Goal: Task Accomplishment & Management: Manage account settings

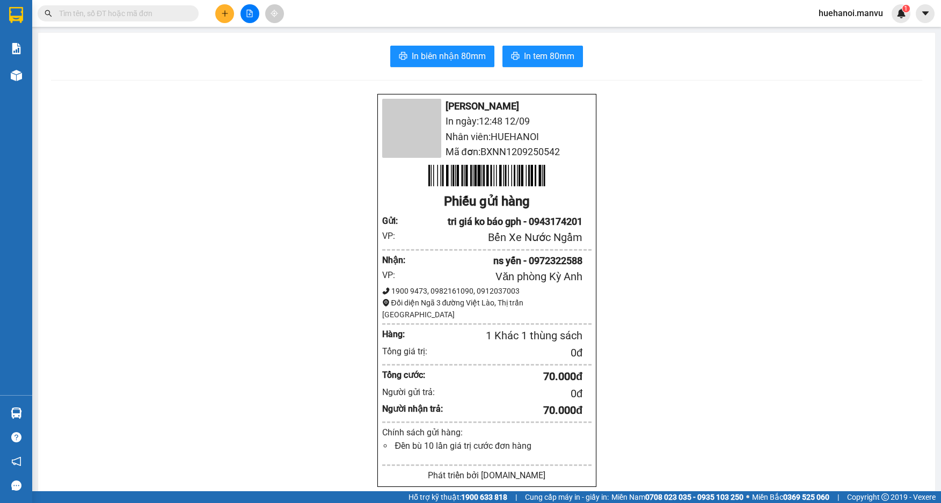
click at [221, 14] on icon "plus" at bounding box center [225, 14] width 8 height 8
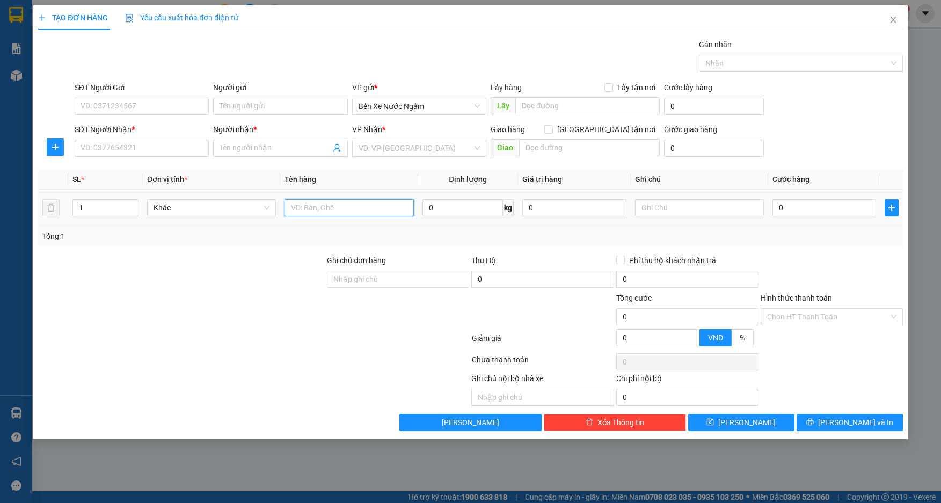
click at [391, 209] on input "text" at bounding box center [349, 207] width 129 height 17
type input "1 thùng"
click at [143, 104] on input "SĐT Người Gửi" at bounding box center [142, 106] width 135 height 17
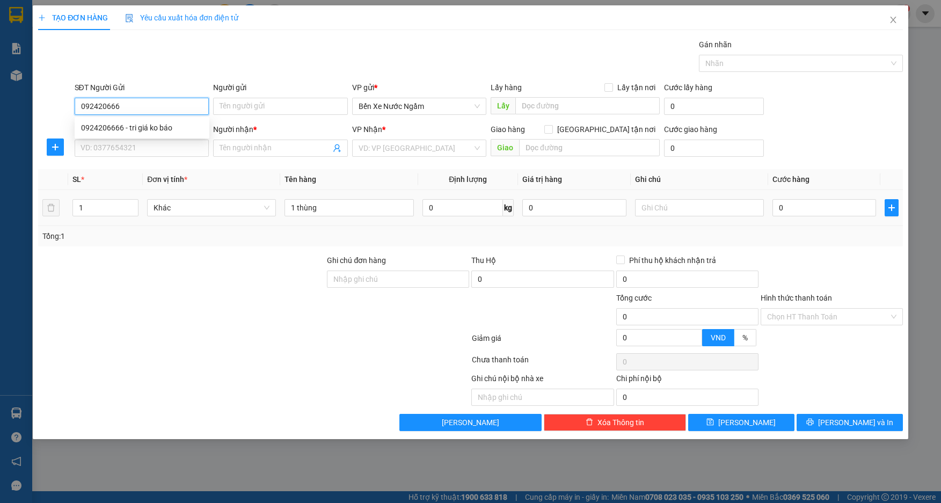
type input "0924206666"
click at [129, 133] on div "0924206666 - tri giá ko báo" at bounding box center [142, 128] width 122 height 12
type input "tri giá ko báo"
type input "0924206666"
click at [125, 149] on input "SĐT Người Nhận *" at bounding box center [142, 148] width 135 height 17
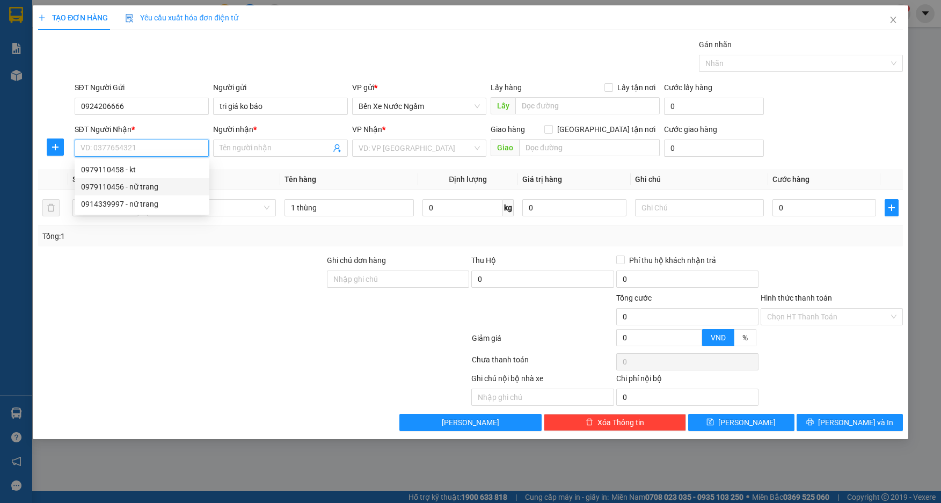
click at [131, 184] on div "0979110456 - nữ trang" at bounding box center [142, 187] width 122 height 12
type input "0979110456"
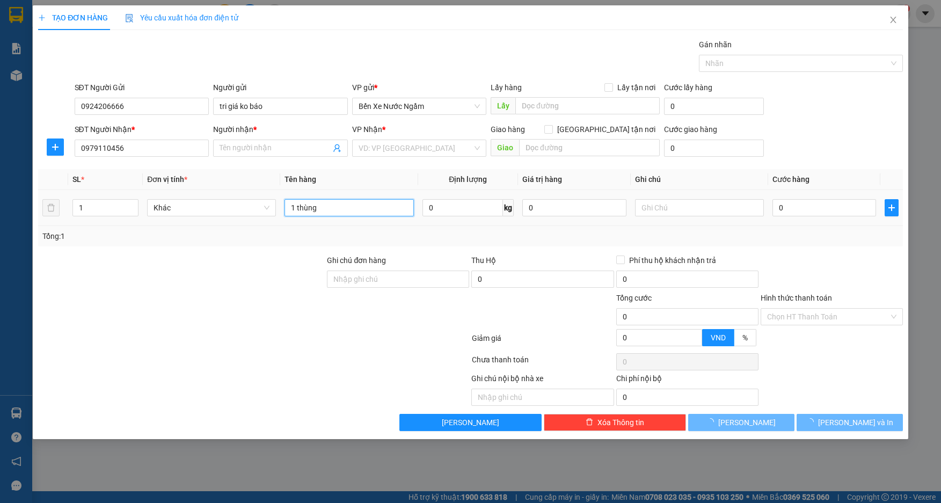
click at [334, 202] on input "1 thùng" at bounding box center [349, 207] width 129 height 17
type input "nữ trang"
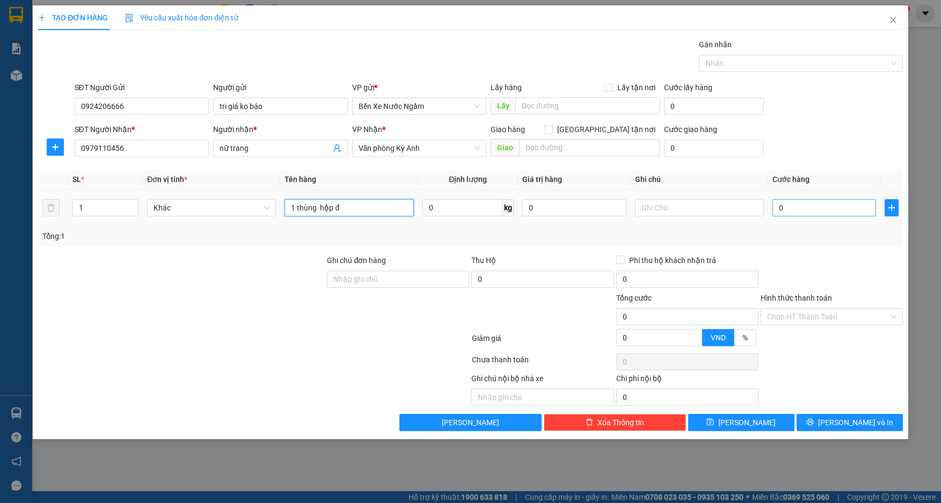
type input "1 thùng hộp đ"
click at [828, 213] on input "0" at bounding box center [824, 207] width 104 height 17
type input "5"
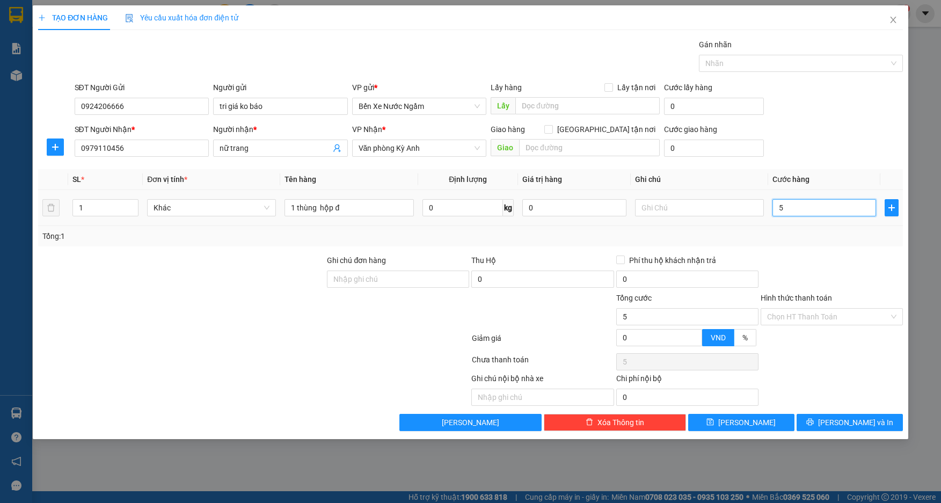
type input "50"
type input "500"
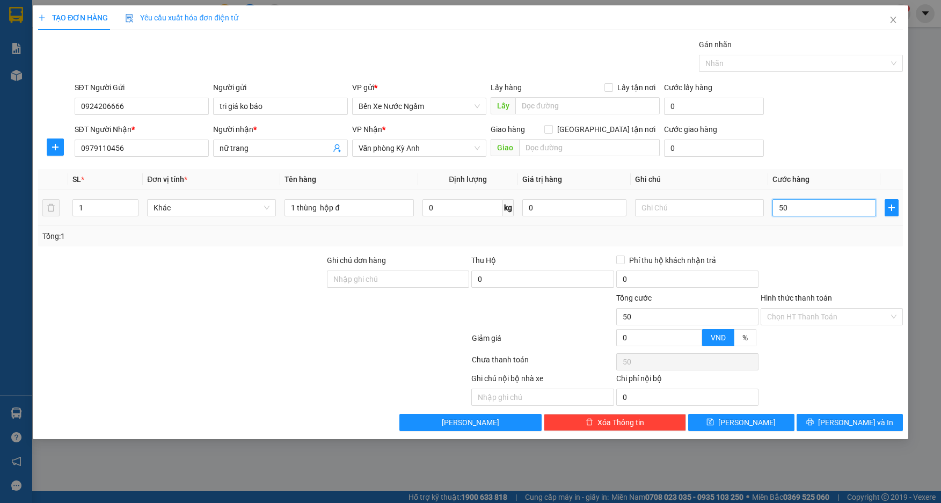
type input "500"
type input "5.000"
type input "50.000"
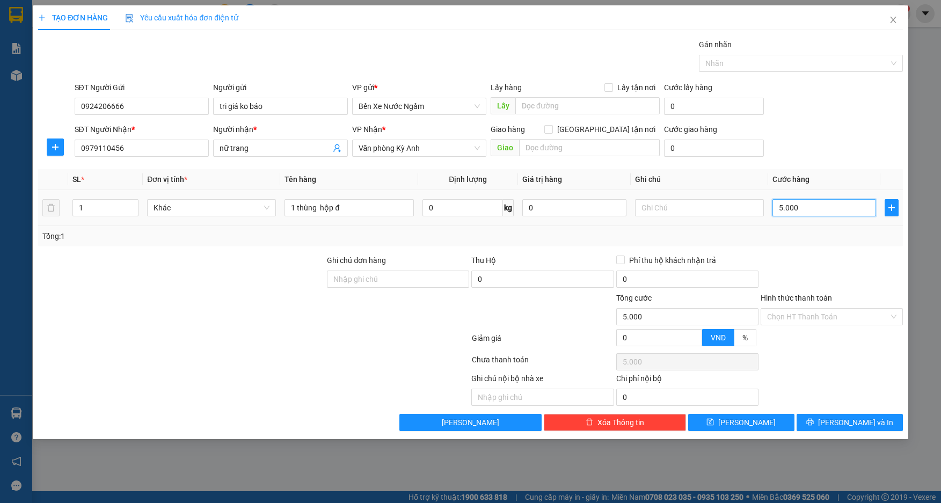
type input "50.000"
click at [824, 419] on button "[PERSON_NAME] và In" at bounding box center [850, 422] width 106 height 17
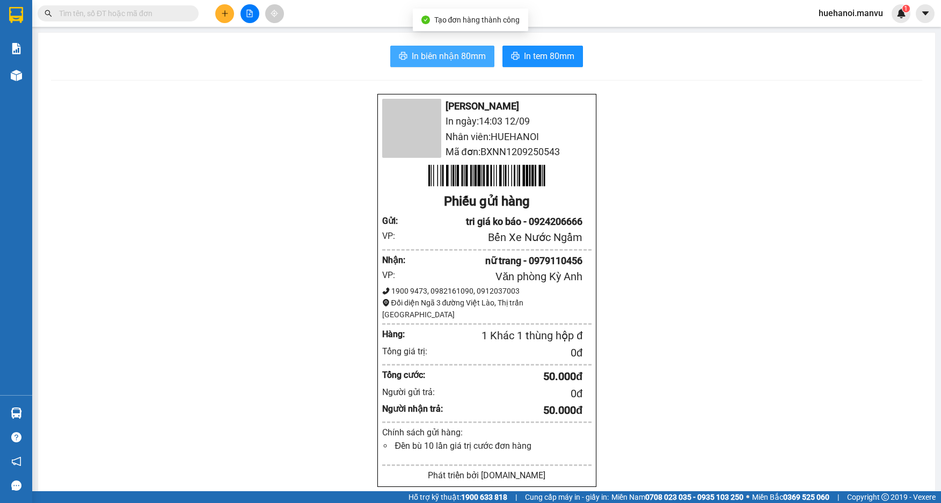
click at [437, 48] on button "In biên nhận 80mm" at bounding box center [442, 56] width 104 height 21
click at [427, 62] on span "In biên nhận 80mm" at bounding box center [449, 55] width 74 height 13
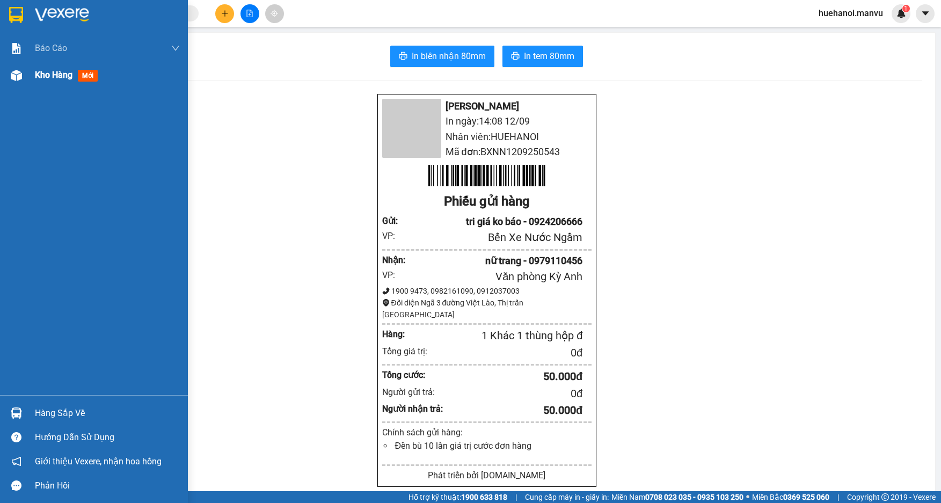
click at [72, 76] on span "Kho hàng" at bounding box center [54, 75] width 38 height 10
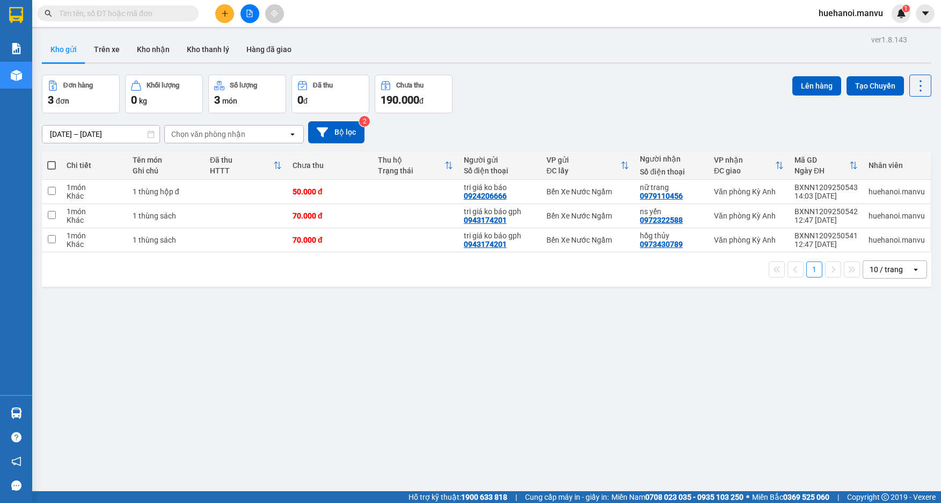
click at [53, 167] on span at bounding box center [51, 165] width 9 height 9
click at [52, 160] on input "checkbox" at bounding box center [52, 160] width 0 height 0
checkbox input "true"
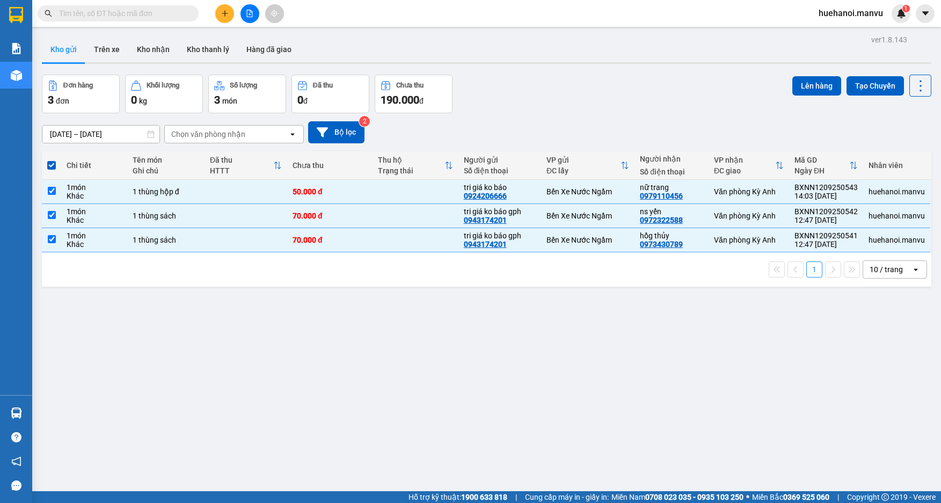
click at [50, 166] on span at bounding box center [51, 165] width 9 height 9
click at [52, 160] on input "checkbox" at bounding box center [52, 160] width 0 height 0
checkbox input "false"
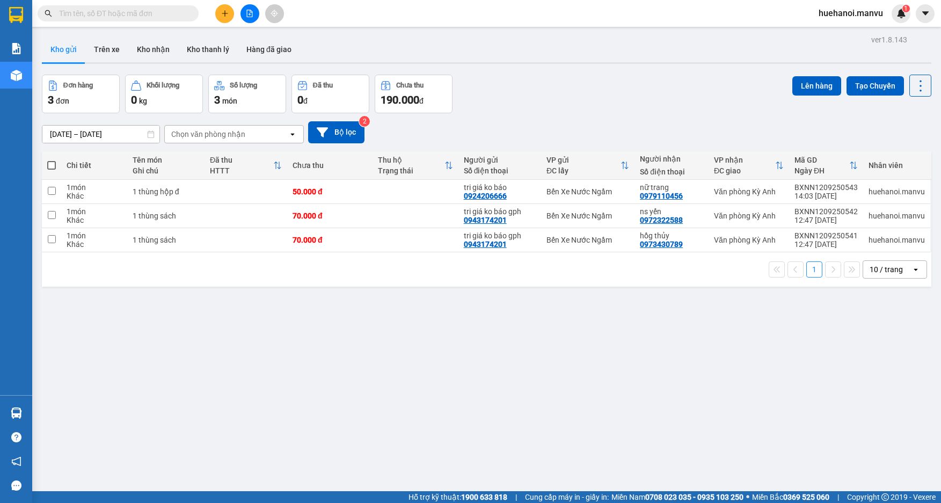
click at [49, 166] on span at bounding box center [51, 165] width 9 height 9
click at [52, 160] on input "checkbox" at bounding box center [52, 160] width 0 height 0
checkbox input "true"
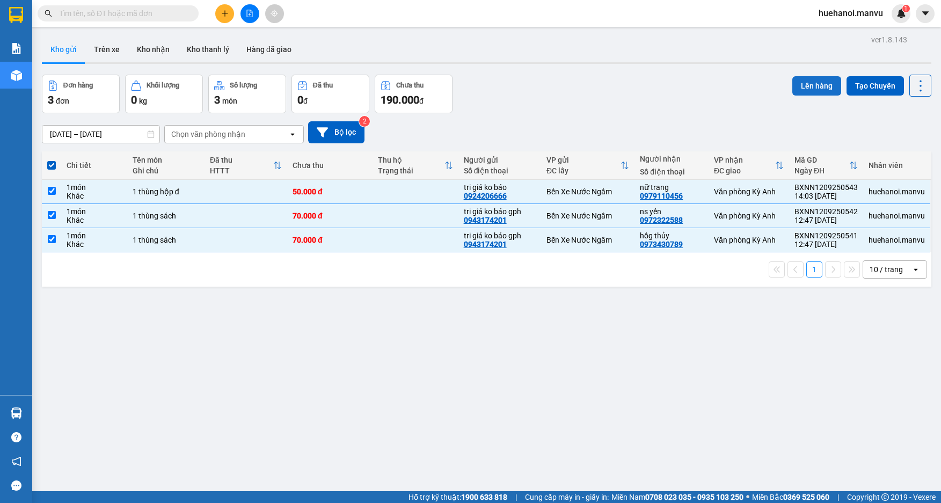
click at [813, 91] on button "Lên hàng" at bounding box center [816, 85] width 49 height 19
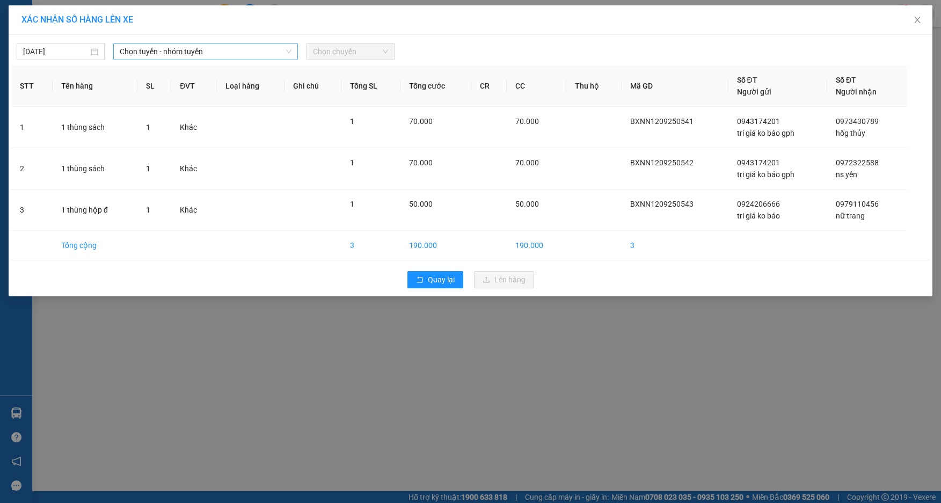
click at [181, 53] on span "Chọn tuyến - nhóm tuyến" at bounding box center [206, 51] width 172 height 16
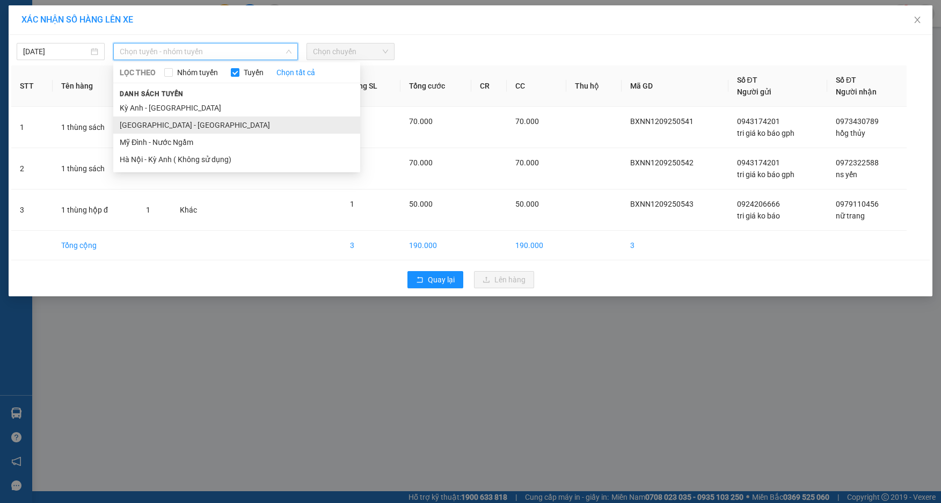
click at [174, 121] on li "[GEOGRAPHIC_DATA] - [GEOGRAPHIC_DATA]" at bounding box center [236, 124] width 247 height 17
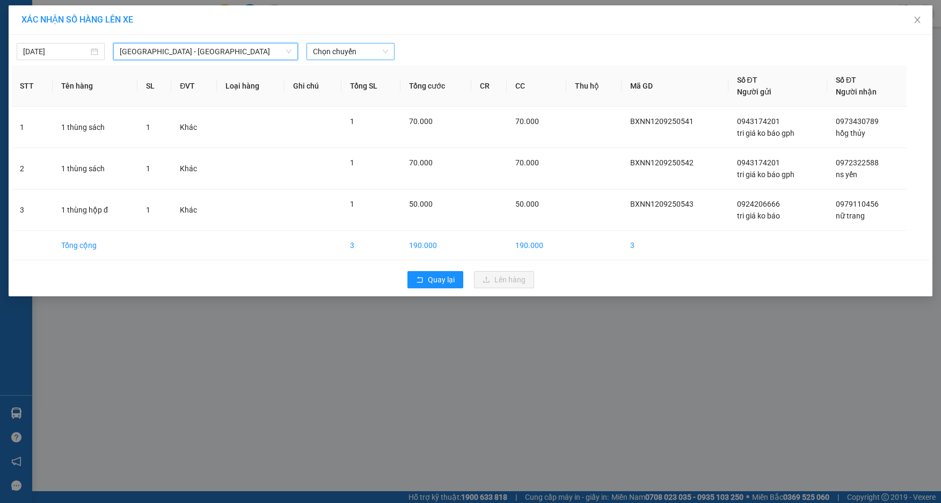
click at [360, 54] on span "Chọn chuyến" at bounding box center [350, 51] width 75 height 16
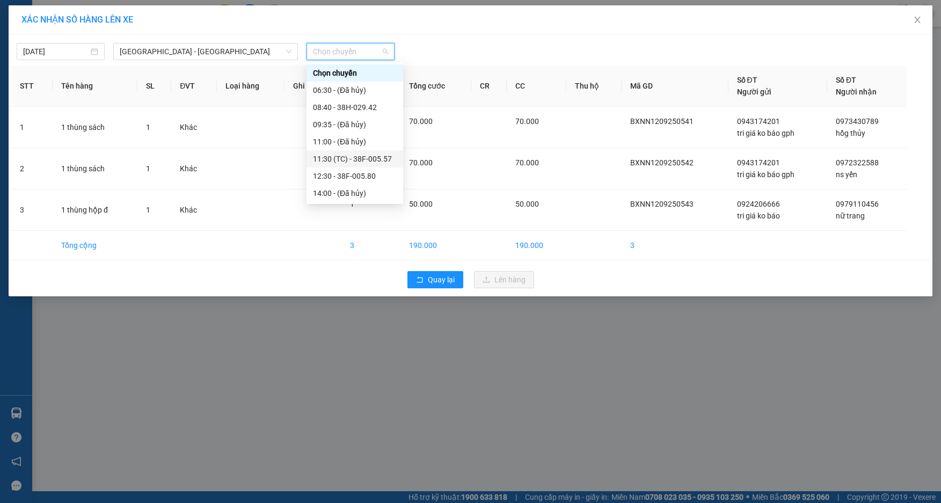
scroll to position [54, 0]
click at [353, 162] on div "14:30 (TC) - 38F-005.73" at bounding box center [355, 157] width 84 height 12
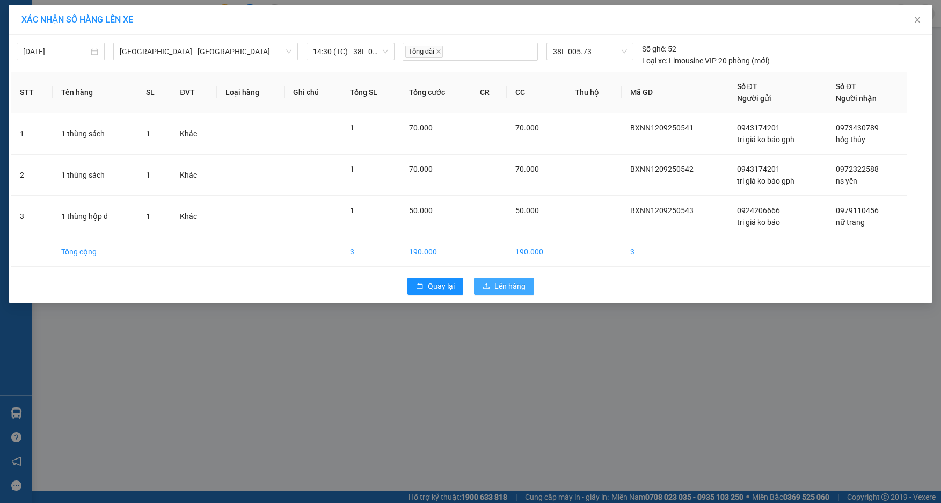
click at [500, 287] on span "Lên hàng" at bounding box center [509, 286] width 31 height 12
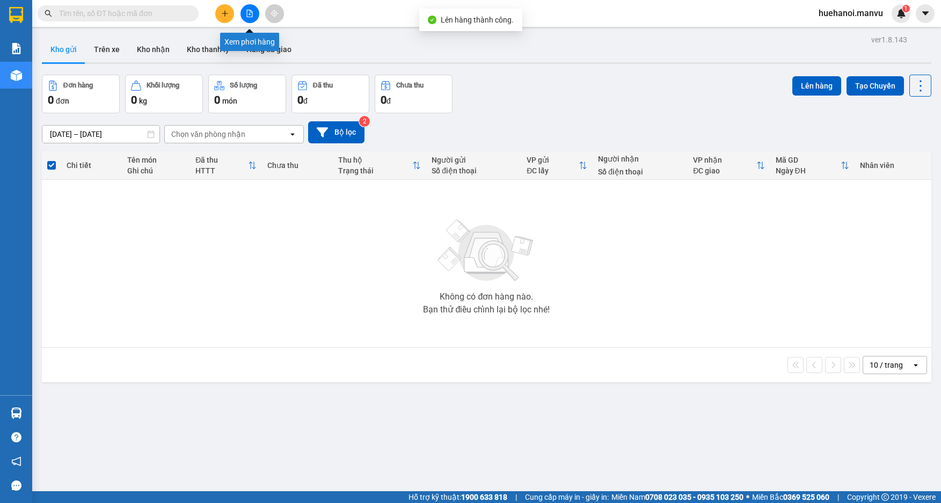
click at [250, 17] on button at bounding box center [249, 13] width 19 height 19
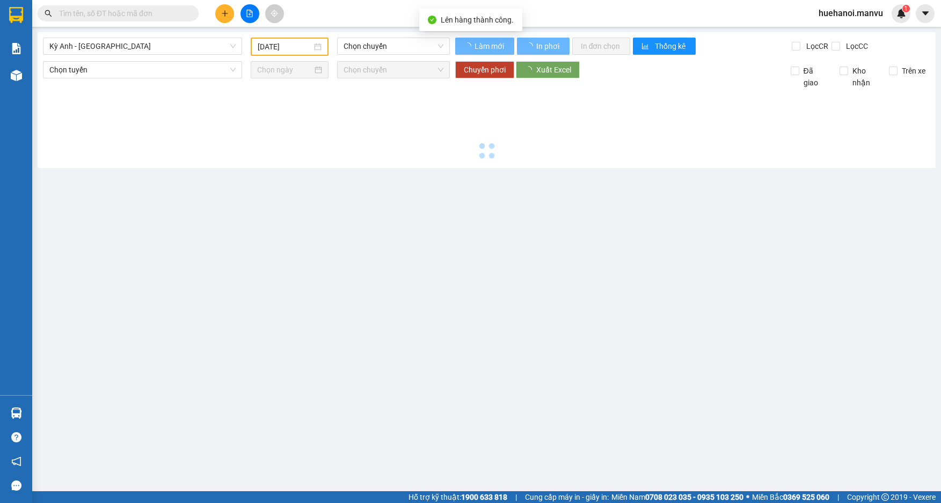
type input "[DATE]"
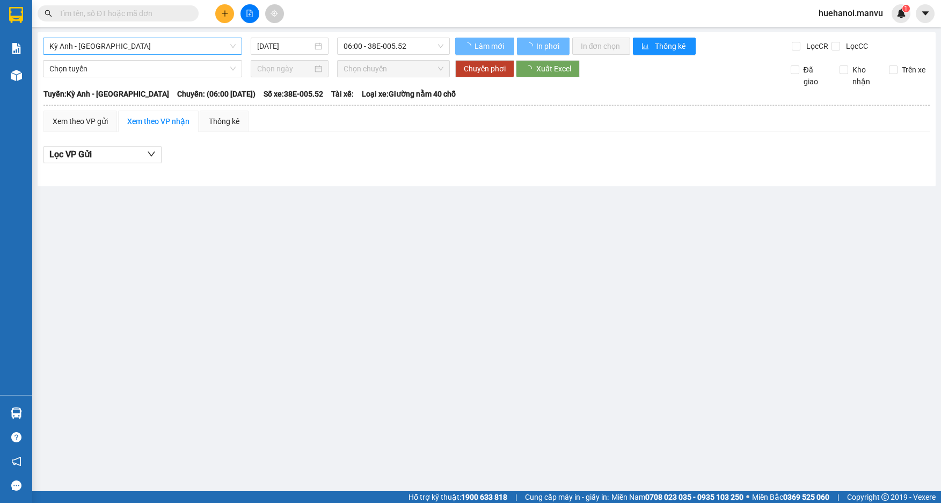
click at [178, 48] on span "Kỳ Anh - [GEOGRAPHIC_DATA]" at bounding box center [142, 46] width 186 height 16
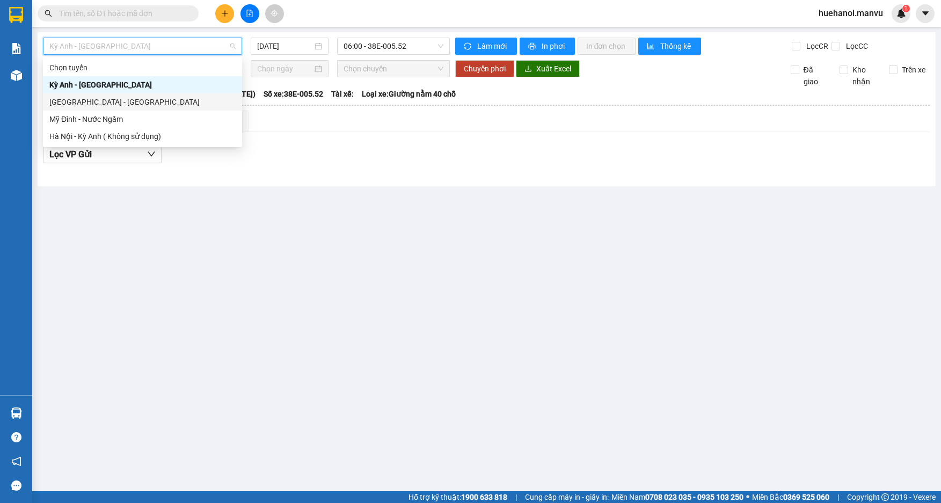
click at [145, 97] on div "[GEOGRAPHIC_DATA] - [GEOGRAPHIC_DATA]" at bounding box center [142, 102] width 186 height 12
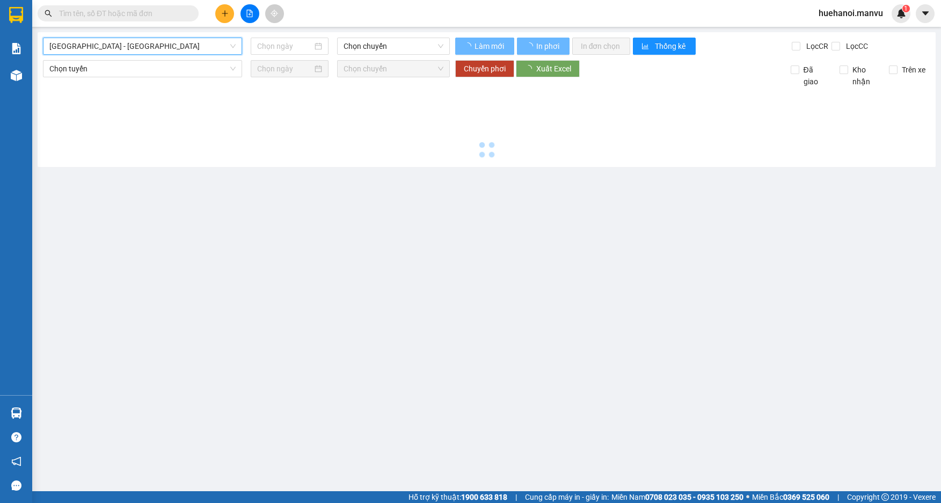
type input "[DATE]"
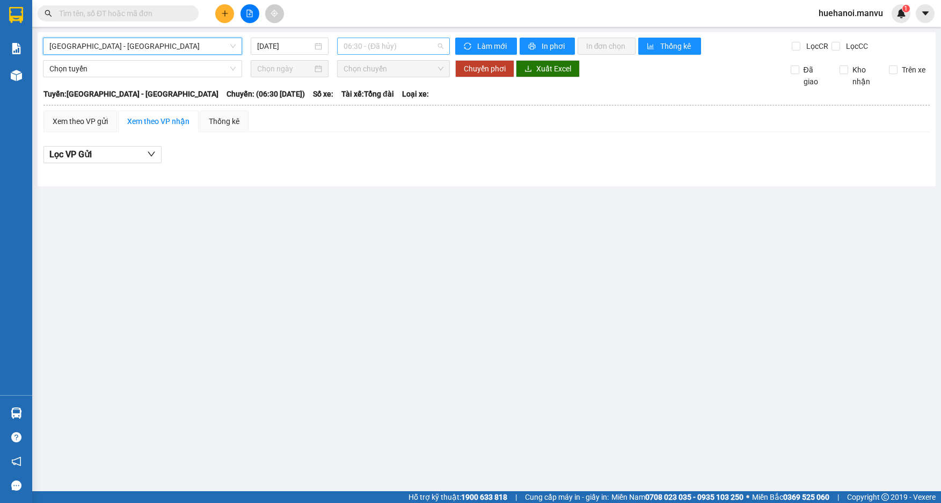
click at [355, 43] on span "06:30 - (Đã hủy)" at bounding box center [394, 46] width 100 height 16
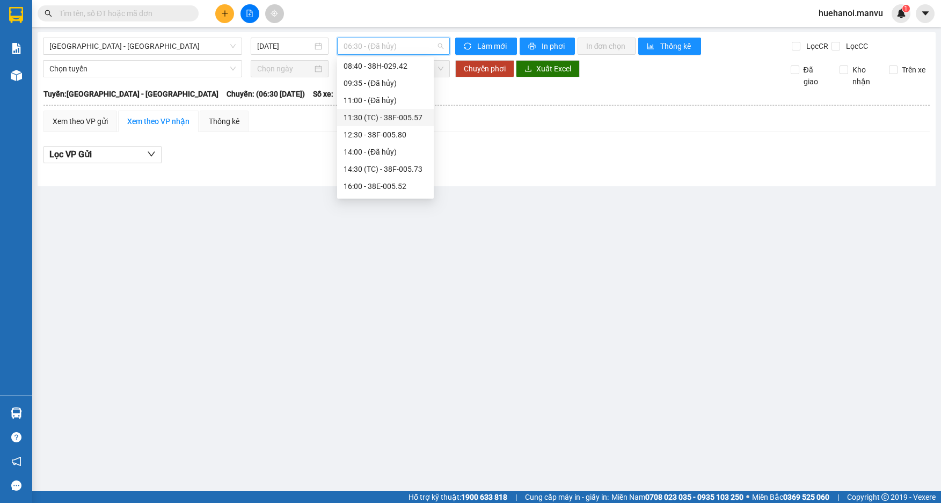
scroll to position [54, 0]
click at [374, 152] on div "14:30 (TC) - 38F-005.73" at bounding box center [386, 151] width 84 height 12
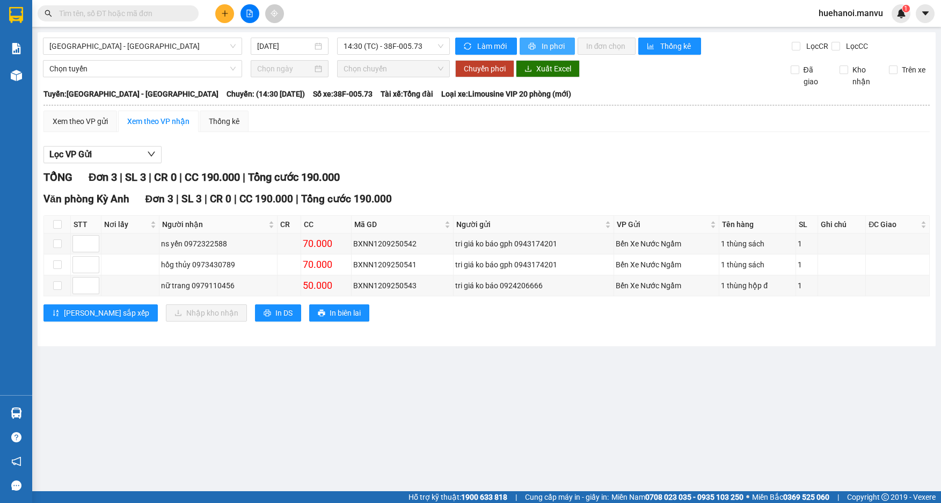
click at [542, 52] on span "In phơi" at bounding box center [554, 46] width 25 height 12
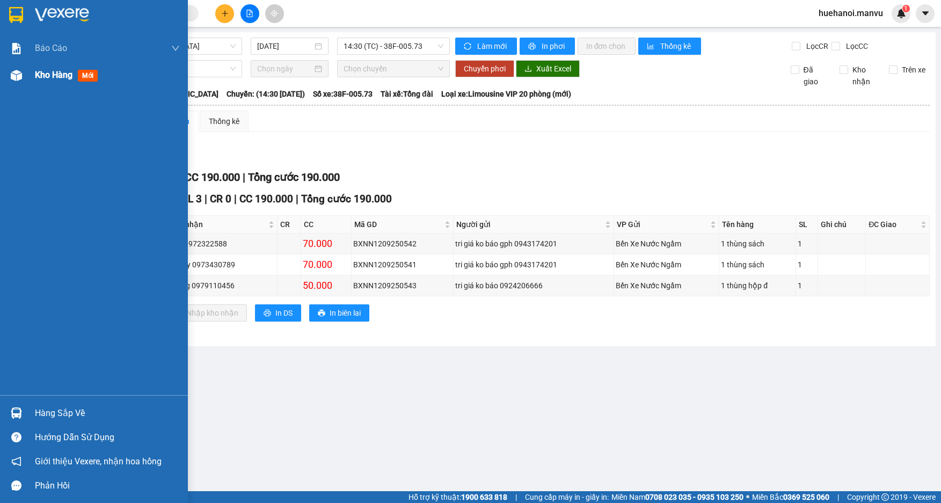
click at [56, 78] on span "Kho hàng" at bounding box center [54, 75] width 38 height 10
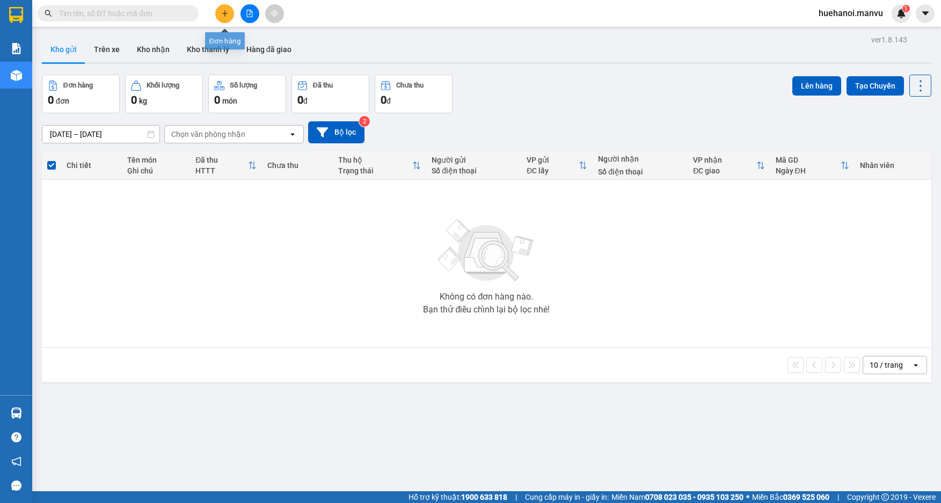
click at [225, 16] on icon "plus" at bounding box center [225, 14] width 8 height 8
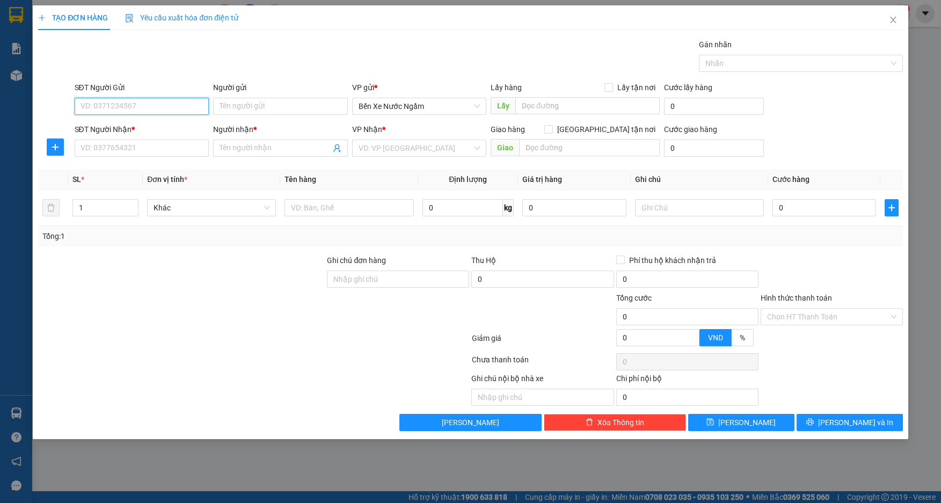
click at [169, 106] on input "SĐT Người Gửi" at bounding box center [142, 106] width 135 height 17
type input "0388601620"
click at [151, 127] on div "0388601620 - tri giá ko báo" at bounding box center [142, 128] width 122 height 12
type input "tri giá ko báo"
type input "0388601620"
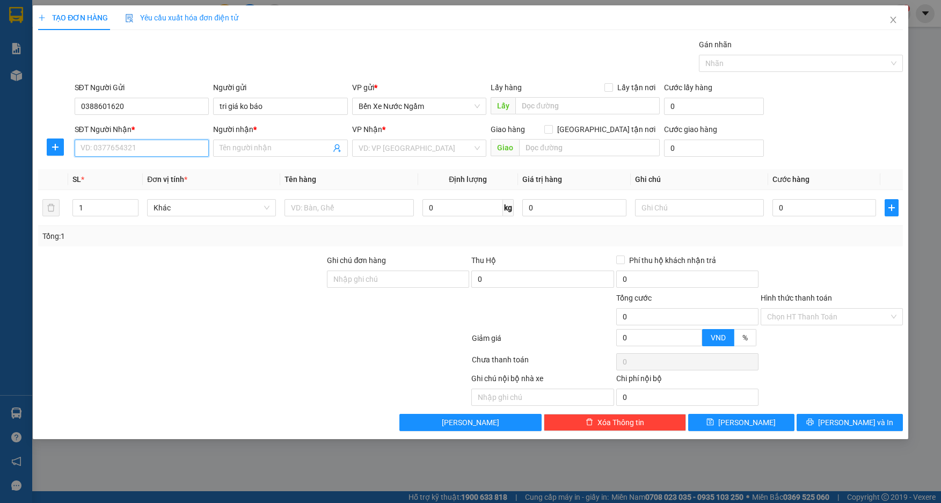
click at [141, 151] on input "SĐT Người Nhận *" at bounding box center [142, 148] width 135 height 17
click at [128, 171] on div "0383771997 - kt" at bounding box center [142, 170] width 122 height 12
type input "0383771997"
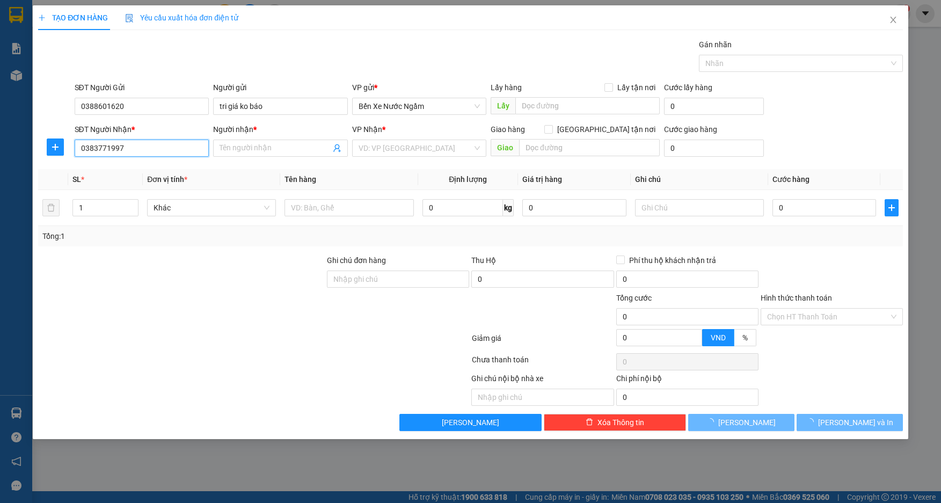
type input "kt"
type input "ka"
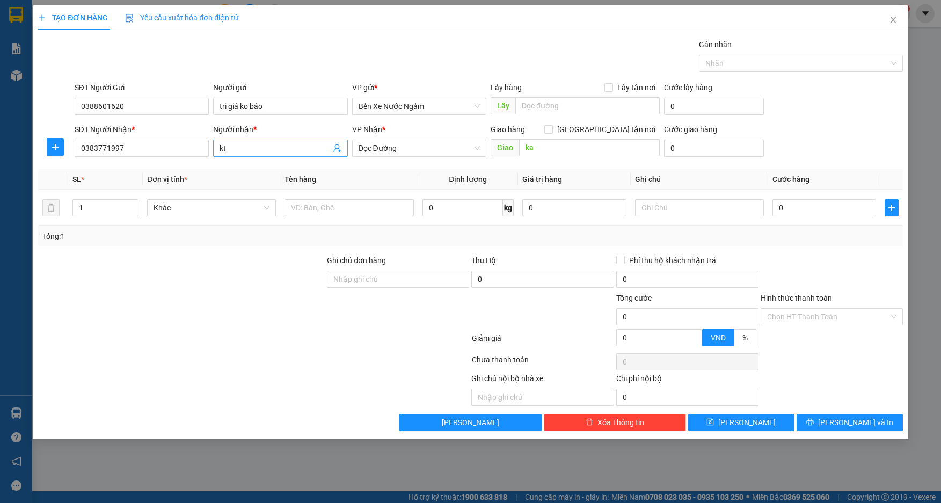
click at [238, 150] on input "kt" at bounding box center [275, 148] width 111 height 12
type input "k"
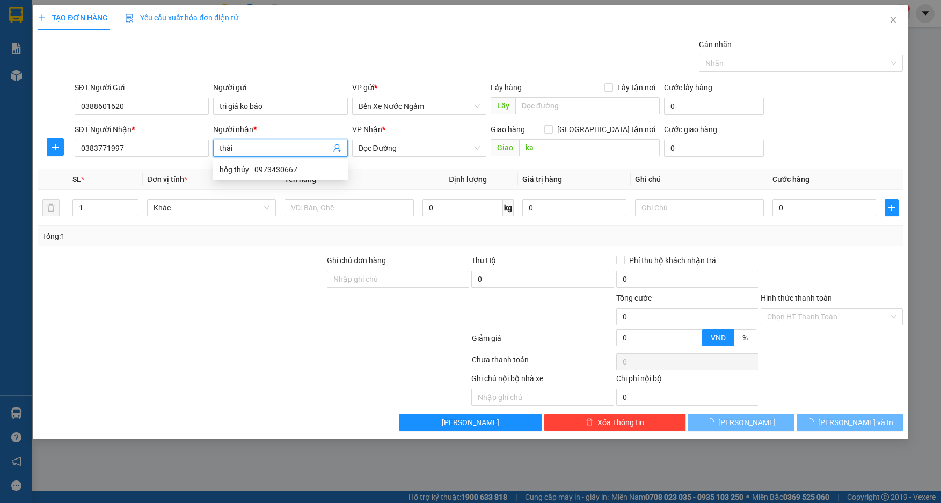
type input "thái"
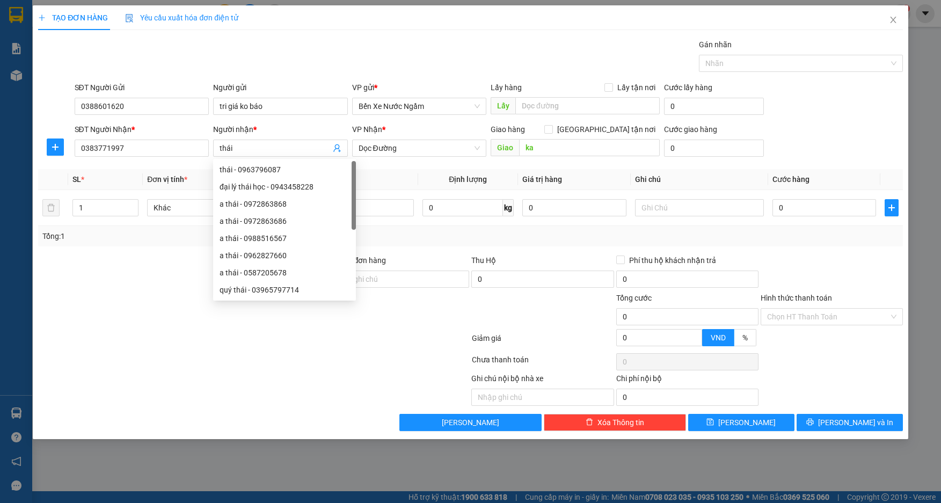
click at [431, 157] on div "VP Nhận * Dọc Đường" at bounding box center [419, 142] width 135 height 38
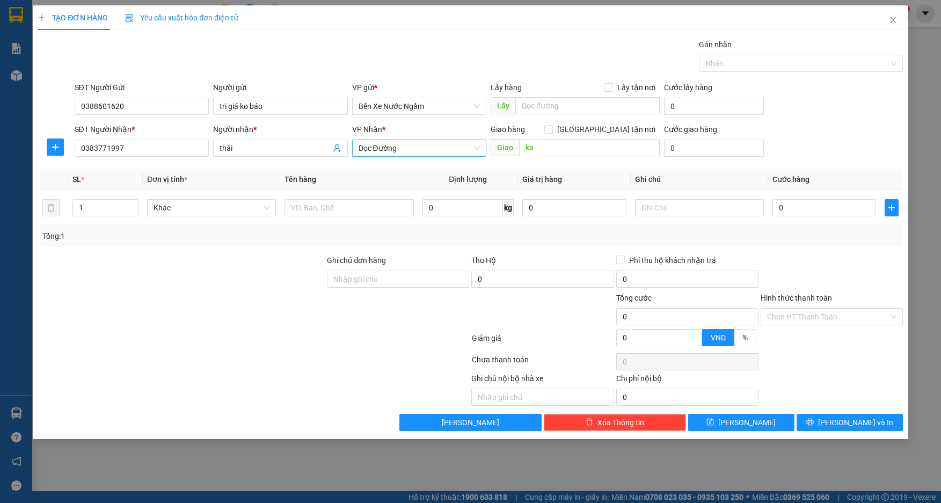
click at [429, 147] on span "Dọc Đường" at bounding box center [420, 148] width 122 height 16
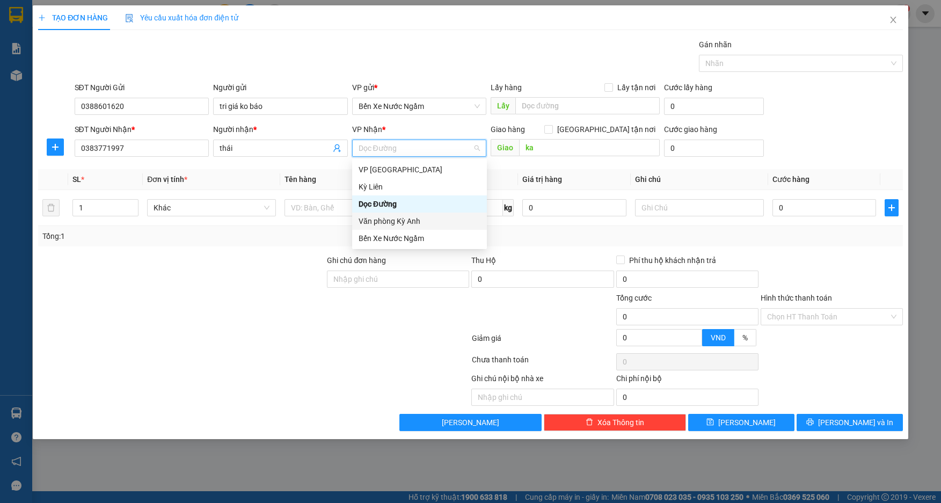
click at [412, 224] on div "Văn phòng Kỳ Anh" at bounding box center [420, 221] width 122 height 12
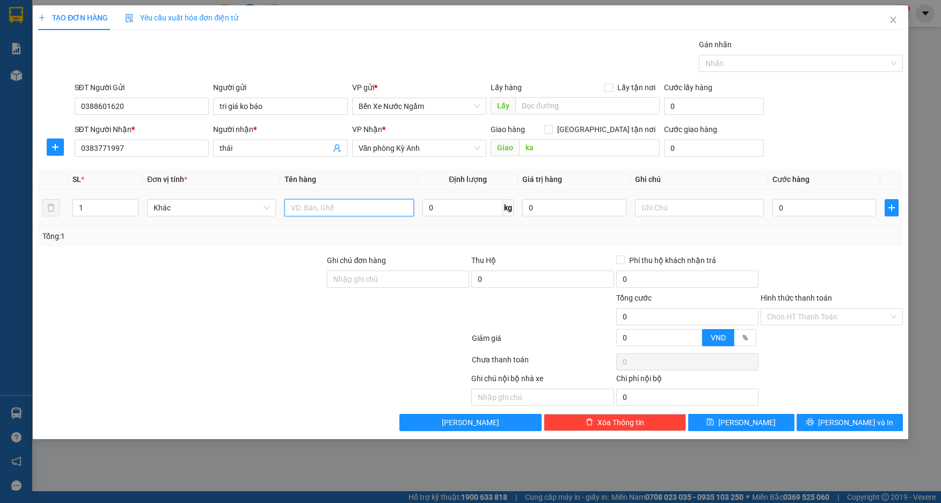
click at [341, 214] on input "text" at bounding box center [349, 207] width 129 height 17
type input "1 xốp"
click at [783, 205] on input "0" at bounding box center [824, 207] width 104 height 17
type input "7"
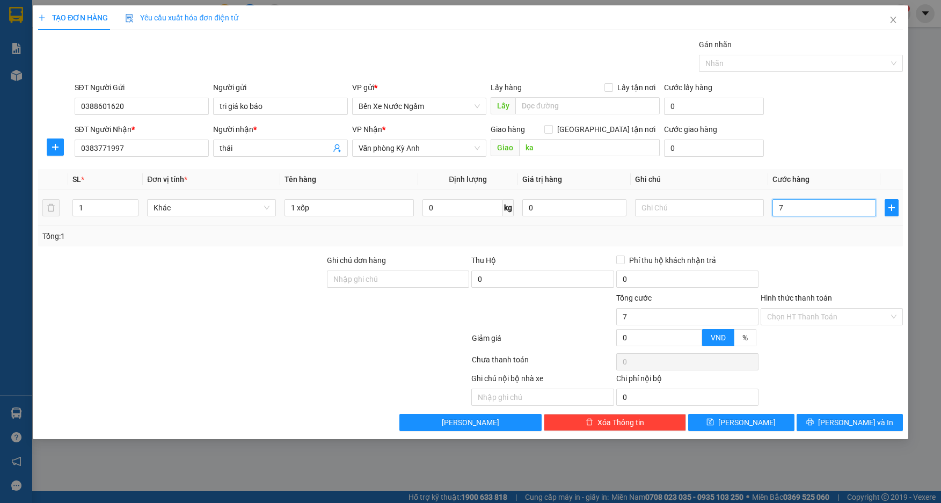
type input "7"
type input "70"
type input "700"
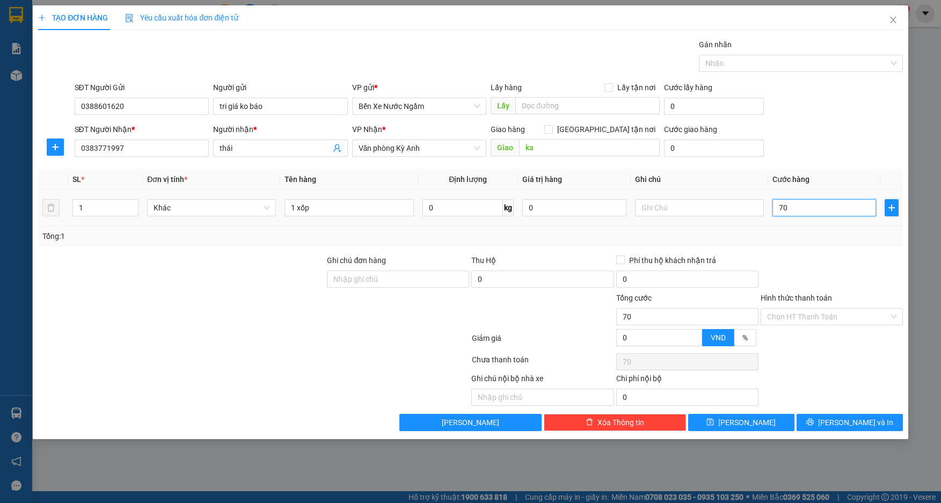
type input "700"
type input "7.000"
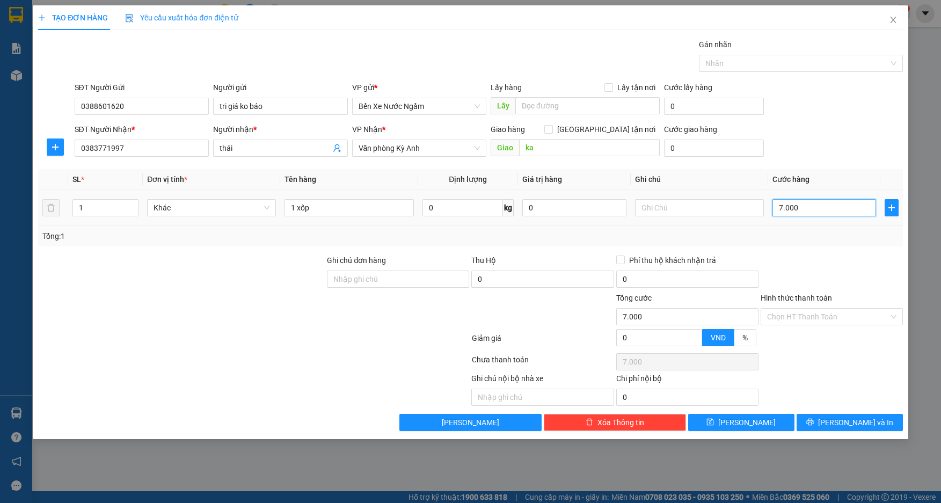
type input "70.000"
click at [773, 416] on button "[PERSON_NAME]" at bounding box center [741, 422] width 106 height 17
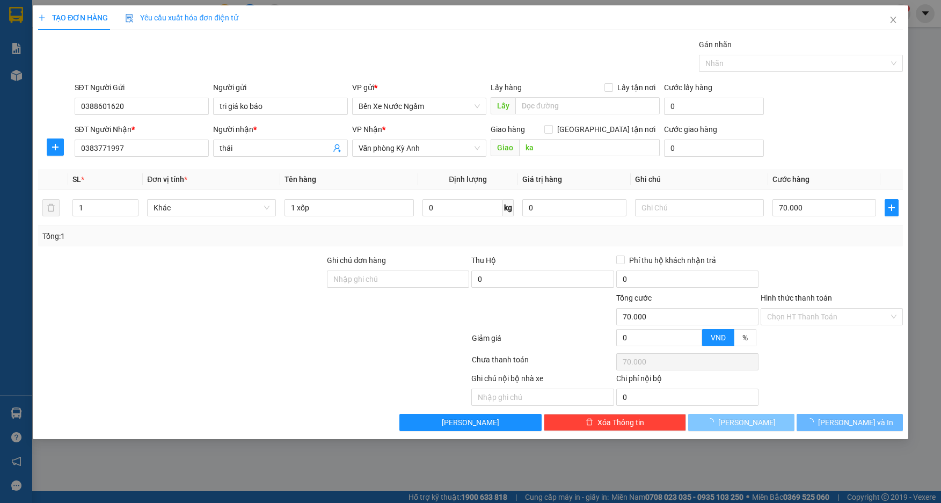
type input "0"
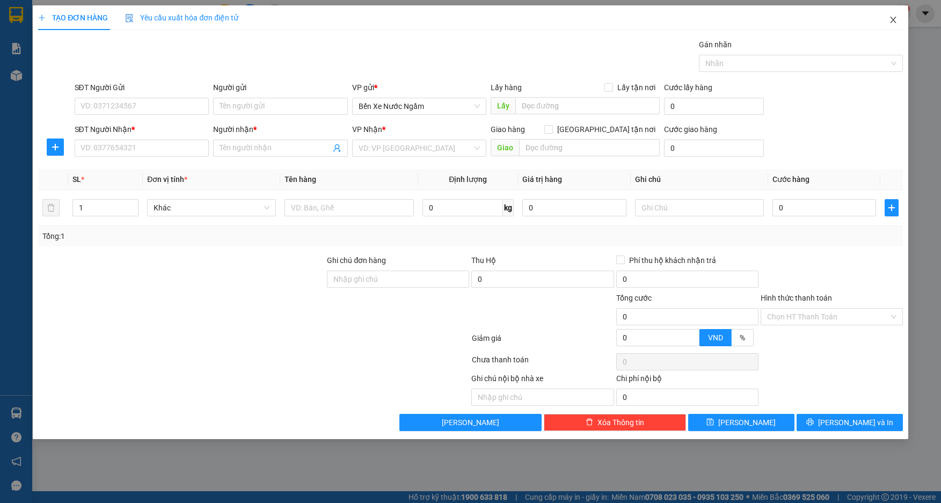
click at [899, 21] on span "Close" at bounding box center [893, 20] width 30 height 30
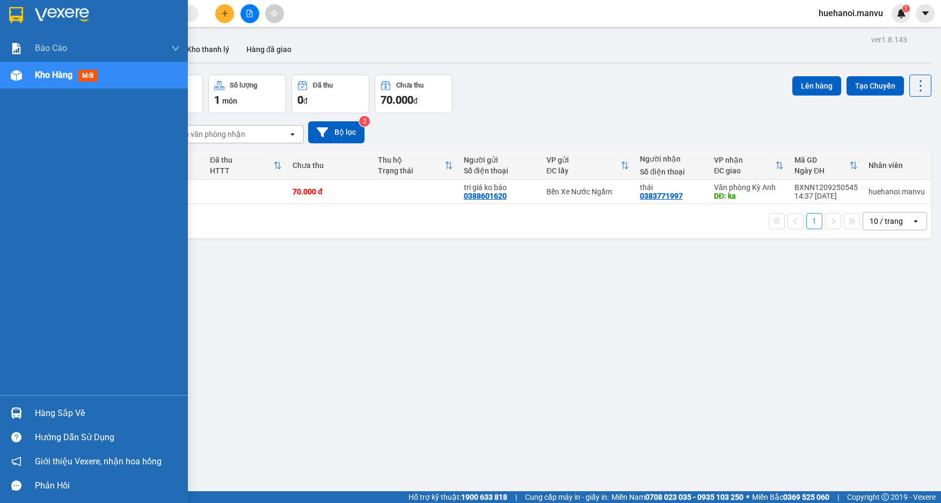
click at [47, 412] on div "Hàng sắp về" at bounding box center [107, 413] width 145 height 16
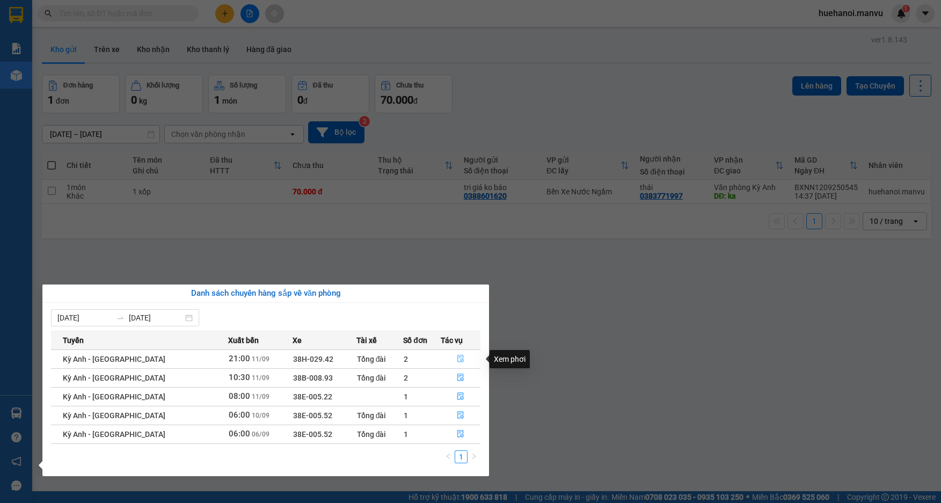
click at [457, 358] on icon "file-done" at bounding box center [461, 359] width 8 height 8
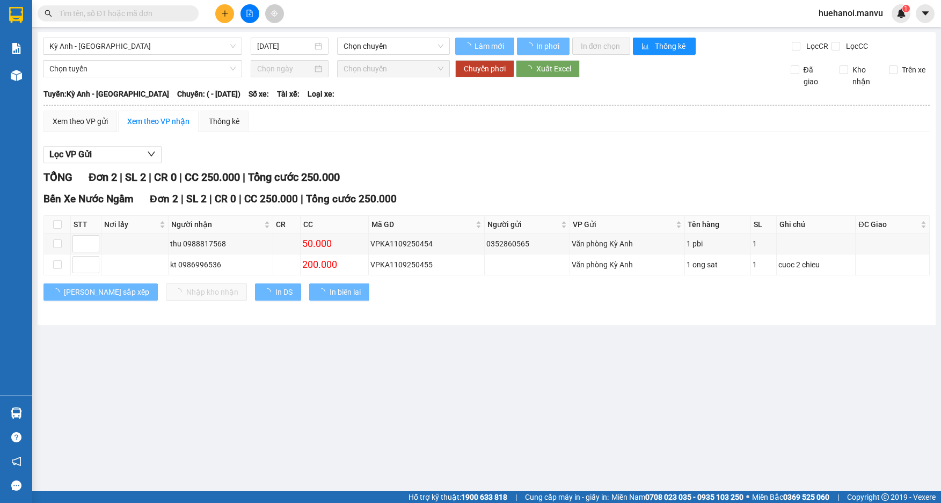
type input "[DATE]"
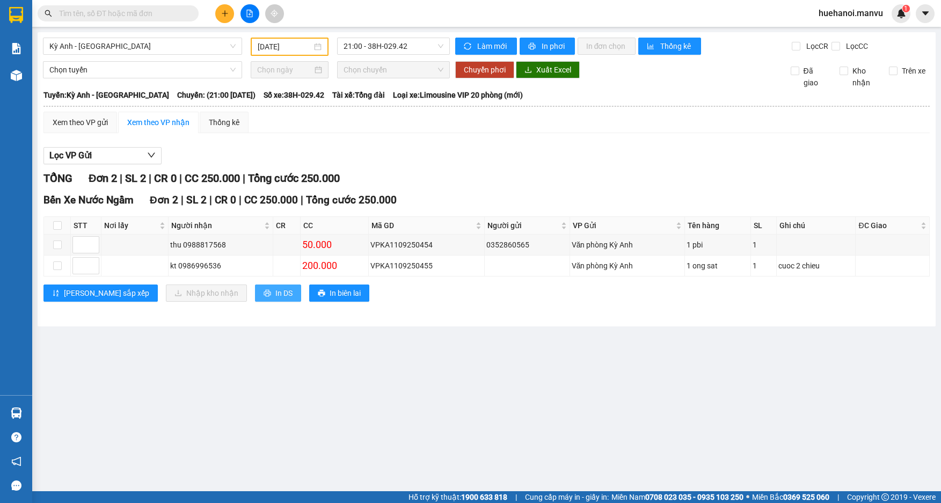
click at [275, 294] on span "In DS" at bounding box center [283, 293] width 17 height 12
click at [57, 225] on input "checkbox" at bounding box center [57, 225] width 9 height 9
checkbox input "true"
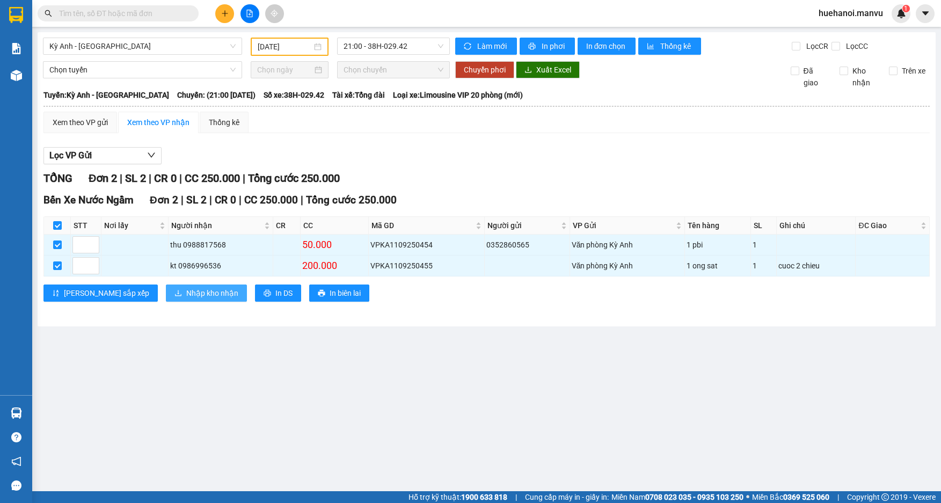
click at [186, 296] on span "Nhập kho nhận" at bounding box center [212, 293] width 52 height 12
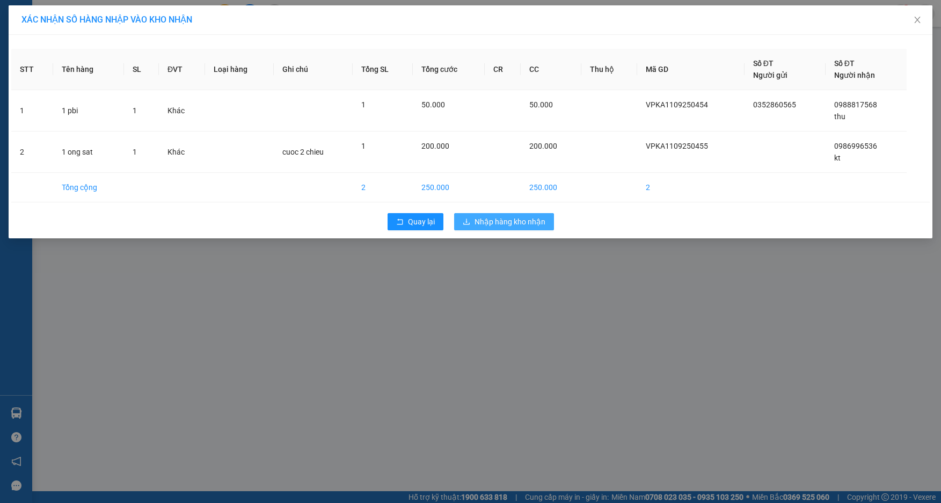
click at [516, 225] on span "Nhập hàng kho nhận" at bounding box center [510, 222] width 71 height 12
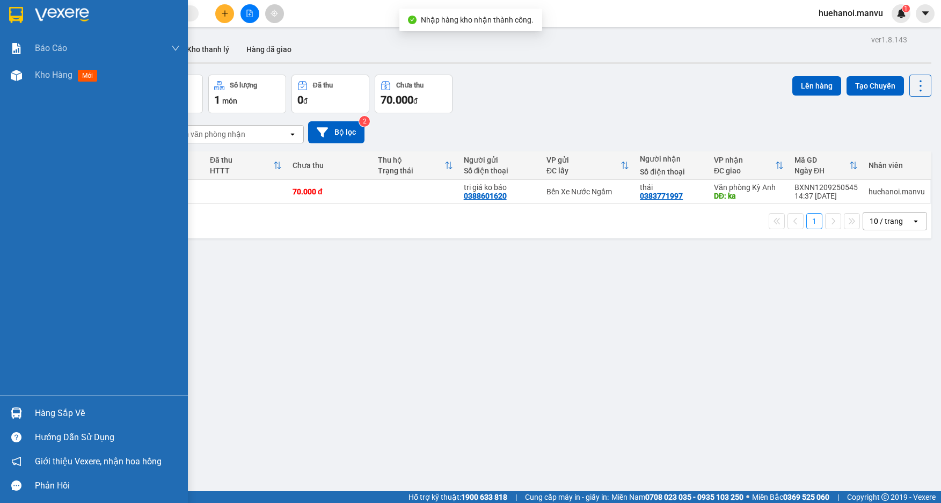
click at [46, 410] on div "Hàng sắp về" at bounding box center [107, 413] width 145 height 16
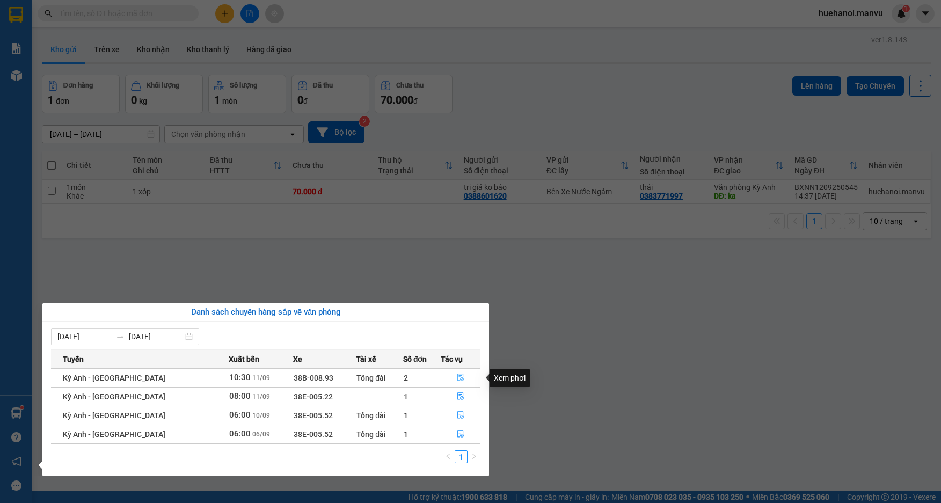
click at [457, 377] on icon "file-done" at bounding box center [461, 378] width 8 height 8
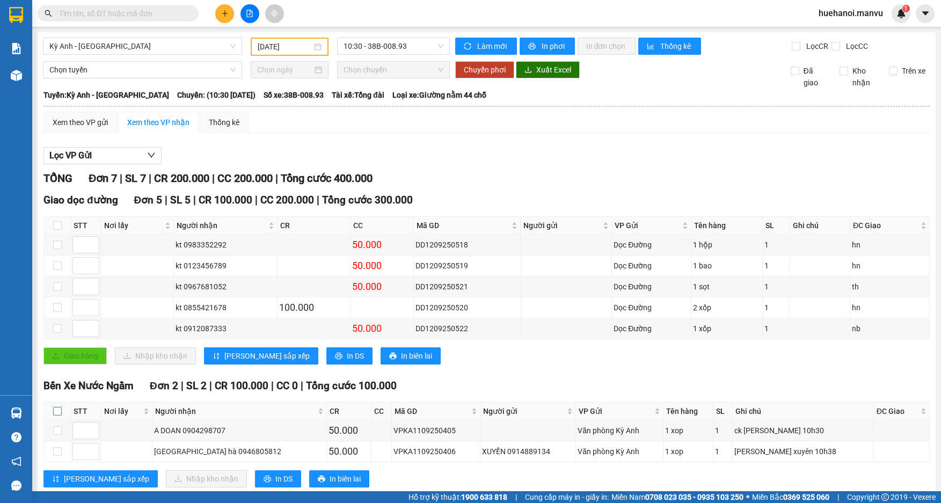
click at [57, 412] on input "checkbox" at bounding box center [57, 411] width 9 height 9
checkbox input "true"
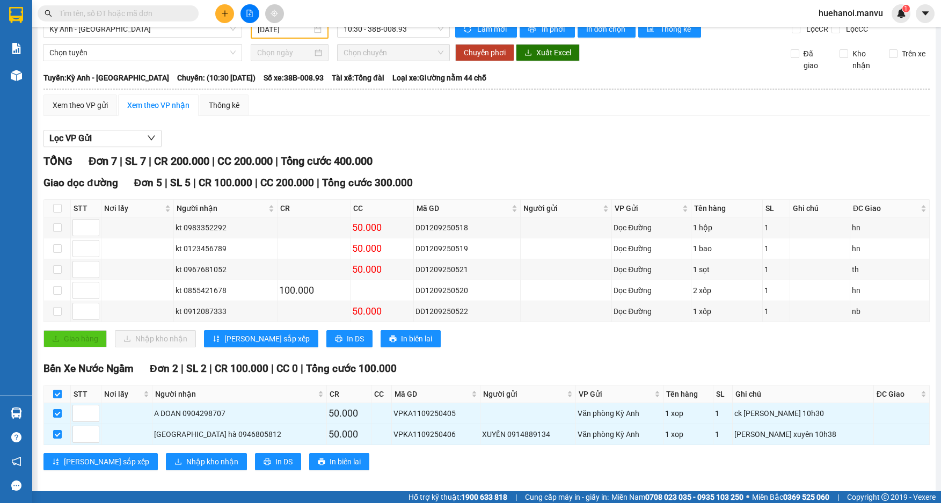
scroll to position [26, 0]
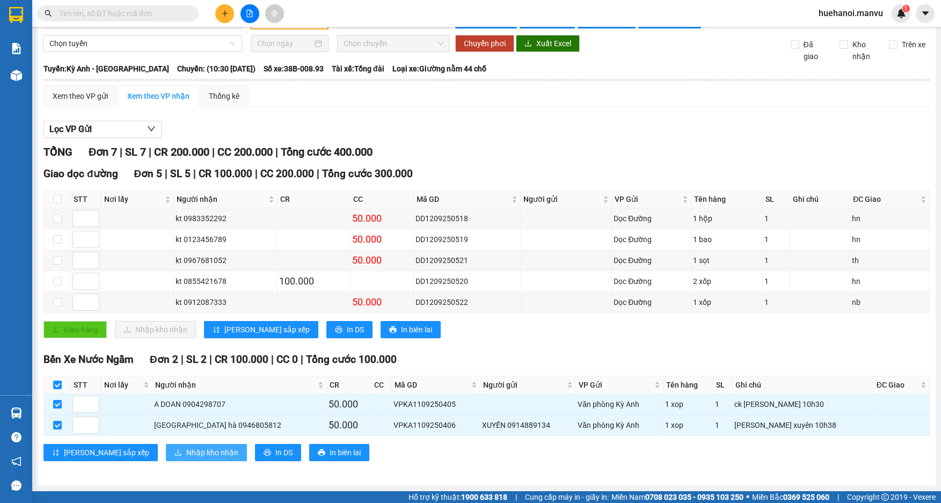
click at [186, 453] on span "Nhập kho nhận" at bounding box center [212, 453] width 52 height 12
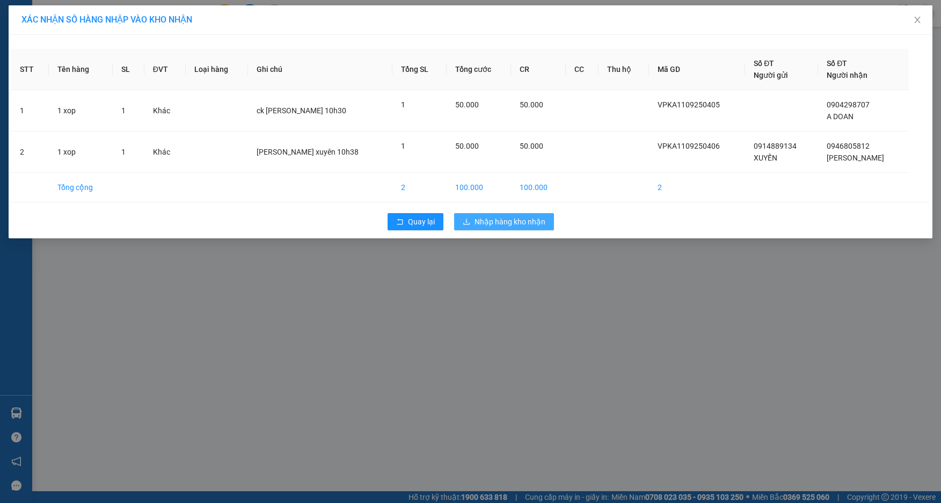
click at [527, 224] on span "Nhập hàng kho nhận" at bounding box center [510, 222] width 71 height 12
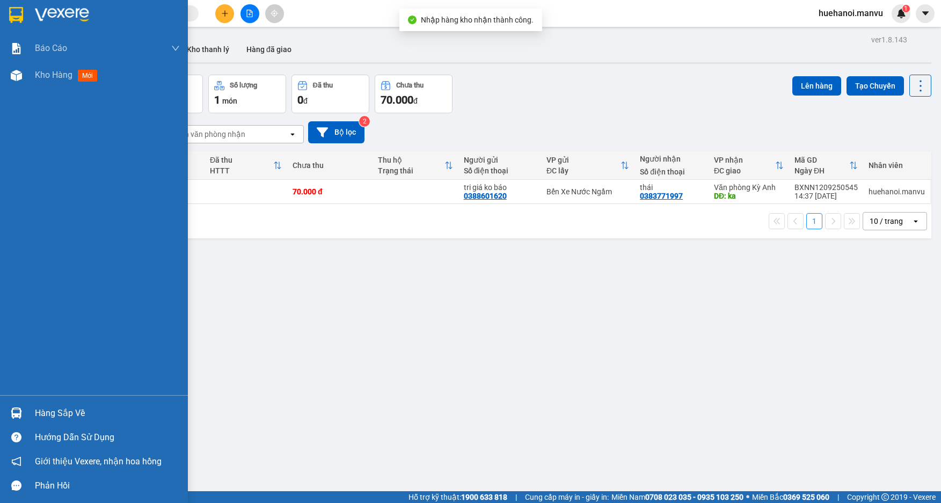
click at [49, 415] on div "Hàng sắp về" at bounding box center [107, 413] width 145 height 16
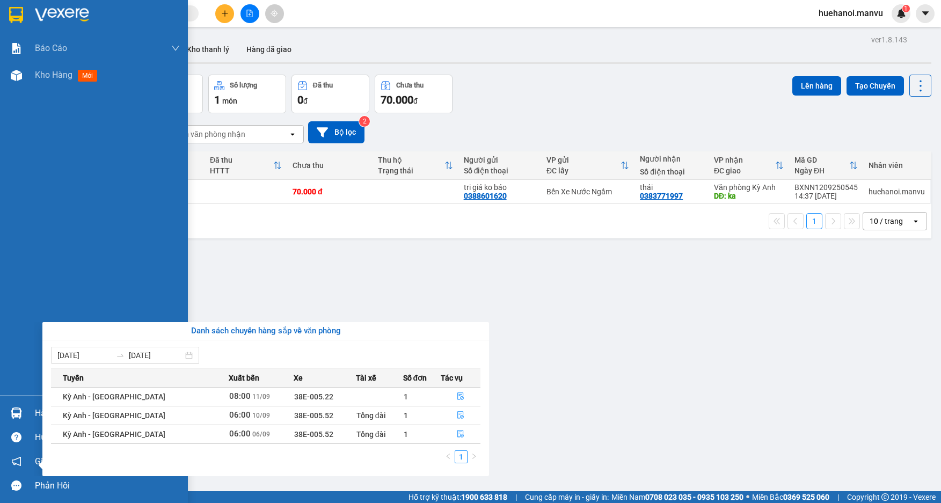
click at [18, 302] on div "Báo cáo 1. Chi tiết đơn hàng toàn nhà xe 2. Báo cáo doanh thu các văn phòng ( k…" at bounding box center [94, 251] width 188 height 503
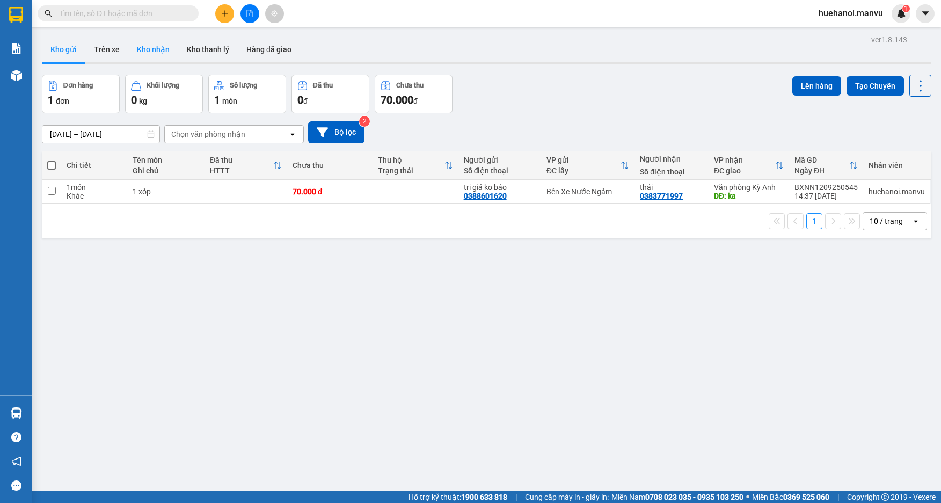
click at [159, 48] on button "Kho nhận" at bounding box center [153, 50] width 50 height 26
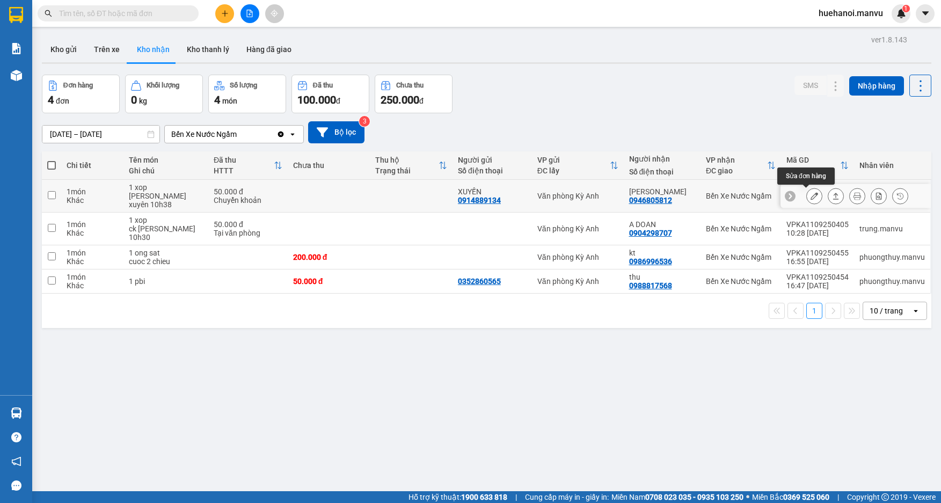
click at [811, 200] on icon at bounding box center [815, 196] width 8 height 8
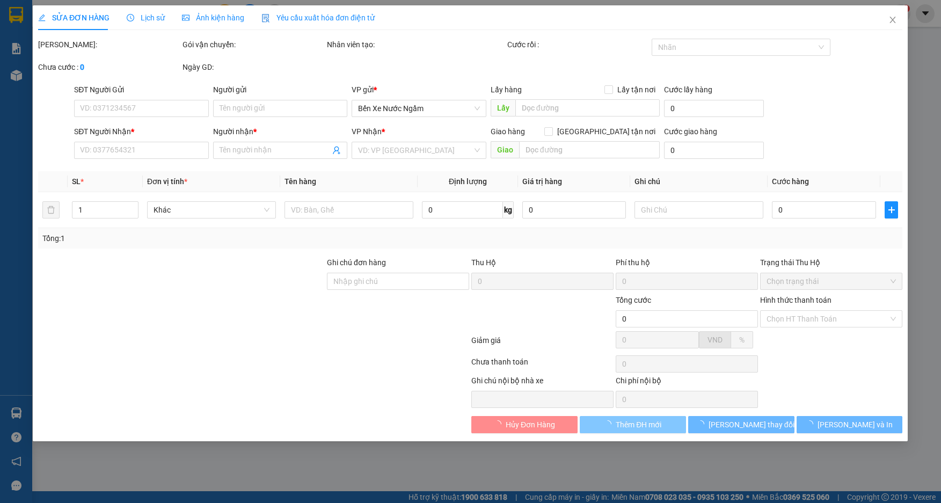
type input "0914889134"
type input "XUYẾN"
type input "0946805812"
type input "[PERSON_NAME]"
type input "50.000"
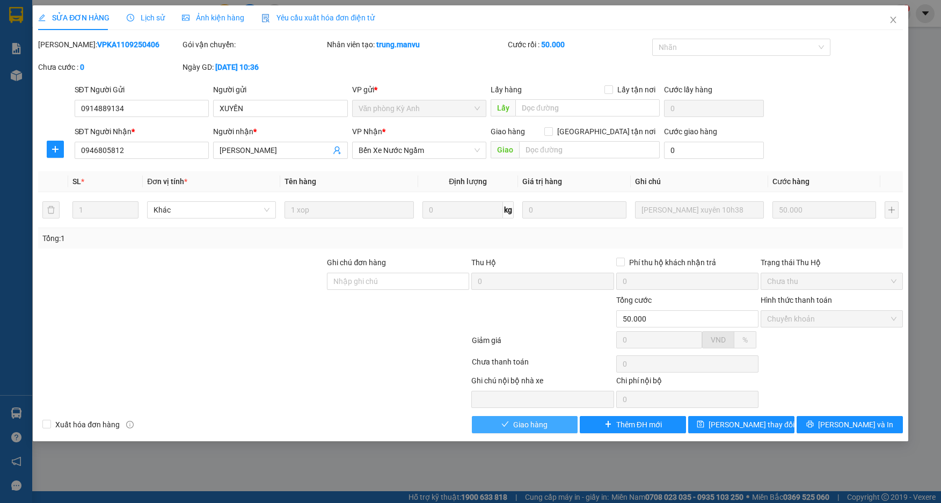
click at [553, 430] on button "Giao hàng" at bounding box center [525, 424] width 106 height 17
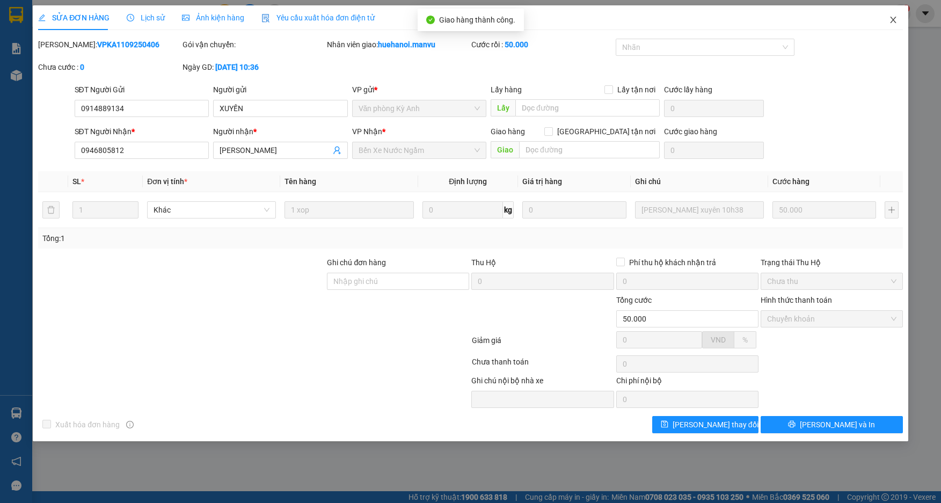
click at [899, 17] on span "Close" at bounding box center [893, 20] width 30 height 30
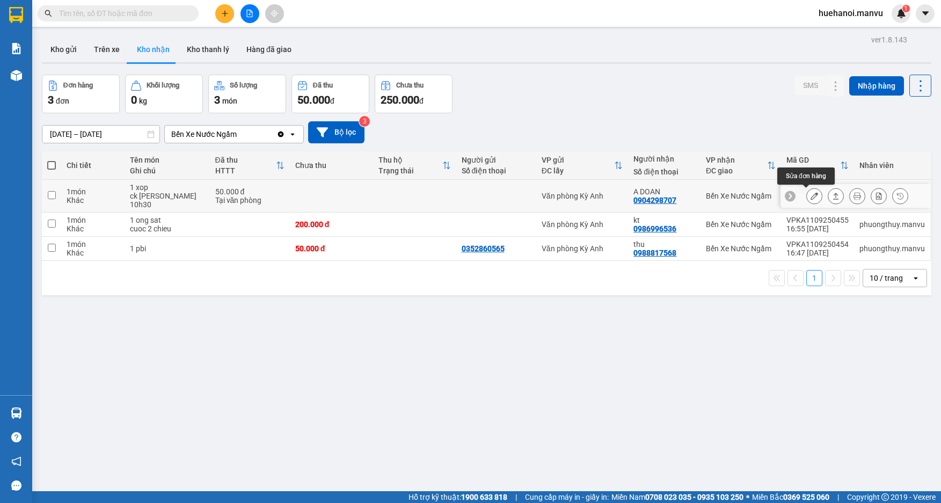
click at [811, 198] on icon at bounding box center [815, 196] width 8 height 8
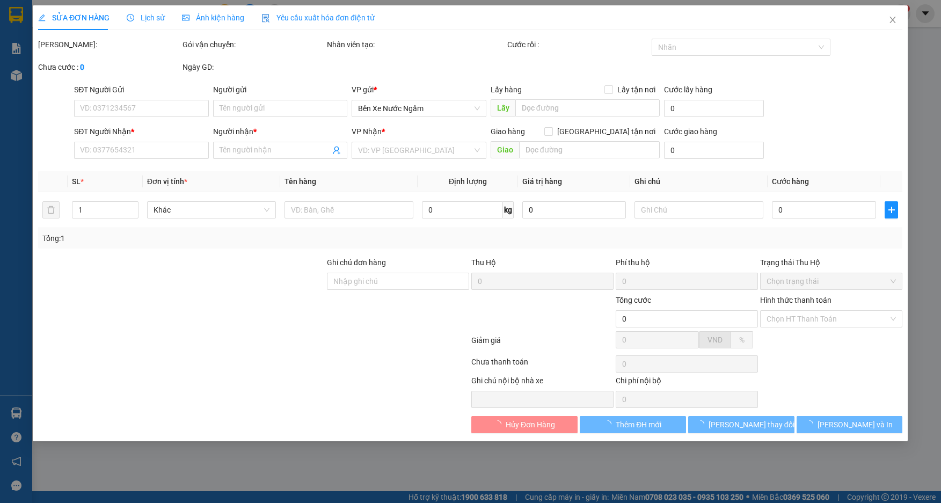
type input "0904298707"
type input "A DOAN"
type input "50.000"
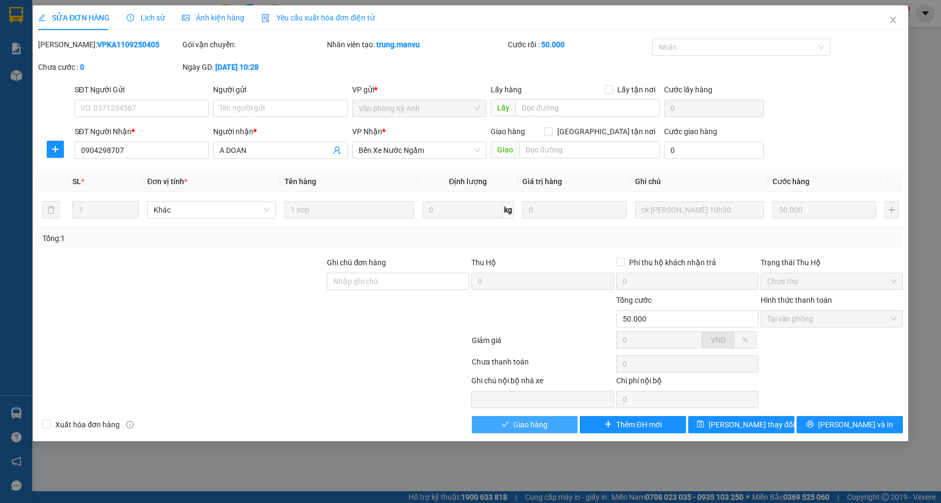
click at [536, 421] on span "Giao hàng" at bounding box center [530, 425] width 34 height 12
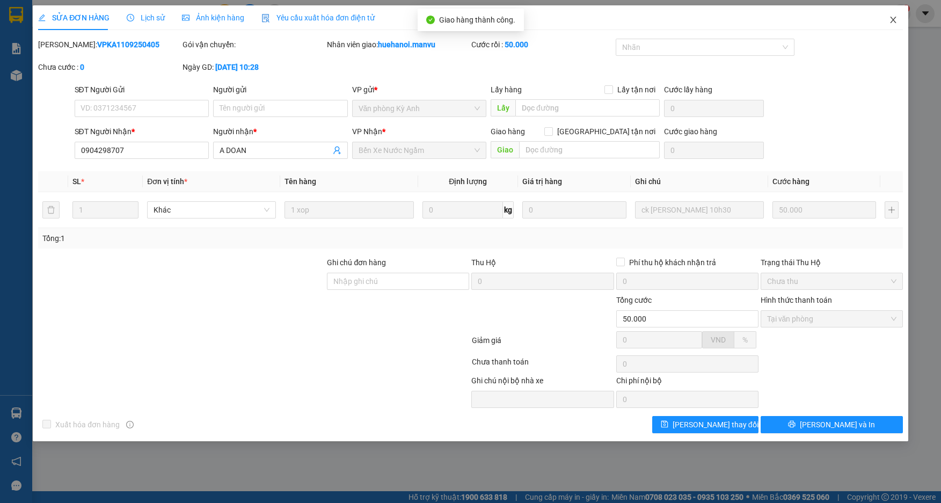
click at [889, 20] on icon "close" at bounding box center [893, 20] width 9 height 9
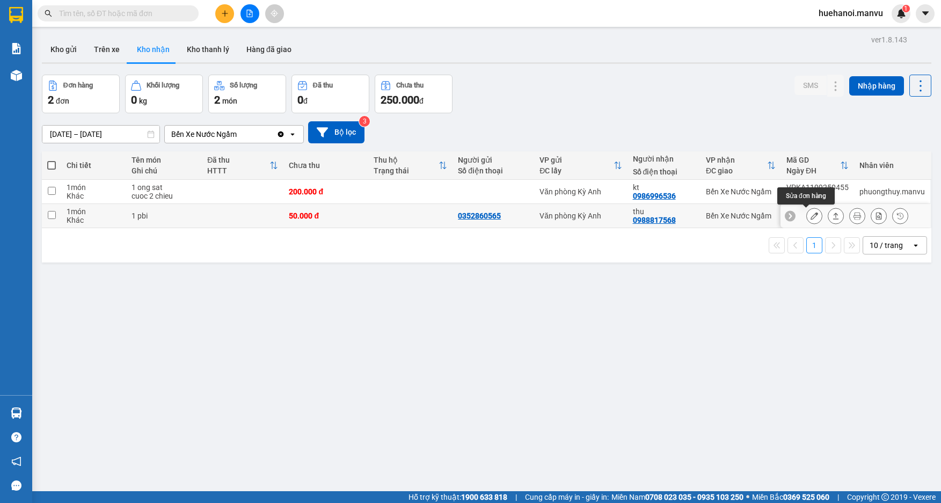
click at [810, 218] on button at bounding box center [814, 216] width 15 height 19
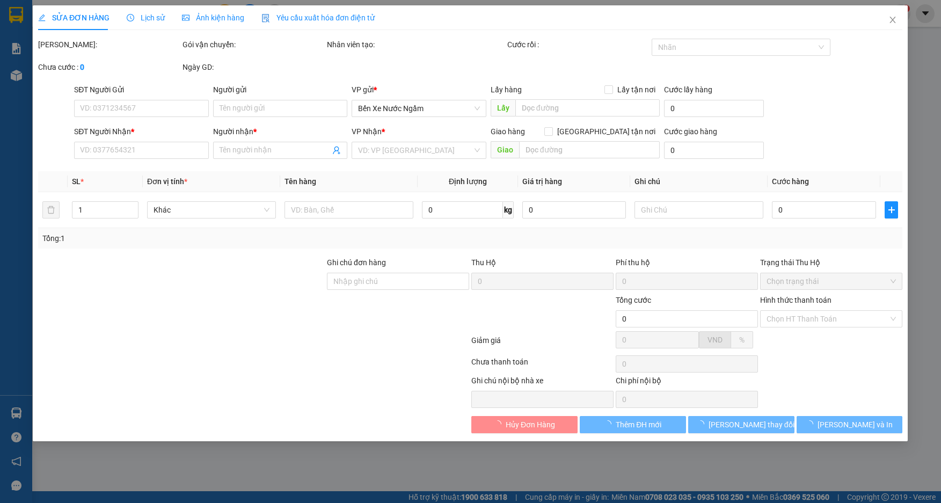
type input "0352860565"
type input "0988817568"
type input "thu"
type input "50.000"
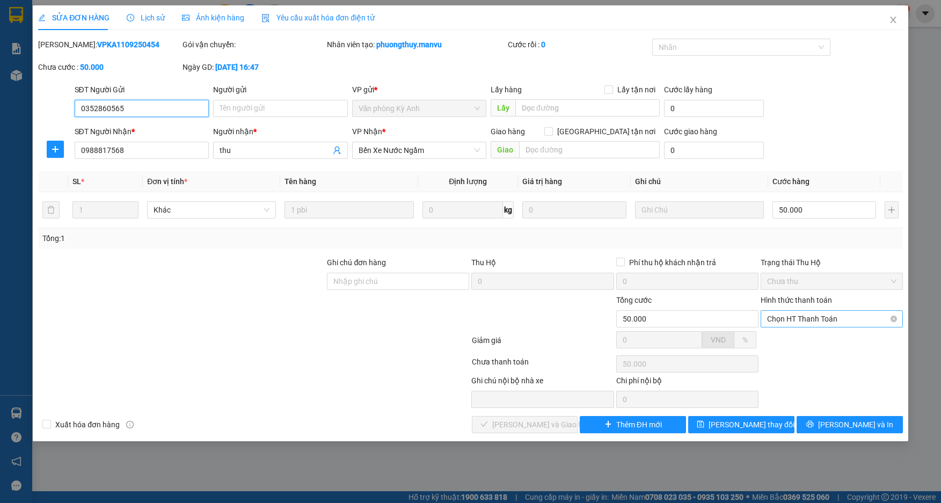
click at [824, 317] on span "Chọn HT Thanh Toán" at bounding box center [831, 319] width 129 height 16
click at [328, 241] on div "Tổng: 1" at bounding box center [202, 238] width 321 height 12
click at [703, 223] on td at bounding box center [699, 210] width 137 height 36
click at [789, 323] on span "Chọn HT Thanh Toán" at bounding box center [831, 319] width 129 height 16
click at [796, 336] on div "Tại văn phòng" at bounding box center [831, 340] width 129 height 12
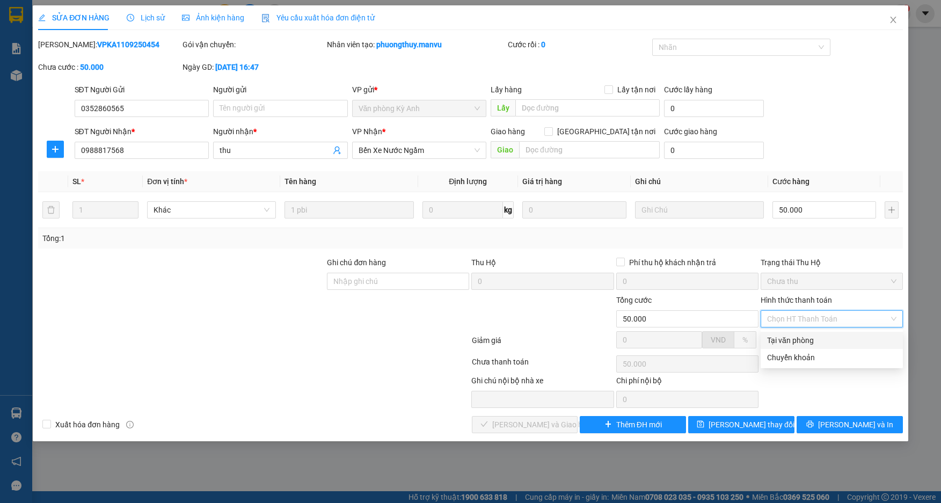
type input "0"
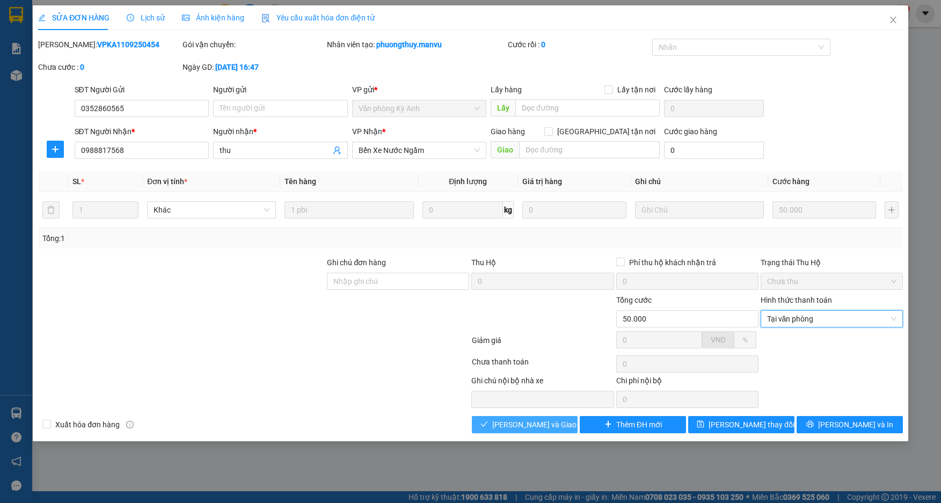
click at [557, 428] on span "[PERSON_NAME] và Giao hàng" at bounding box center [543, 425] width 103 height 12
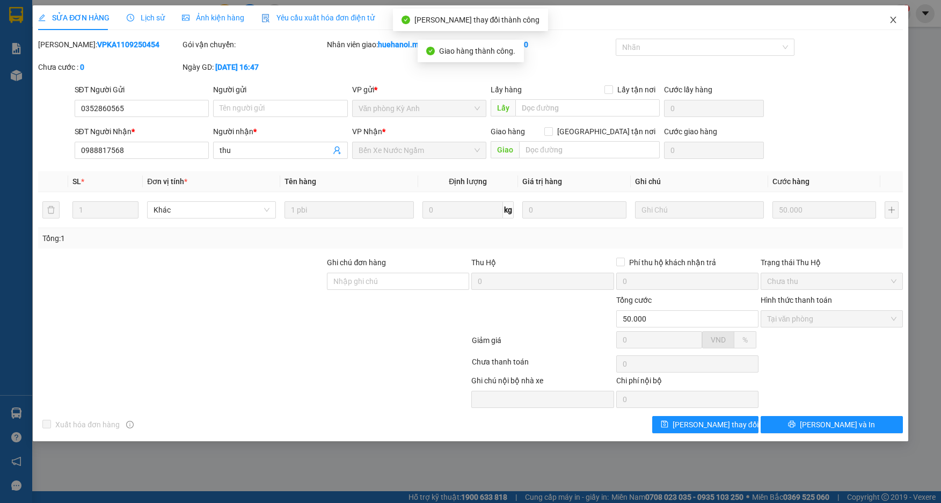
click at [890, 18] on icon "close" at bounding box center [893, 20] width 9 height 9
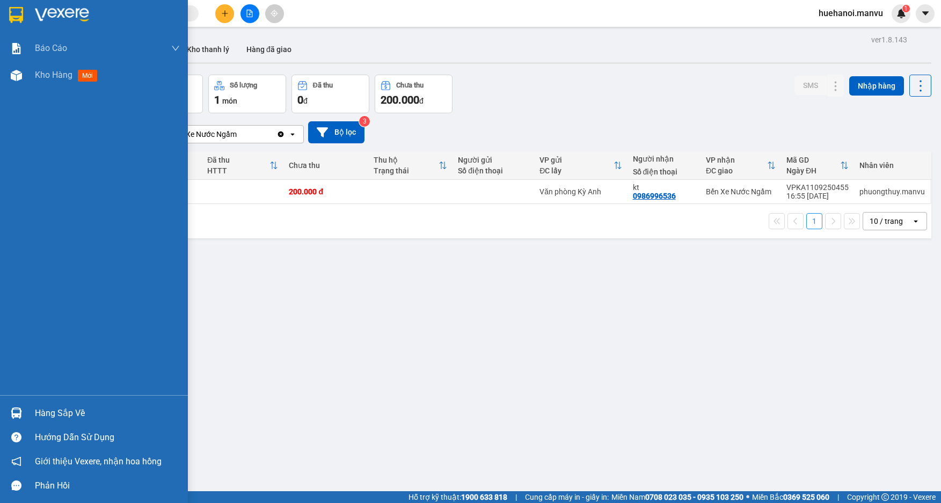
click at [62, 413] on div "Hàng sắp về" at bounding box center [107, 413] width 145 height 16
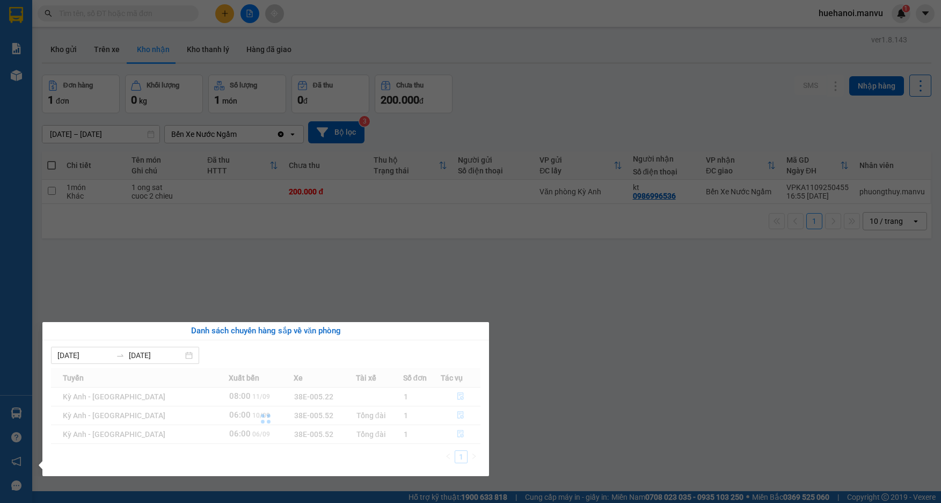
click at [21, 349] on div "Báo cáo 1. Chi tiết đơn hàng toàn nhà xe 2. Báo cáo doanh thu các văn phòng ( k…" at bounding box center [16, 251] width 32 height 503
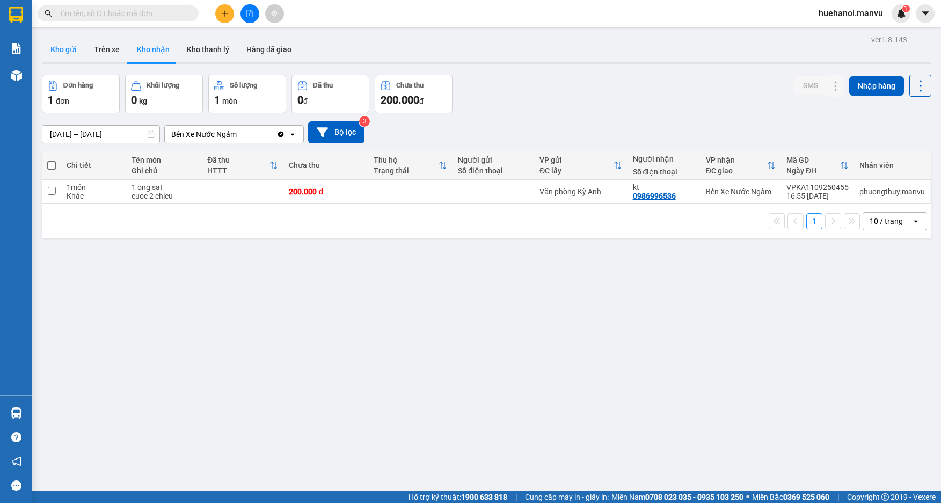
click at [69, 54] on button "Kho gửi" at bounding box center [63, 50] width 43 height 26
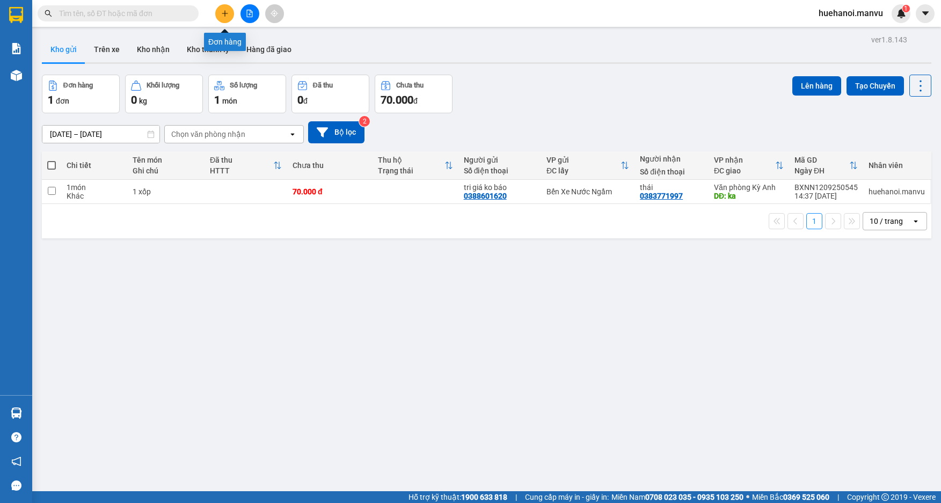
click at [230, 17] on button at bounding box center [224, 13] width 19 height 19
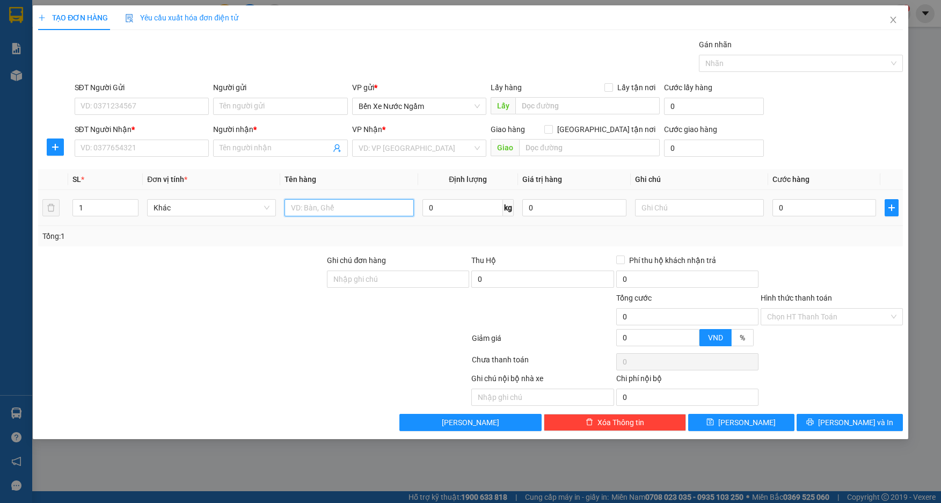
click at [325, 213] on input "text" at bounding box center [349, 207] width 129 height 17
type input "1 hồ so"
click at [202, 151] on input "SĐT Người Nhận *" at bounding box center [142, 148] width 135 height 17
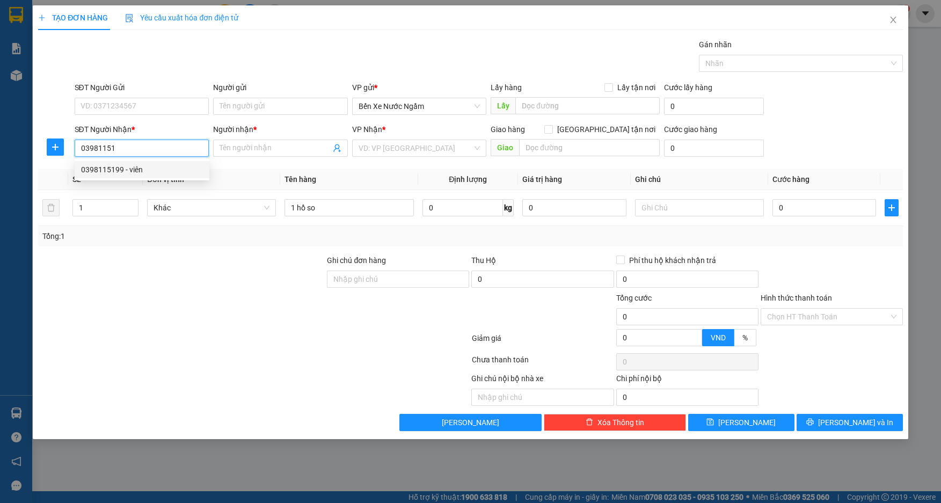
click at [118, 173] on div "0398115199 - viên" at bounding box center [142, 170] width 122 height 12
type input "0398115199"
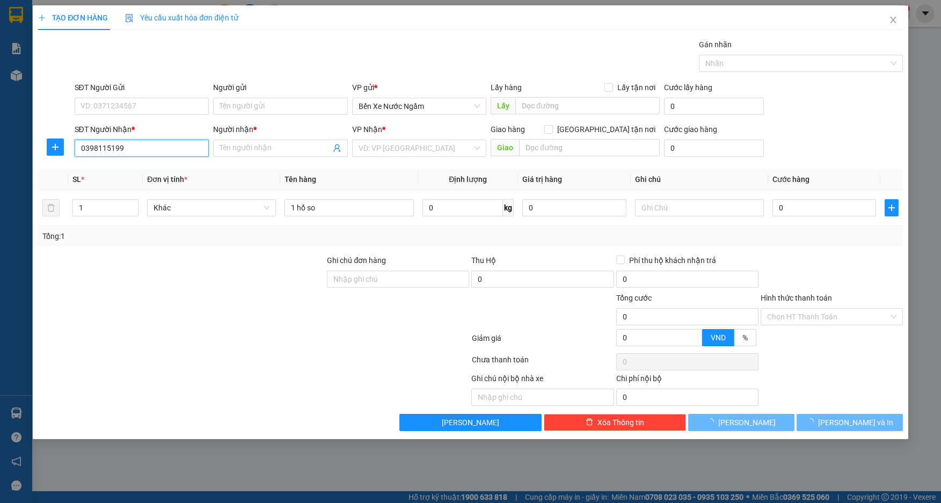
type input "viên"
type input "[PERSON_NAME]"
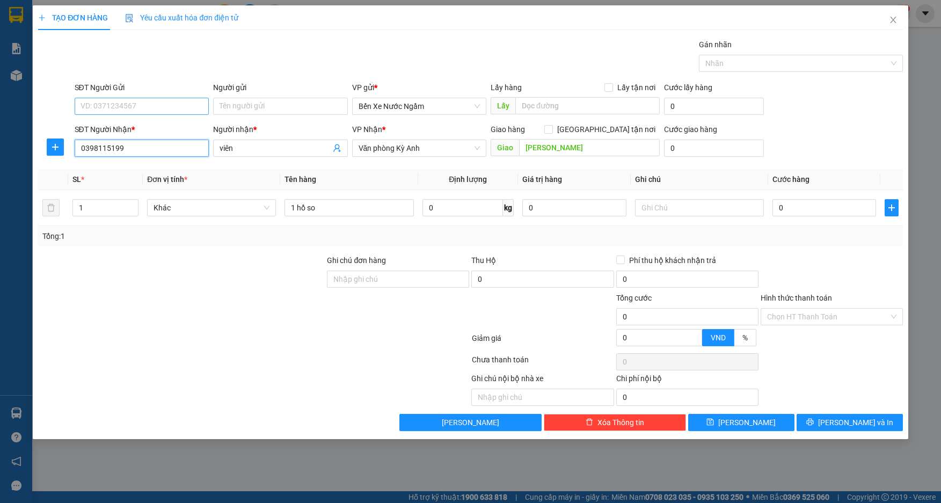
type input "0398115199"
click at [141, 111] on input "SĐT Người Gửi" at bounding box center [142, 106] width 135 height 17
click at [128, 128] on div "0987708986 - tri giá ko báo" at bounding box center [142, 128] width 122 height 12
type input "0987708986"
type input "tri giá ko báo"
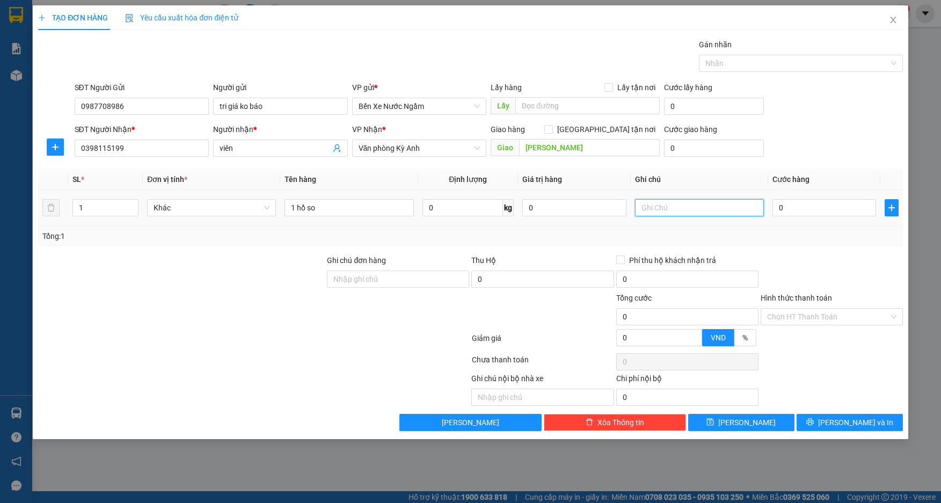
click at [715, 212] on input "text" at bounding box center [699, 207] width 129 height 17
type input "cc"
click at [794, 210] on input "0" at bounding box center [824, 207] width 104 height 17
type input "5"
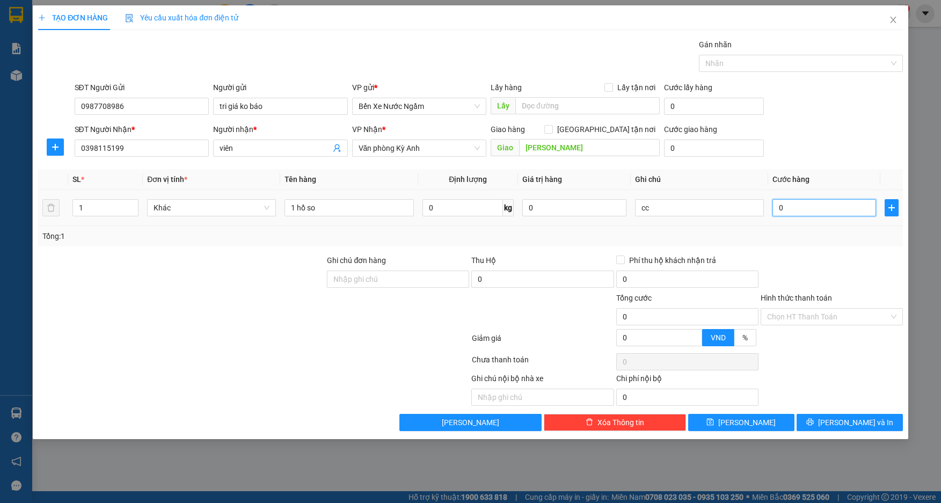
type input "5"
type input "50"
type input "500"
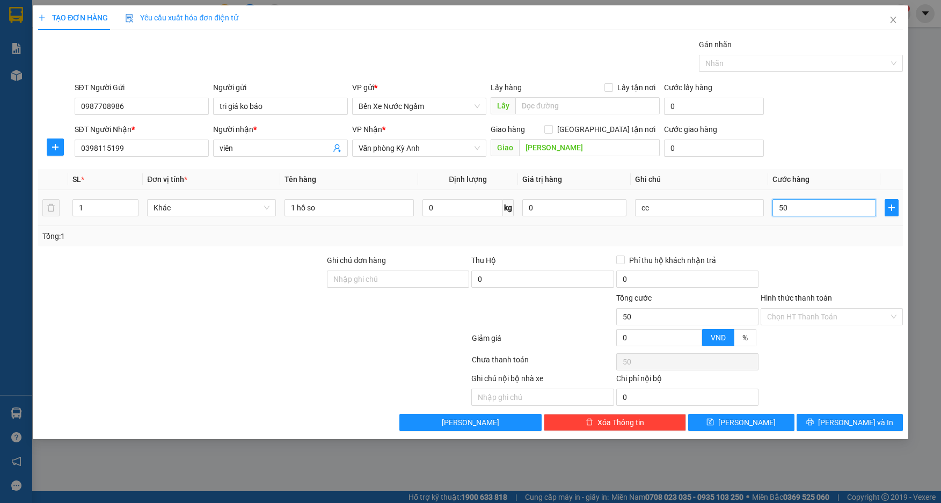
type input "500"
type input "5.000"
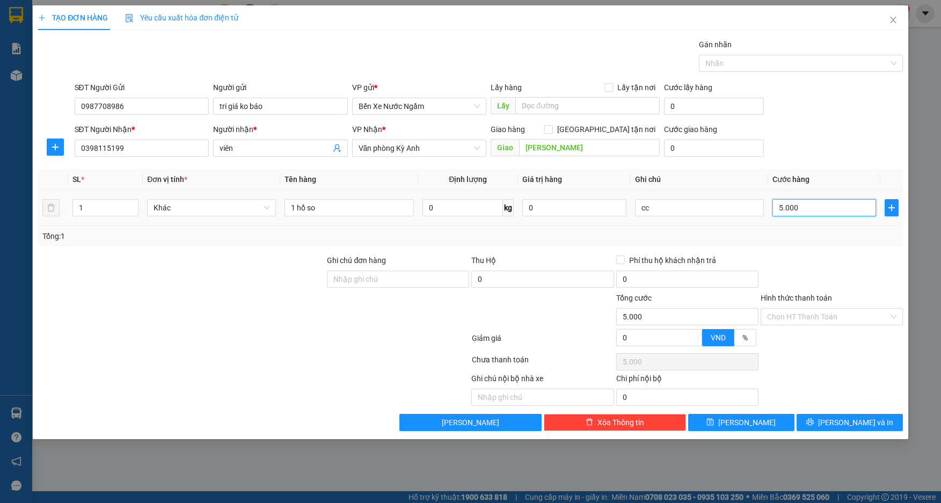
type input "50.000"
click at [717, 425] on button "[PERSON_NAME]" at bounding box center [741, 422] width 106 height 17
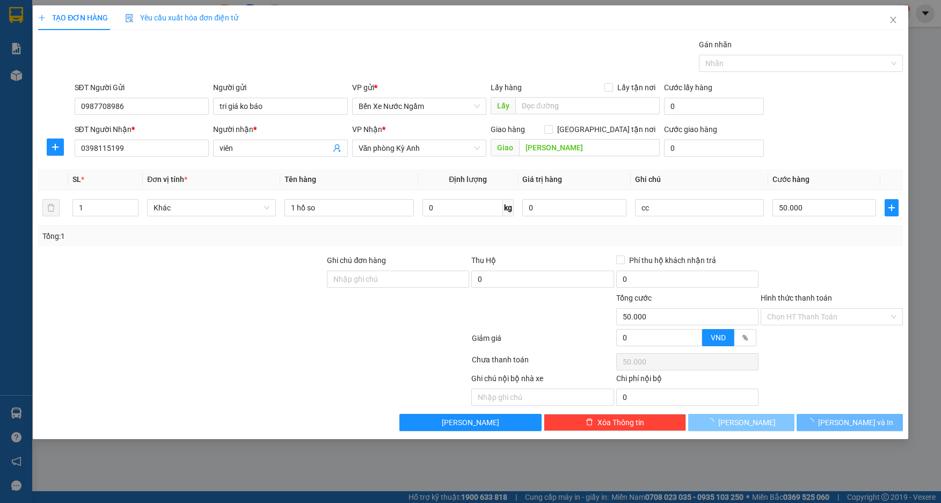
type input "0"
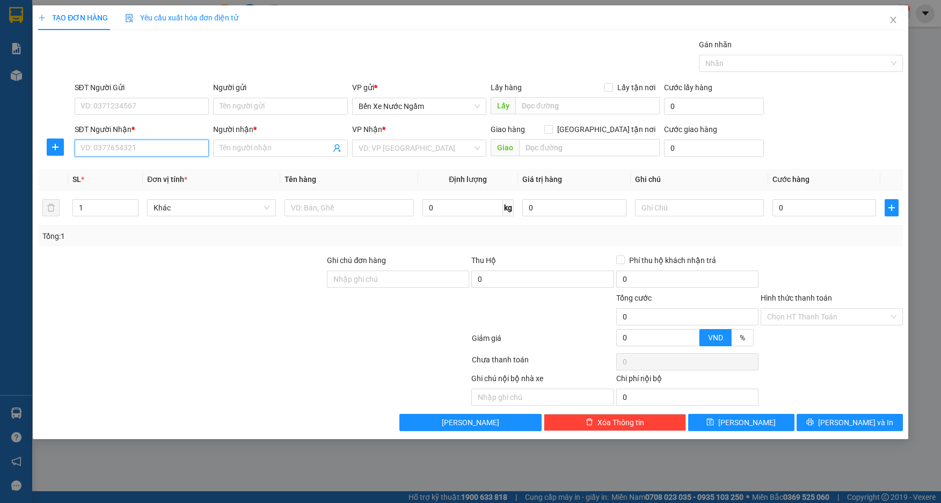
click at [120, 154] on input "SĐT Người Nhận *" at bounding box center [142, 148] width 135 height 17
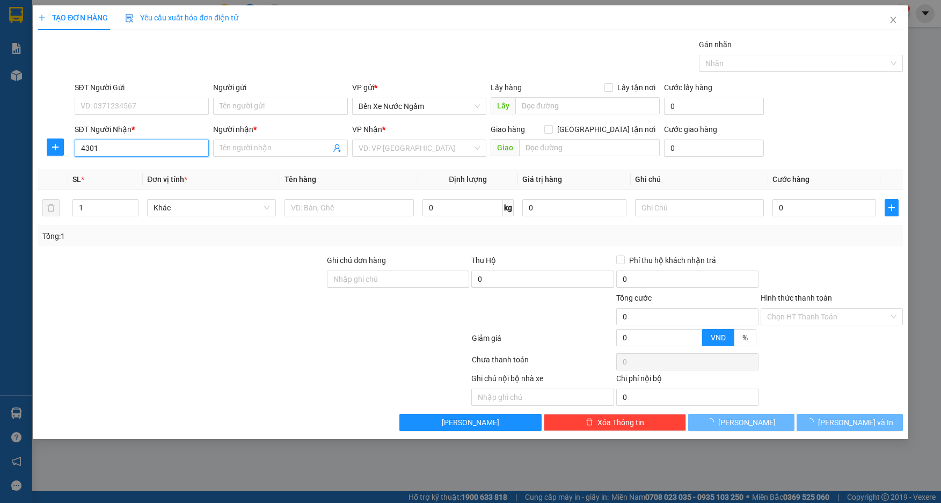
click at [120, 154] on input "4301" at bounding box center [142, 148] width 135 height 17
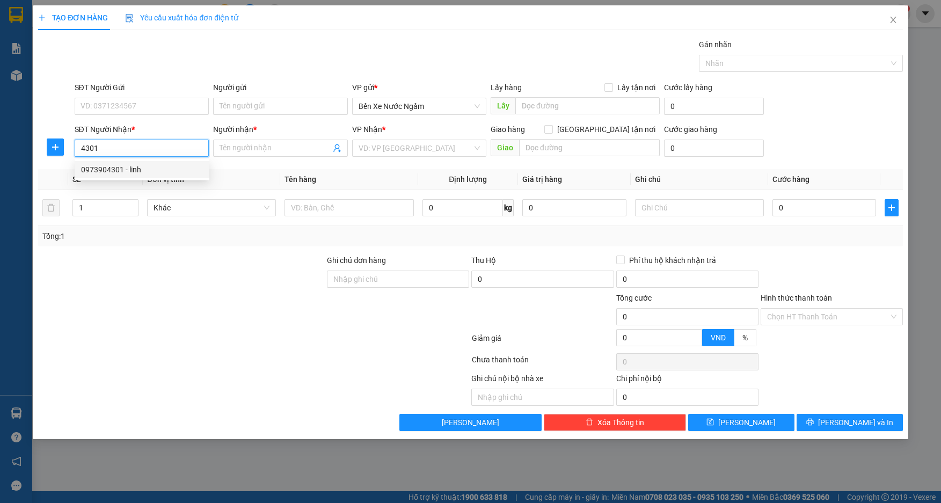
click at [132, 165] on div "0973904301 - linh" at bounding box center [142, 170] width 122 height 12
type input "0973904301"
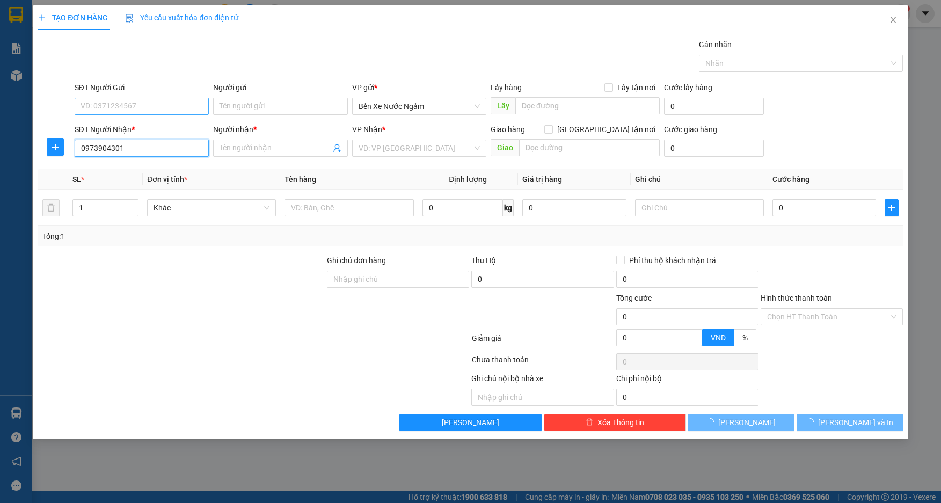
type input "linh"
type input "vcom"
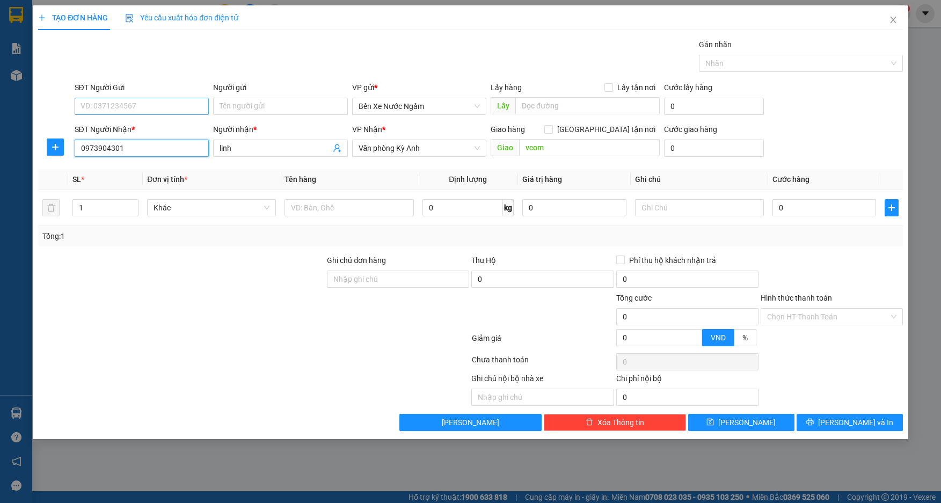
type input "0973904301"
click at [147, 114] on input "SĐT Người Gửi" at bounding box center [142, 106] width 135 height 17
click at [362, 206] on input "text" at bounding box center [349, 207] width 129 height 17
type input "1 xốp"
click at [829, 207] on input "0" at bounding box center [824, 207] width 104 height 17
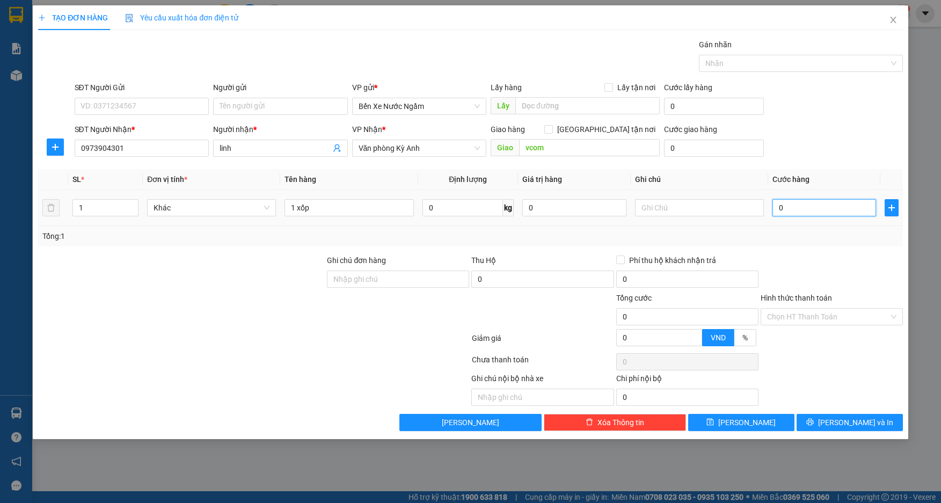
type input "1"
type input "10"
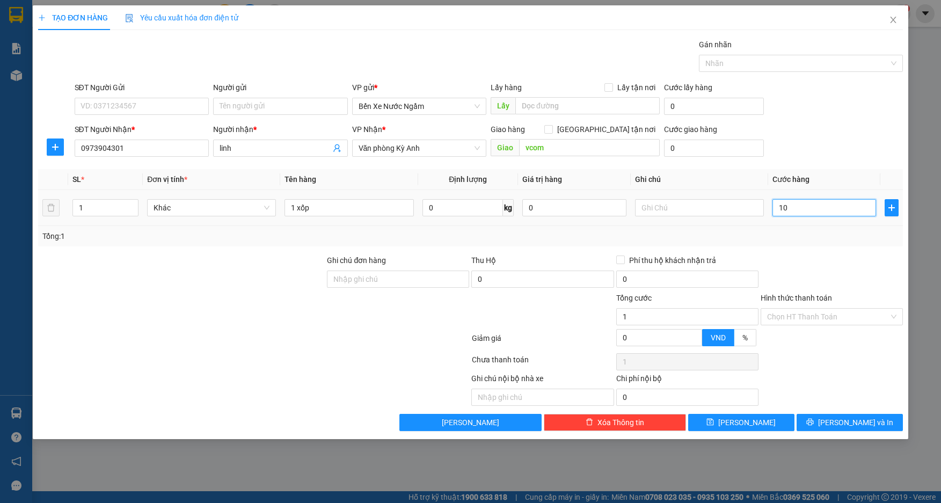
type input "10"
type input "100"
type input "1.000"
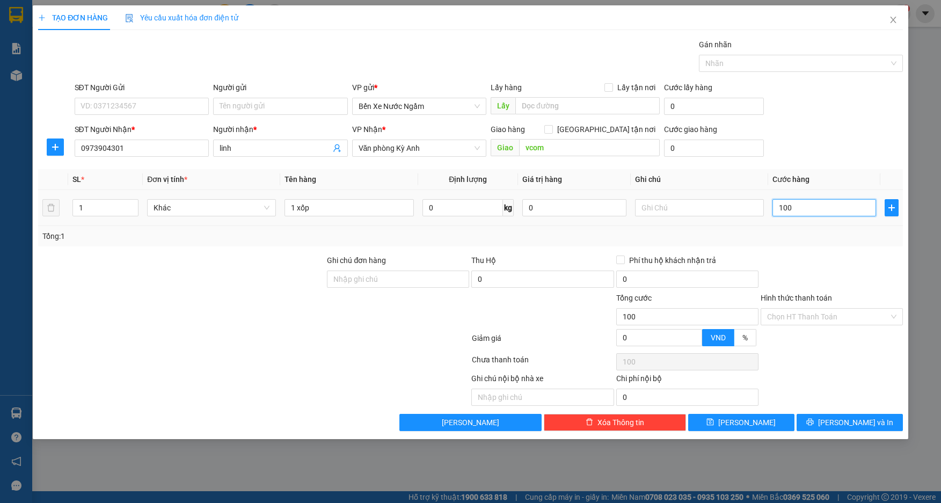
type input "1.000"
type input "10.000"
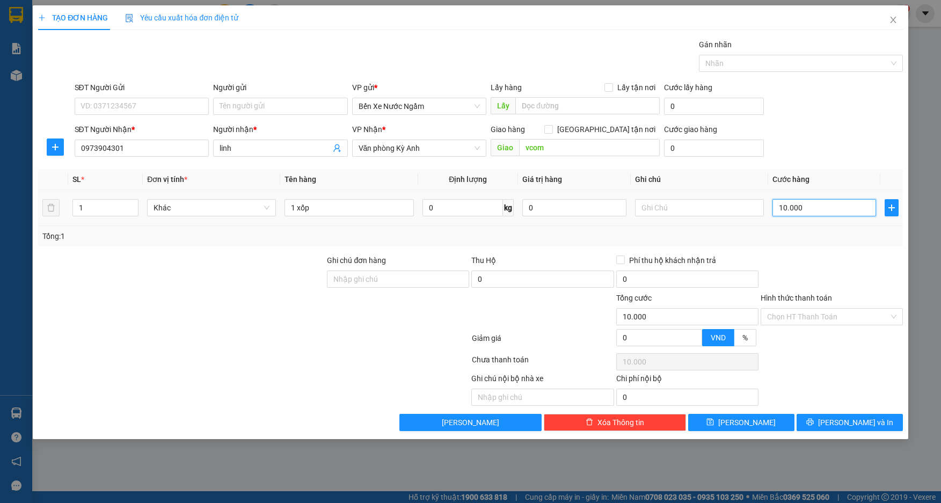
type input "100.000"
click at [777, 315] on input "Hình thức thanh toán" at bounding box center [828, 317] width 122 height 16
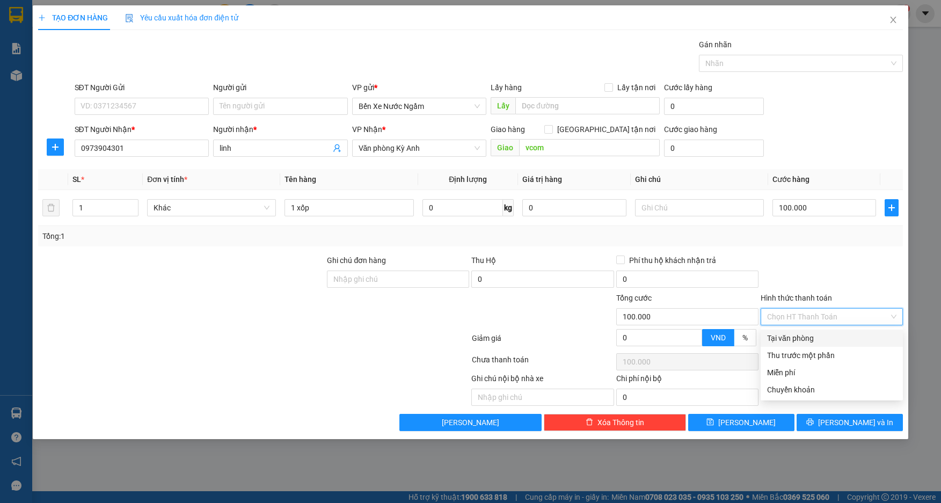
click at [778, 339] on div "Tại văn phòng" at bounding box center [831, 338] width 129 height 12
type input "0"
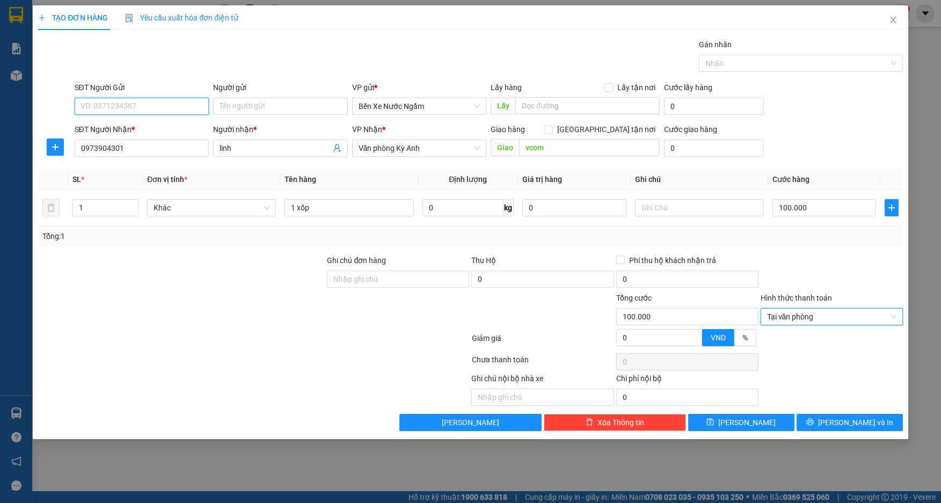
click at [165, 107] on input "SĐT Người Gửi" at bounding box center [142, 106] width 135 height 17
click at [132, 143] on div "0438229000 - tri giá ko báo" at bounding box center [142, 145] width 122 height 12
type input "0438229000"
type input "tri giá ko báo"
type input "0438229000"
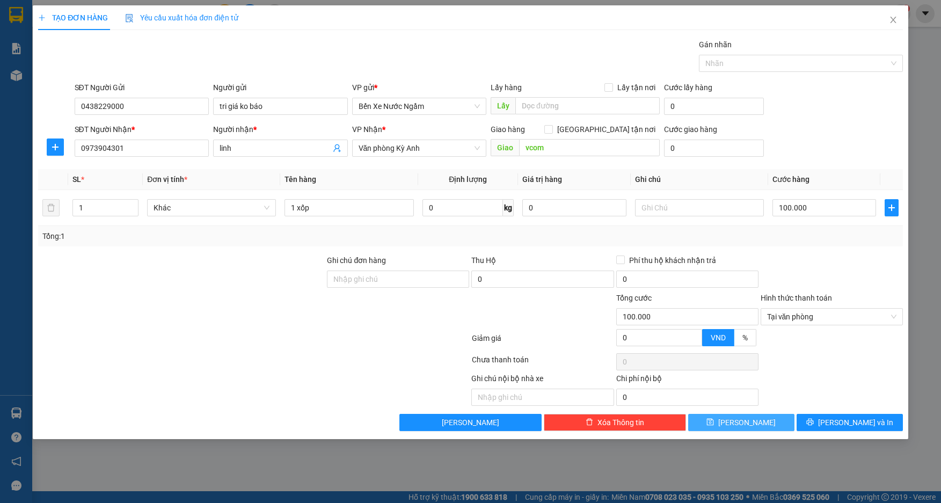
click at [726, 422] on button "[PERSON_NAME]" at bounding box center [741, 422] width 106 height 17
type input "0"
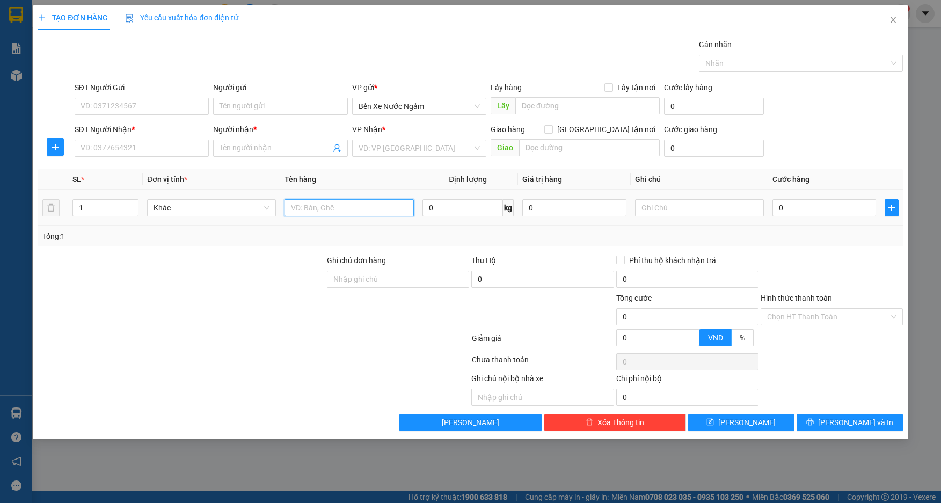
click at [325, 207] on input "text" at bounding box center [349, 207] width 129 height 17
type input "1 thùng máy hàn"
click at [180, 110] on input "SĐT Người Gửi" at bounding box center [142, 106] width 135 height 17
type input "0397333739"
click at [155, 145] on input "SĐT Người Nhận *" at bounding box center [142, 148] width 135 height 17
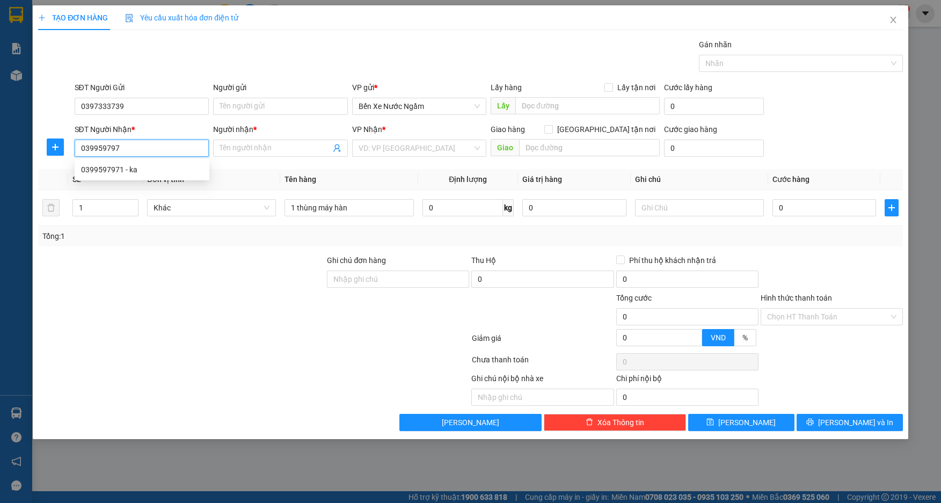
type input "0399597971"
click at [114, 167] on div "0399597971 - ka" at bounding box center [142, 170] width 122 height 12
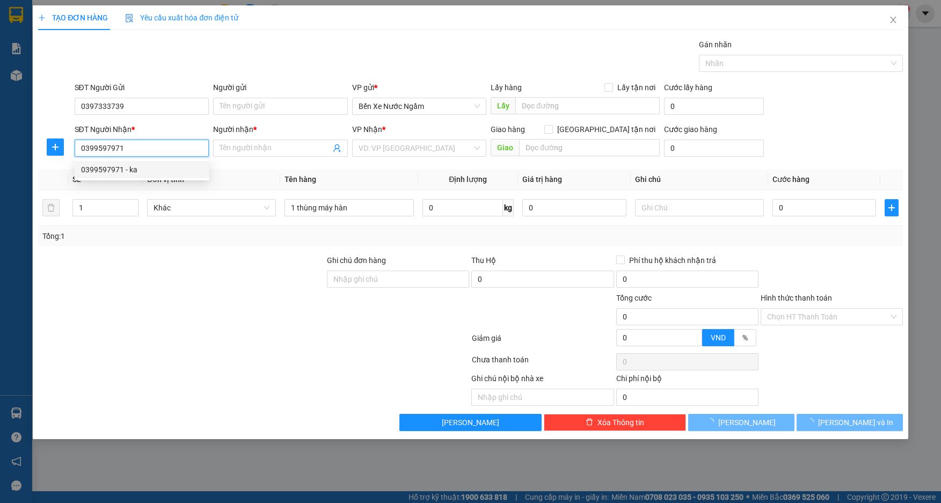
type input "ka"
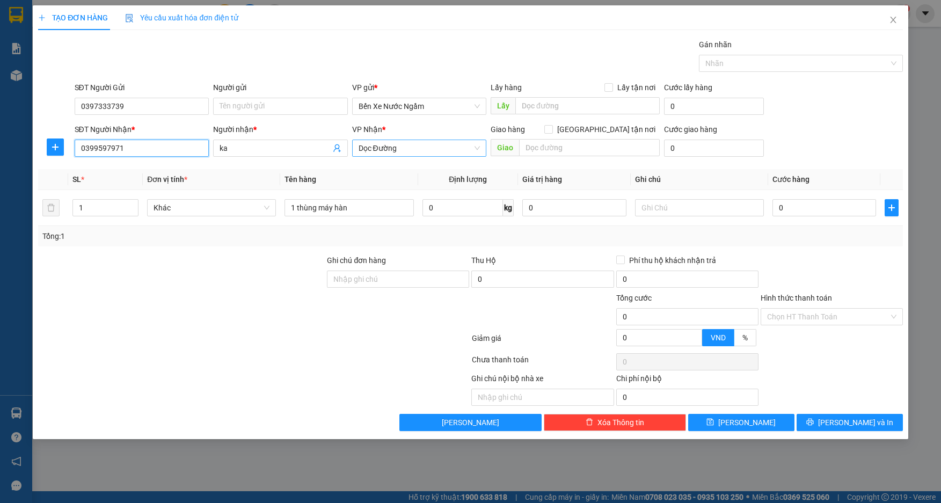
click at [418, 144] on span "Dọc Đường" at bounding box center [420, 148] width 122 height 16
type input "0399597971"
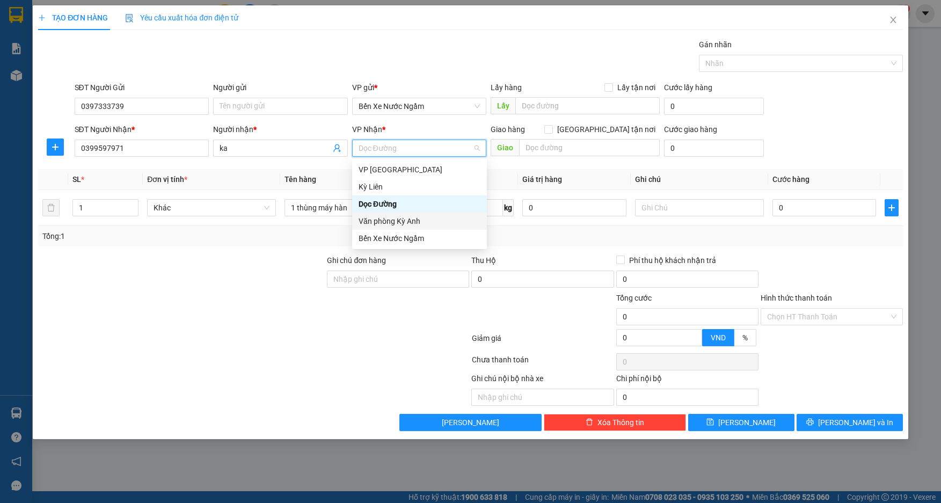
click at [419, 227] on div "Văn phòng Kỳ Anh" at bounding box center [419, 221] width 135 height 17
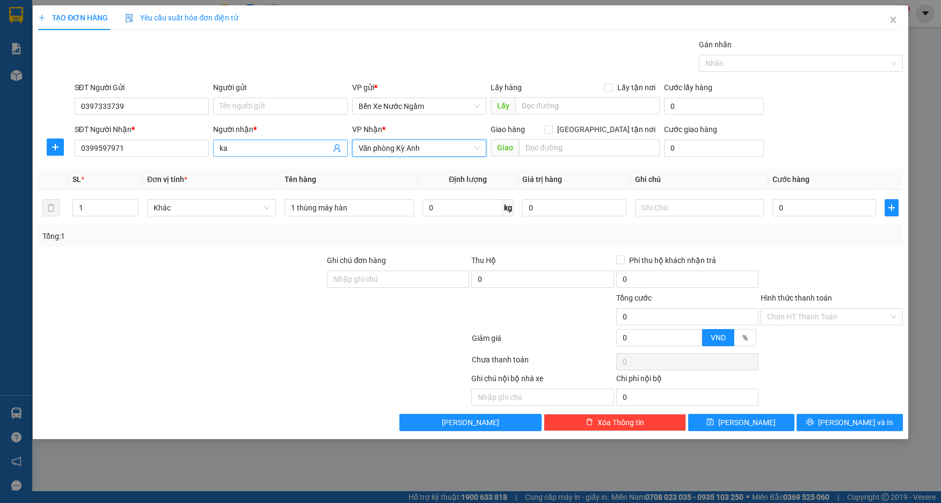
drag, startPoint x: 249, startPoint y: 154, endPoint x: 243, endPoint y: 152, distance: 5.6
click at [246, 153] on span "ka" at bounding box center [280, 148] width 135 height 17
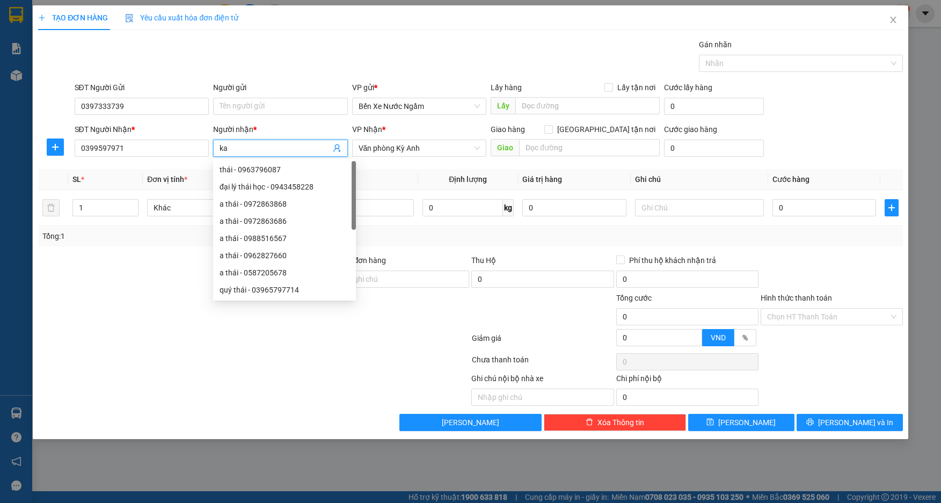
type input "k"
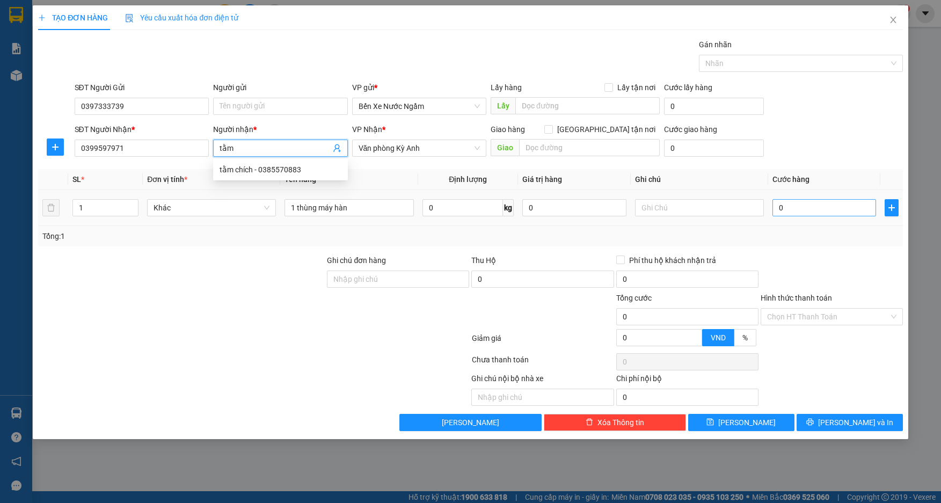
type input "tằm"
click at [794, 206] on input "0" at bounding box center [824, 207] width 104 height 17
type input "5"
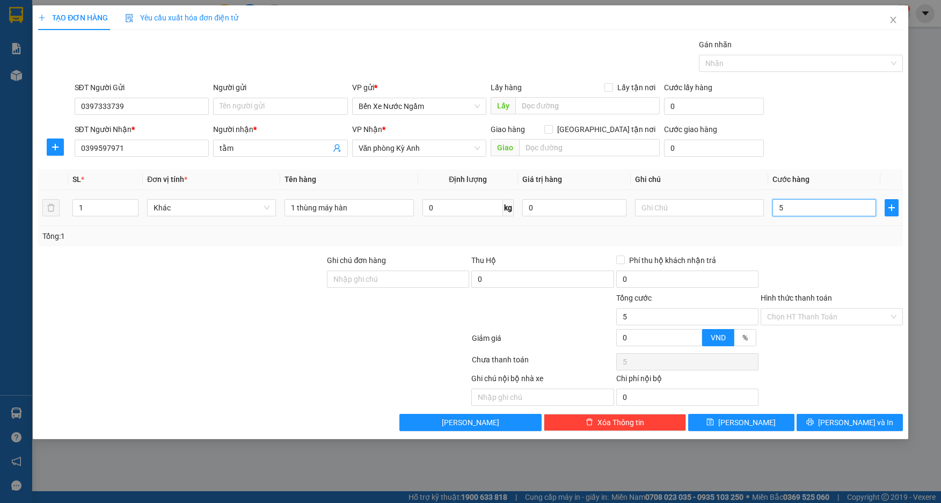
type input "50"
type input "500"
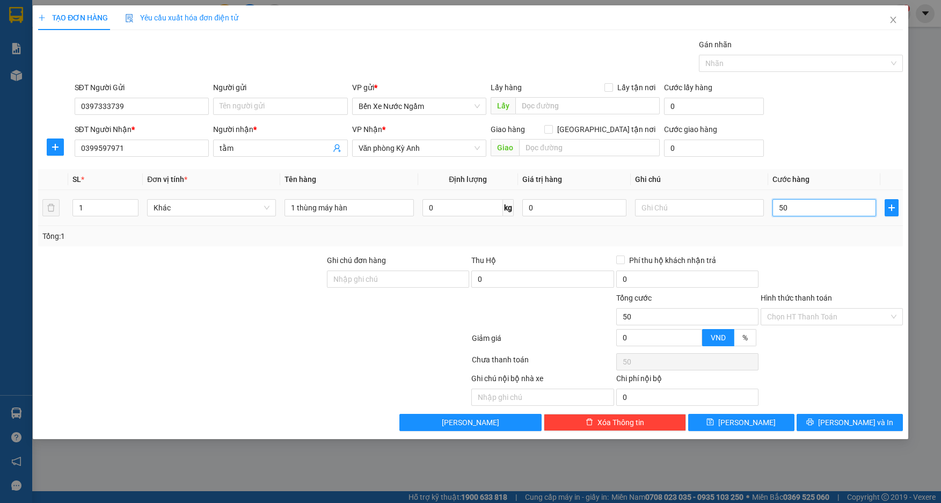
type input "500"
type input "5.000"
type input "50.000"
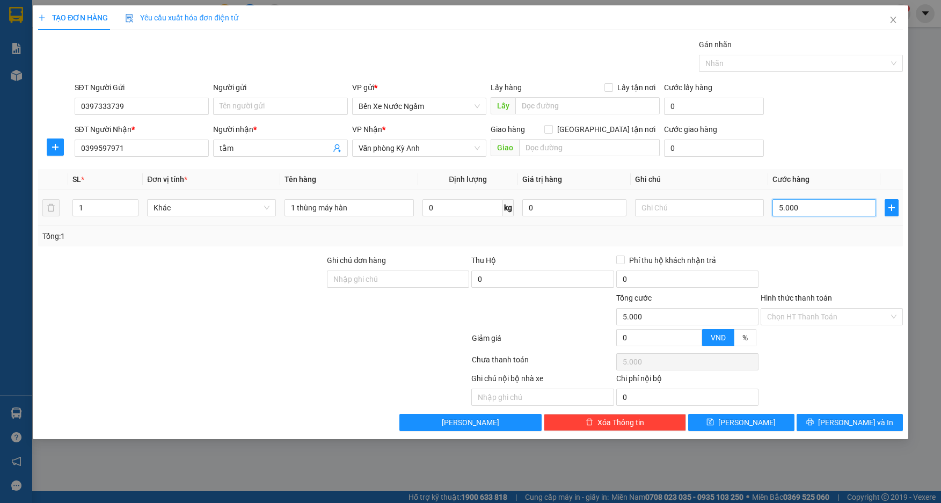
type input "50.000"
click at [244, 105] on input "Người gửi" at bounding box center [280, 106] width 135 height 17
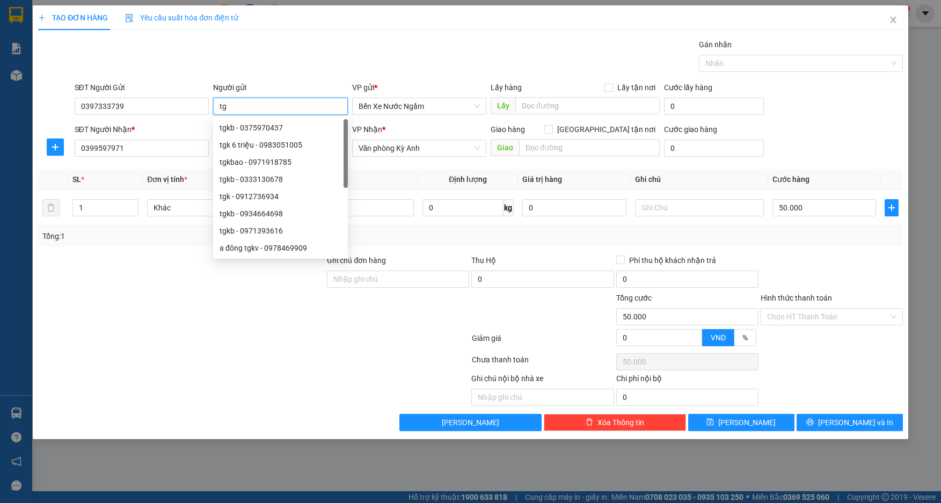
type input "t"
type input "tri giá ko báo"
click at [811, 314] on input "Hình thức thanh toán" at bounding box center [828, 317] width 122 height 16
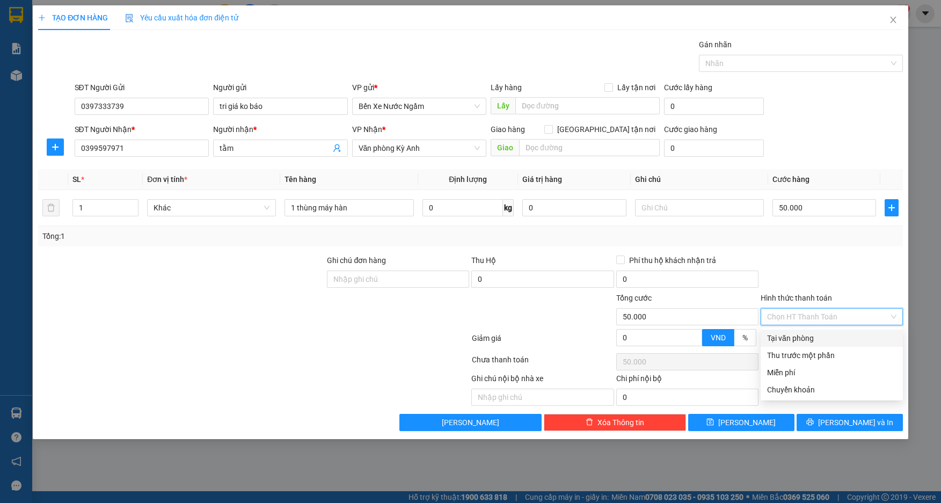
click at [804, 333] on div "Tại văn phòng" at bounding box center [831, 338] width 129 height 12
type input "0"
click at [849, 433] on div "TẠO ĐƠN HÀNG Yêu cầu xuất hóa đơn điện tử Transit Pickup Surcharge Ids Transit …" at bounding box center [470, 222] width 875 height 434
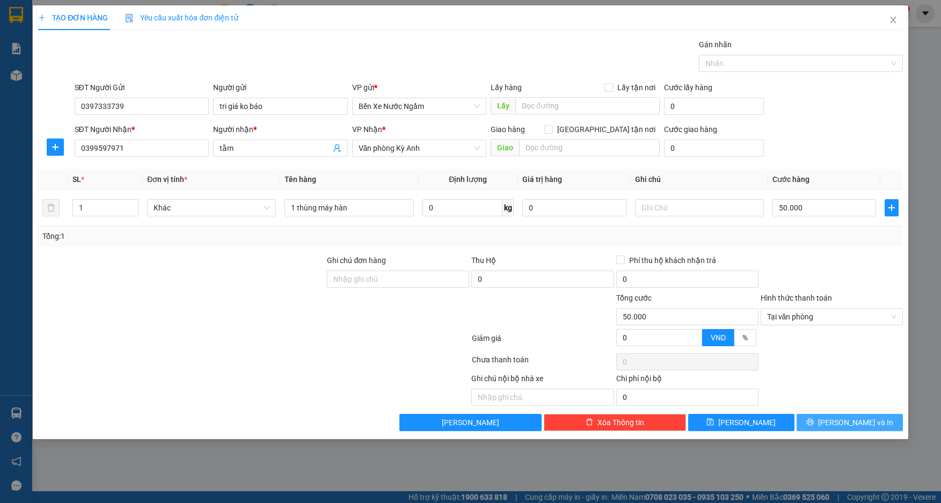
click at [849, 422] on span "[PERSON_NAME] và In" at bounding box center [855, 423] width 75 height 12
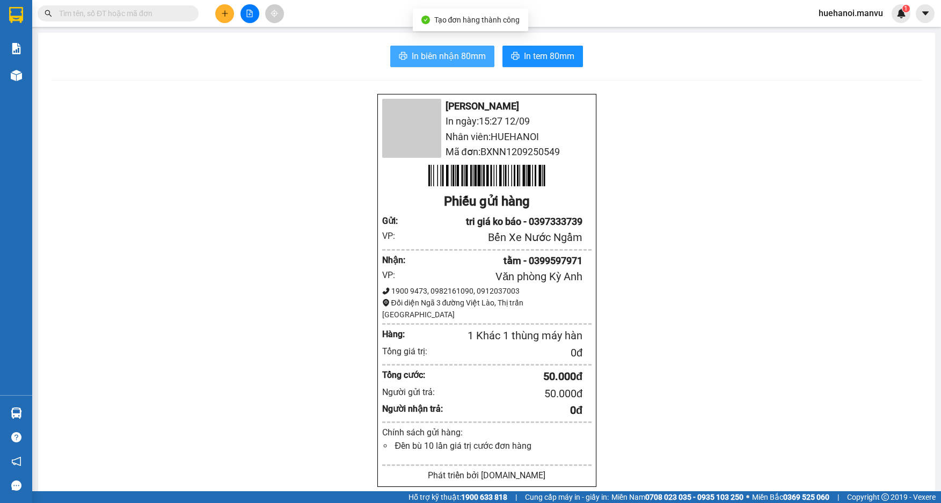
click at [436, 64] on button "In biên nhận 80mm" at bounding box center [442, 56] width 104 height 21
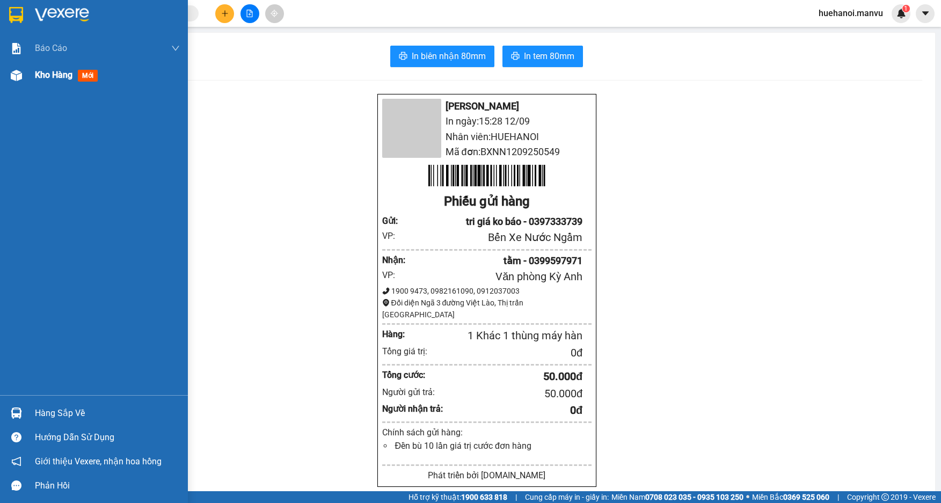
click at [56, 70] on span "Kho hàng" at bounding box center [54, 75] width 38 height 10
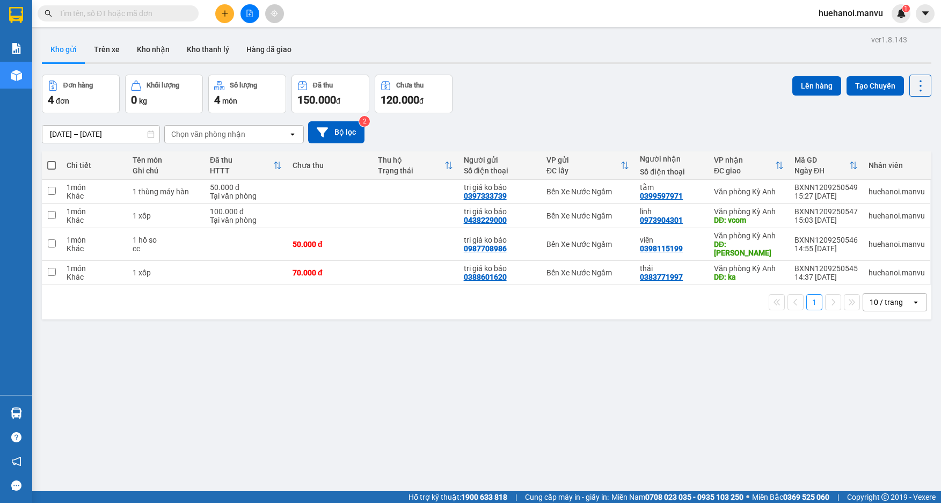
click at [65, 25] on div "Kết quả tìm kiếm ( 0 ) Bộ lọc Gửi 3 ngày gần nhất No Data huehanoi.manvu 1" at bounding box center [470, 13] width 941 height 27
click at [222, 12] on icon "plus" at bounding box center [225, 14] width 8 height 8
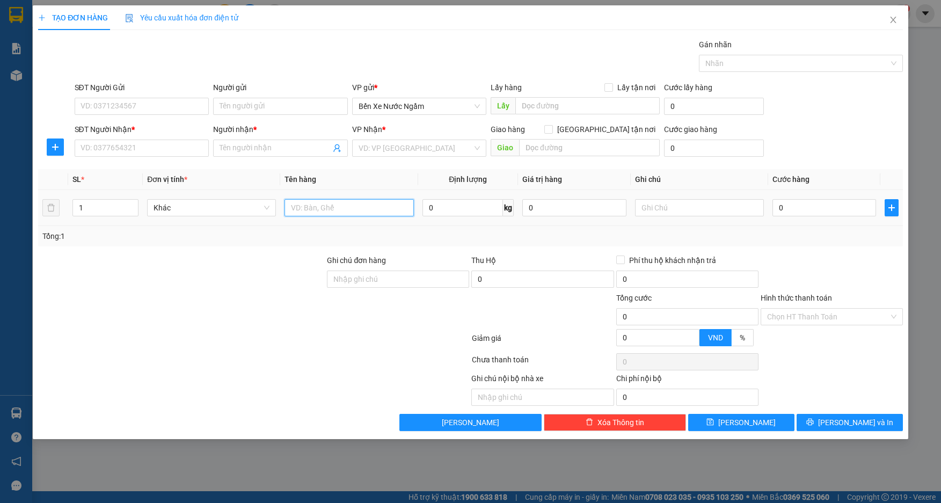
click at [307, 215] on input "text" at bounding box center [349, 207] width 129 height 17
click at [140, 149] on input "SĐT Người Nhận *" at bounding box center [142, 148] width 135 height 17
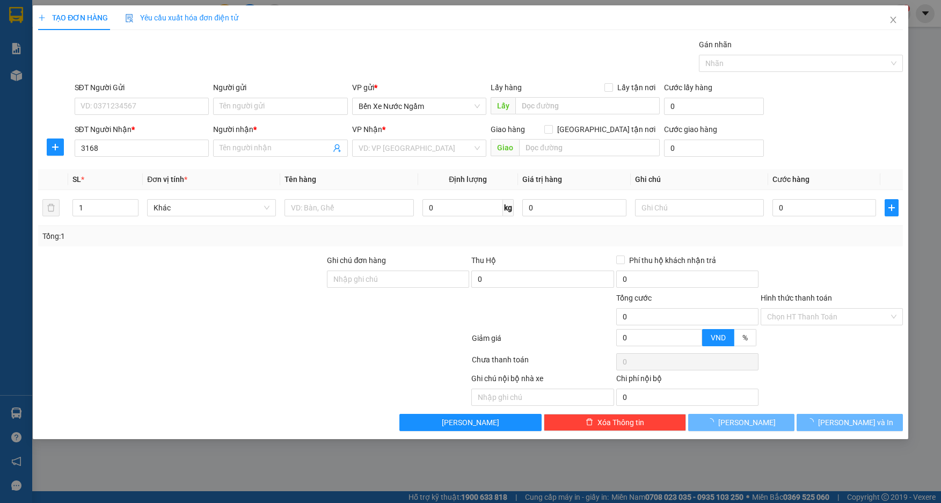
click at [177, 162] on div "Transit Pickup Surcharge Ids Transit Deliver Surcharge Ids Transit Deliver Surc…" at bounding box center [470, 235] width 864 height 392
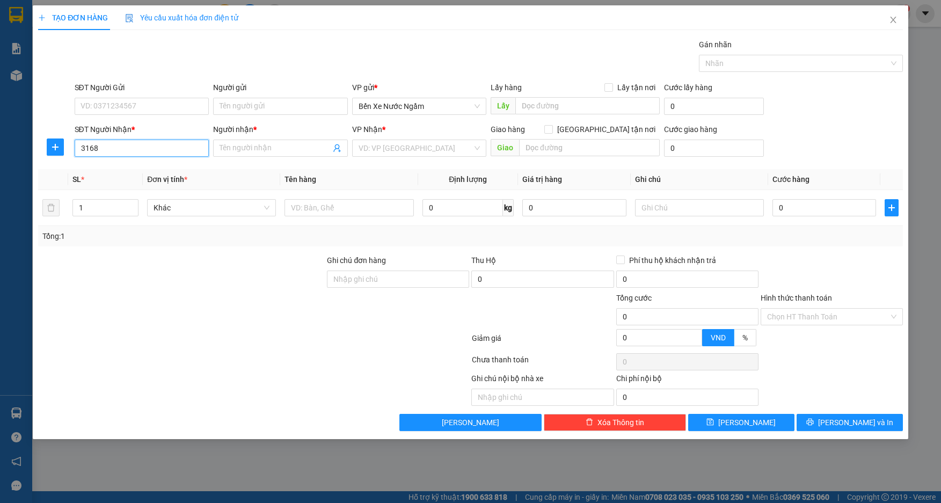
click at [179, 152] on input "3168" at bounding box center [142, 148] width 135 height 17
click at [170, 170] on div "0342123168 - sử việt việt liên" at bounding box center [142, 170] width 122 height 12
type input "0342123168"
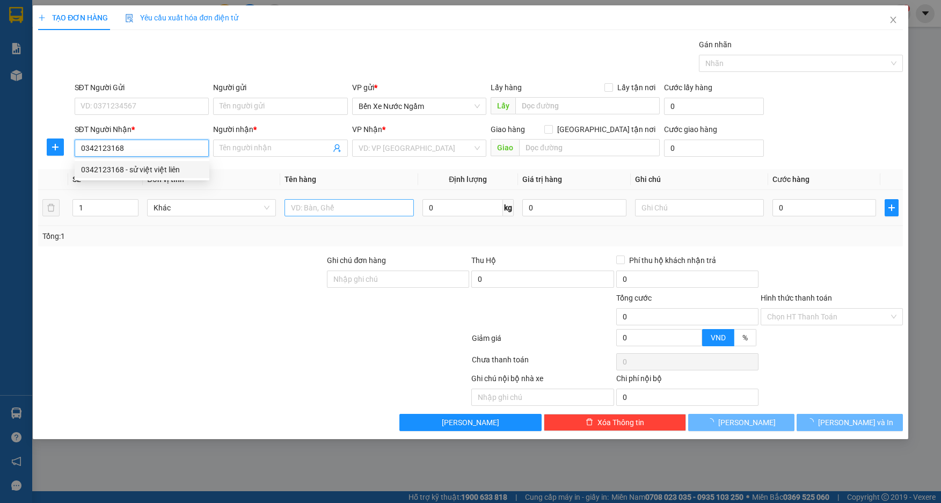
type input "sử việt việt liên"
type input "KỲ LIÊN"
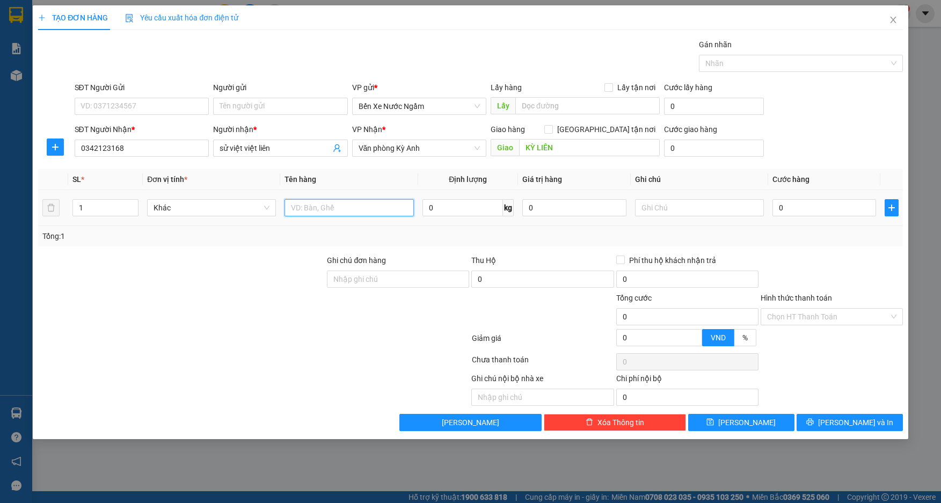
click at [307, 209] on input "text" at bounding box center [349, 207] width 129 height 17
type input "2 Kiện quả"
click at [844, 214] on input "0" at bounding box center [824, 207] width 104 height 17
type input "1"
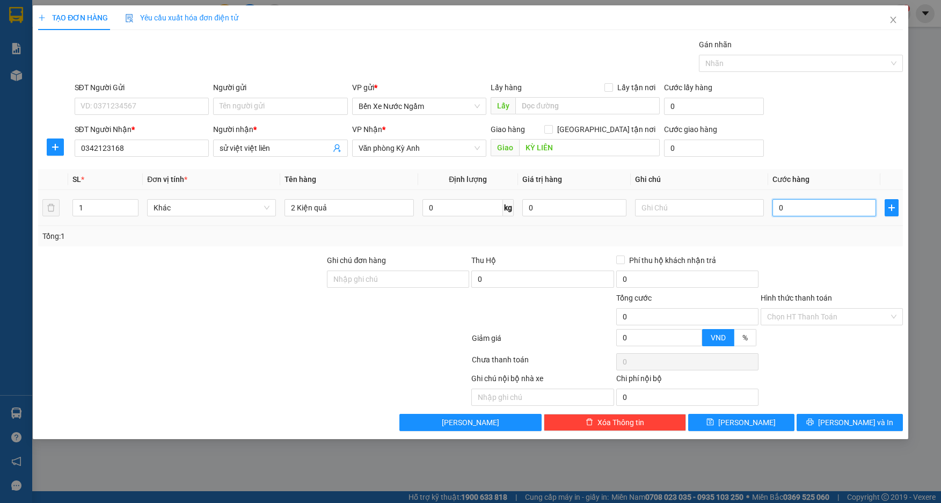
type input "1"
type input "10"
type input "100"
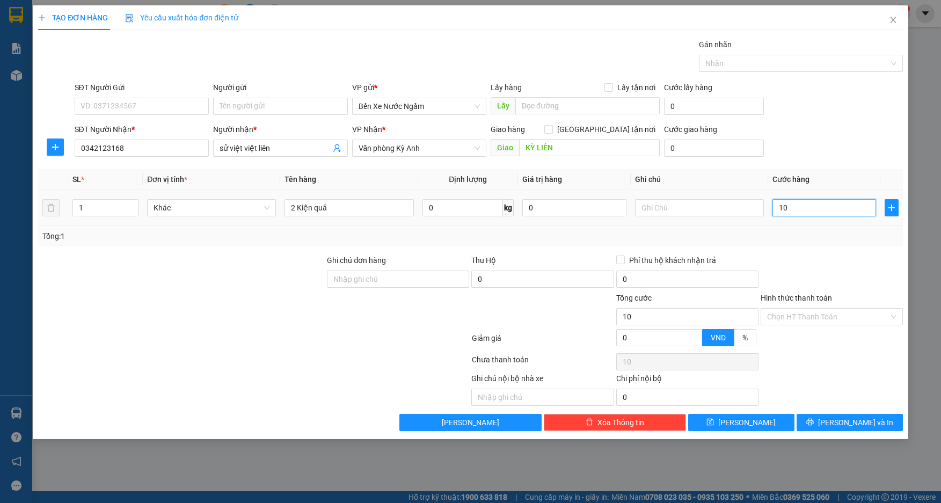
type input "100"
type input "1.000"
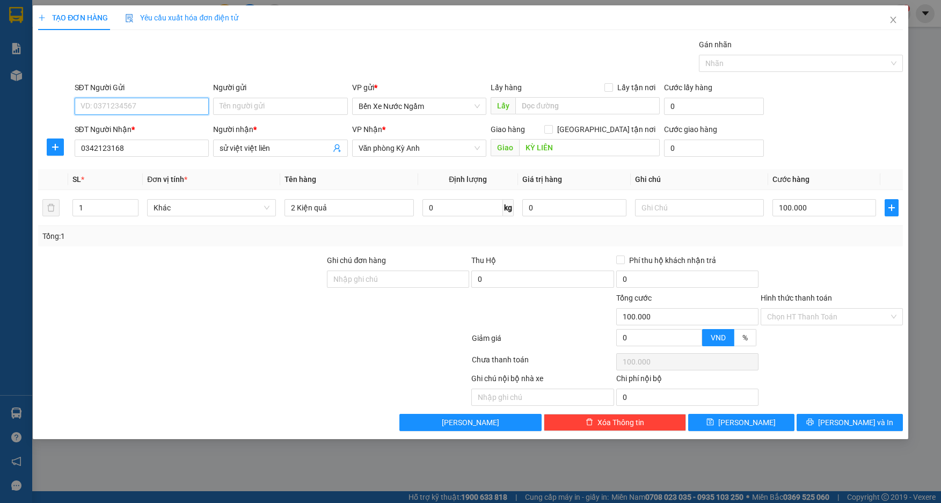
click at [148, 101] on input "SĐT Người Gửi" at bounding box center [142, 106] width 135 height 17
click at [120, 129] on div "0862211223 - tri giá ko báo" at bounding box center [142, 128] width 122 height 12
click at [748, 426] on span "[PERSON_NAME]" at bounding box center [746, 423] width 57 height 12
click at [193, 108] on input "SĐT Người Gửi" at bounding box center [142, 106] width 135 height 17
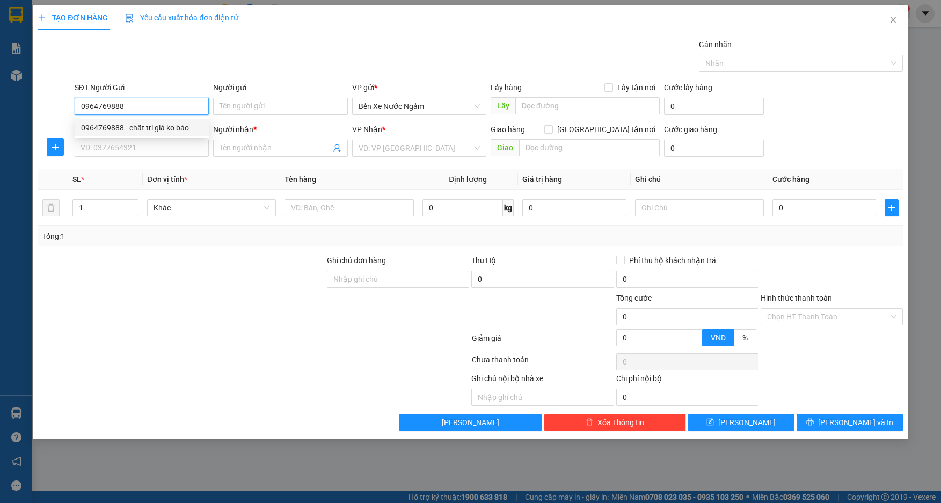
click at [162, 129] on div "0964769888 - chất tri giá ko báo" at bounding box center [142, 128] width 122 height 12
click at [155, 155] on input "SĐT Người Nhận *" at bounding box center [142, 148] width 135 height 17
click at [159, 151] on input "SĐT Người Nhận *" at bounding box center [142, 148] width 135 height 17
click at [158, 150] on input "SĐT Người Nhận *" at bounding box center [142, 148] width 135 height 17
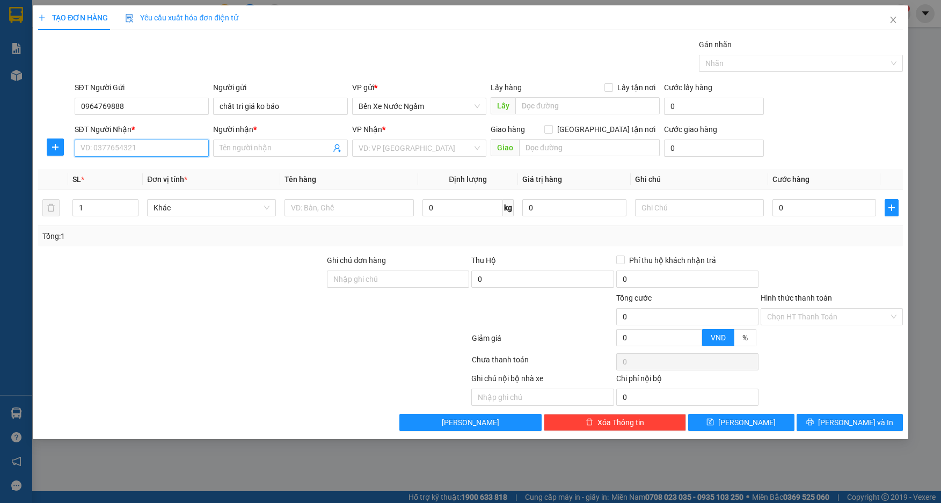
click at [158, 150] on input "SĐT Người Nhận *" at bounding box center [142, 148] width 135 height 17
click at [363, 214] on input "text" at bounding box center [349, 207] width 129 height 17
click at [129, 101] on input "0964769888" at bounding box center [142, 106] width 135 height 17
click at [134, 107] on input "0964769888" at bounding box center [142, 106] width 135 height 17
click at [129, 127] on div "0964769888 - chất tri giá ko báo" at bounding box center [142, 128] width 122 height 12
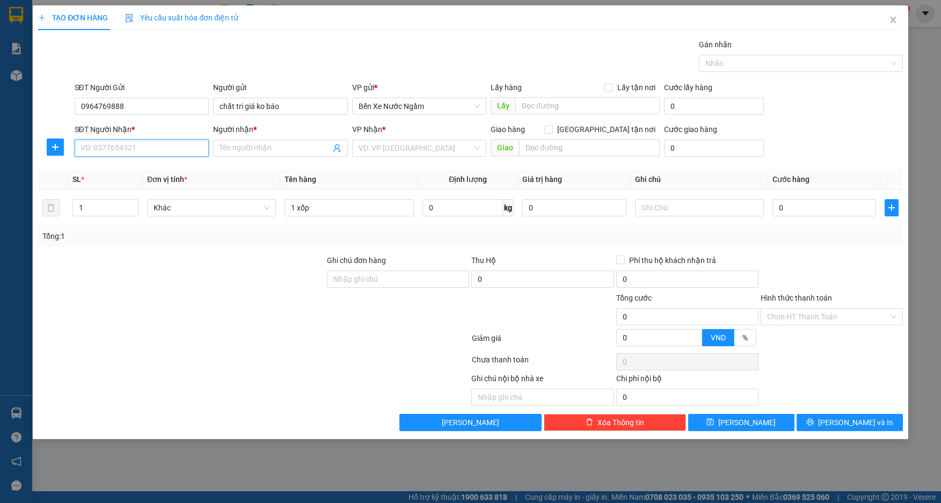
click at [136, 150] on input "SĐT Người Nhận *" at bounding box center [142, 148] width 135 height 17
click at [137, 150] on input "SĐT Người Nhận *" at bounding box center [142, 148] width 135 height 17
click at [792, 205] on input "0" at bounding box center [824, 207] width 104 height 17
click at [147, 148] on input "SĐT Người Nhận *" at bounding box center [142, 148] width 135 height 17
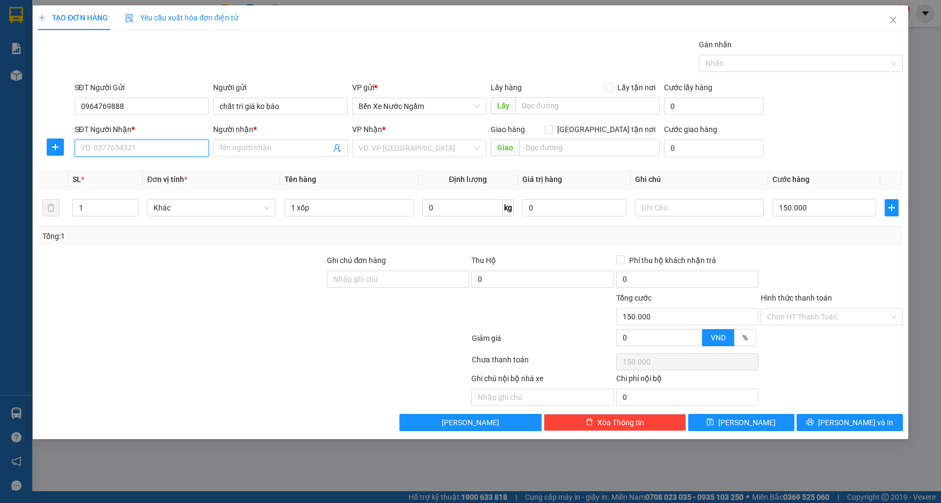
click at [147, 148] on input "SĐT Người Nhận *" at bounding box center [142, 148] width 135 height 17
click at [147, 149] on input "SĐT Người Nhận *" at bounding box center [142, 148] width 135 height 17
click at [133, 148] on input "SĐT Người Nhận *" at bounding box center [142, 148] width 135 height 17
click at [151, 167] on div "0975484639 - minh dê tùng xẻo" at bounding box center [142, 170] width 122 height 12
click at [836, 426] on button "[PERSON_NAME] và In" at bounding box center [850, 422] width 106 height 17
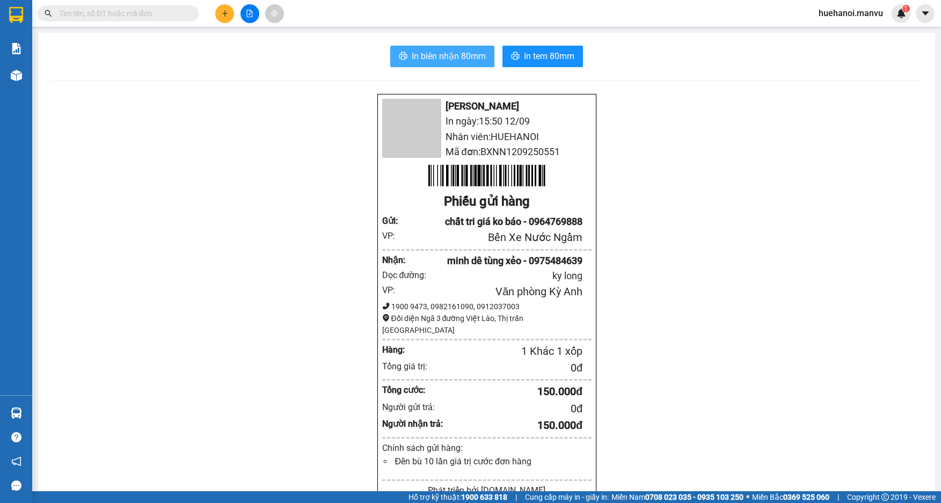
click at [470, 63] on span "In biên nhận 80mm" at bounding box center [449, 55] width 74 height 13
click at [525, 56] on span "In tem 80mm" at bounding box center [549, 55] width 50 height 13
click at [223, 22] on button at bounding box center [224, 13] width 19 height 19
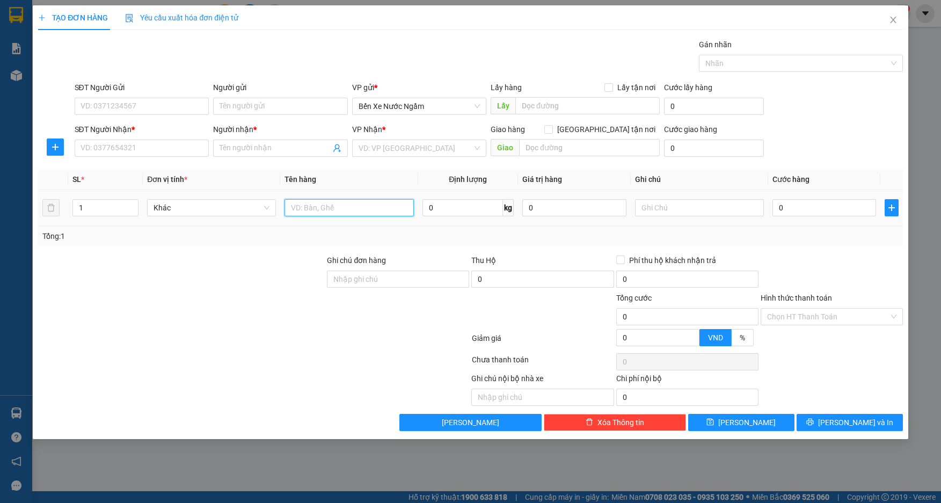
click at [355, 211] on input "text" at bounding box center [349, 207] width 129 height 17
click at [342, 207] on input "1 bọc ytrawngs pt" at bounding box center [349, 207] width 129 height 17
click at [141, 97] on div "SĐT Người Gửi" at bounding box center [142, 90] width 135 height 16
click at [140, 103] on input "SĐT Người Gửi" at bounding box center [142, 106] width 135 height 17
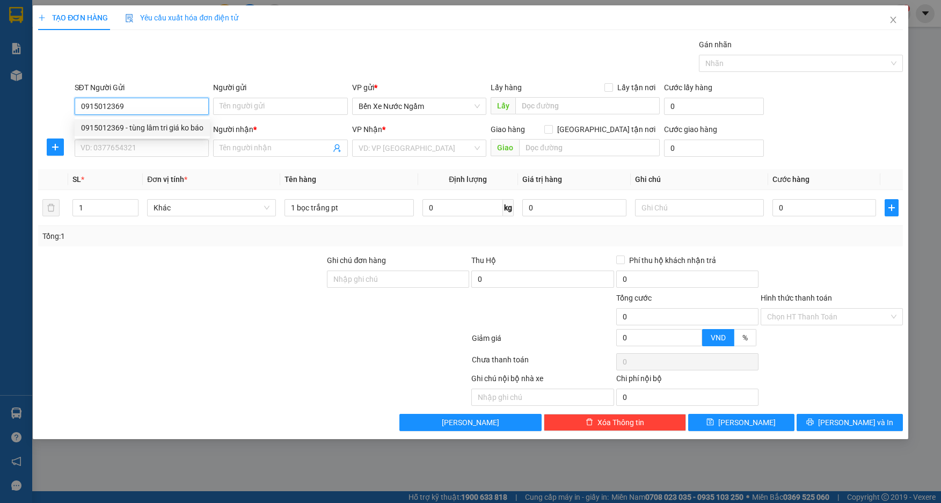
click at [141, 123] on div "0915012369 - tùng lâm tri giá ko báo" at bounding box center [142, 128] width 122 height 12
click at [145, 152] on input "SĐT Người Nhận *" at bounding box center [142, 148] width 135 height 17
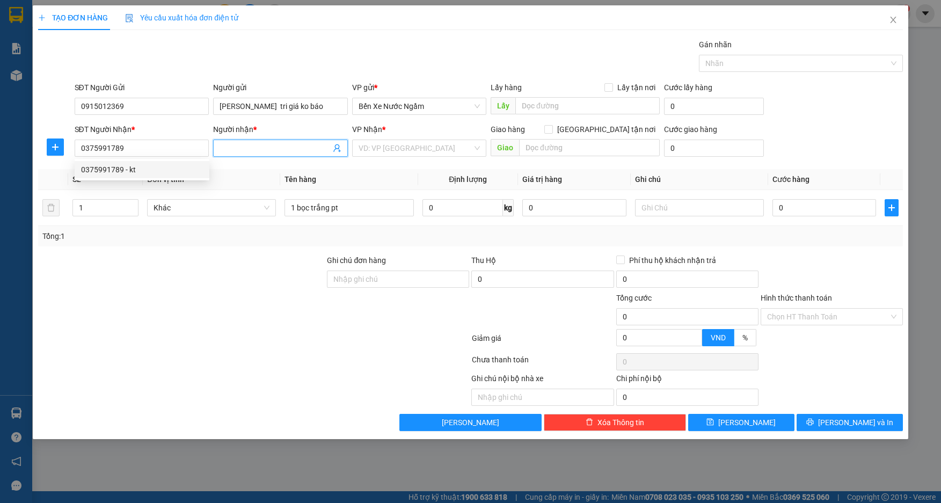
click at [250, 148] on input "Người nhận *" at bounding box center [275, 148] width 111 height 12
click at [420, 152] on input "search" at bounding box center [416, 148] width 114 height 16
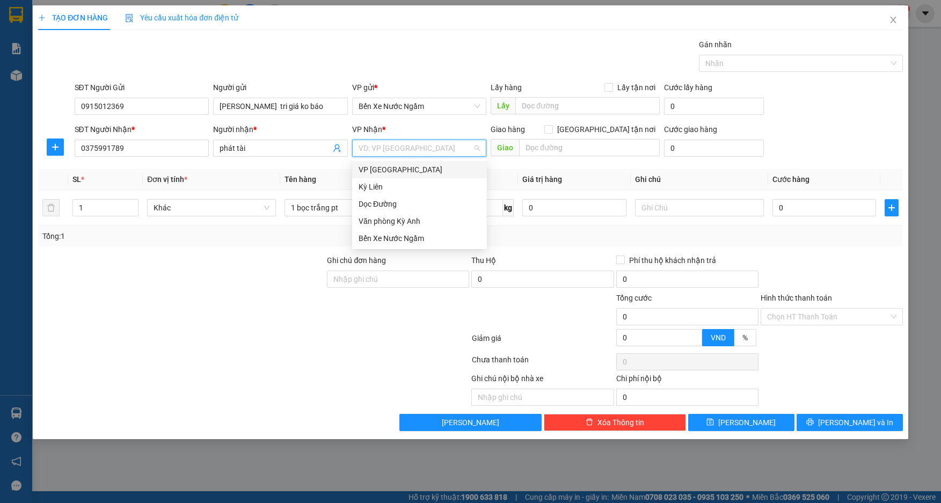
click at [420, 152] on input "search" at bounding box center [416, 148] width 114 height 16
click at [409, 218] on div "Văn phòng Kỳ Anh" at bounding box center [420, 221] width 122 height 12
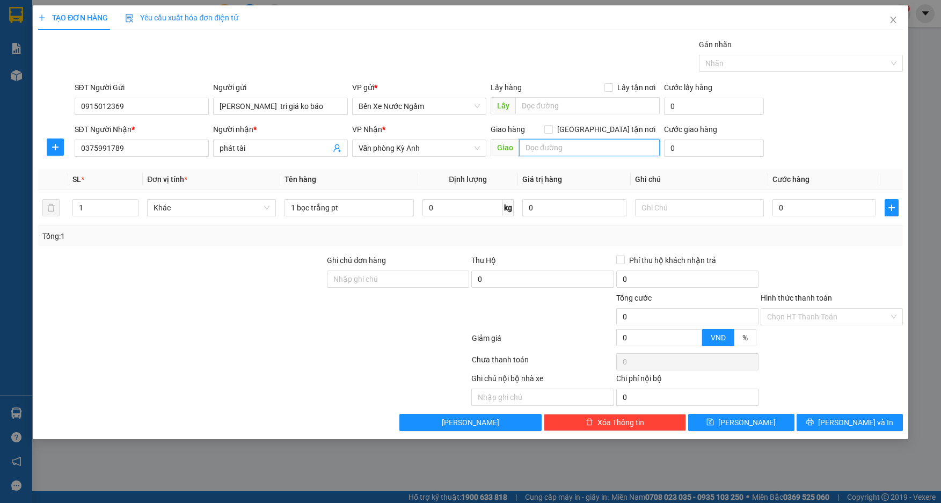
click at [565, 148] on input "text" at bounding box center [589, 147] width 141 height 17
click at [813, 216] on div "0" at bounding box center [824, 207] width 104 height 21
click at [814, 213] on input "0" at bounding box center [824, 207] width 104 height 17
click at [824, 428] on button "[PERSON_NAME] và In" at bounding box center [850, 422] width 106 height 17
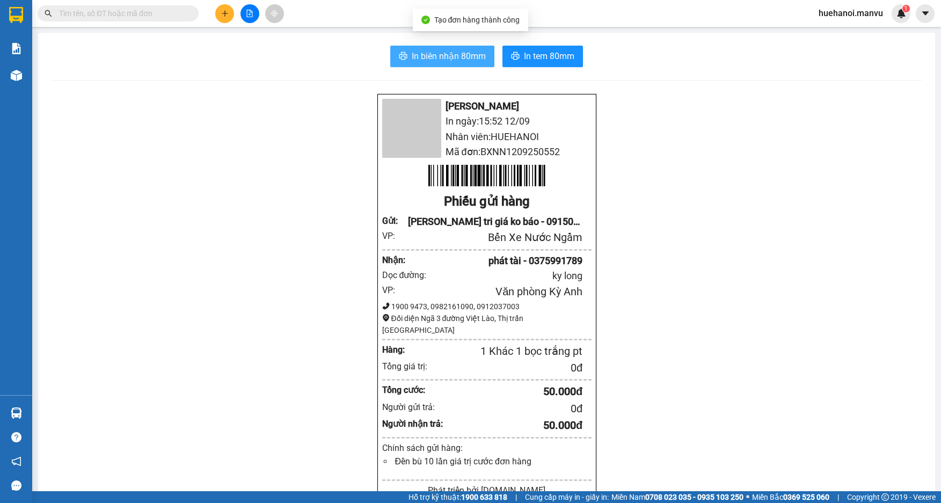
click at [452, 62] on span "In biên nhận 80mm" at bounding box center [449, 55] width 74 height 13
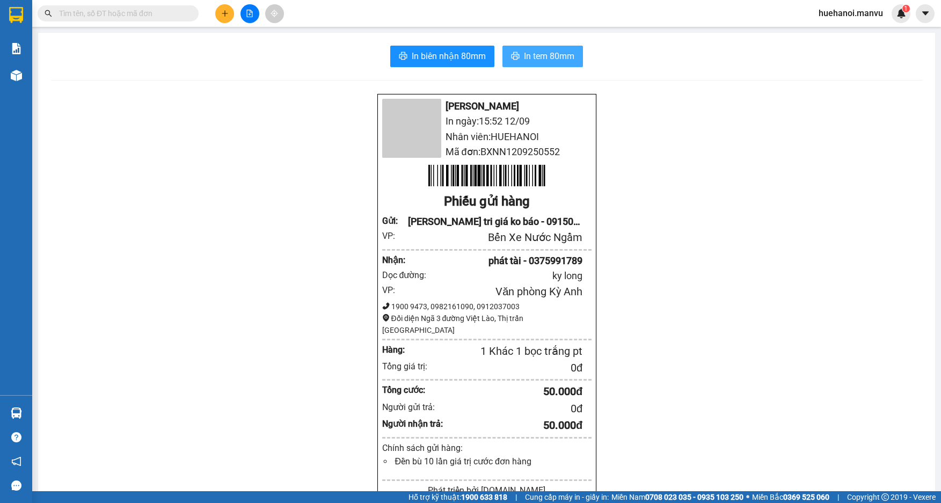
click at [516, 61] on button "In tem 80mm" at bounding box center [542, 56] width 81 height 21
click at [225, 14] on icon "plus" at bounding box center [225, 14] width 8 height 8
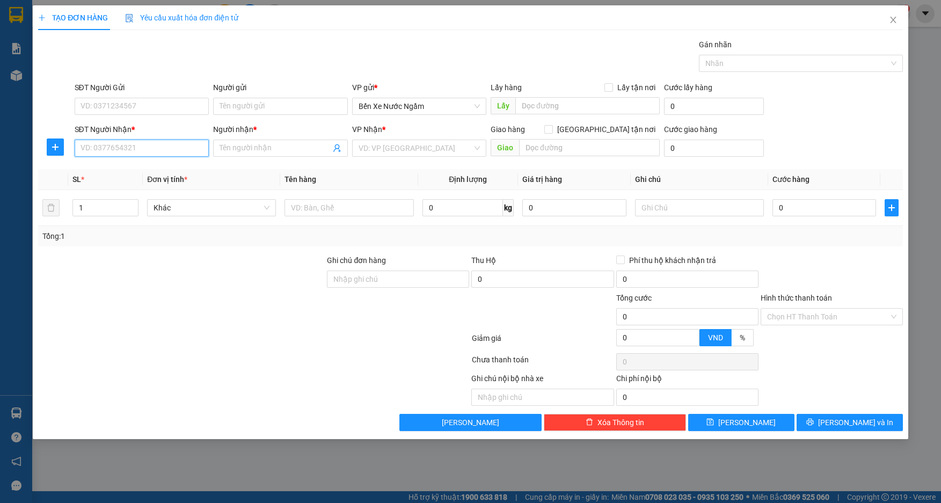
click at [167, 149] on input "SĐT Người Nhận *" at bounding box center [142, 148] width 135 height 17
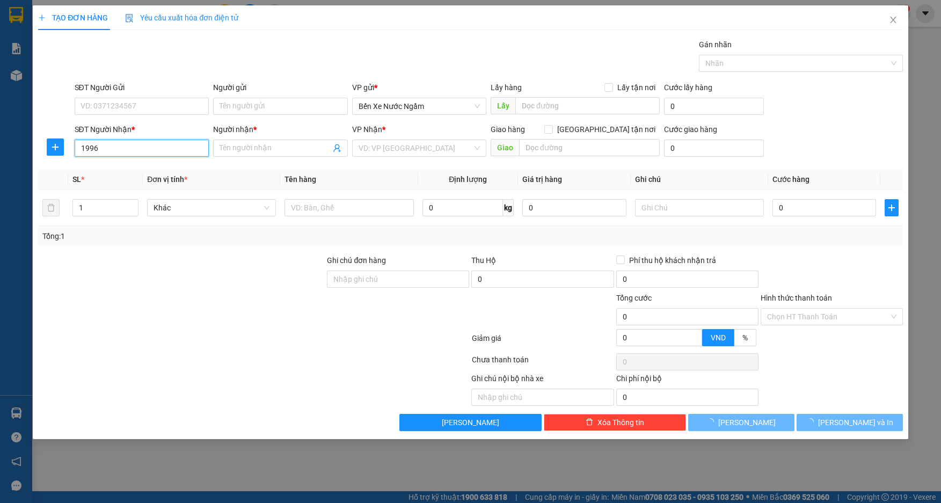
click at [167, 149] on input "1996" at bounding box center [142, 148] width 135 height 17
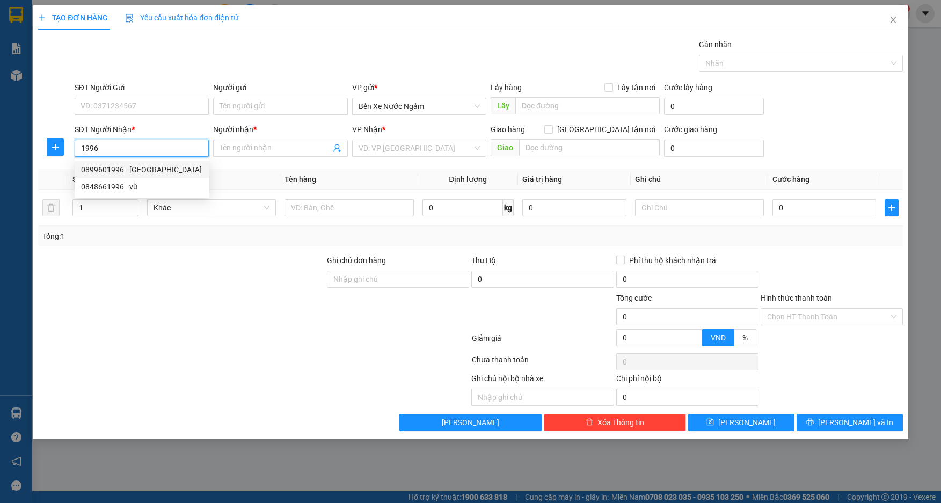
click at [152, 173] on div "0899601996 - [GEOGRAPHIC_DATA]" at bounding box center [142, 170] width 122 height 12
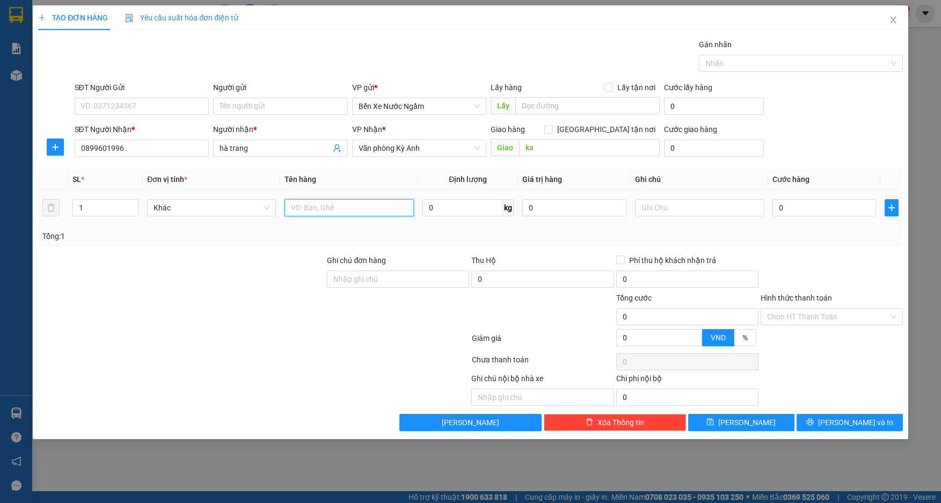
click at [303, 206] on input "text" at bounding box center [349, 207] width 129 height 17
click at [150, 108] on input "SĐT Người Gửi" at bounding box center [142, 106] width 135 height 17
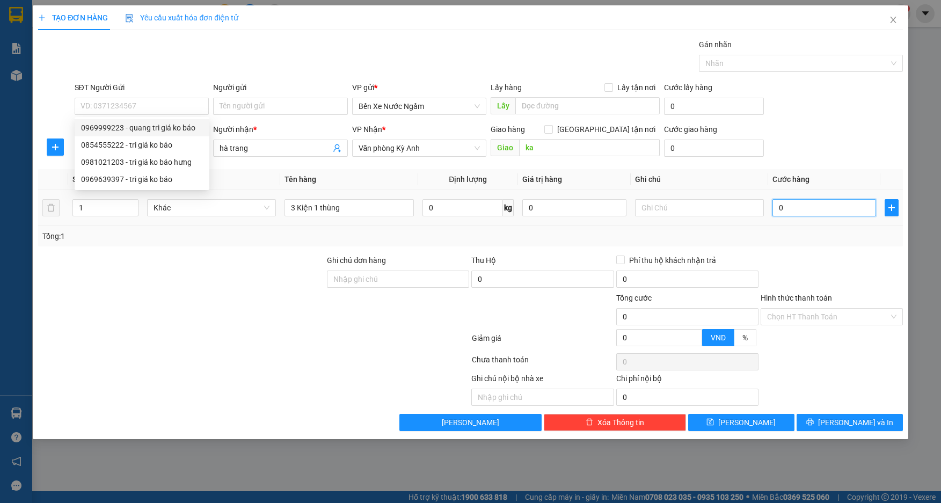
click at [812, 207] on input "0" at bounding box center [824, 207] width 104 height 17
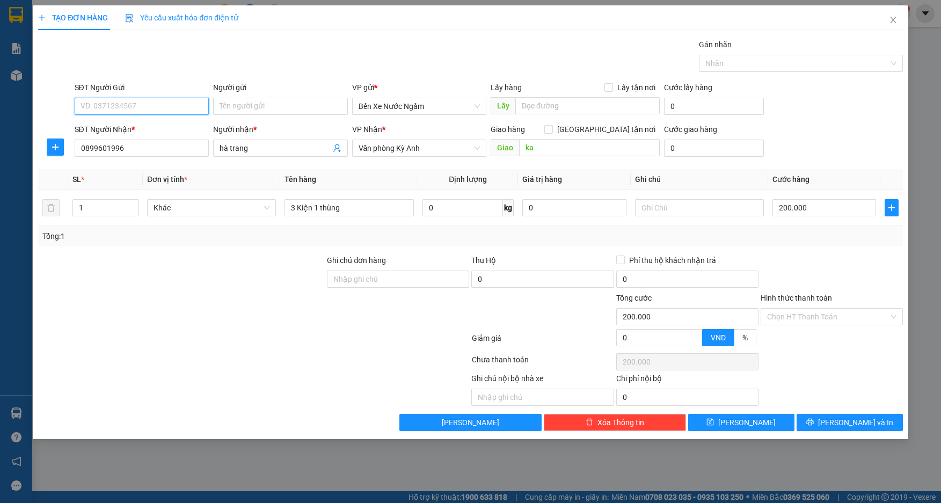
click at [114, 111] on input "SĐT Người Gửi" at bounding box center [142, 106] width 135 height 17
click at [115, 129] on div "0969999223 - quang tri giá ko báo" at bounding box center [142, 128] width 122 height 12
click at [828, 426] on button "[PERSON_NAME] và In" at bounding box center [850, 422] width 106 height 17
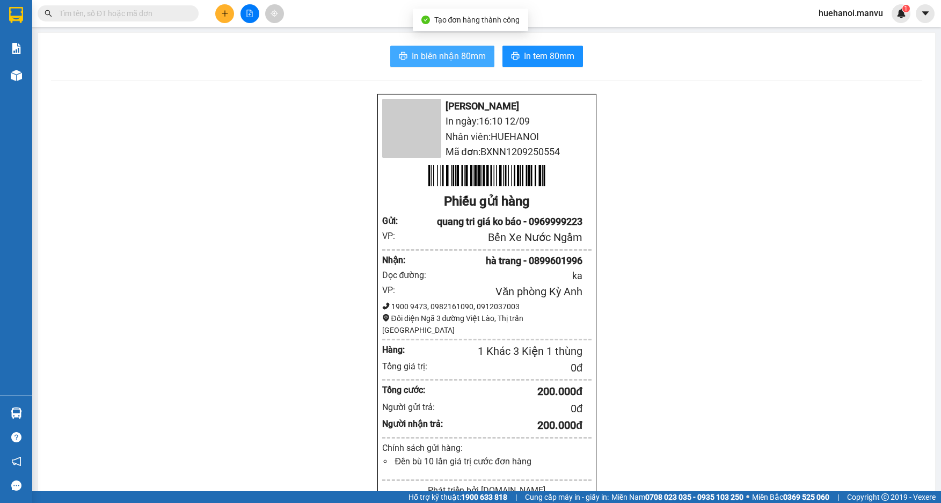
click at [425, 49] on span "In biên nhận 80mm" at bounding box center [449, 55] width 74 height 13
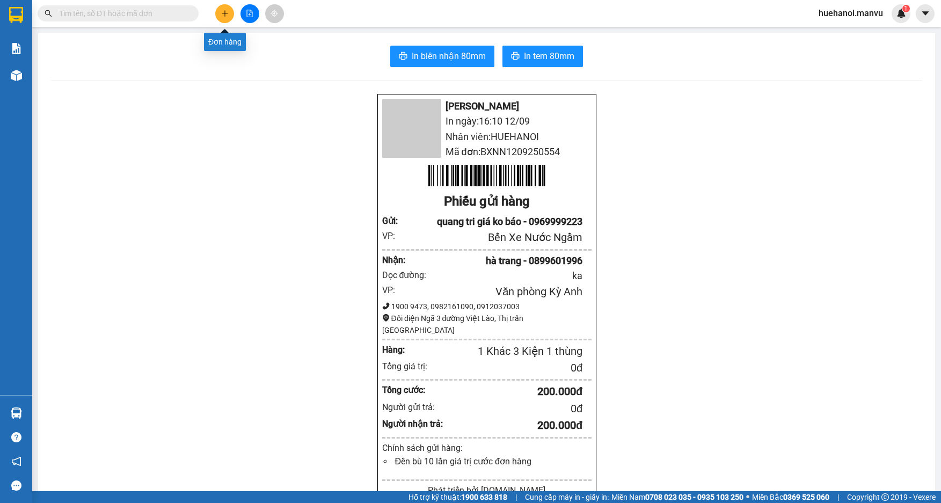
click at [224, 12] on icon "plus" at bounding box center [225, 14] width 8 height 8
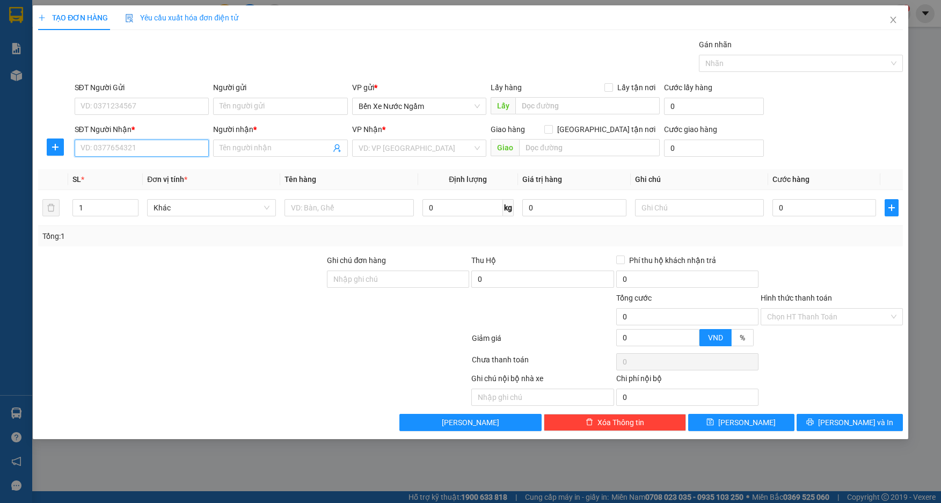
click at [169, 153] on input "SĐT Người Nhận *" at bounding box center [142, 148] width 135 height 17
click at [148, 166] on div "0389755021 - [PERSON_NAME]" at bounding box center [142, 170] width 122 height 12
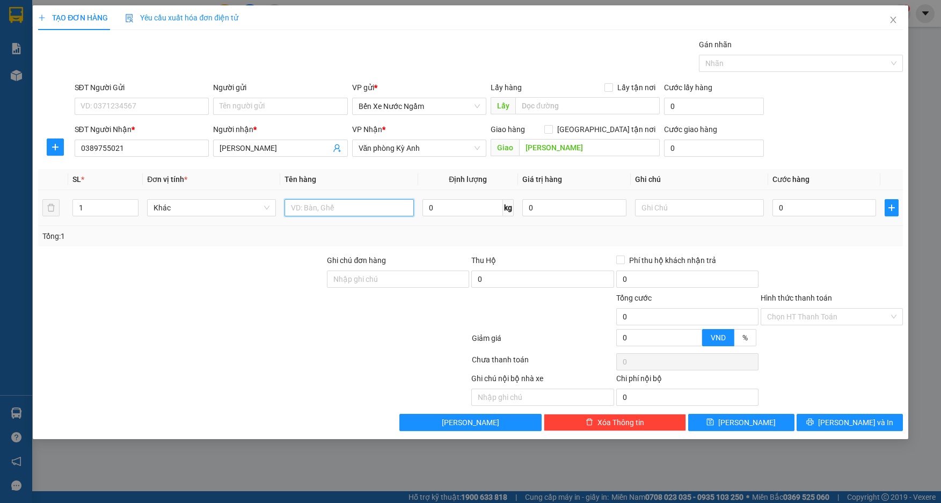
click at [341, 212] on input "text" at bounding box center [349, 207] width 129 height 17
click at [826, 211] on input "0" at bounding box center [824, 207] width 104 height 17
click at [726, 418] on button "[PERSON_NAME]" at bounding box center [741, 422] width 106 height 17
click at [333, 211] on input "text" at bounding box center [349, 207] width 129 height 17
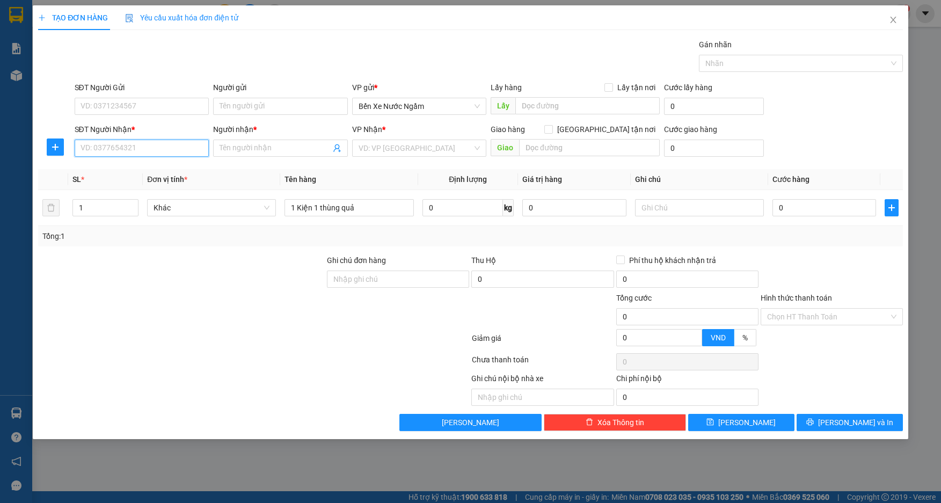
click at [174, 149] on input "SĐT Người Nhận *" at bounding box center [142, 148] width 135 height 17
click at [174, 149] on input "1687" at bounding box center [142, 148] width 135 height 17
click at [155, 174] on div "0972811687 - [GEOGRAPHIC_DATA]" at bounding box center [142, 170] width 122 height 12
click at [130, 112] on input "SĐT Người Gửi" at bounding box center [142, 106] width 135 height 17
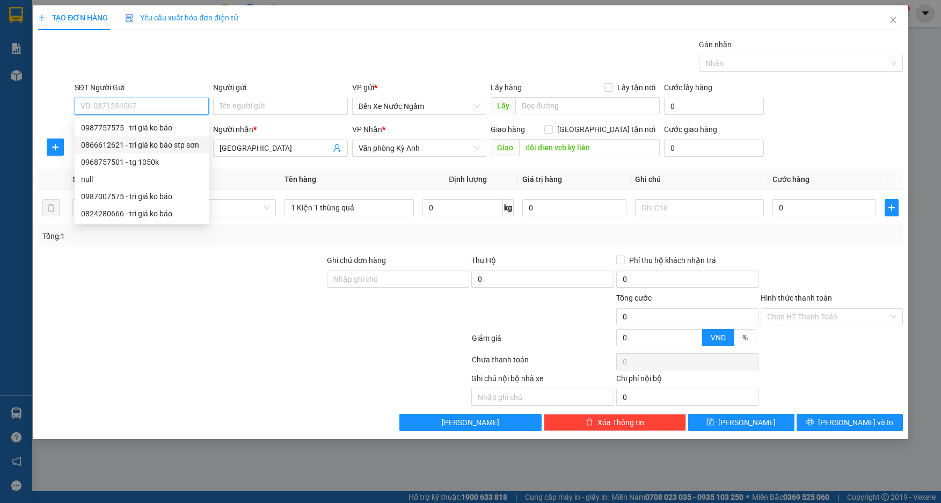
click at [159, 142] on div "0866612621 - tri giá ko báo stp sơn" at bounding box center [142, 145] width 122 height 12
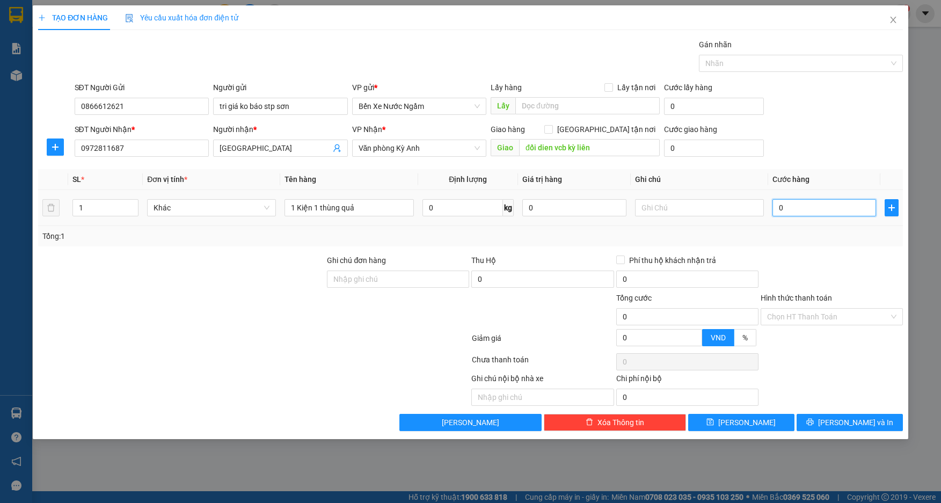
click at [805, 207] on input "0" at bounding box center [824, 207] width 104 height 17
click at [711, 424] on button "[PERSON_NAME]" at bounding box center [741, 422] width 106 height 17
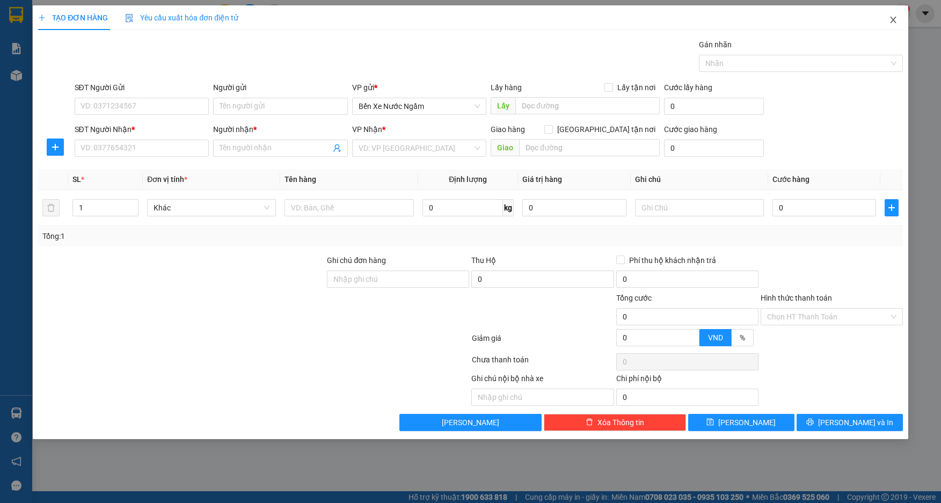
click at [896, 18] on icon "close" at bounding box center [893, 20] width 9 height 9
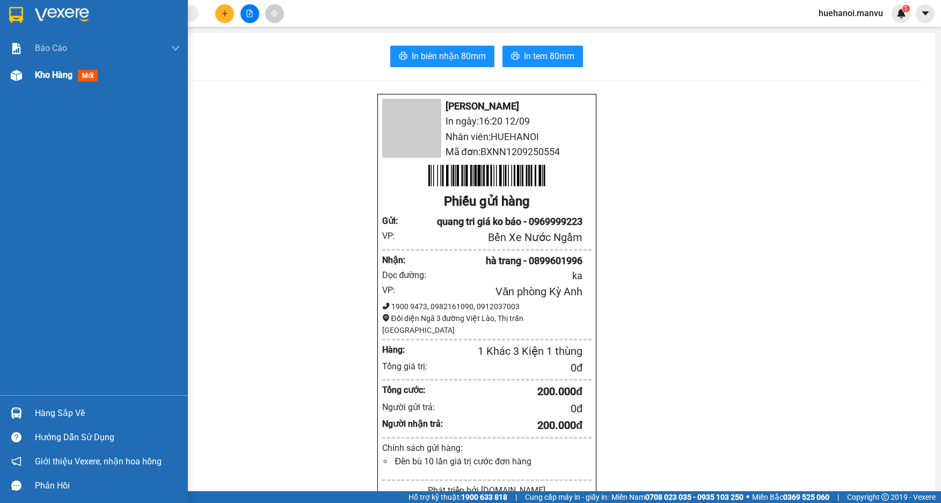
click at [39, 75] on span "Kho hàng" at bounding box center [54, 75] width 38 height 10
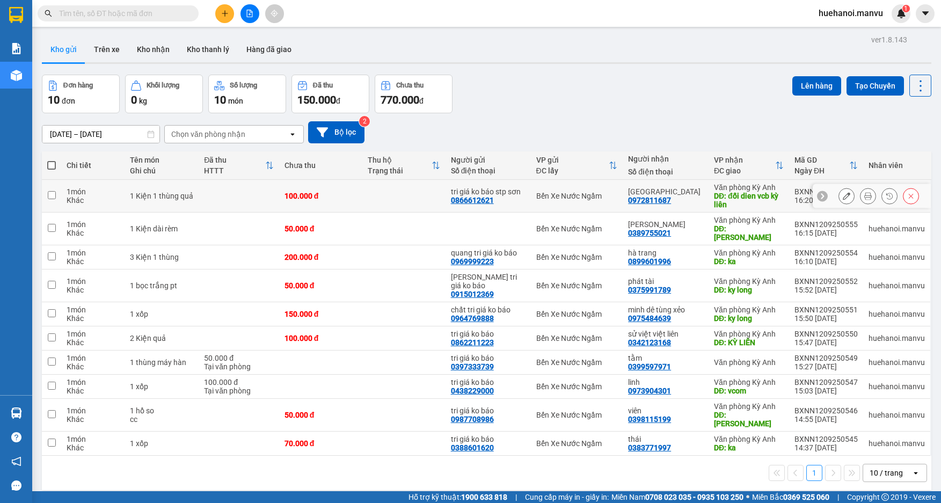
click at [54, 196] on input "checkbox" at bounding box center [52, 195] width 8 height 8
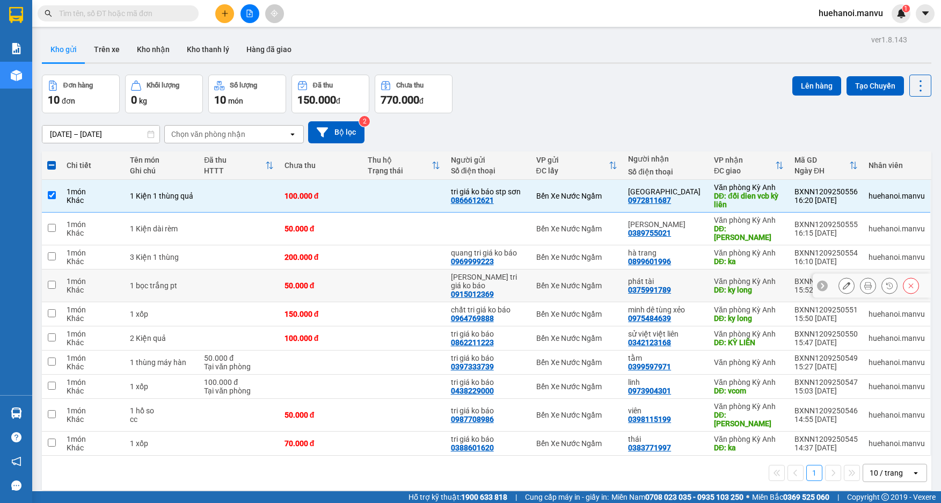
click at [50, 281] on input "checkbox" at bounding box center [52, 285] width 8 height 8
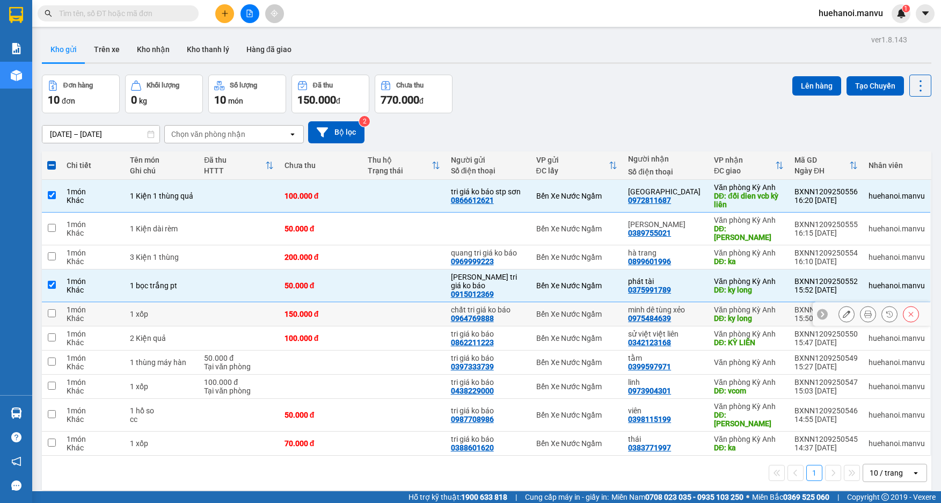
click at [55, 309] on input "checkbox" at bounding box center [52, 313] width 8 height 8
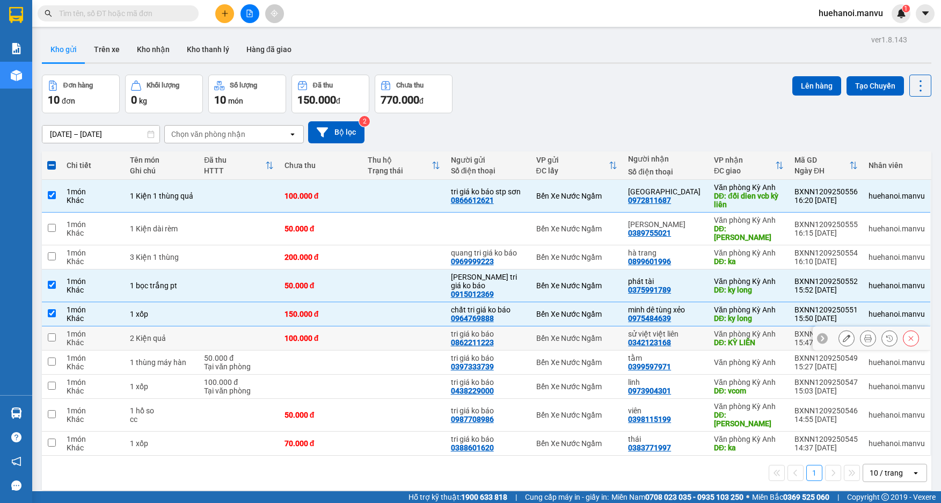
click at [69, 338] on div "Khác" at bounding box center [93, 342] width 53 height 9
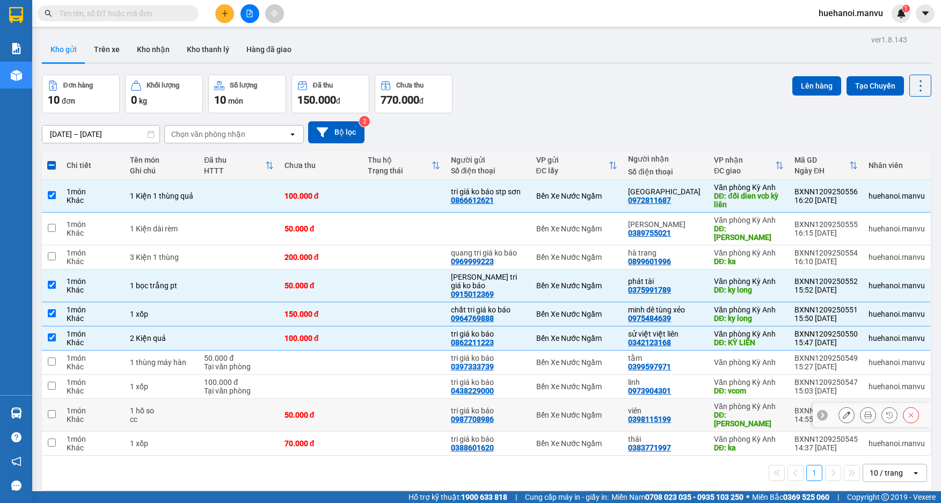
click at [68, 415] on div "Khác" at bounding box center [93, 419] width 53 height 9
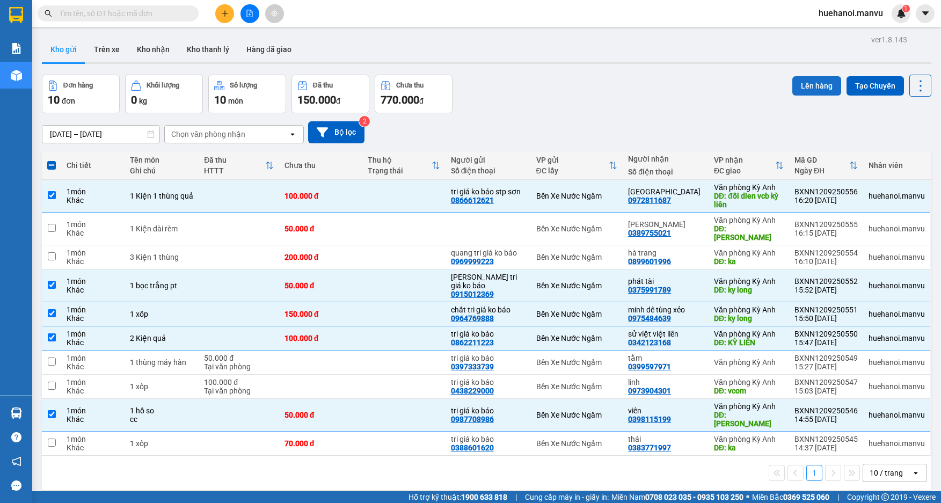
click at [817, 89] on button "Lên hàng" at bounding box center [816, 85] width 49 height 19
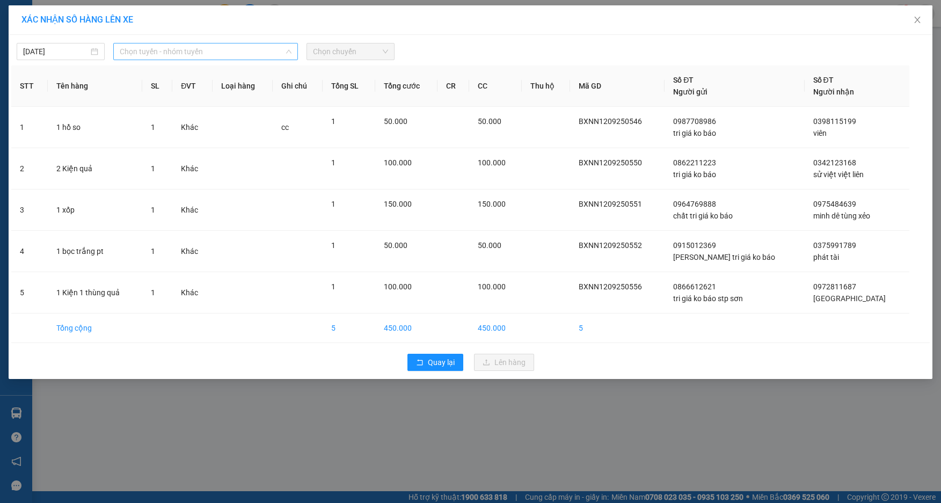
click at [161, 51] on span "Chọn tuyến - nhóm tuyến" at bounding box center [206, 51] width 172 height 16
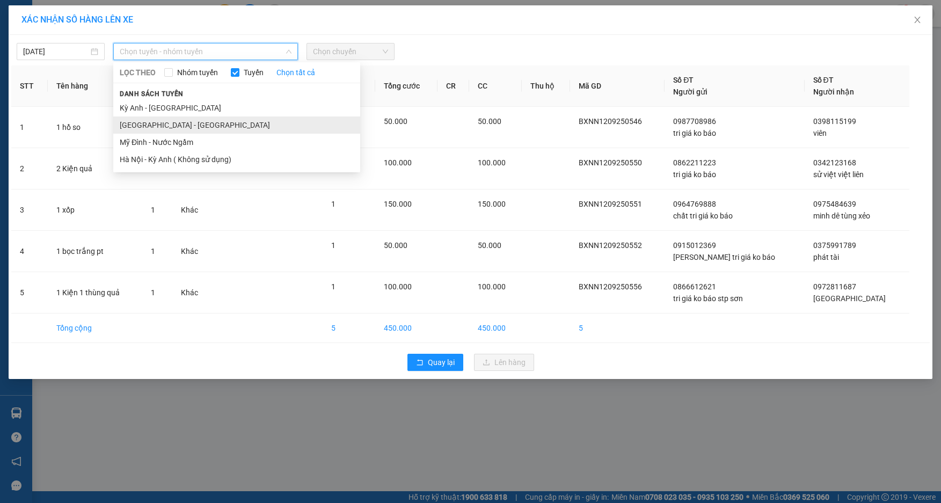
click at [137, 122] on li "[GEOGRAPHIC_DATA] - [GEOGRAPHIC_DATA]" at bounding box center [236, 124] width 247 height 17
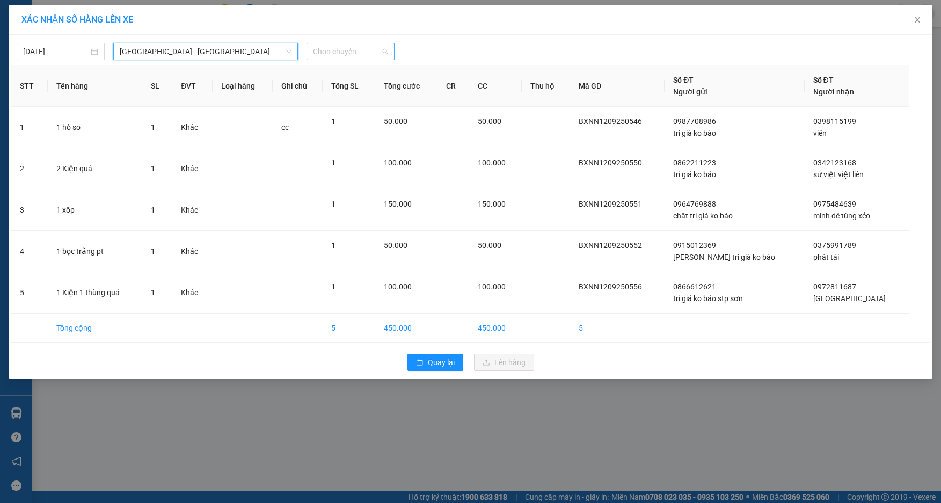
click at [337, 54] on span "Chọn chuyến" at bounding box center [350, 51] width 75 height 16
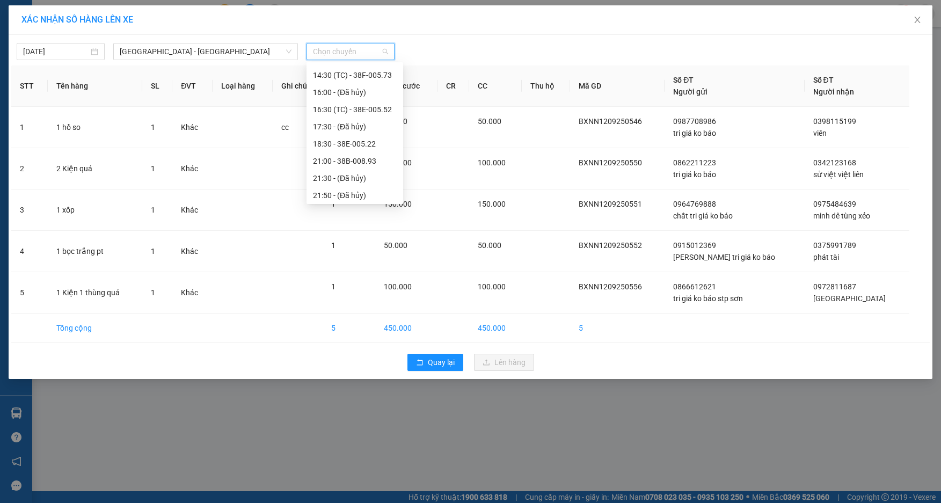
scroll to position [161, 0]
click at [349, 137] on div "21:00 - 38B-008.93" at bounding box center [355, 135] width 84 height 12
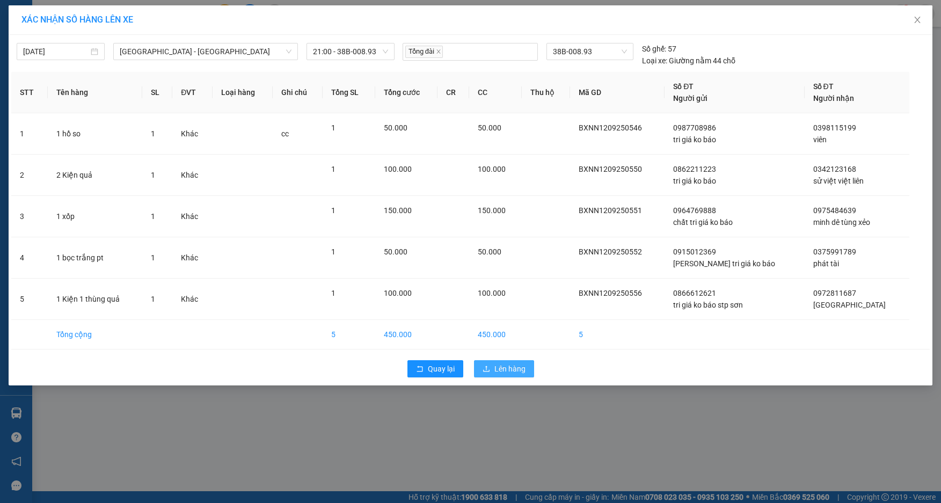
click at [485, 366] on icon "upload" at bounding box center [487, 369] width 8 height 8
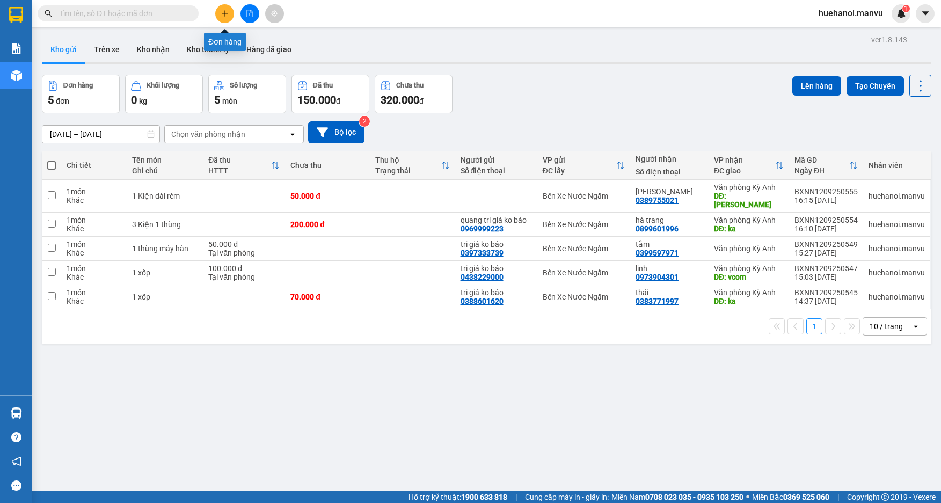
click at [228, 12] on icon "plus" at bounding box center [225, 14] width 8 height 8
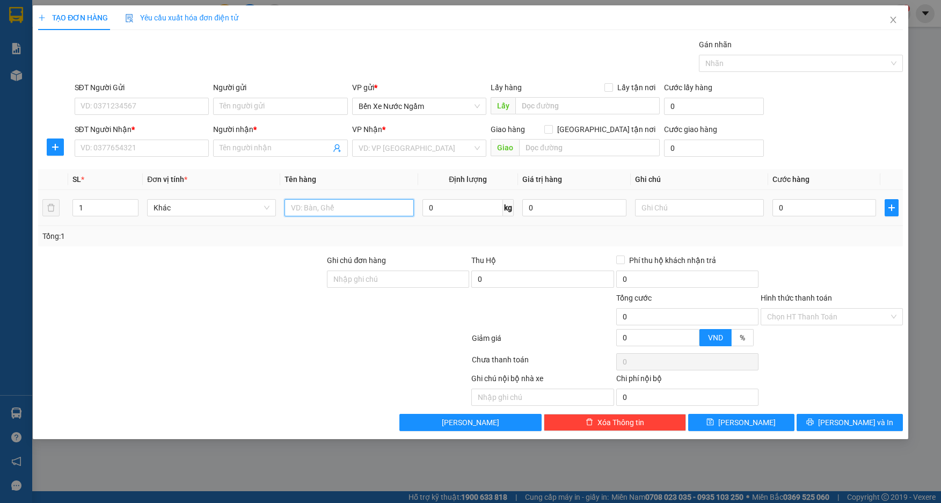
click at [333, 205] on input "text" at bounding box center [349, 207] width 129 height 17
click at [803, 203] on input "0" at bounding box center [824, 207] width 104 height 17
click at [148, 147] on input "SĐT Người Nhận *" at bounding box center [142, 148] width 135 height 17
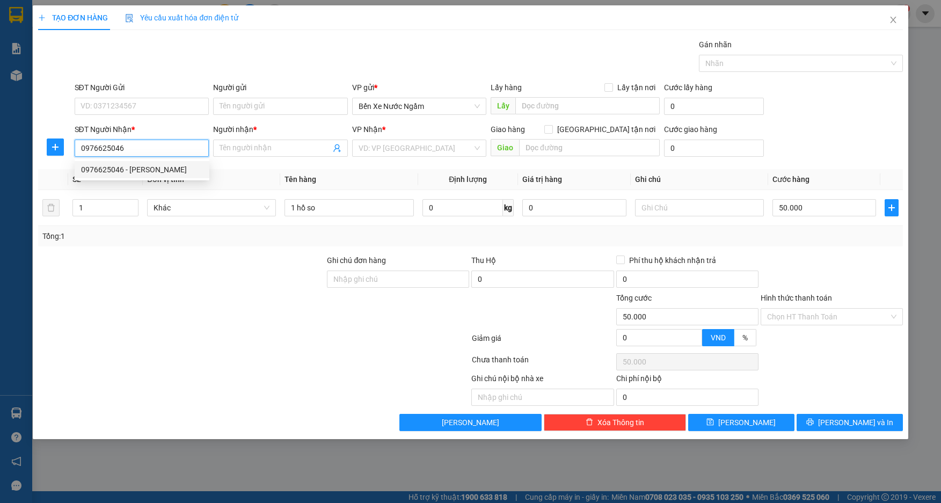
click at [126, 168] on div "0976625046 - [PERSON_NAME]" at bounding box center [142, 170] width 122 height 12
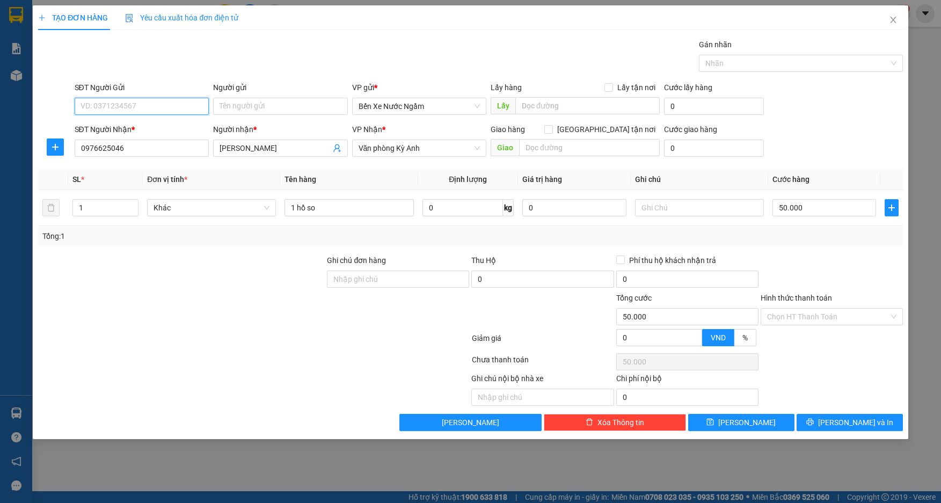
click at [142, 114] on input "SĐT Người Gửi" at bounding box center [142, 106] width 135 height 17
click at [139, 128] on div "0934213421 - tri giá ko báo" at bounding box center [142, 128] width 122 height 12
click at [673, 211] on input "text" at bounding box center [699, 207] width 129 height 17
click at [845, 420] on span "[PERSON_NAME] và In" at bounding box center [855, 423] width 75 height 12
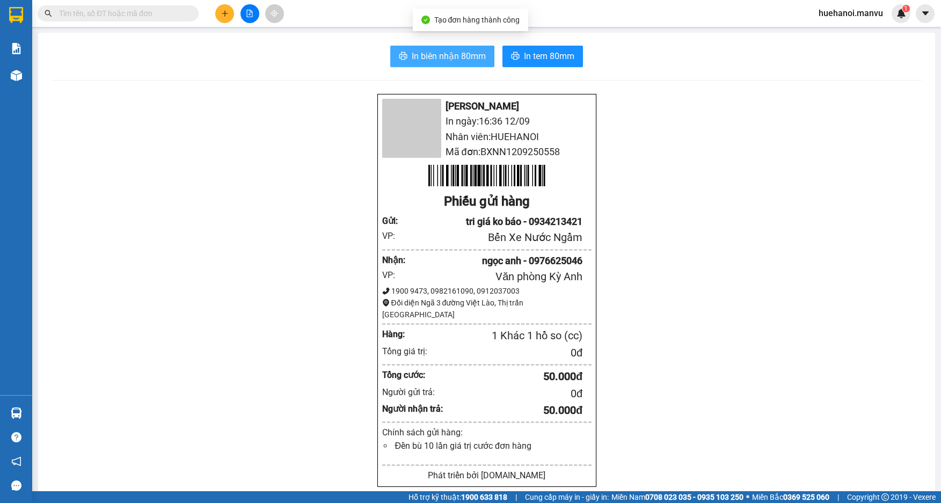
click at [439, 61] on span "In biên nhận 80mm" at bounding box center [449, 55] width 74 height 13
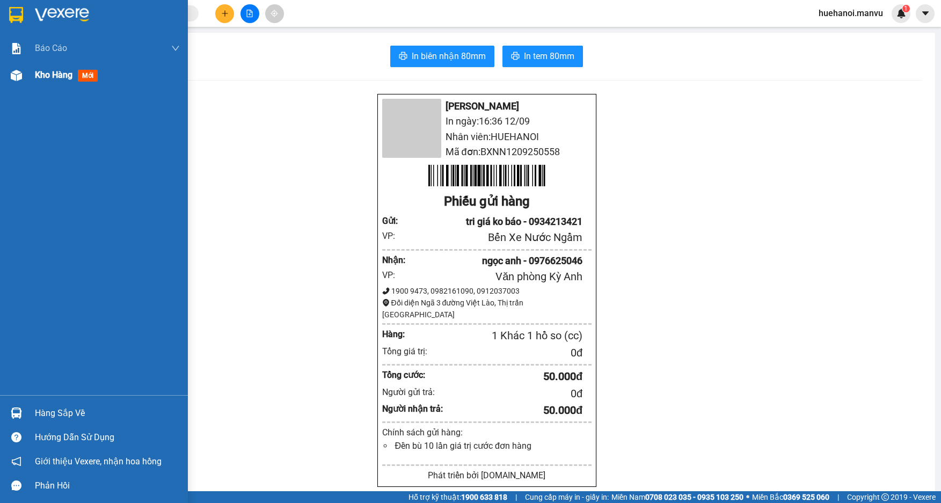
click at [53, 76] on span "Kho hàng" at bounding box center [54, 75] width 38 height 10
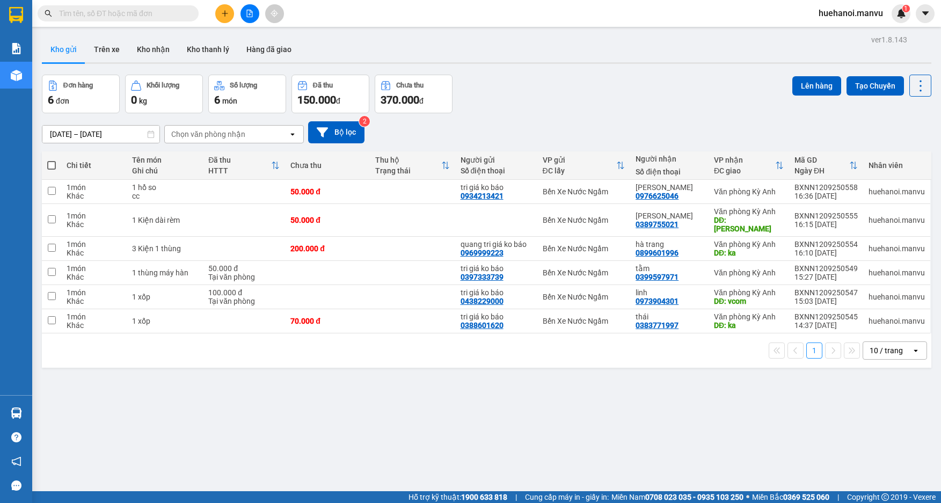
click at [53, 160] on label at bounding box center [51, 165] width 9 height 11
click at [52, 160] on input "checkbox" at bounding box center [52, 160] width 0 height 0
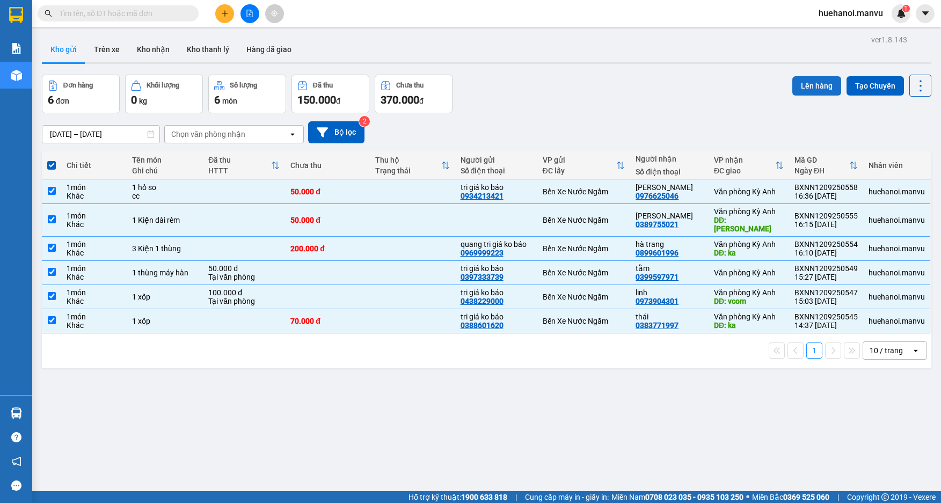
click at [809, 90] on button "Lên hàng" at bounding box center [816, 85] width 49 height 19
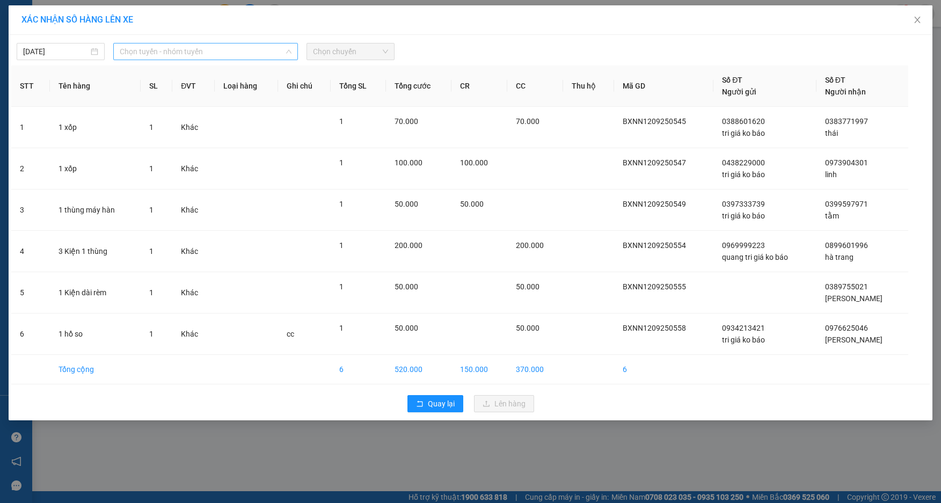
click at [163, 49] on span "Chọn tuyến - nhóm tuyến" at bounding box center [206, 51] width 172 height 16
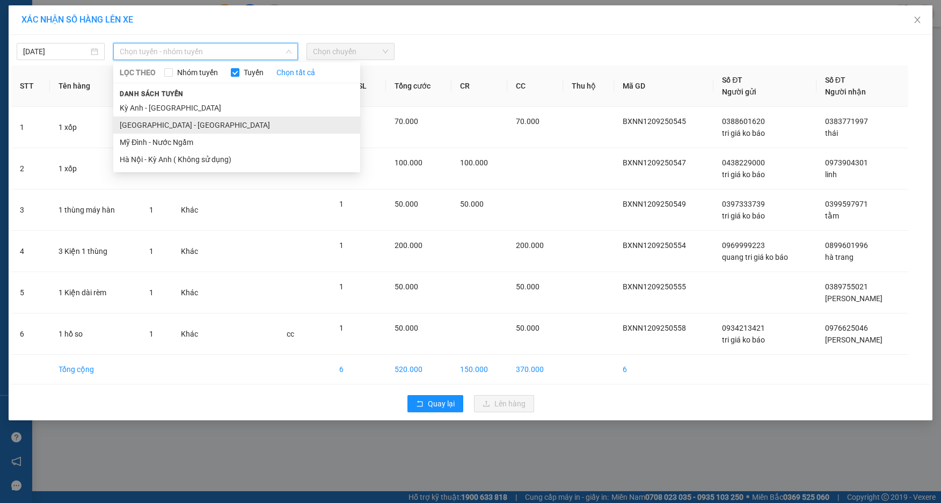
click at [145, 126] on li "[GEOGRAPHIC_DATA] - [GEOGRAPHIC_DATA]" at bounding box center [236, 124] width 247 height 17
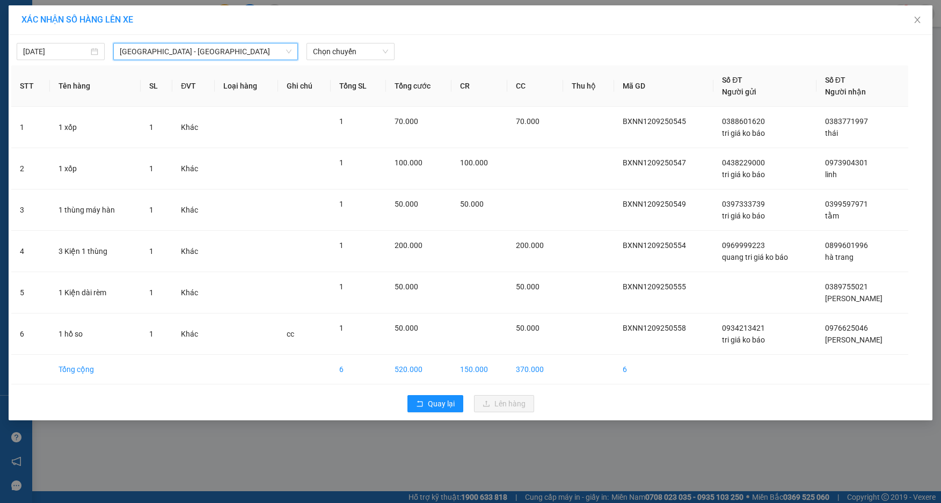
click at [342, 60] on div "[DATE] [GEOGRAPHIC_DATA] - [GEOGRAPHIC_DATA] [GEOGRAPHIC_DATA] [GEOGRAPHIC_DATA…" at bounding box center [471, 227] width 924 height 385
click at [345, 51] on span "Chọn chuyến" at bounding box center [350, 51] width 75 height 16
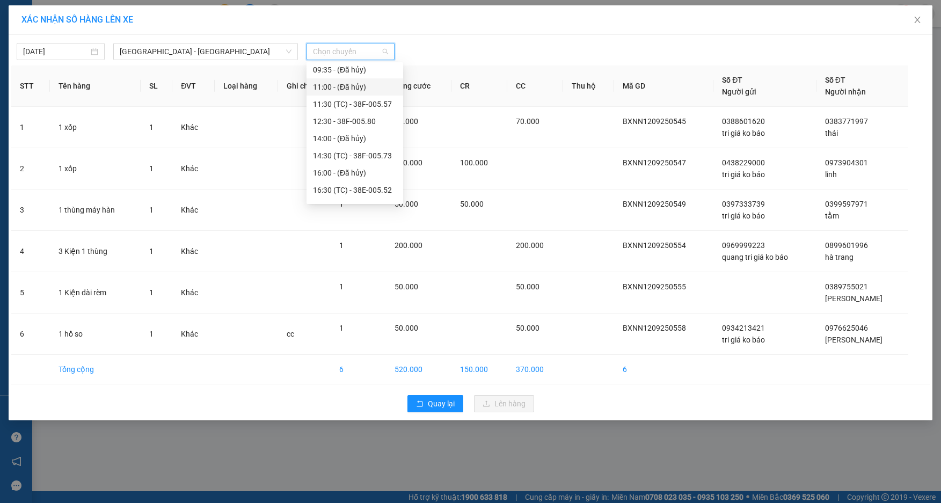
scroll to position [107, 0]
click at [348, 138] on div "16:30 (TC) - 38E-005.52" at bounding box center [355, 138] width 84 height 12
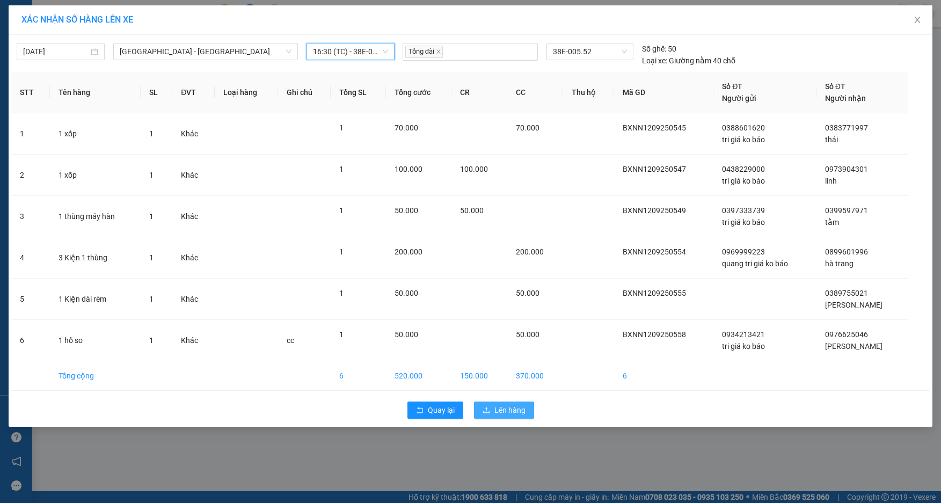
click at [493, 412] on button "Lên hàng" at bounding box center [504, 410] width 60 height 17
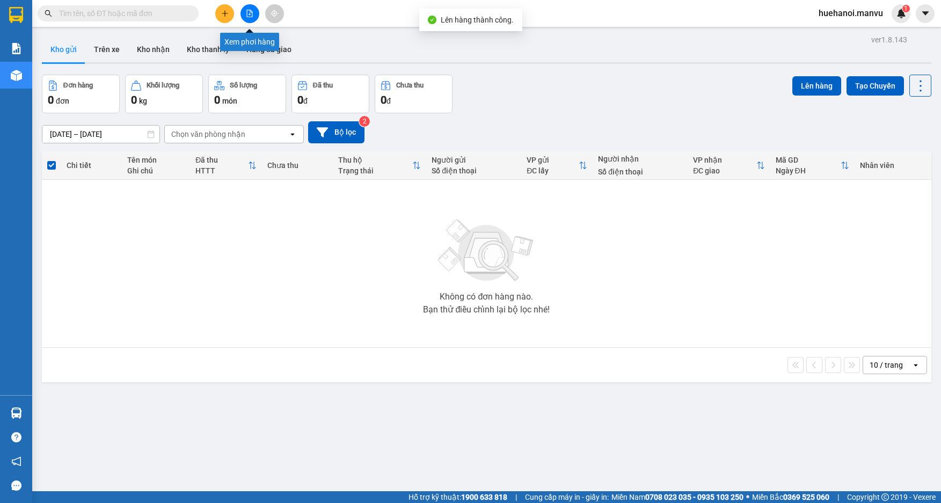
click at [252, 14] on icon "file-add" at bounding box center [250, 14] width 8 height 8
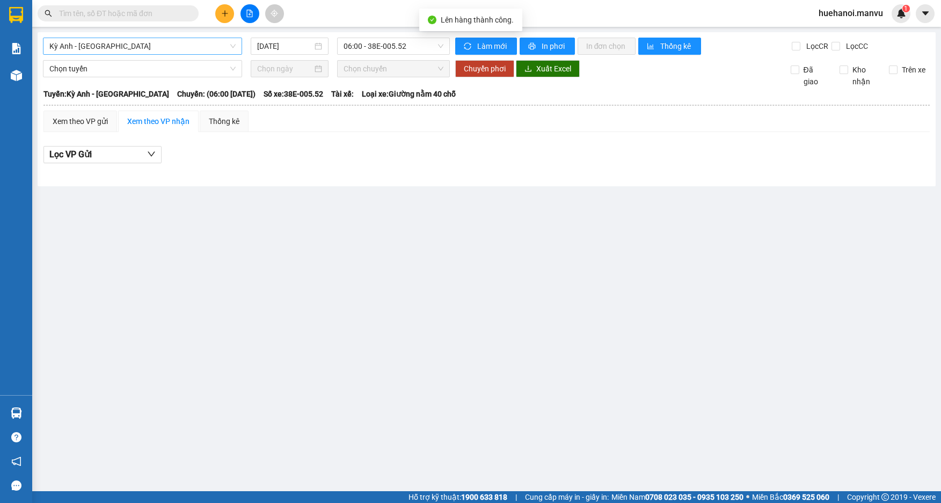
click at [154, 44] on span "Kỳ Anh - [GEOGRAPHIC_DATA]" at bounding box center [142, 46] width 186 height 16
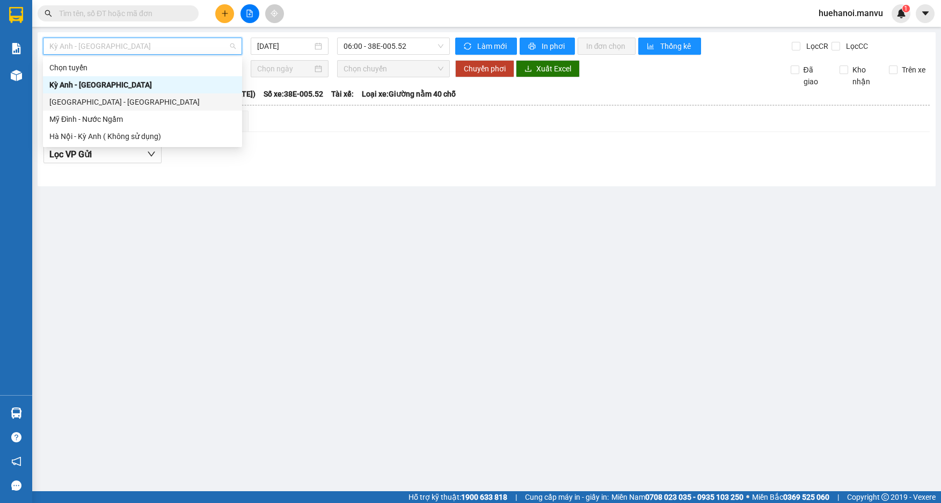
click at [108, 102] on div "[GEOGRAPHIC_DATA] - [GEOGRAPHIC_DATA]" at bounding box center [142, 102] width 186 height 12
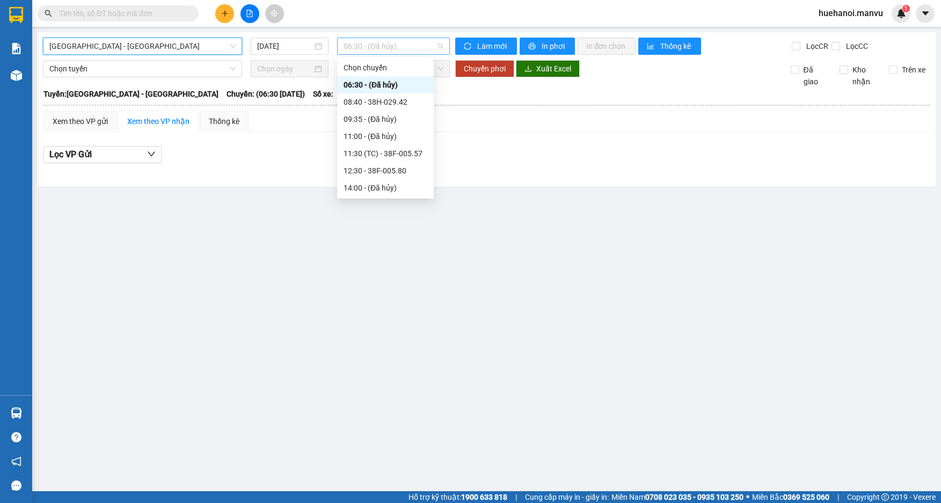
click at [397, 44] on span "06:30 - (Đã hủy)" at bounding box center [394, 46] width 100 height 16
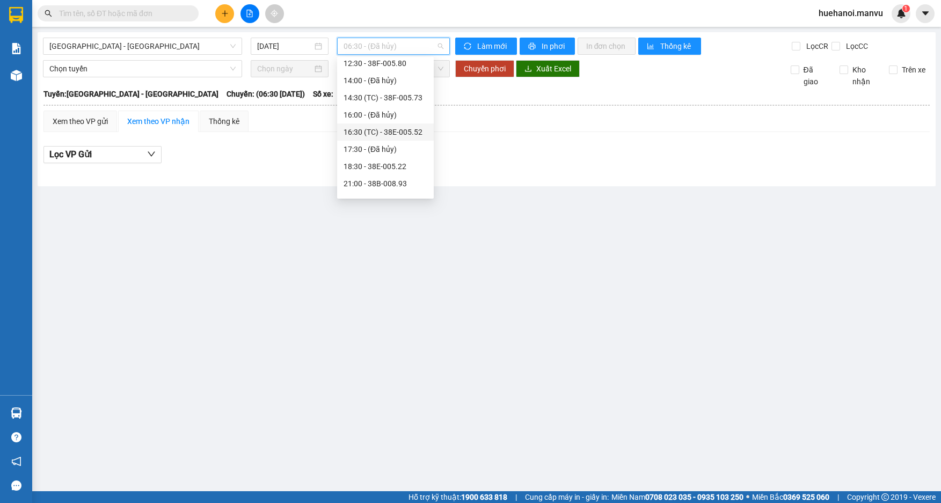
click at [380, 134] on div "16:30 (TC) - 38E-005.52" at bounding box center [386, 132] width 84 height 12
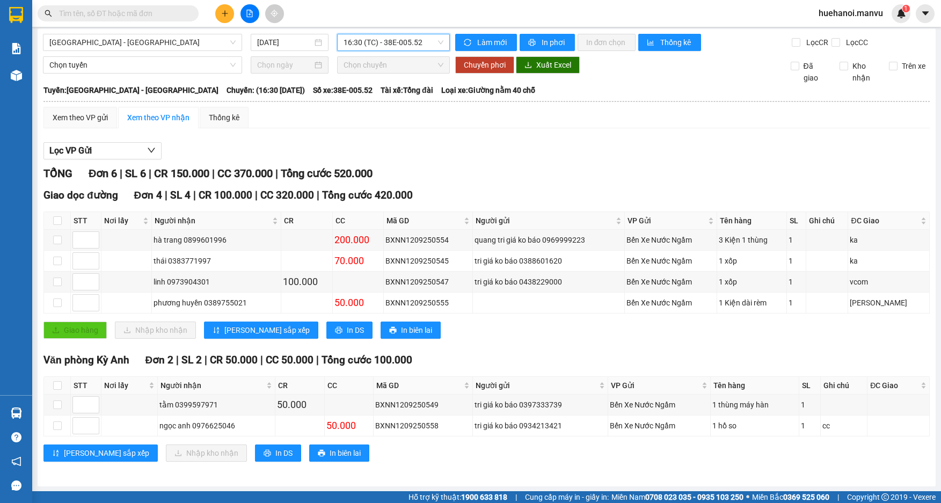
scroll to position [4, 0]
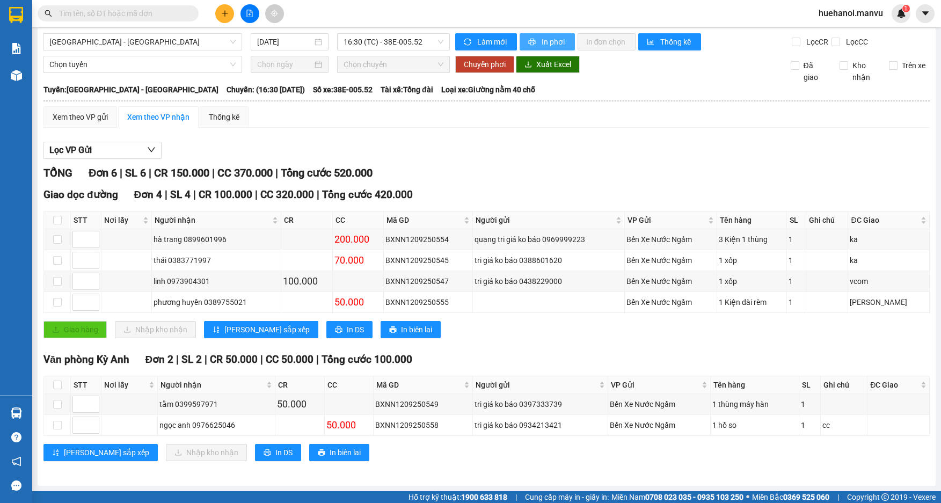
click at [553, 40] on span "In phơi" at bounding box center [554, 42] width 25 height 12
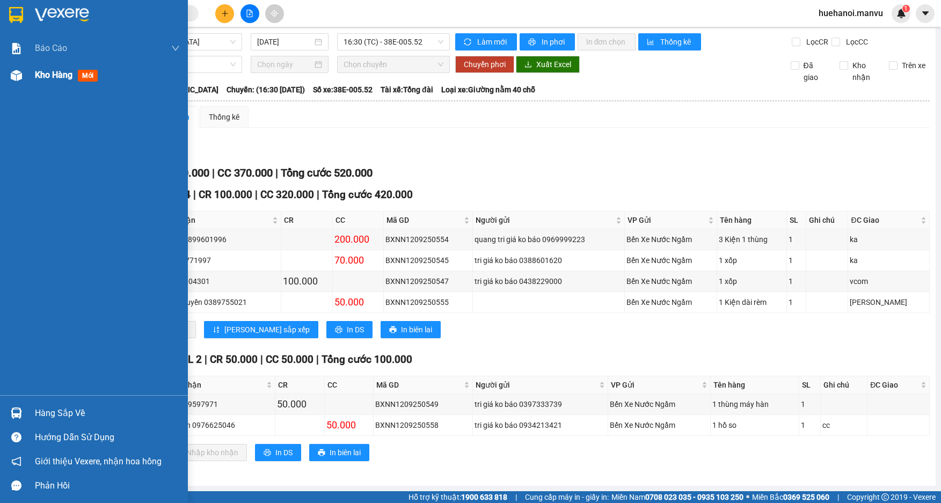
click at [57, 74] on span "Kho hàng" at bounding box center [54, 75] width 38 height 10
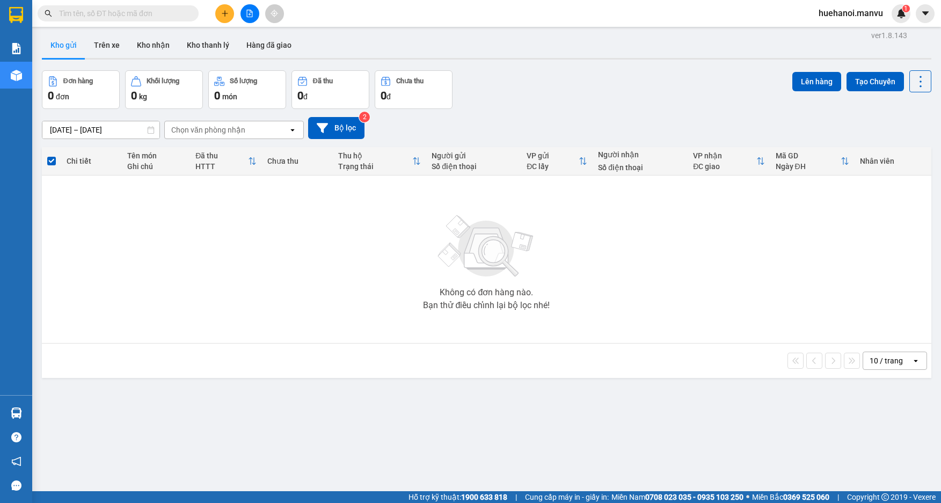
click at [227, 22] on button at bounding box center [224, 13] width 19 height 19
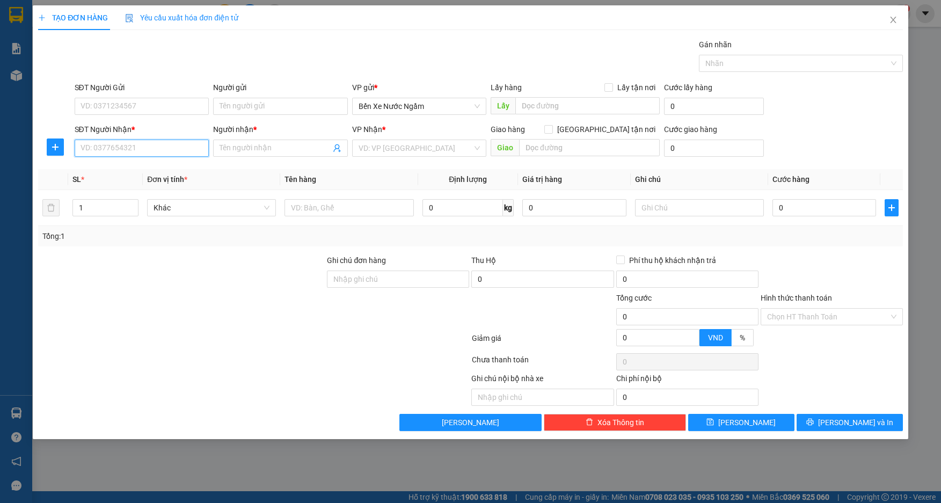
click at [142, 149] on input "SĐT Người Nhận *" at bounding box center [142, 148] width 135 height 17
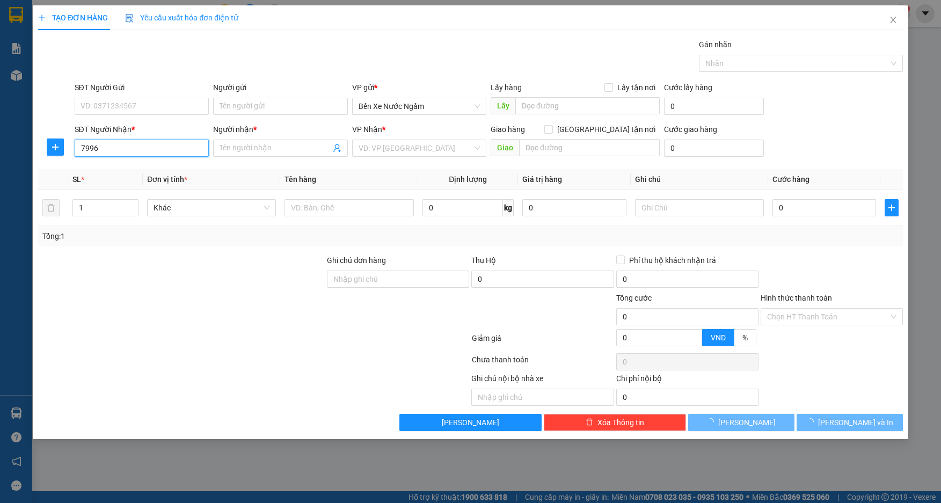
click at [143, 149] on input "7996" at bounding box center [142, 148] width 135 height 17
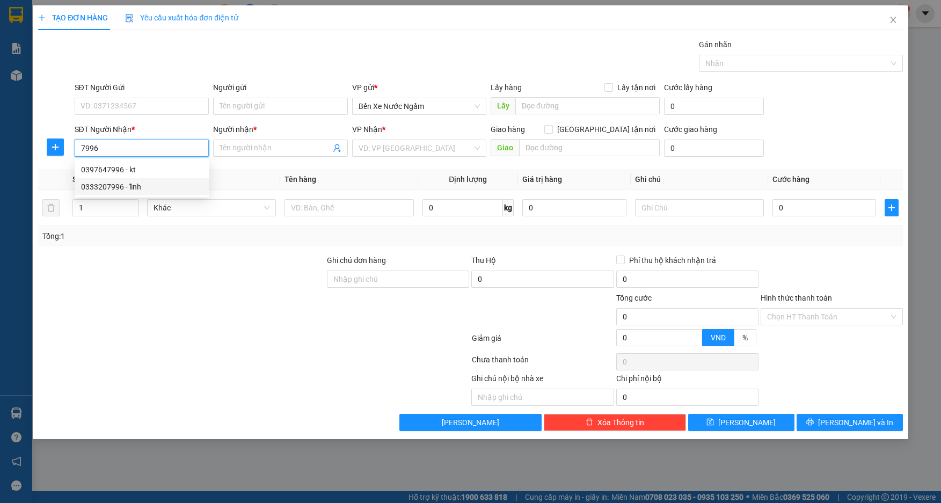
click at [123, 186] on div "0333207996 - lĩnh" at bounding box center [142, 187] width 122 height 12
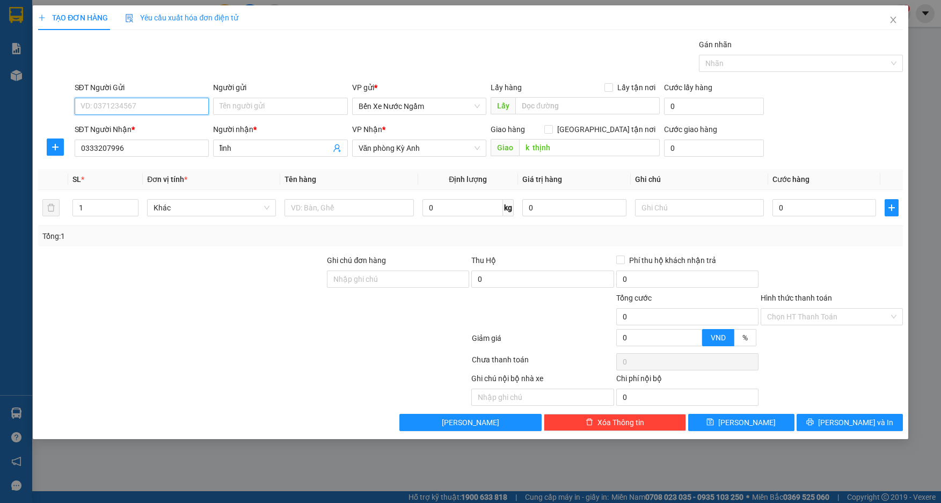
click at [123, 106] on input "SĐT Người Gửi" at bounding box center [142, 106] width 135 height 17
click at [130, 156] on div "0837799868 - thoa tri giá ko báo" at bounding box center [142, 162] width 135 height 17
click at [349, 203] on input "text" at bounding box center [349, 207] width 129 height 17
click at [813, 211] on input "0" at bounding box center [824, 207] width 104 height 17
click at [814, 419] on icon "printer" at bounding box center [810, 422] width 8 height 8
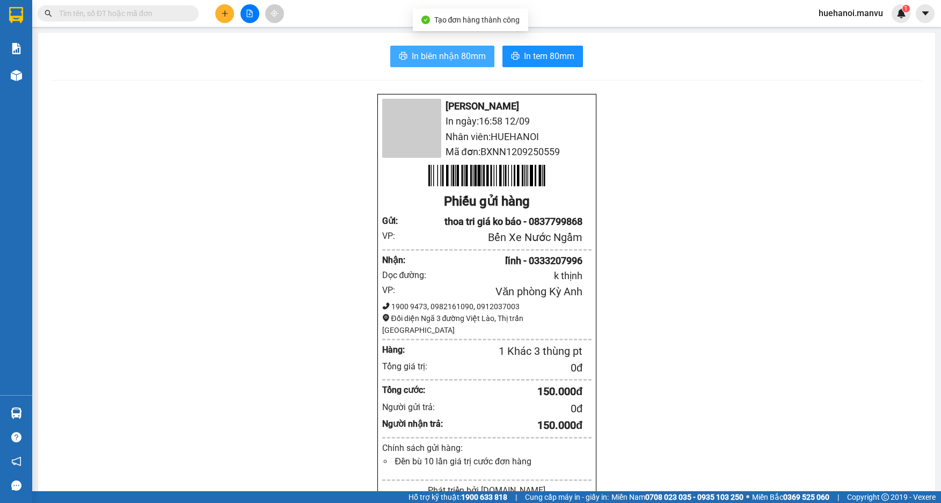
click at [455, 59] on span "In biên nhận 80mm" at bounding box center [449, 55] width 74 height 13
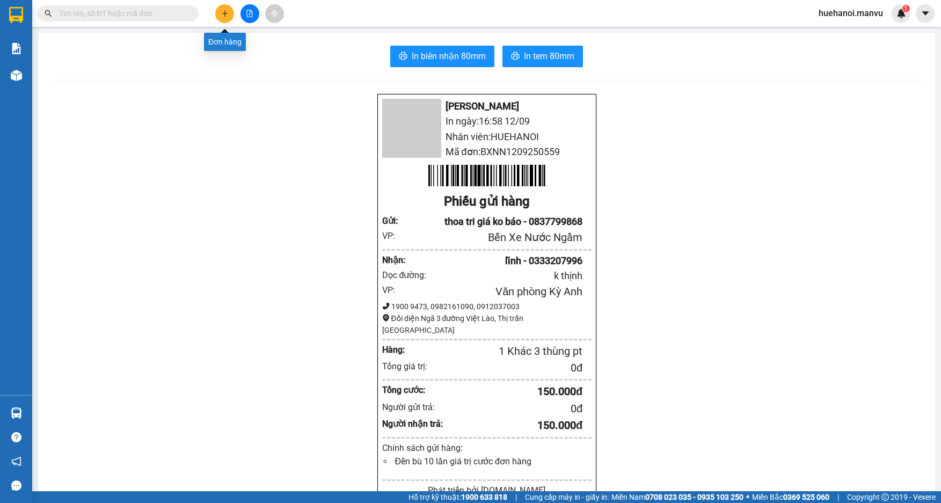
click at [226, 14] on icon "plus" at bounding box center [225, 14] width 8 height 8
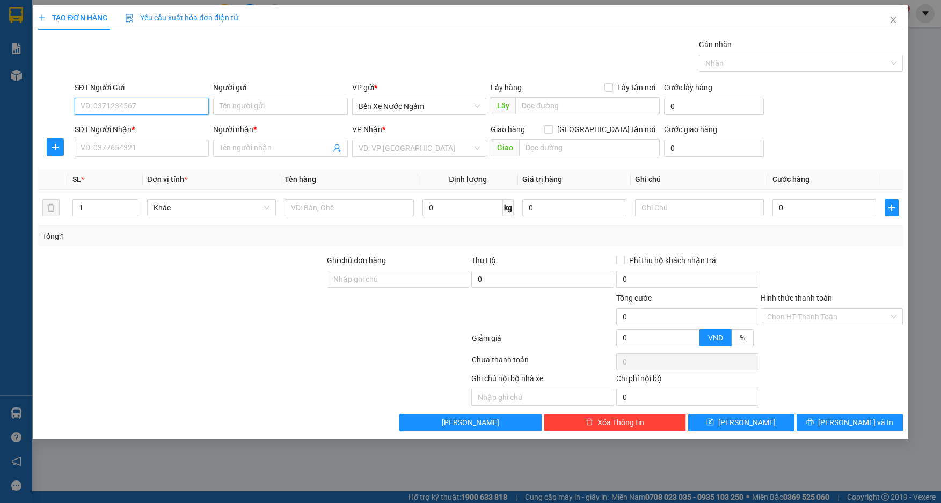
click at [141, 101] on input "SĐT Người Gửi" at bounding box center [142, 106] width 135 height 17
click at [147, 128] on div "0914545682 - tri giá ko báo" at bounding box center [142, 128] width 122 height 12
click at [142, 150] on input "SĐT Người Nhận *" at bounding box center [142, 148] width 135 height 17
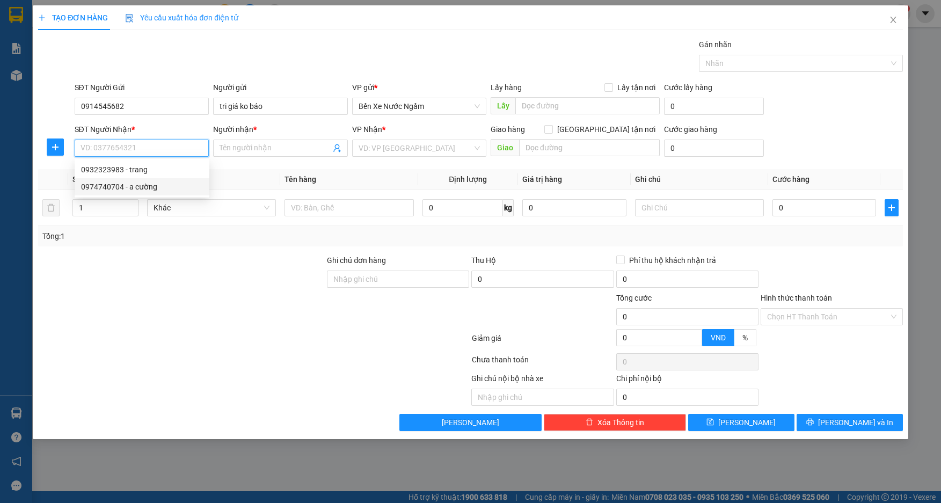
click at [123, 186] on div "0974740704 - a cường" at bounding box center [142, 187] width 122 height 12
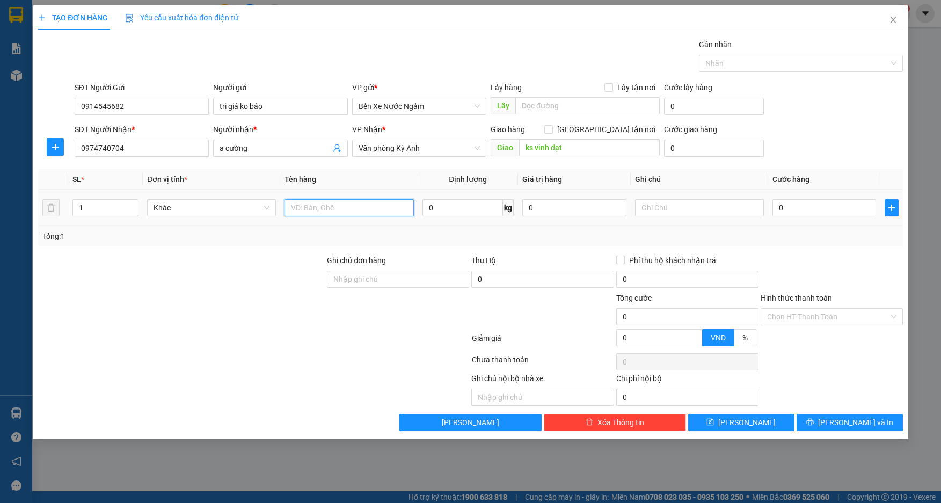
click at [354, 209] on input "text" at bounding box center [349, 207] width 129 height 17
click at [350, 209] on input "text" at bounding box center [349, 207] width 129 height 17
click at [831, 210] on input "0" at bounding box center [824, 207] width 104 height 17
click at [811, 318] on input "Hình thức thanh toán" at bounding box center [828, 317] width 122 height 16
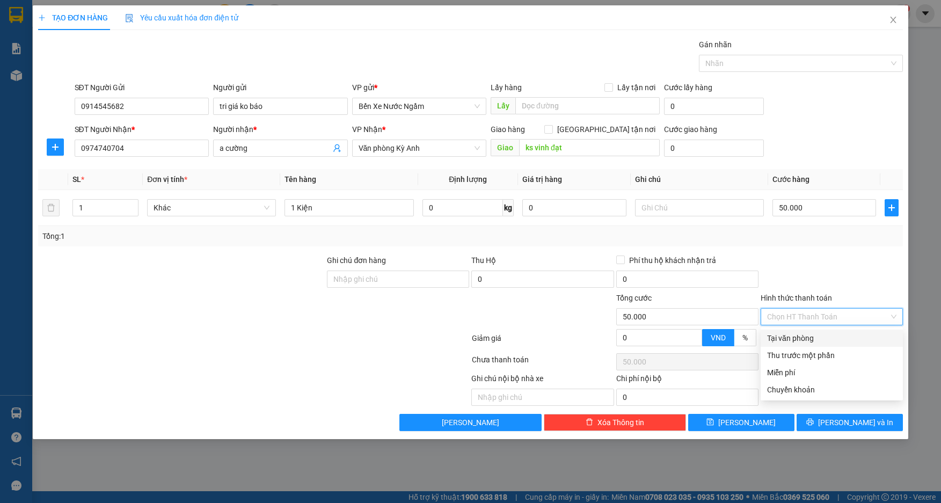
click at [796, 339] on div "Tại văn phòng" at bounding box center [831, 338] width 129 height 12
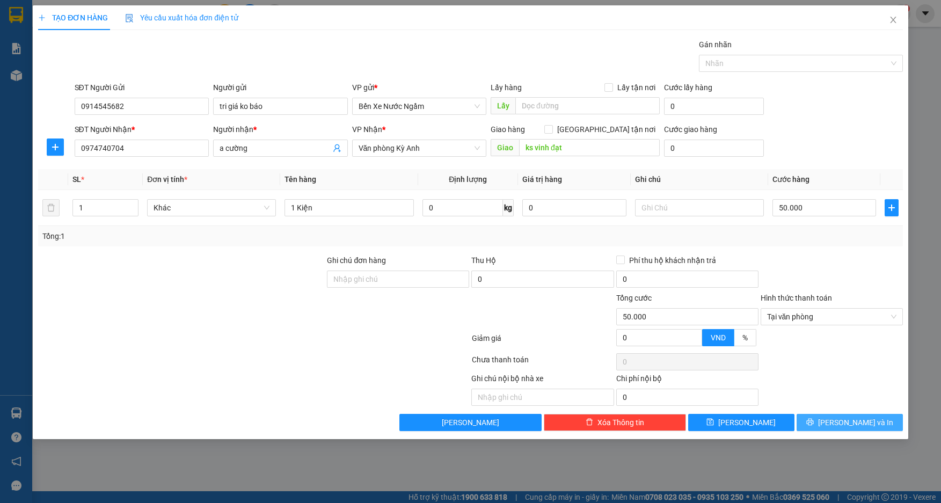
click at [817, 424] on button "[PERSON_NAME] và In" at bounding box center [850, 422] width 106 height 17
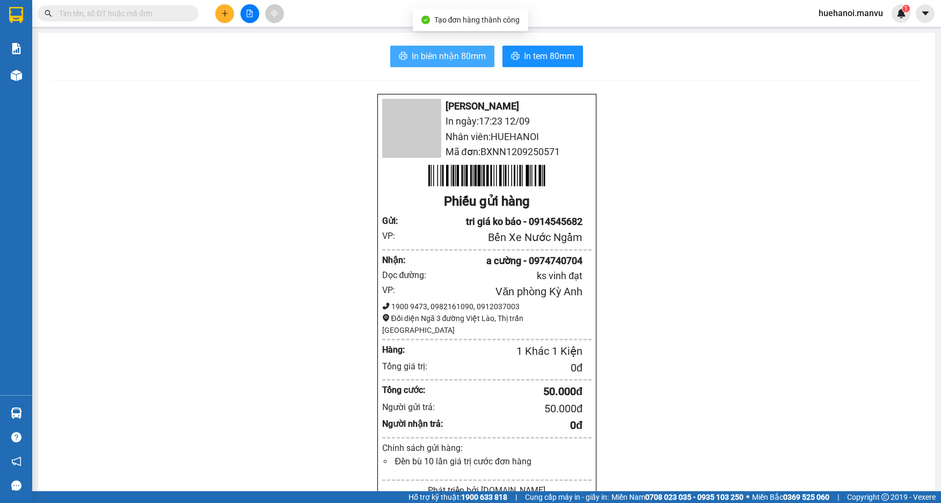
click at [438, 62] on span "In biên nhận 80mm" at bounding box center [449, 55] width 74 height 13
click at [221, 13] on icon "plus" at bounding box center [225, 14] width 8 height 8
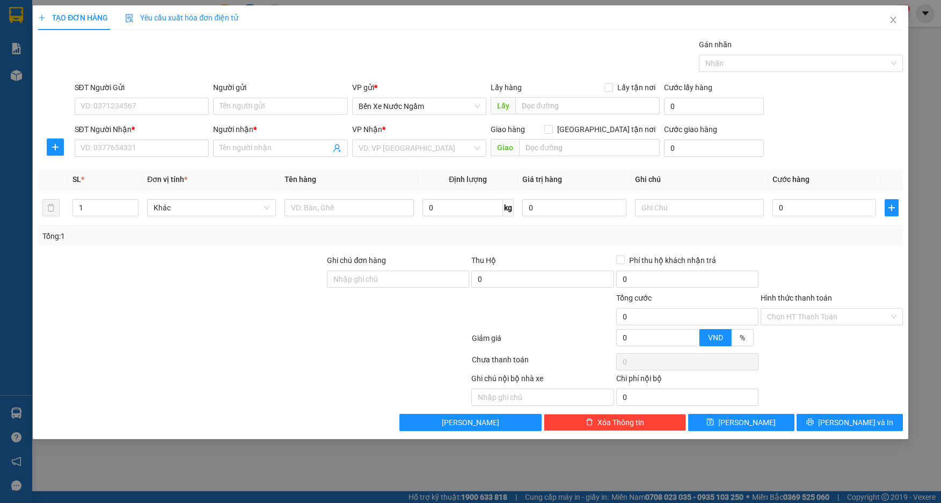
click at [140, 134] on div "SĐT Người Nhận *" at bounding box center [142, 129] width 135 height 12
click at [140, 140] on input "SĐT Người Nhận *" at bounding box center [142, 148] width 135 height 17
click at [140, 139] on div "SĐT Người Nhận *" at bounding box center [142, 131] width 135 height 16
click at [143, 148] on input "SĐT Người Nhận *" at bounding box center [142, 148] width 135 height 17
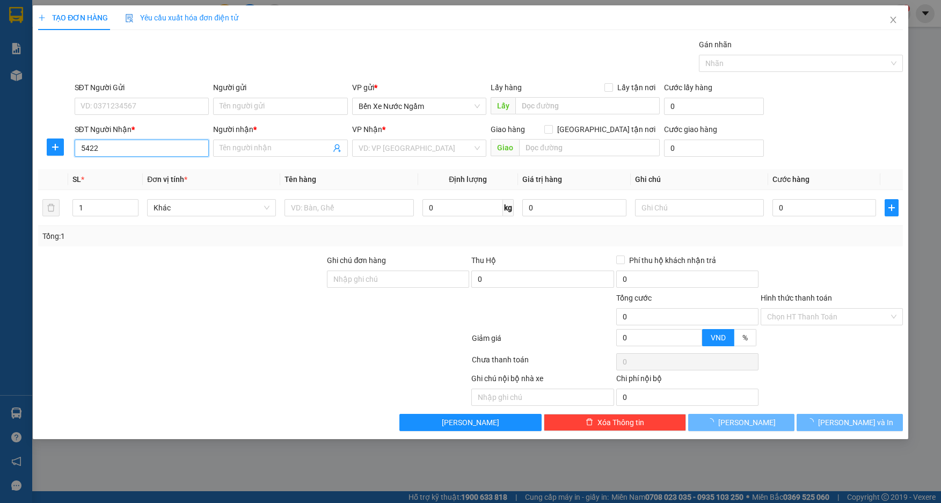
click at [144, 153] on input "5422" at bounding box center [142, 148] width 135 height 17
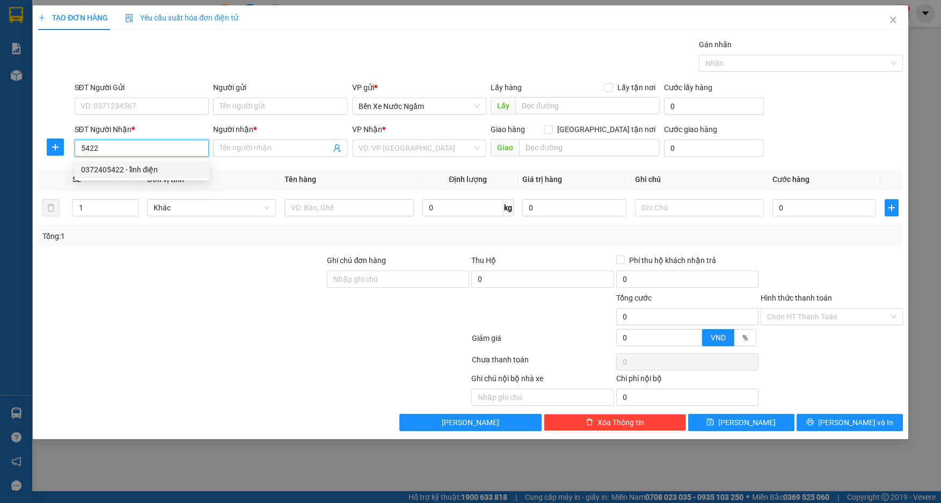
click at [138, 169] on div "0372405422 - lĩnh điện" at bounding box center [142, 170] width 122 height 12
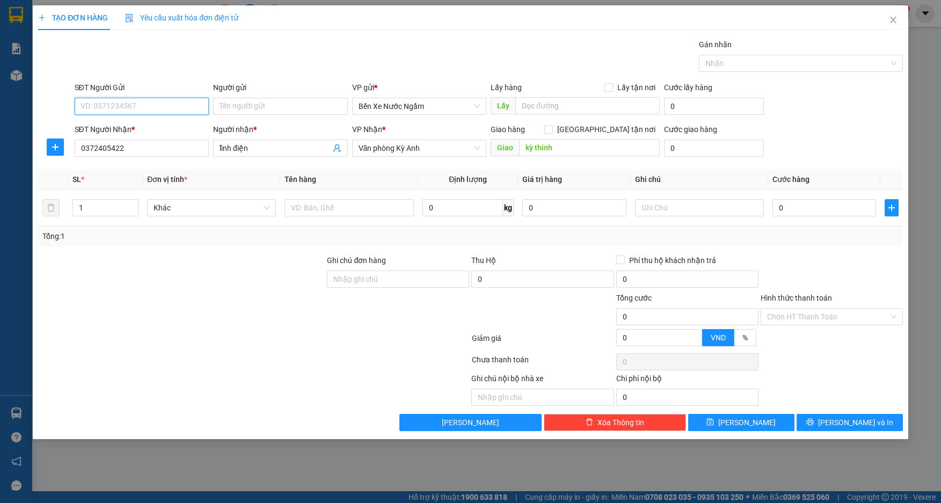
click at [144, 107] on input "SĐT Người Gửi" at bounding box center [142, 106] width 135 height 17
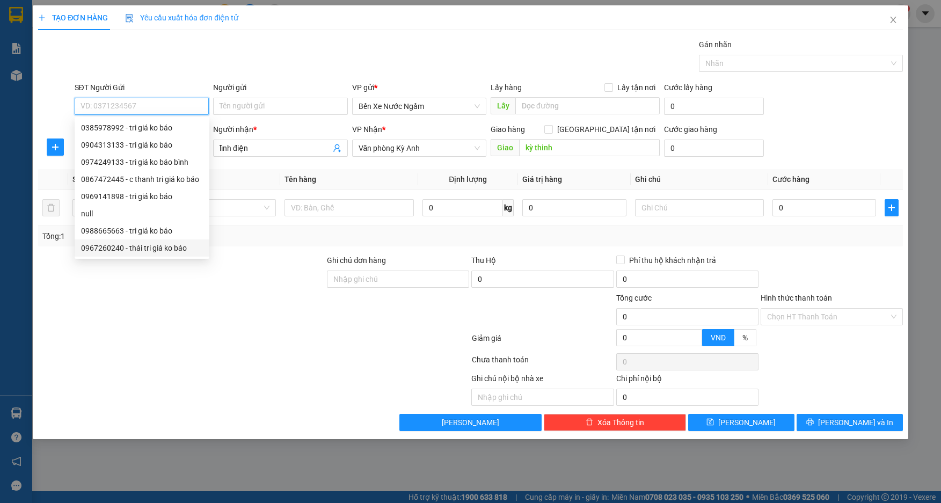
click at [136, 250] on div "0967260240 - thái tri giá ko báo" at bounding box center [142, 248] width 122 height 12
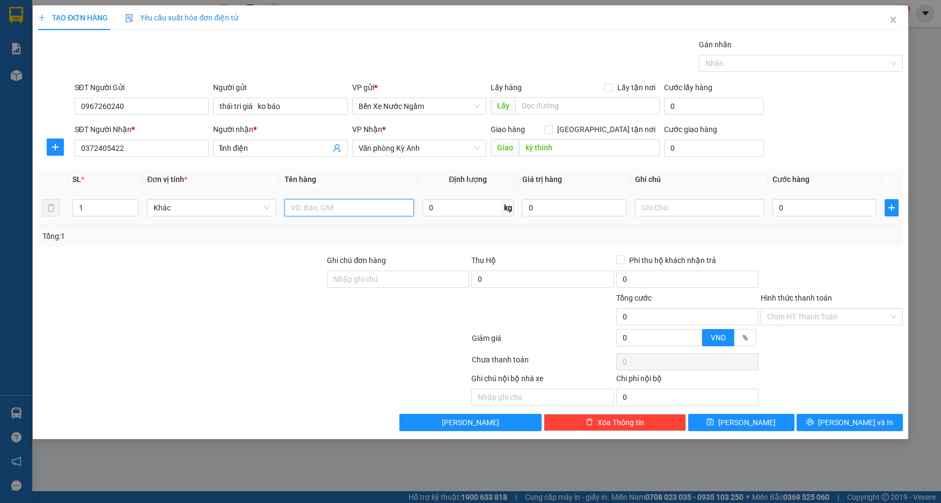
click at [377, 210] on input "text" at bounding box center [349, 207] width 129 height 17
click at [846, 212] on input "0" at bounding box center [824, 207] width 104 height 17
click at [842, 431] on div "TẠO ĐƠN HÀNG Yêu cầu xuất hóa đơn điện tử Transit Pickup Surcharge Ids Transit …" at bounding box center [470, 222] width 875 height 434
click at [833, 417] on button "[PERSON_NAME] và In" at bounding box center [850, 422] width 106 height 17
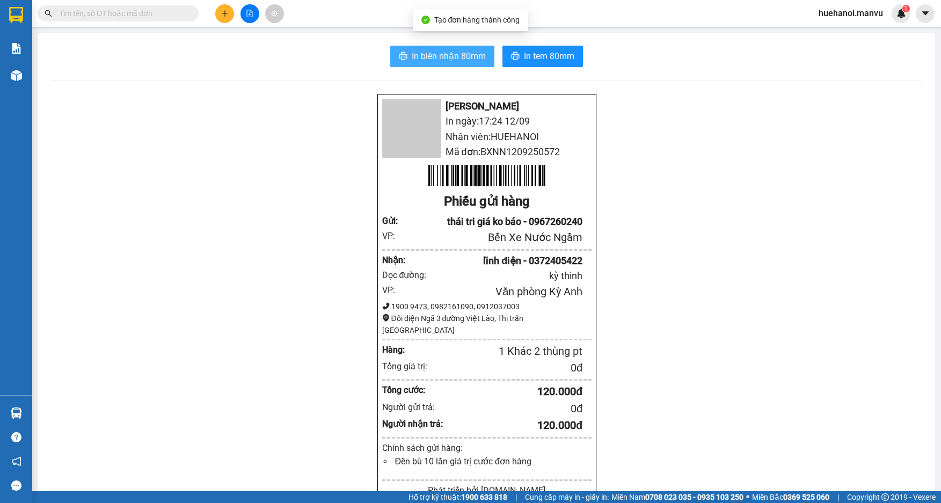
click at [465, 63] on button "In biên nhận 80mm" at bounding box center [442, 56] width 104 height 21
click at [232, 17] on button at bounding box center [224, 13] width 19 height 19
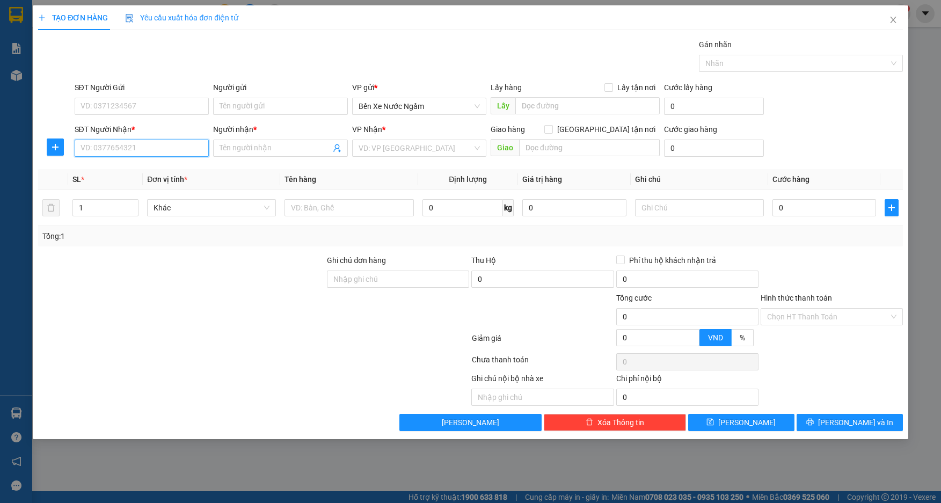
click at [176, 145] on input "SĐT Người Nhận *" at bounding box center [142, 148] width 135 height 17
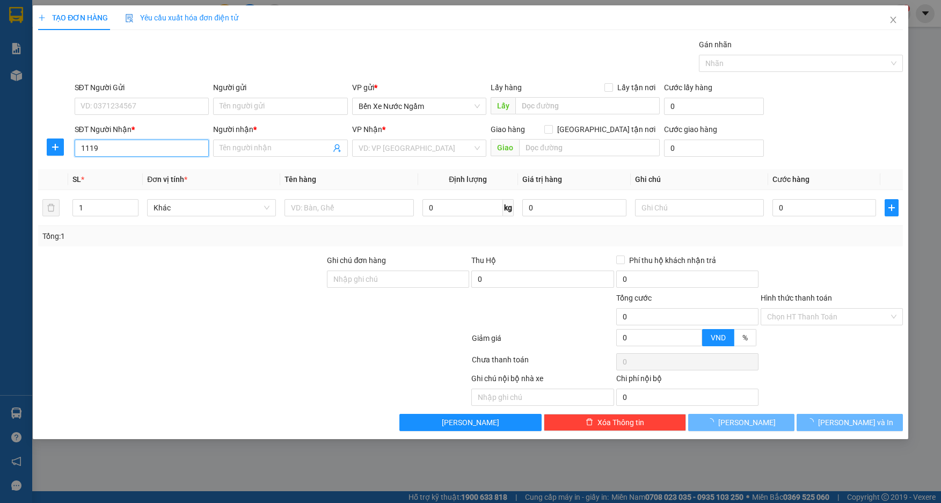
click at [175, 145] on input "1119" at bounding box center [142, 148] width 135 height 17
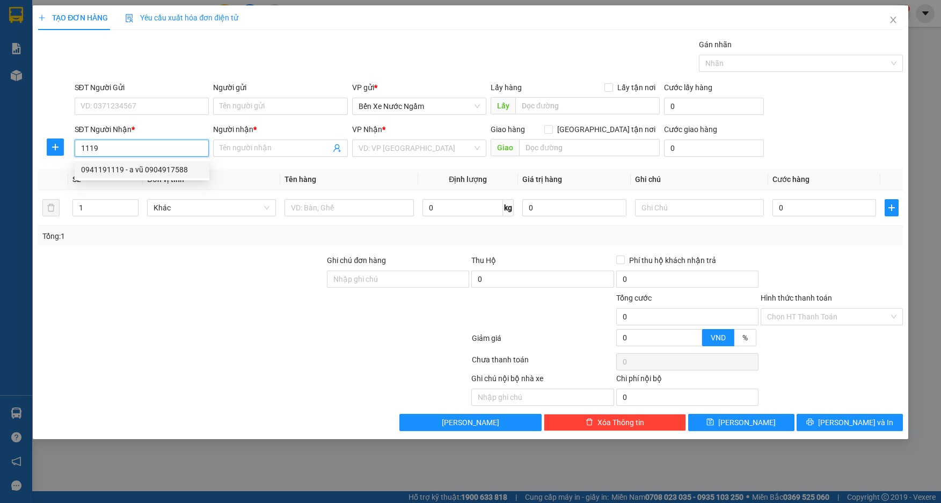
click at [143, 170] on div "0941191119 - a vũ 0904917588" at bounding box center [142, 170] width 122 height 12
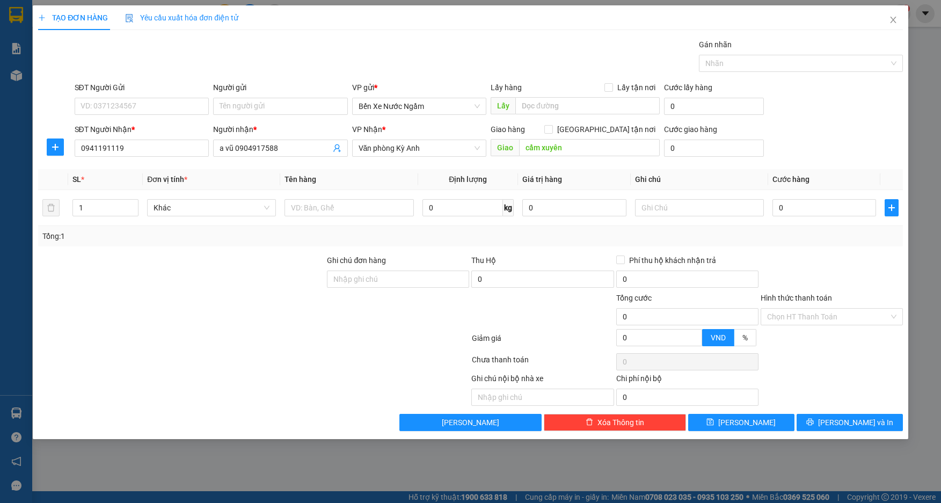
click at [183, 118] on div "SĐT Người Gửi VD: 0371234567" at bounding box center [142, 101] width 135 height 38
click at [182, 107] on input "SĐT Người Gửi" at bounding box center [142, 106] width 135 height 17
click at [164, 138] on div "0369589204 - nga tri giá ko báo" at bounding box center [146, 144] width 142 height 17
click at [320, 209] on input "text" at bounding box center [349, 207] width 129 height 17
click at [779, 203] on input "0" at bounding box center [824, 207] width 104 height 17
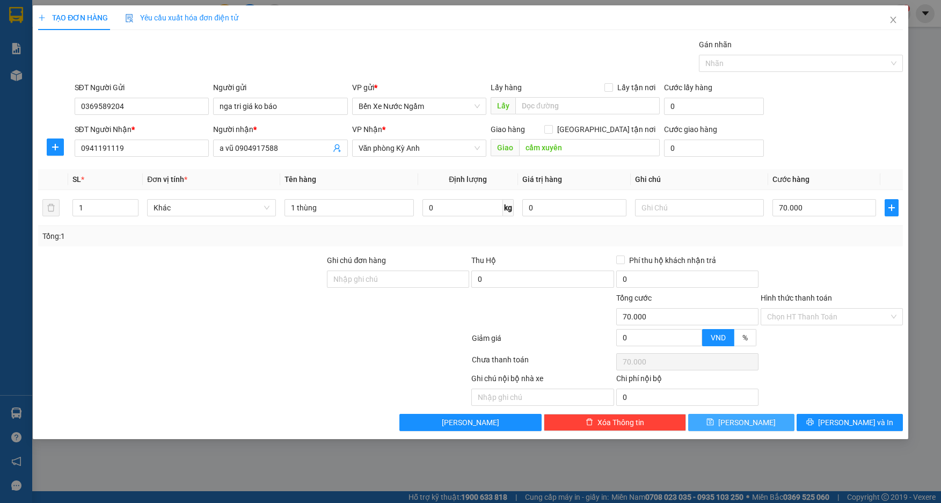
click at [744, 428] on span "[PERSON_NAME]" at bounding box center [746, 423] width 57 height 12
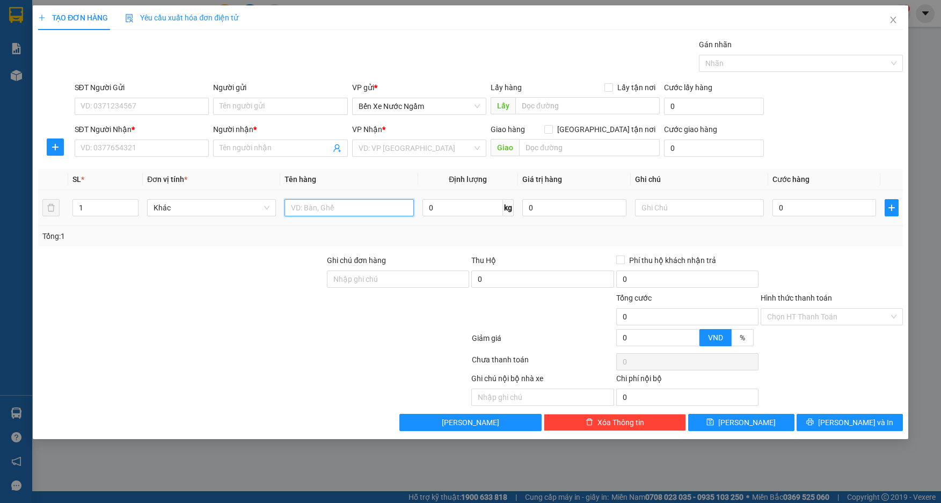
click at [345, 215] on input "text" at bounding box center [349, 207] width 129 height 17
click at [163, 112] on input "SĐT Người Gửi" at bounding box center [142, 106] width 135 height 17
click at [150, 155] on input "SĐT Người Nhận *" at bounding box center [142, 148] width 135 height 17
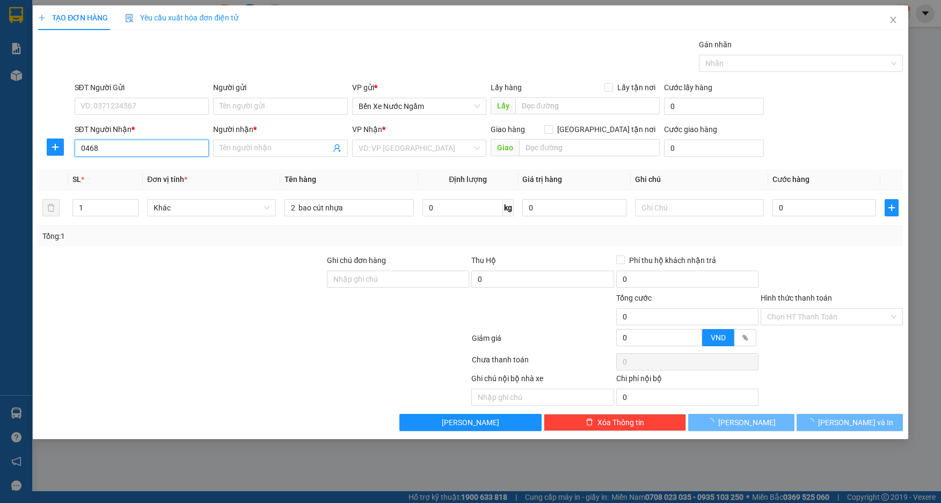
click at [149, 155] on input "0468" at bounding box center [142, 148] width 135 height 17
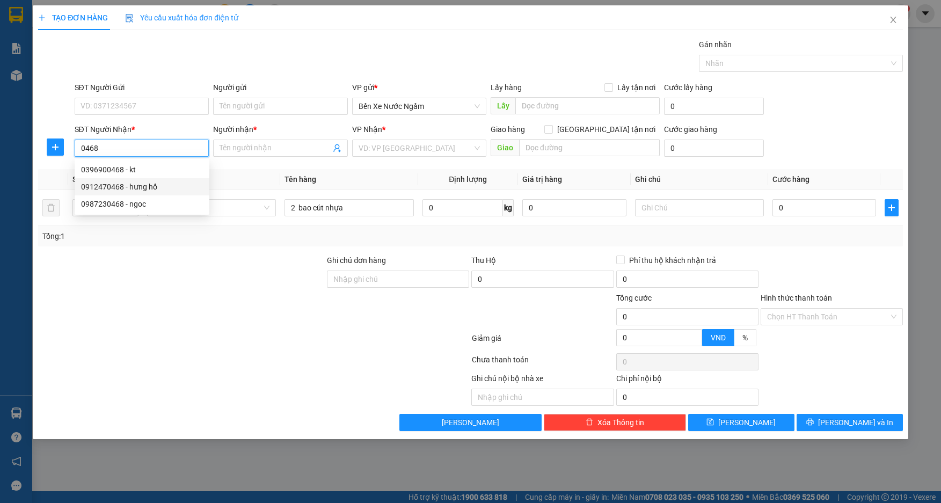
click at [128, 187] on div "0912470468 - hưng hổ" at bounding box center [142, 187] width 122 height 12
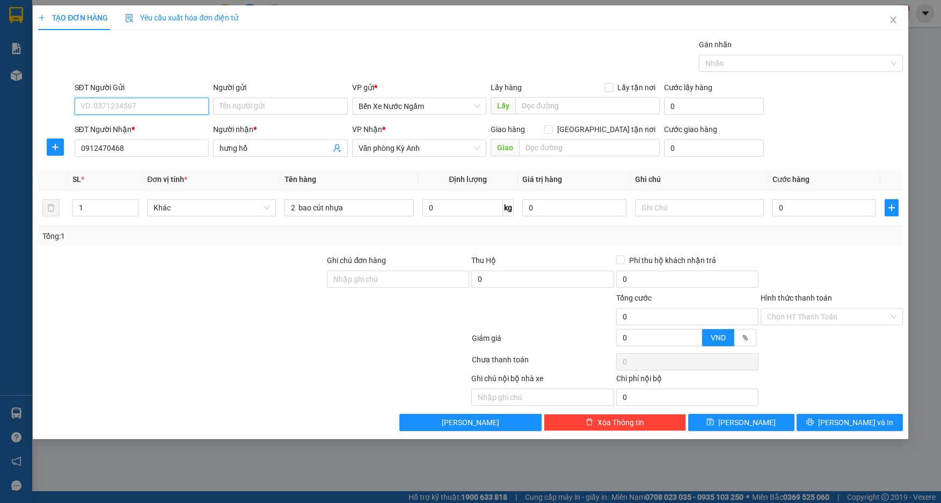
click at [131, 104] on input "SĐT Người Gửi" at bounding box center [142, 106] width 135 height 17
click at [110, 128] on div "02436830827 - tri giá ko báo hà thành" at bounding box center [144, 128] width 127 height 12
click at [833, 210] on input "0" at bounding box center [824, 207] width 104 height 17
click at [812, 428] on button "[PERSON_NAME] và In" at bounding box center [850, 422] width 106 height 17
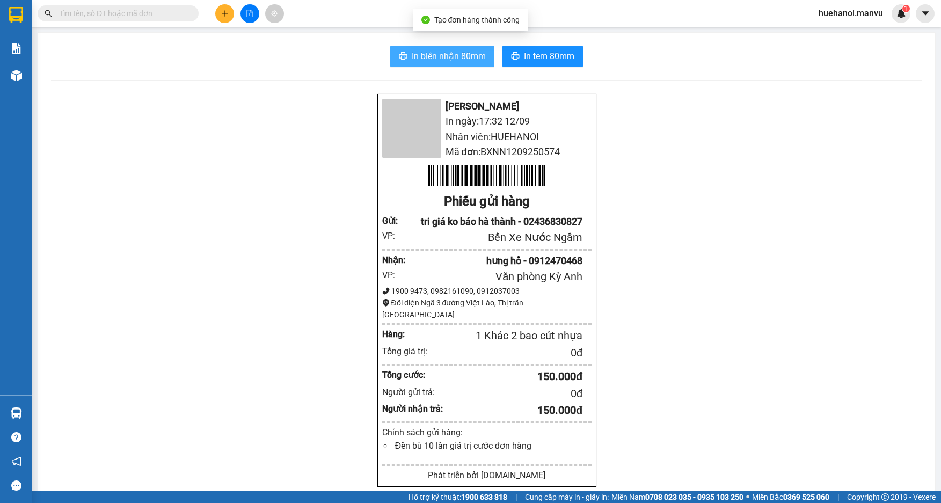
click at [440, 65] on button "In biên nhận 80mm" at bounding box center [442, 56] width 104 height 21
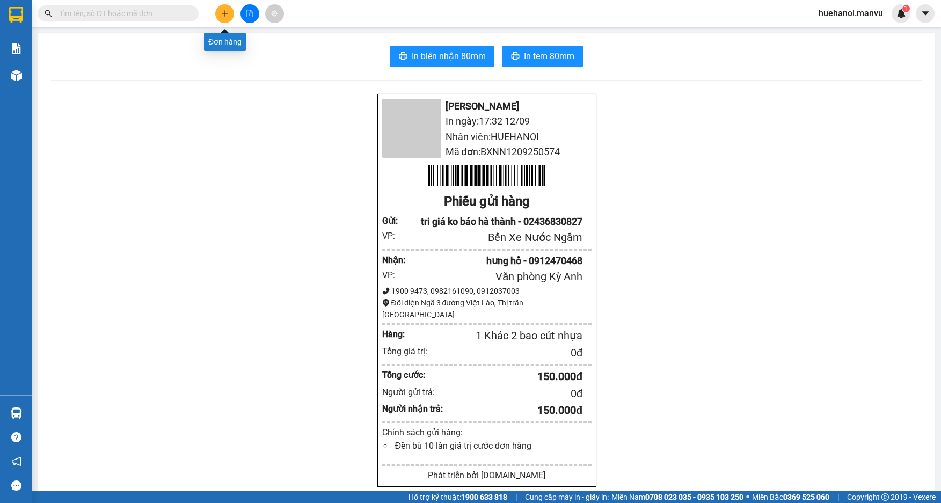
click at [229, 17] on button at bounding box center [224, 13] width 19 height 19
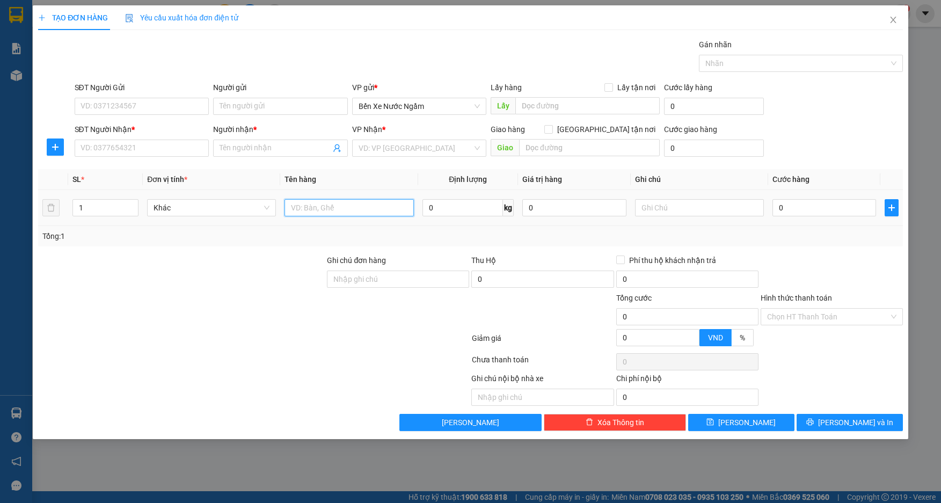
click at [347, 212] on input "text" at bounding box center [349, 207] width 129 height 17
click at [806, 208] on input "0" at bounding box center [824, 207] width 104 height 17
click at [183, 152] on input "SĐT Người Nhận *" at bounding box center [142, 148] width 135 height 17
click at [183, 152] on input "8933" at bounding box center [142, 148] width 135 height 17
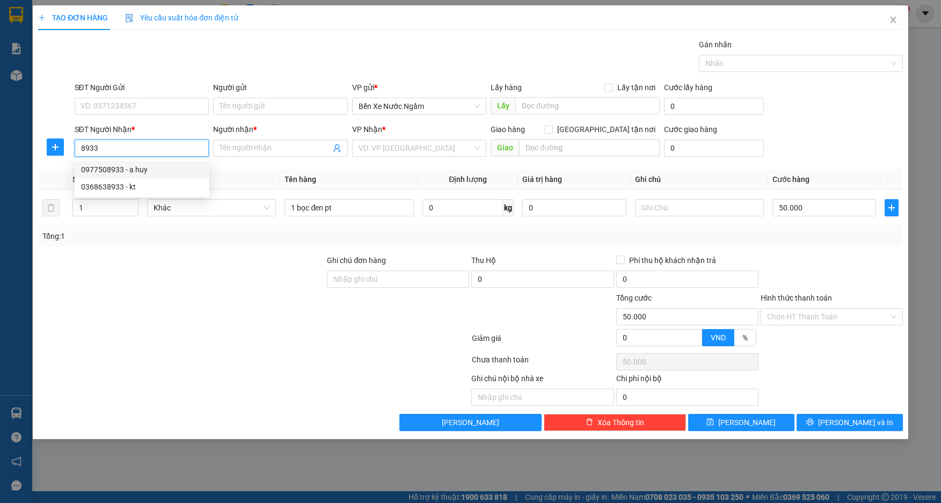
click at [118, 170] on div "0977508933 - a huy" at bounding box center [142, 170] width 122 height 12
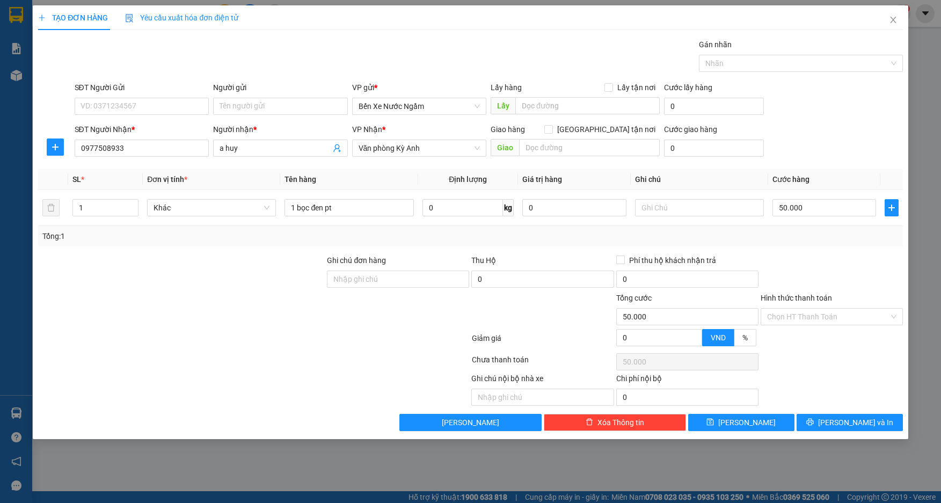
click at [127, 95] on div "SĐT Người Gửi" at bounding box center [142, 90] width 135 height 16
click at [131, 101] on input "SĐT Người Gửi" at bounding box center [142, 106] width 135 height 17
click at [127, 126] on div "0972081233 - tri giá 5 triệu" at bounding box center [142, 128] width 122 height 12
click at [844, 420] on span "[PERSON_NAME] và In" at bounding box center [855, 423] width 75 height 12
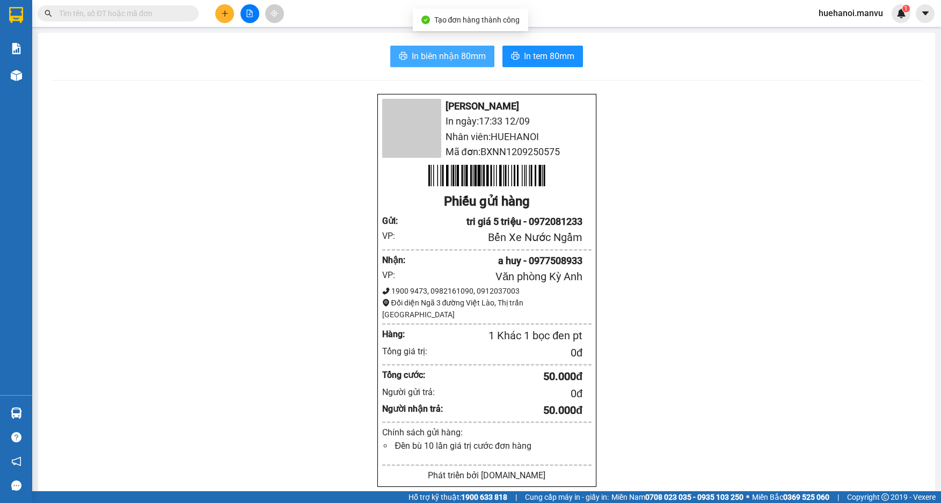
click at [449, 59] on span "In biên nhận 80mm" at bounding box center [449, 55] width 74 height 13
click at [447, 67] on button "In biên nhận 80mm" at bounding box center [442, 56] width 104 height 21
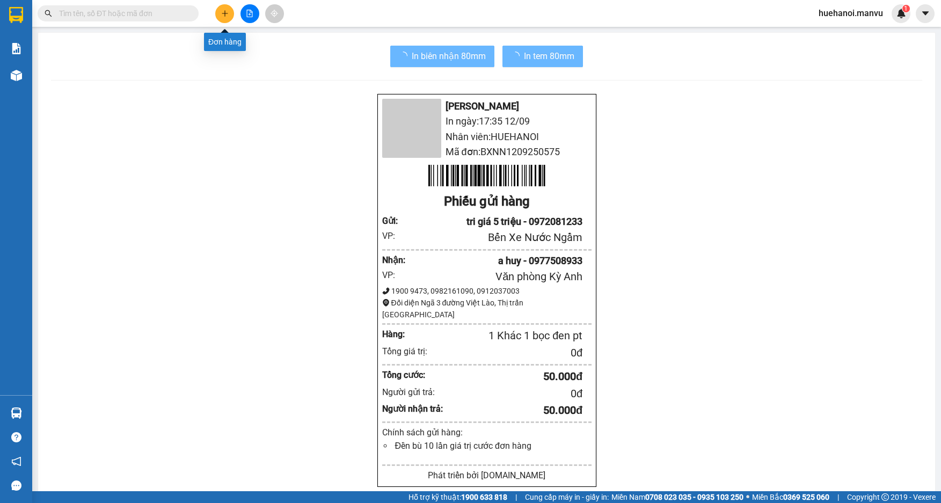
click at [227, 6] on button at bounding box center [224, 13] width 19 height 19
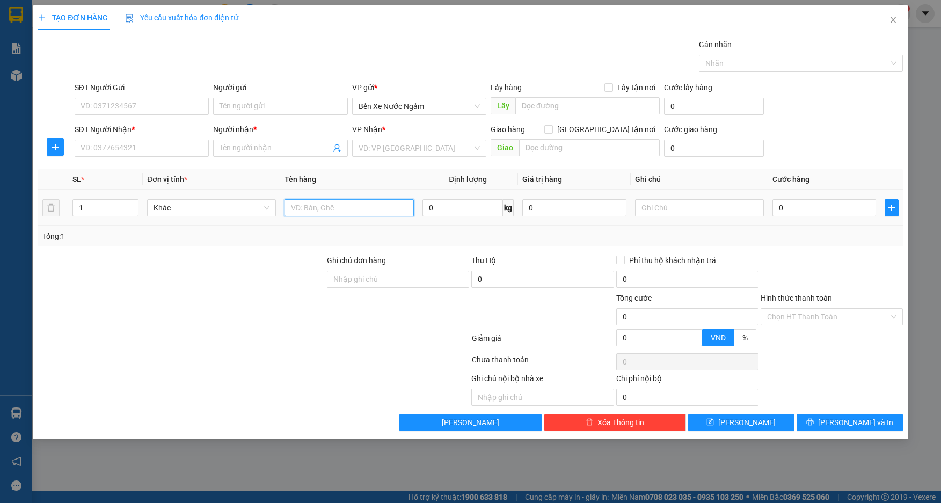
click at [371, 211] on input "text" at bounding box center [349, 207] width 129 height 17
click at [180, 103] on input "SĐT Người Gửi" at bounding box center [142, 106] width 135 height 17
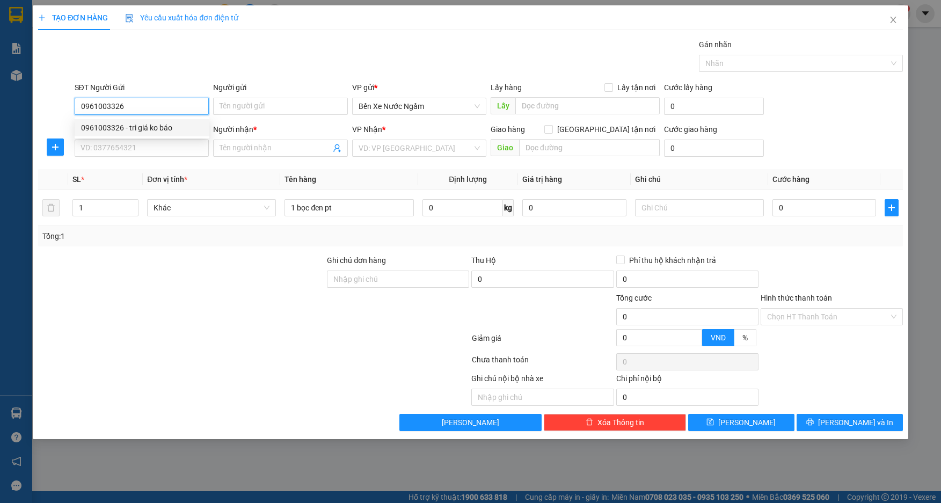
click at [180, 103] on input "0961003326" at bounding box center [142, 106] width 135 height 17
click at [157, 131] on div "0961003326 - tri giá ko báo" at bounding box center [142, 128] width 122 height 12
click at [155, 142] on input "SĐT Người Nhận *" at bounding box center [142, 148] width 135 height 17
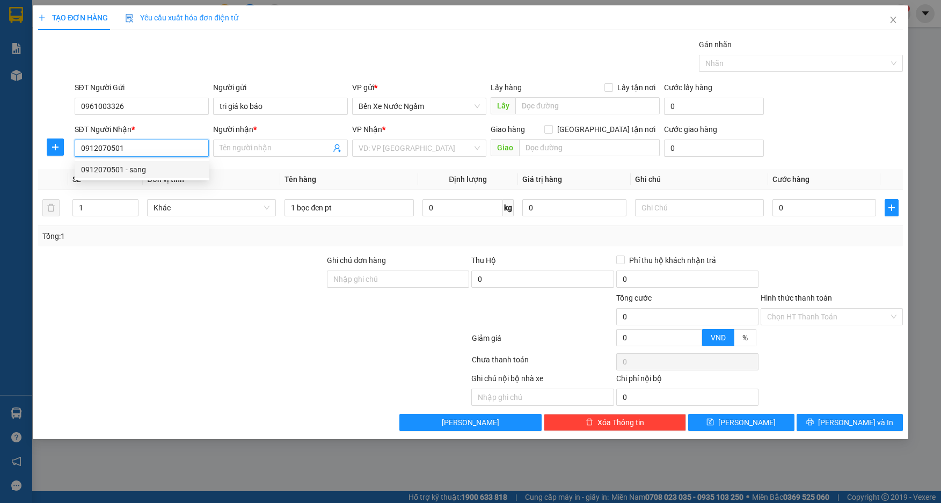
click at [118, 168] on div "0912070501 - sang" at bounding box center [142, 170] width 122 height 12
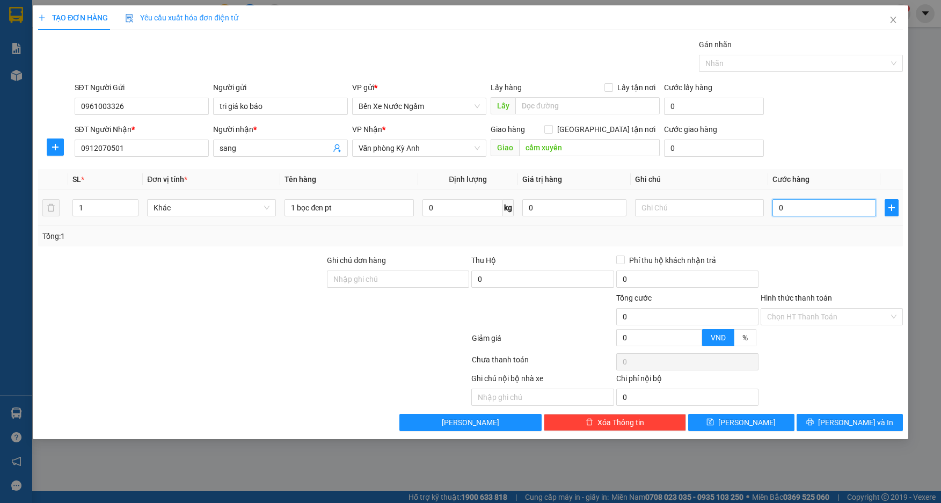
click at [786, 211] on input "0" at bounding box center [824, 207] width 104 height 17
click at [822, 420] on button "[PERSON_NAME] và In" at bounding box center [850, 422] width 106 height 17
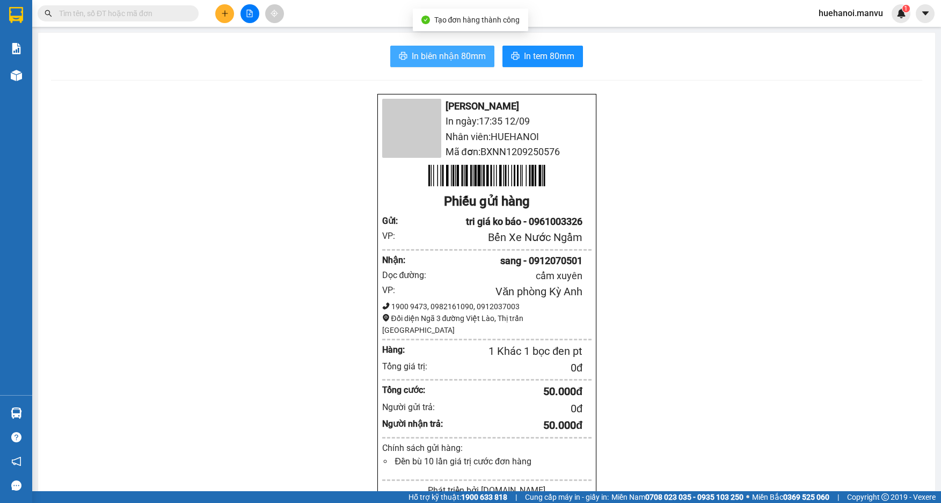
click at [446, 55] on span "In biên nhận 80mm" at bounding box center [449, 55] width 74 height 13
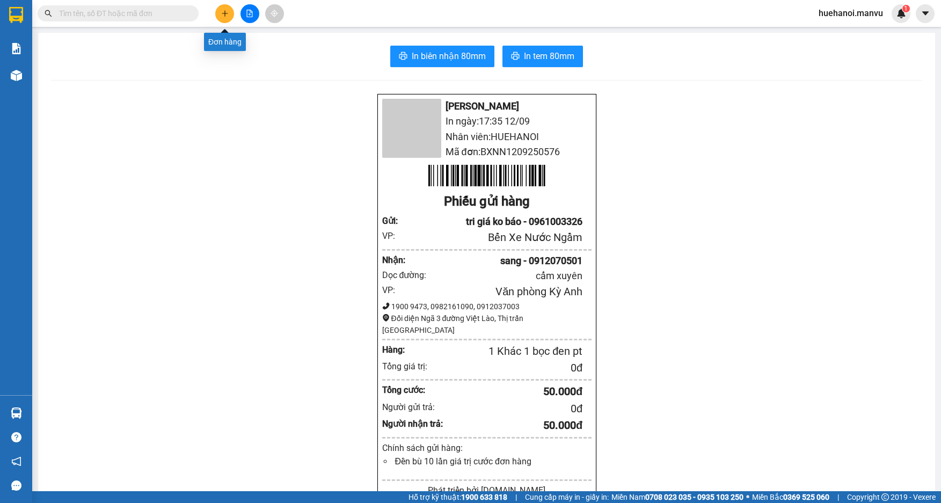
click at [223, 11] on icon "plus" at bounding box center [225, 14] width 8 height 8
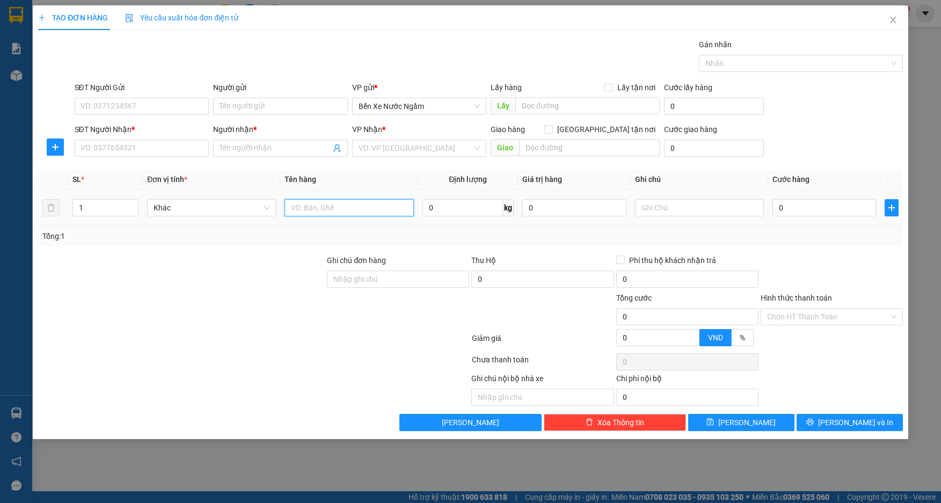
click at [352, 212] on input "text" at bounding box center [349, 207] width 129 height 17
click at [172, 102] on input "SĐT Người Gửi" at bounding box center [142, 106] width 135 height 17
click at [172, 102] on input "357" at bounding box center [142, 106] width 135 height 17
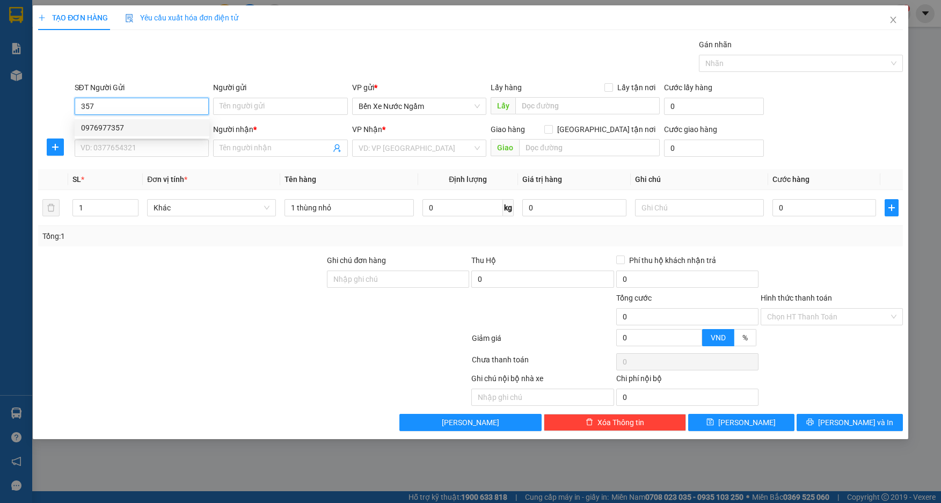
click at [116, 126] on div "0976977357" at bounding box center [142, 128] width 122 height 12
click at [129, 149] on input "SĐT Người Nhận *" at bounding box center [142, 148] width 135 height 17
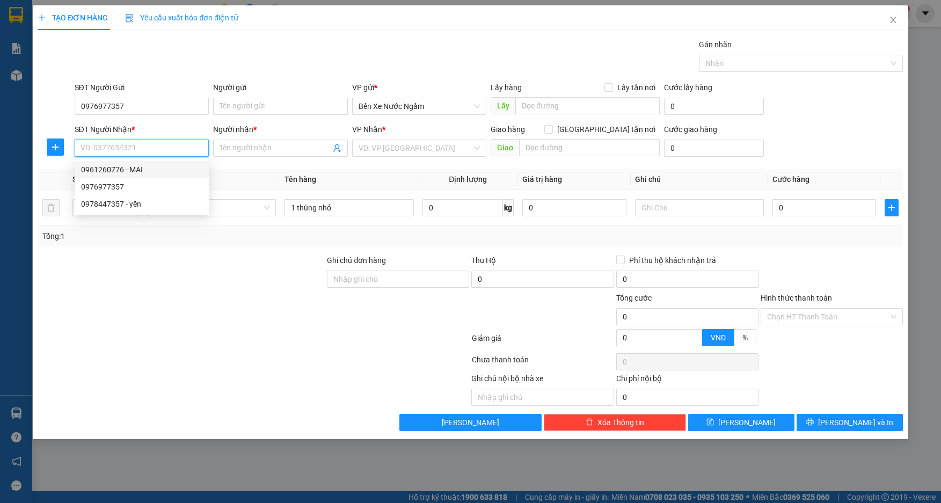
click at [133, 162] on div "0961260776 - MAI" at bounding box center [142, 169] width 135 height 17
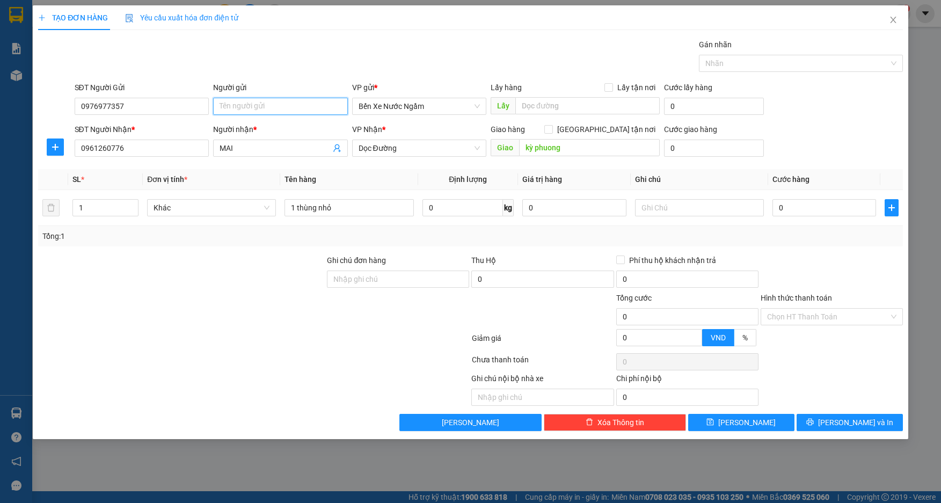
click at [245, 106] on input "Người gửi" at bounding box center [280, 106] width 135 height 17
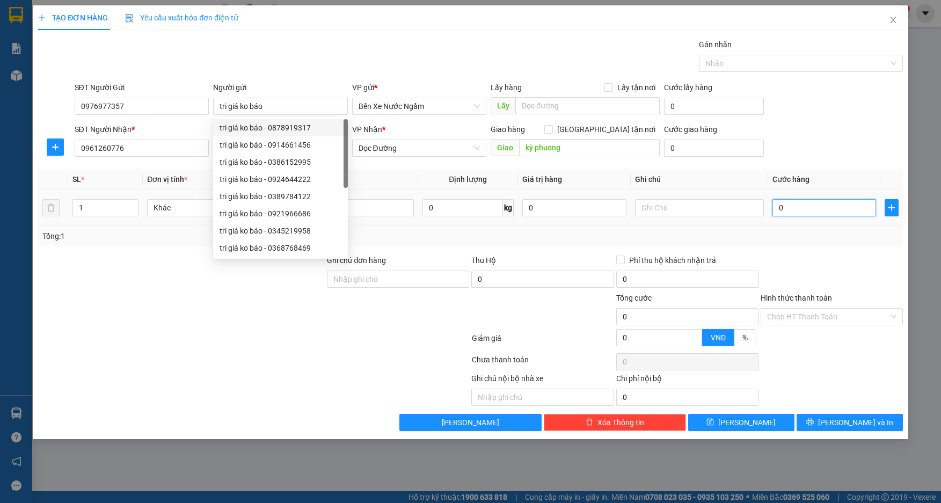
click at [833, 215] on input "0" at bounding box center [824, 207] width 104 height 17
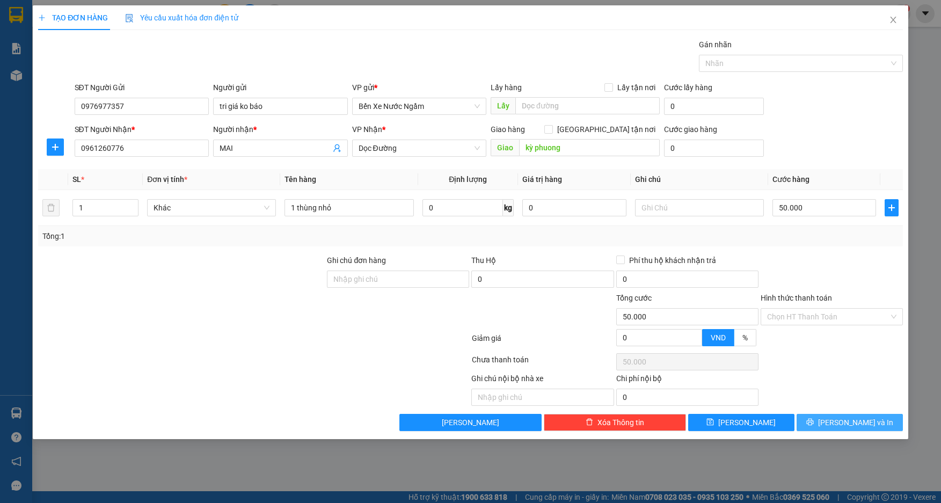
click at [825, 427] on button "[PERSON_NAME] và In" at bounding box center [850, 422] width 106 height 17
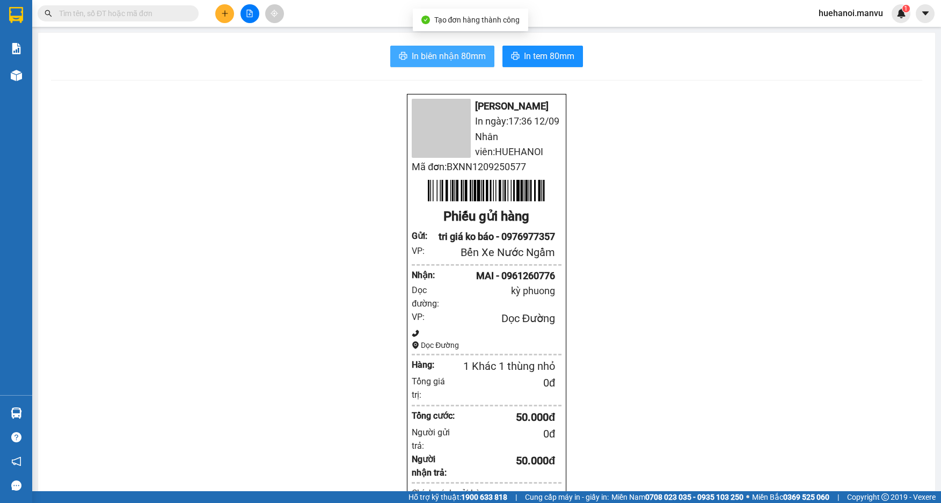
click at [412, 57] on span "In biên nhận 80mm" at bounding box center [449, 55] width 74 height 13
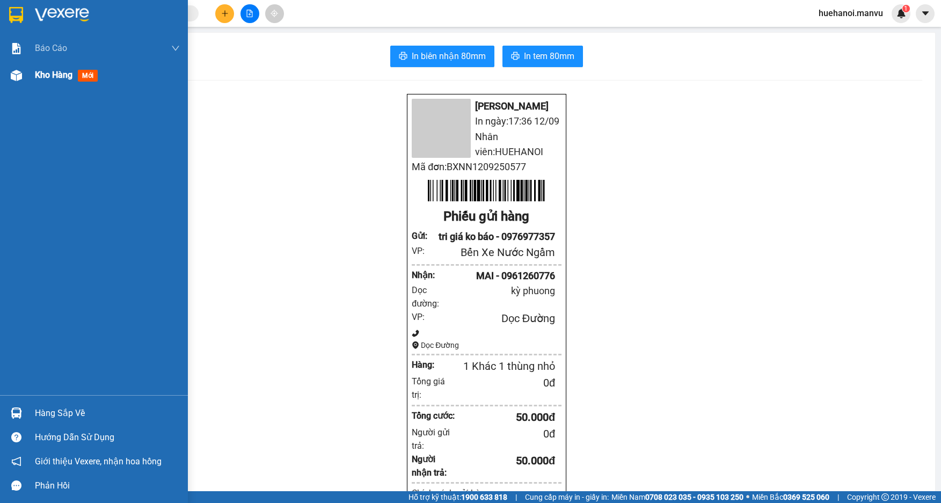
click at [44, 75] on span "Kho hàng" at bounding box center [54, 75] width 38 height 10
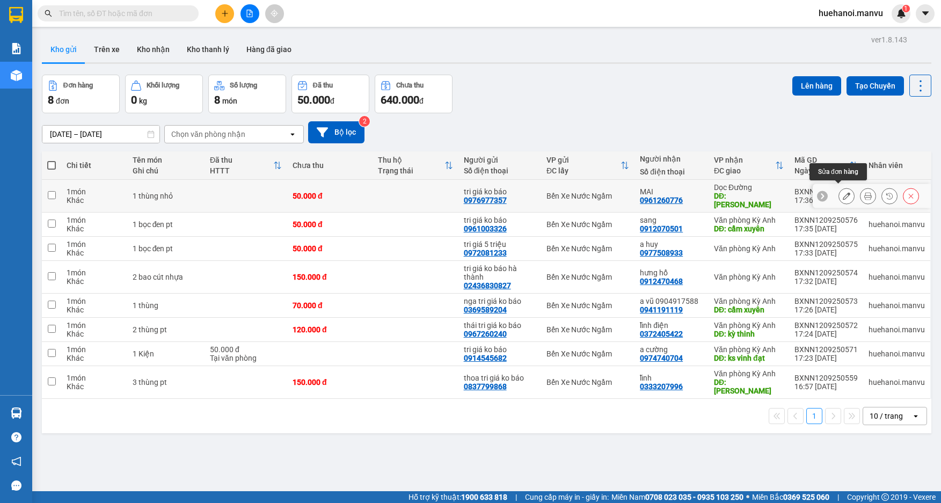
click at [843, 194] on icon at bounding box center [847, 196] width 8 height 8
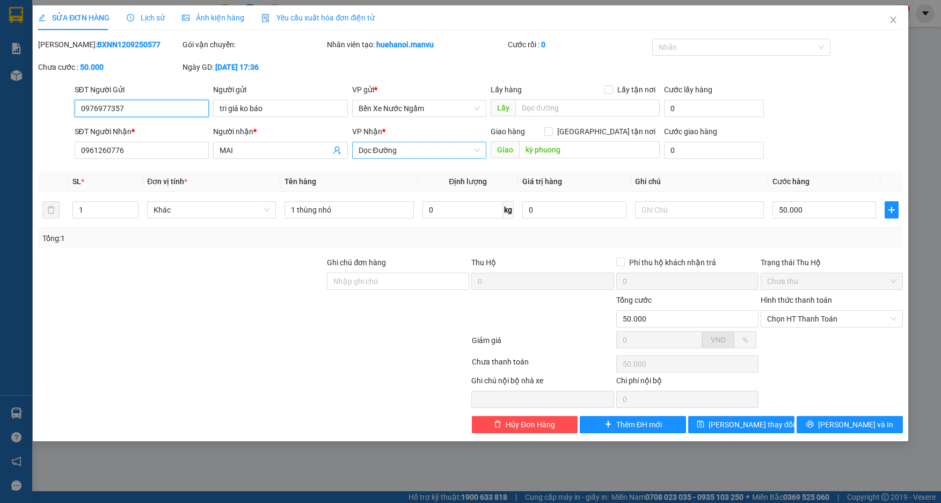
click at [422, 153] on span "Dọc Đường" at bounding box center [420, 150] width 122 height 16
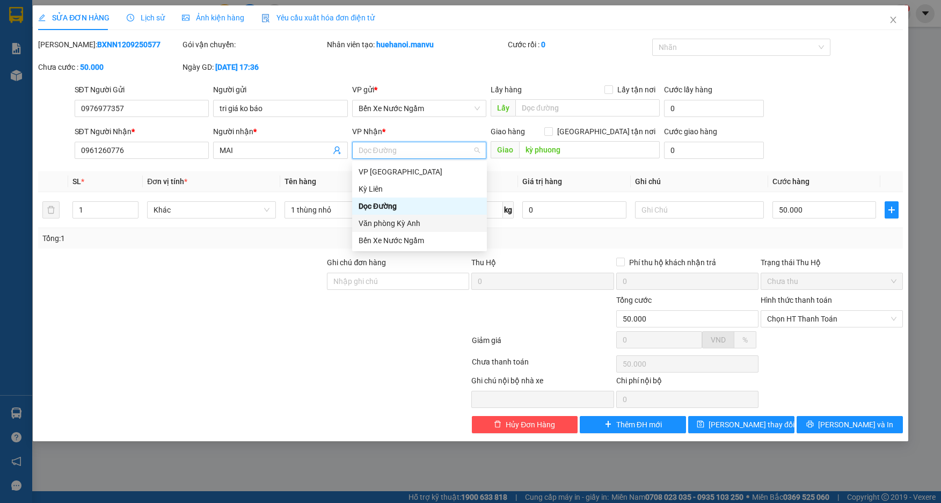
click at [411, 222] on div "Văn phòng Kỳ Anh" at bounding box center [420, 223] width 122 height 12
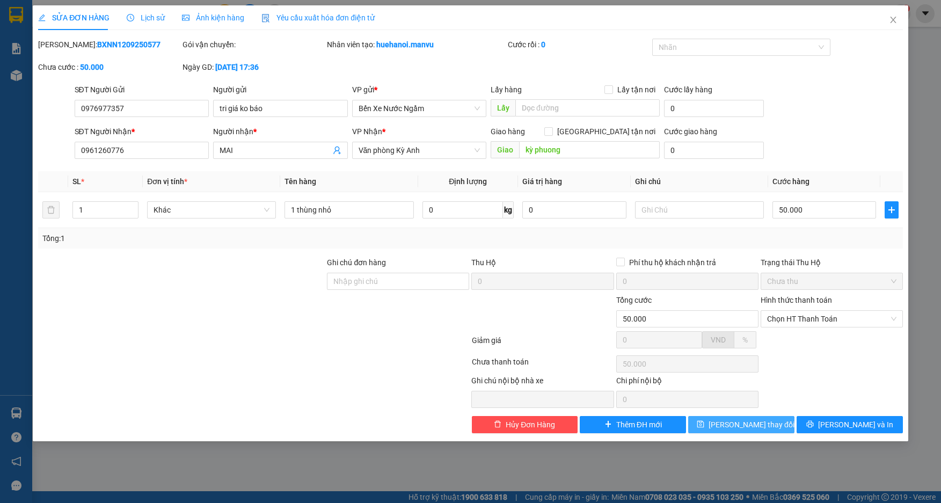
click at [730, 431] on button "[PERSON_NAME] thay đổi" at bounding box center [741, 424] width 106 height 17
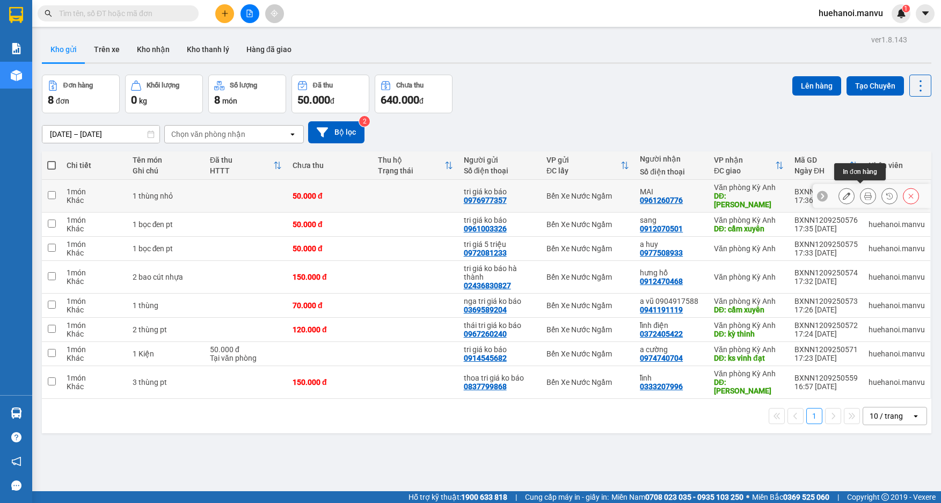
click at [860, 196] on button at bounding box center [867, 196] width 15 height 19
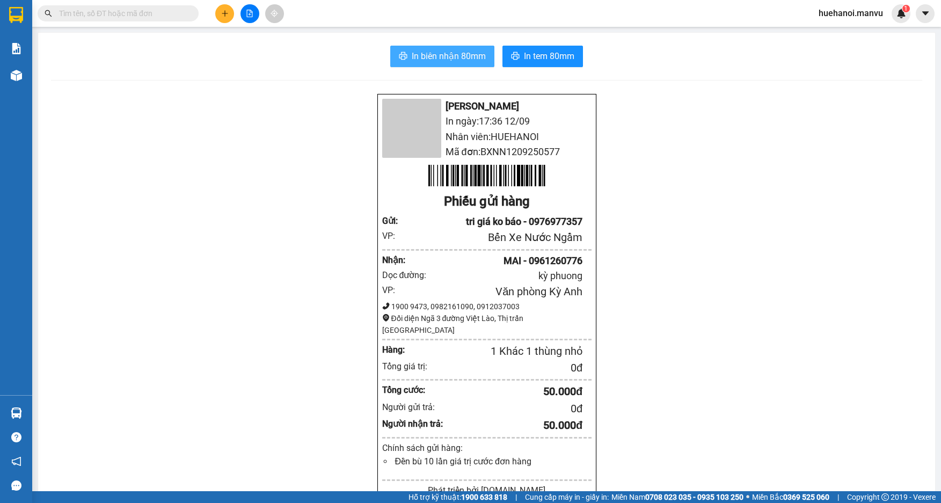
click at [462, 56] on span "In biên nhận 80mm" at bounding box center [449, 55] width 74 height 13
click at [226, 12] on icon "plus" at bounding box center [225, 14] width 8 height 8
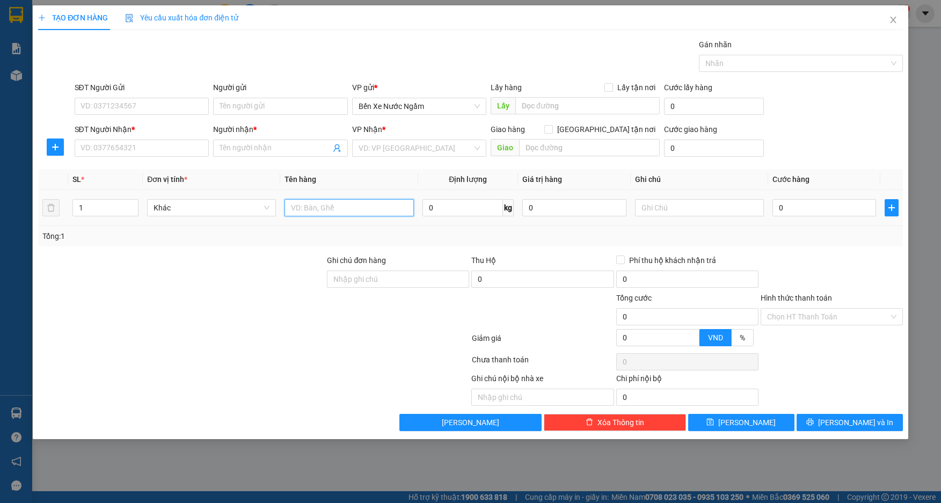
click at [343, 209] on input "text" at bounding box center [349, 207] width 129 height 17
click at [188, 110] on input "SĐT Người Gửi" at bounding box center [142, 106] width 135 height 17
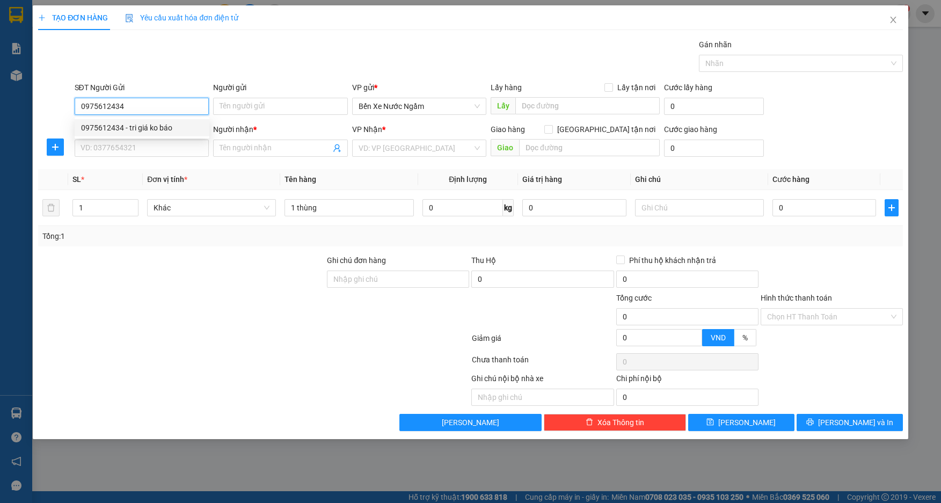
click at [154, 129] on div "0975612434 - tri giá ko báo" at bounding box center [142, 128] width 122 height 12
click at [162, 144] on input "SĐT Người Nhận *" at bounding box center [142, 148] width 135 height 17
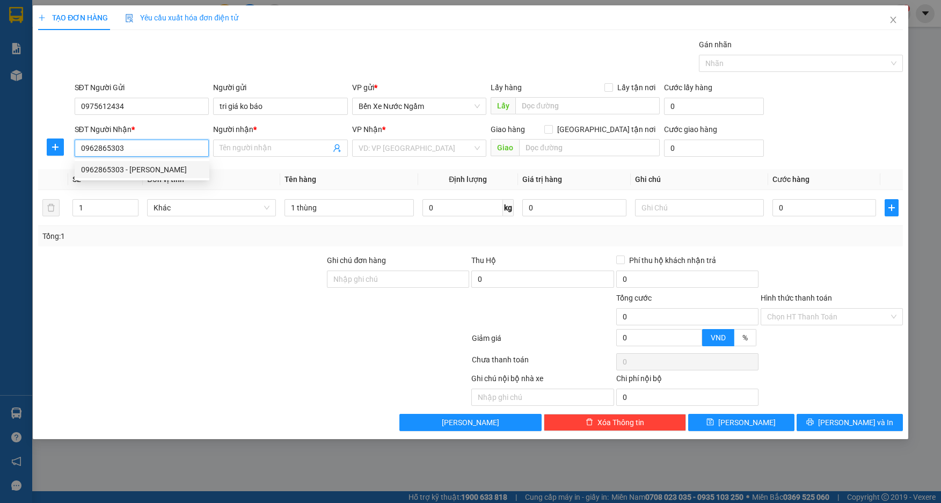
click at [101, 167] on div "0962865303 - [PERSON_NAME]" at bounding box center [142, 170] width 122 height 12
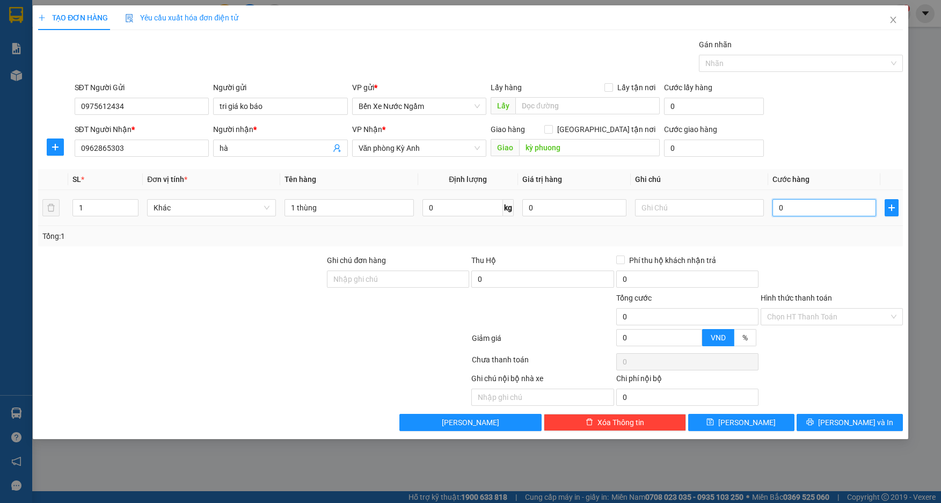
click at [793, 205] on input "0" at bounding box center [824, 207] width 104 height 17
click at [391, 215] on input "1 thùng" at bounding box center [349, 207] width 129 height 17
click at [835, 431] on div "TẠO ĐƠN HÀNG Yêu cầu xuất hóa đơn điện tử Transit Pickup Surcharge Ids Transit …" at bounding box center [470, 222] width 875 height 434
click at [814, 422] on icon "printer" at bounding box center [810, 422] width 8 height 8
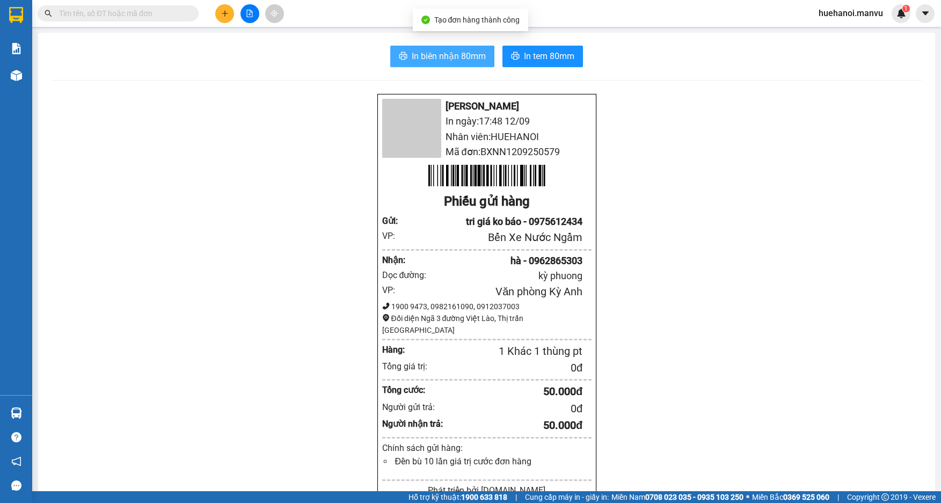
click at [444, 56] on span "In biên nhận 80mm" at bounding box center [449, 55] width 74 height 13
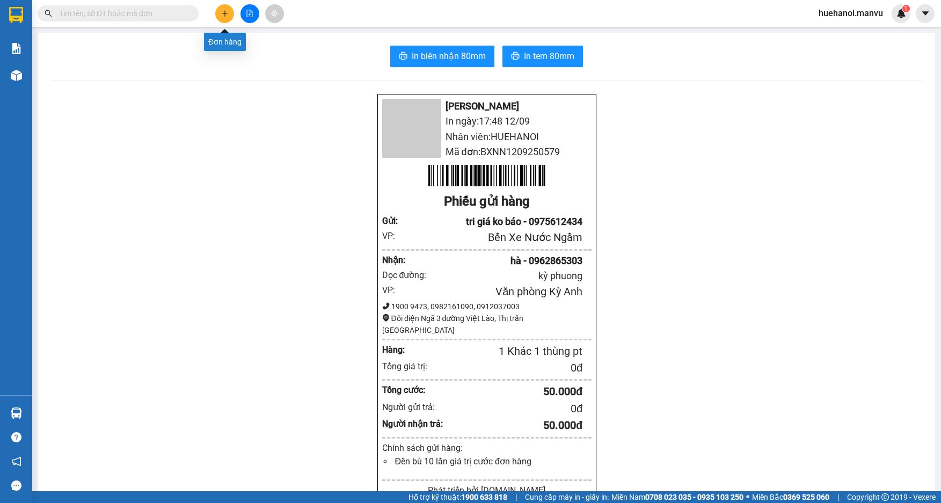
click at [224, 17] on icon "plus" at bounding box center [225, 14] width 8 height 8
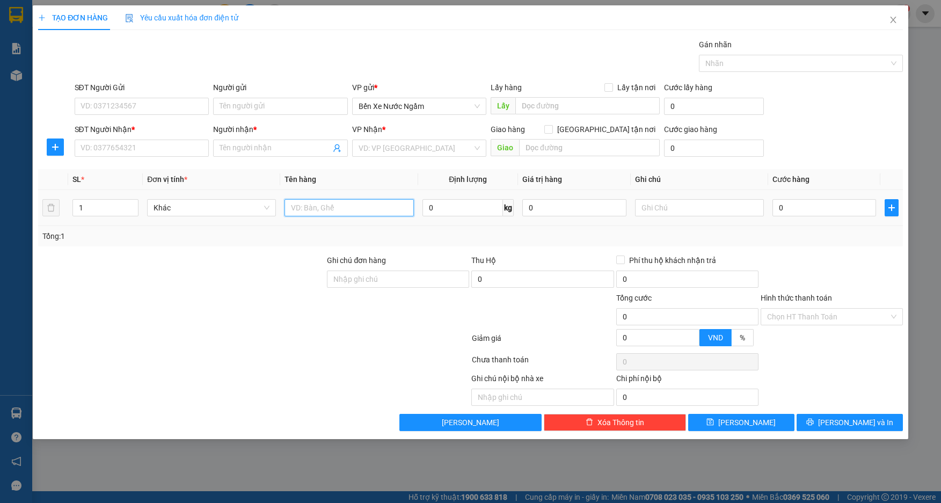
click at [345, 203] on input "text" at bounding box center [349, 207] width 129 height 17
click at [123, 110] on input "SĐT Người Gửi" at bounding box center [142, 106] width 135 height 17
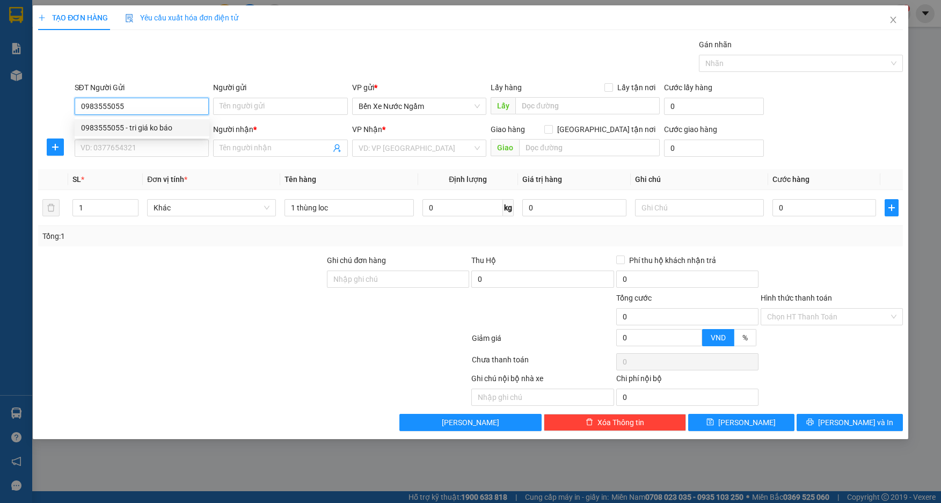
click at [136, 124] on div "0983555055 - tri giá ko báo" at bounding box center [142, 128] width 122 height 12
click at [130, 147] on input "SĐT Người Nhận *" at bounding box center [142, 148] width 135 height 17
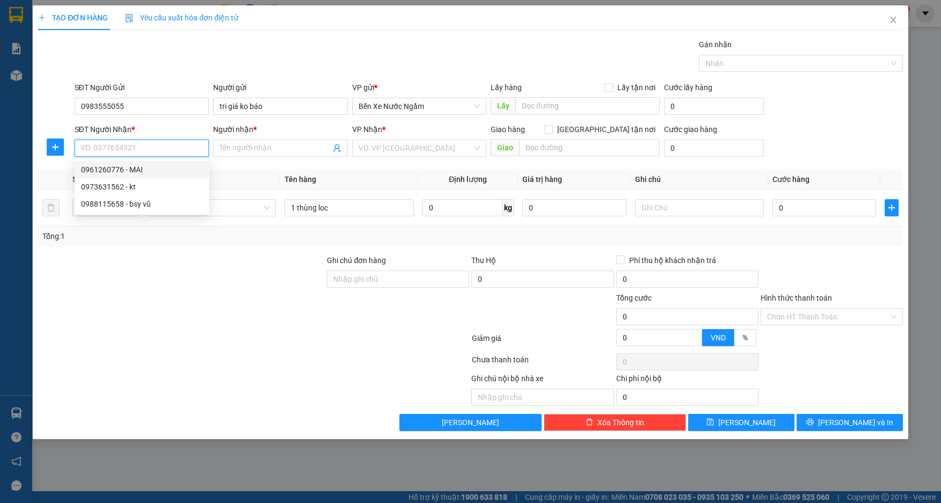
click at [133, 171] on div "0961260776 - MAI" at bounding box center [142, 170] width 122 height 12
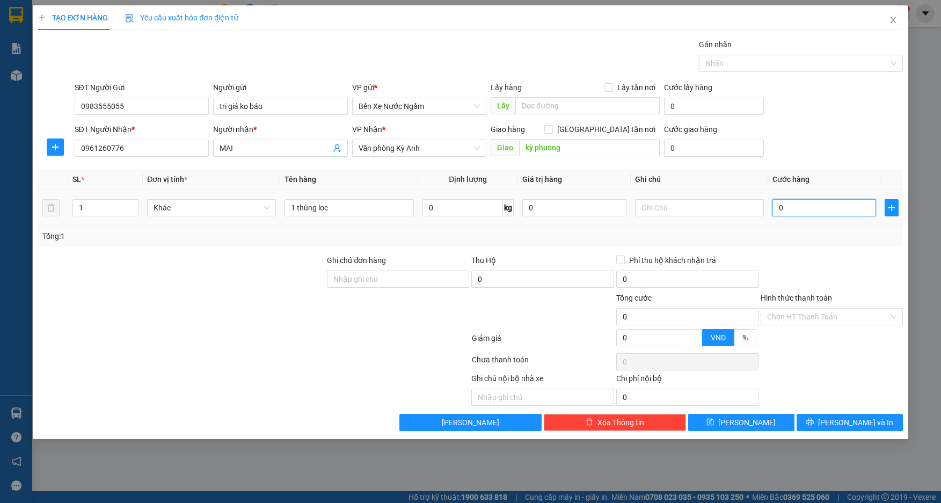
click at [803, 213] on input "0" at bounding box center [824, 207] width 104 height 17
click at [820, 423] on button "[PERSON_NAME] và In" at bounding box center [850, 422] width 106 height 17
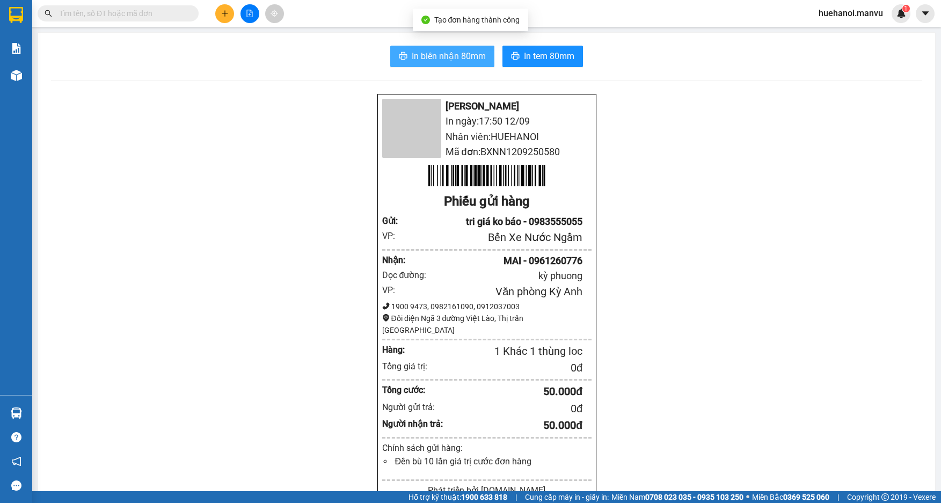
click at [475, 57] on span "In biên nhận 80mm" at bounding box center [449, 55] width 74 height 13
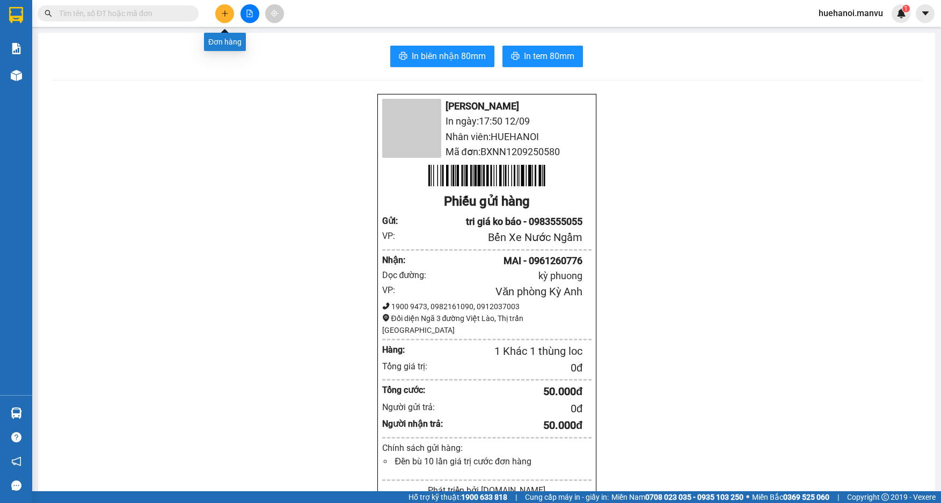
click at [231, 14] on button at bounding box center [224, 13] width 19 height 19
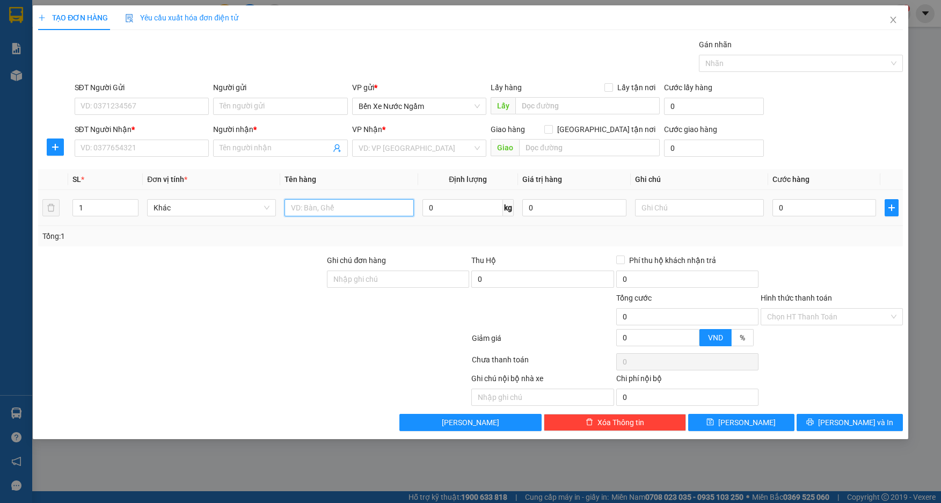
click at [340, 213] on input "text" at bounding box center [349, 207] width 129 height 17
click at [164, 105] on input "SĐT Người Gửi" at bounding box center [142, 106] width 135 height 17
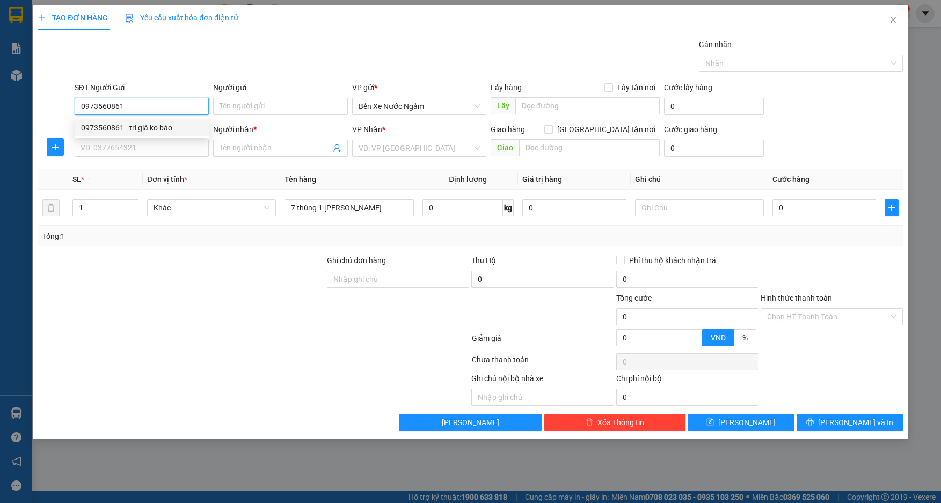
click at [147, 129] on div "0973560861 - tri giá ko báo" at bounding box center [142, 128] width 122 height 12
click at [138, 149] on input "SĐT Người Nhận *" at bounding box center [142, 148] width 135 height 17
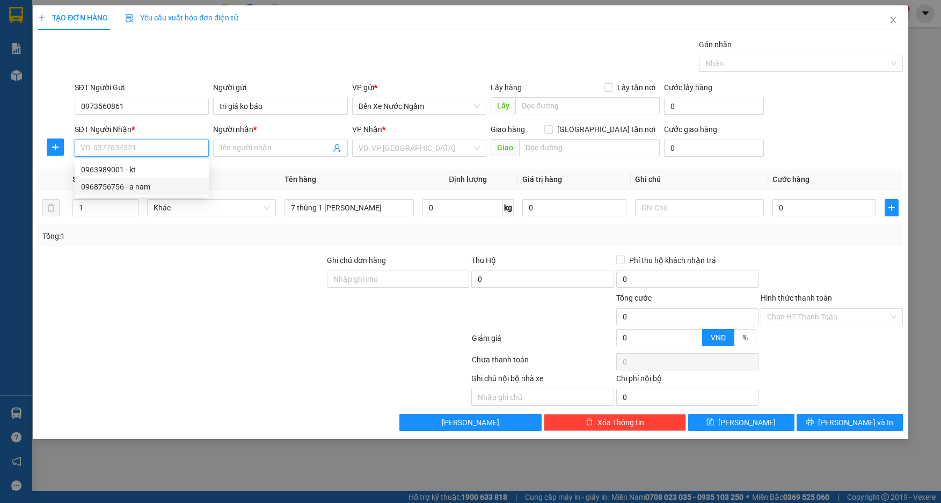
click at [122, 184] on div "0968756756 - a nam" at bounding box center [142, 187] width 122 height 12
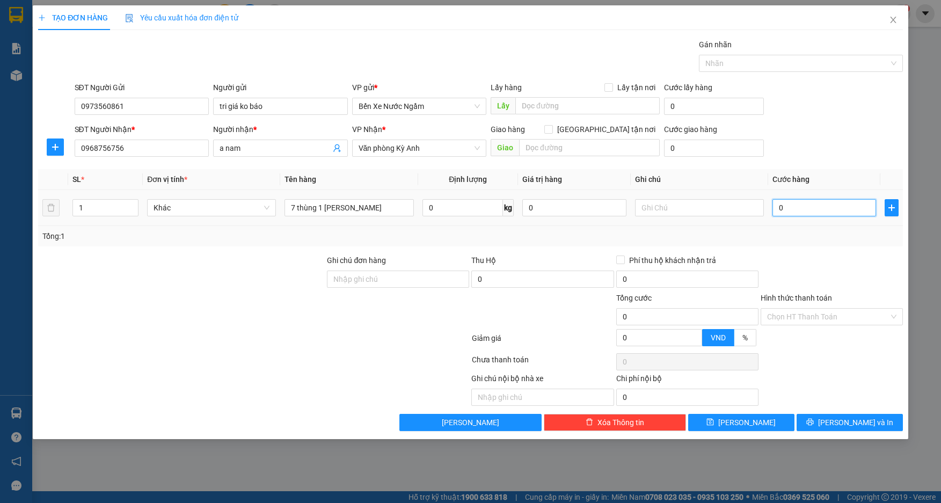
click at [797, 209] on input "0" at bounding box center [824, 207] width 104 height 17
click at [819, 425] on button "[PERSON_NAME] và In" at bounding box center [850, 422] width 106 height 17
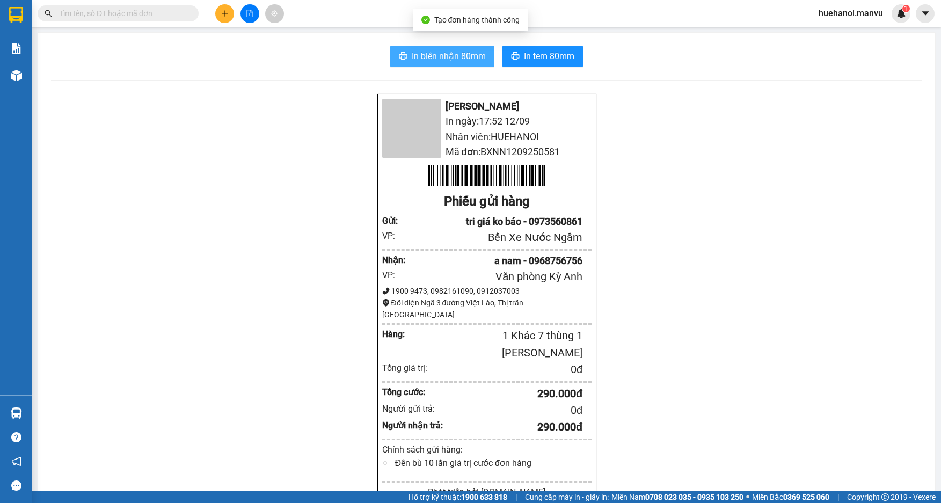
click at [446, 57] on span "In biên nhận 80mm" at bounding box center [449, 55] width 74 height 13
click at [717, 398] on div "Mận Vũ In ngày: 17:52 [DATE] Nhân viên: HUEHANOI Mã đơn: BXNN1209250581 Phiếu g…" at bounding box center [486, 433] width 871 height 681
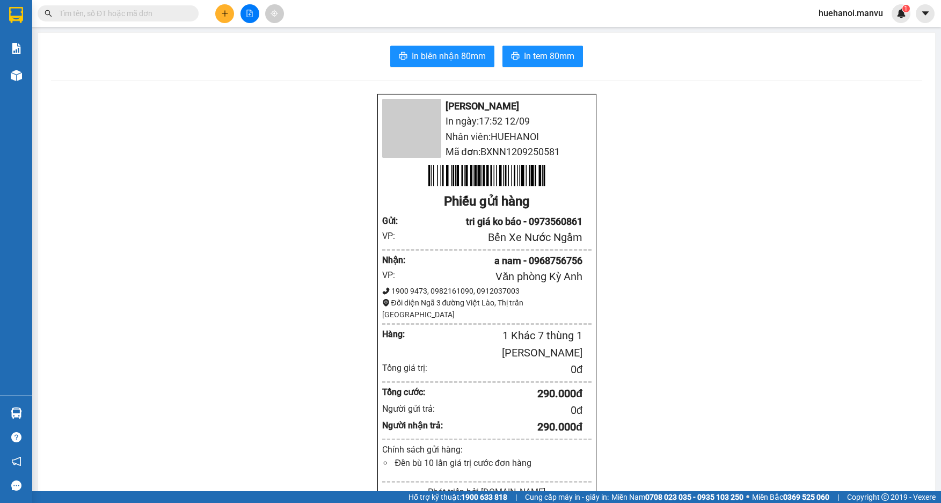
click at [717, 398] on div "Mận Vũ In ngày: 17:52 [DATE] Nhân viên: HUEHANOI Mã đơn: BXNN1209250581 Phiếu g…" at bounding box center [486, 433] width 871 height 681
click at [717, 397] on div "Mận Vũ In ngày: 17:52 [DATE] Nhân viên: HUEHANOI Mã đơn: BXNN1209250581 Phiếu g…" at bounding box center [486, 433] width 871 height 681
click at [231, 16] on button at bounding box center [224, 13] width 19 height 19
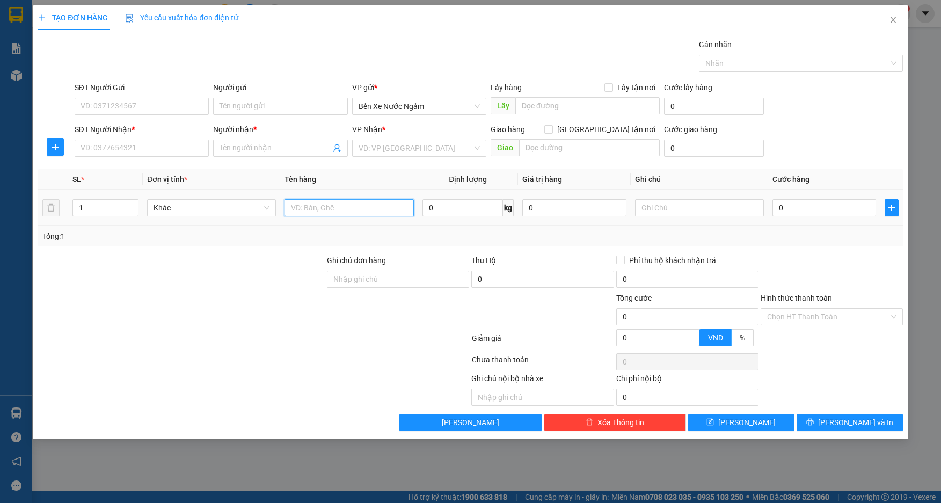
click at [402, 209] on input "text" at bounding box center [349, 207] width 129 height 17
click at [134, 113] on input "SĐT Người Gửi" at bounding box center [142, 106] width 135 height 17
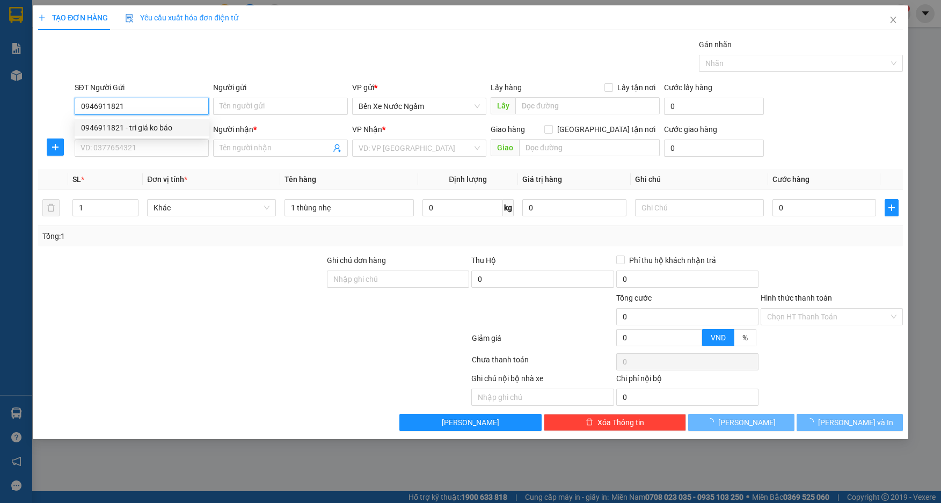
click at [162, 123] on div "0946911821 - tri giá ko báo" at bounding box center [142, 128] width 122 height 12
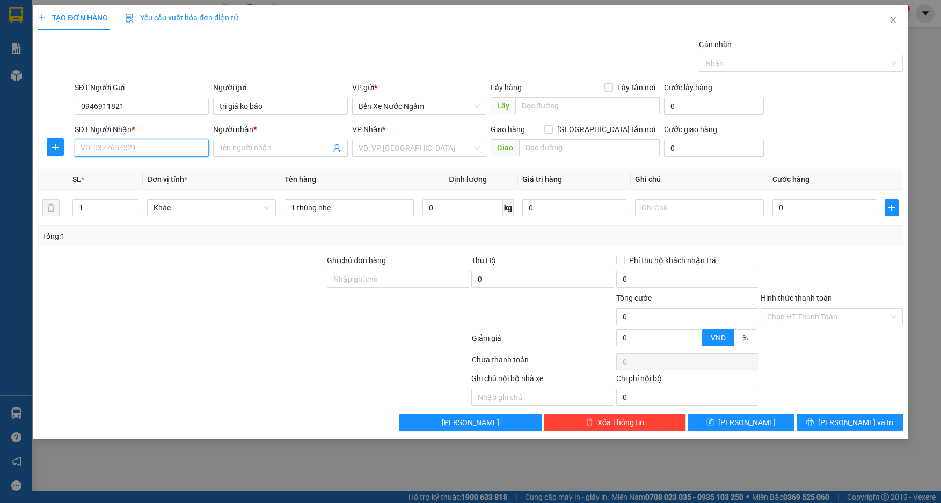
click at [157, 141] on input "SĐT Người Nhận *" at bounding box center [142, 148] width 135 height 17
click at [143, 169] on div "0988852238 - cuong" at bounding box center [142, 170] width 122 height 12
click at [789, 209] on input "0" at bounding box center [824, 207] width 104 height 17
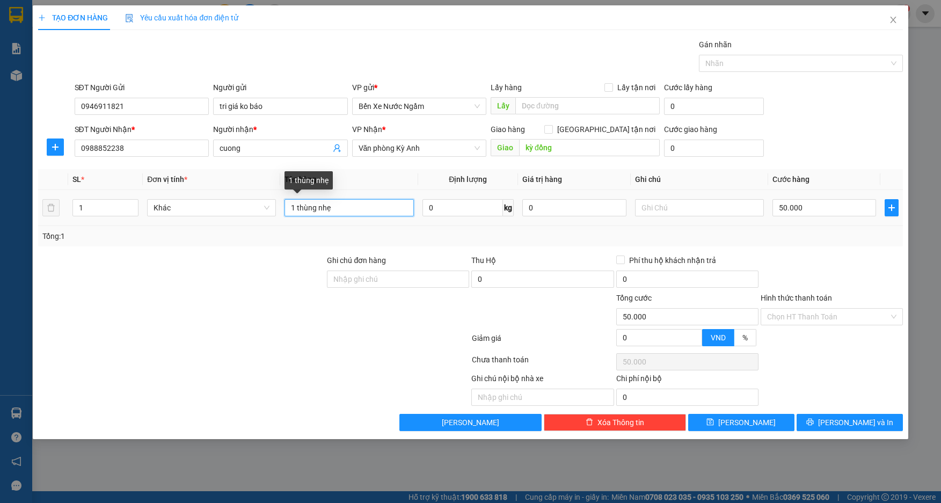
click at [347, 201] on input "1 thùng nhẹ" at bounding box center [349, 207] width 129 height 17
click at [838, 420] on button "[PERSON_NAME] và In" at bounding box center [850, 422] width 106 height 17
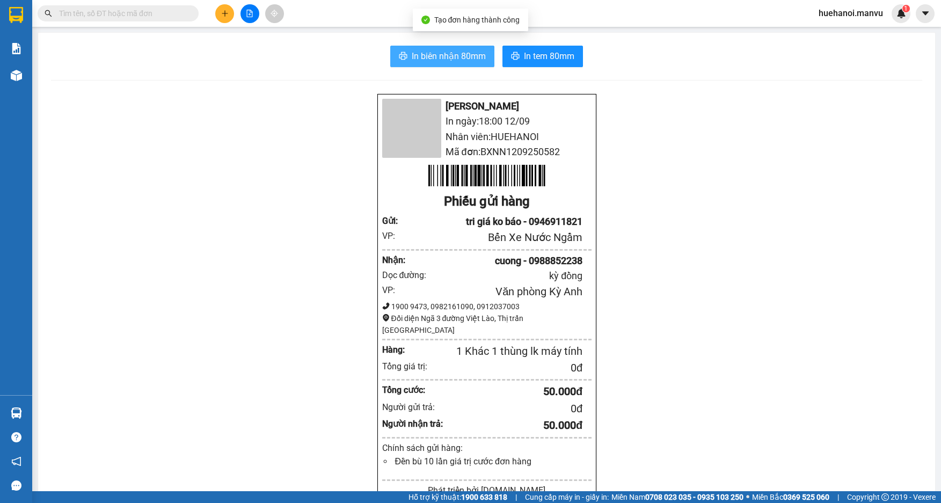
click at [466, 62] on span "In biên nhận 80mm" at bounding box center [449, 55] width 74 height 13
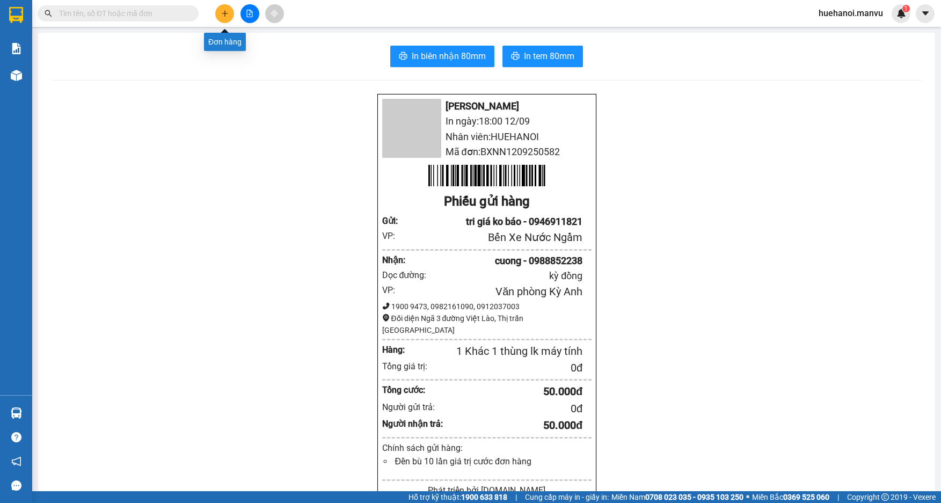
click at [219, 16] on button at bounding box center [224, 13] width 19 height 19
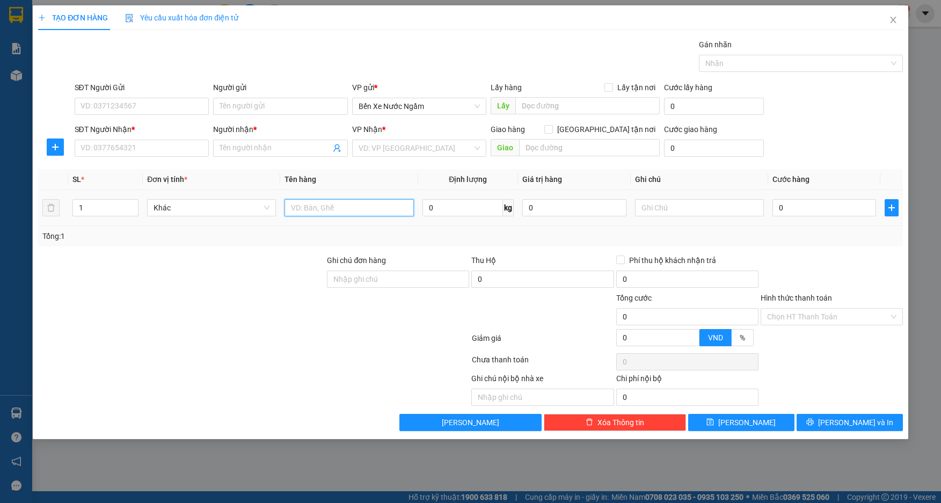
click at [324, 212] on input "text" at bounding box center [349, 207] width 129 height 17
click at [145, 110] on input "SĐT Người Gửi" at bounding box center [142, 106] width 135 height 17
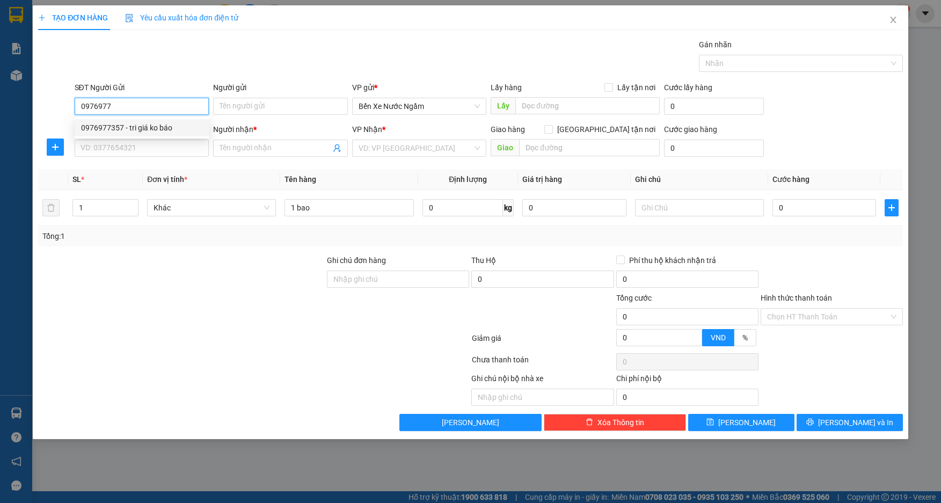
click at [103, 128] on div "0976977357 - tri giá ko báo" at bounding box center [142, 128] width 122 height 12
click at [178, 151] on input "SĐT Người Nhận *" at bounding box center [142, 148] width 135 height 17
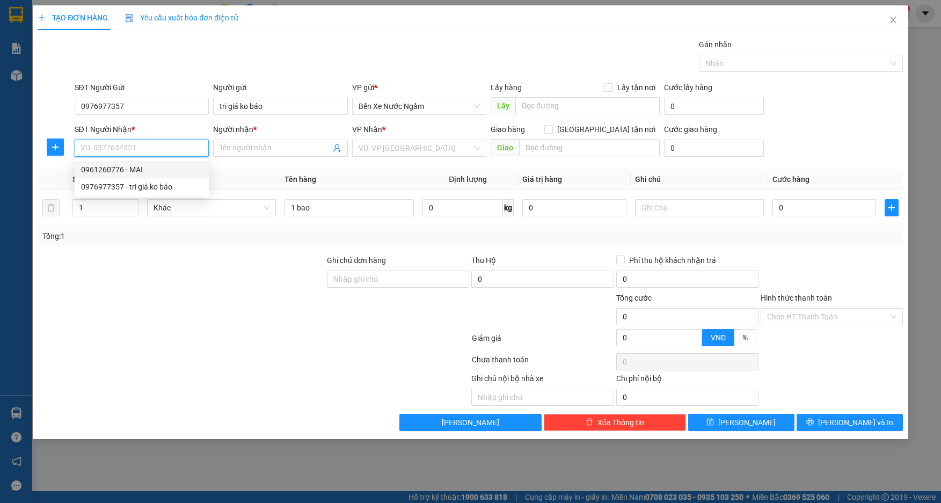
click at [138, 166] on div "0961260776 - MAI" at bounding box center [142, 170] width 122 height 12
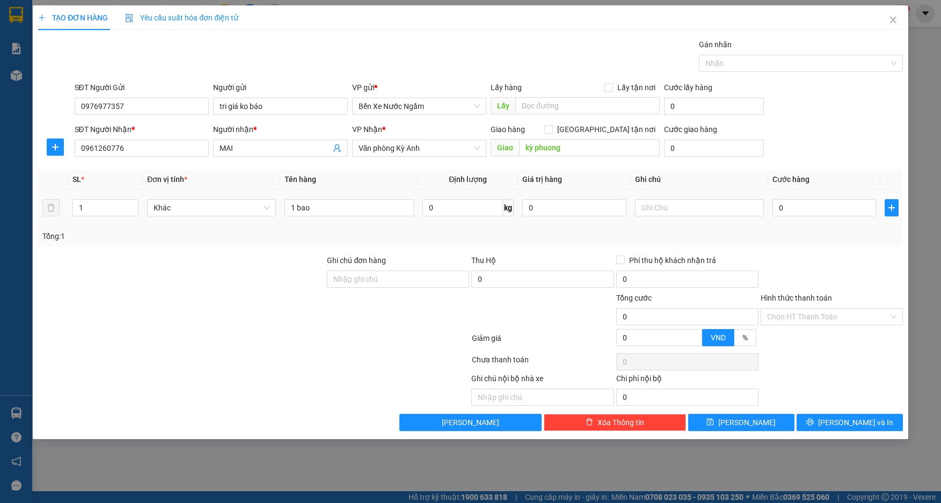
click at [351, 216] on div "1 bao" at bounding box center [349, 207] width 129 height 21
click at [351, 216] on input "1 bao" at bounding box center [349, 207] width 129 height 17
click at [807, 201] on input "0" at bounding box center [824, 207] width 104 height 17
click at [811, 419] on button "[PERSON_NAME] và In" at bounding box center [850, 422] width 106 height 17
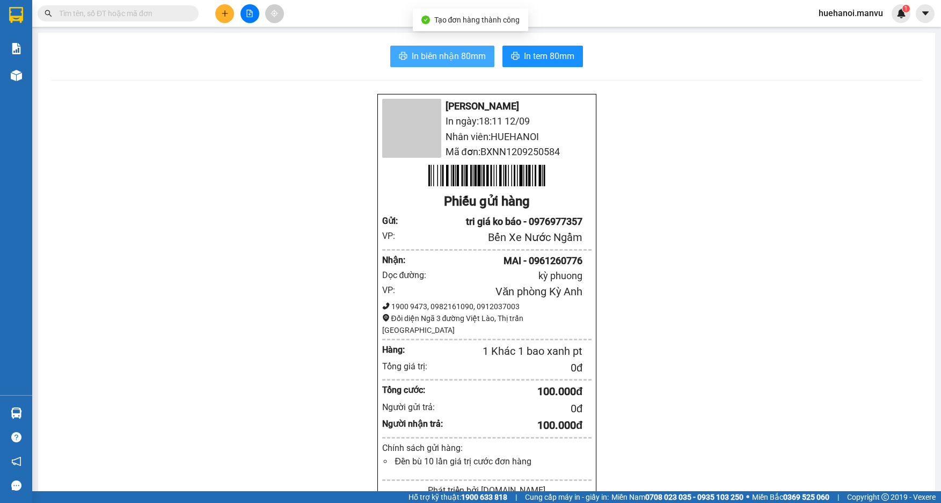
click at [463, 61] on span "In biên nhận 80mm" at bounding box center [449, 55] width 74 height 13
click at [719, 395] on div "Mận Vũ In ngày: 18:11 [DATE] Nhân viên: HUEHANOI Mã đơn: BXNN1209250584 Phiếu g…" at bounding box center [486, 438] width 871 height 690
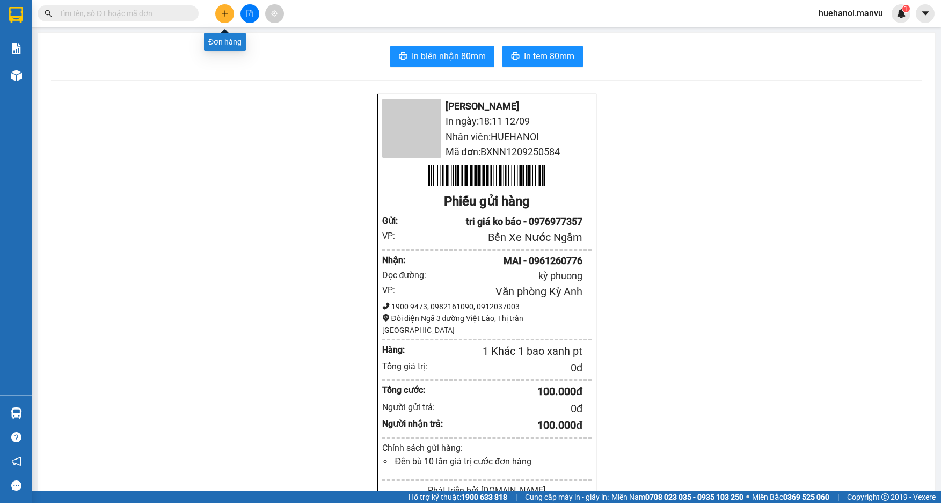
click at [229, 13] on button at bounding box center [224, 13] width 19 height 19
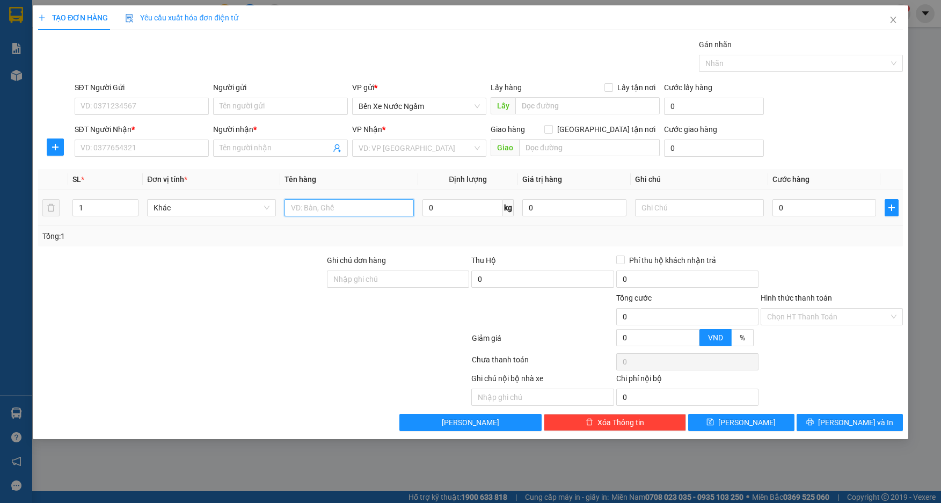
click at [326, 208] on input "text" at bounding box center [349, 207] width 129 height 17
click at [150, 151] on input "SĐT Người Nhận *" at bounding box center [142, 148] width 135 height 17
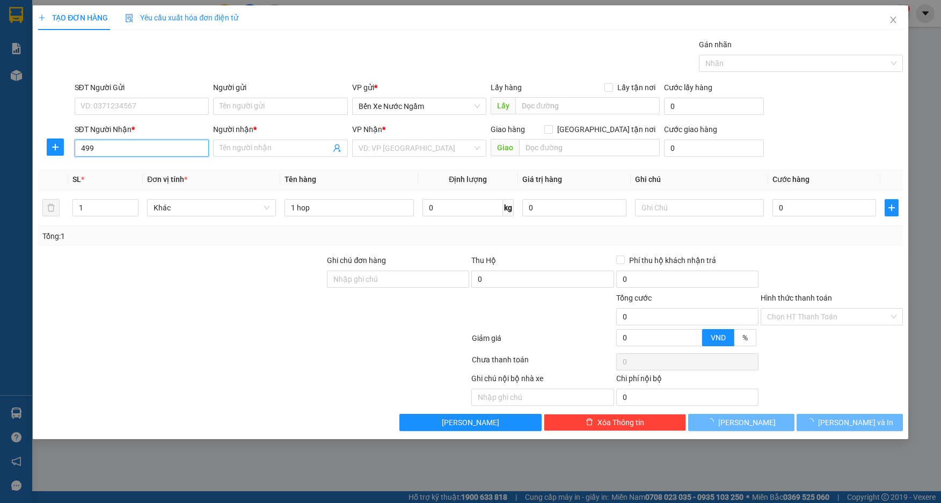
click at [149, 151] on input "499" at bounding box center [142, 148] width 135 height 17
click at [158, 149] on input "499" at bounding box center [142, 148] width 135 height 17
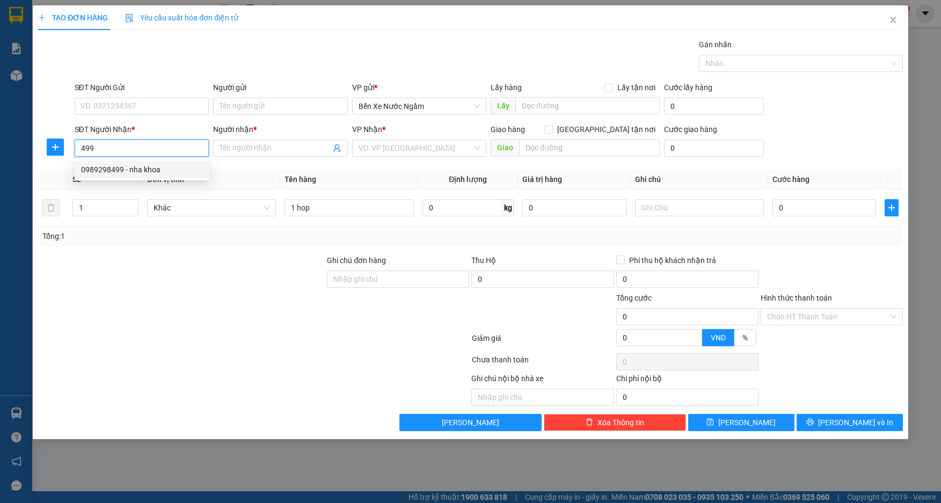
click at [150, 165] on div "0989298499 - nha khoa" at bounding box center [142, 170] width 122 height 12
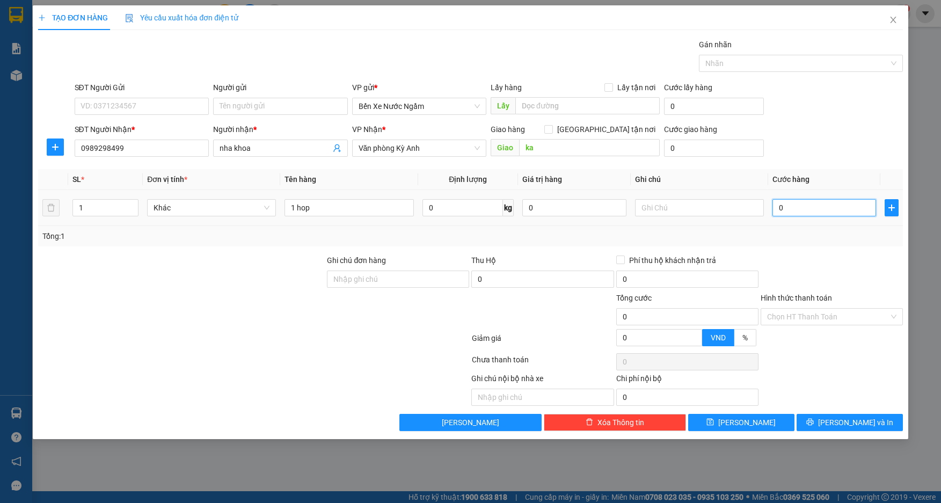
click at [801, 206] on input "0" at bounding box center [824, 207] width 104 height 17
click at [796, 317] on input "Hình thức thanh toán" at bounding box center [828, 317] width 122 height 16
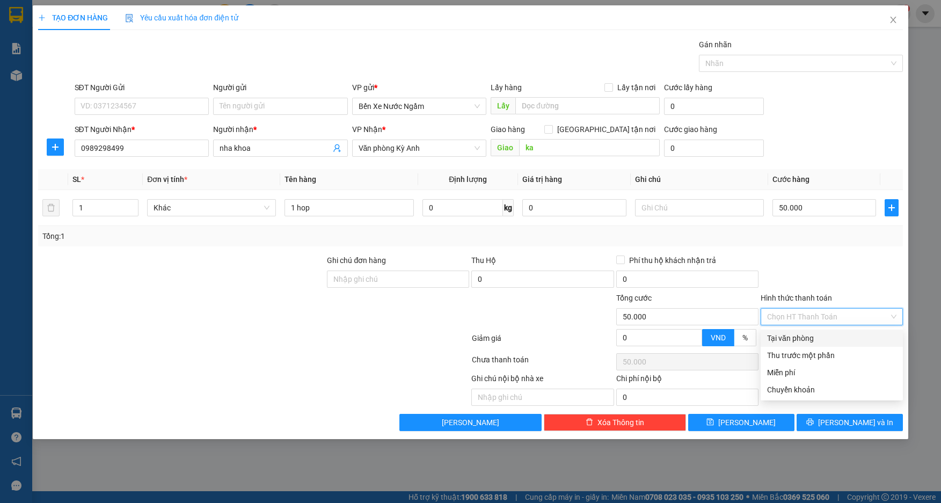
click at [794, 339] on div "Tại văn phòng" at bounding box center [831, 338] width 129 height 12
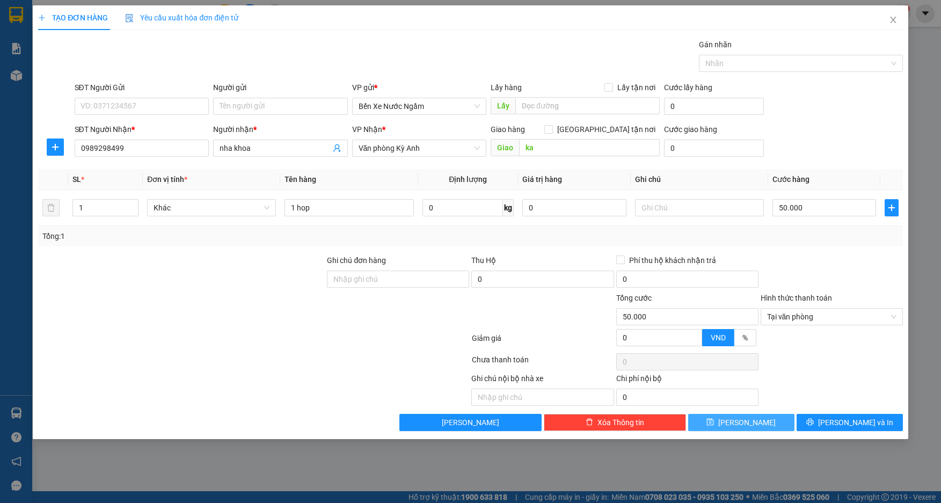
click at [763, 420] on button "[PERSON_NAME]" at bounding box center [741, 422] width 106 height 17
click at [891, 16] on icon "close" at bounding box center [893, 20] width 9 height 9
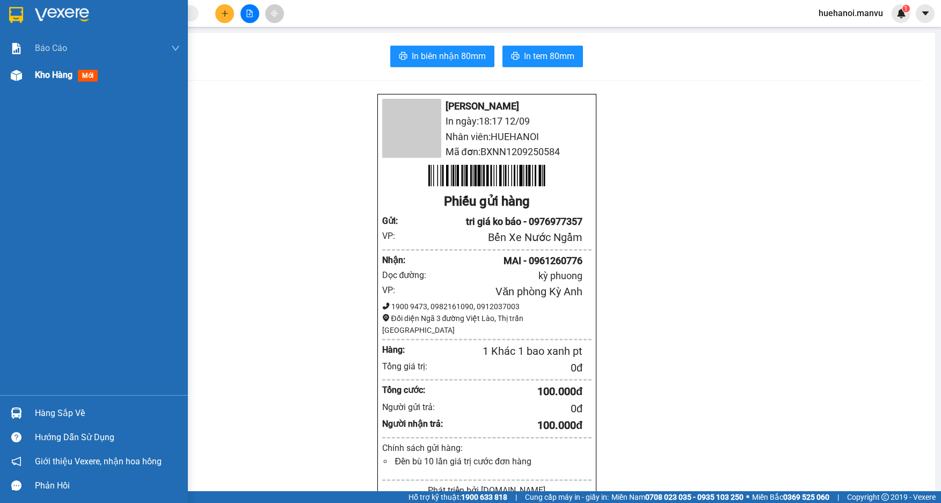
click at [43, 78] on span "Kho hàng" at bounding box center [54, 75] width 38 height 10
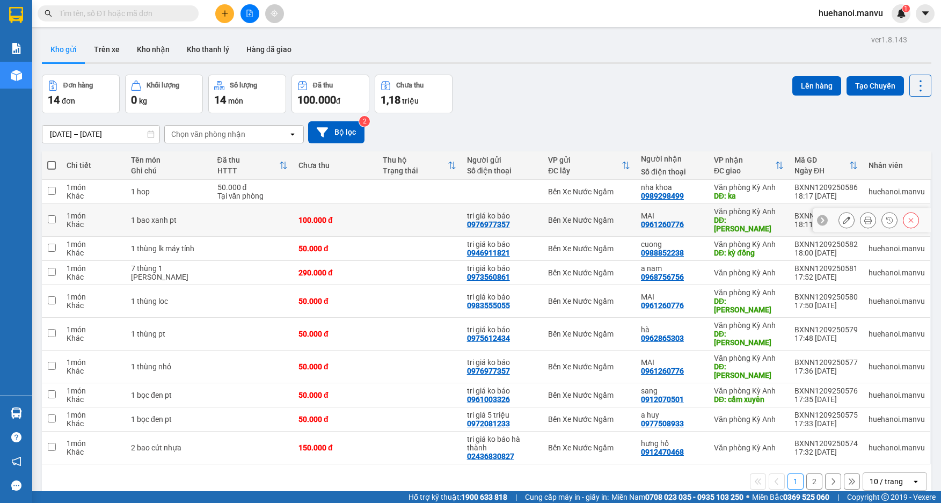
click at [65, 220] on td "1 món Khác" at bounding box center [93, 220] width 64 height 33
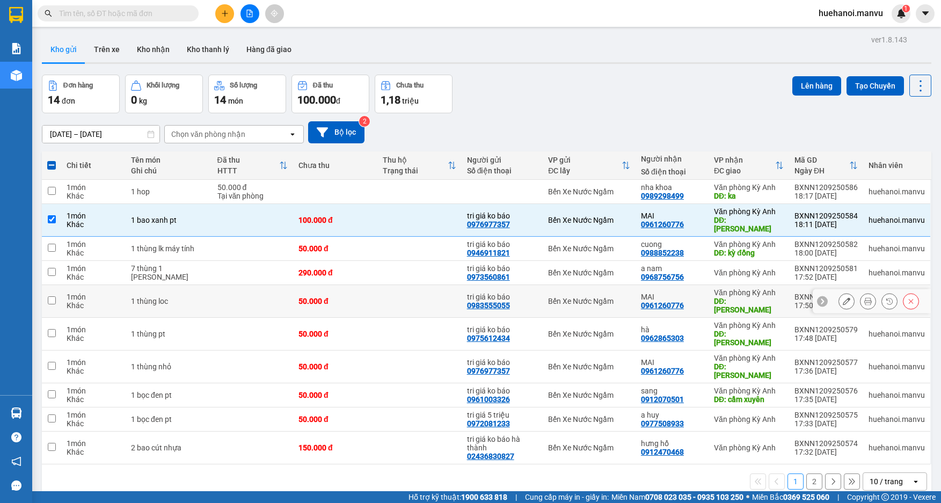
click at [68, 301] on div "Khác" at bounding box center [94, 305] width 54 height 9
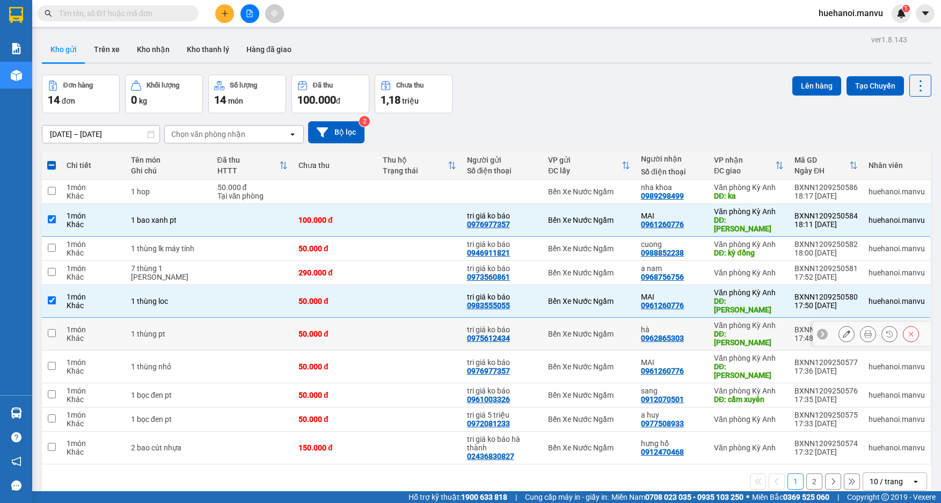
click at [74, 334] on div "Khác" at bounding box center [94, 338] width 54 height 9
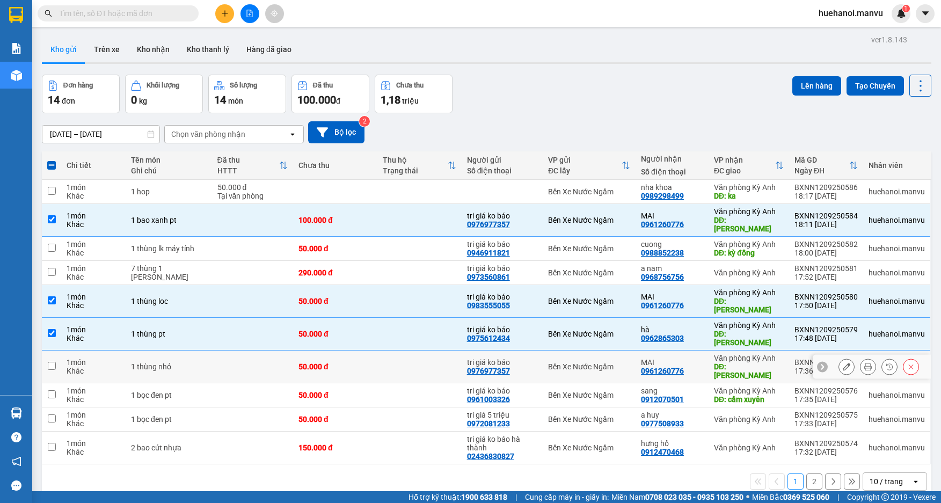
click at [79, 367] on div "Khác" at bounding box center [94, 371] width 54 height 9
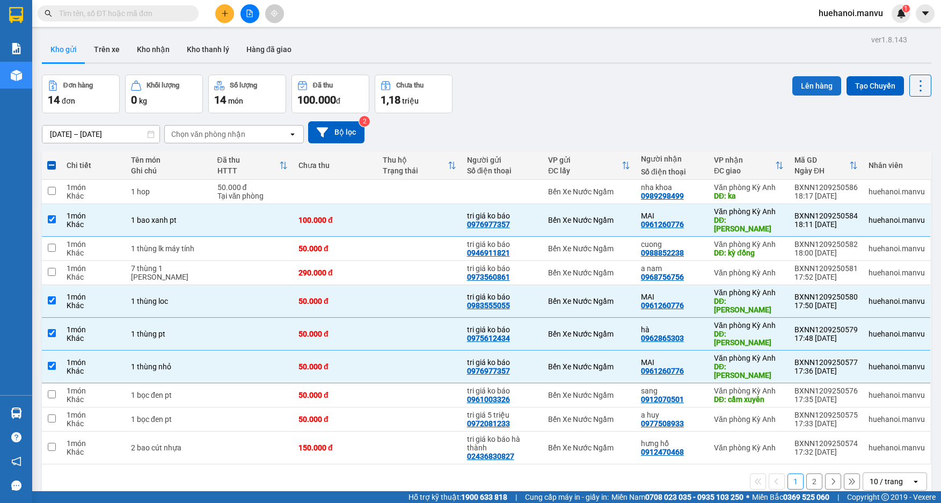
click at [804, 84] on button "Lên hàng" at bounding box center [816, 85] width 49 height 19
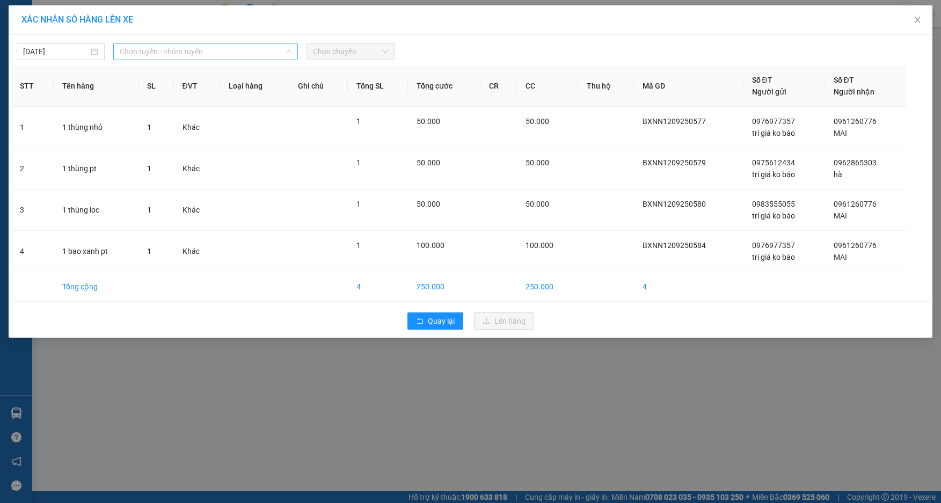
click at [148, 57] on span "Chọn tuyến - nhóm tuyến" at bounding box center [206, 51] width 172 height 16
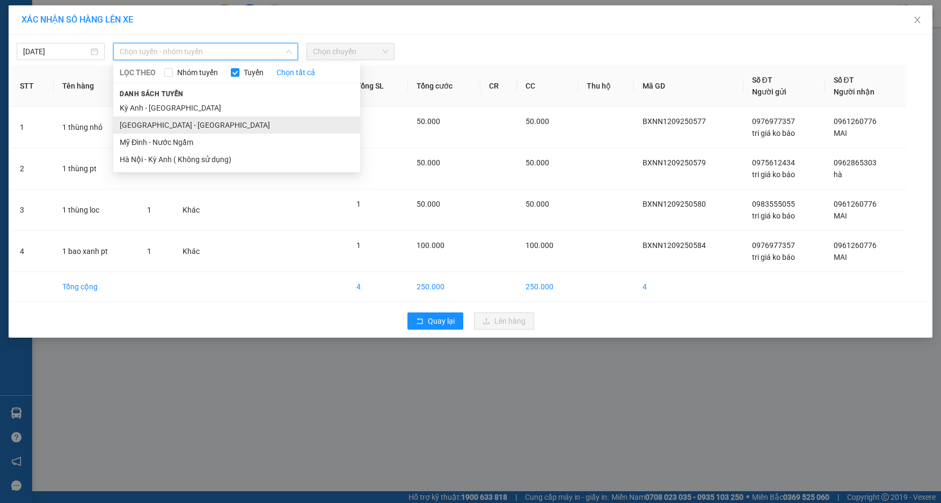
click at [142, 117] on li "[GEOGRAPHIC_DATA] - [GEOGRAPHIC_DATA]" at bounding box center [236, 124] width 247 height 17
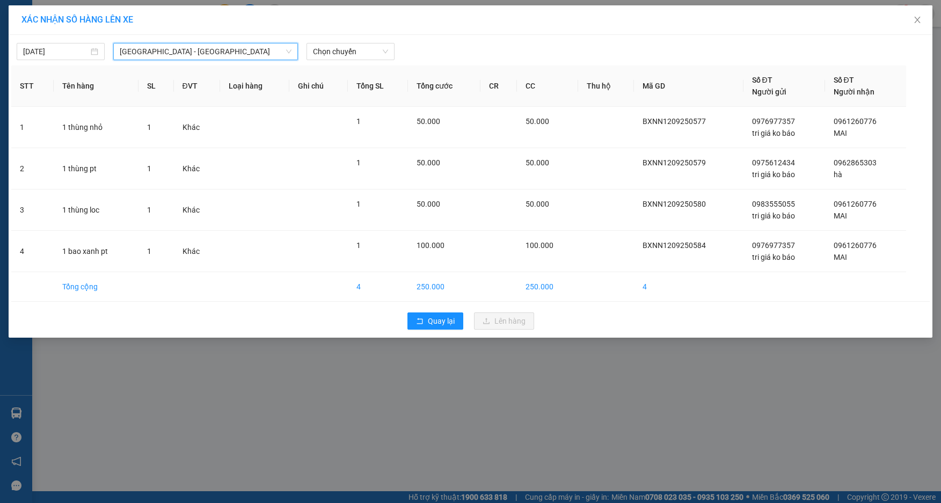
click at [332, 60] on div "[DATE] [GEOGRAPHIC_DATA] - [GEOGRAPHIC_DATA] [GEOGRAPHIC_DATA] [GEOGRAPHIC_DATA…" at bounding box center [471, 186] width 924 height 303
click at [329, 55] on span "Chọn chuyến" at bounding box center [350, 51] width 75 height 16
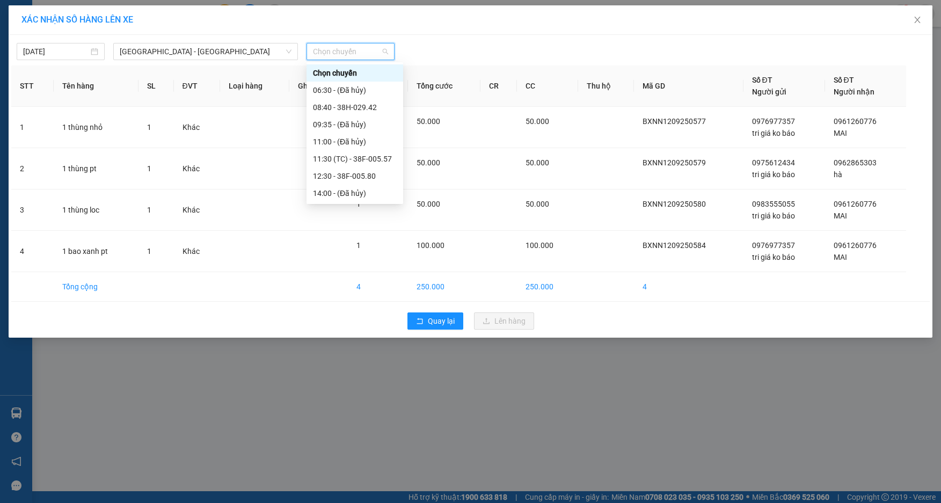
click at [358, 290] on div "21:00 - 38B-008.93" at bounding box center [355, 296] width 84 height 12
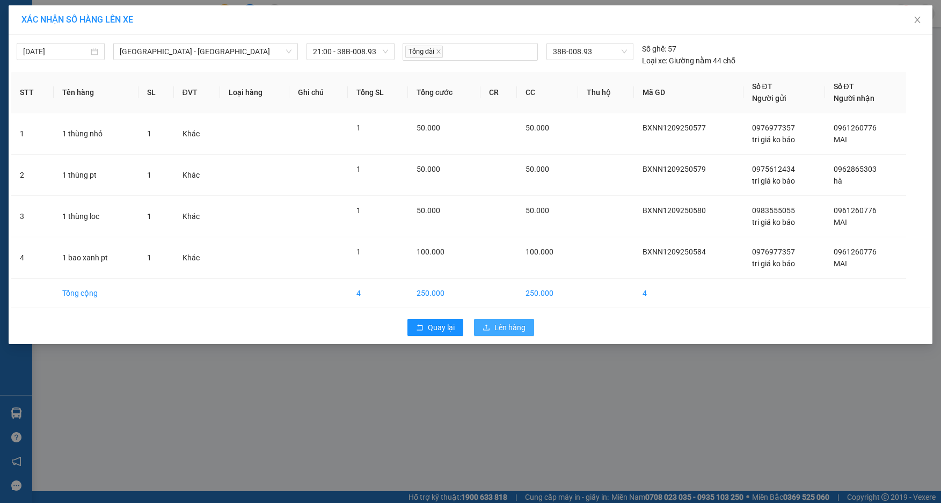
click at [500, 327] on span "Lên hàng" at bounding box center [509, 328] width 31 height 12
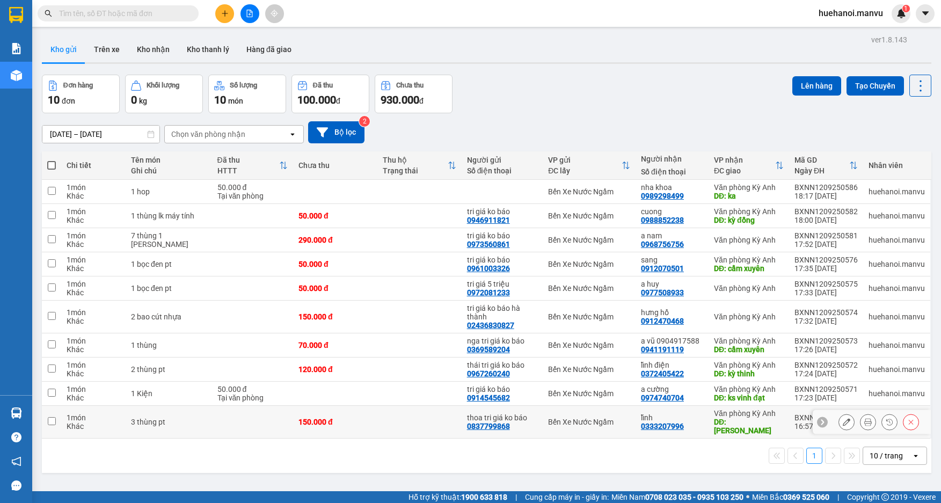
click at [77, 422] on div "Khác" at bounding box center [94, 426] width 54 height 9
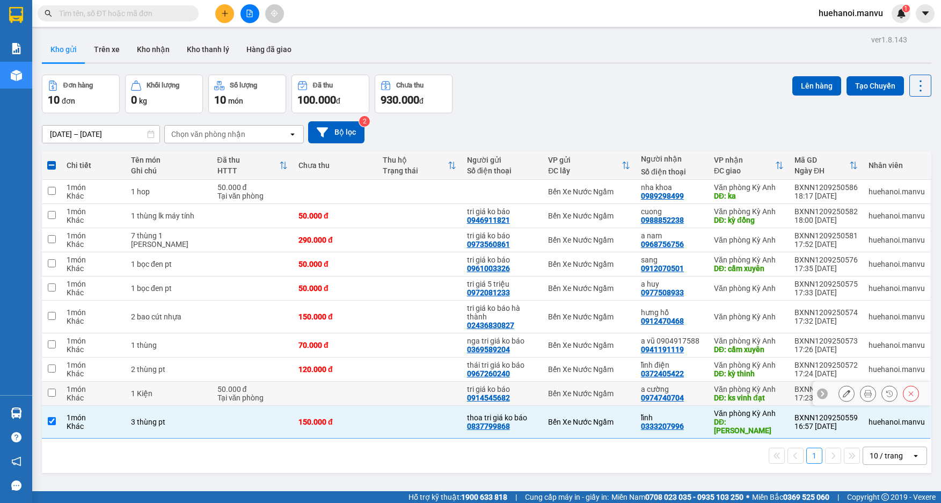
click at [80, 399] on div "Khác" at bounding box center [94, 397] width 54 height 9
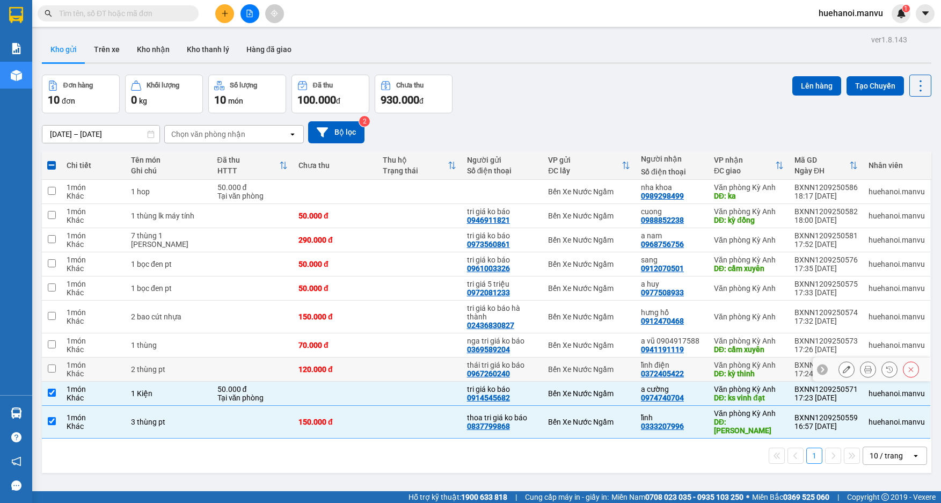
click at [81, 372] on div "Khác" at bounding box center [94, 373] width 54 height 9
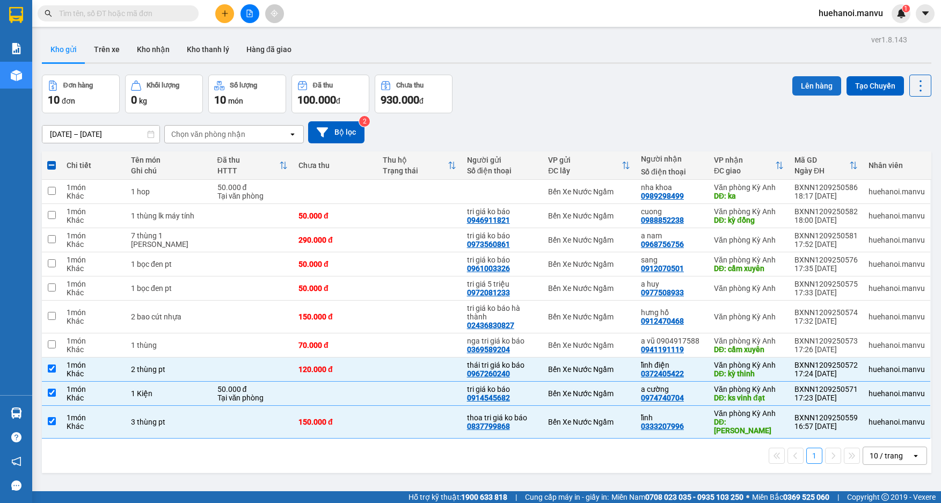
click at [819, 94] on button "Lên hàng" at bounding box center [816, 85] width 49 height 19
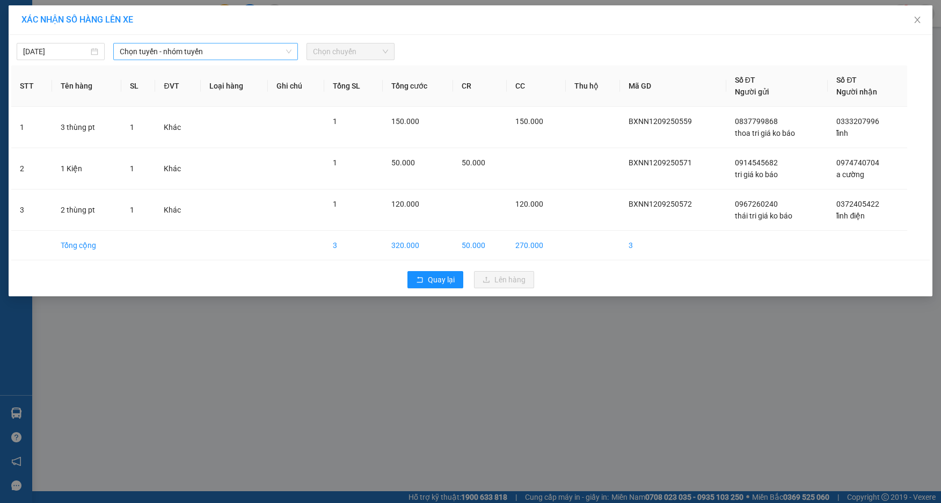
click at [190, 52] on span "Chọn tuyến - nhóm tuyến" at bounding box center [206, 51] width 172 height 16
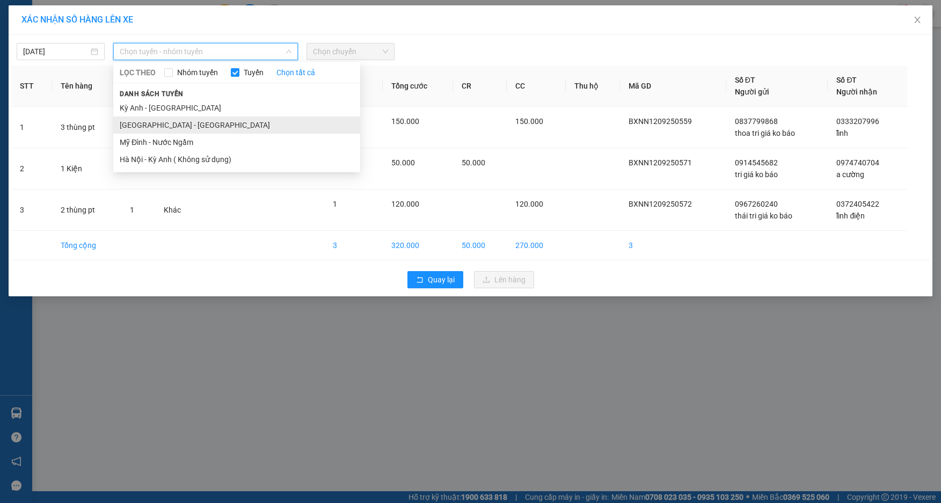
click at [152, 128] on li "[GEOGRAPHIC_DATA] - [GEOGRAPHIC_DATA]" at bounding box center [236, 124] width 247 height 17
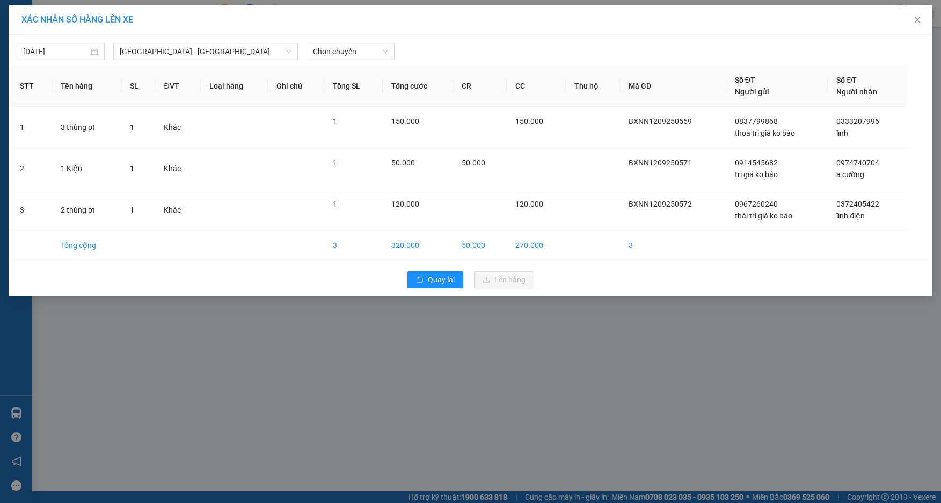
click at [332, 42] on div "[DATE] [GEOGRAPHIC_DATA] - [GEOGRAPHIC_DATA] [GEOGRAPHIC_DATA] LỌC THEO Nhóm tu…" at bounding box center [470, 49] width 918 height 23
click at [334, 56] on span "Chọn chuyến" at bounding box center [350, 51] width 75 height 16
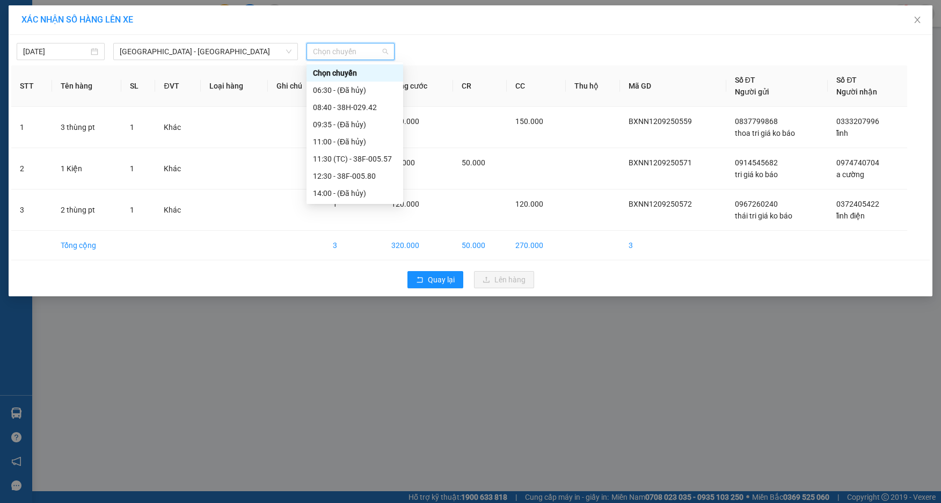
click at [351, 290] on div "21:00 - 38B-008.93" at bounding box center [355, 296] width 84 height 12
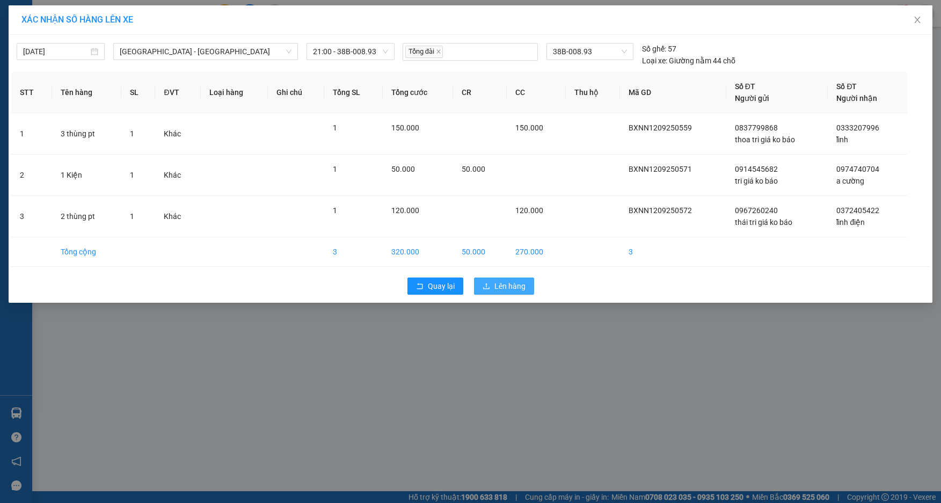
click at [497, 283] on span "Lên hàng" at bounding box center [509, 286] width 31 height 12
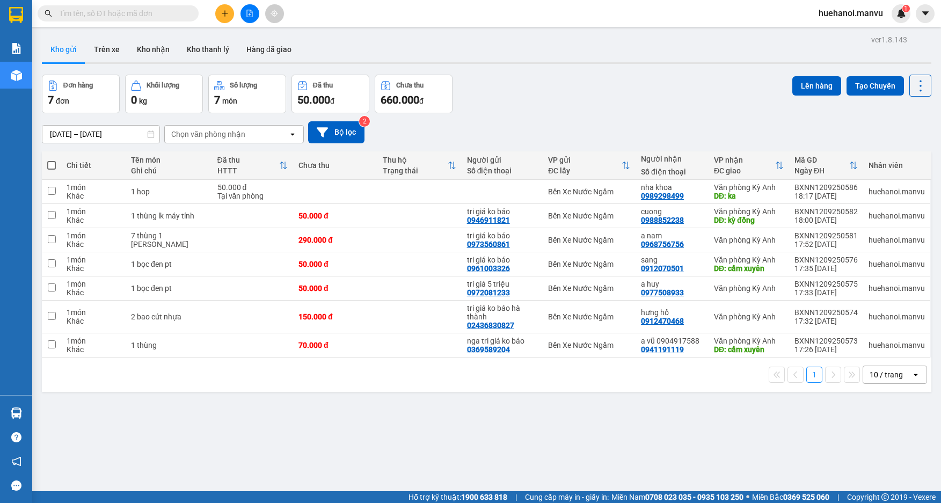
click at [227, 14] on icon "plus" at bounding box center [225, 14] width 8 height 8
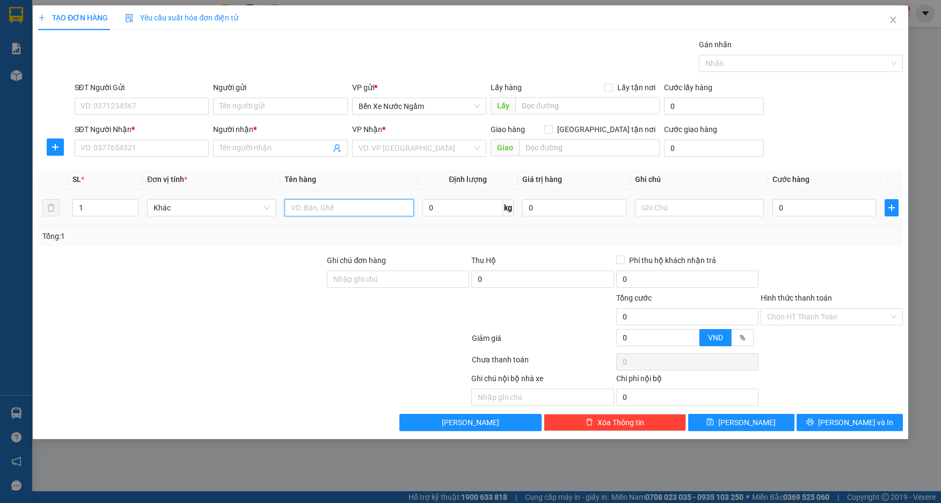
click at [340, 200] on input "text" at bounding box center [349, 207] width 129 height 17
click at [191, 99] on input "SĐT Người Gửi" at bounding box center [142, 106] width 135 height 17
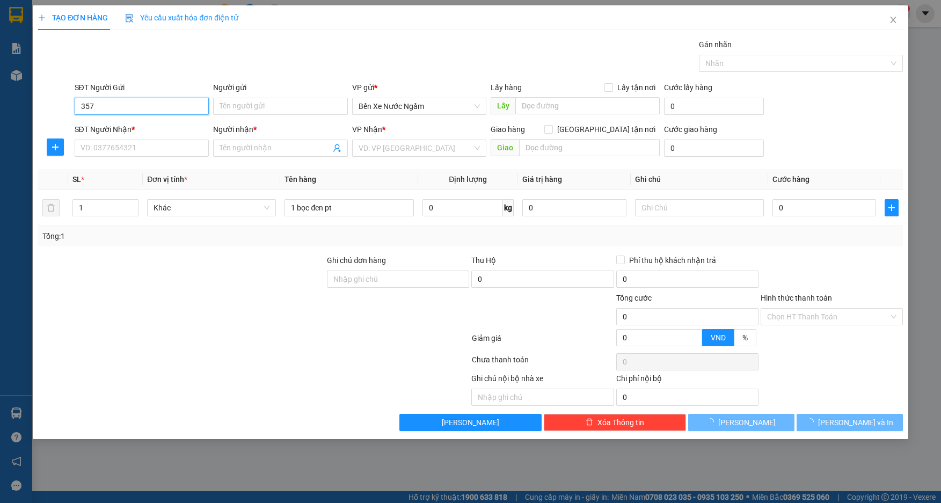
click at [191, 99] on input "357" at bounding box center [142, 106] width 135 height 17
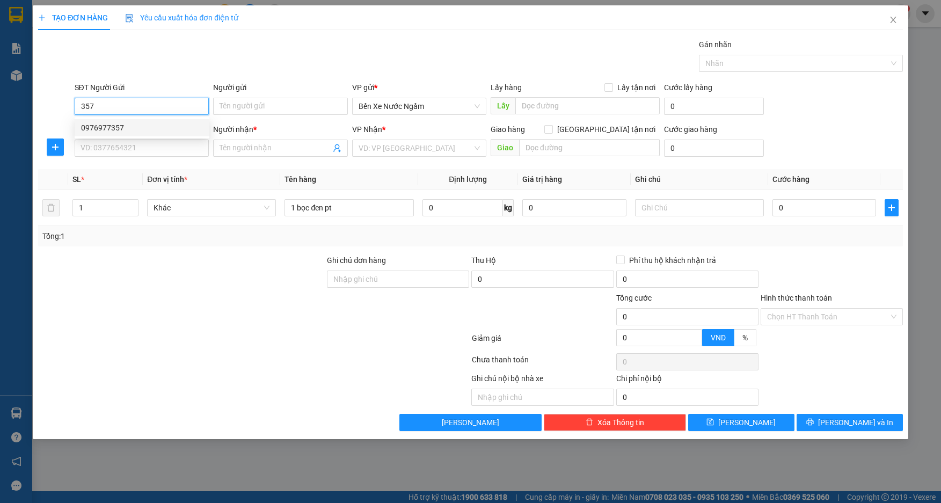
click at [115, 122] on div "0976977357" at bounding box center [142, 128] width 122 height 12
click at [131, 154] on input "SĐT Người Nhận *" at bounding box center [142, 148] width 135 height 17
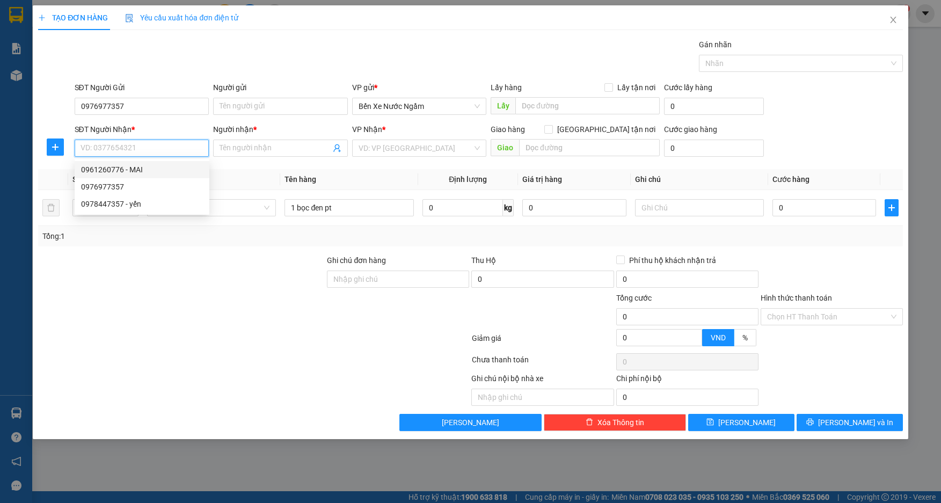
click at [139, 165] on div "0961260776 - MAI" at bounding box center [142, 170] width 122 height 12
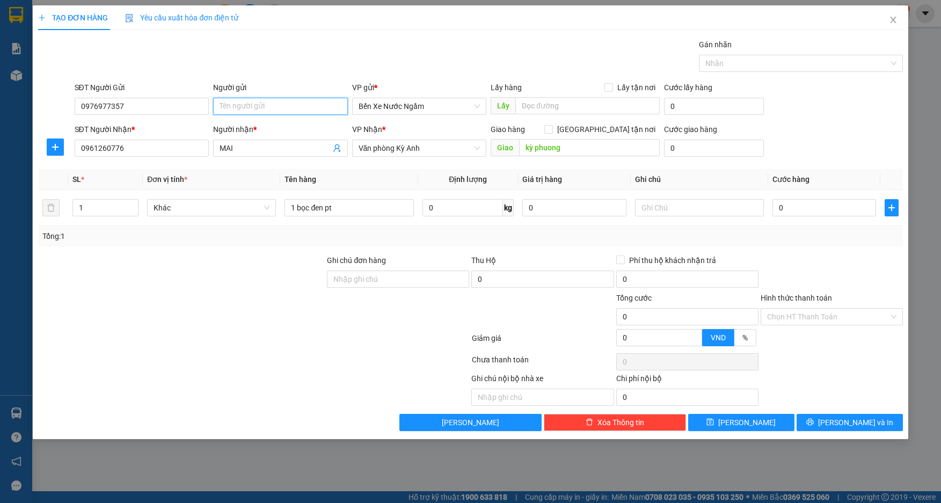
click at [260, 111] on input "Người gửi" at bounding box center [280, 106] width 135 height 17
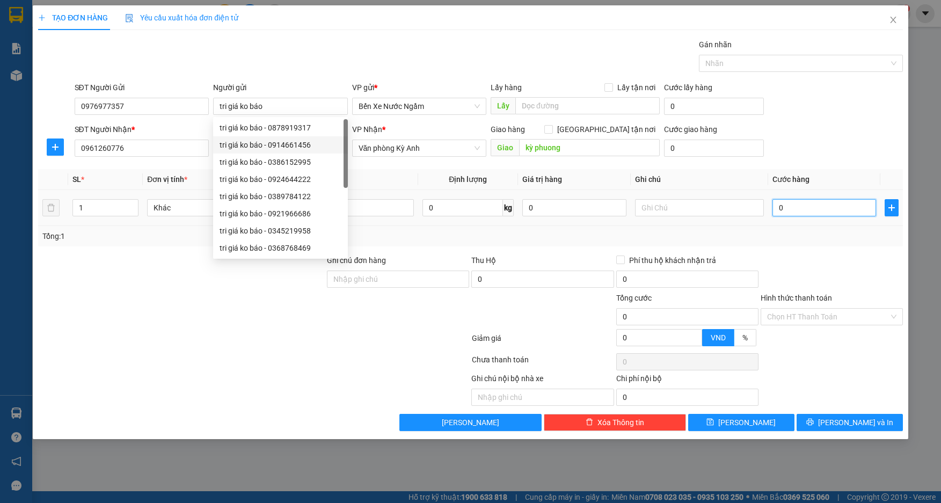
click at [801, 210] on input "0" at bounding box center [824, 207] width 104 height 17
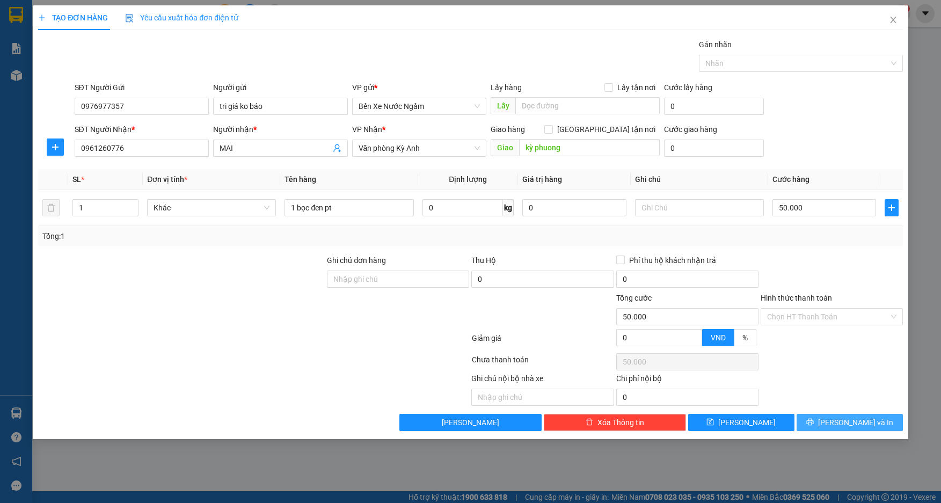
click at [857, 426] on span "[PERSON_NAME] và In" at bounding box center [855, 423] width 75 height 12
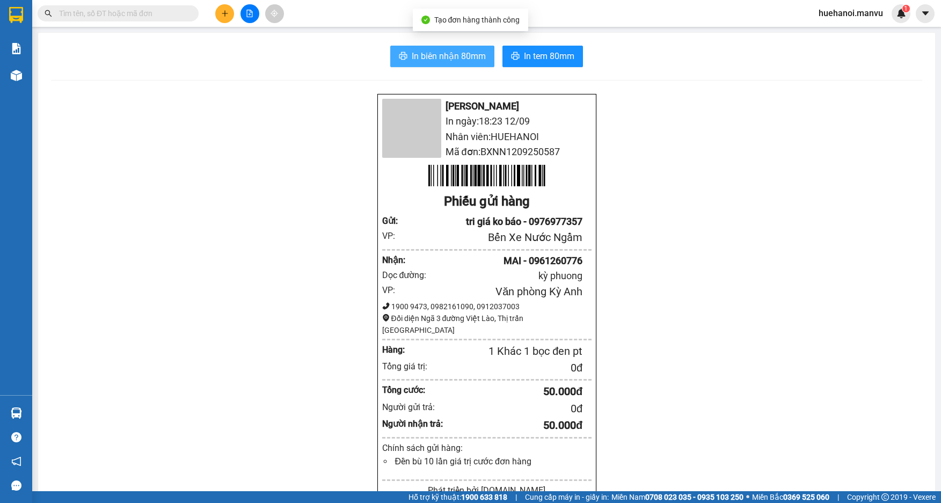
click at [461, 61] on span "In biên nhận 80mm" at bounding box center [449, 55] width 74 height 13
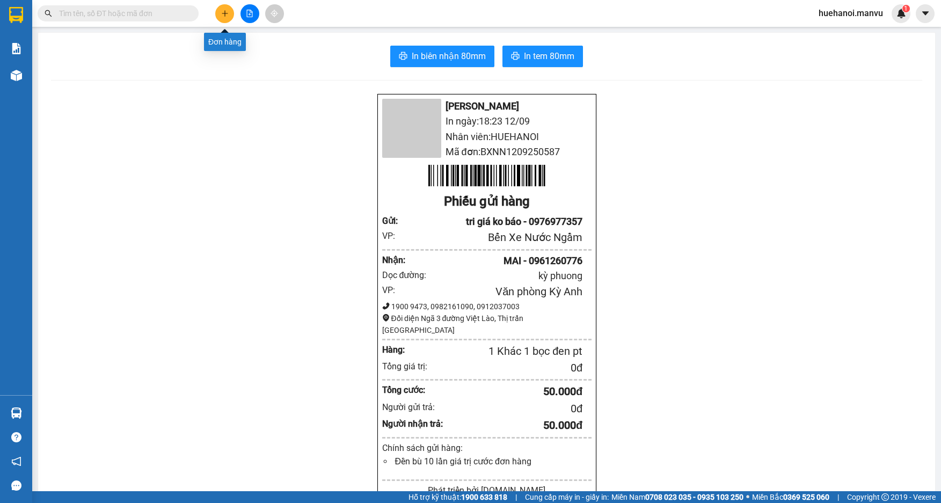
click at [227, 18] on button at bounding box center [224, 13] width 19 height 19
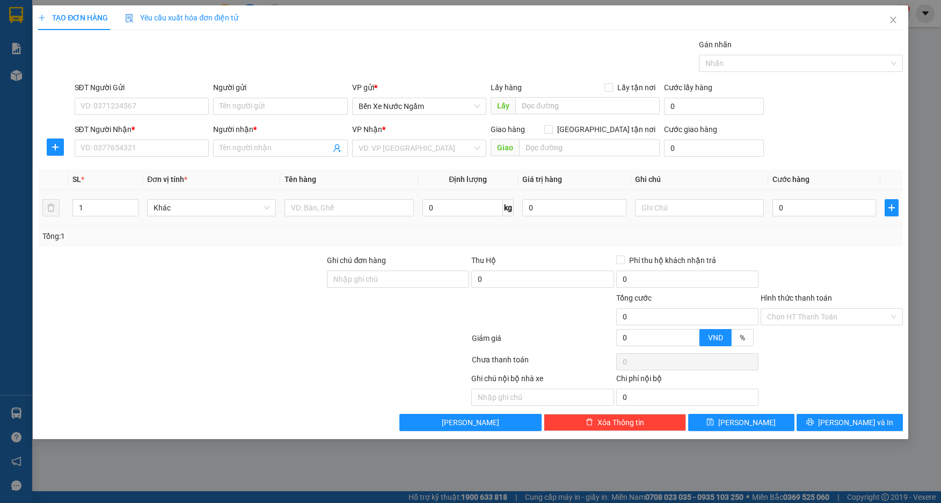
click at [313, 218] on td at bounding box center [348, 208] width 137 height 36
click at [313, 206] on input "text" at bounding box center [349, 207] width 129 height 17
click at [177, 111] on input "SĐT Người Gửi" at bounding box center [142, 106] width 135 height 17
click at [177, 110] on input "9195" at bounding box center [142, 106] width 135 height 17
click at [166, 123] on div "0974449195 - a quyen tri giá ko báo" at bounding box center [142, 128] width 122 height 12
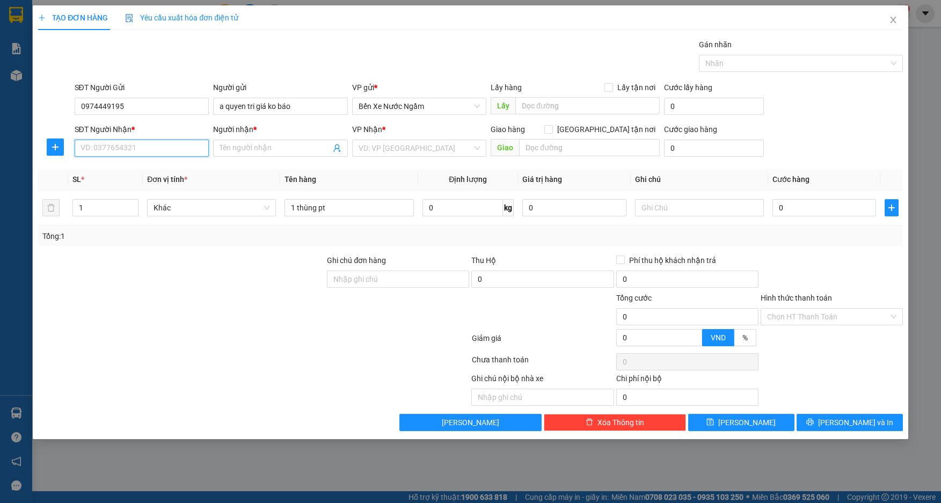
click at [162, 147] on input "SĐT Người Nhận *" at bounding box center [142, 148] width 135 height 17
click at [155, 184] on div "0949776977 - thương gra thành công" at bounding box center [144, 187] width 126 height 12
click at [812, 211] on input "0" at bounding box center [824, 207] width 104 height 17
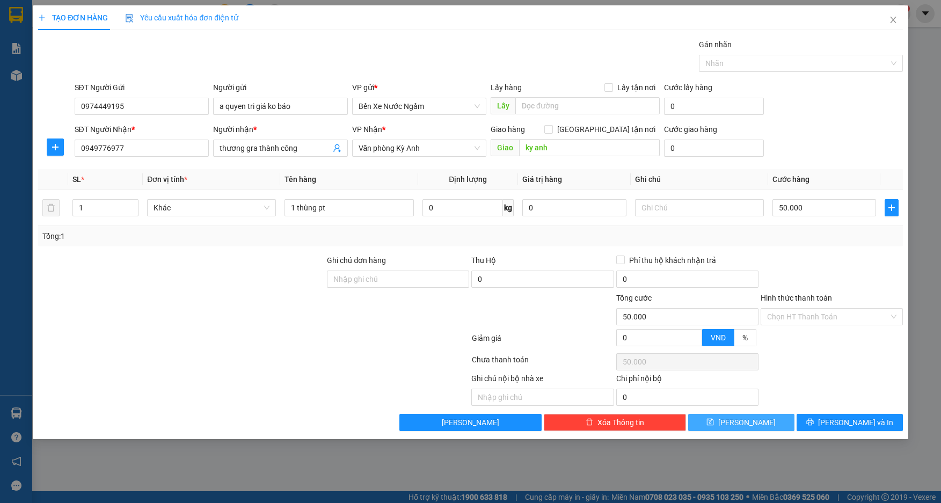
click at [762, 421] on button "[PERSON_NAME]" at bounding box center [741, 422] width 106 height 17
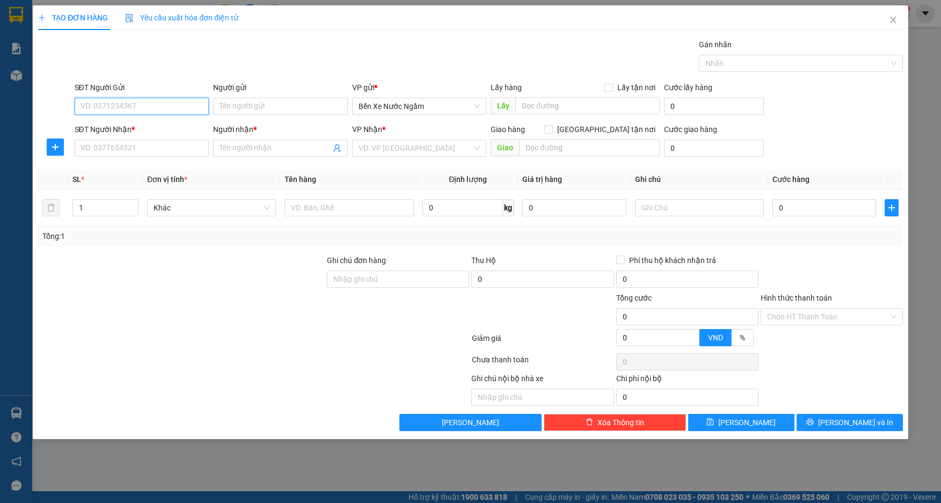
click at [189, 111] on input "SĐT Người Gửi" at bounding box center [142, 106] width 135 height 17
click at [152, 127] on div "0913218610 - tri giá ko báo" at bounding box center [142, 128] width 122 height 12
click at [138, 145] on input "SĐT Người Nhận *" at bounding box center [142, 148] width 135 height 17
click at [143, 147] on input "SĐT Người Nhận *" at bounding box center [142, 148] width 135 height 17
click at [141, 186] on th "SL *" at bounding box center [105, 179] width 75 height 21
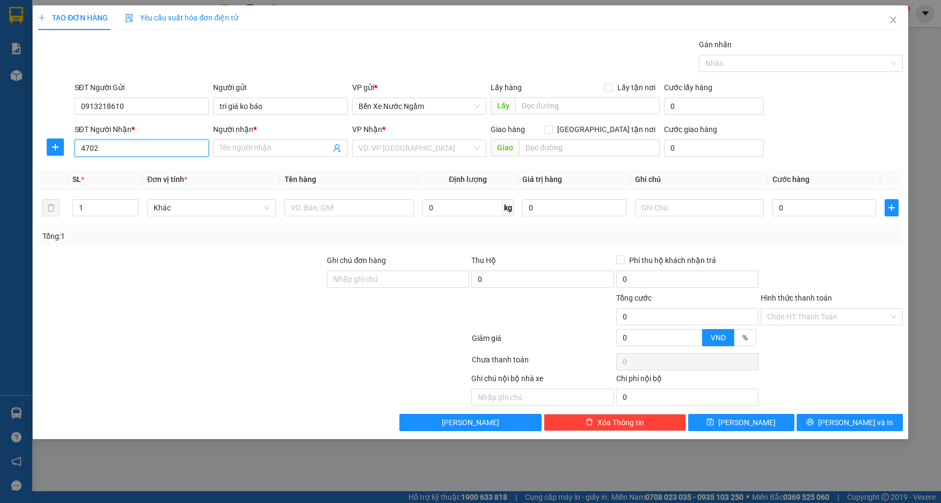
click at [144, 147] on input "4702" at bounding box center [142, 148] width 135 height 17
click at [140, 165] on div "0976144702 - xoan quốc" at bounding box center [142, 170] width 122 height 12
click at [382, 212] on input "text" at bounding box center [349, 207] width 129 height 17
click at [808, 211] on input "0" at bounding box center [824, 207] width 104 height 17
click at [818, 423] on button "[PERSON_NAME] và In" at bounding box center [850, 422] width 106 height 17
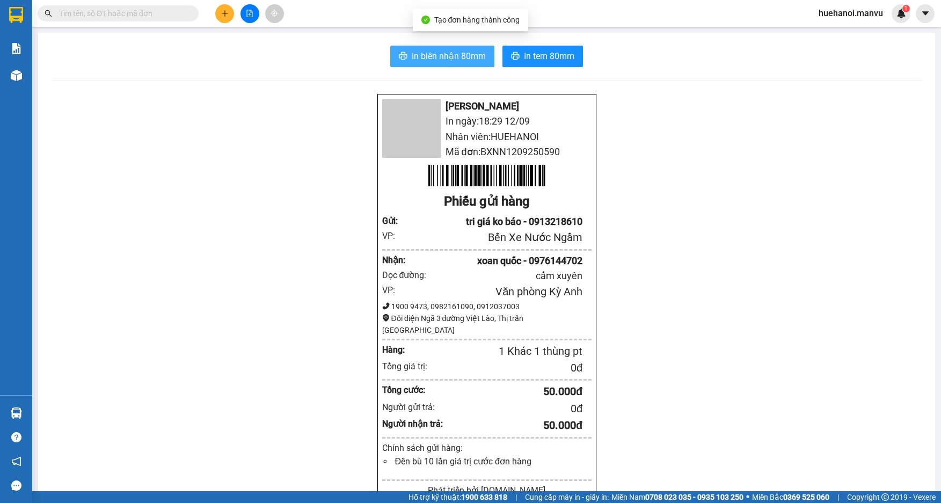
click at [454, 53] on span "In biên nhận 80mm" at bounding box center [449, 55] width 74 height 13
click at [445, 58] on span "In biên nhận 80mm" at bounding box center [449, 55] width 74 height 13
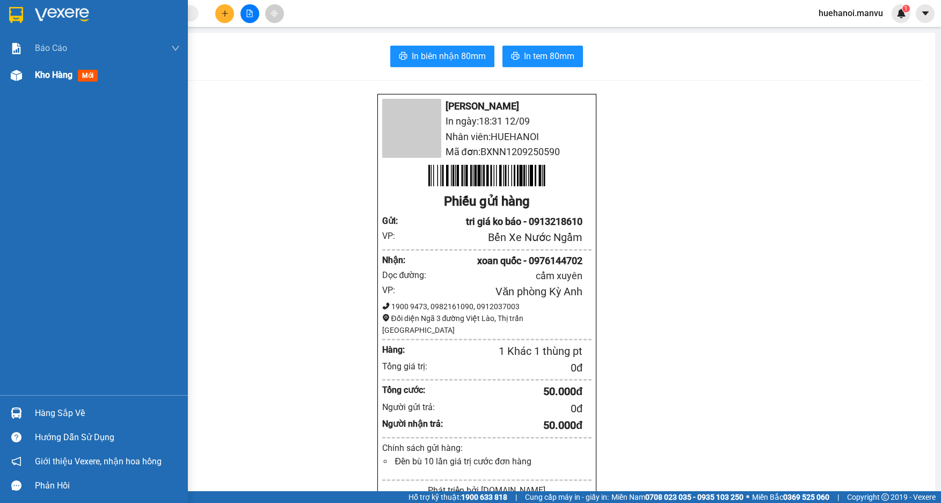
click at [55, 76] on span "Kho hàng" at bounding box center [54, 75] width 38 height 10
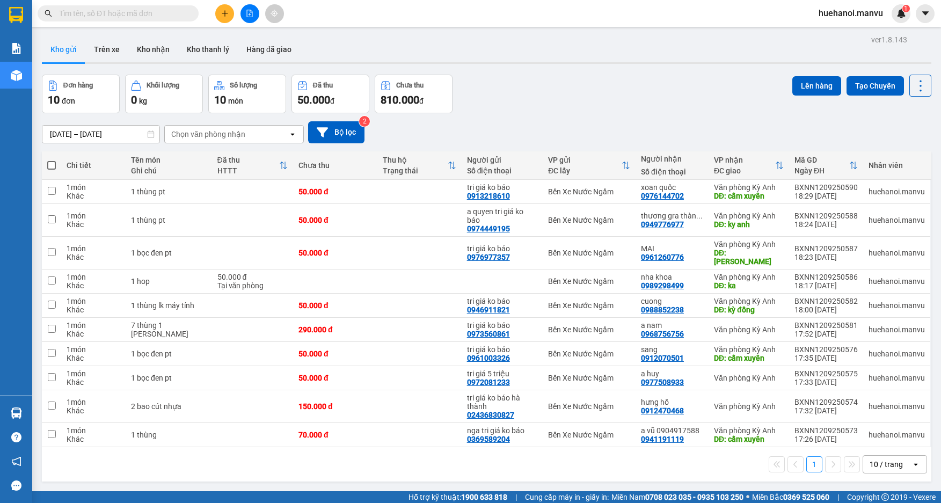
click at [56, 163] on th at bounding box center [51, 165] width 19 height 28
click at [53, 167] on span at bounding box center [51, 165] width 9 height 9
click at [52, 160] on input "checkbox" at bounding box center [52, 160] width 0 height 0
checkbox input "true"
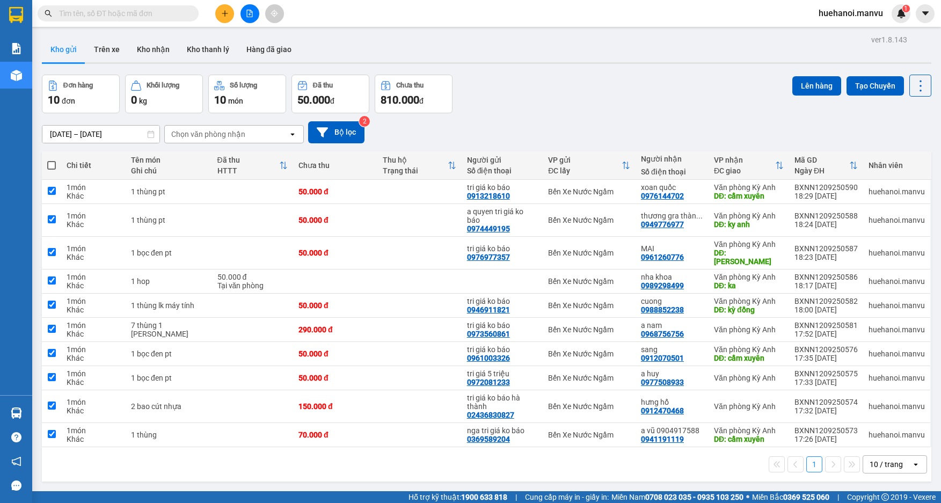
checkbox input "true"
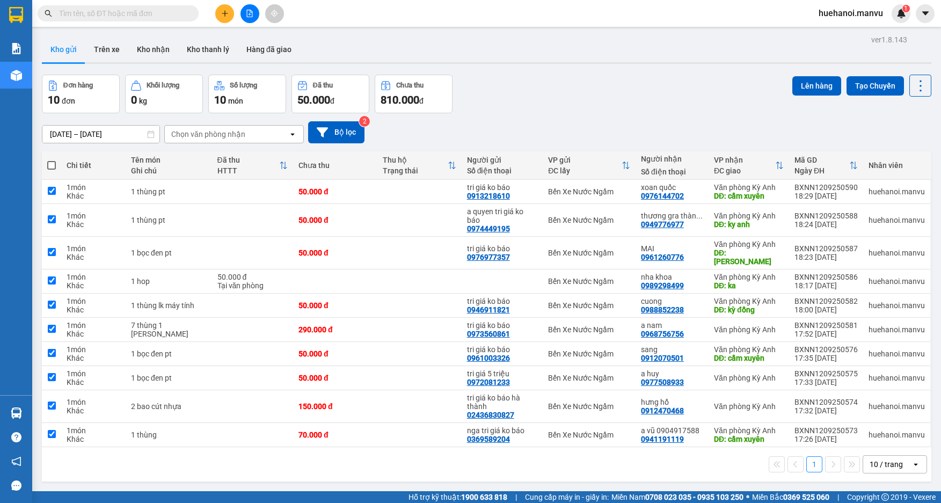
checkbox input "true"
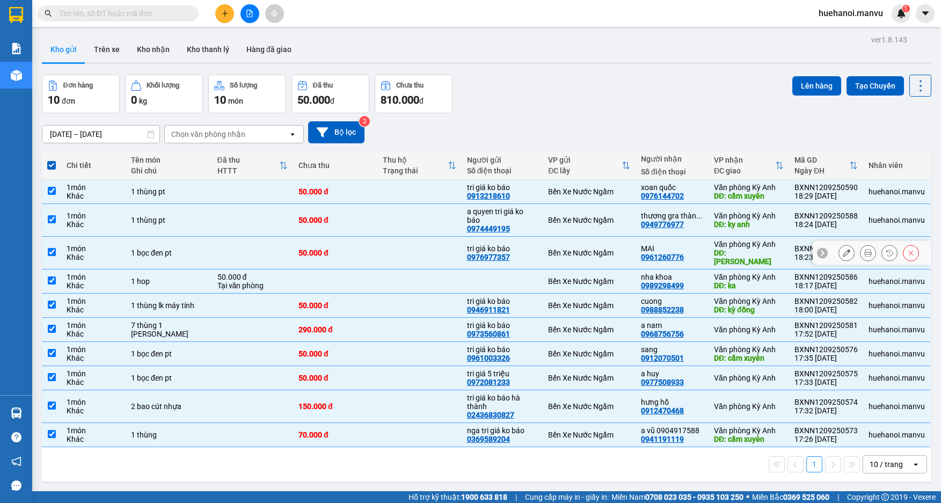
click at [59, 254] on td at bounding box center [51, 253] width 19 height 33
checkbox input "false"
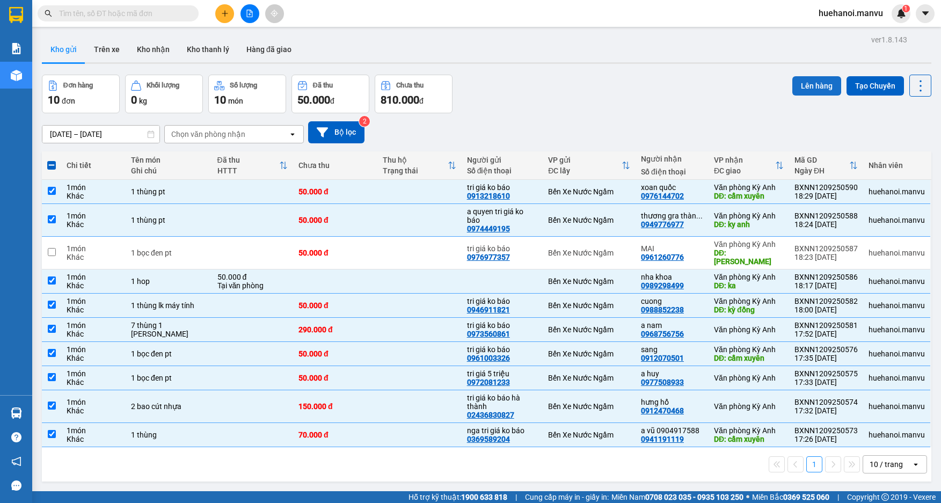
click at [806, 85] on button "Lên hàng" at bounding box center [816, 85] width 49 height 19
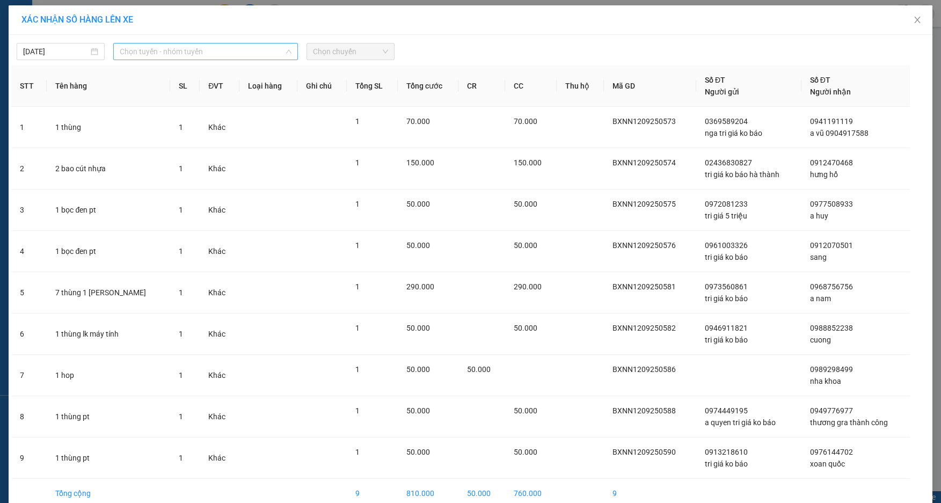
click at [163, 54] on span "Chọn tuyến - nhóm tuyến" at bounding box center [206, 51] width 172 height 16
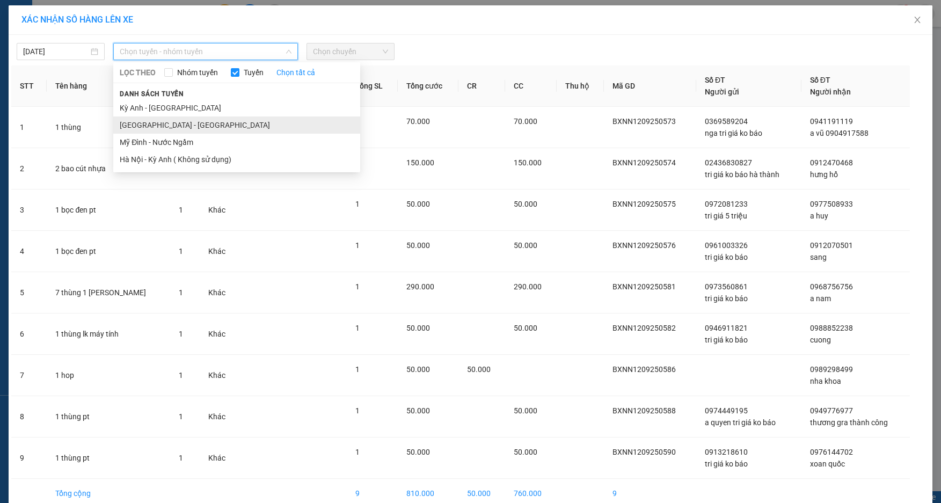
click at [158, 125] on li "[GEOGRAPHIC_DATA] - [GEOGRAPHIC_DATA]" at bounding box center [236, 124] width 247 height 17
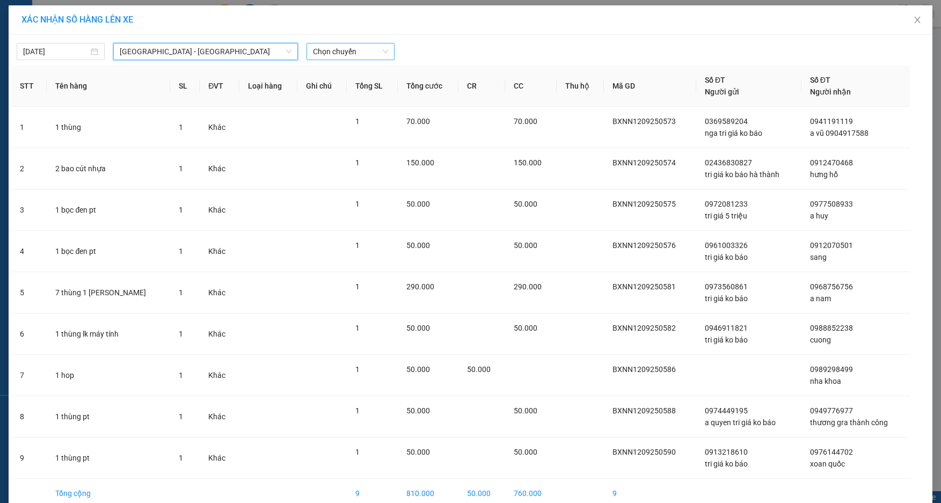
click at [360, 58] on span "Chọn chuyến" at bounding box center [350, 51] width 75 height 16
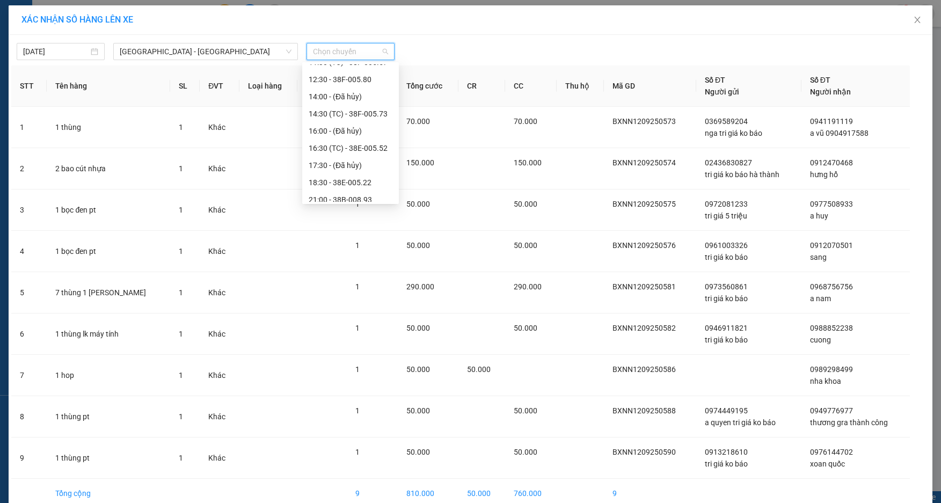
scroll to position [172, 0]
click at [352, 112] on div "18:30 - 38E-005.22" at bounding box center [351, 107] width 84 height 12
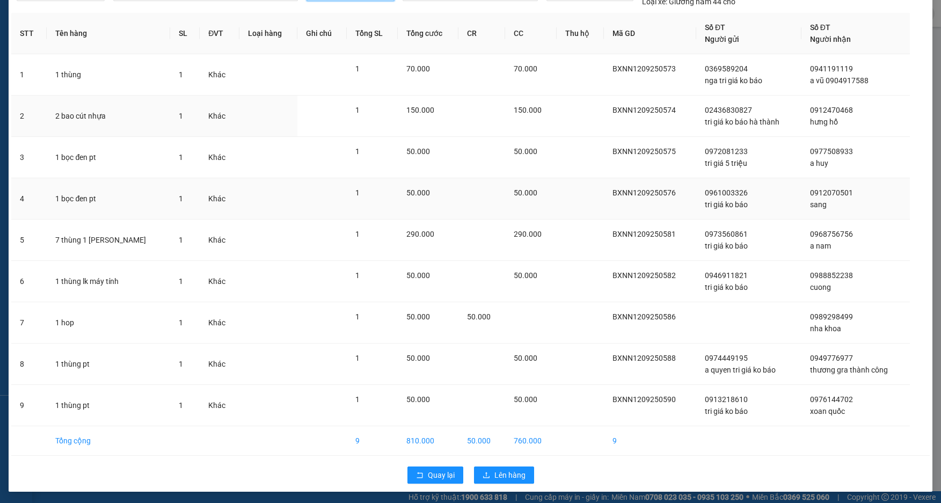
scroll to position [61, 0]
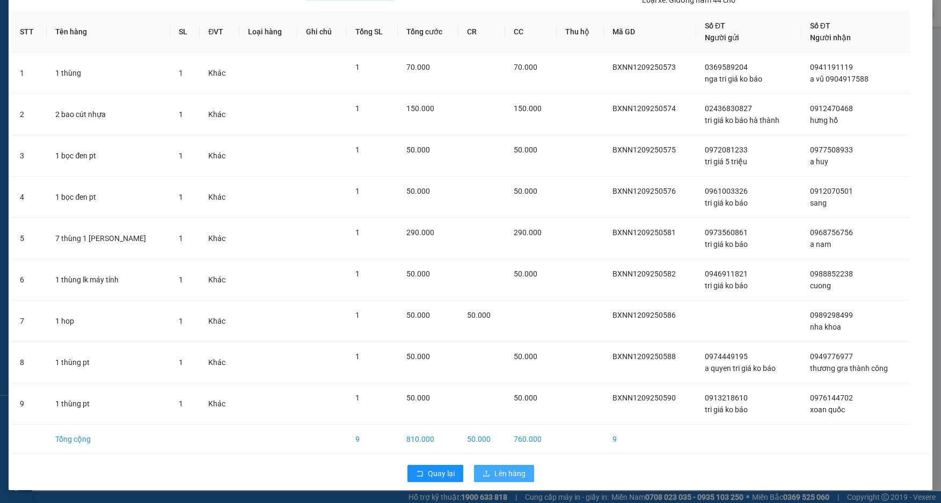
click at [507, 469] on span "Lên hàng" at bounding box center [509, 474] width 31 height 12
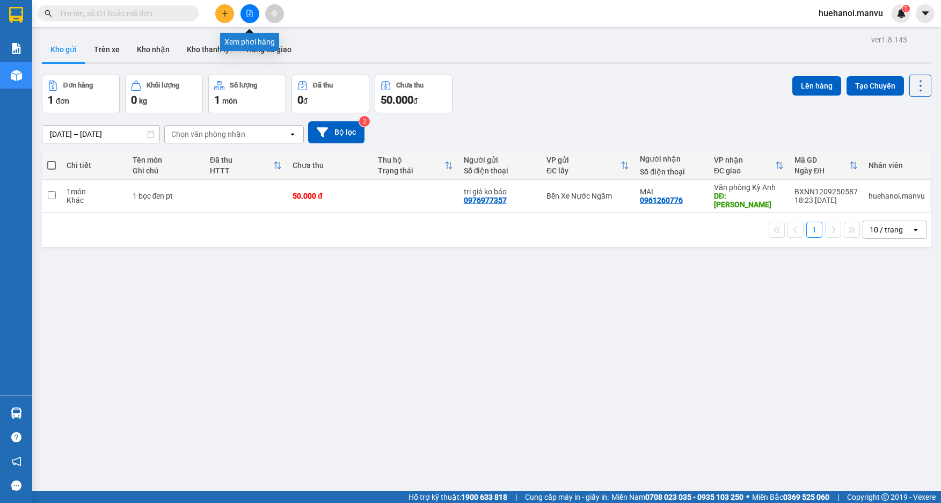
click at [243, 12] on button at bounding box center [249, 13] width 19 height 19
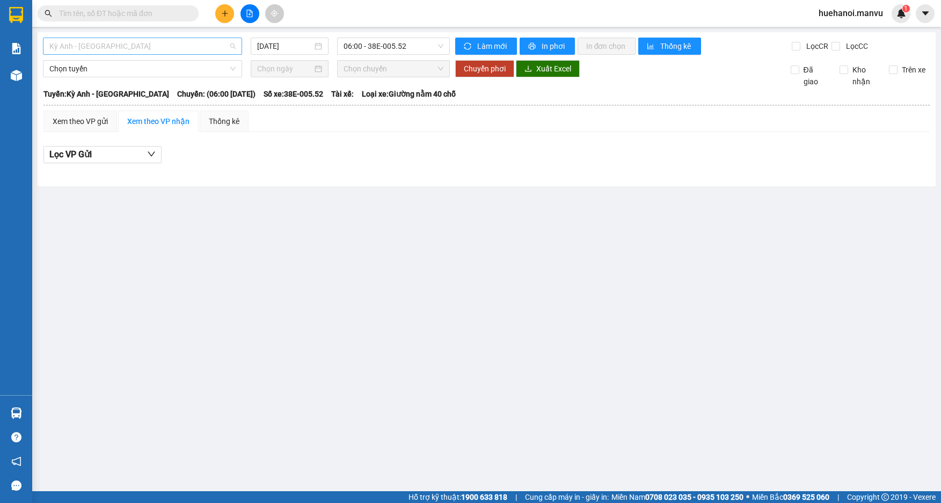
click at [85, 43] on span "Kỳ Anh - [GEOGRAPHIC_DATA]" at bounding box center [142, 46] width 186 height 16
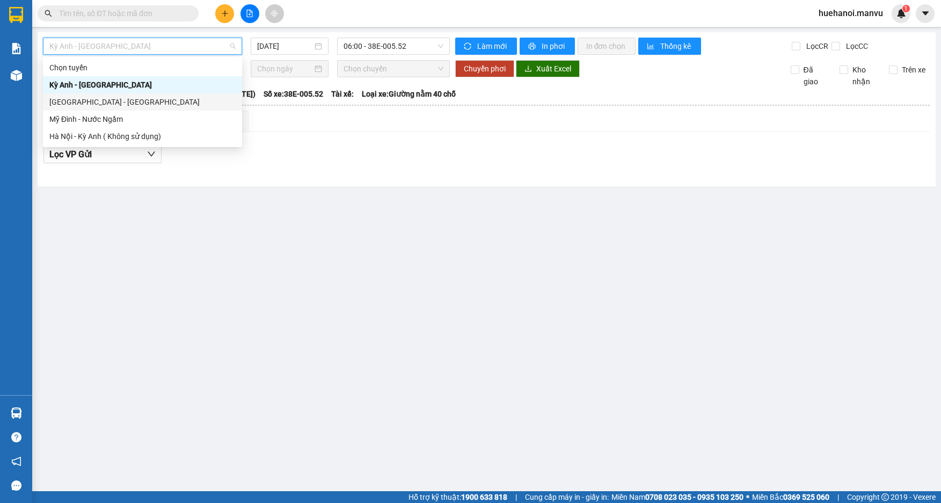
click at [86, 97] on div "[GEOGRAPHIC_DATA] - [GEOGRAPHIC_DATA]" at bounding box center [142, 102] width 186 height 12
type input "[DATE]"
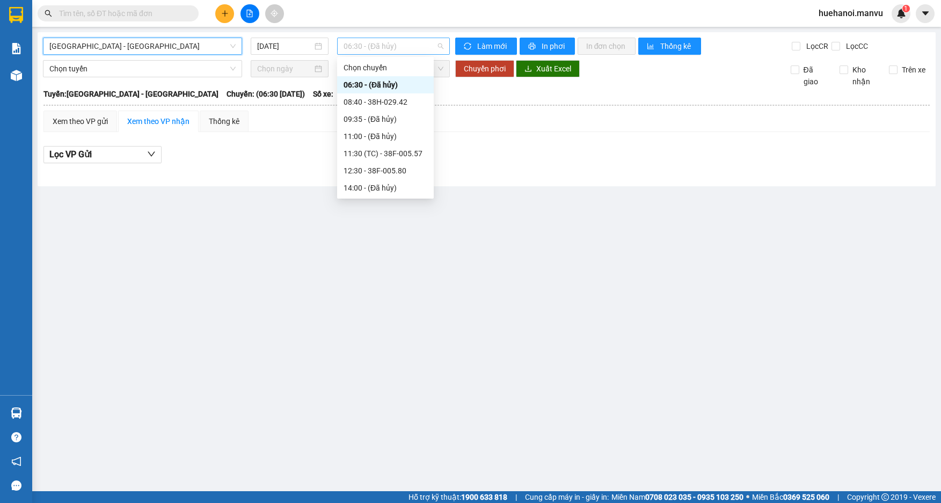
click at [371, 47] on span "06:30 - (Đã hủy)" at bounding box center [394, 46] width 100 height 16
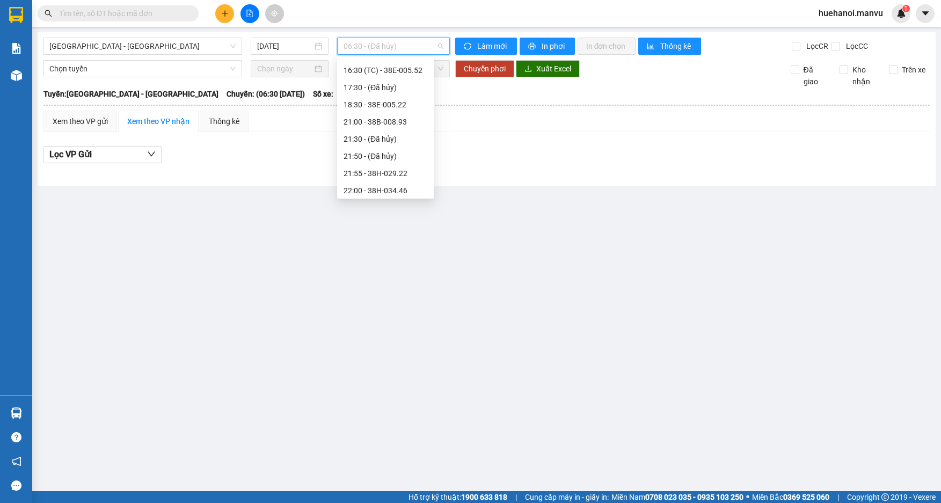
scroll to position [172, 0]
click at [364, 105] on div "18:30 - 38E-005.22" at bounding box center [386, 102] width 84 height 12
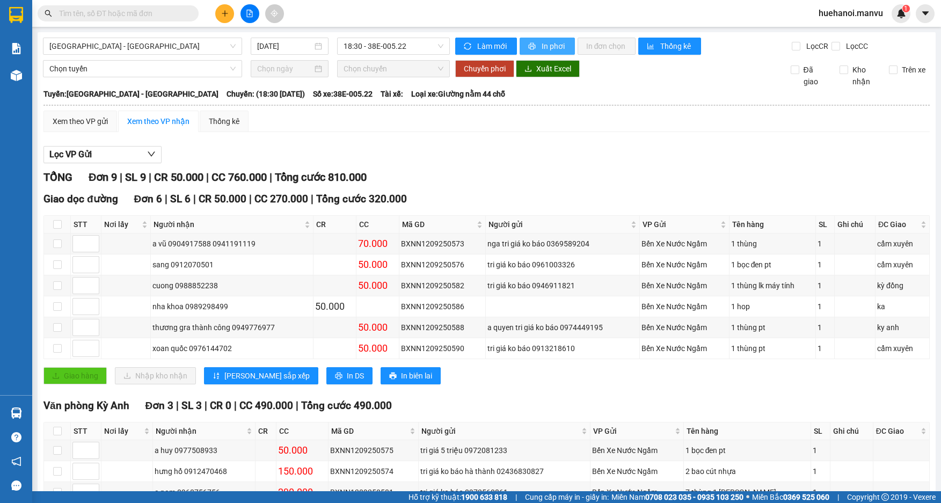
click at [542, 41] on span "In phơi" at bounding box center [554, 46] width 25 height 12
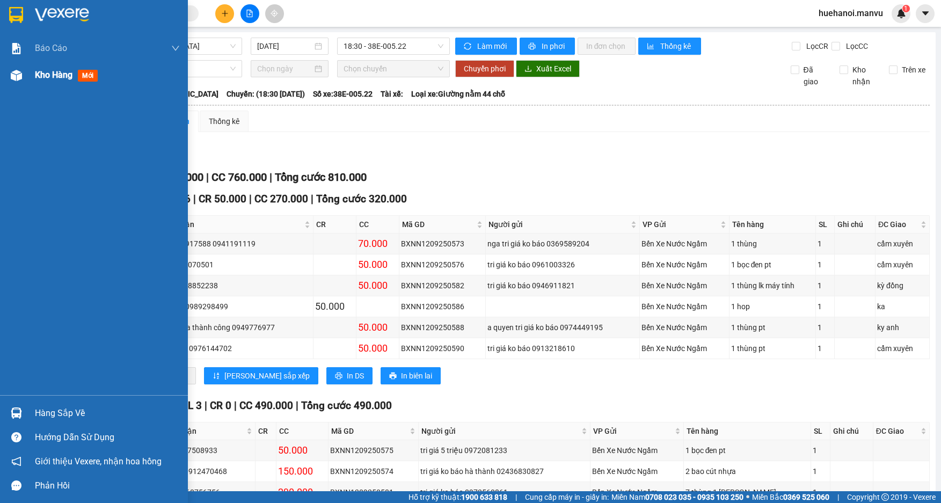
click at [52, 77] on span "Kho hàng" at bounding box center [54, 75] width 38 height 10
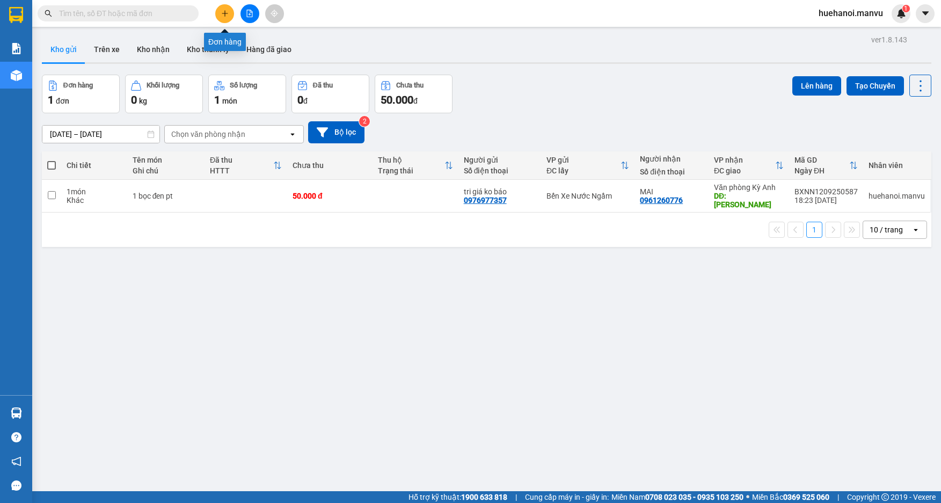
click at [224, 16] on icon "plus" at bounding box center [225, 14] width 8 height 8
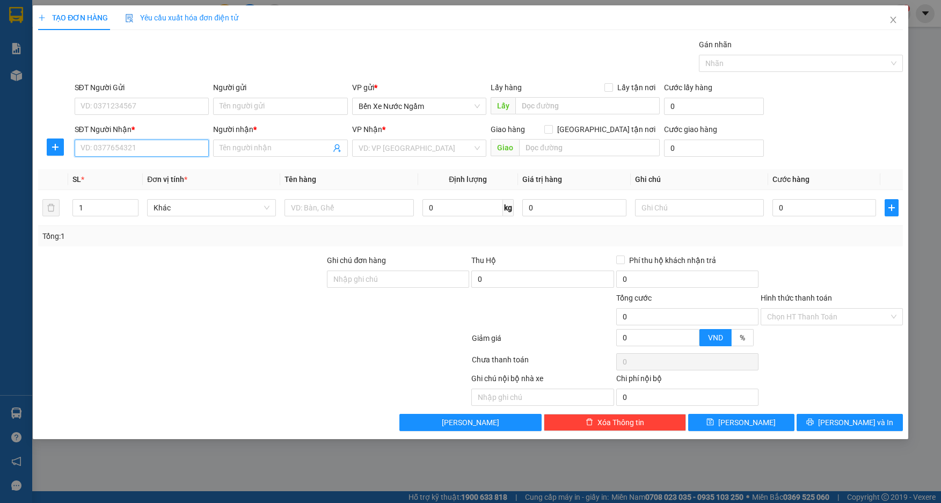
click at [123, 145] on input "SĐT Người Nhận *" at bounding box center [142, 148] width 135 height 17
click at [123, 145] on input "9029" at bounding box center [142, 148] width 135 height 17
click at [125, 164] on div "0942009029 - hưng trí" at bounding box center [142, 170] width 122 height 12
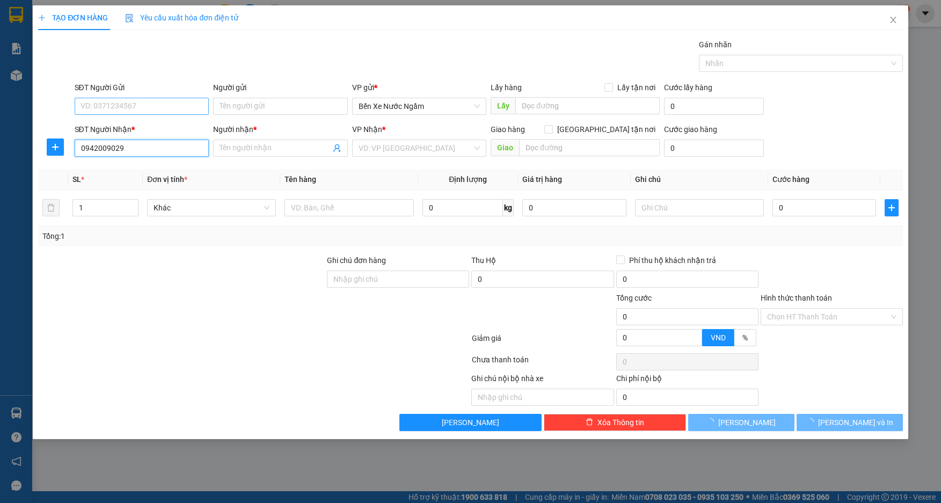
type input "0942009029"
type input "hưng trí"
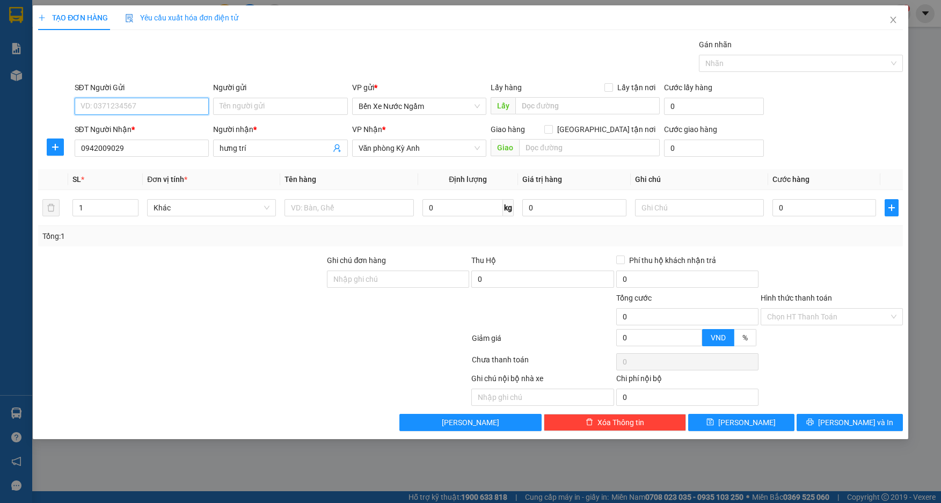
click at [144, 101] on input "SĐT Người Gửi" at bounding box center [142, 106] width 135 height 17
click at [132, 145] on div "0916774078 - nhàn tri giá ko báo" at bounding box center [142, 145] width 122 height 12
type input "0916774078"
type input "nhàn tri giá ko báo"
click at [299, 213] on input "text" at bounding box center [349, 207] width 129 height 17
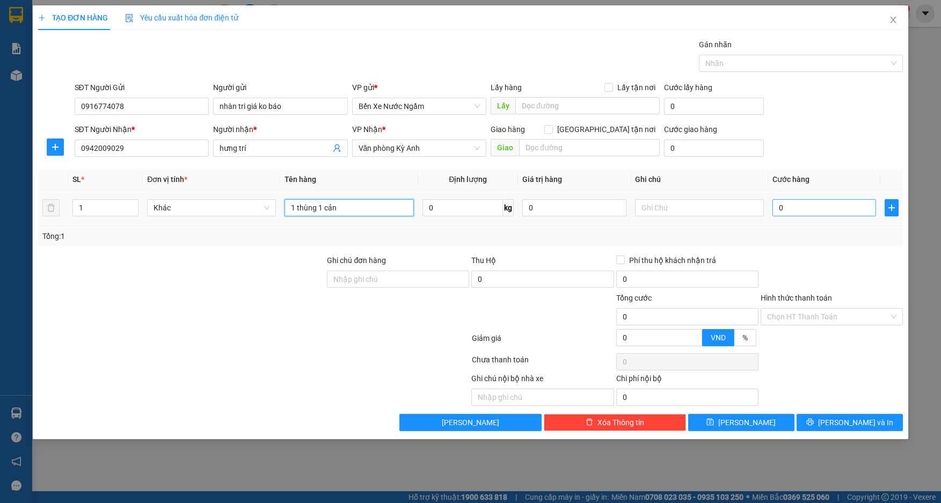
type input "1 thùng 1 cản"
click at [800, 208] on input "0" at bounding box center [824, 207] width 104 height 17
type input "2"
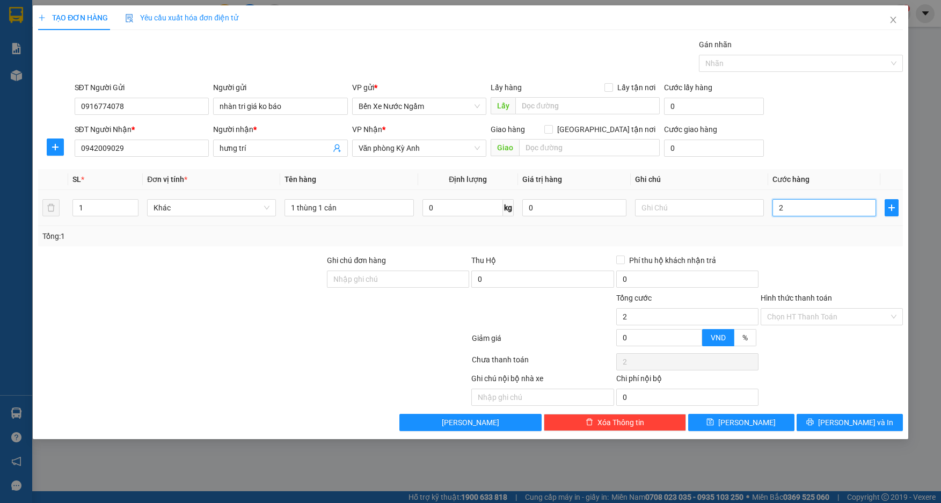
type input "20"
type input "200"
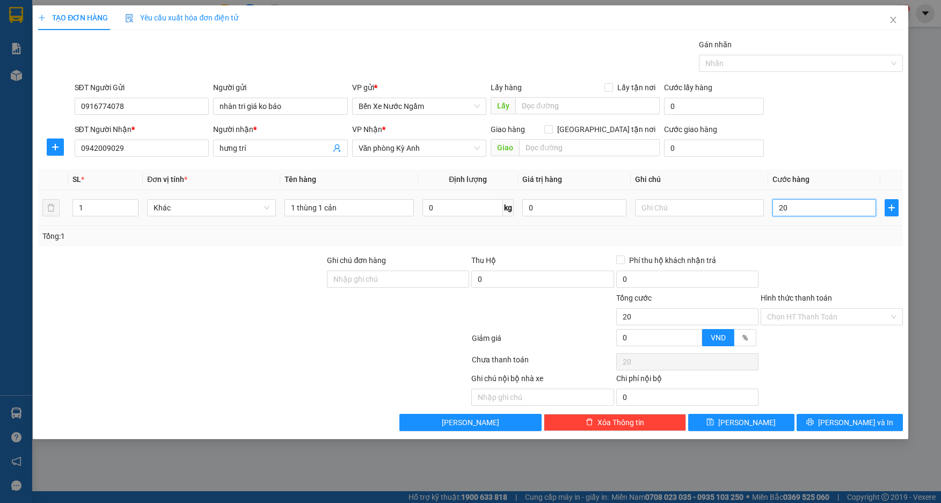
type input "200"
type input "2.000"
type input "20.000"
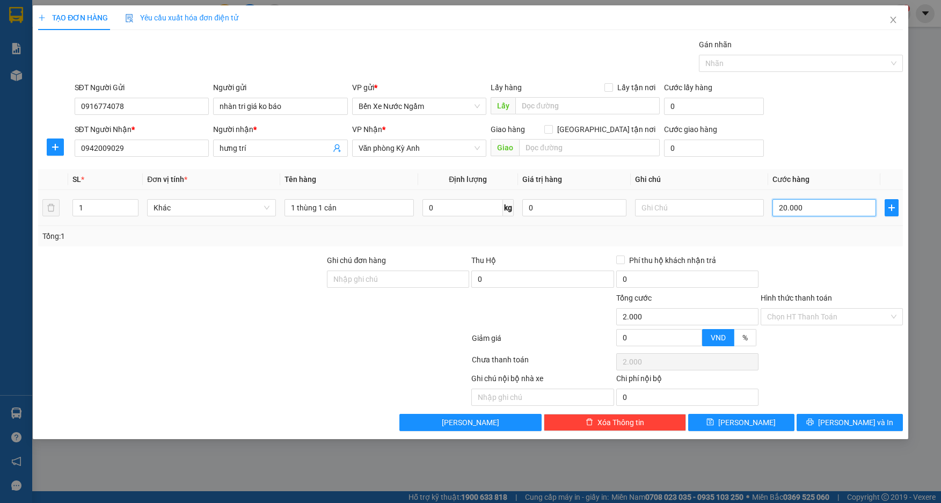
type input "20.000"
type input "200.000"
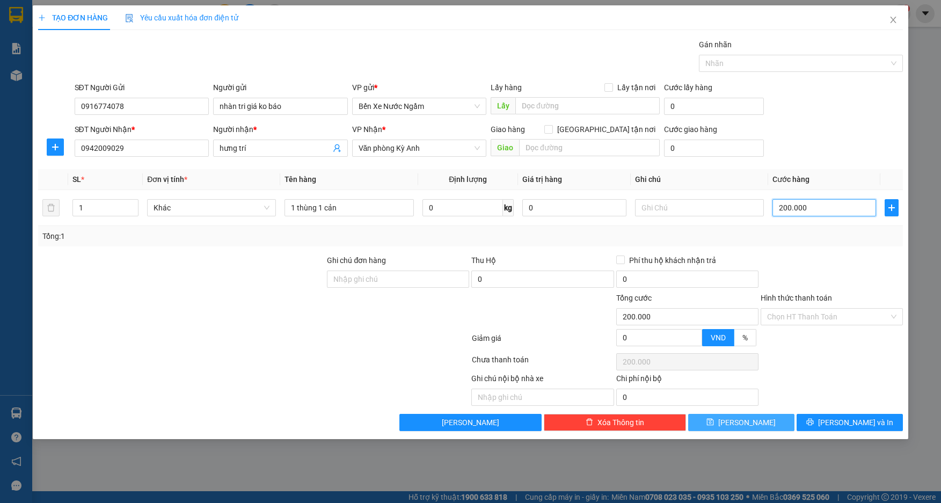
type input "200.000"
click at [714, 425] on icon "save" at bounding box center [710, 422] width 8 height 8
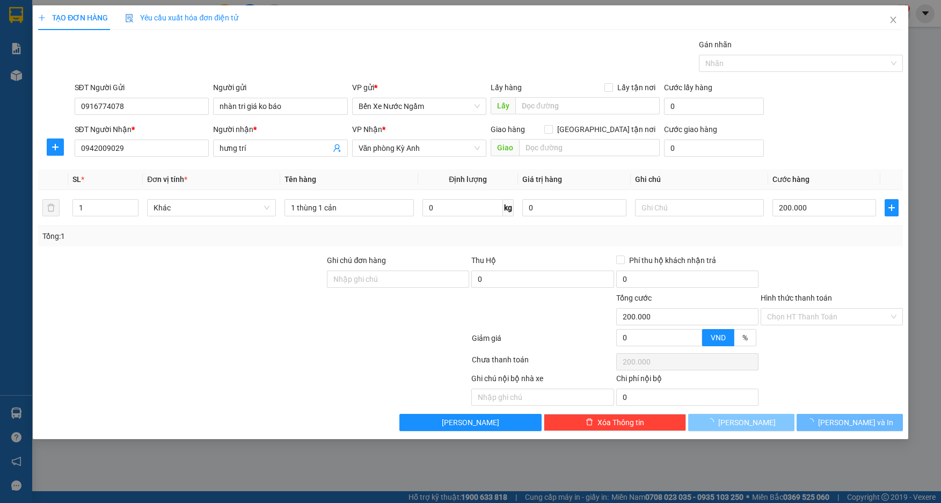
type input "0"
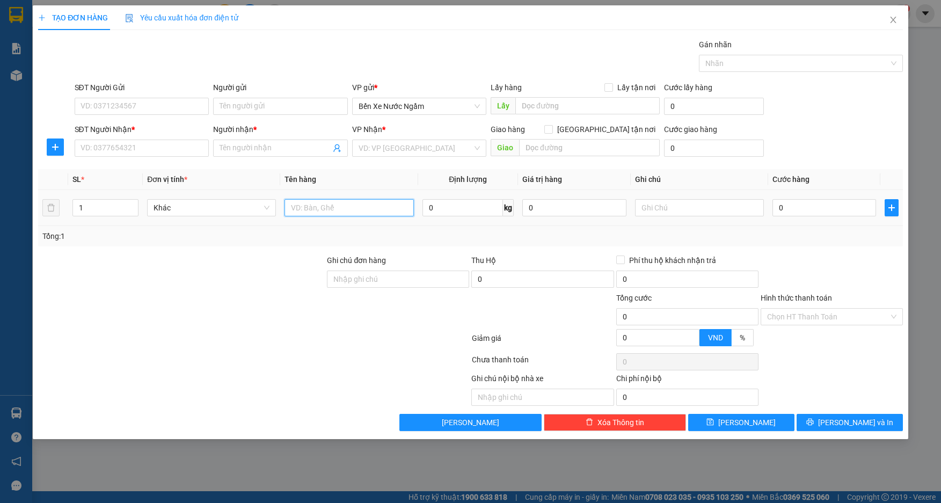
click at [341, 215] on input "text" at bounding box center [349, 207] width 129 height 17
type input "1 bọc đen pt"
click at [111, 154] on input "SĐT Người Nhận *" at bounding box center [142, 148] width 135 height 17
click at [111, 155] on input "0999" at bounding box center [142, 148] width 135 height 17
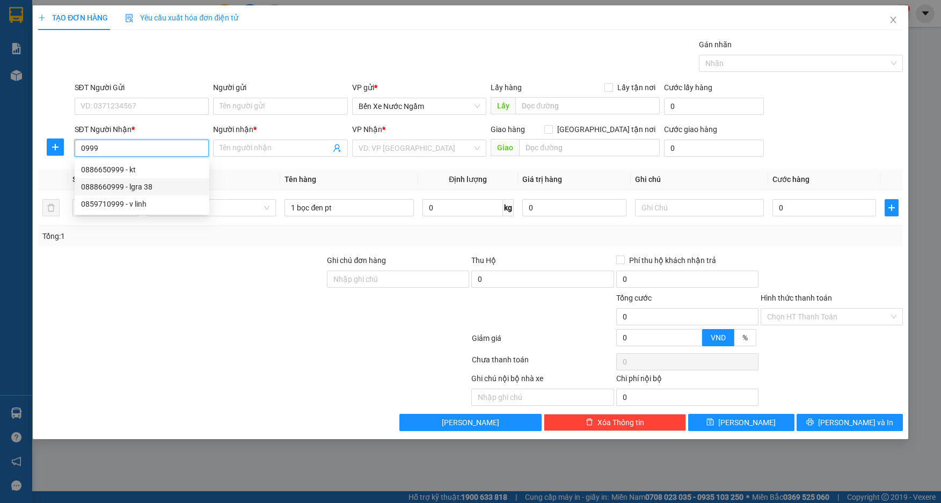
click at [119, 187] on div "0888660999 - lgra 38" at bounding box center [142, 187] width 122 height 12
type input "0888660999"
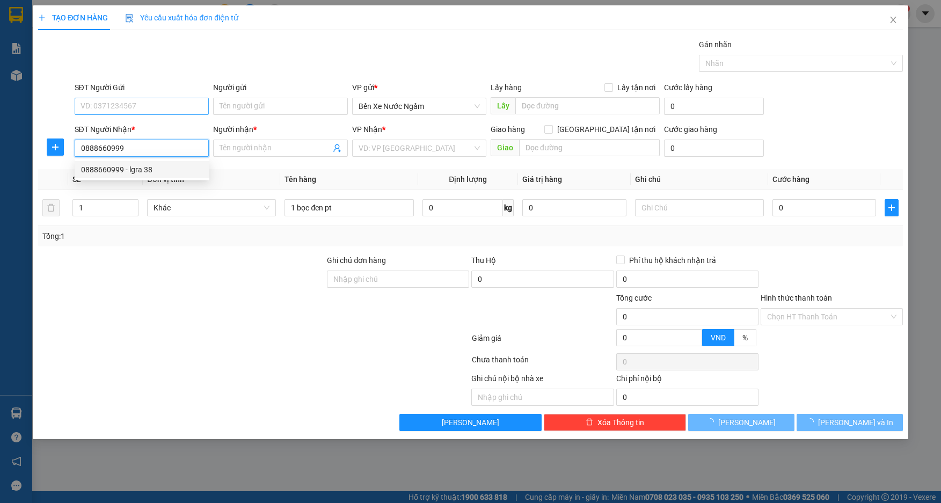
type input "lgra 38"
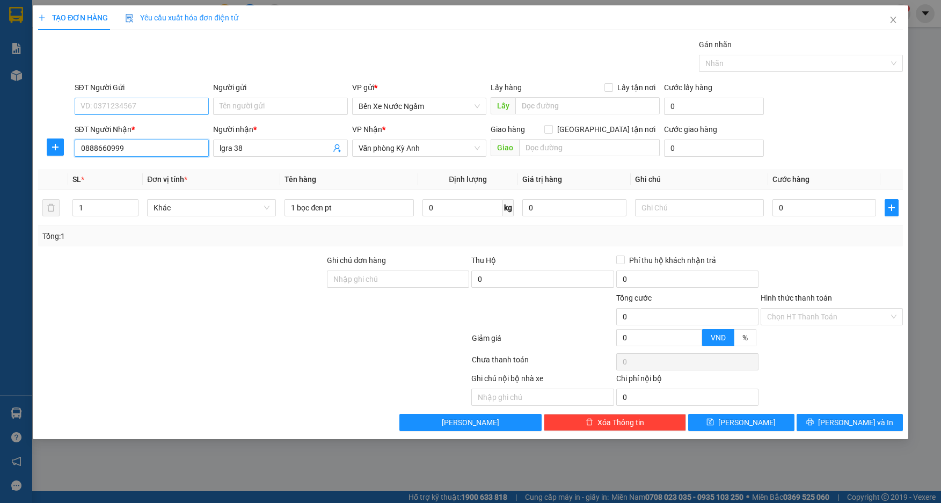
type input "0888660999"
click at [130, 104] on input "SĐT Người Gửi" at bounding box center [142, 106] width 135 height 17
click at [132, 106] on input "SĐT Người Gửi" at bounding box center [142, 106] width 135 height 17
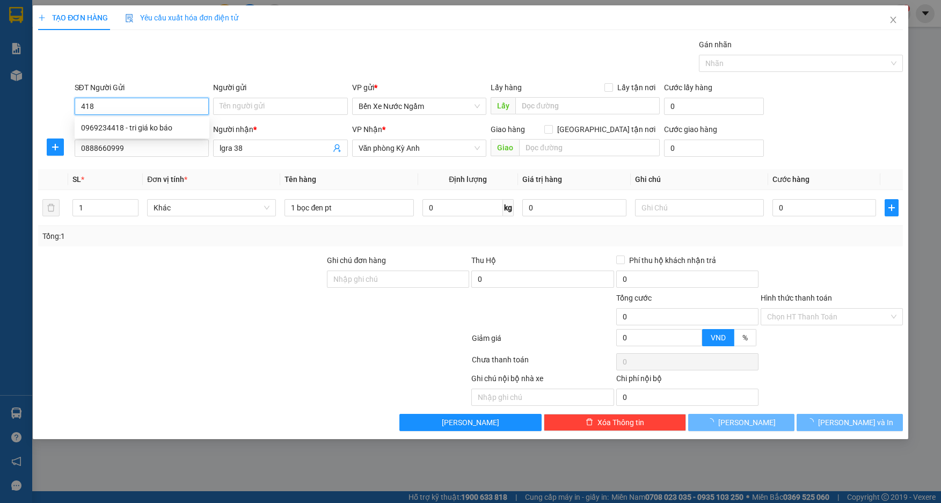
click at [132, 106] on input "418" at bounding box center [142, 106] width 135 height 17
click at [128, 129] on div "0969234418 - tri giá ko báo" at bounding box center [142, 128] width 122 height 12
type input "0969234418"
type input "tri giá ko báo"
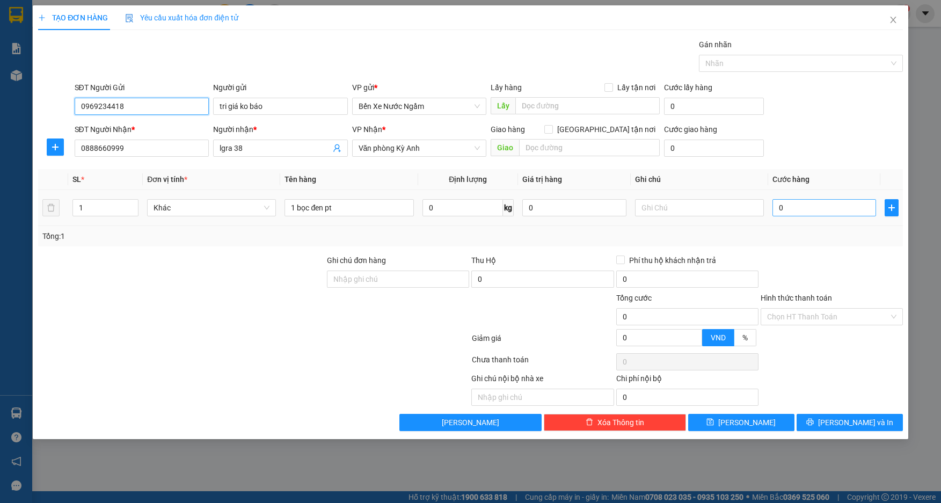
type input "0969234418"
click at [800, 209] on input "0" at bounding box center [824, 207] width 104 height 17
type input "5"
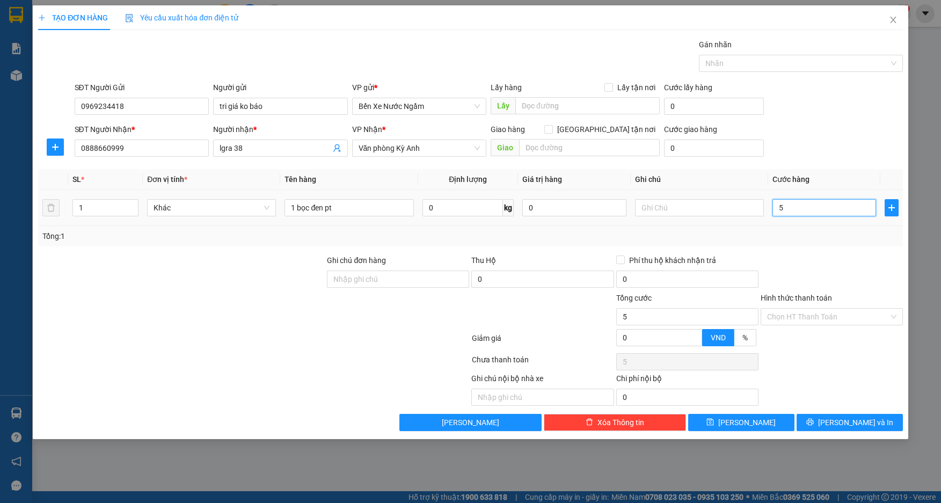
type input "50"
type input "500"
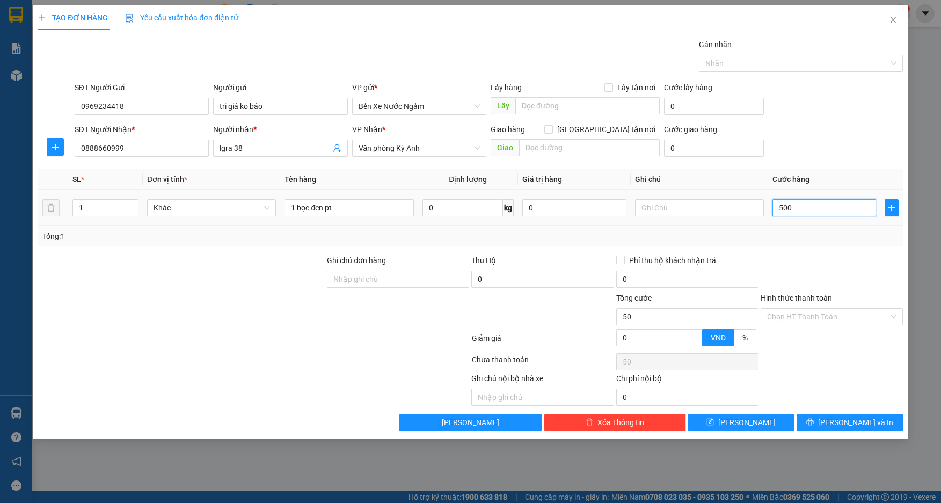
type input "500"
type input "5.000"
type input "50.000"
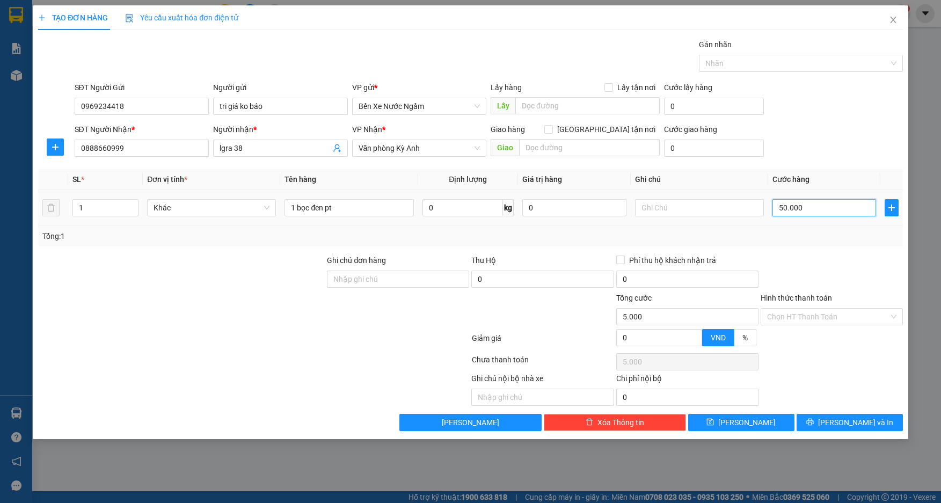
type input "50.000"
click at [848, 427] on span "[PERSON_NAME] và In" at bounding box center [855, 423] width 75 height 12
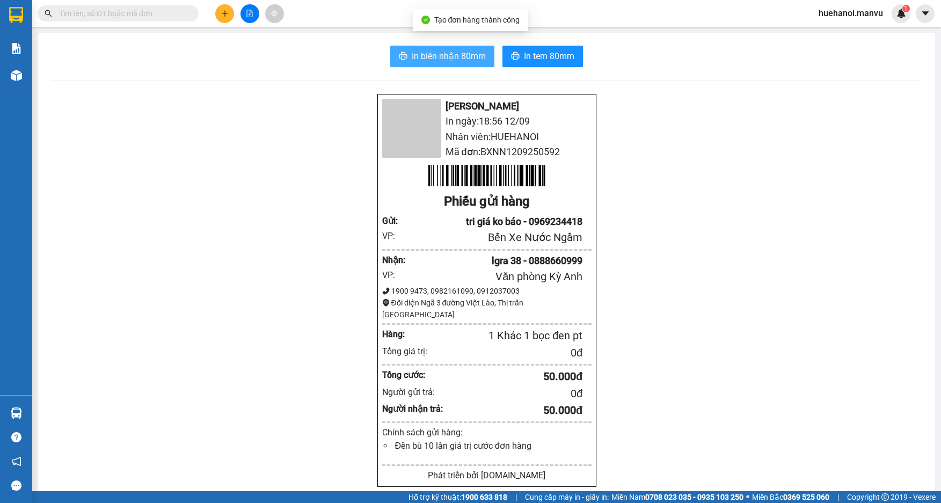
click at [426, 57] on span "In biên nhận 80mm" at bounding box center [449, 55] width 74 height 13
click at [446, 62] on span "In biên nhận 80mm" at bounding box center [449, 55] width 74 height 13
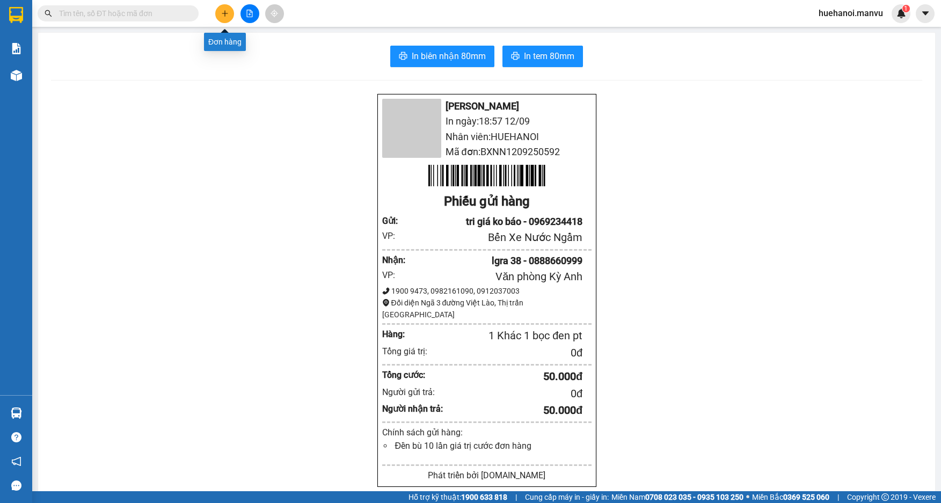
click at [225, 13] on icon "plus" at bounding box center [224, 13] width 1 height 6
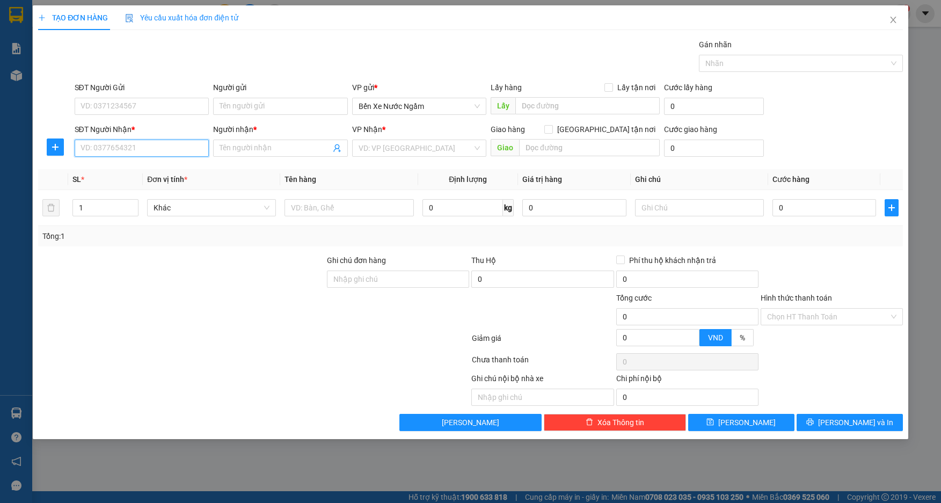
click at [145, 155] on input "SĐT Người Nhận *" at bounding box center [142, 148] width 135 height 17
click at [133, 170] on div "0975751800 - a ý" at bounding box center [142, 170] width 122 height 12
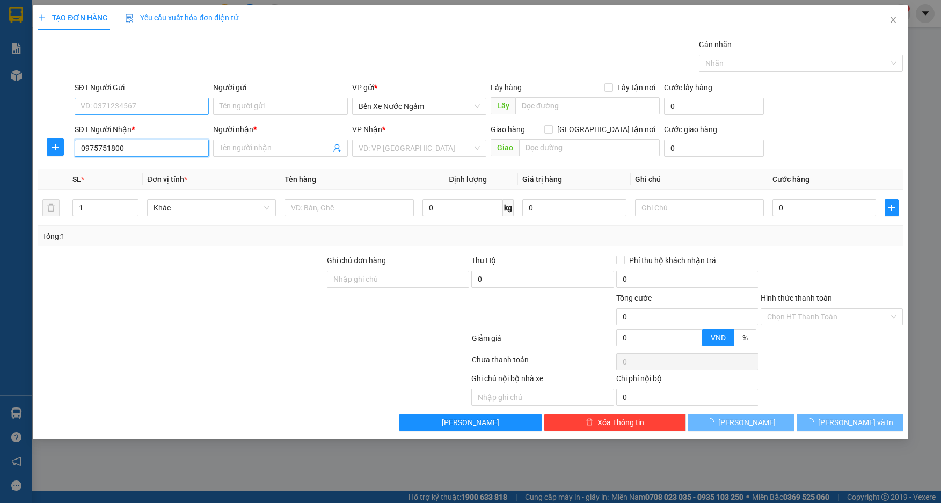
type input "0975751800"
click at [147, 106] on input "SĐT Người Gửi" at bounding box center [142, 106] width 135 height 17
type input "a ý"
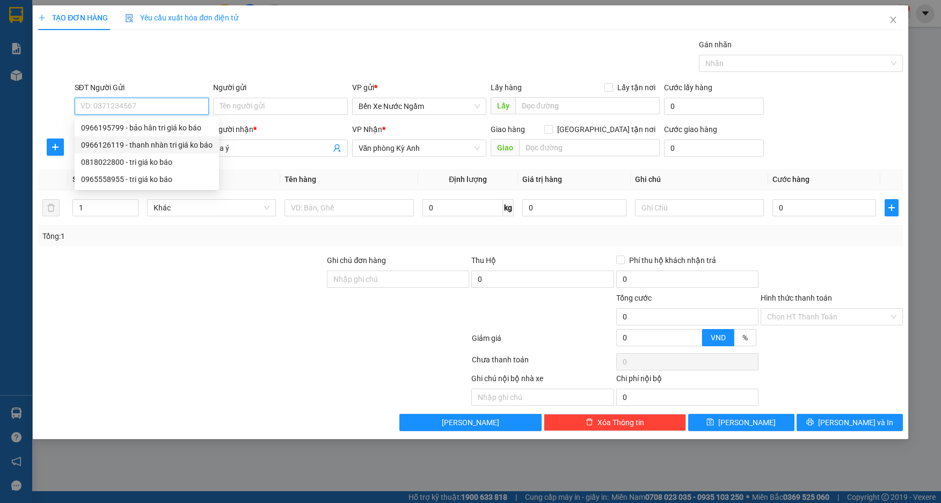
click at [149, 140] on div "0966126119 - thanh nhàn tri giá ko báo" at bounding box center [147, 145] width 132 height 12
type input "0966126119"
type input "thanh nhàn tri giá ko báo"
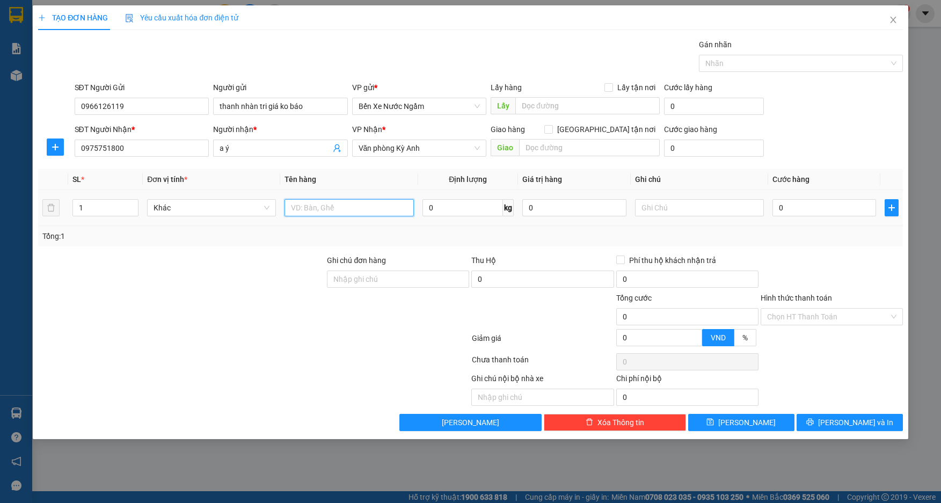
click at [344, 209] on input "text" at bounding box center [349, 207] width 129 height 17
type input "1 thùng"
click at [833, 213] on input "0" at bounding box center [824, 207] width 104 height 17
type input "5"
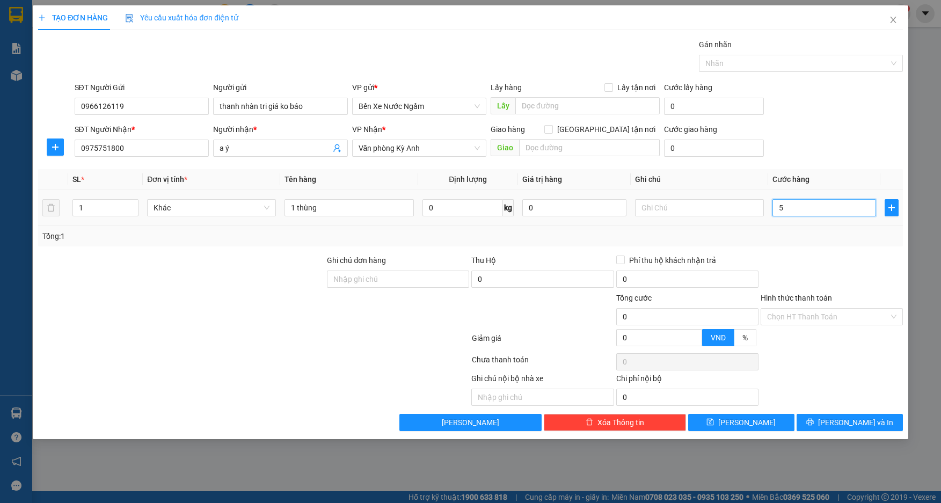
type input "5"
type input "50"
type input "500"
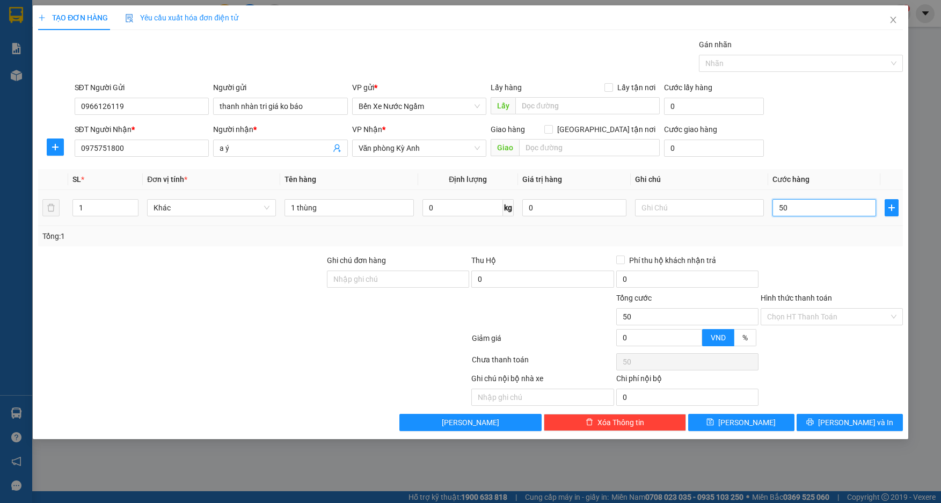
type input "500"
type input "5.000"
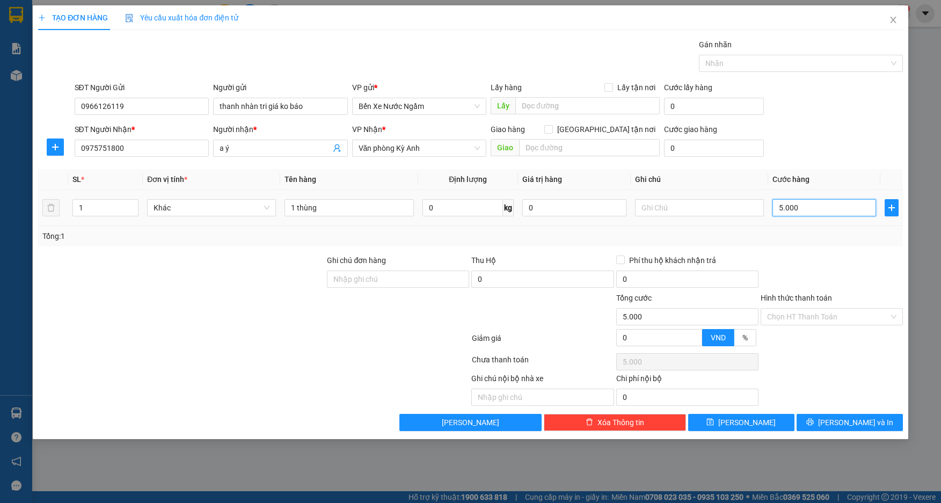
type input "50.000"
click at [820, 425] on button "[PERSON_NAME] và In" at bounding box center [850, 422] width 106 height 17
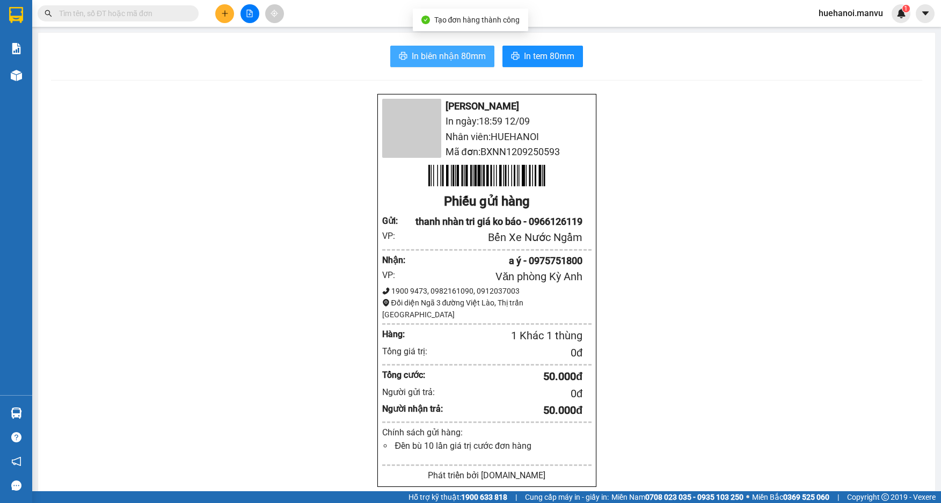
click at [420, 62] on span "In biên nhận 80mm" at bounding box center [449, 55] width 74 height 13
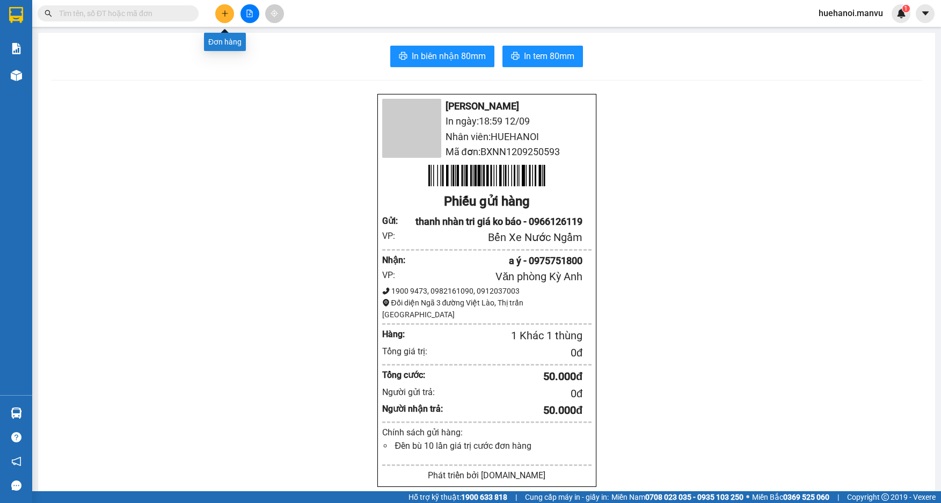
click at [229, 15] on button at bounding box center [224, 13] width 19 height 19
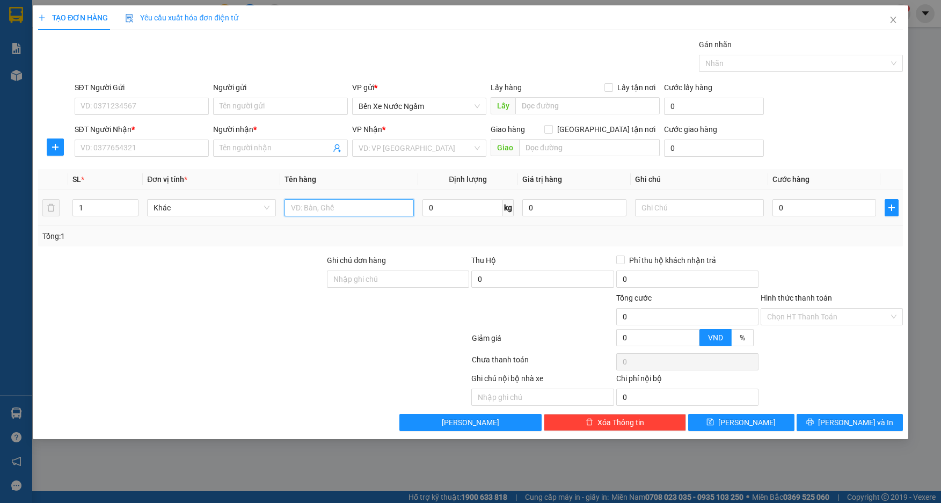
click at [330, 207] on input "text" at bounding box center [349, 207] width 129 height 17
type input "1 bao xanh"
click at [154, 143] on input "SĐT Người Nhận *" at bounding box center [142, 148] width 135 height 17
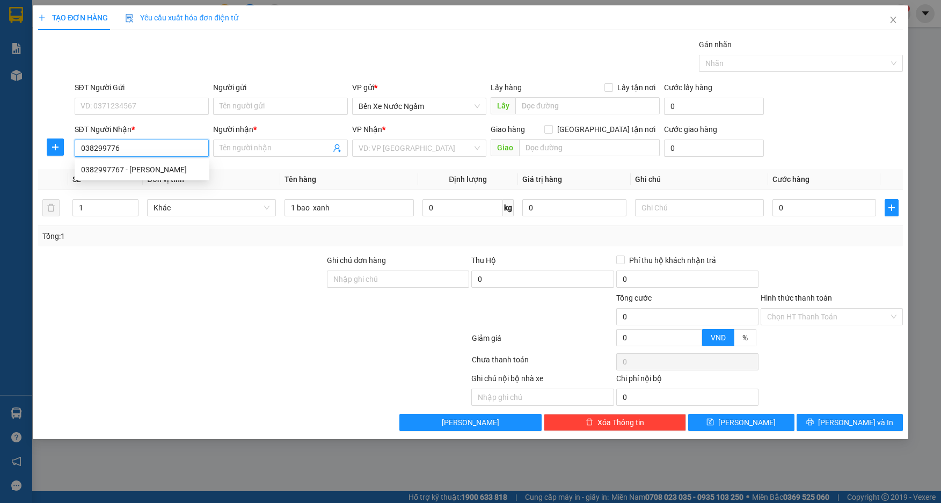
type input "0382997767"
click at [145, 169] on div "0382997767 - hương ngọc" at bounding box center [142, 170] width 122 height 12
type input "hương ngọc"
type input "0382997767"
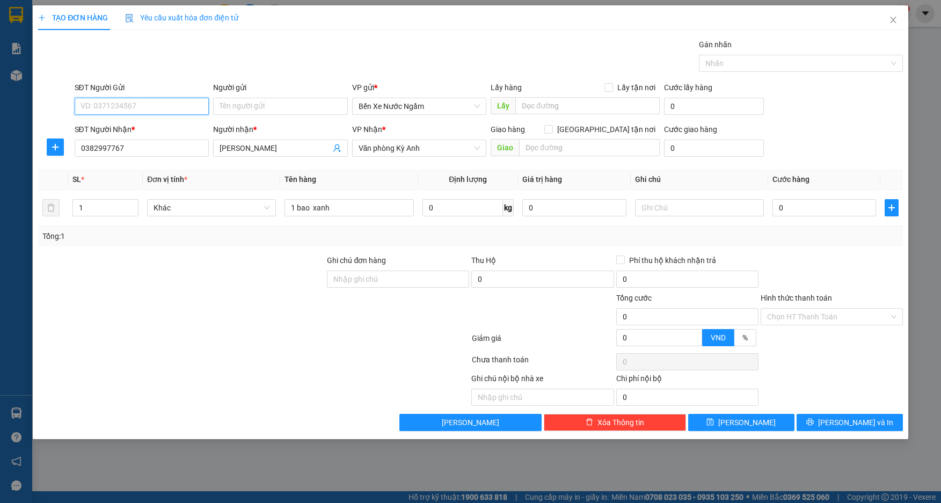
click at [150, 109] on input "SĐT Người Gửi" at bounding box center [142, 106] width 135 height 17
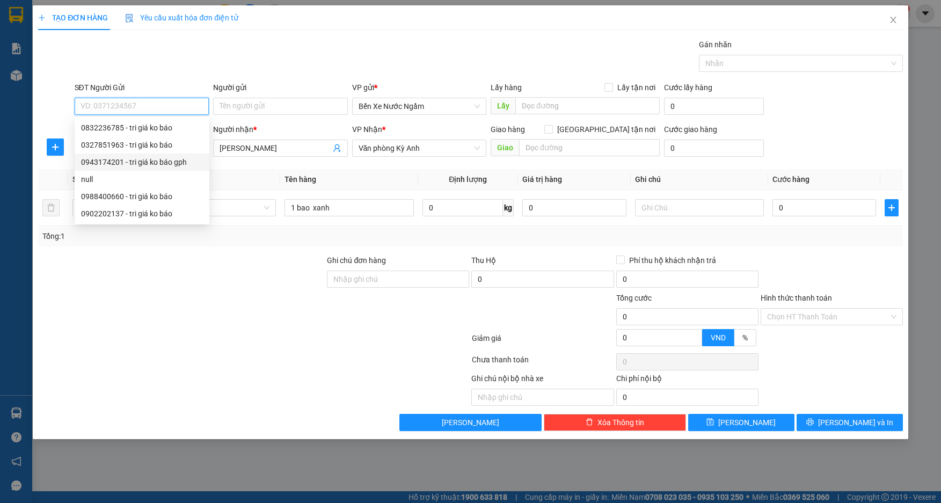
click at [137, 163] on div "0943174201 - tri giá ko báo gph" at bounding box center [142, 162] width 122 height 12
type input "0943174201"
type input "tri giá ko báo gph"
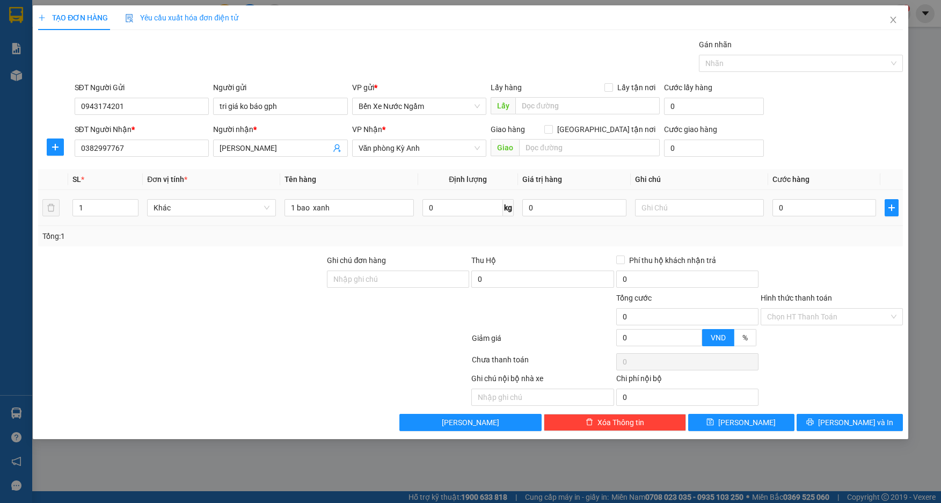
click at [825, 217] on div "0" at bounding box center [824, 207] width 104 height 21
click at [825, 211] on input "0" at bounding box center [824, 207] width 104 height 17
type input "7"
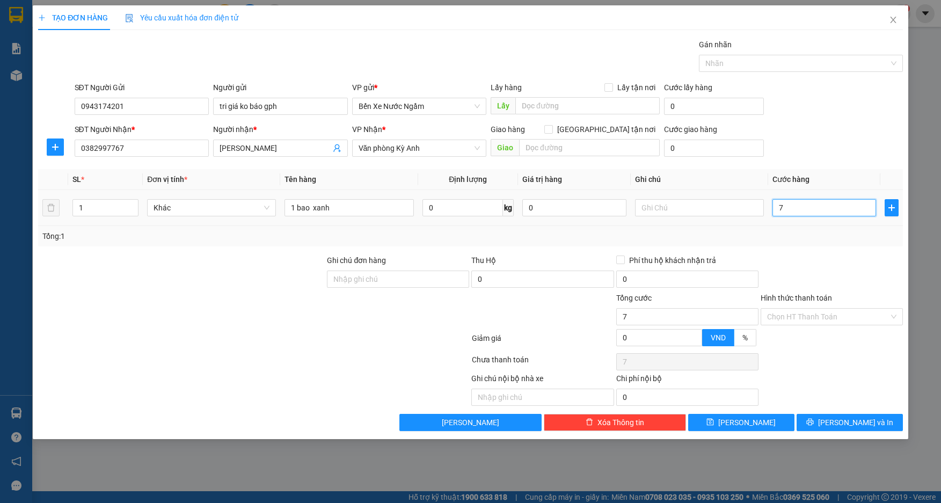
type input "70"
type input "700"
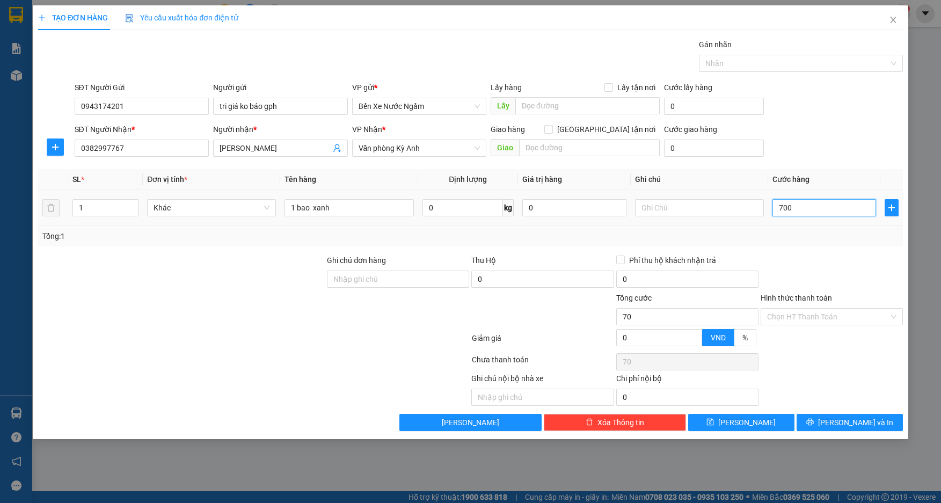
type input "700"
type input "7.000"
type input "70.000"
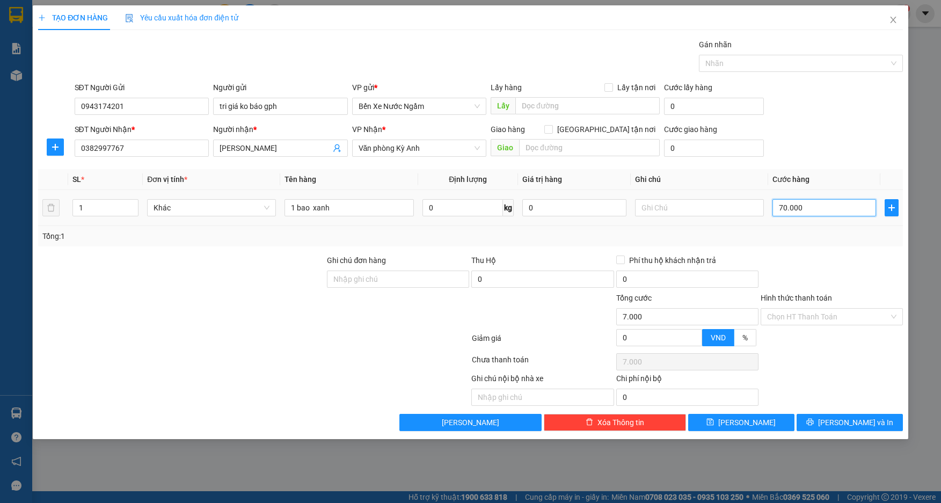
type input "70.000"
click at [816, 413] on div "Transit Pickup Surcharge Ids Transit Deliver Surcharge Ids Transit Deliver Surc…" at bounding box center [470, 235] width 864 height 392
click at [822, 422] on button "[PERSON_NAME] và In" at bounding box center [850, 422] width 106 height 17
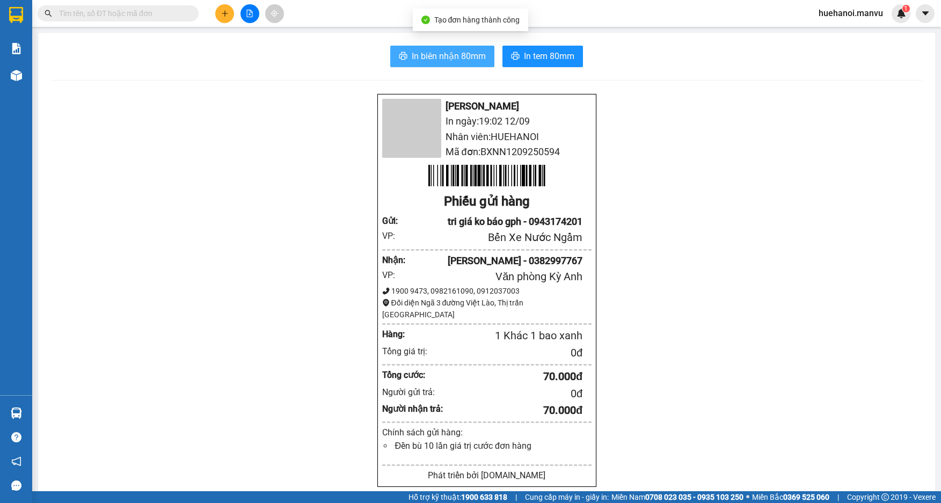
click at [437, 48] on button "In biên nhận 80mm" at bounding box center [442, 56] width 104 height 21
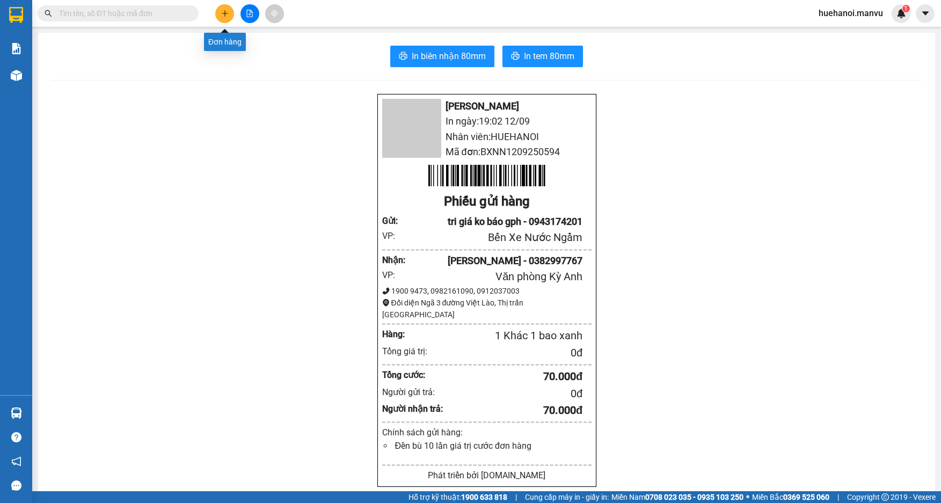
click at [218, 14] on button at bounding box center [224, 13] width 19 height 19
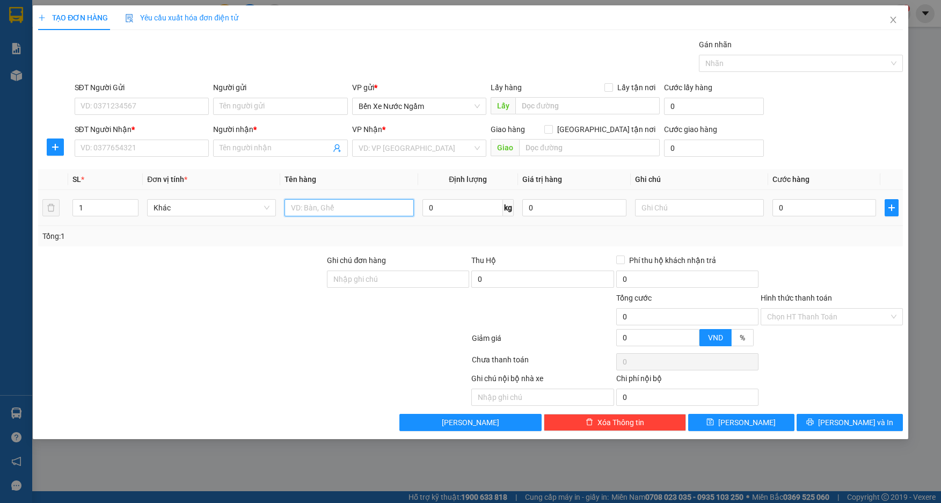
click at [380, 209] on input "text" at bounding box center [349, 207] width 129 height 17
type input "1 thùng sách"
click at [141, 152] on input "SĐT Người Nhận *" at bounding box center [142, 148] width 135 height 17
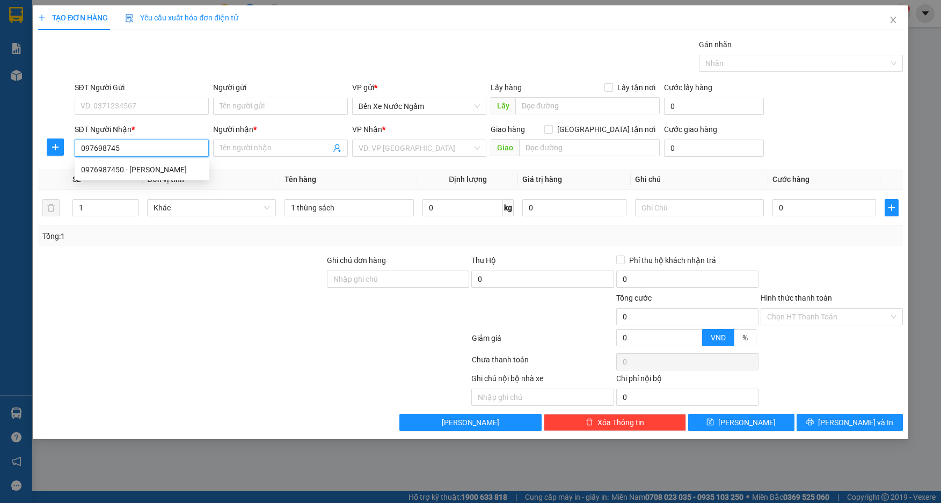
type input "0976987450"
click at [157, 171] on div "0976987450 - trương liên" at bounding box center [142, 170] width 122 height 12
type input "trương liên"
type input "kỳ trinh"
type input "0976987450"
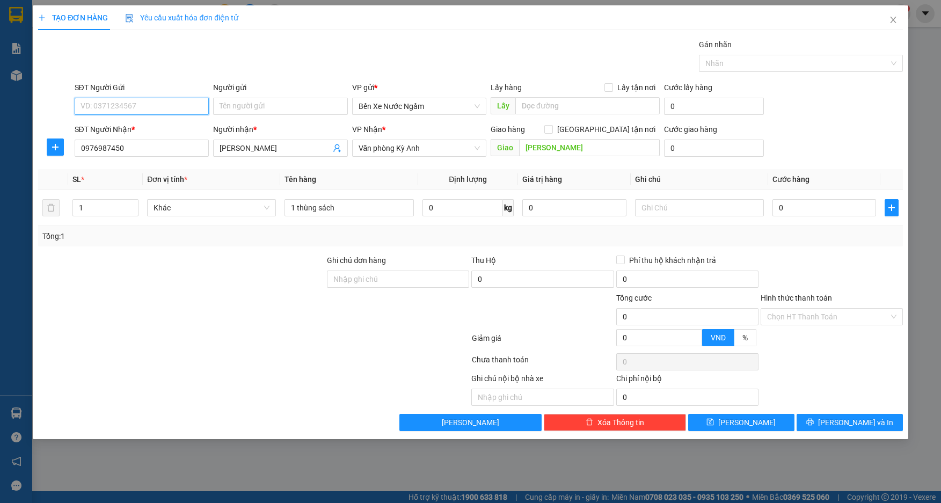
click at [144, 107] on input "SĐT Người Gửi" at bounding box center [142, 106] width 135 height 17
click at [144, 131] on div "0943174201 - tri giá ko báo gph" at bounding box center [142, 128] width 122 height 12
type input "0943174201"
type input "tri giá ko báo gph"
click at [816, 215] on input "0" at bounding box center [824, 207] width 104 height 17
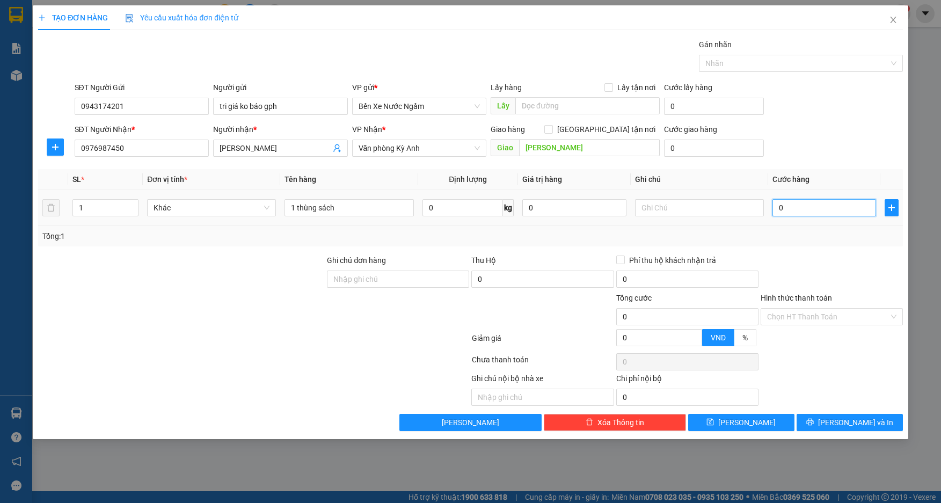
type input "5"
type input "50"
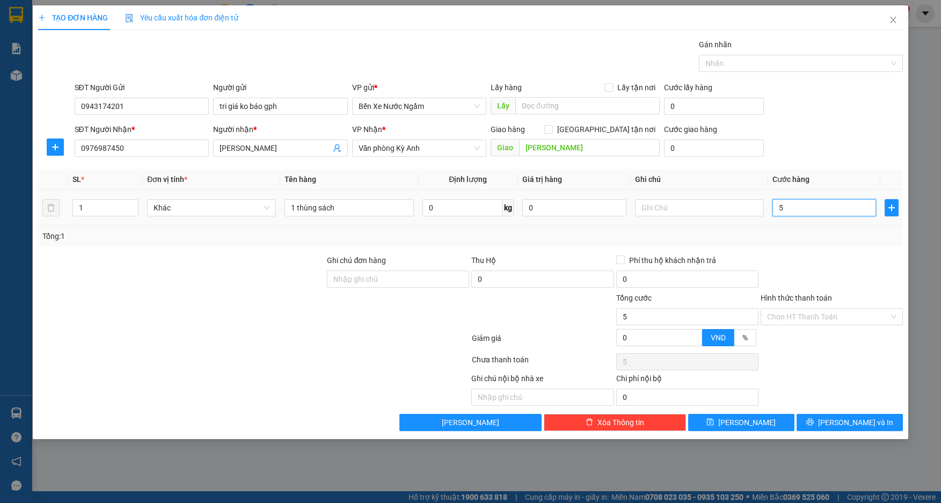
type input "50"
type input "500"
type input "5.000"
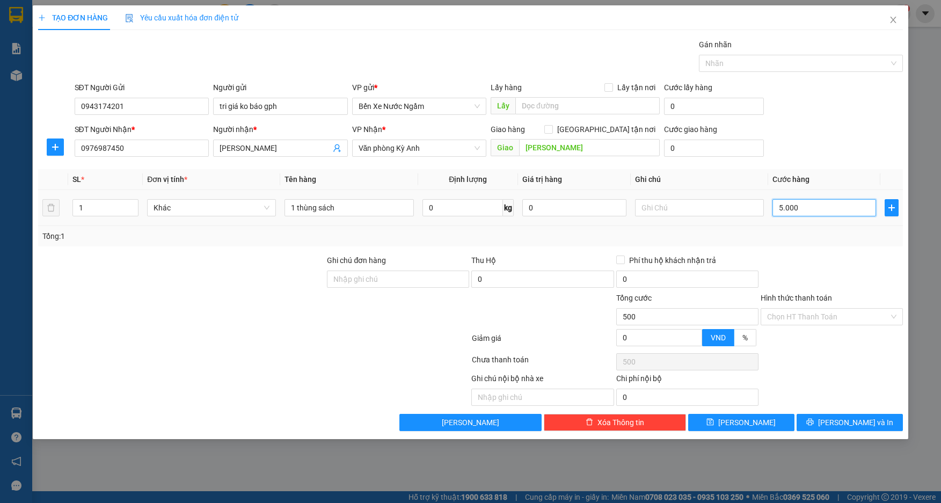
type input "5.000"
type input "50.000"
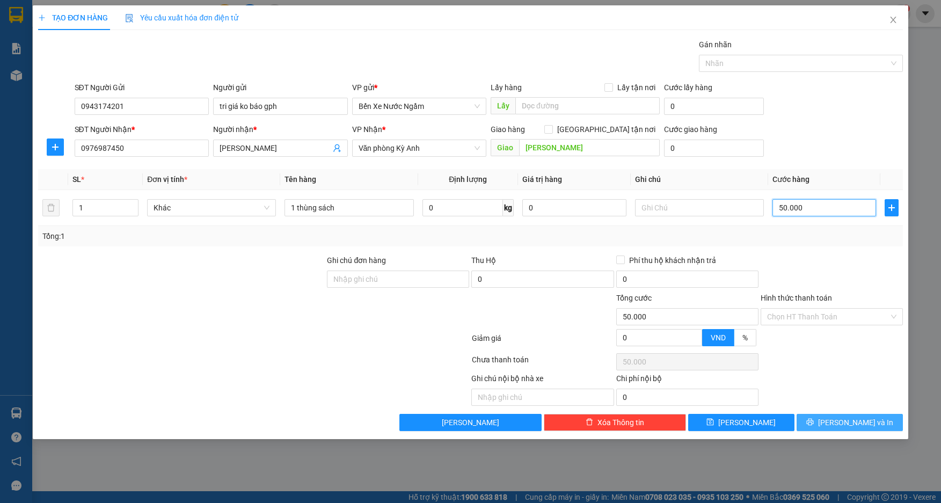
type input "50.000"
click at [816, 424] on button "[PERSON_NAME] và In" at bounding box center [850, 422] width 106 height 17
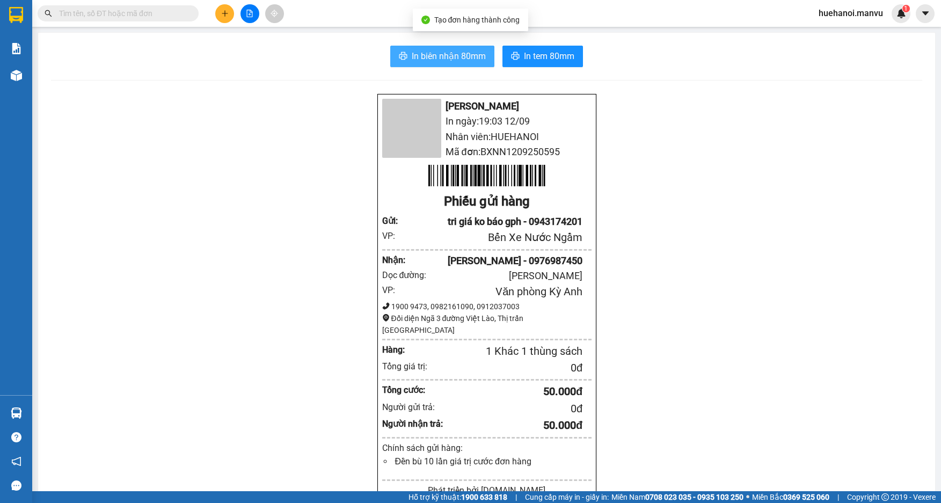
click at [454, 56] on span "In biên nhận 80mm" at bounding box center [449, 55] width 74 height 13
click at [230, 16] on button at bounding box center [224, 13] width 19 height 19
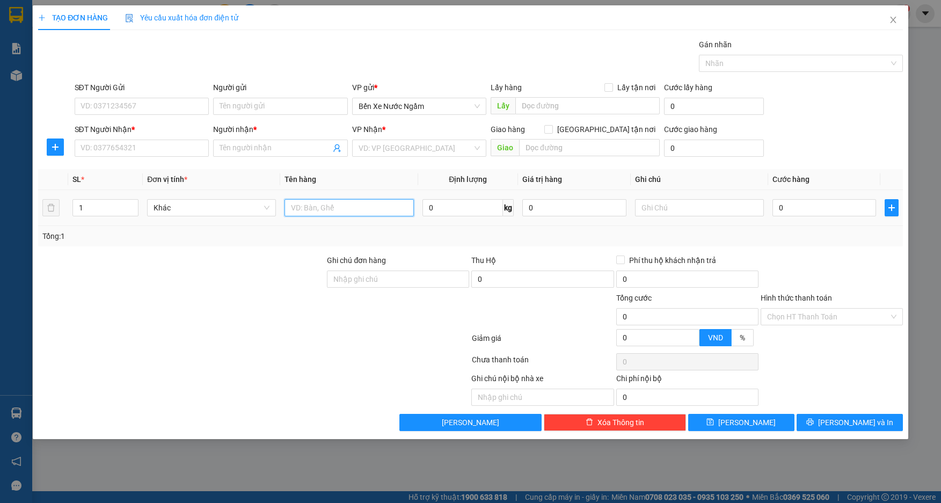
click at [315, 207] on input "text" at bounding box center [349, 207] width 129 height 17
type input "1 xốp nhỏ"
click at [122, 105] on input "SĐT Người Gửi" at bounding box center [142, 106] width 135 height 17
type input "0974605997"
click at [123, 105] on input "0974605997" at bounding box center [142, 106] width 135 height 17
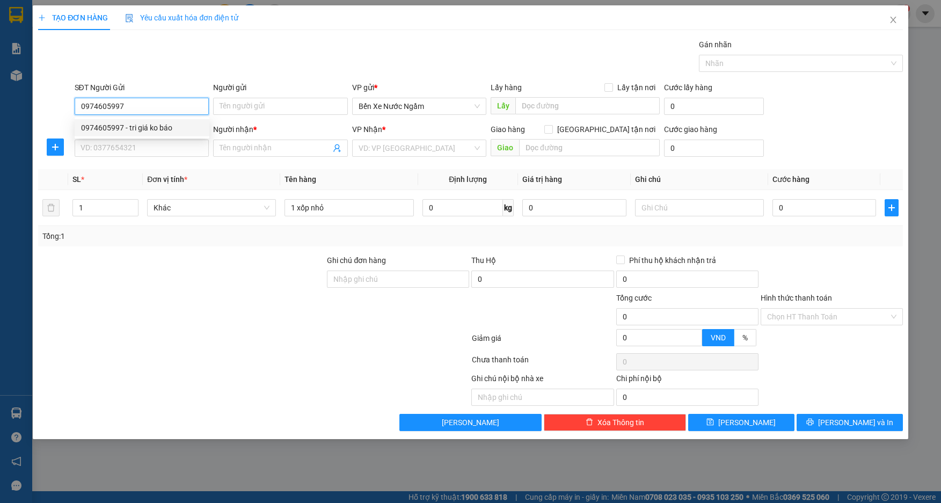
click at [116, 125] on div "0974605997 - tri giá ko báo" at bounding box center [142, 128] width 122 height 12
type input "tri giá ko báo"
type input "0974605997"
click at [122, 143] on input "SĐT Người Nhận *" at bounding box center [142, 148] width 135 height 17
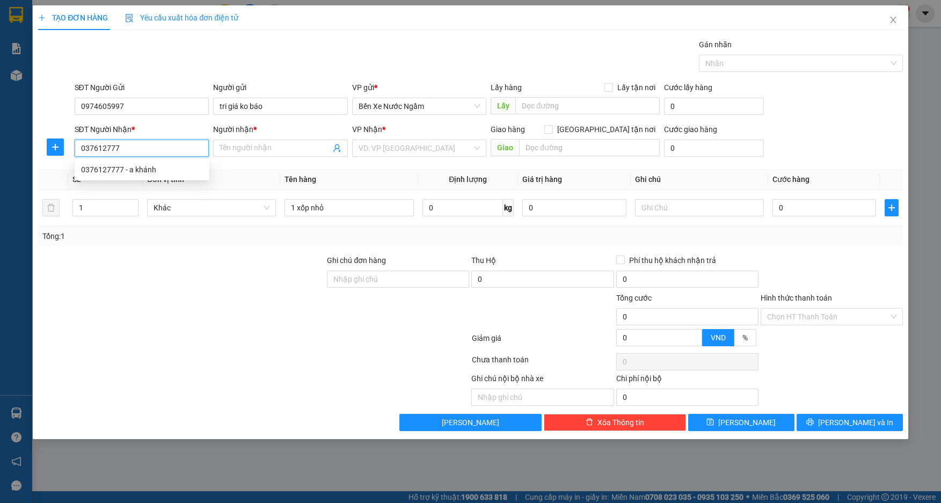
type input "0376127777"
click at [142, 166] on div "0376127777 - a khánh" at bounding box center [142, 170] width 122 height 12
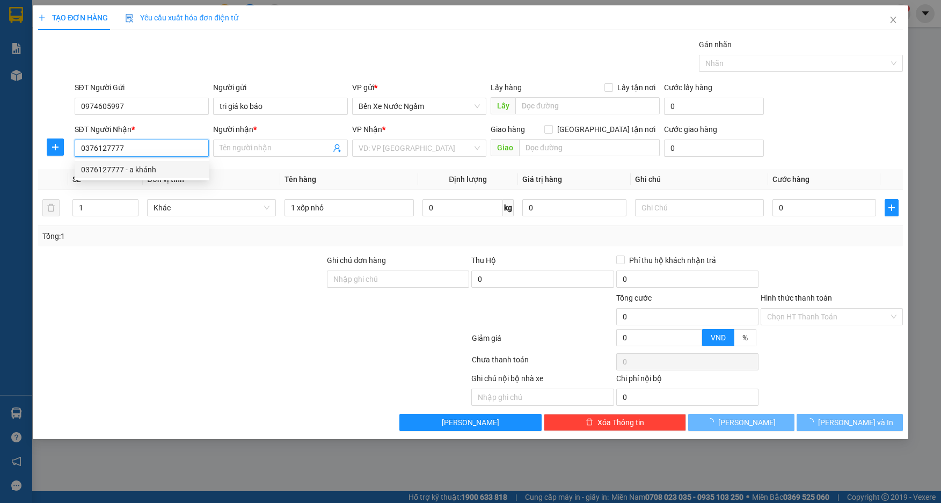
type input "a khánh"
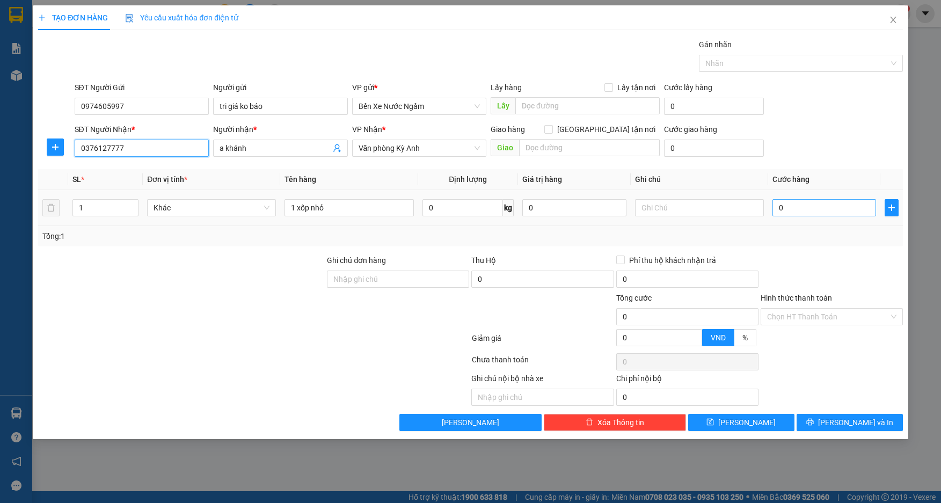
type input "0376127777"
click at [809, 207] on input "0" at bounding box center [824, 207] width 104 height 17
click at [347, 215] on input "1 xốp nhỏ" at bounding box center [349, 207] width 129 height 17
type input "1 xốp nhỏ lk máy tính"
click at [818, 203] on input "0" at bounding box center [824, 207] width 104 height 17
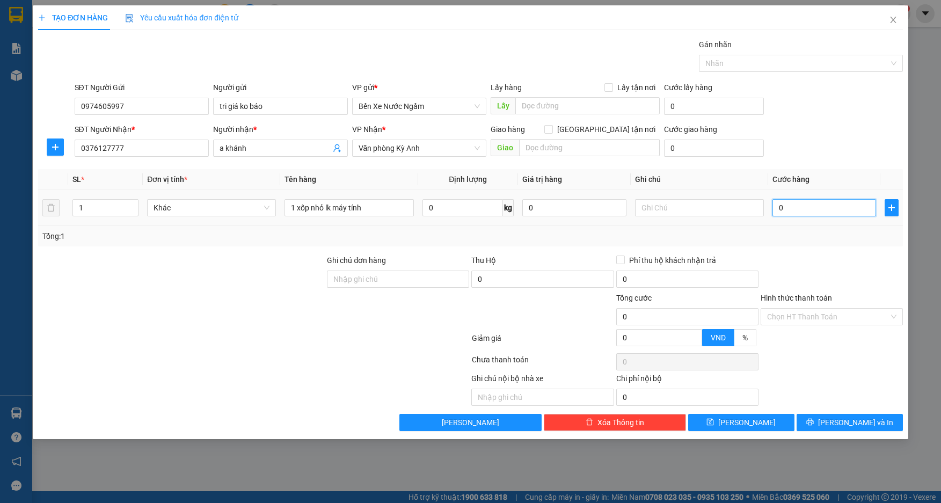
type input "5"
type input "50"
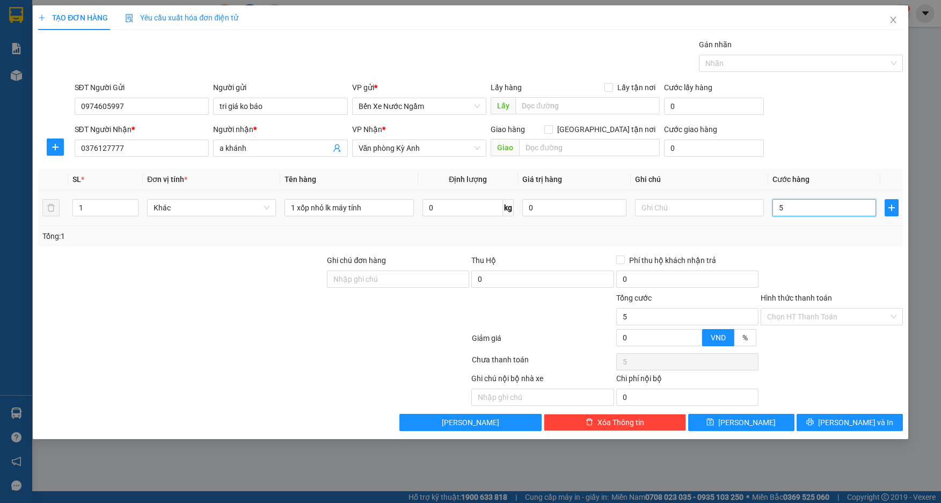
type input "50"
type input "500"
type input "5.000"
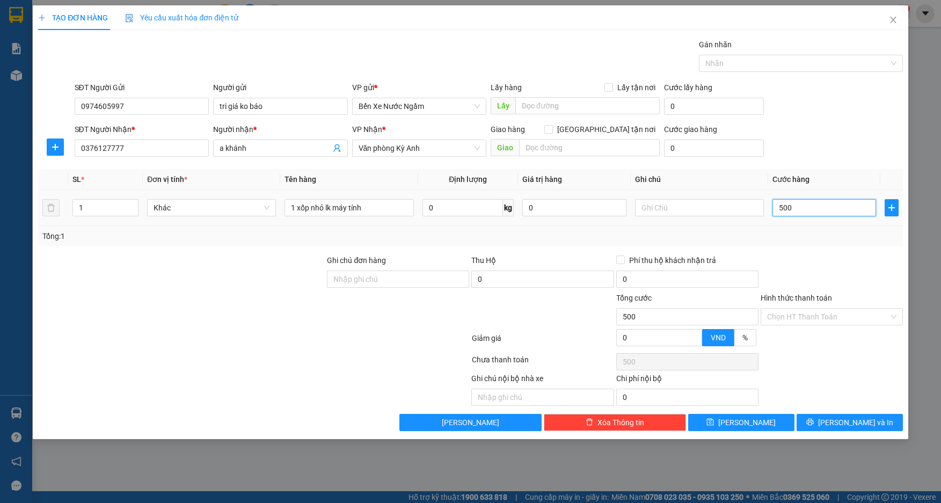
type input "5.000"
type input "50.000"
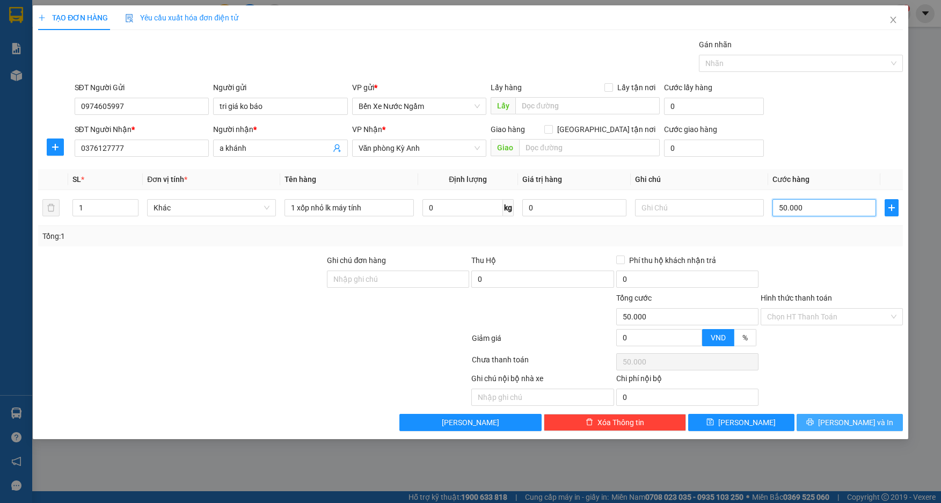
type input "50.000"
click at [821, 425] on button "[PERSON_NAME] và In" at bounding box center [850, 422] width 106 height 17
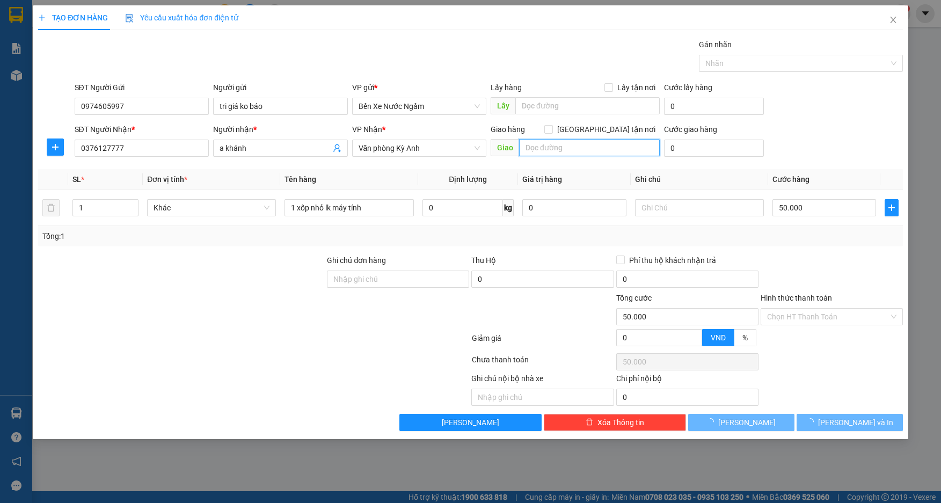
click at [583, 153] on input "text" at bounding box center [589, 147] width 141 height 17
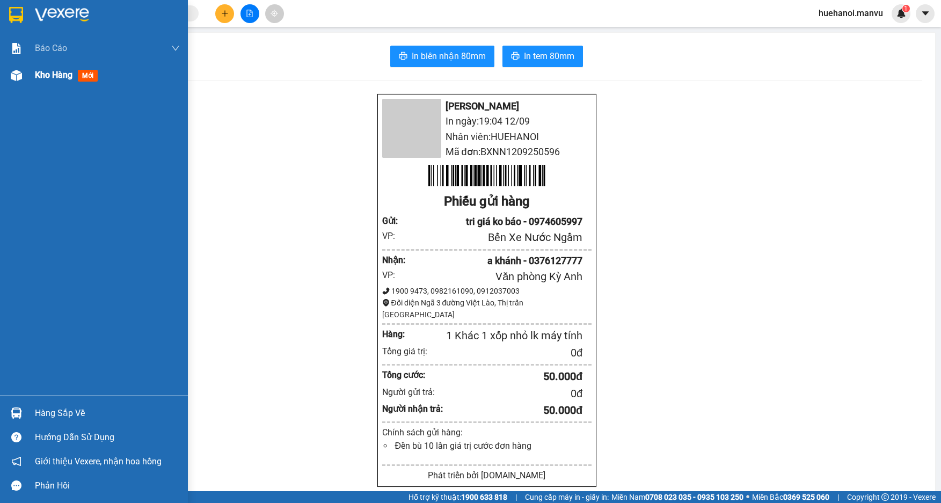
click at [69, 72] on span "Kho hàng" at bounding box center [54, 75] width 38 height 10
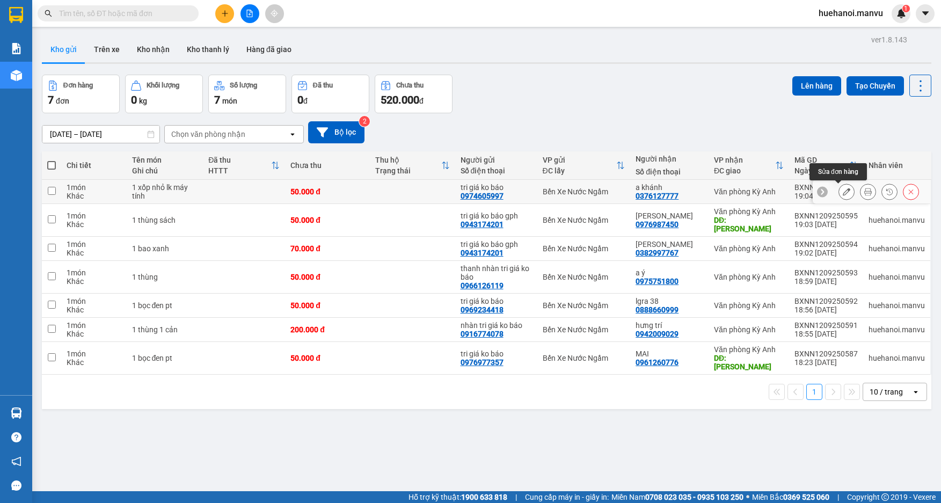
click at [843, 192] on icon at bounding box center [847, 192] width 8 height 8
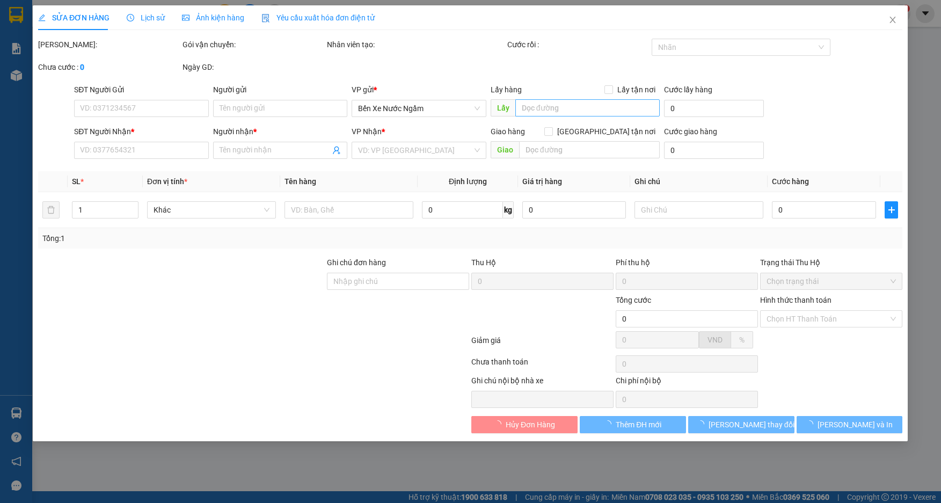
type input "0974605997"
type input "tri giá ko báo"
type input "0376127777"
type input "a khánh"
type input "50.000"
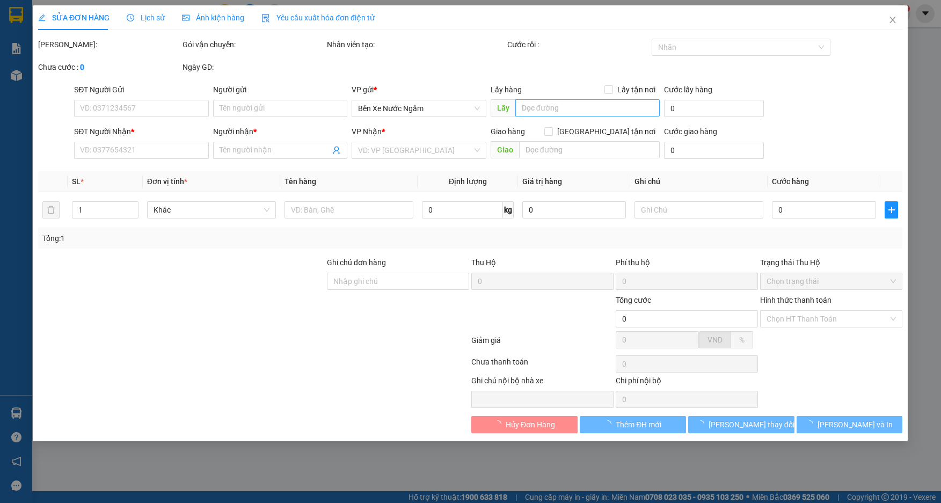
type input "50.000"
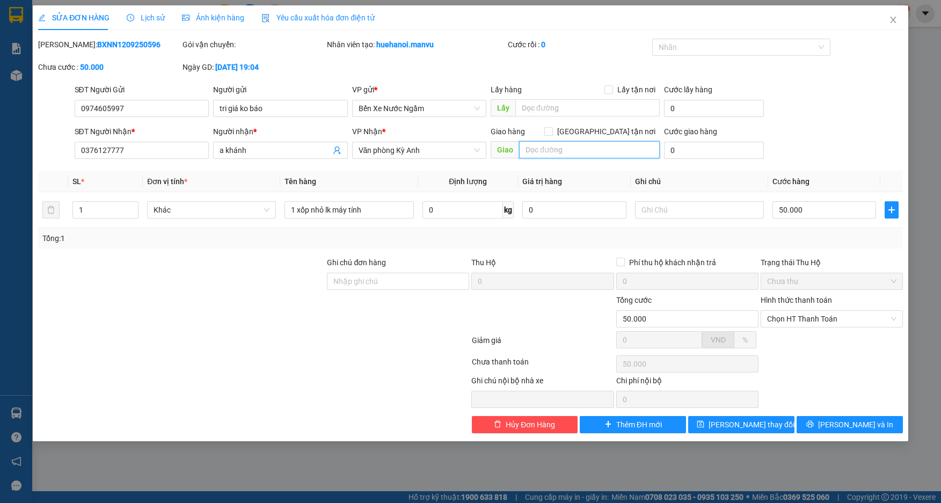
click at [542, 151] on input "text" at bounding box center [589, 149] width 141 height 17
type input "fo"
click at [845, 424] on span "[PERSON_NAME] và In" at bounding box center [855, 425] width 75 height 12
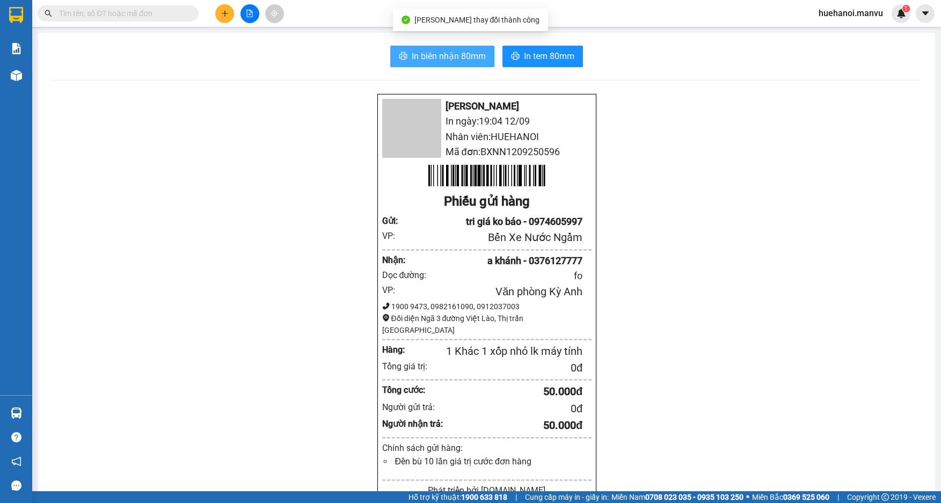
click at [466, 57] on span "In biên nhận 80mm" at bounding box center [449, 55] width 74 height 13
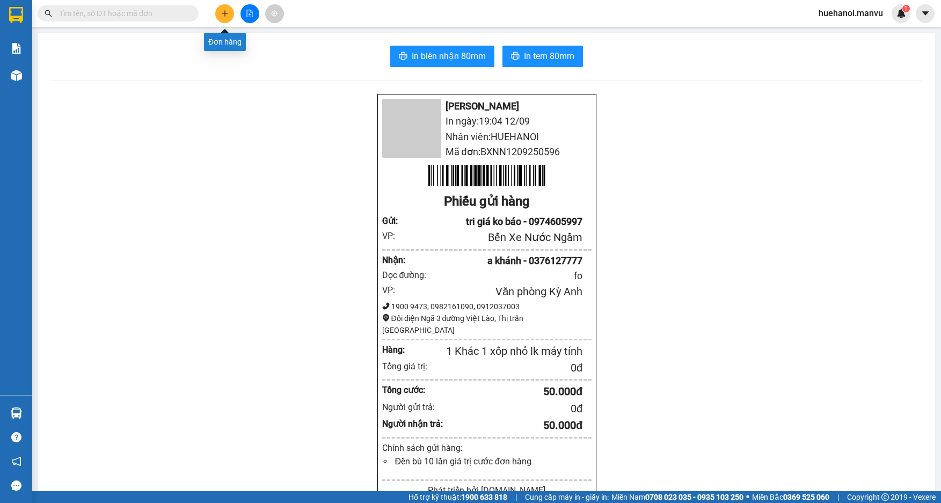
click at [231, 18] on button at bounding box center [224, 13] width 19 height 19
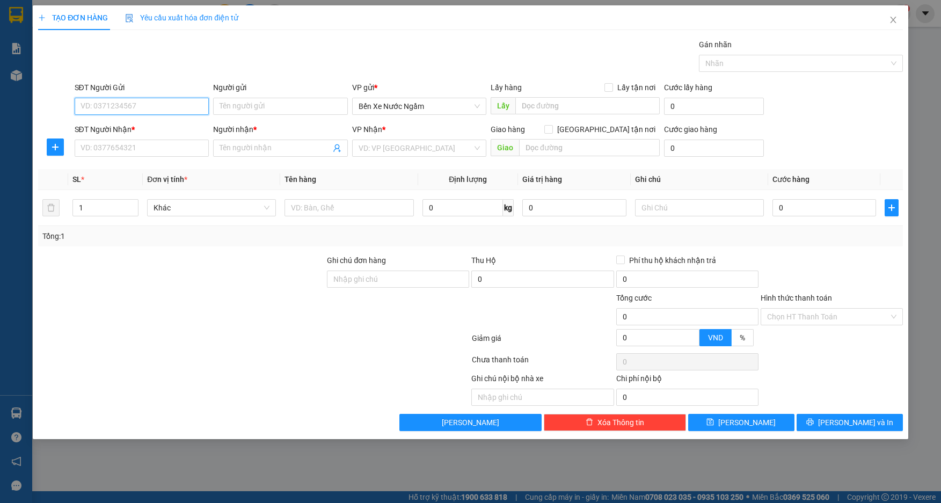
click at [152, 108] on input "SĐT Người Gửi" at bounding box center [142, 106] width 135 height 17
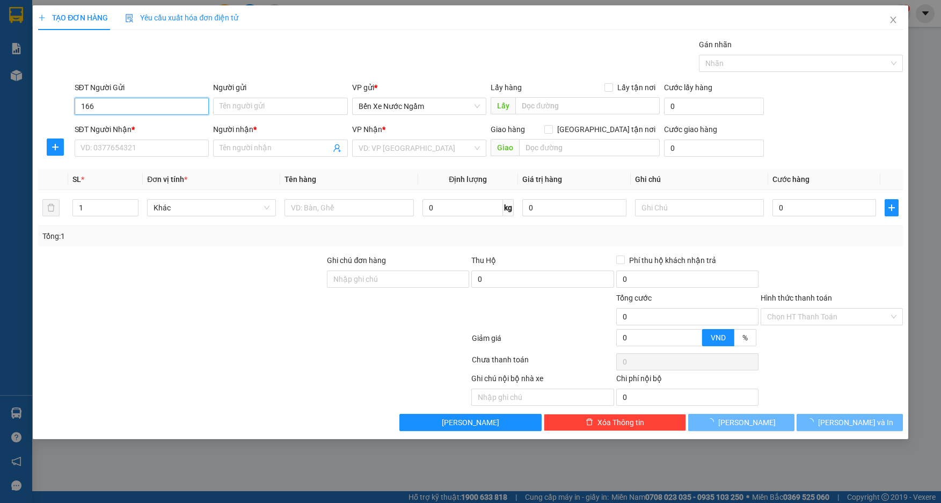
drag, startPoint x: 150, startPoint y: 106, endPoint x: 114, endPoint y: 83, distance: 42.7
click at [149, 106] on input "166" at bounding box center [142, 106] width 135 height 17
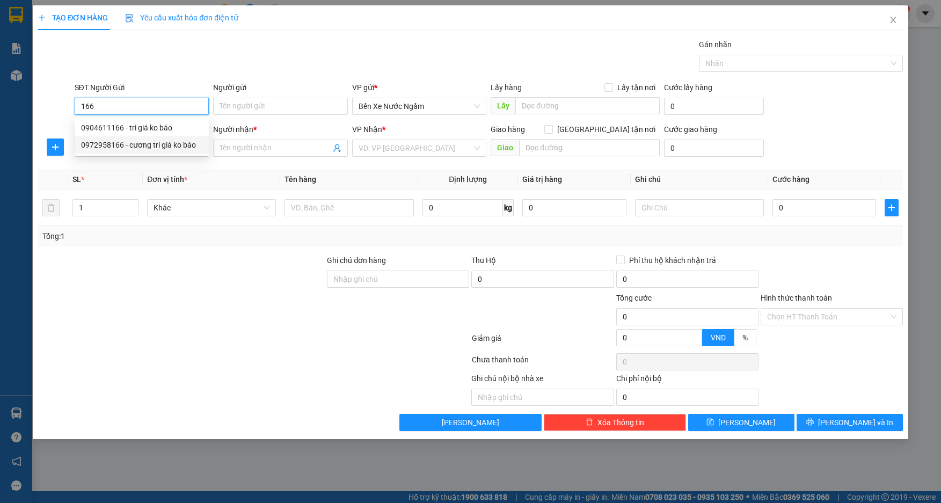
click at [119, 147] on div "0972958166 - cương tri giá ko báo" at bounding box center [142, 145] width 122 height 12
type input "0972958166"
type input "cương tri giá ko báo"
type input "0972958166"
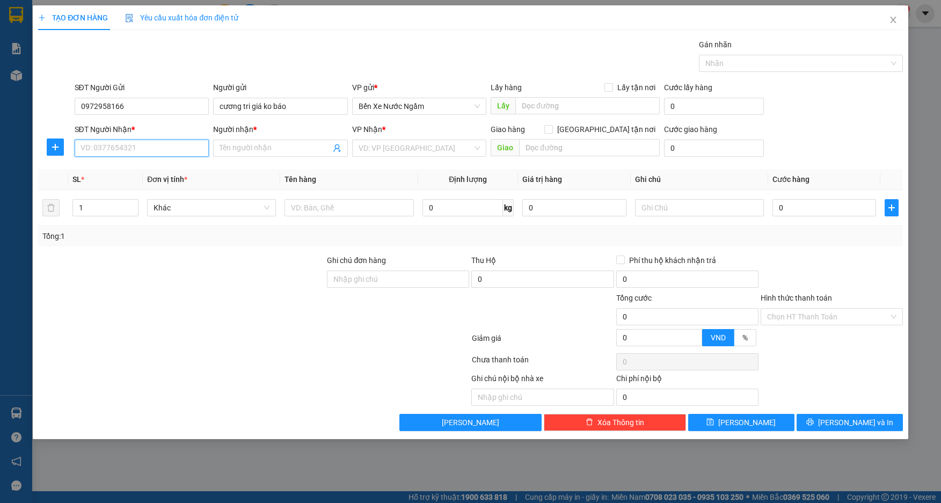
click at [130, 149] on input "SĐT Người Nhận *" at bounding box center [142, 148] width 135 height 17
click at [115, 188] on div "0985032477 - kt" at bounding box center [142, 187] width 122 height 12
type input "0985032477"
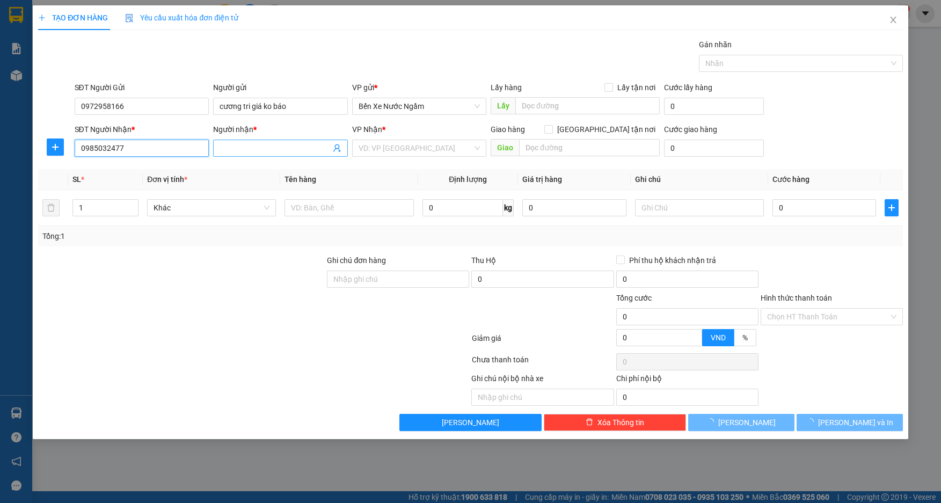
type input "kt"
type input "k thịnh"
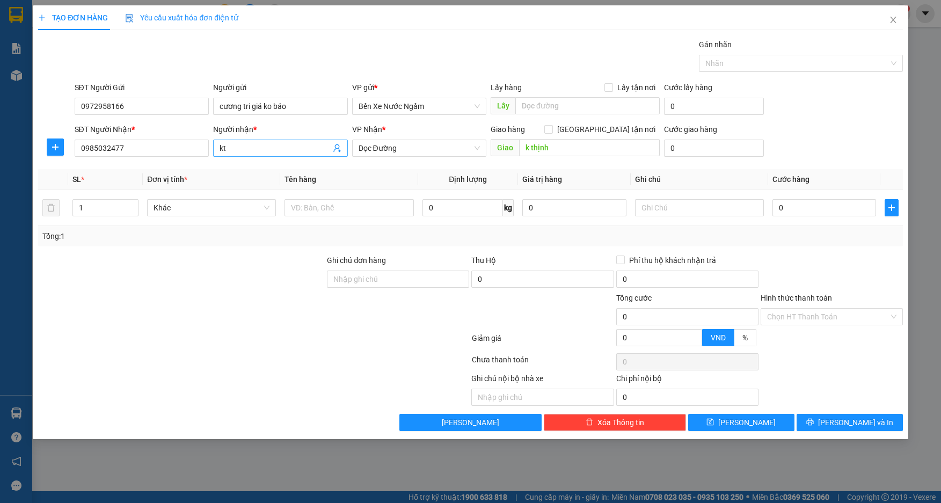
click at [271, 148] on input "kt" at bounding box center [275, 148] width 111 height 12
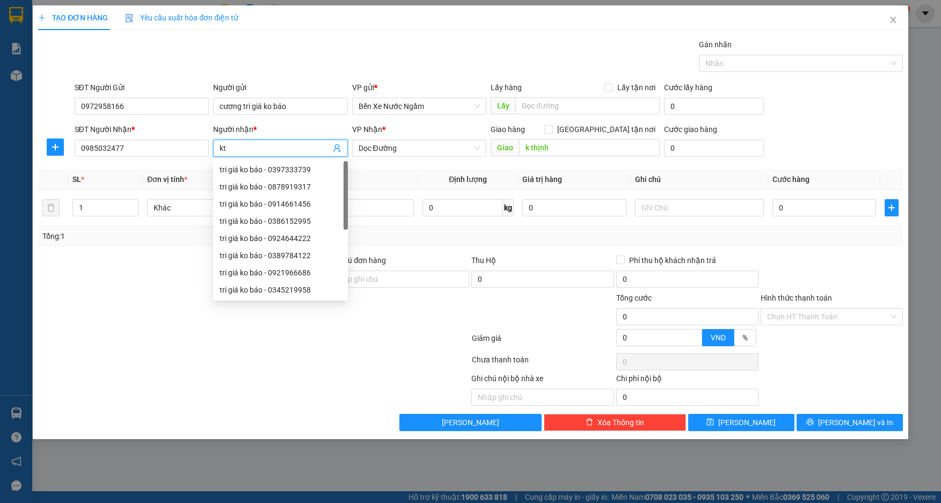
type input "k"
type input "lam"
click at [428, 158] on div "VP Nhận * Dọc Đường" at bounding box center [419, 142] width 135 height 38
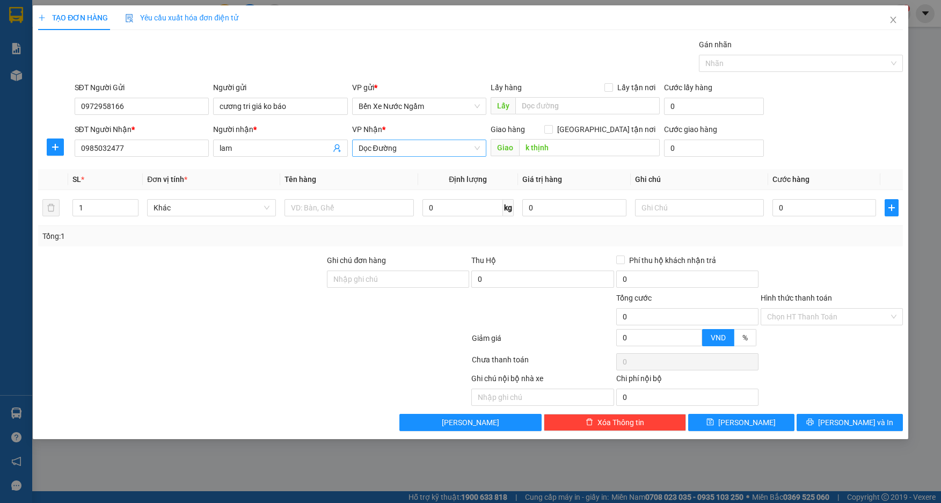
click at [428, 149] on span "Dọc Đường" at bounding box center [420, 148] width 122 height 16
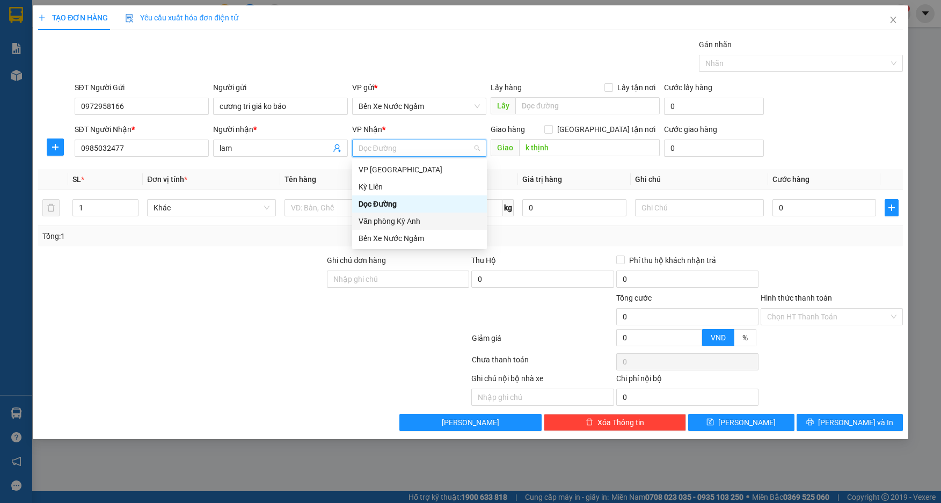
click at [404, 220] on div "Văn phòng Kỳ Anh" at bounding box center [420, 221] width 122 height 12
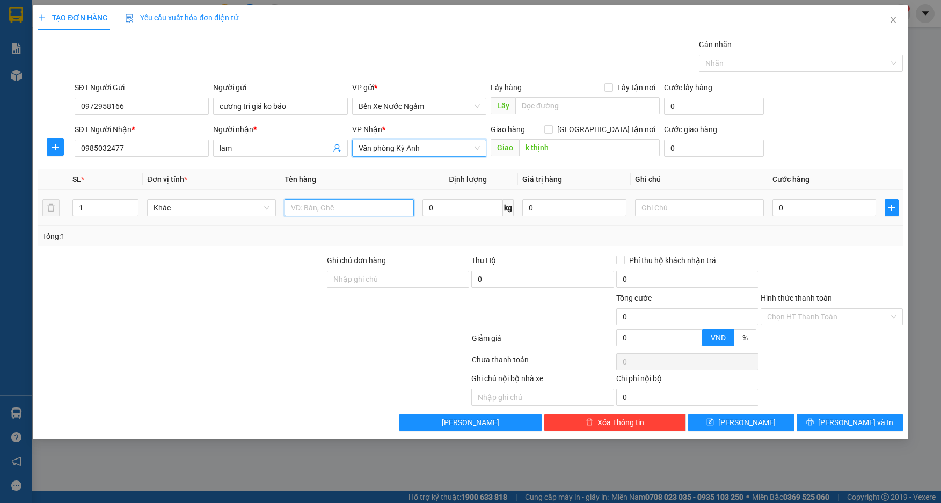
click at [351, 212] on input "text" at bounding box center [349, 207] width 129 height 17
type input "1 Kiện"
click at [804, 201] on input "0" at bounding box center [824, 207] width 104 height 17
type input "7"
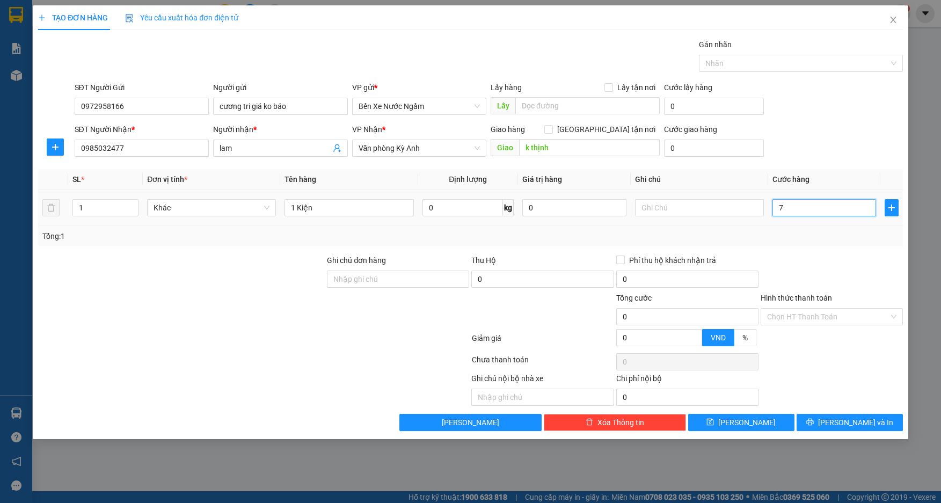
type input "7"
type input "70"
type input "700"
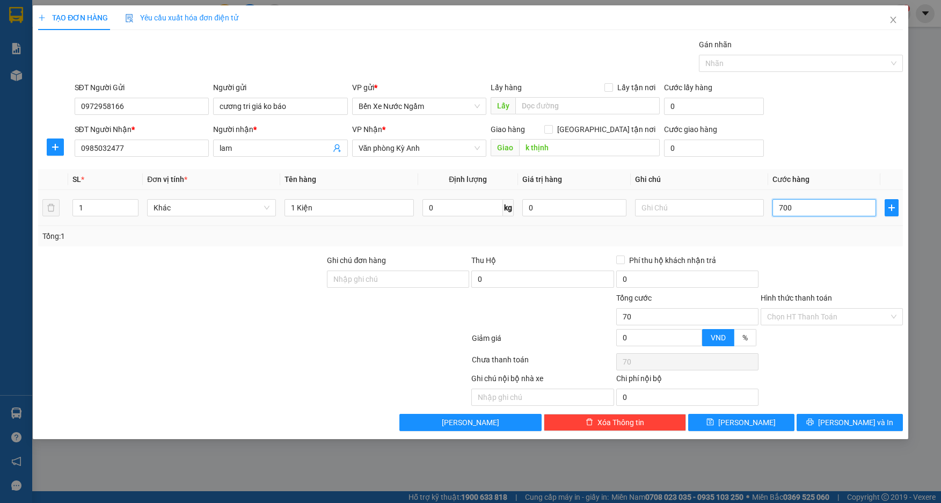
type input "700"
type input "7.000"
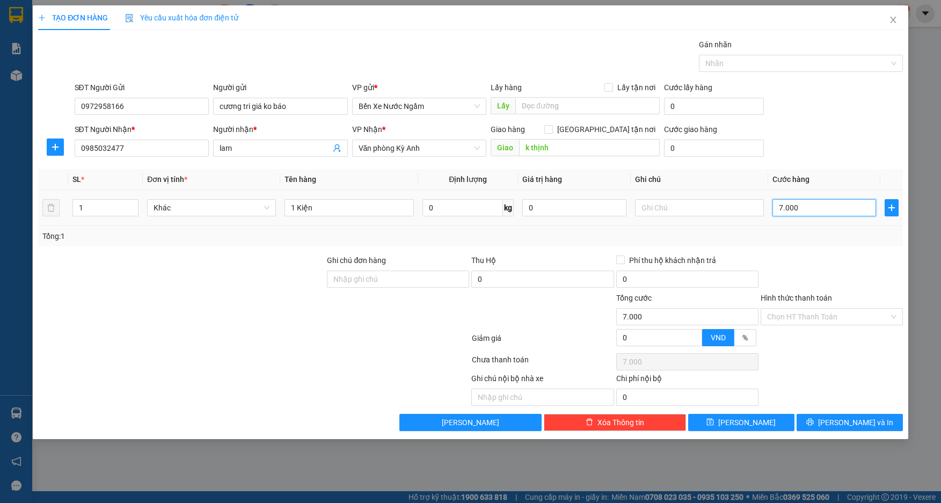
type input "70.000"
click at [702, 422] on button "[PERSON_NAME]" at bounding box center [741, 422] width 106 height 17
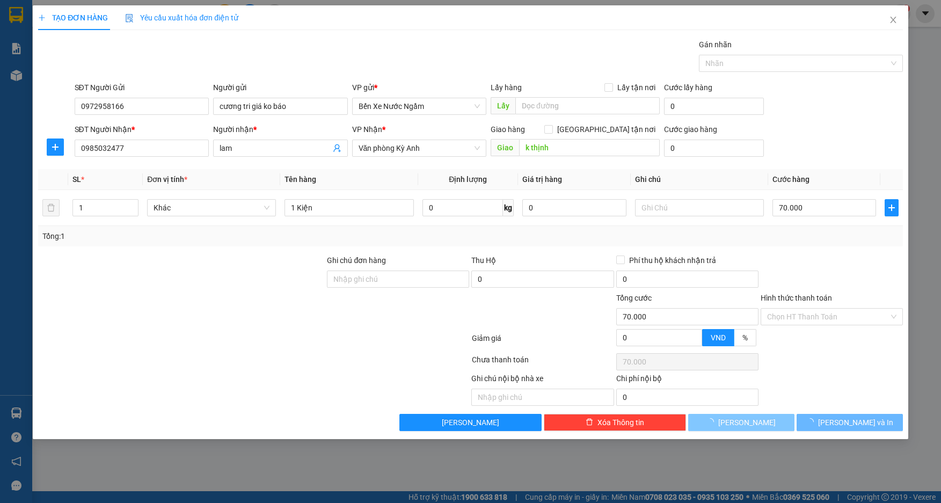
type input "0"
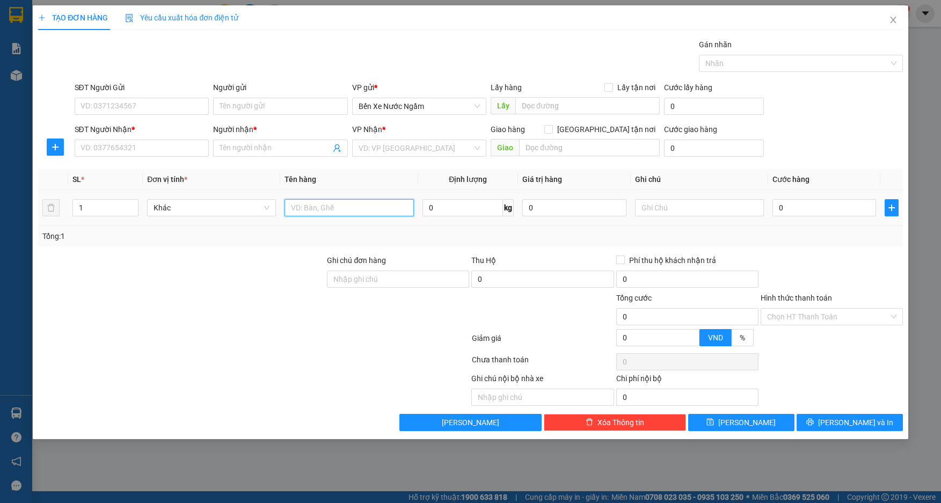
click at [312, 205] on input "text" at bounding box center [349, 207] width 129 height 17
type input "1 xốp"
click at [158, 153] on input "SĐT Người Nhận *" at bounding box center [142, 148] width 135 height 17
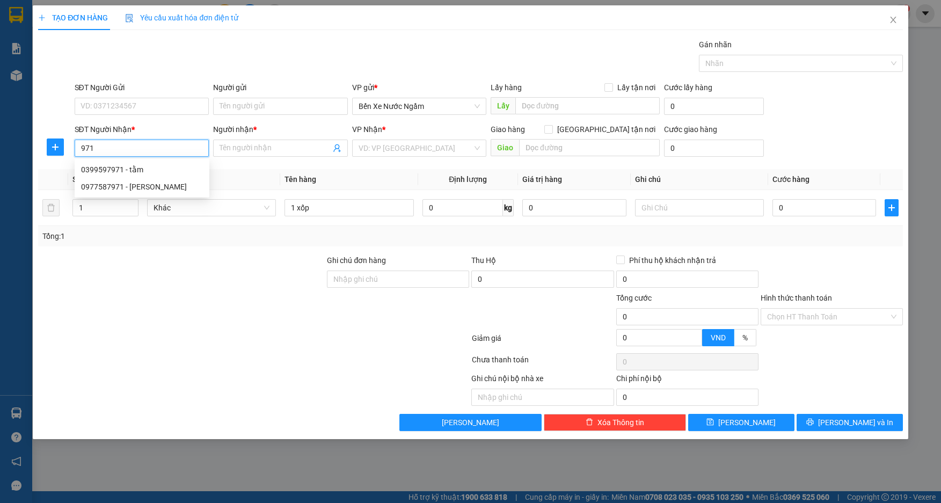
click at [105, 148] on input "971" at bounding box center [142, 148] width 135 height 17
click at [125, 183] on div "0977587971 - huyền" at bounding box center [142, 187] width 122 height 12
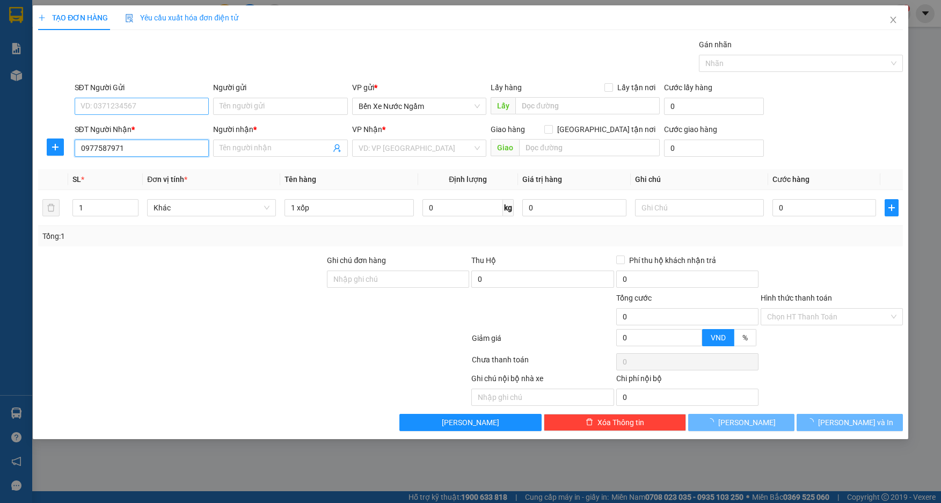
type input "0977587971"
click at [156, 113] on input "SĐT Người Gửi" at bounding box center [142, 106] width 135 height 17
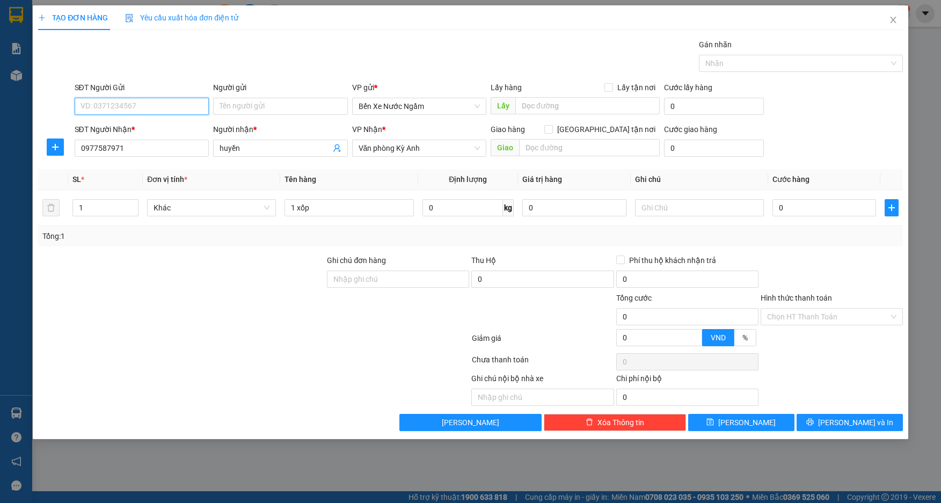
click at [156, 112] on input "SĐT Người Gửi" at bounding box center [142, 106] width 135 height 17
click at [157, 131] on div "0967555566 - quang tri giá ko báo" at bounding box center [142, 128] width 122 height 12
click at [809, 214] on input "0" at bounding box center [824, 207] width 104 height 17
click at [802, 325] on div "Chọn HT Thanh Toán" at bounding box center [832, 316] width 142 height 17
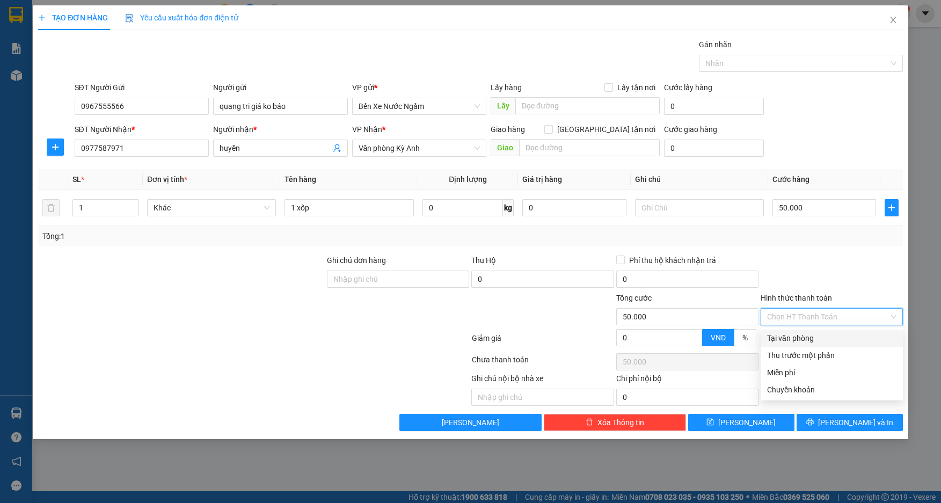
click at [805, 316] on input "Hình thức thanh toán" at bounding box center [828, 317] width 122 height 16
click at [796, 335] on div "Tại văn phòng" at bounding box center [831, 338] width 129 height 12
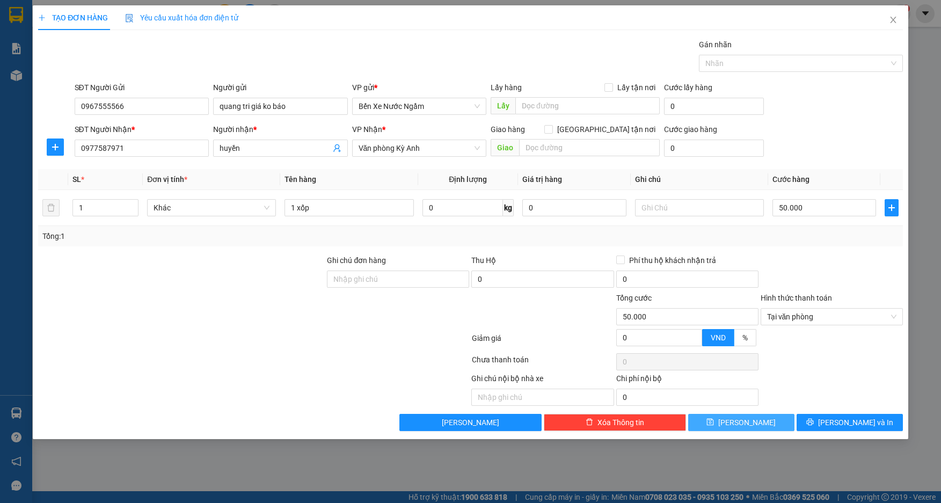
click at [743, 422] on span "[PERSON_NAME]" at bounding box center [746, 423] width 57 height 12
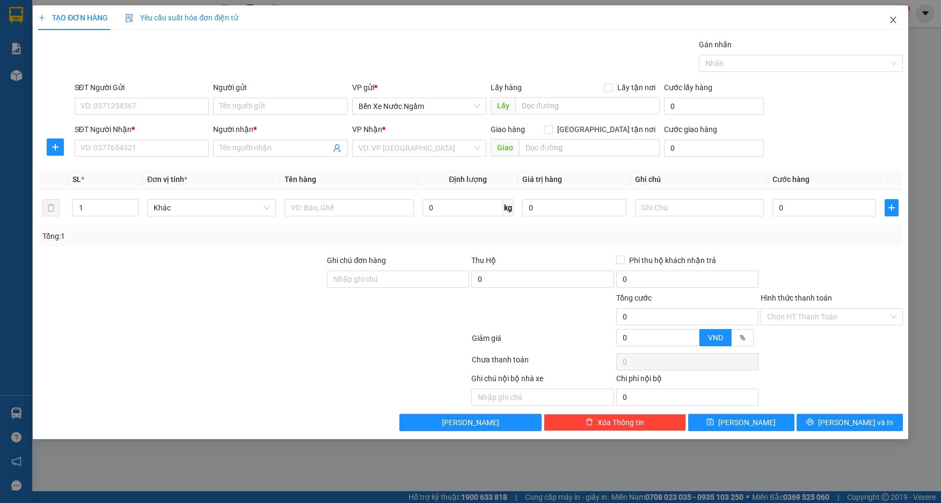
click at [895, 21] on icon "close" at bounding box center [893, 20] width 9 height 9
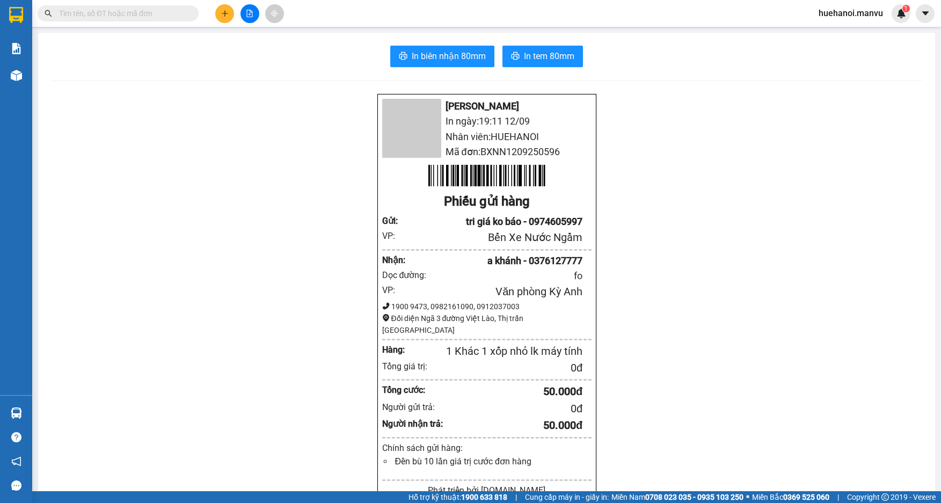
click at [50, 74] on div "In biên nhận 80mm In tem 80mm Mận Vũ In ngày: 19:11 12/09 Nhân viên: HUEHANOI M…" at bounding box center [486, 415] width 897 height 764
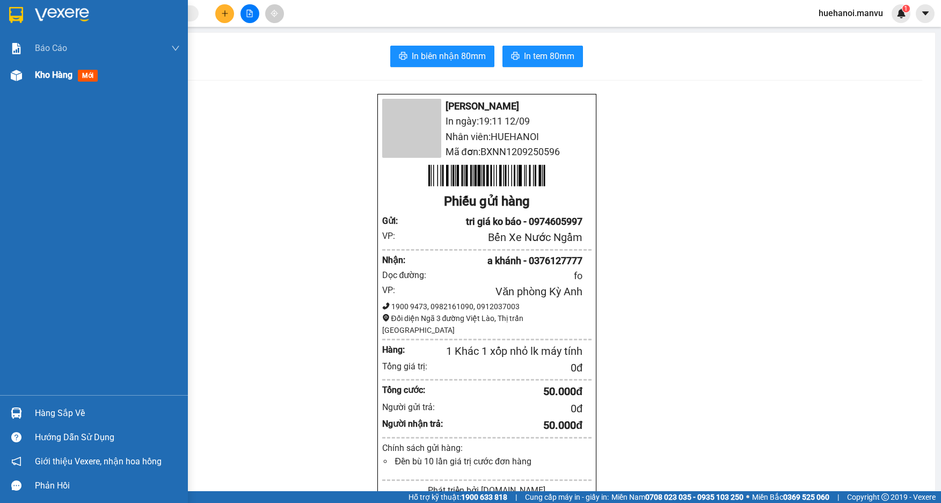
click at [48, 76] on span "Kho hàng" at bounding box center [54, 75] width 38 height 10
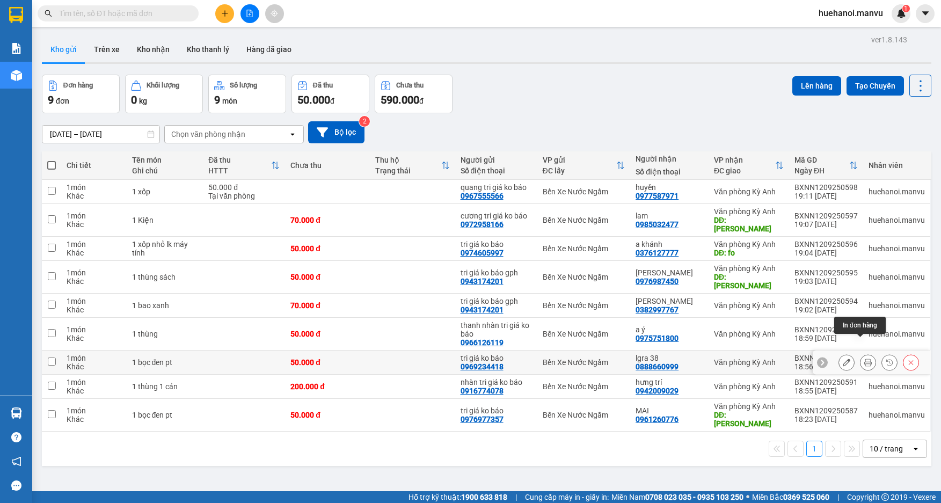
click at [864, 359] on icon at bounding box center [868, 363] width 8 height 8
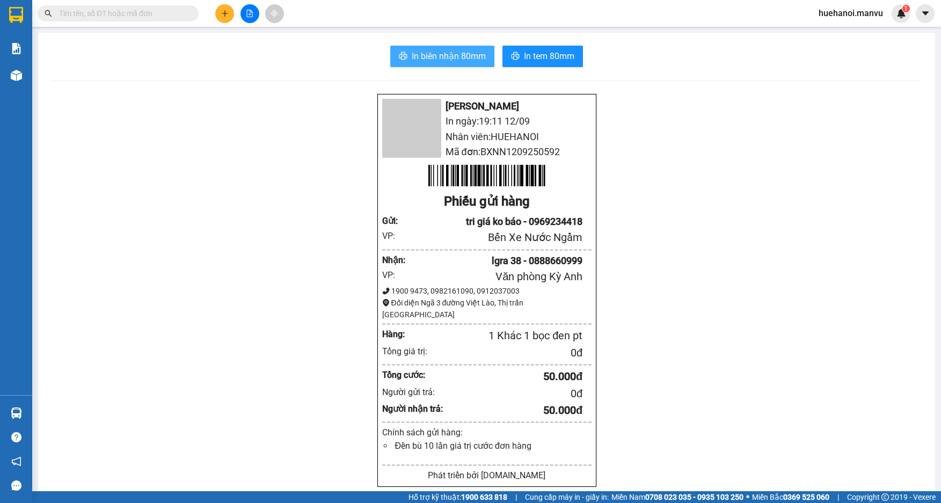
click at [483, 62] on button "In biên nhận 80mm" at bounding box center [442, 56] width 104 height 21
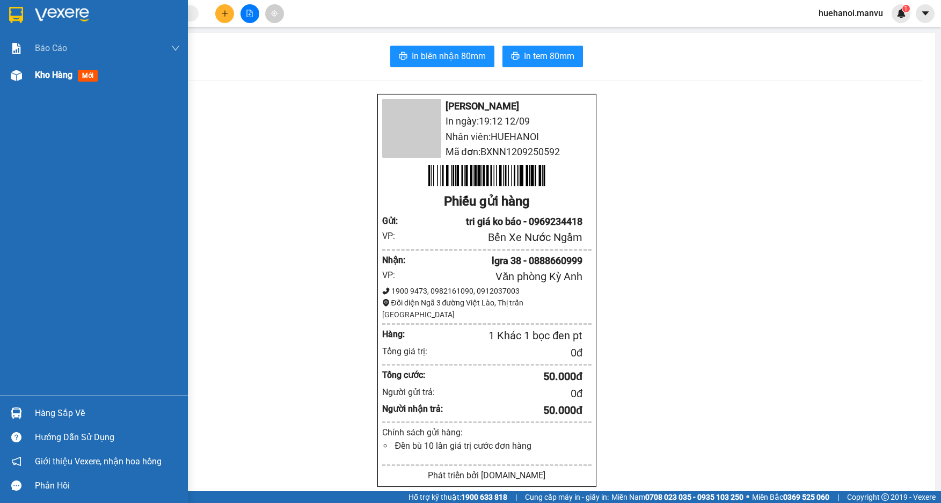
click at [46, 78] on span "Kho hàng" at bounding box center [54, 75] width 38 height 10
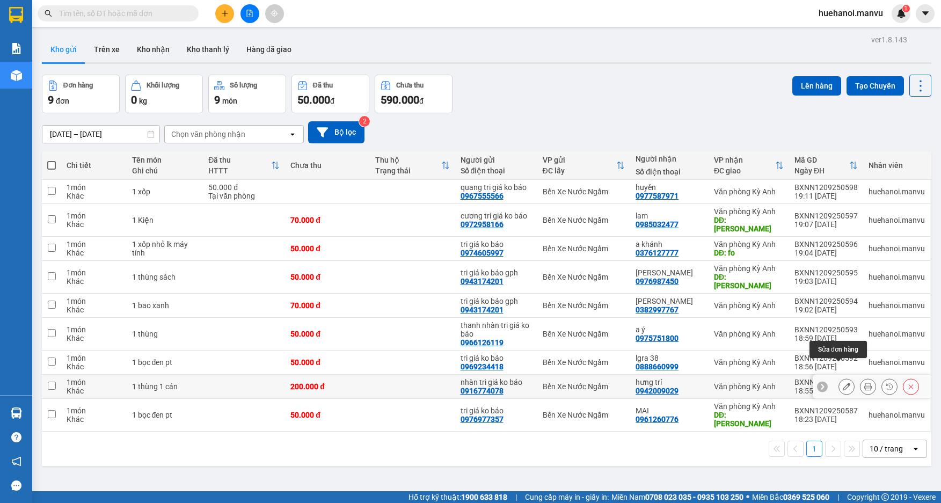
click at [843, 383] on icon at bounding box center [847, 387] width 8 height 8
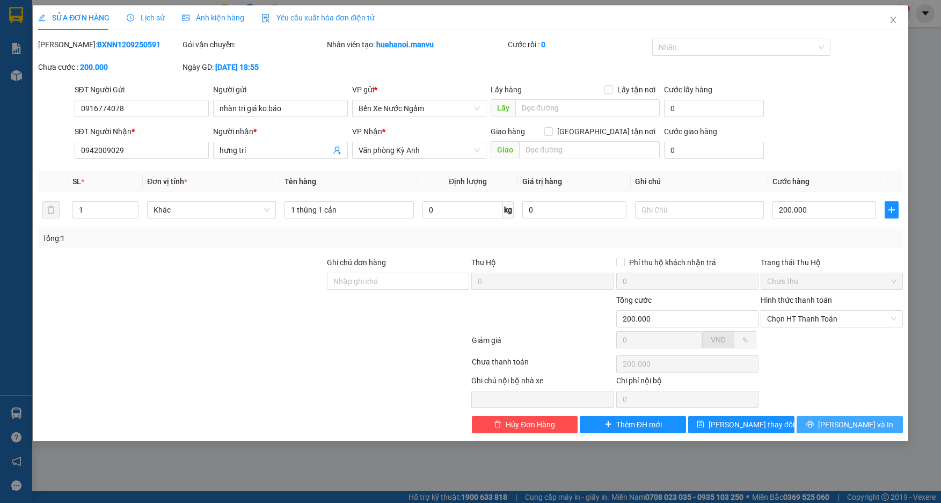
click at [828, 427] on button "[PERSON_NAME] và In" at bounding box center [850, 424] width 106 height 17
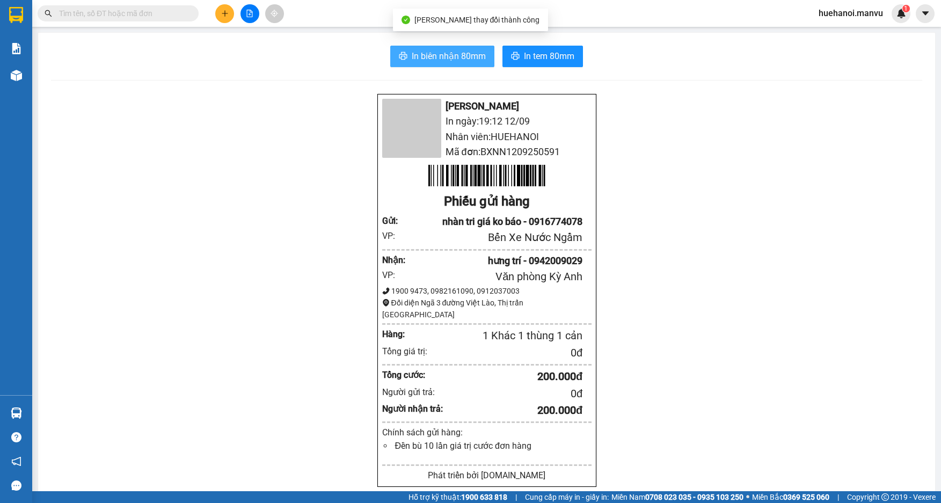
click at [460, 60] on span "In biên nhận 80mm" at bounding box center [449, 55] width 74 height 13
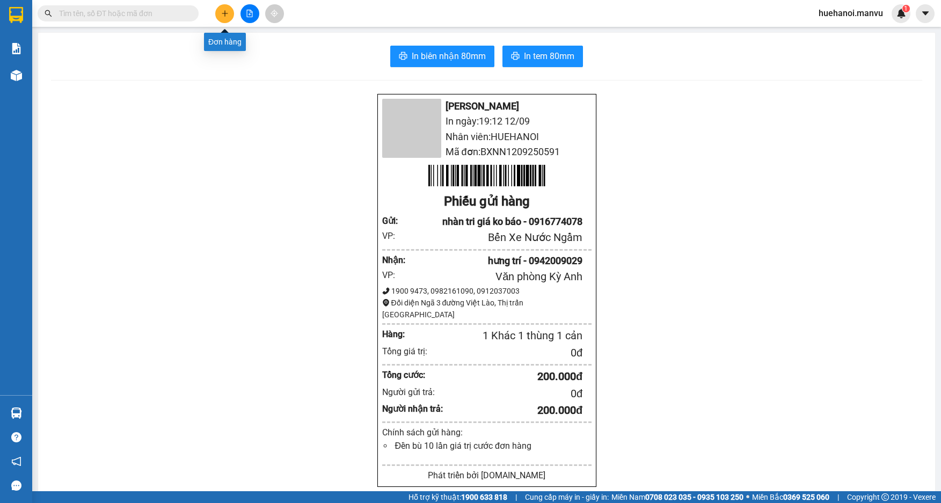
click at [231, 12] on button at bounding box center [224, 13] width 19 height 19
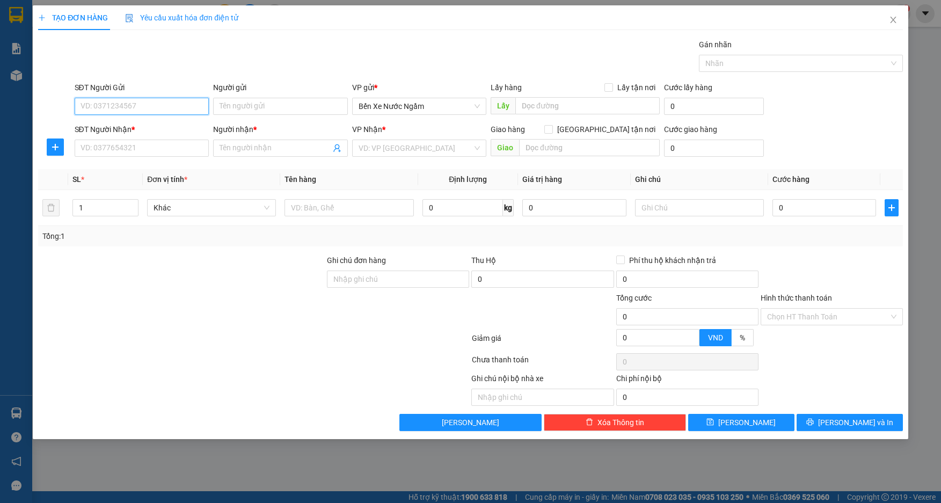
click at [164, 100] on input "SĐT Người Gửi" at bounding box center [142, 106] width 135 height 17
click at [162, 130] on div "0333700077 - tri giá ko báo" at bounding box center [142, 128] width 122 height 12
click at [159, 156] on input "SĐT Người Nhận *" at bounding box center [142, 148] width 135 height 17
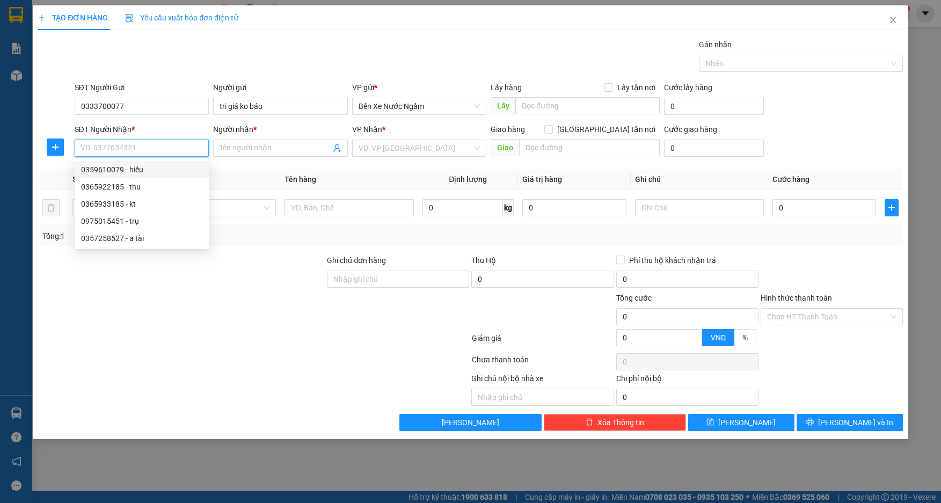
click at [141, 169] on div "0359610079 - hiếu" at bounding box center [142, 170] width 122 height 12
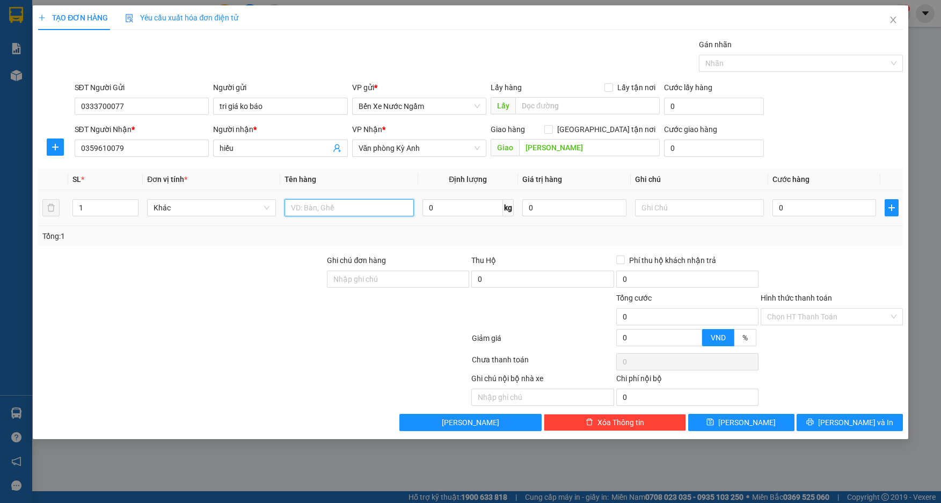
click at [327, 207] on input "text" at bounding box center [349, 207] width 129 height 17
click at [828, 210] on input "0" at bounding box center [824, 207] width 104 height 17
click at [826, 426] on button "[PERSON_NAME] và In" at bounding box center [850, 422] width 106 height 17
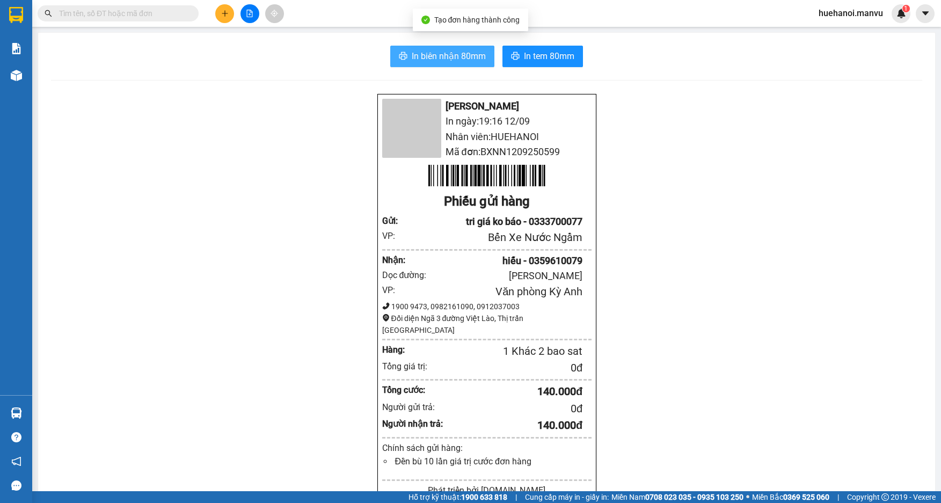
click at [440, 67] on button "In biên nhận 80mm" at bounding box center [442, 56] width 104 height 21
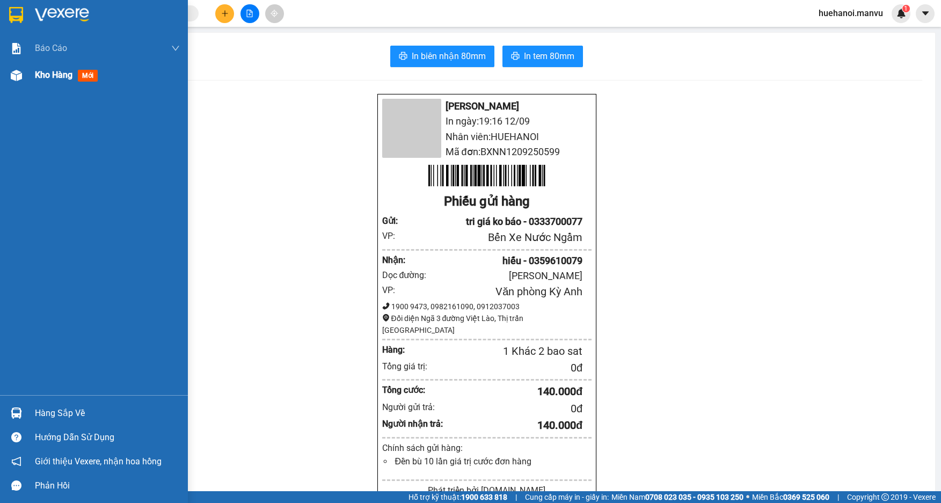
click at [39, 70] on span "Kho hàng" at bounding box center [54, 75] width 38 height 10
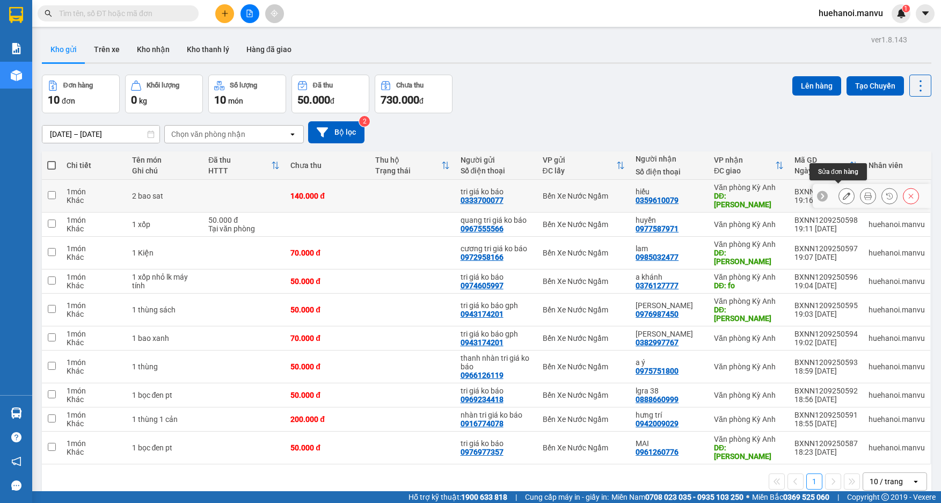
click at [843, 192] on icon at bounding box center [847, 196] width 8 height 8
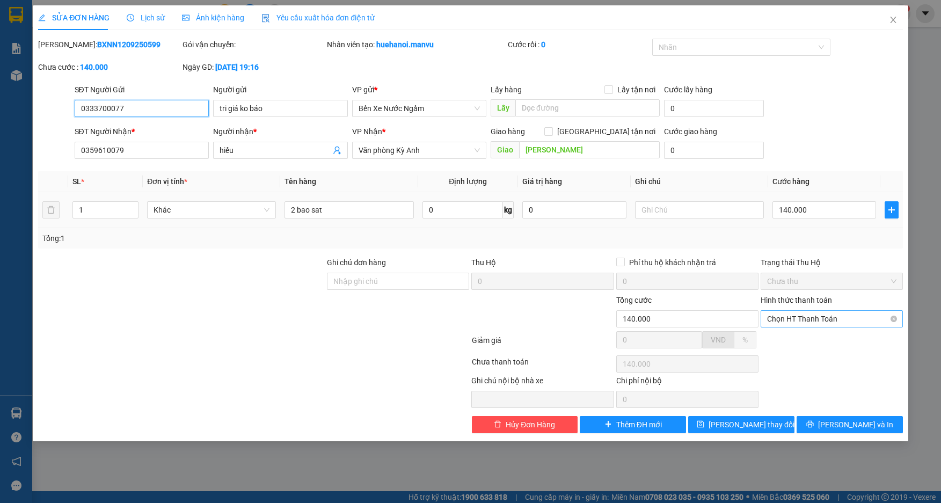
click at [823, 312] on span "Chọn HT Thanh Toán" at bounding box center [831, 319] width 129 height 16
click at [811, 338] on div "Tại văn phòng" at bounding box center [831, 340] width 129 height 12
click at [845, 426] on span "[PERSON_NAME] và In" at bounding box center [855, 425] width 75 height 12
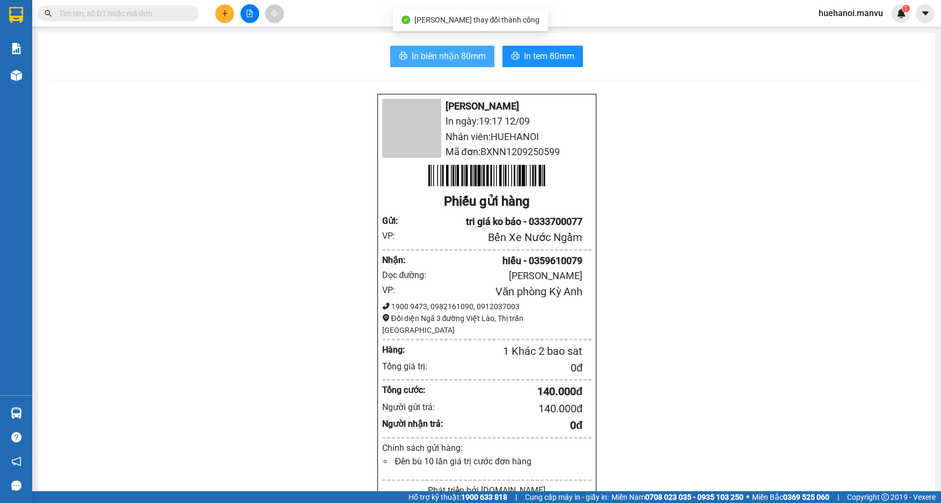
click at [451, 57] on span "In biên nhận 80mm" at bounding box center [449, 55] width 74 height 13
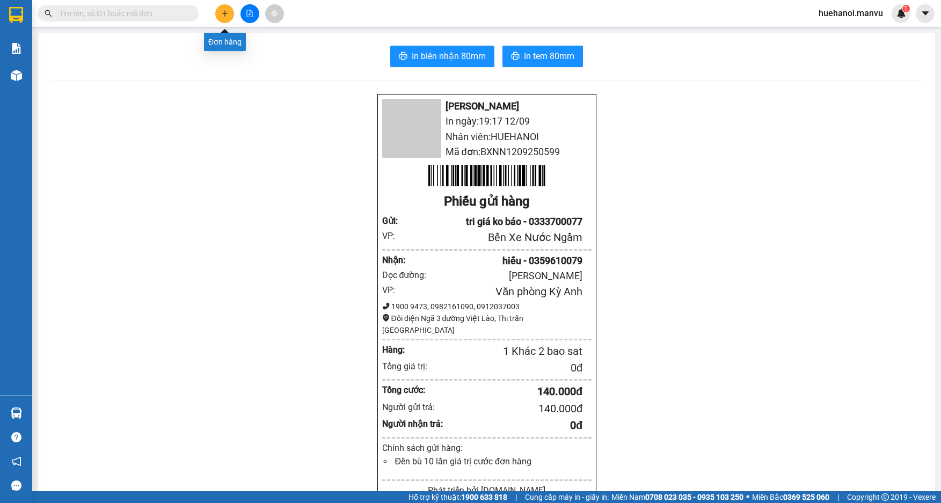
click at [227, 18] on button at bounding box center [224, 13] width 19 height 19
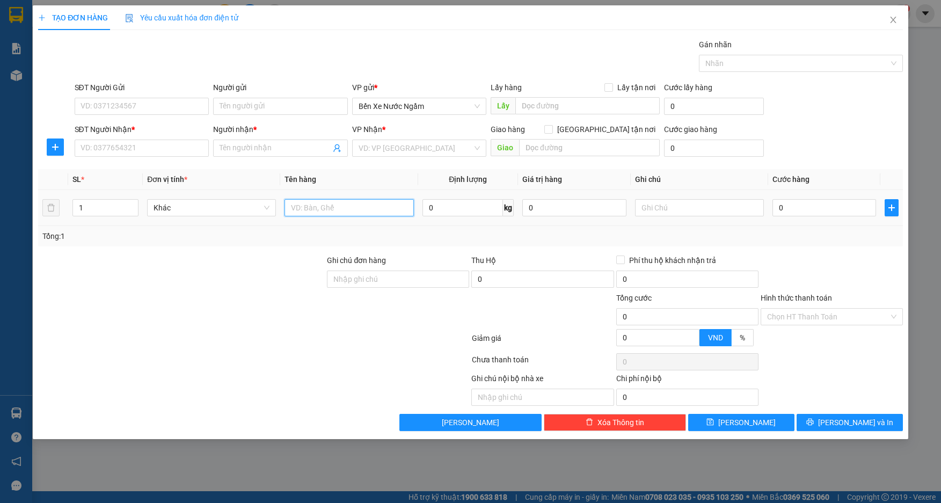
click at [348, 208] on input "text" at bounding box center [349, 207] width 129 height 17
click at [115, 108] on input "SĐT Người Gửi" at bounding box center [142, 106] width 135 height 17
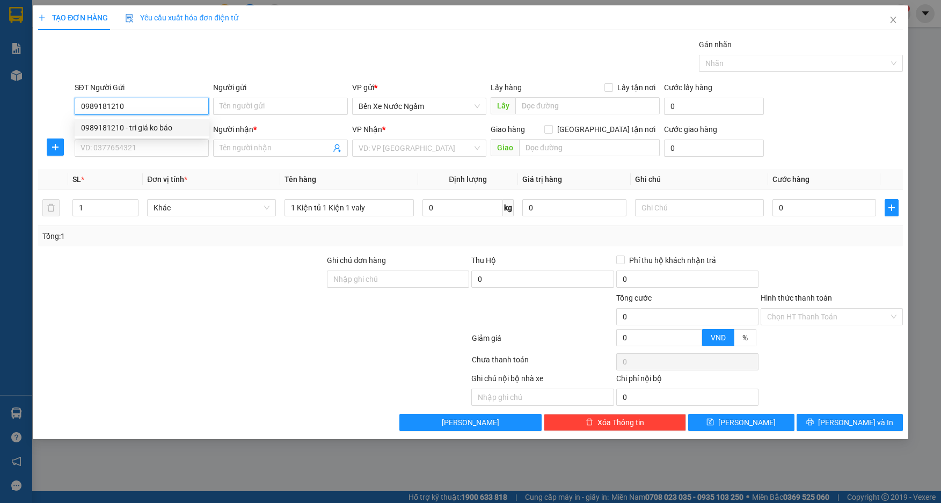
click at [123, 134] on div "0989181210 - tri giá ko báo" at bounding box center [142, 127] width 135 height 17
click at [119, 150] on input "SĐT Người Nhận *" at bounding box center [142, 148] width 135 height 17
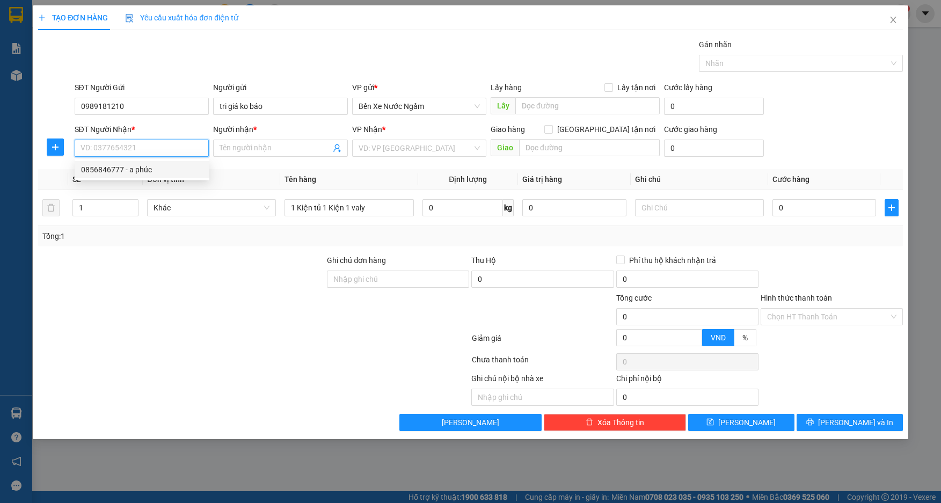
click at [120, 167] on div "0856846777 - a phúc" at bounding box center [142, 170] width 122 height 12
click at [267, 145] on input "a phúc" at bounding box center [275, 148] width 111 height 12
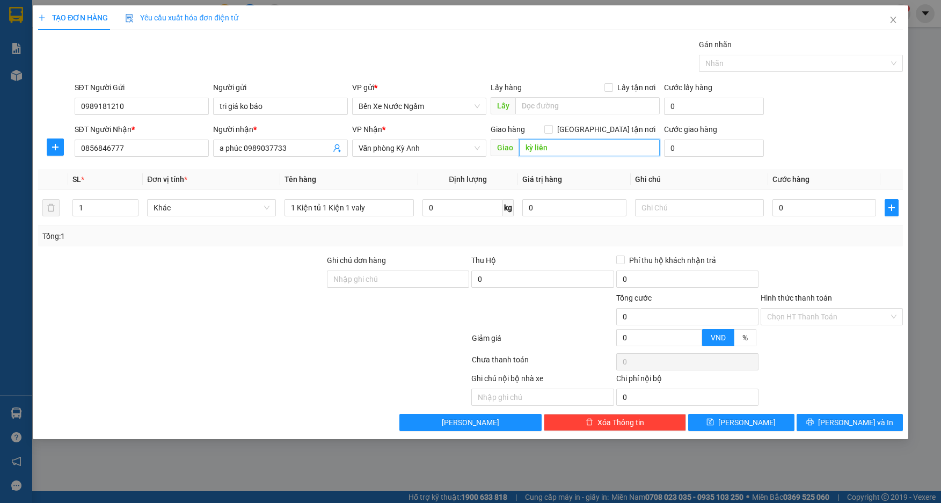
click at [571, 143] on input "kỳ liên" at bounding box center [589, 147] width 141 height 17
click at [826, 211] on input "0" at bounding box center [824, 207] width 104 height 17
click at [825, 421] on button "[PERSON_NAME] và In" at bounding box center [850, 422] width 106 height 17
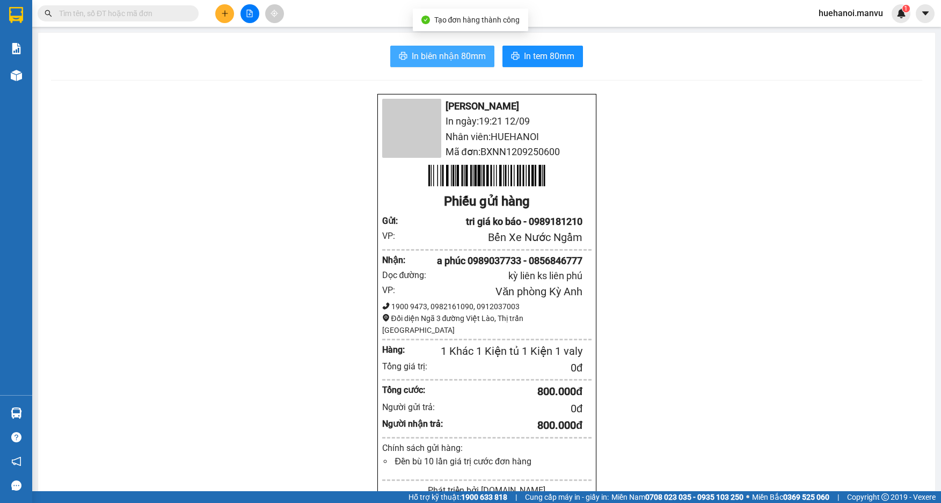
click at [476, 62] on span "In biên nhận 80mm" at bounding box center [449, 55] width 74 height 13
click at [470, 60] on span "In biên nhận 80mm" at bounding box center [449, 55] width 74 height 13
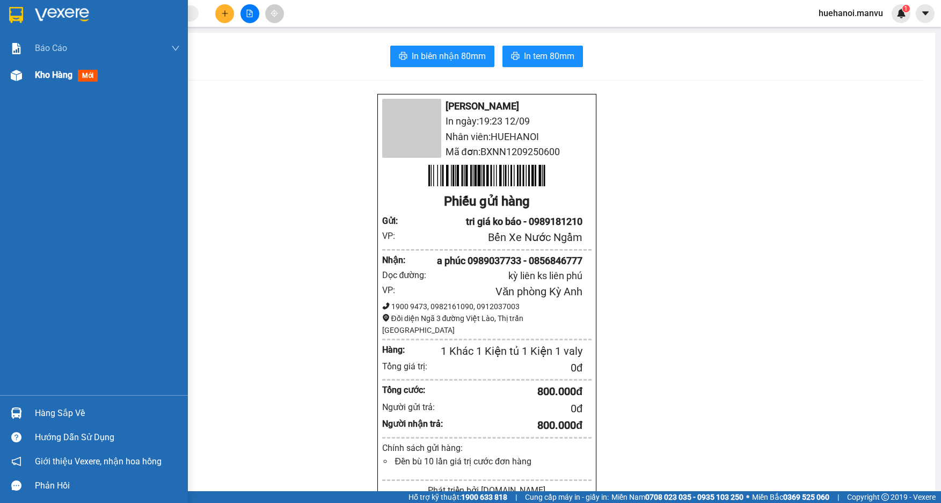
click at [67, 75] on span "Kho hàng" at bounding box center [54, 75] width 38 height 10
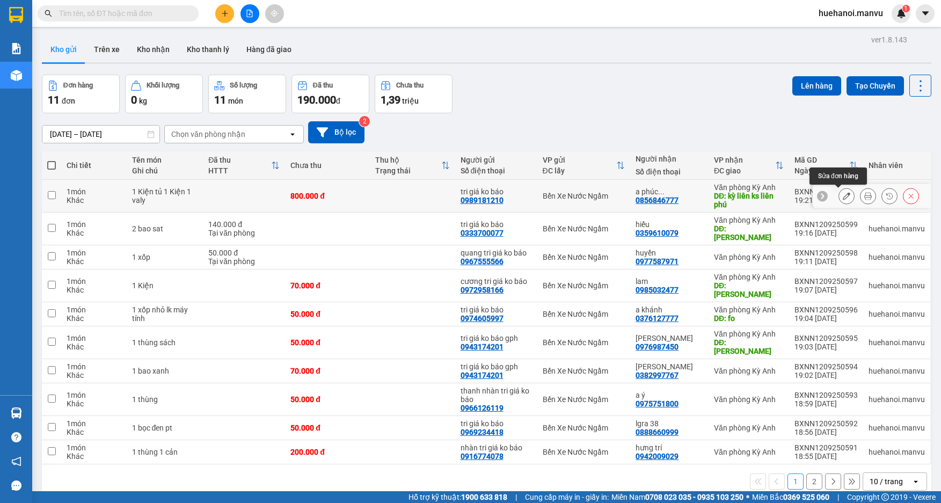
click at [843, 194] on icon at bounding box center [847, 196] width 8 height 8
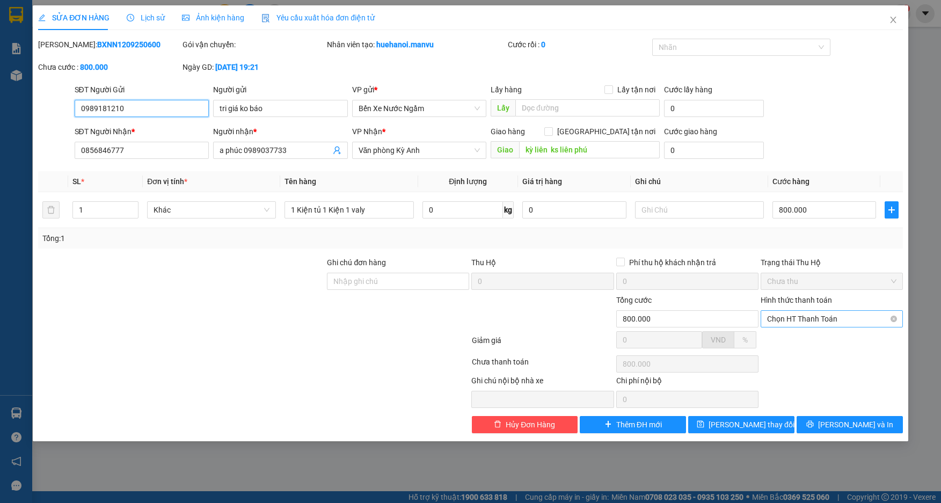
click at [805, 320] on span "Chọn HT Thanh Toán" at bounding box center [831, 319] width 129 height 16
click at [805, 342] on div "Tại văn phòng" at bounding box center [831, 340] width 129 height 12
click at [820, 422] on button "[PERSON_NAME] và In" at bounding box center [850, 424] width 106 height 17
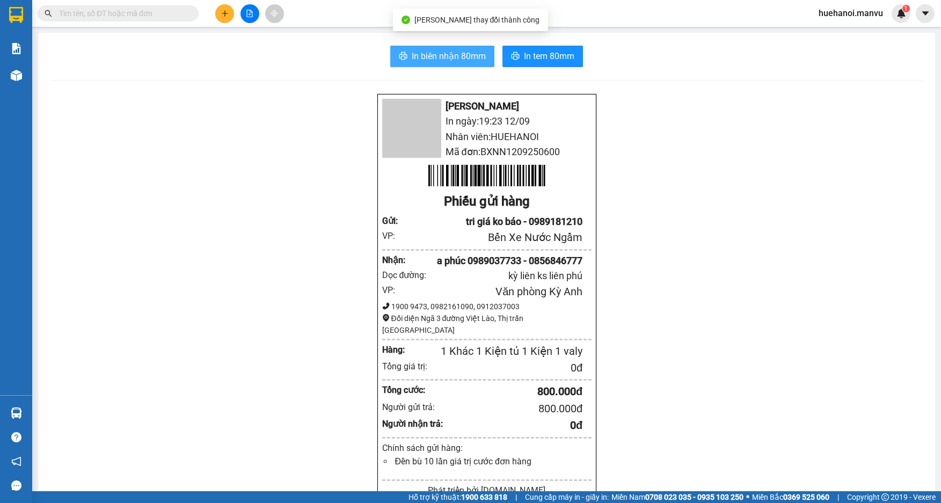
click at [466, 57] on span "In biên nhận 80mm" at bounding box center [449, 55] width 74 height 13
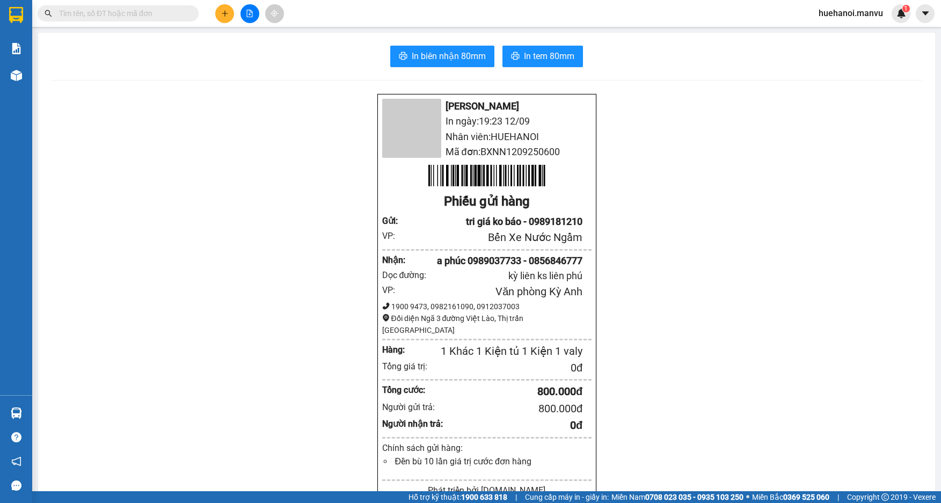
click at [225, 16] on icon "plus" at bounding box center [224, 13] width 1 height 6
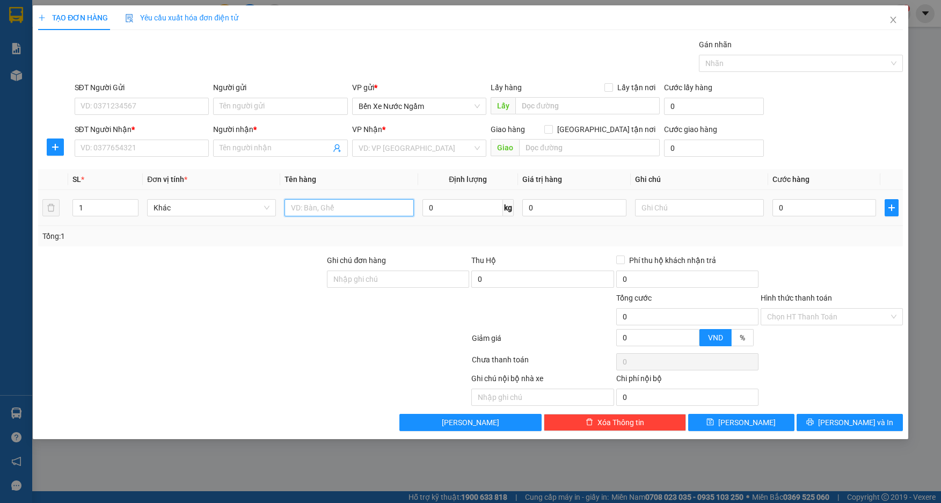
click at [351, 209] on input "text" at bounding box center [349, 207] width 129 height 17
click at [147, 107] on input "SĐT Người Gửi" at bounding box center [142, 106] width 135 height 17
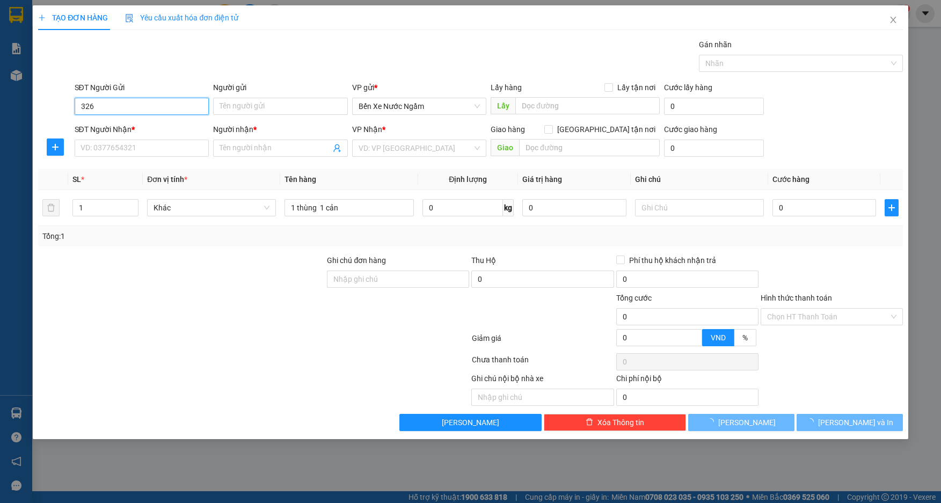
click at [147, 107] on input "326" at bounding box center [142, 106] width 135 height 17
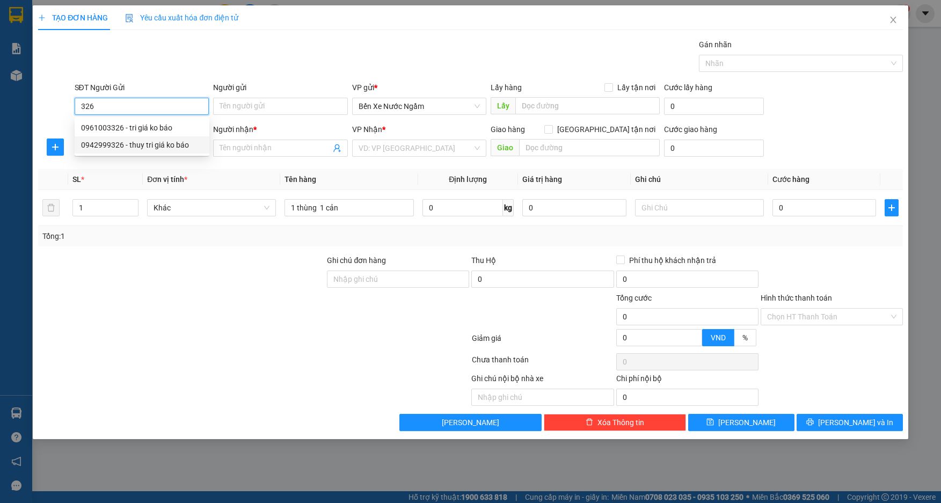
click at [164, 140] on div "0942999326 - thuy tri giá ko báo" at bounding box center [142, 145] width 122 height 12
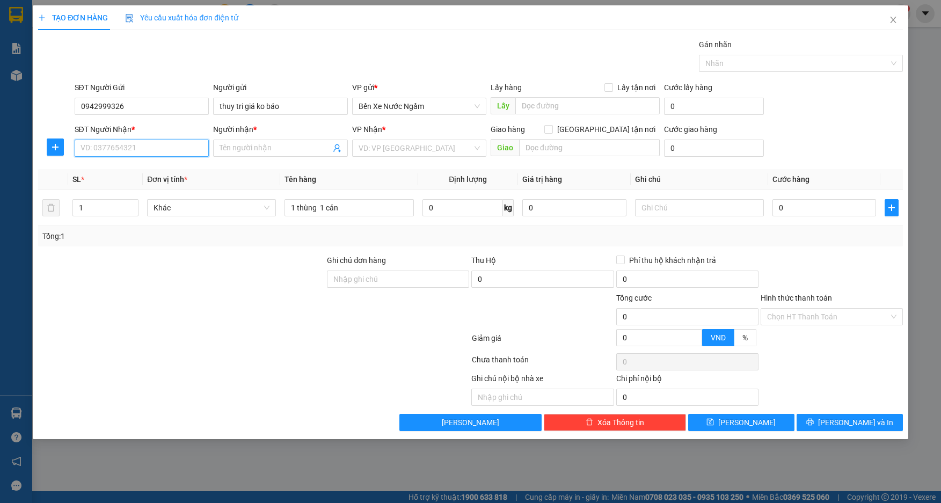
click at [164, 148] on input "SĐT Người Nhận *" at bounding box center [142, 148] width 135 height 17
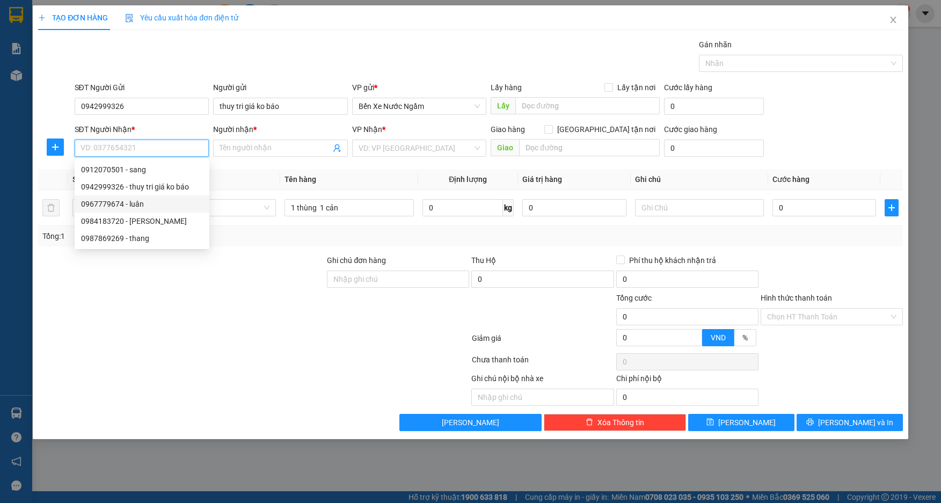
click at [146, 202] on div "0967779674 - luân" at bounding box center [142, 204] width 122 height 12
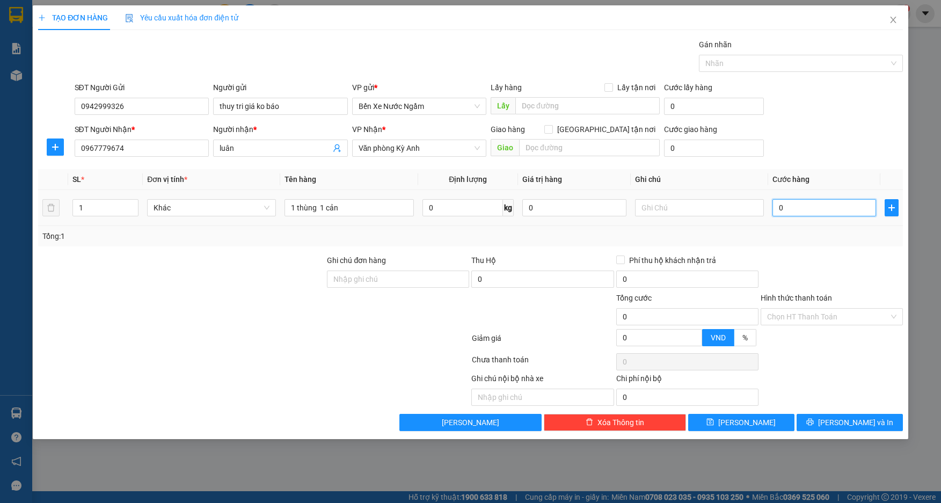
click at [804, 211] on input "0" at bounding box center [824, 207] width 104 height 17
click at [714, 425] on icon "save" at bounding box center [710, 422] width 8 height 8
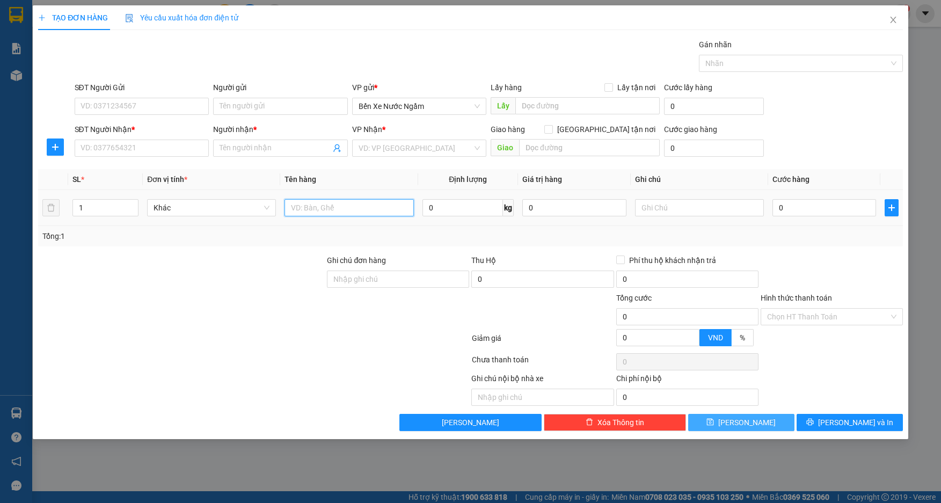
click at [312, 212] on input "text" at bounding box center [349, 207] width 129 height 17
click at [117, 108] on input "SĐT Người Gửi" at bounding box center [142, 106] width 135 height 17
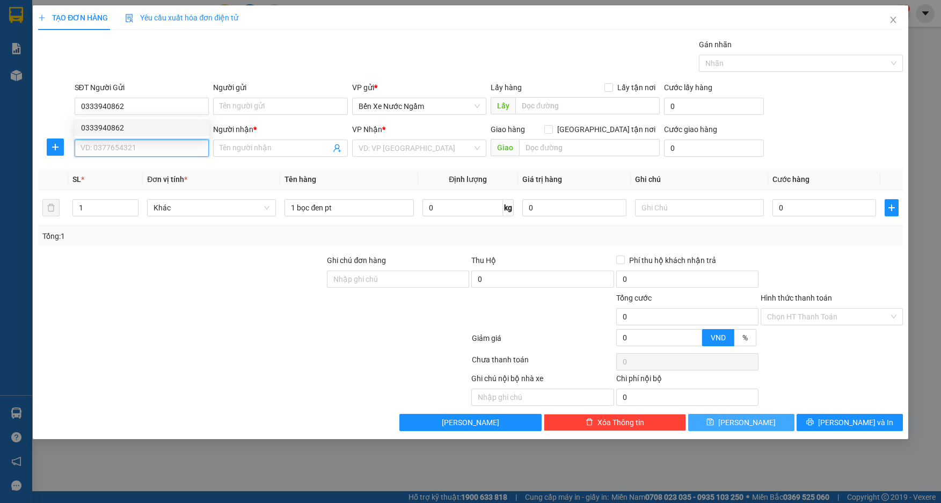
click at [135, 146] on input "SĐT Người Nhận *" at bounding box center [142, 148] width 135 height 17
click at [116, 170] on div "0987993302 - quyết" at bounding box center [142, 170] width 122 height 12
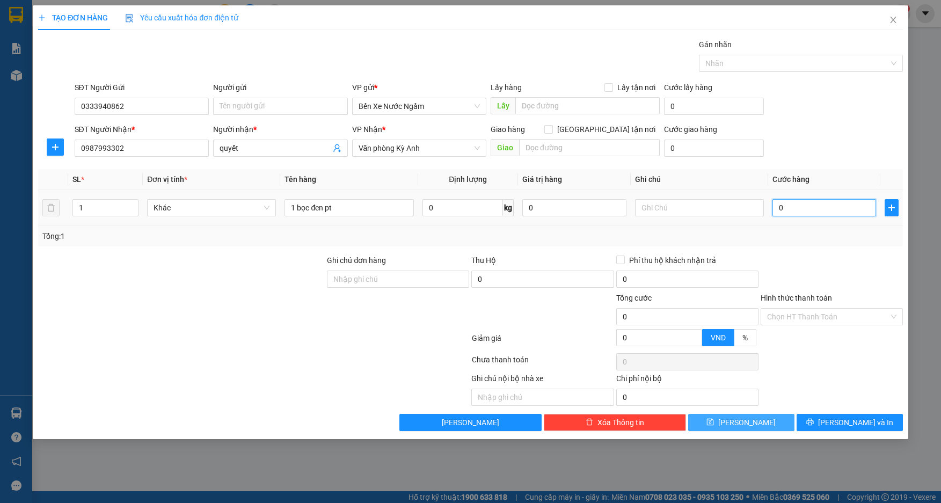
click at [791, 203] on input "0" at bounding box center [824, 207] width 104 height 17
click at [827, 424] on button "[PERSON_NAME] và In" at bounding box center [850, 422] width 106 height 17
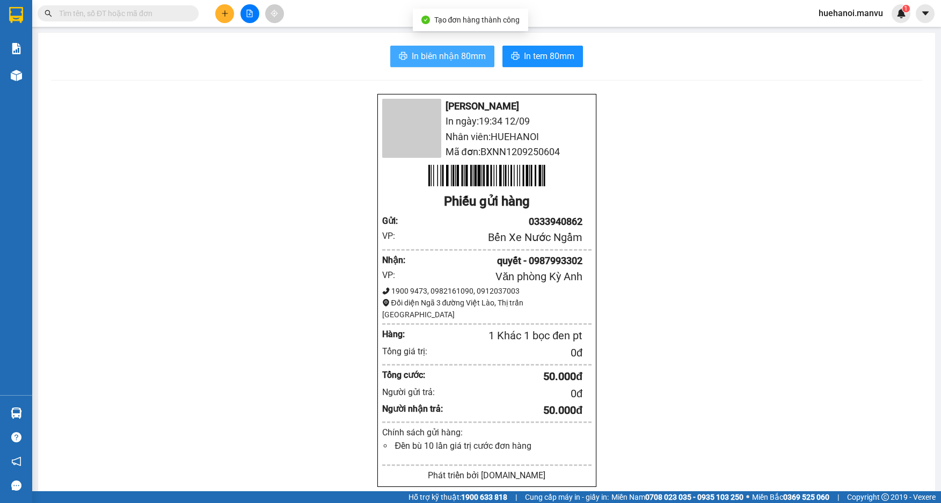
click at [451, 52] on span "In biên nhận 80mm" at bounding box center [449, 55] width 74 height 13
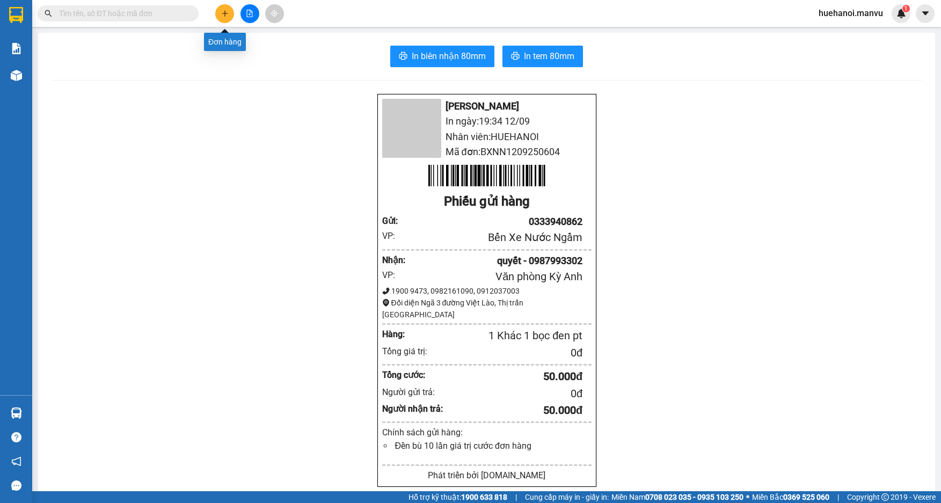
click at [227, 11] on icon "plus" at bounding box center [225, 14] width 8 height 8
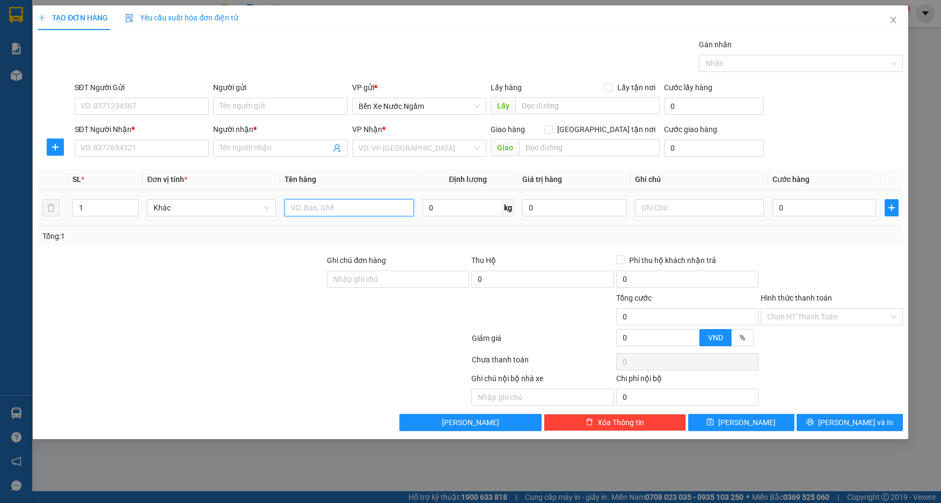
click at [335, 205] on input "text" at bounding box center [349, 207] width 129 height 17
click at [172, 110] on input "SĐT Người Gửi" at bounding box center [142, 106] width 135 height 17
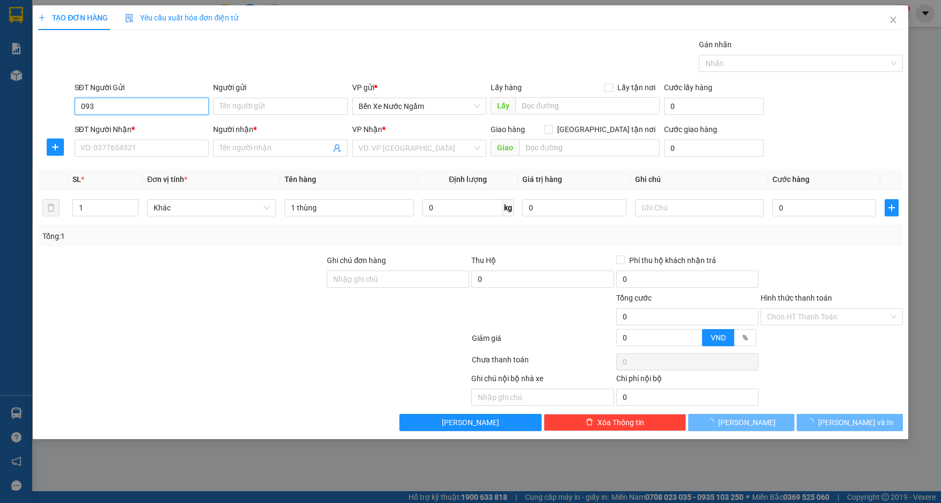
click at [172, 110] on input "093" at bounding box center [142, 106] width 135 height 17
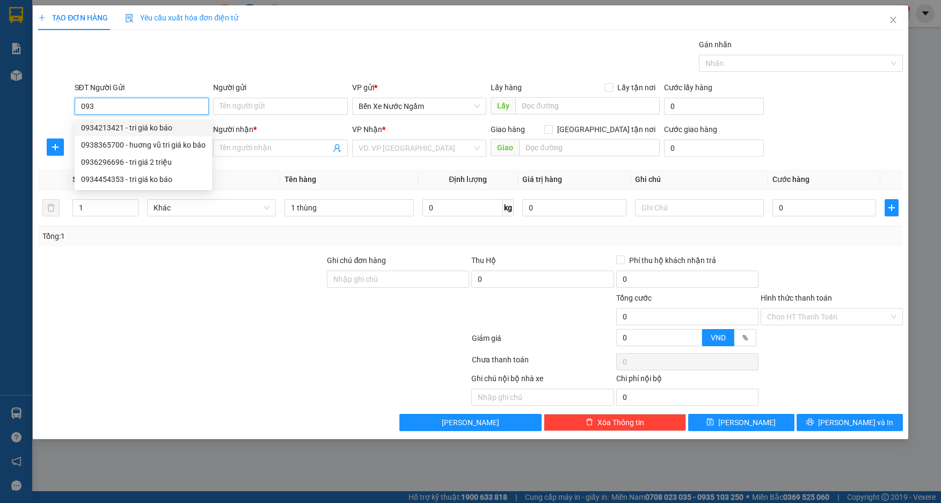
click at [163, 108] on input "093" at bounding box center [142, 106] width 135 height 17
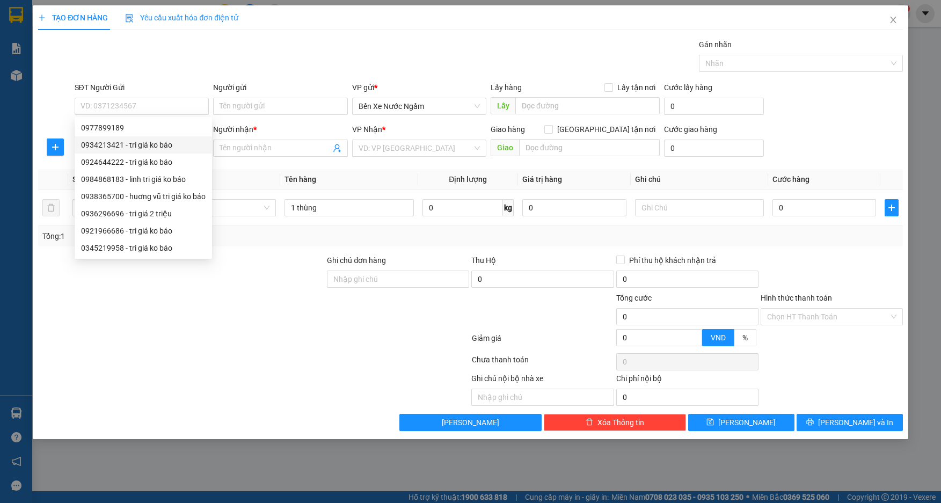
click at [230, 166] on div "Transit Pickup Surcharge Ids Transit Deliver Surcharge Ids Transit Deliver Surc…" at bounding box center [470, 235] width 864 height 392
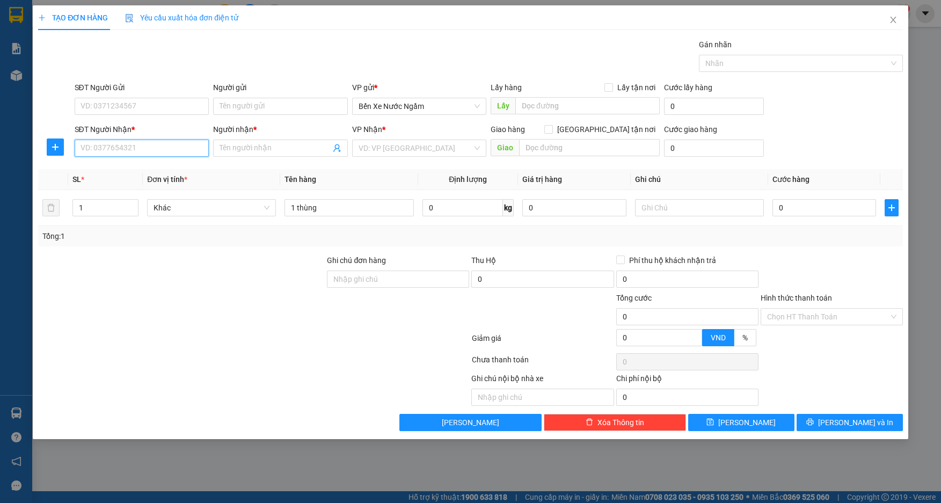
click at [169, 145] on input "SĐT Người Nhận *" at bounding box center [142, 148] width 135 height 17
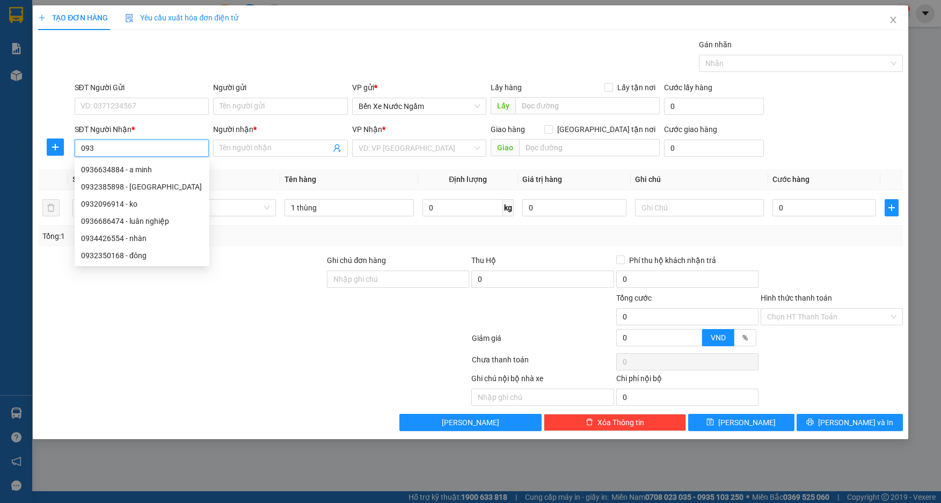
click at [169, 145] on input "093" at bounding box center [142, 148] width 135 height 17
click at [376, 142] on input "search" at bounding box center [416, 148] width 114 height 16
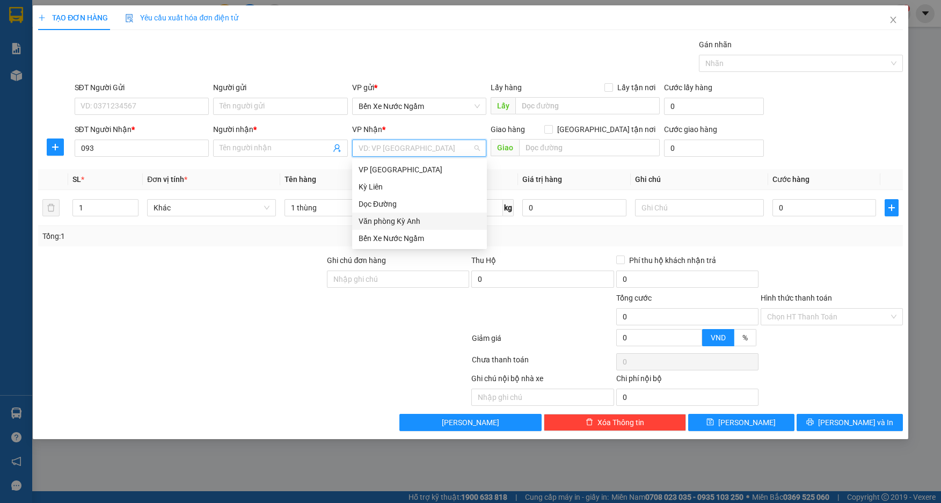
click at [394, 220] on div "Văn phòng Kỳ Anh" at bounding box center [420, 221] width 122 height 12
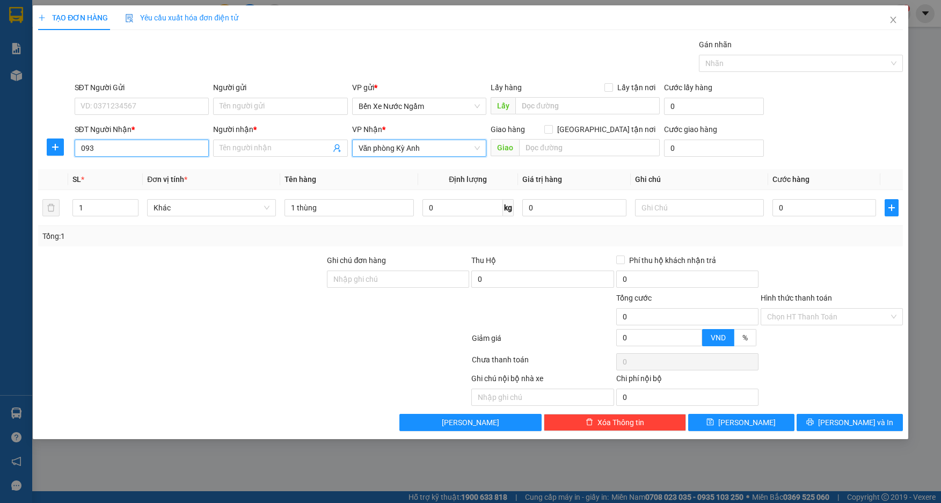
click at [164, 154] on input "093" at bounding box center [142, 148] width 135 height 17
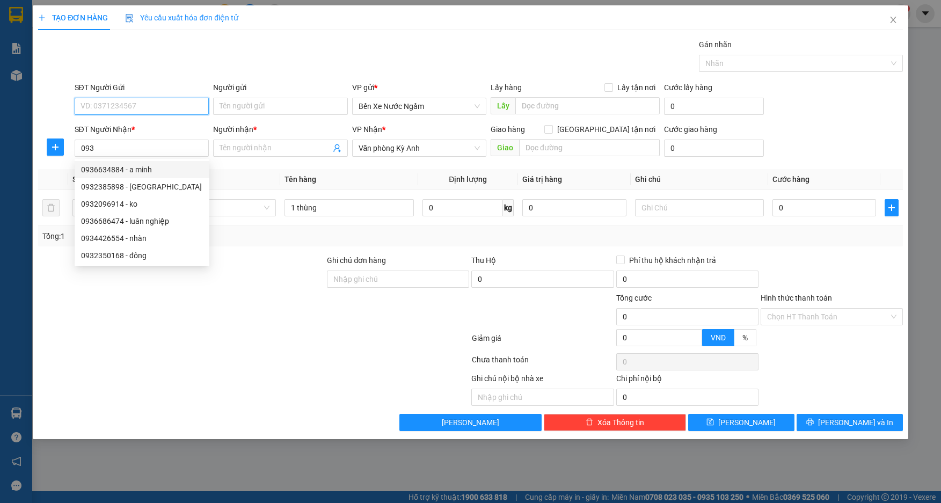
click at [149, 106] on input "SĐT Người Gửi" at bounding box center [142, 106] width 135 height 17
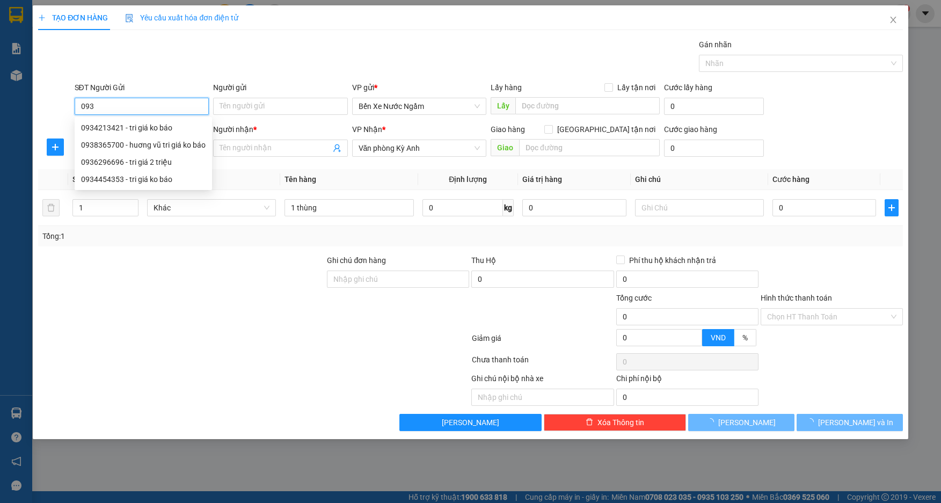
click at [149, 106] on input "093" at bounding box center [142, 106] width 135 height 17
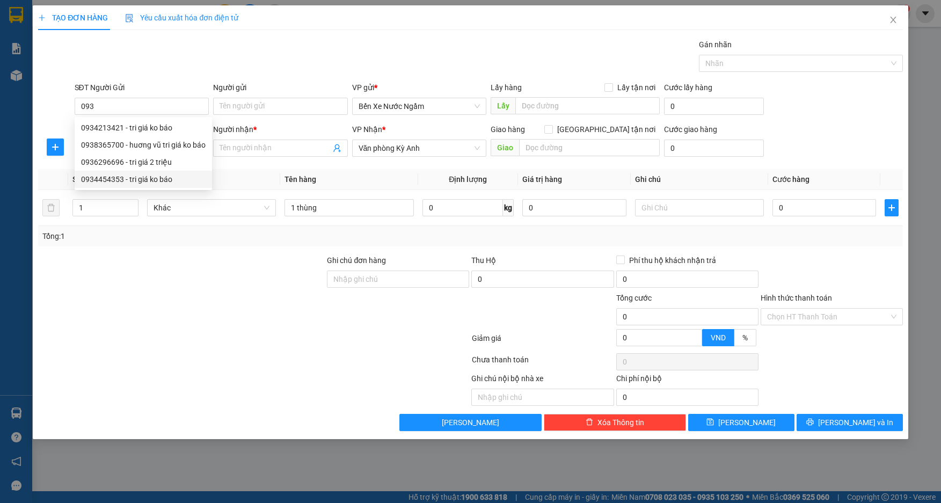
click at [239, 168] on div "Transit Pickup Surcharge Ids Transit Deliver Surcharge Ids Transit Deliver Surc…" at bounding box center [470, 235] width 864 height 392
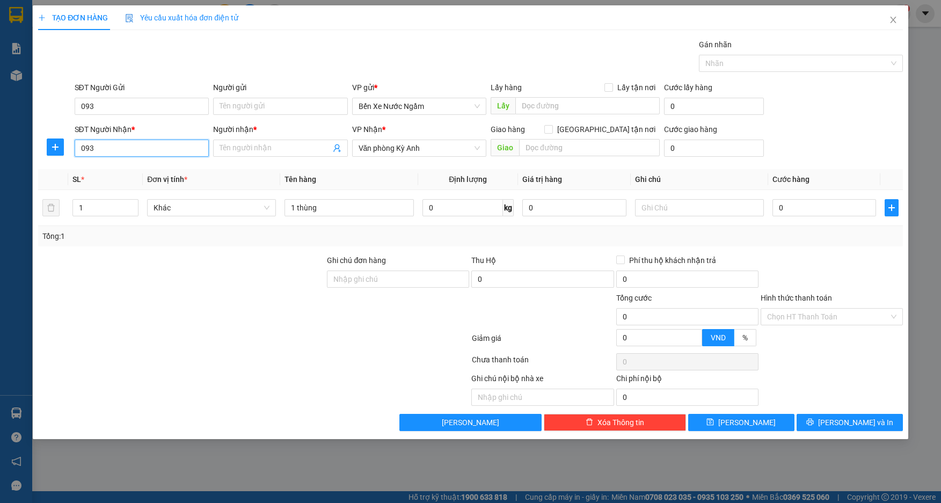
click at [181, 141] on input "093" at bounding box center [142, 148] width 135 height 17
click at [145, 173] on div "0869538093 - chin gu" at bounding box center [142, 170] width 122 height 12
click at [143, 100] on input "093" at bounding box center [142, 106] width 135 height 17
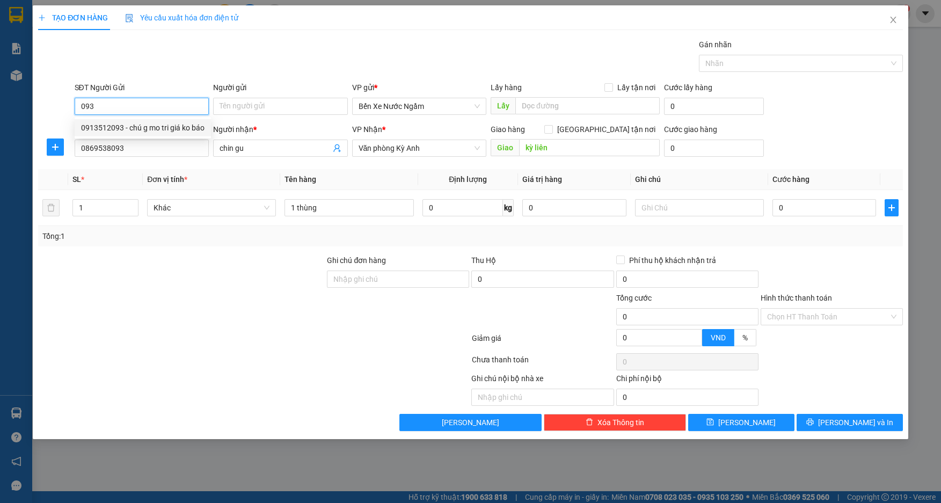
click at [142, 122] on div "0913512093 - chú g mo tri giá ko báo" at bounding box center [142, 128] width 123 height 12
click at [834, 220] on td "0" at bounding box center [824, 208] width 113 height 36
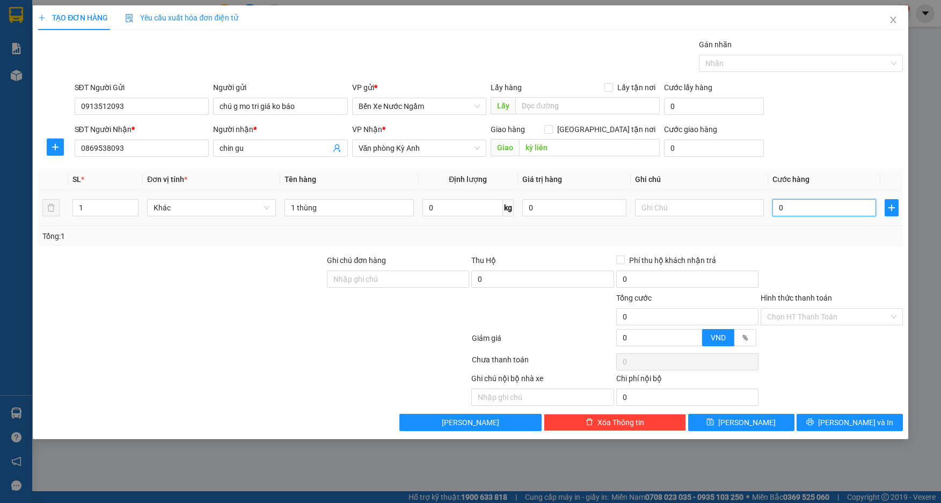
click at [834, 213] on input "0" at bounding box center [824, 207] width 104 height 17
click at [752, 421] on span "[PERSON_NAME]" at bounding box center [746, 423] width 57 height 12
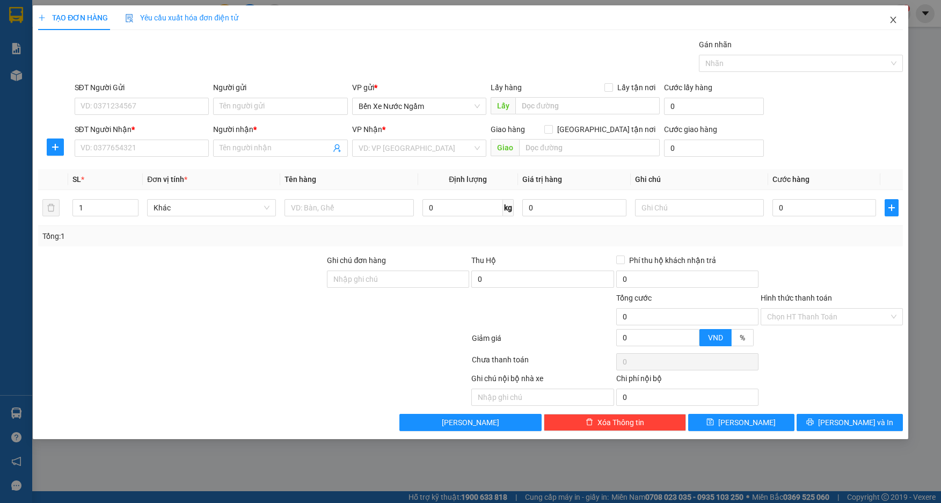
click at [892, 23] on icon "close" at bounding box center [893, 20] width 6 height 6
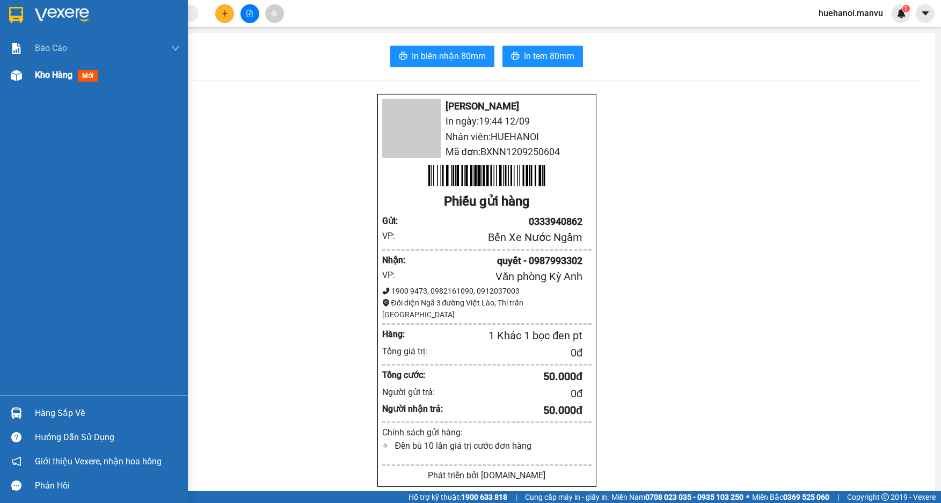
click at [43, 72] on span "Kho hàng" at bounding box center [54, 75] width 38 height 10
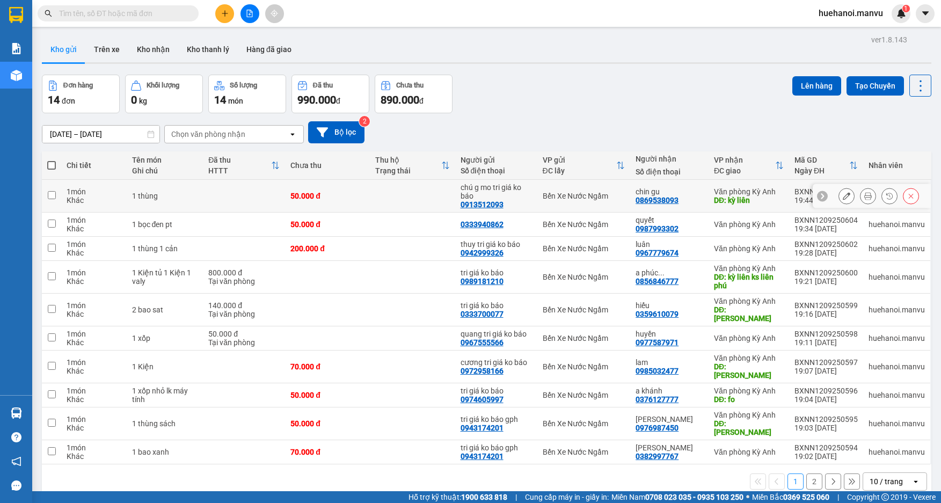
click at [53, 195] on input "checkbox" at bounding box center [52, 195] width 8 height 8
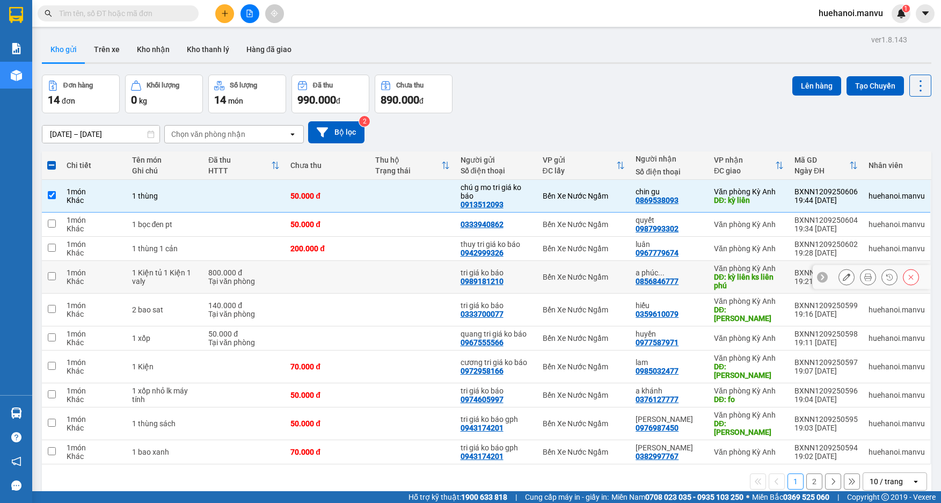
click at [45, 277] on td at bounding box center [51, 277] width 19 height 33
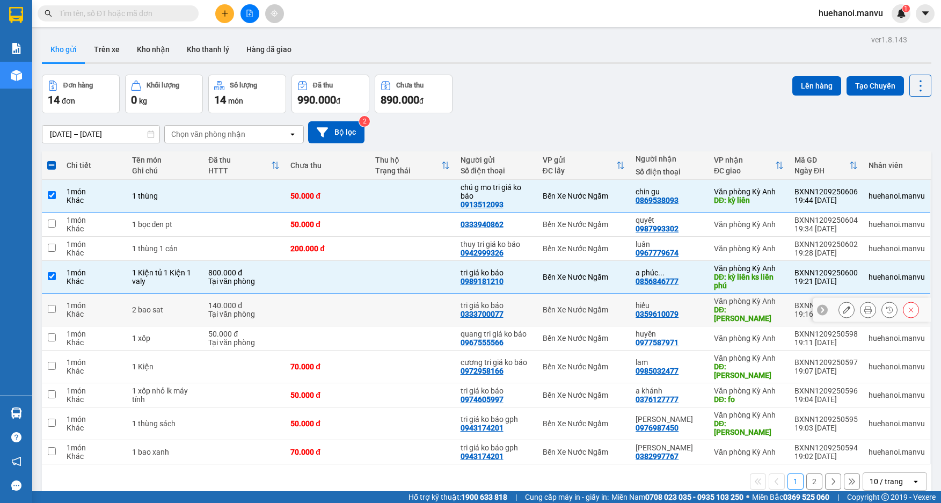
click at [60, 300] on td at bounding box center [51, 310] width 19 height 33
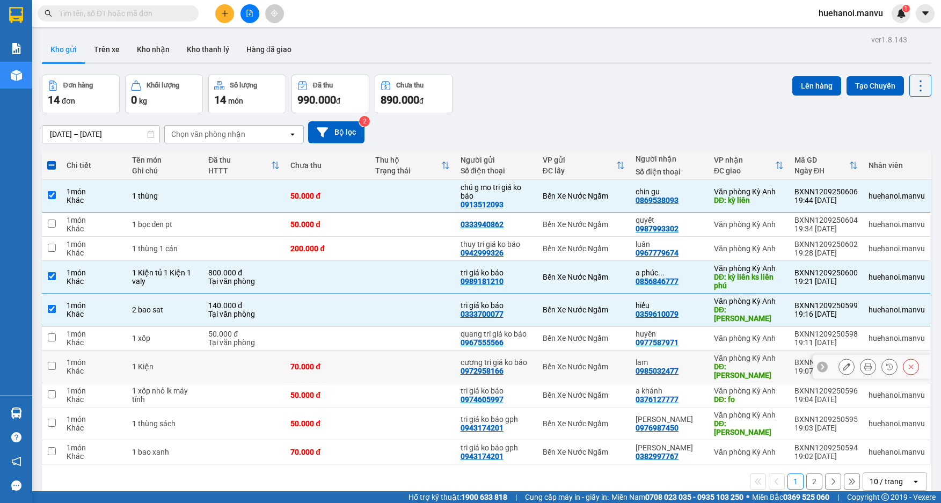
click at [56, 354] on td at bounding box center [51, 367] width 19 height 33
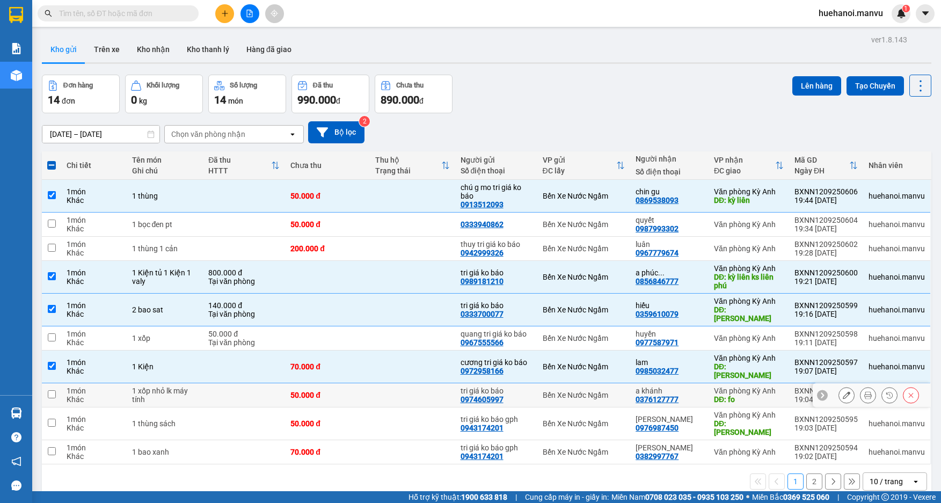
click at [63, 383] on td "1 món Khác" at bounding box center [93, 395] width 65 height 24
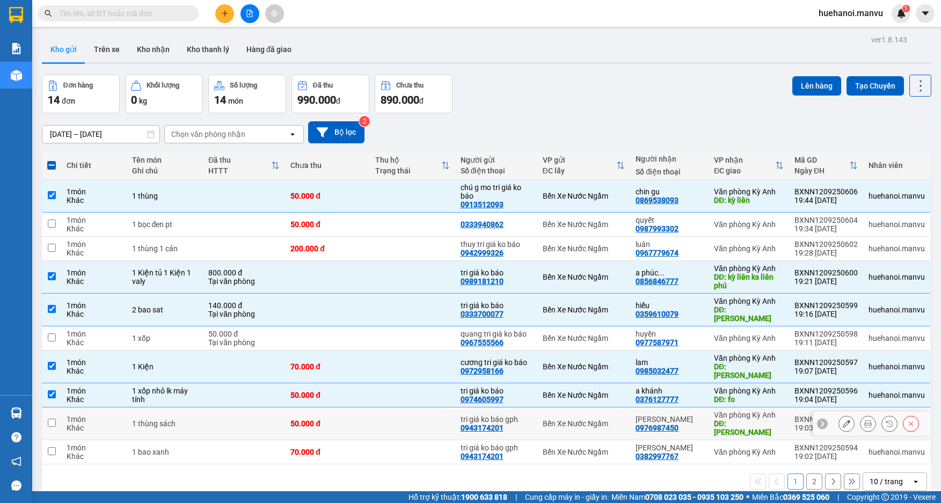
click at [72, 424] on div "Khác" at bounding box center [94, 428] width 55 height 9
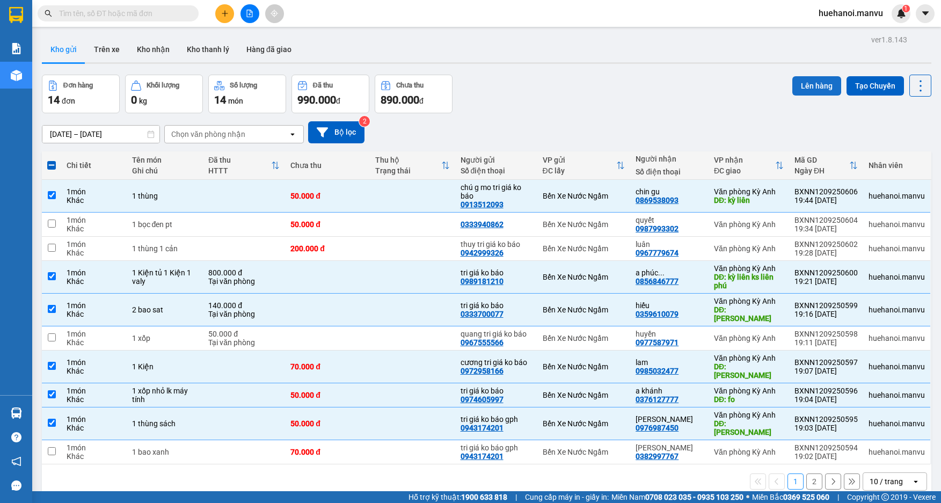
click at [803, 90] on button "Lên hàng" at bounding box center [816, 85] width 49 height 19
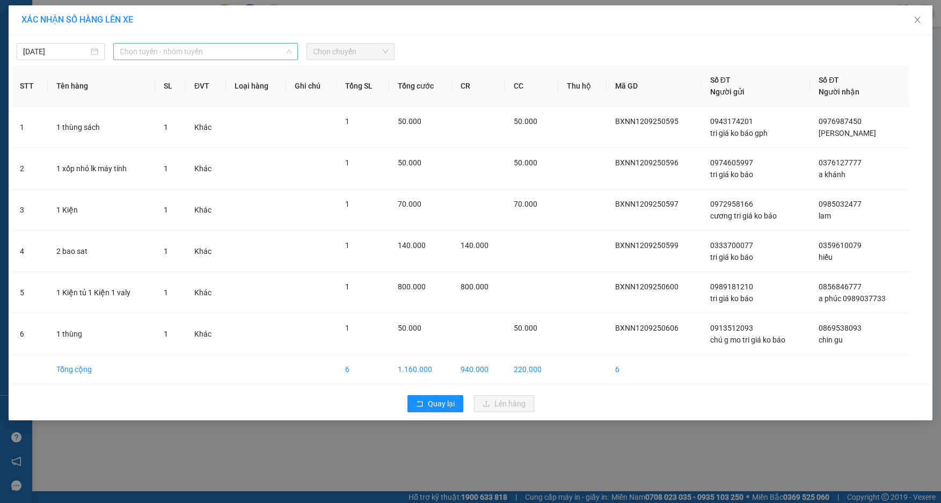
click at [175, 51] on span "Chọn tuyến - nhóm tuyến" at bounding box center [206, 51] width 172 height 16
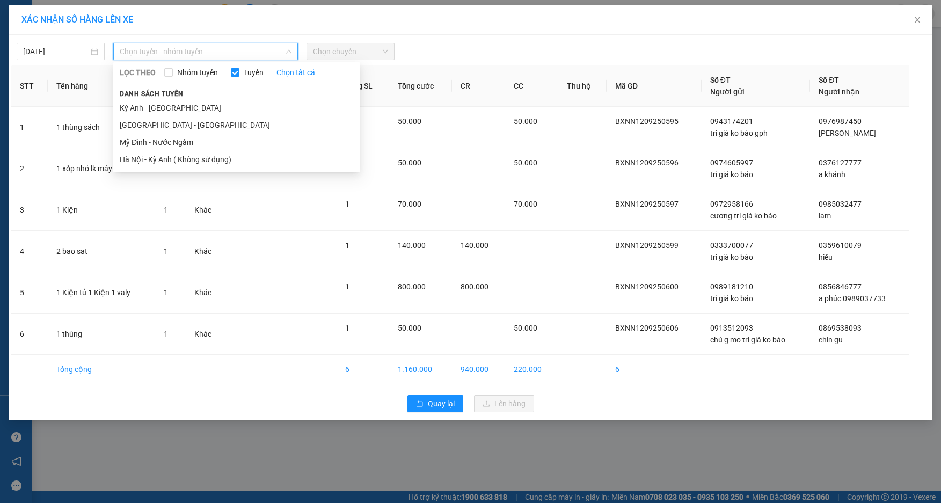
drag, startPoint x: 157, startPoint y: 125, endPoint x: 170, endPoint y: 103, distance: 25.7
click at [159, 125] on li "[GEOGRAPHIC_DATA] - [GEOGRAPHIC_DATA]" at bounding box center [236, 124] width 247 height 17
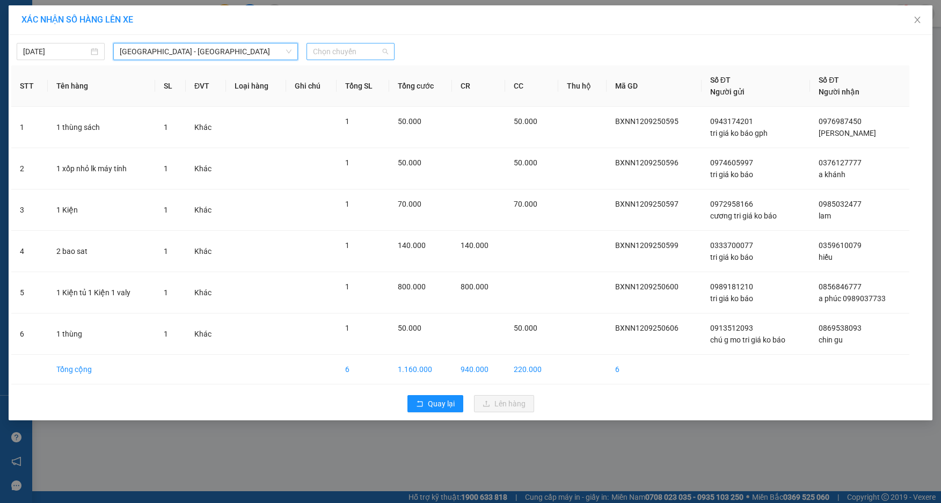
click at [318, 53] on span "Chọn chuyến" at bounding box center [350, 51] width 75 height 16
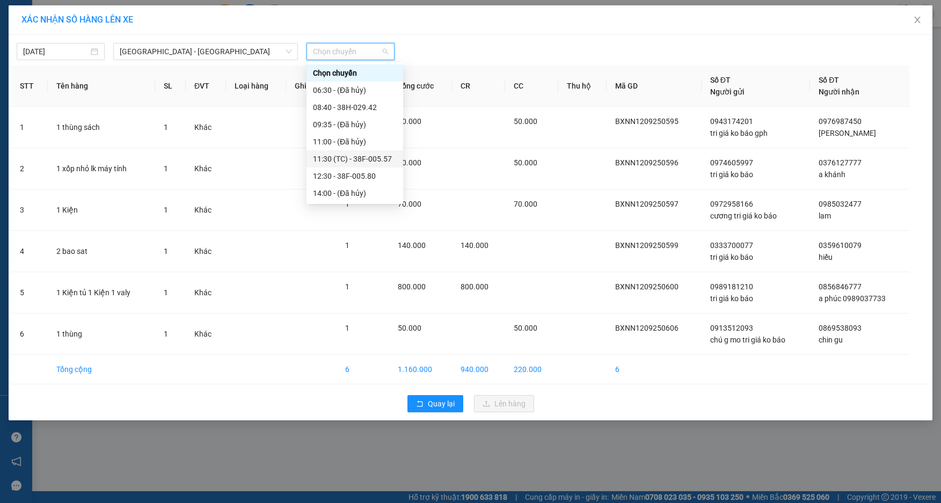
scroll to position [172, 0]
click at [350, 127] on div "21:00 - 38B-008.93" at bounding box center [355, 125] width 84 height 12
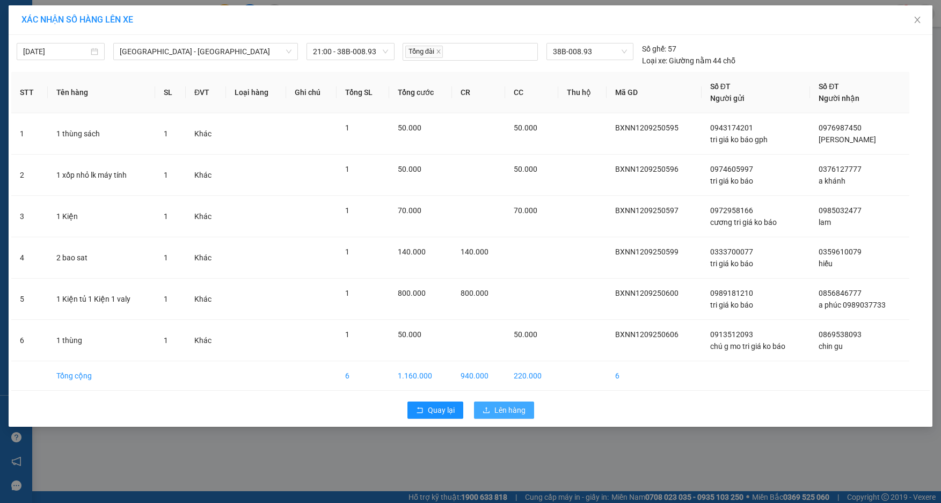
click at [493, 414] on button "Lên hàng" at bounding box center [504, 410] width 60 height 17
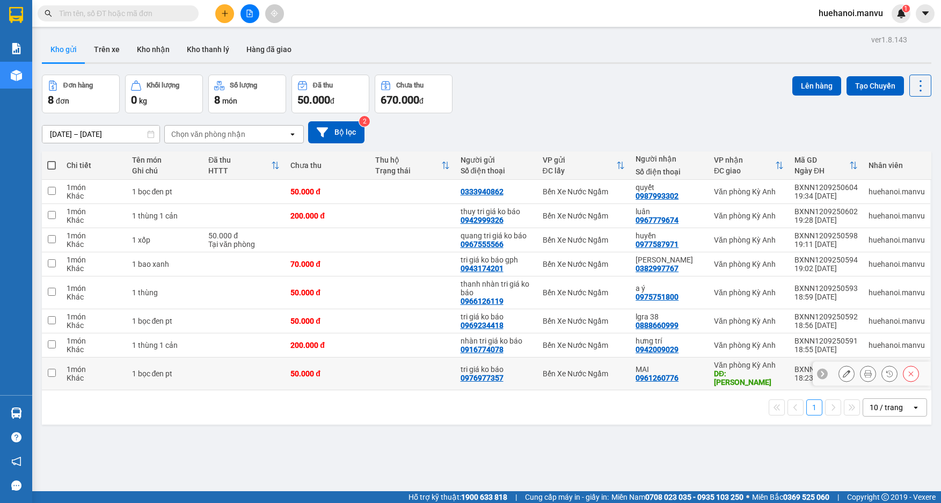
click at [61, 369] on td at bounding box center [51, 374] width 19 height 33
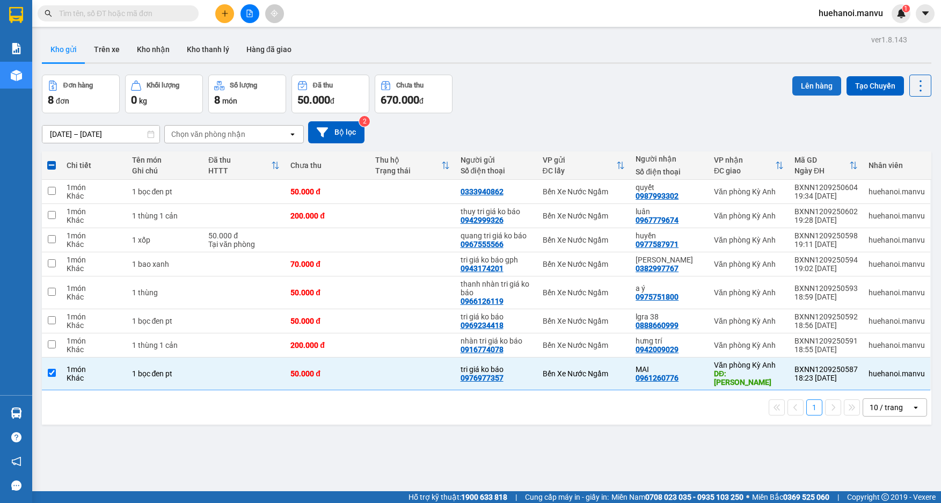
click at [793, 88] on button "Lên hàng" at bounding box center [816, 85] width 49 height 19
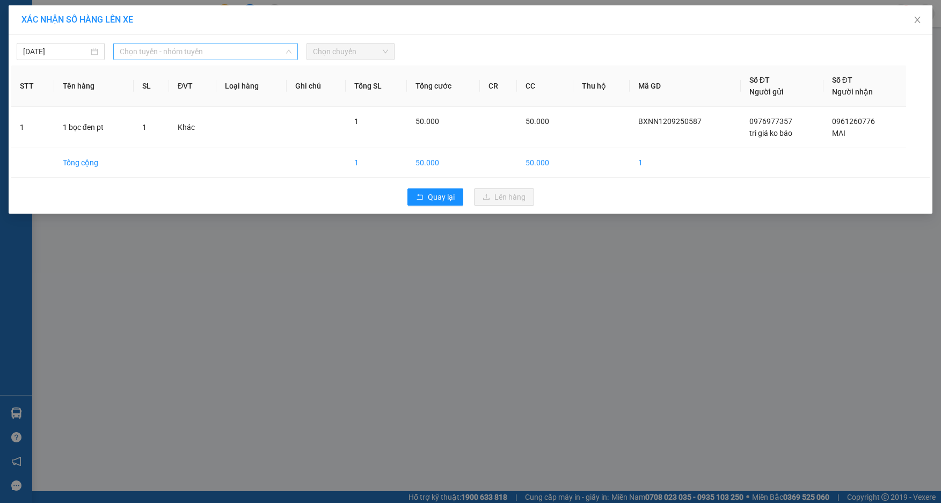
click at [180, 55] on span "Chọn tuyến - nhóm tuyến" at bounding box center [206, 51] width 172 height 16
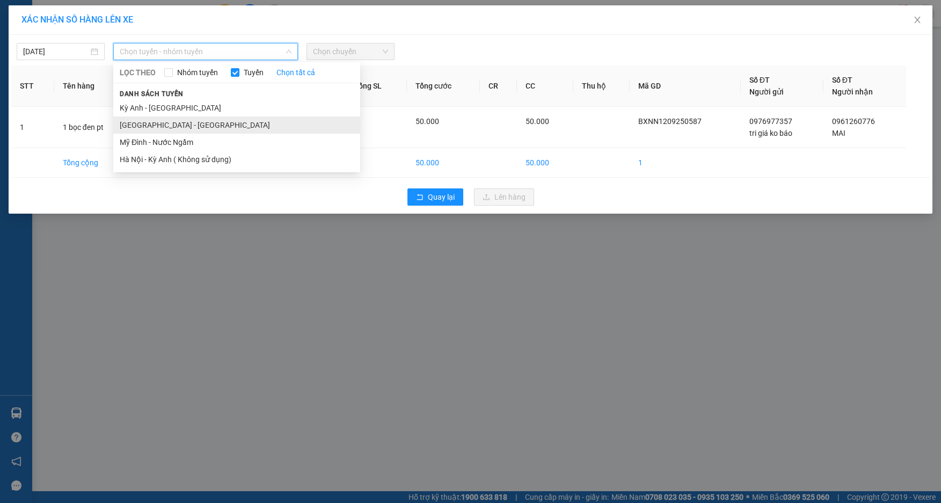
click at [161, 122] on li "[GEOGRAPHIC_DATA] - [GEOGRAPHIC_DATA]" at bounding box center [236, 124] width 247 height 17
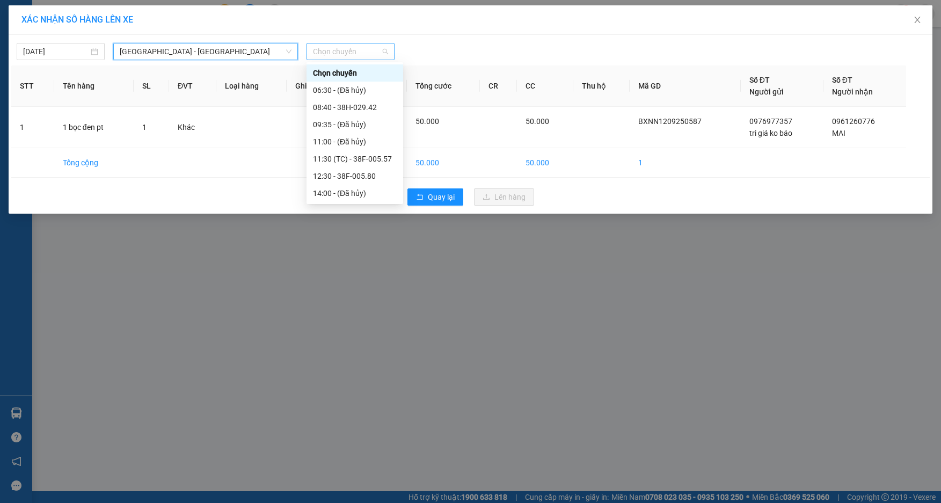
click at [325, 47] on span "Chọn chuyến" at bounding box center [350, 51] width 75 height 16
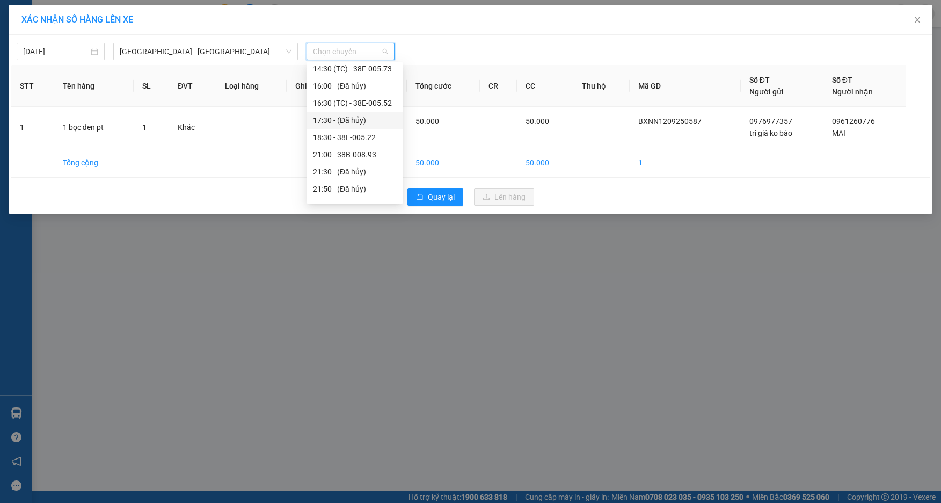
scroll to position [172, 0]
click at [338, 124] on div "21:00 - 38B-008.93" at bounding box center [355, 125] width 84 height 12
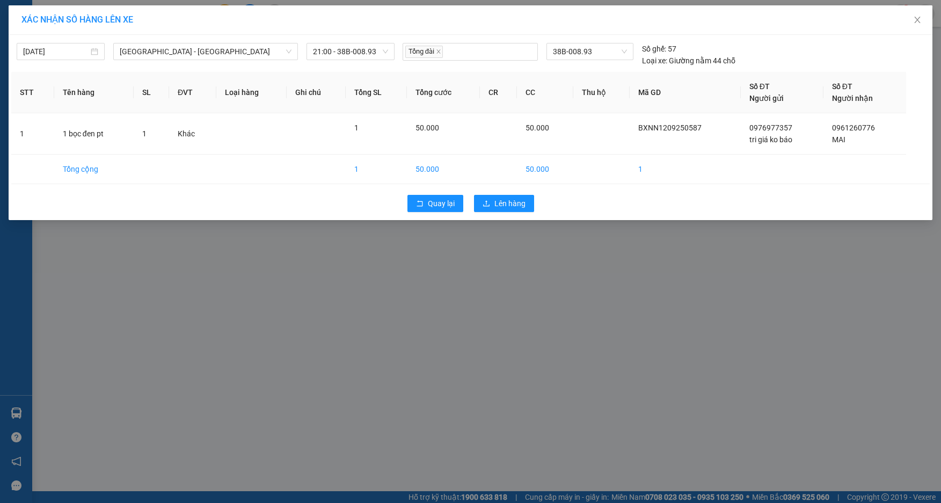
click at [500, 215] on div "Quay lại Lên hàng" at bounding box center [470, 203] width 918 height 28
click at [500, 210] on button "Lên hàng" at bounding box center [504, 203] width 60 height 17
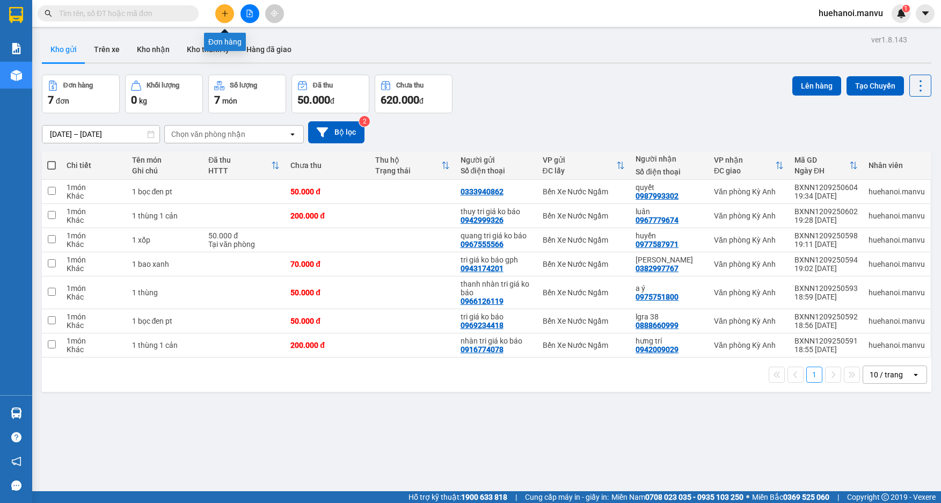
click at [226, 17] on button at bounding box center [224, 13] width 19 height 19
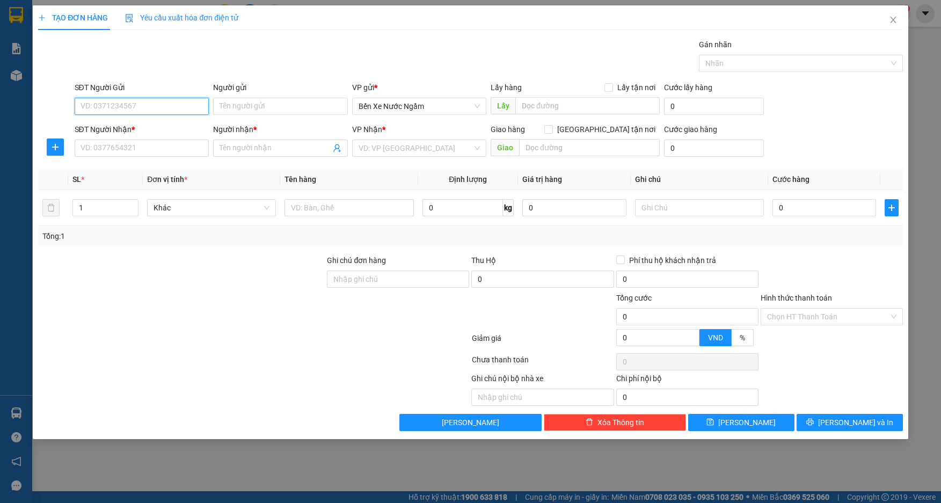
click at [134, 108] on input "SĐT Người Gửi" at bounding box center [142, 106] width 135 height 17
click at [175, 126] on div "0366703564 - tri giá ko báo" at bounding box center [142, 128] width 122 height 12
click at [165, 156] on div "SĐT Người Nhận * VD: 0377654321" at bounding box center [142, 142] width 135 height 38
click at [176, 103] on input "0366703564" at bounding box center [142, 106] width 135 height 17
drag, startPoint x: 163, startPoint y: 130, endPoint x: 164, endPoint y: 151, distance: 21.0
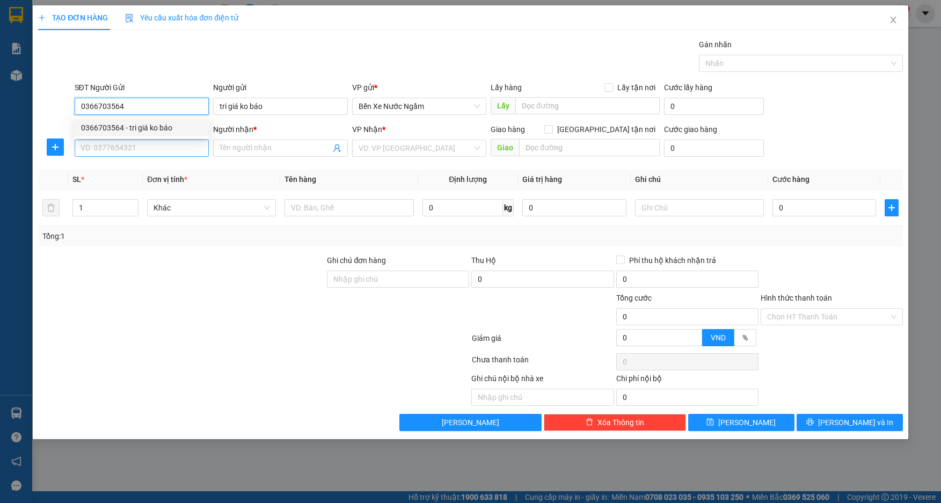
click at [163, 130] on div "0366703564 - tri giá ko báo" at bounding box center [142, 128] width 122 height 12
click at [166, 146] on input "SĐT Người Nhận *" at bounding box center [142, 148] width 135 height 17
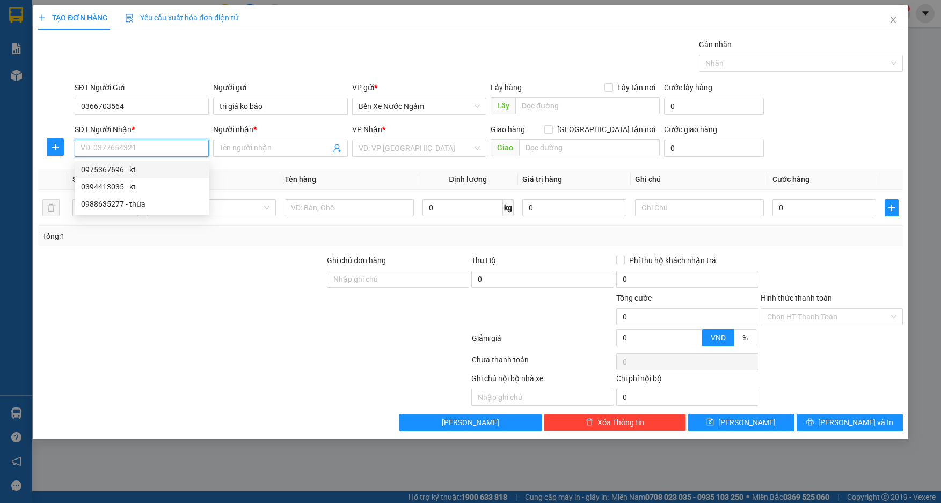
click at [119, 170] on div "0975367696 - kt" at bounding box center [142, 170] width 122 height 12
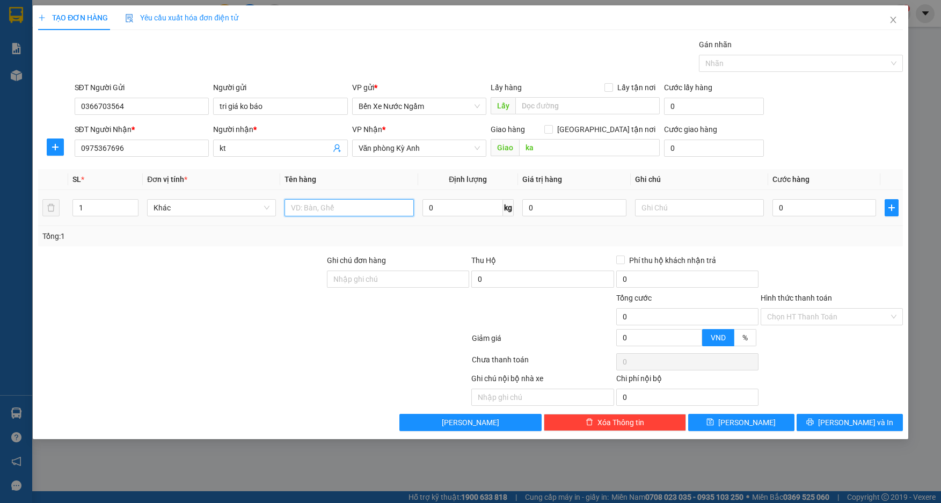
click at [356, 209] on input "text" at bounding box center [349, 207] width 129 height 17
click at [856, 209] on input "0" at bounding box center [824, 207] width 104 height 17
click at [812, 435] on div "TẠO ĐƠN HÀNG Yêu cầu xuất hóa đơn điện tử Transit Pickup Surcharge Ids Transit …" at bounding box center [470, 222] width 875 height 434
click at [823, 424] on button "[PERSON_NAME] và In" at bounding box center [850, 422] width 106 height 17
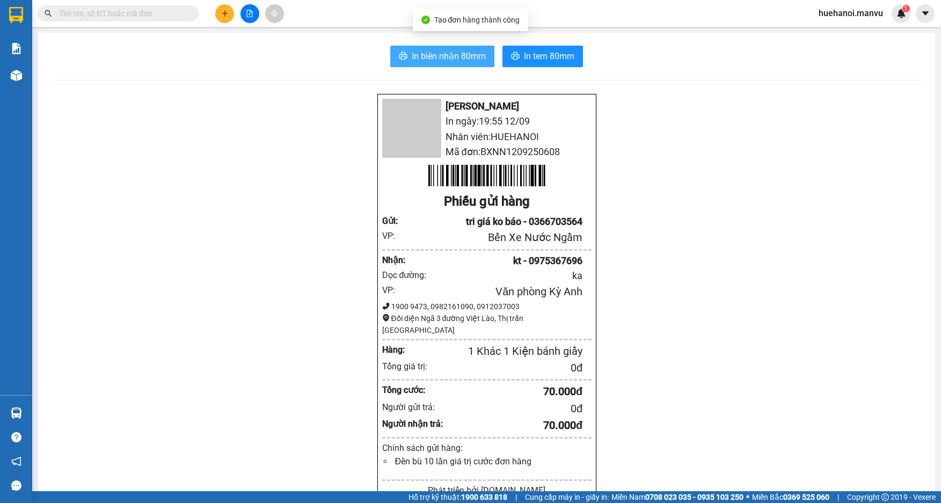
click at [476, 60] on span "In biên nhận 80mm" at bounding box center [449, 55] width 74 height 13
click at [230, 18] on button at bounding box center [224, 13] width 19 height 19
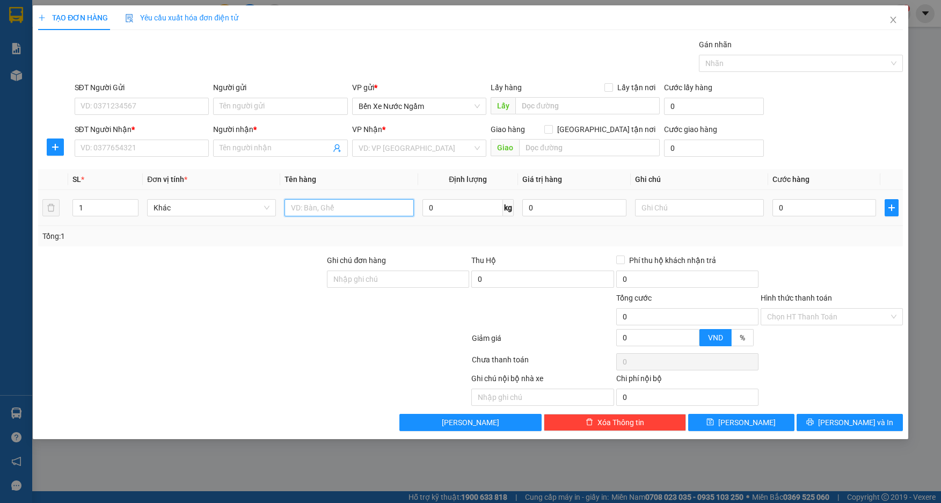
click at [365, 209] on input "text" at bounding box center [349, 207] width 129 height 17
click at [141, 145] on input "SĐT Người Nhận *" at bounding box center [142, 148] width 135 height 17
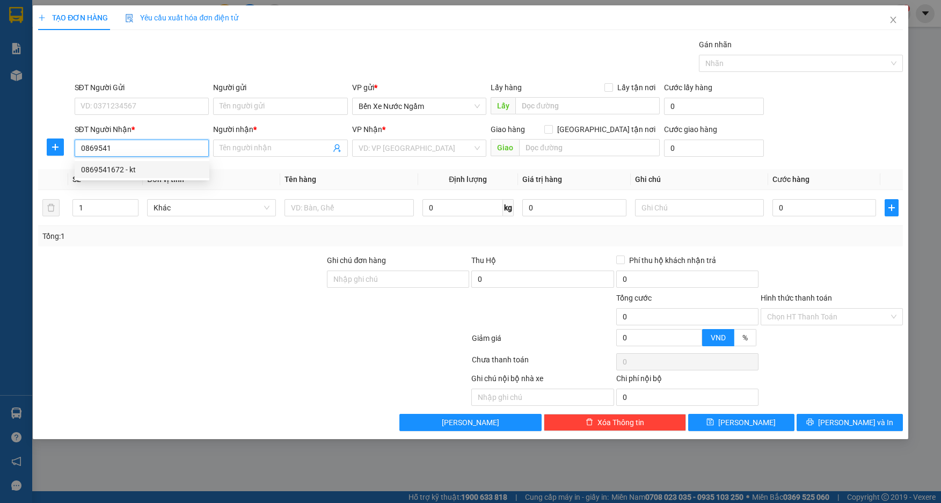
click at [129, 167] on div "0869541672 - kt" at bounding box center [142, 170] width 122 height 12
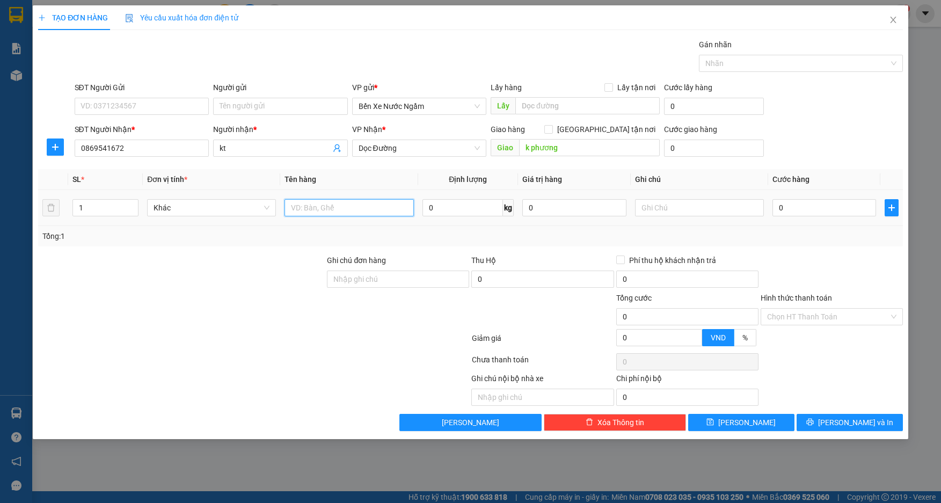
click at [360, 206] on input "text" at bounding box center [349, 207] width 129 height 17
click at [828, 212] on input "0" at bounding box center [824, 207] width 104 height 17
click at [142, 106] on input "SĐT Người Gửi" at bounding box center [142, 106] width 135 height 17
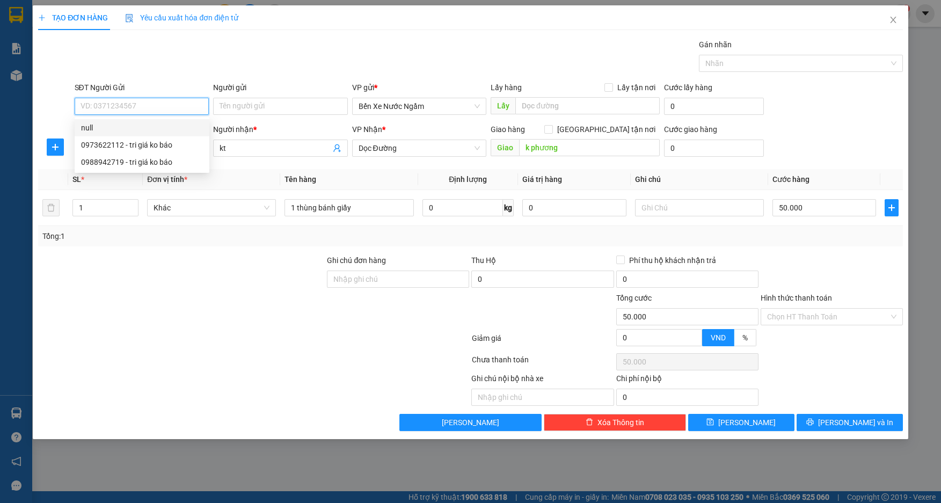
click at [158, 106] on input "SĐT Người Gửi" at bounding box center [142, 106] width 135 height 17
click at [158, 106] on input "564" at bounding box center [142, 106] width 135 height 17
click at [145, 129] on div "0366703564 - tri giá ko báo" at bounding box center [142, 128] width 122 height 12
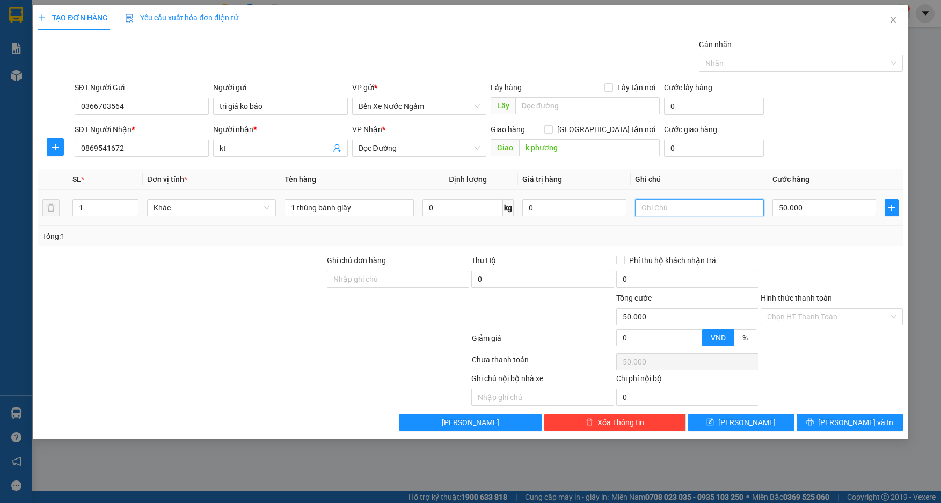
click at [716, 213] on input "text" at bounding box center [699, 207] width 129 height 17
click at [839, 420] on button "[PERSON_NAME] và In" at bounding box center [850, 422] width 106 height 17
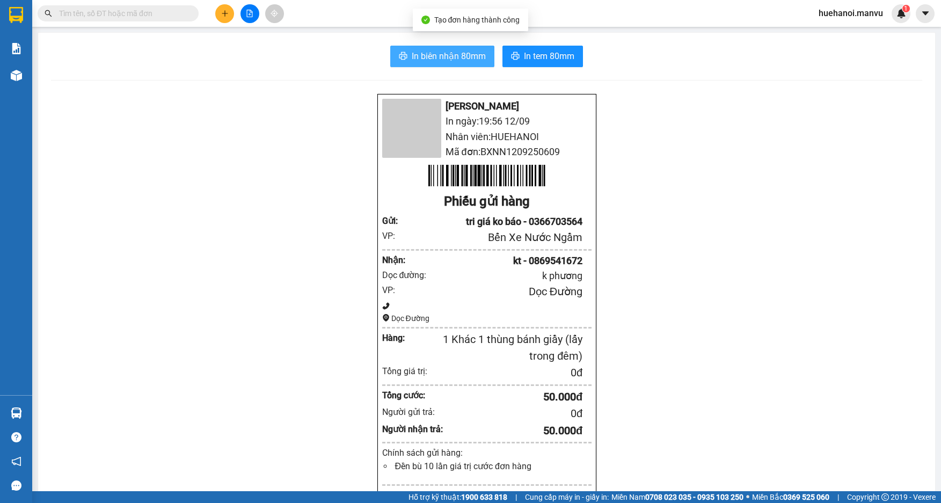
click at [467, 57] on span "In biên nhận 80mm" at bounding box center [449, 55] width 74 height 13
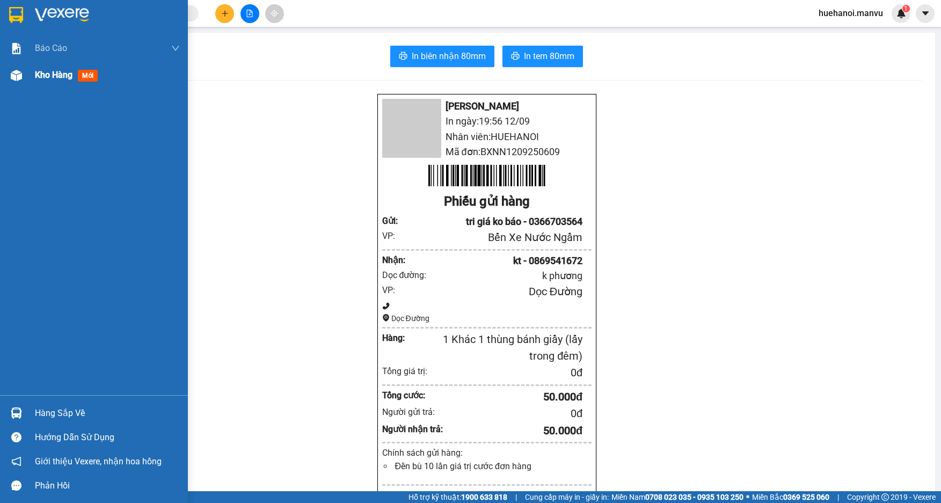
click at [35, 77] on span "Kho hàng" at bounding box center [54, 75] width 38 height 10
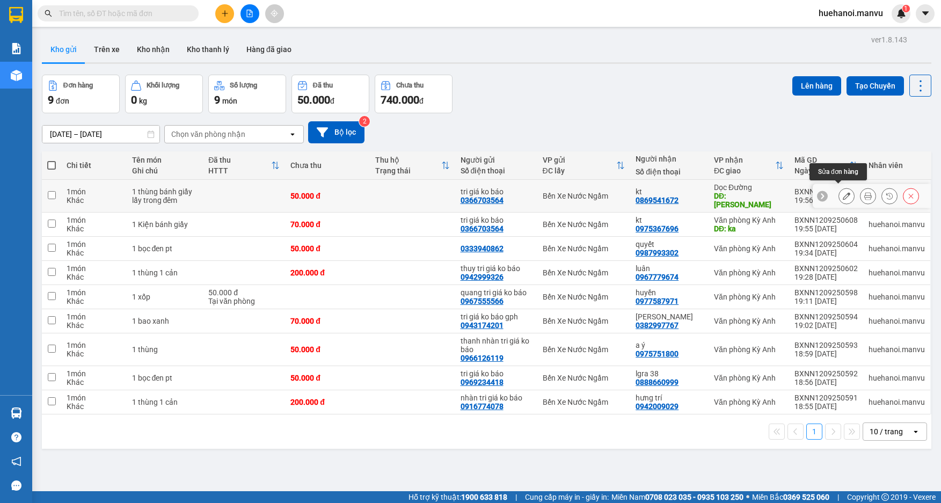
click at [843, 193] on button at bounding box center [846, 196] width 15 height 19
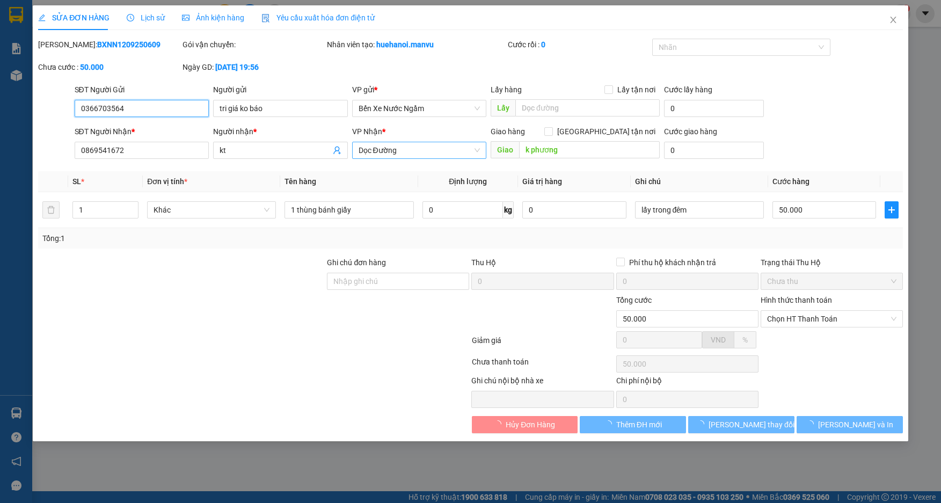
click at [422, 151] on span "Dọc Đường" at bounding box center [420, 150] width 122 height 16
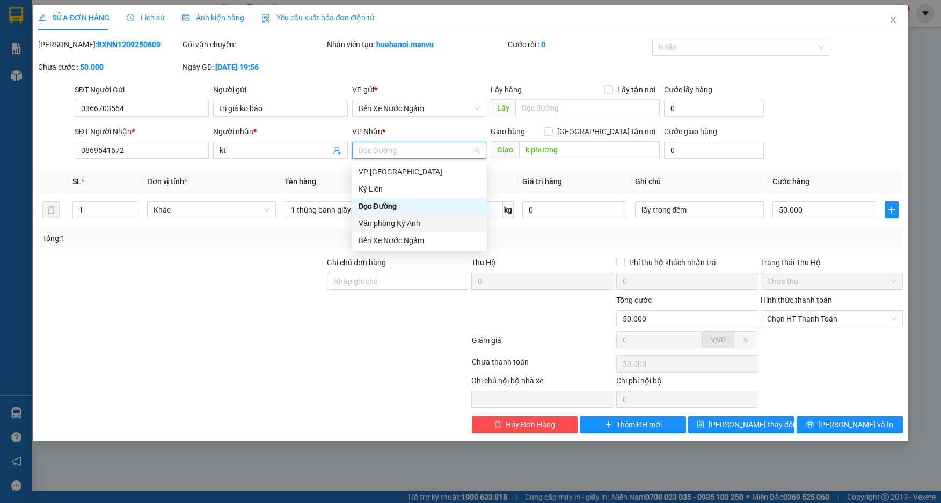
click at [404, 219] on div "Văn phòng Kỳ Anh" at bounding box center [420, 223] width 122 height 12
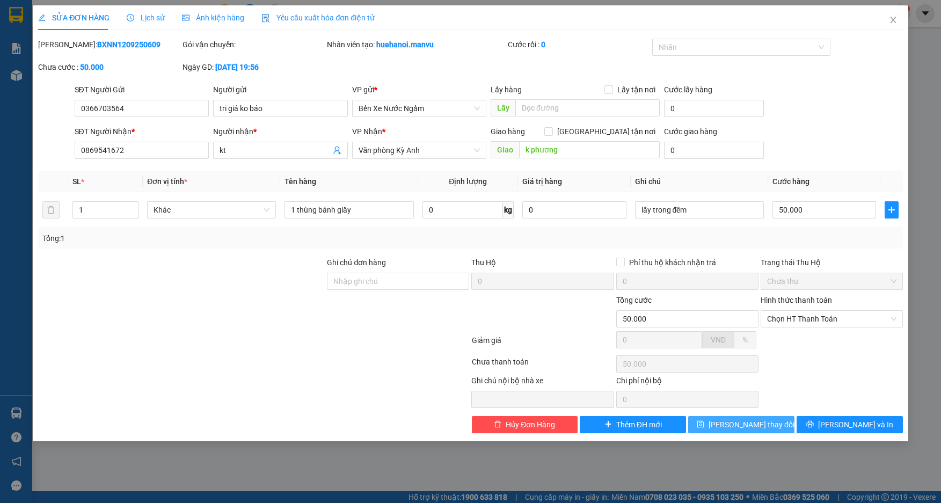
click at [732, 427] on span "[PERSON_NAME] thay đổi" at bounding box center [752, 425] width 86 height 12
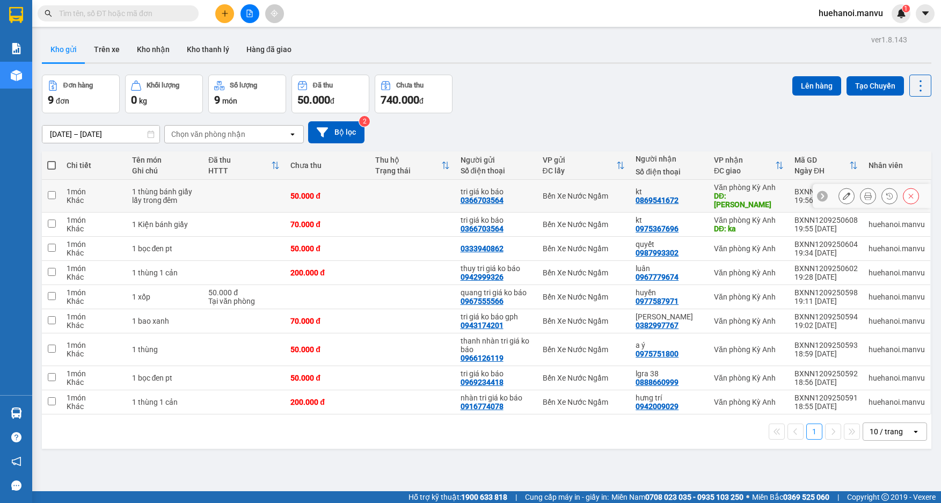
click at [54, 193] on input "checkbox" at bounding box center [52, 195] width 8 height 8
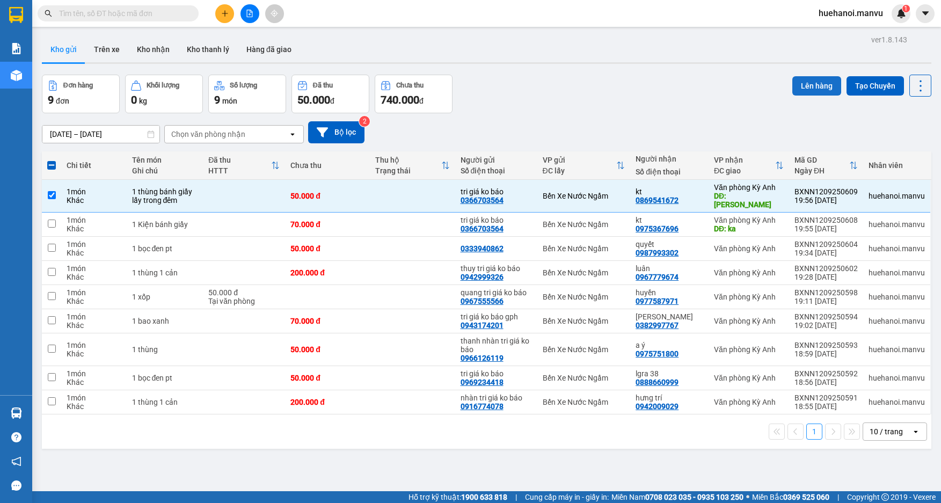
click at [821, 92] on button "Lên hàng" at bounding box center [816, 85] width 49 height 19
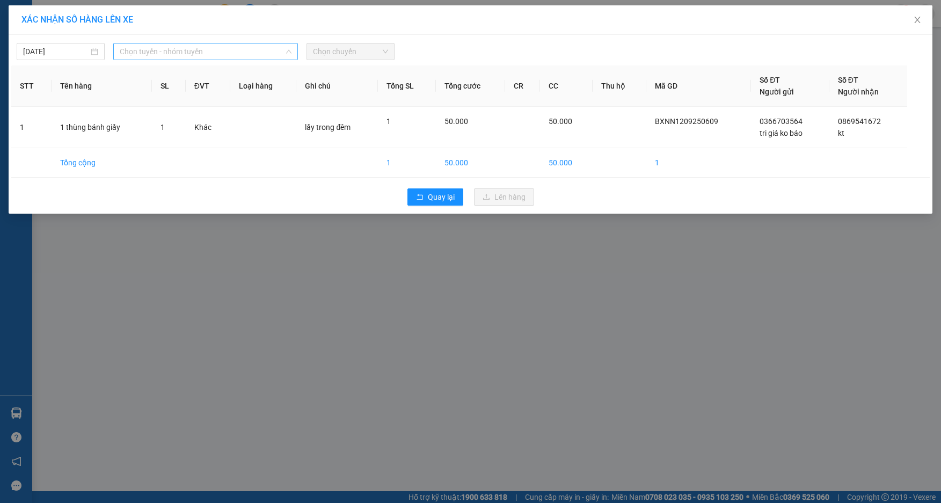
click at [189, 53] on span "Chọn tuyến - nhóm tuyến" at bounding box center [206, 51] width 172 height 16
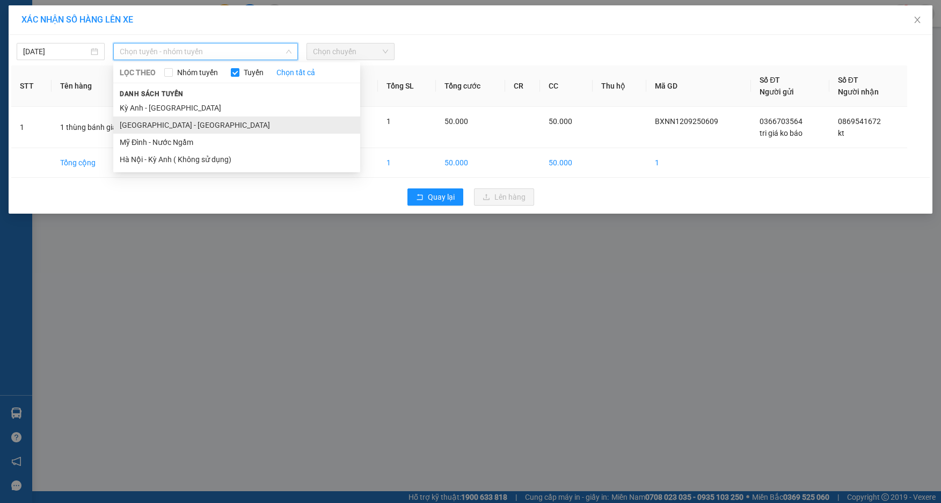
click at [164, 121] on li "[GEOGRAPHIC_DATA] - [GEOGRAPHIC_DATA]" at bounding box center [236, 124] width 247 height 17
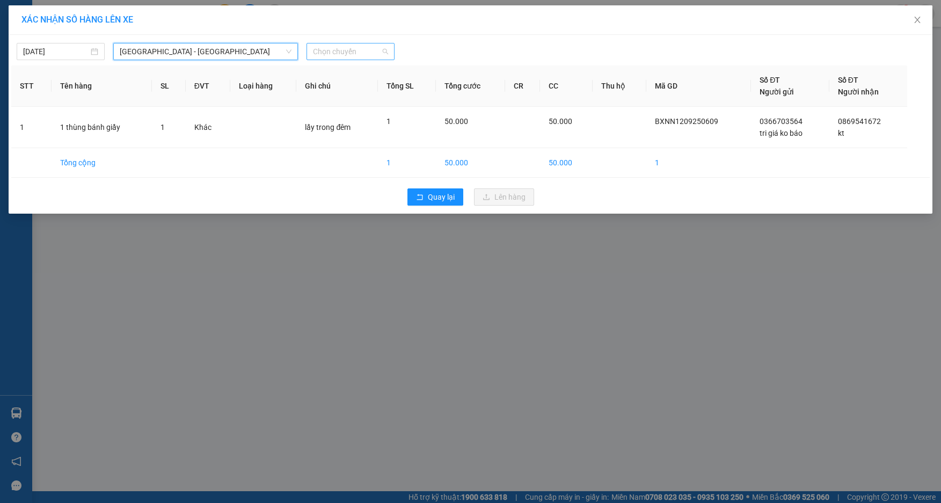
click at [369, 53] on span "Chọn chuyến" at bounding box center [350, 51] width 75 height 16
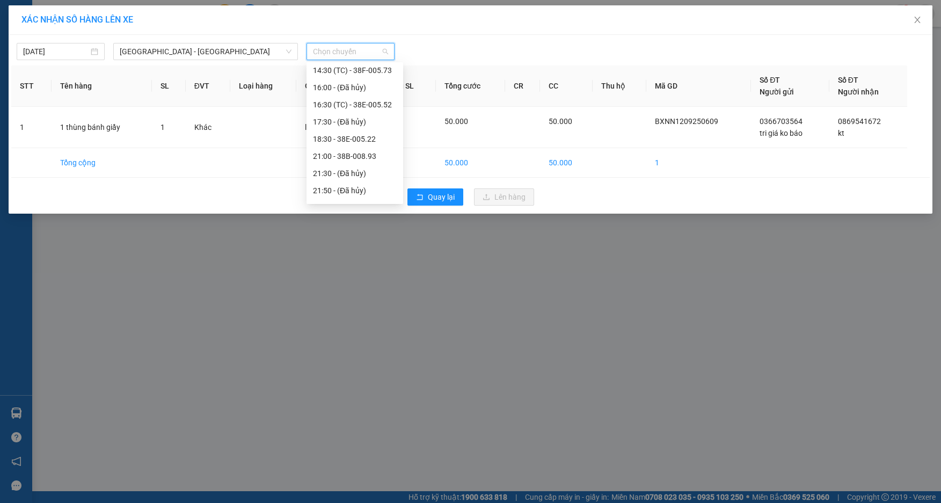
scroll to position [161, 0]
click at [367, 138] on div "21:00 - 38B-008.93" at bounding box center [355, 135] width 84 height 12
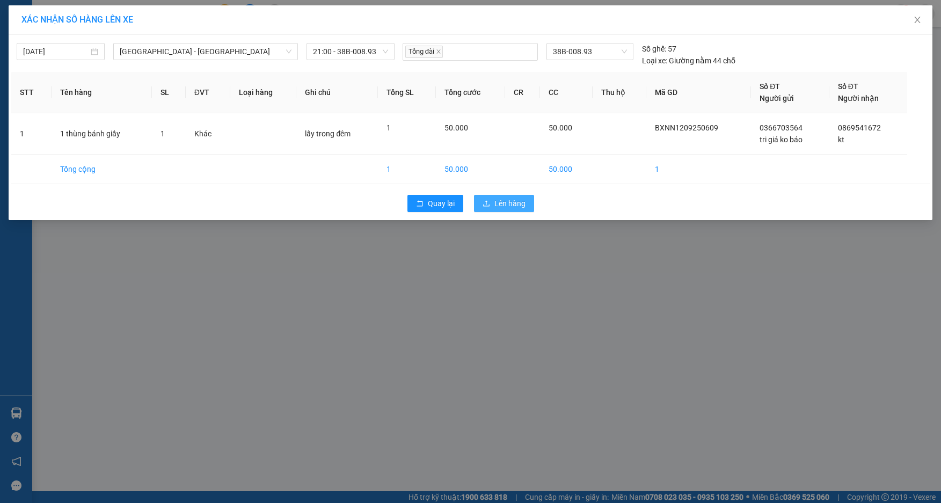
click at [492, 202] on button "Lên hàng" at bounding box center [504, 203] width 60 height 17
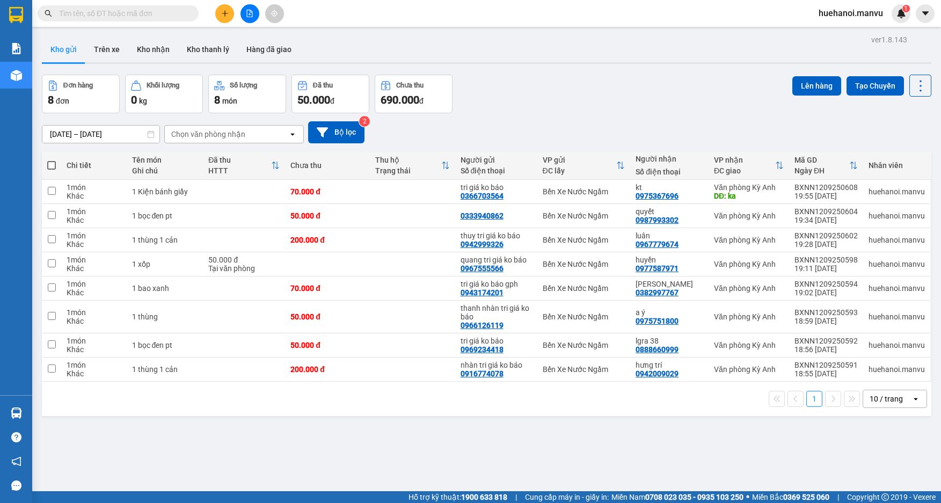
click at [55, 165] on span at bounding box center [51, 165] width 9 height 9
click at [52, 160] on input "checkbox" at bounding box center [52, 160] width 0 height 0
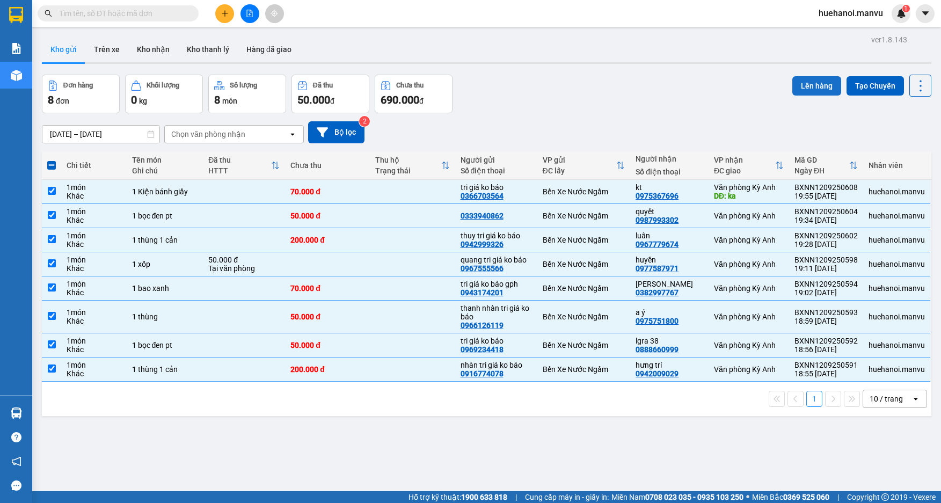
click at [820, 90] on button "Lên hàng" at bounding box center [816, 85] width 49 height 19
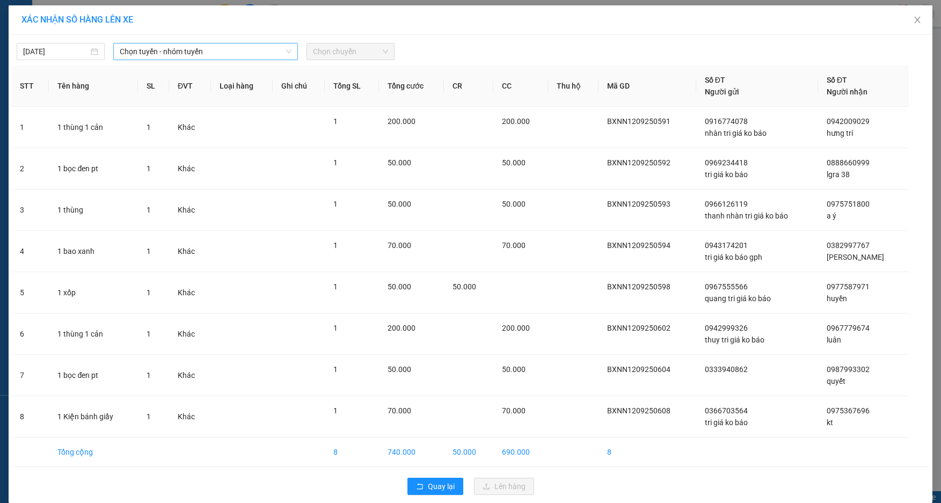
click at [171, 54] on span "Chọn tuyến - nhóm tuyến" at bounding box center [206, 51] width 172 height 16
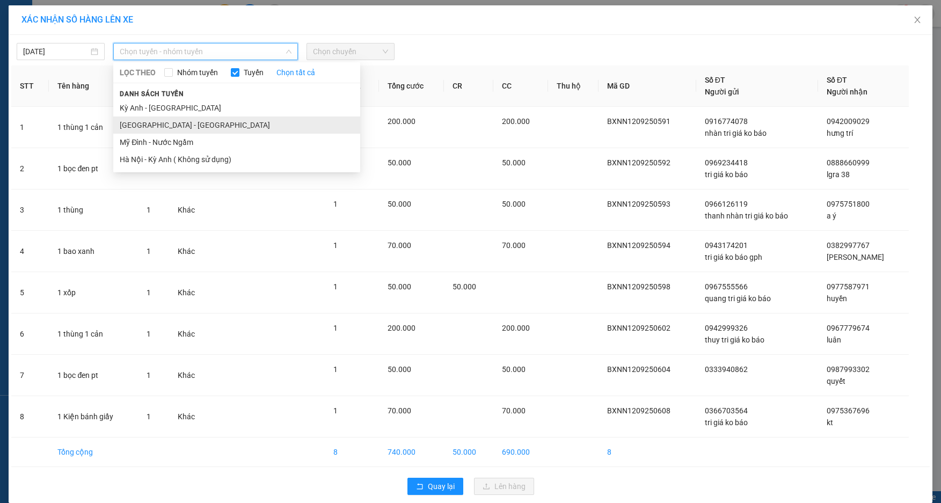
click at [138, 130] on li "[GEOGRAPHIC_DATA] - [GEOGRAPHIC_DATA]" at bounding box center [236, 124] width 247 height 17
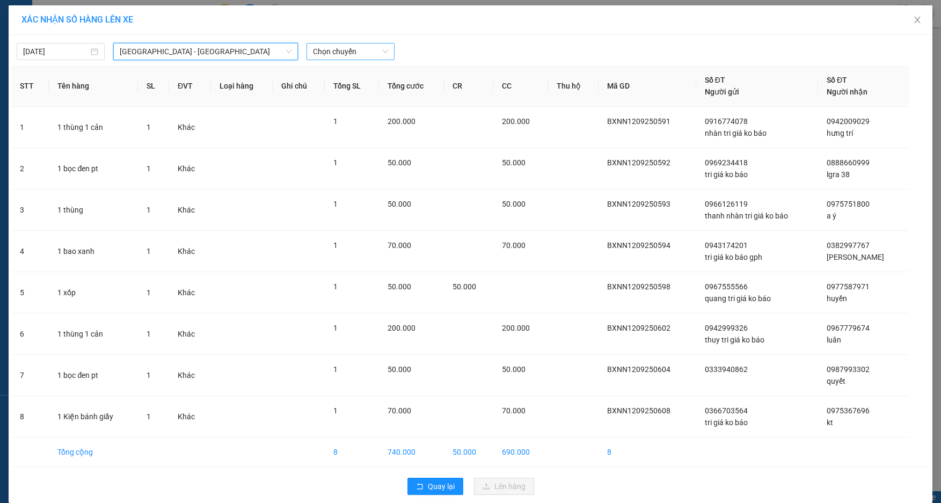
click at [332, 45] on span "Chọn chuyến" at bounding box center [350, 51] width 75 height 16
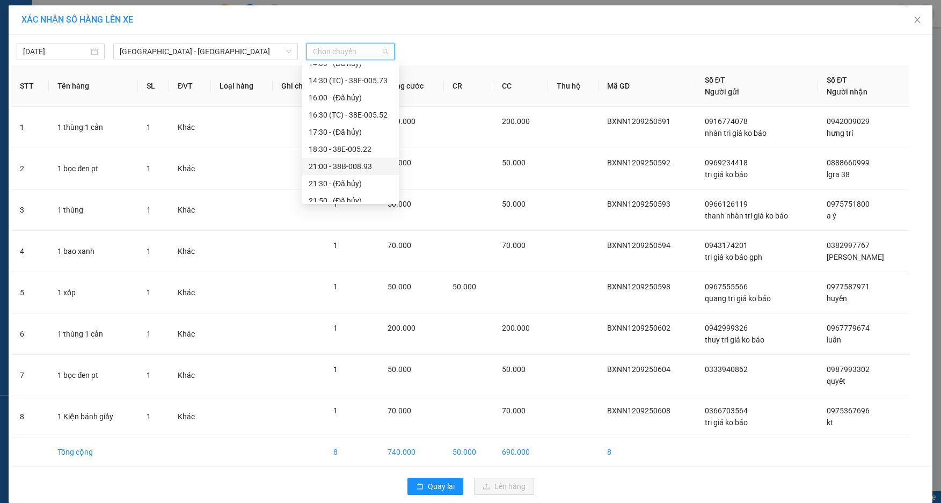
scroll to position [172, 0]
click at [367, 191] on div "22:00 - 38H-034.46" at bounding box center [351, 193] width 84 height 12
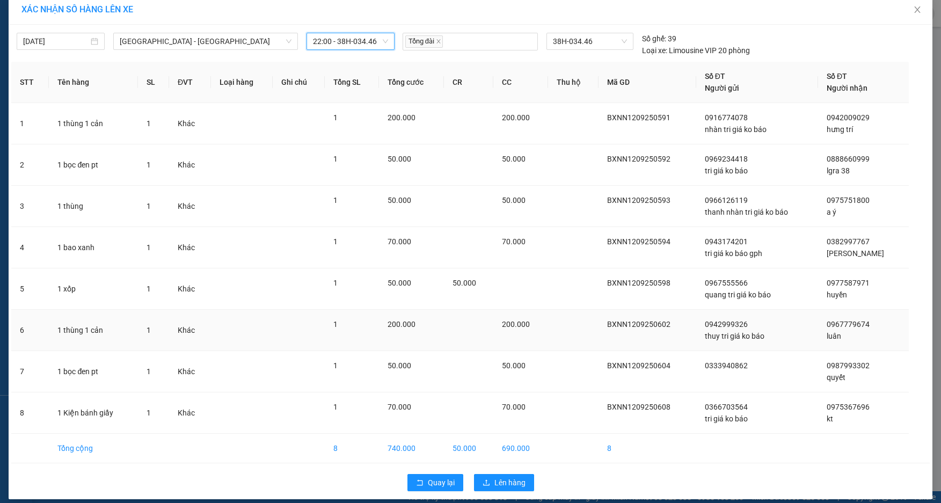
scroll to position [19, 0]
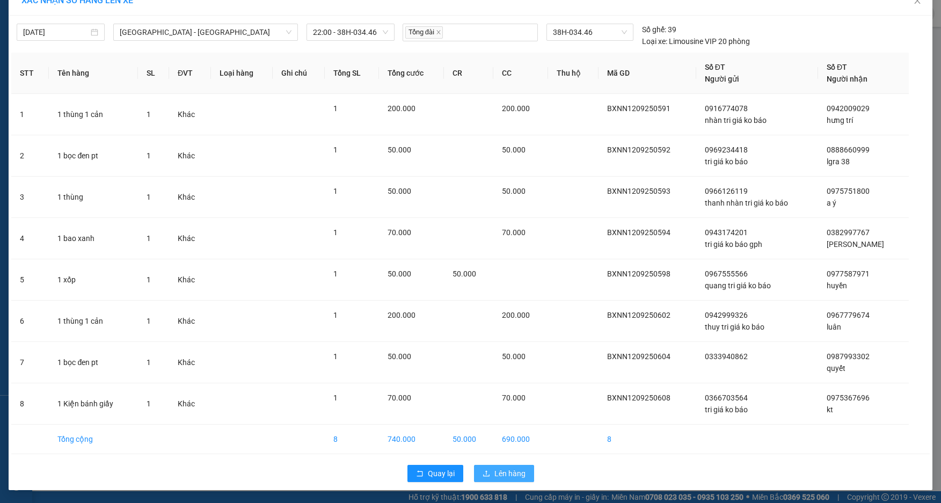
click at [507, 468] on span "Lên hàng" at bounding box center [509, 474] width 31 height 12
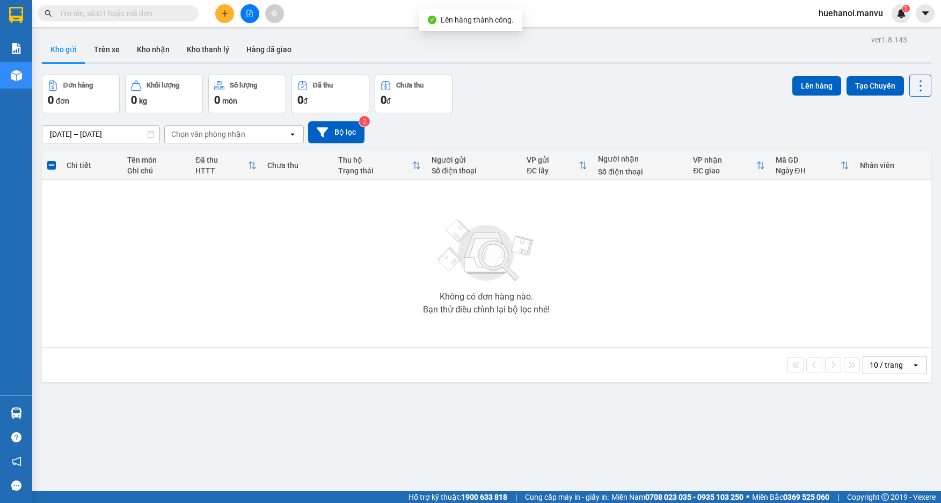
click at [253, 14] on button at bounding box center [249, 13] width 19 height 19
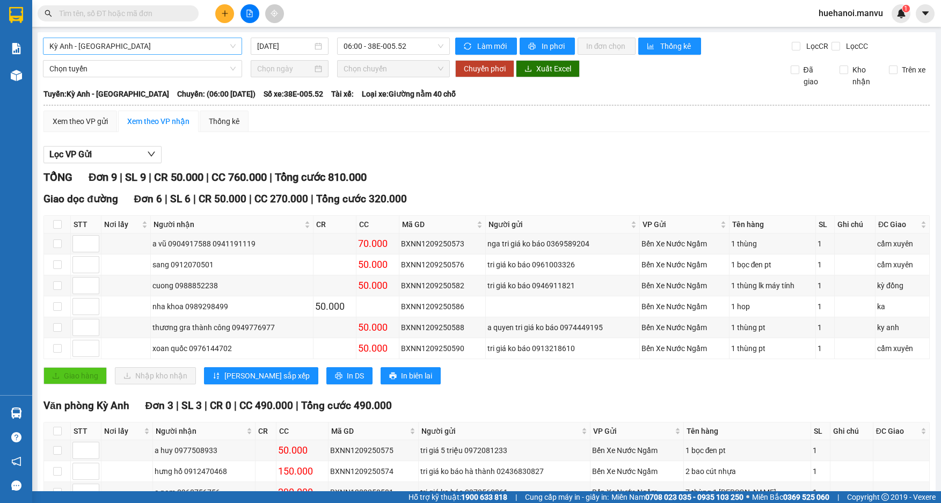
click at [135, 42] on span "Kỳ Anh - [GEOGRAPHIC_DATA]" at bounding box center [142, 46] width 186 height 16
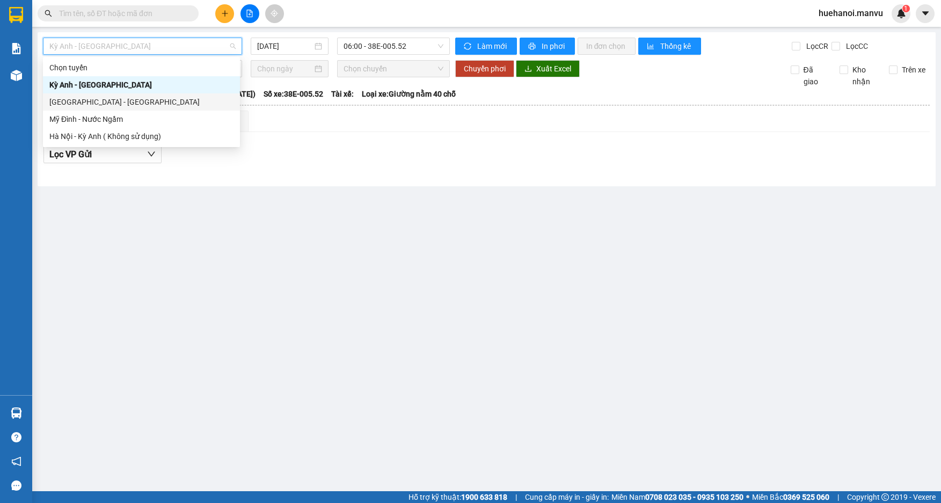
click at [115, 94] on div "[GEOGRAPHIC_DATA] - [GEOGRAPHIC_DATA]" at bounding box center [141, 101] width 197 height 17
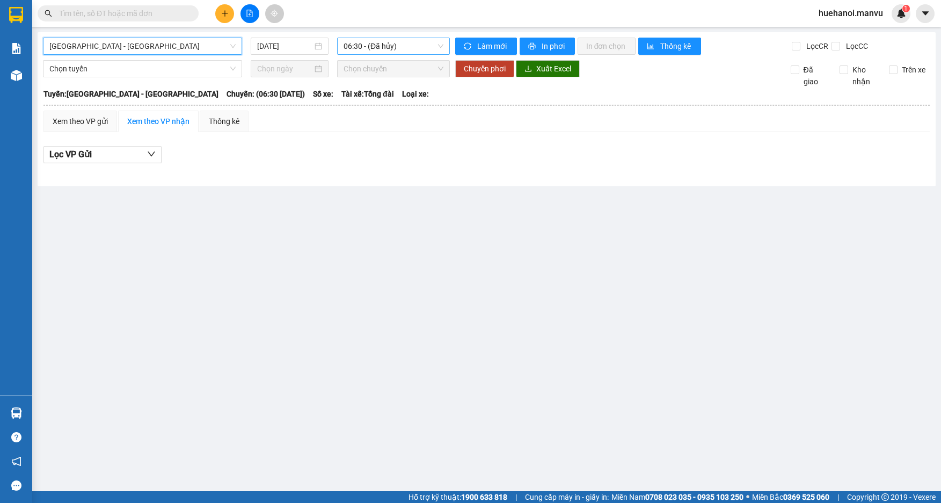
click at [374, 41] on span "06:30 - (Đã hủy)" at bounding box center [394, 46] width 100 height 16
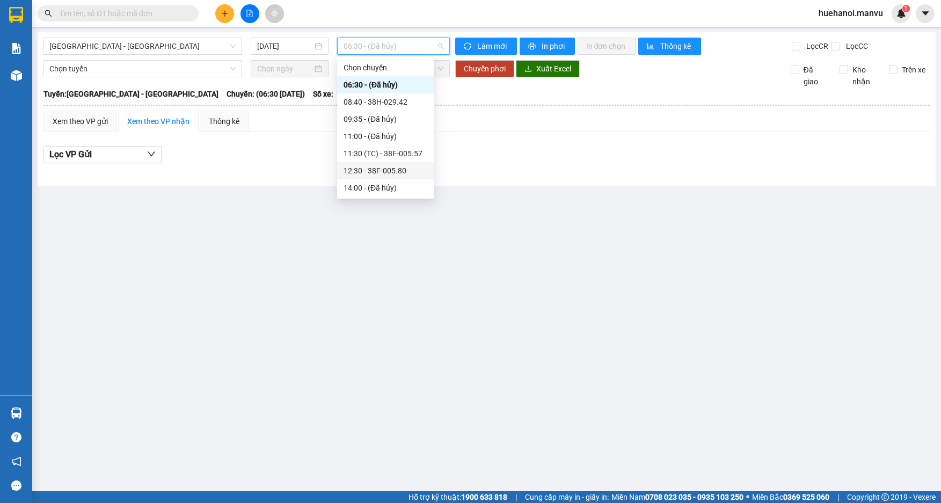
scroll to position [172, 0]
click at [377, 118] on div "21:00 - 38B-008.93" at bounding box center [386, 119] width 84 height 12
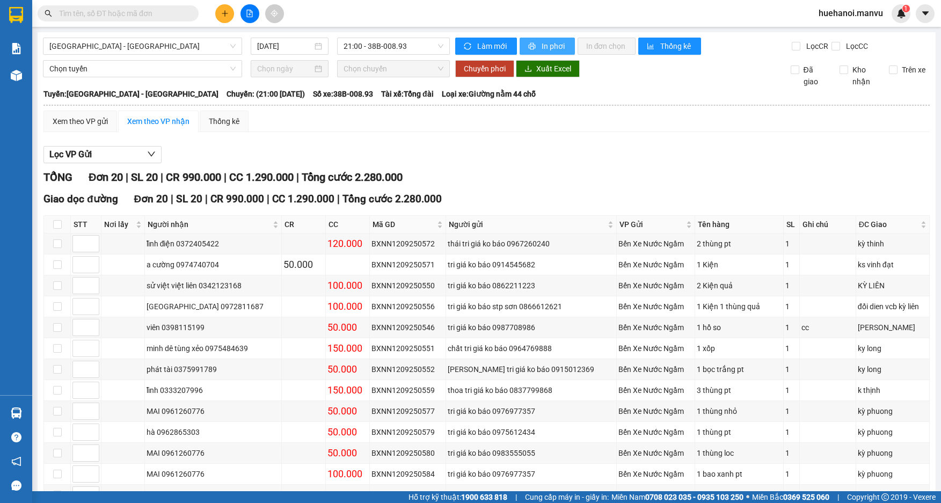
click at [558, 43] on span "In phơi" at bounding box center [554, 46] width 25 height 12
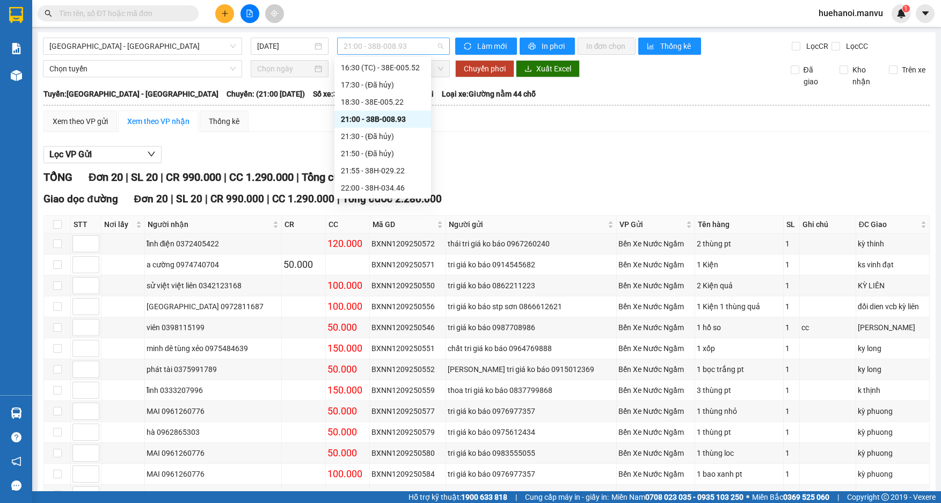
click at [405, 43] on span "21:00 - 38B-008.93" at bounding box center [394, 46] width 100 height 16
click at [407, 190] on div "22:00 - 38H-034.46" at bounding box center [383, 188] width 84 height 12
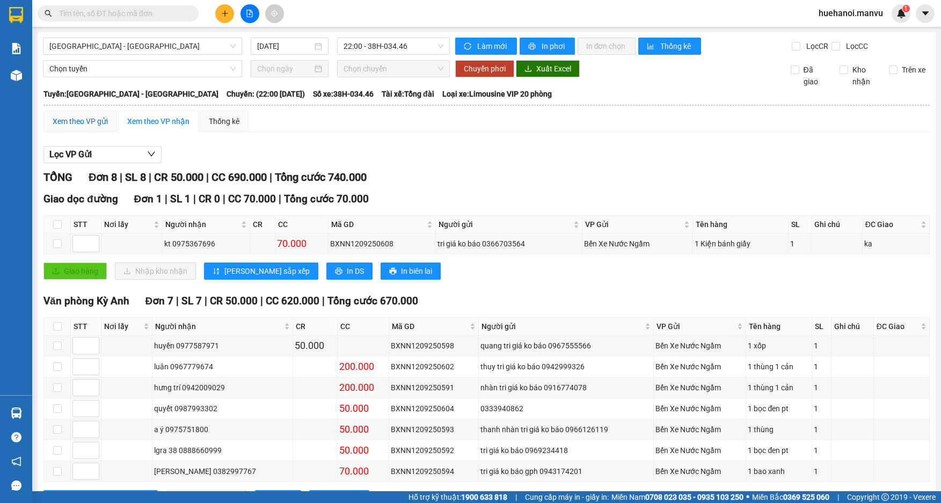
click at [85, 123] on div "Xem theo VP gửi" at bounding box center [80, 121] width 55 height 12
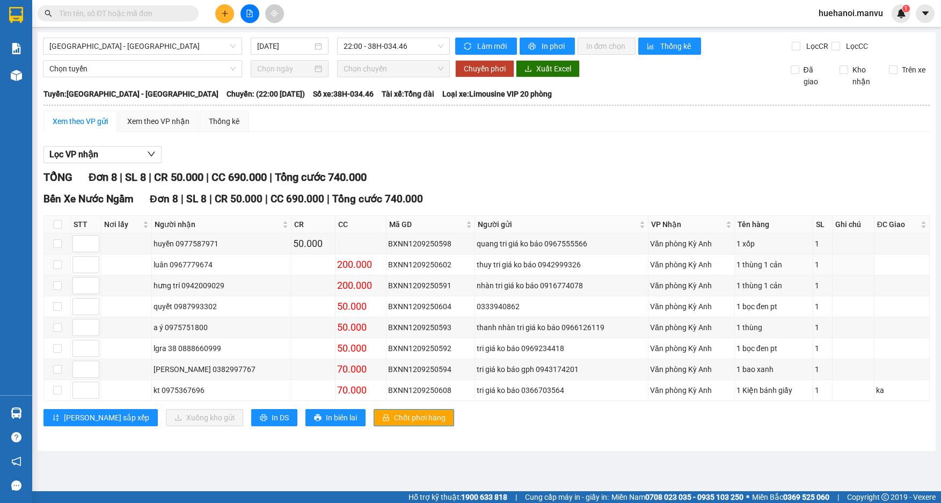
click at [82, 118] on div "Xem theo VP gửi" at bounding box center [80, 121] width 55 height 12
click at [55, 391] on input "checkbox" at bounding box center [57, 390] width 9 height 9
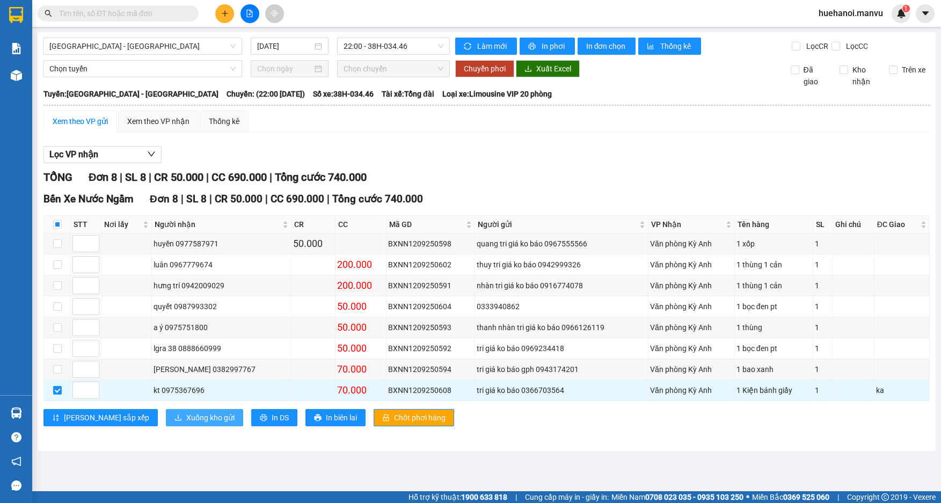
click at [186, 420] on span "Xuống kho gửi" at bounding box center [210, 418] width 48 height 12
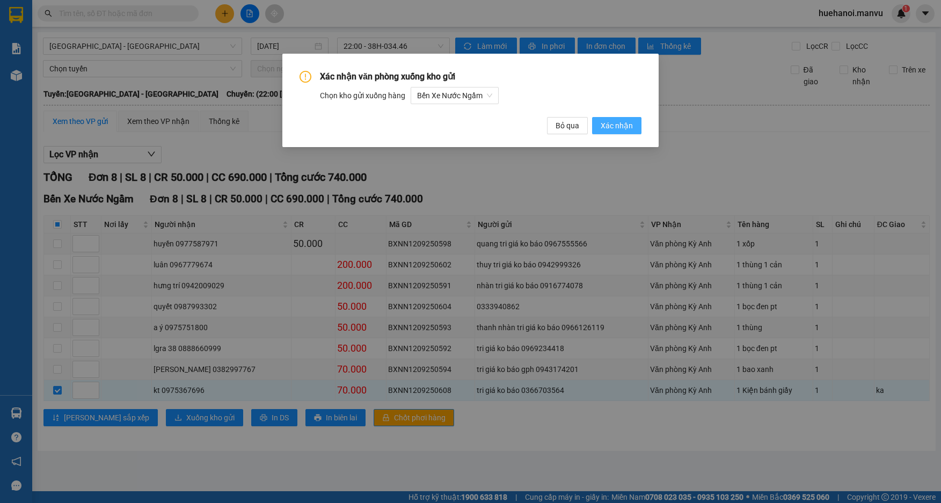
click at [606, 128] on span "Xác nhận" at bounding box center [617, 126] width 32 height 12
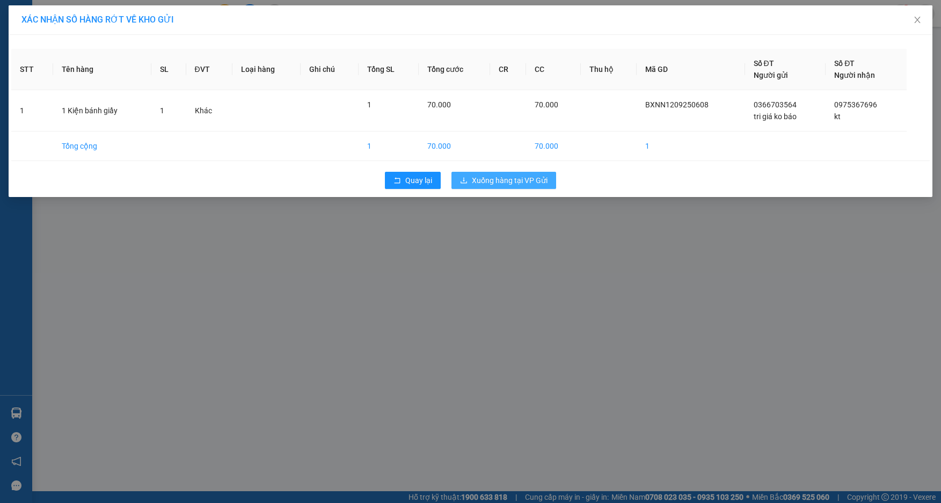
click at [527, 174] on button "Xuống hàng tại VP Gửi" at bounding box center [503, 180] width 105 height 17
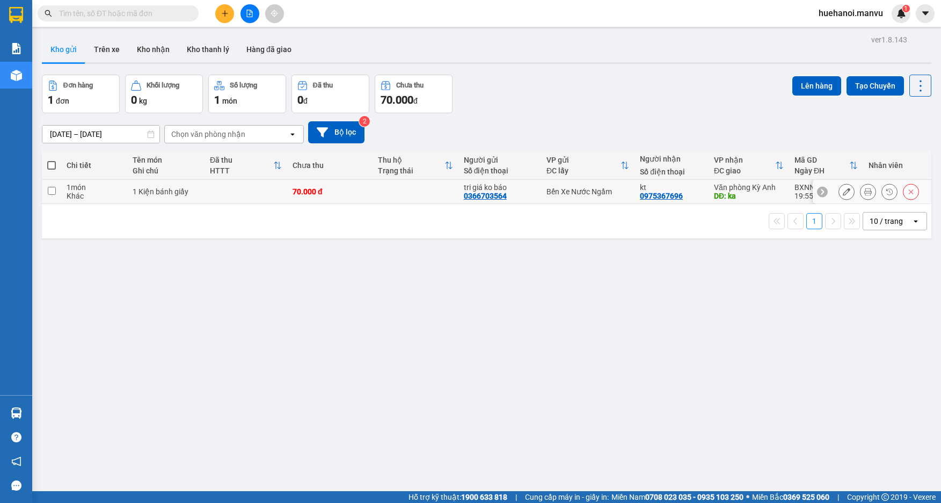
click at [843, 190] on icon at bounding box center [847, 192] width 8 height 8
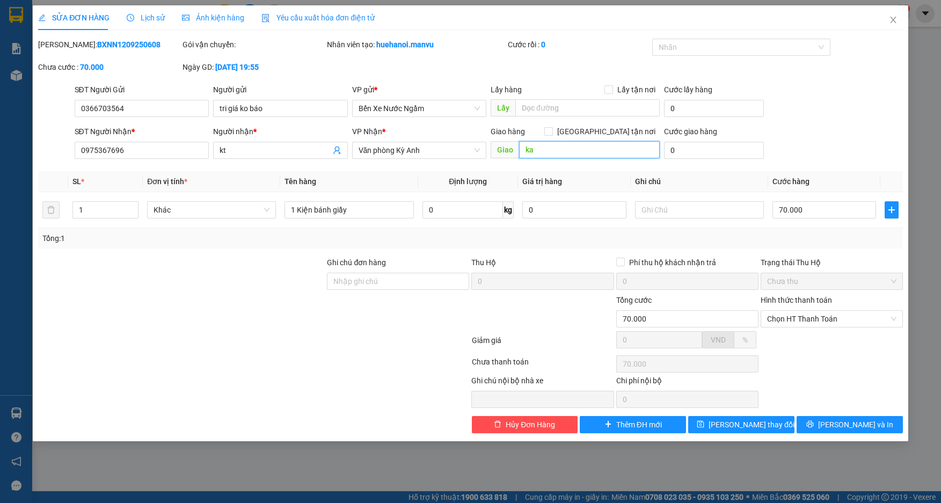
click at [573, 146] on input "ka" at bounding box center [589, 149] width 141 height 17
click at [663, 206] on input "text" at bounding box center [699, 209] width 129 height 17
click at [748, 429] on span "[PERSON_NAME] thay đổi" at bounding box center [752, 425] width 86 height 12
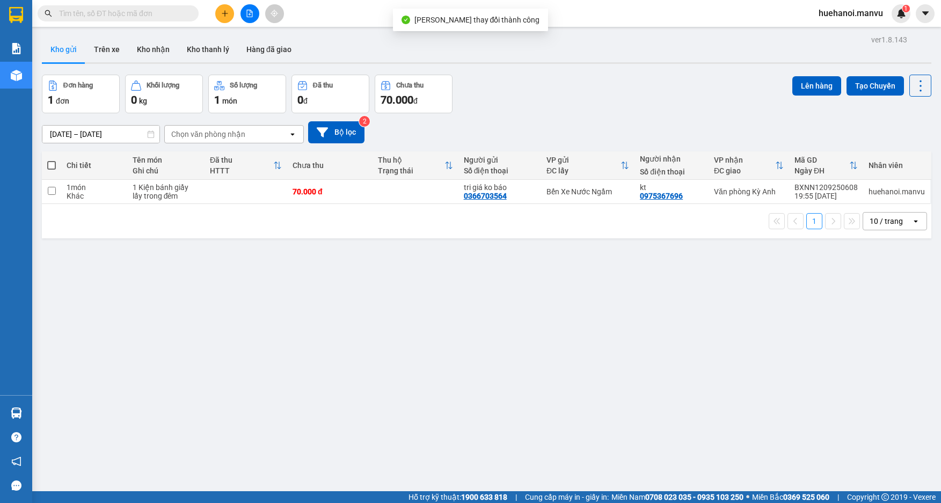
click at [45, 164] on th at bounding box center [51, 165] width 19 height 28
click at [55, 164] on span at bounding box center [51, 165] width 9 height 9
click at [52, 160] on input "checkbox" at bounding box center [52, 160] width 0 height 0
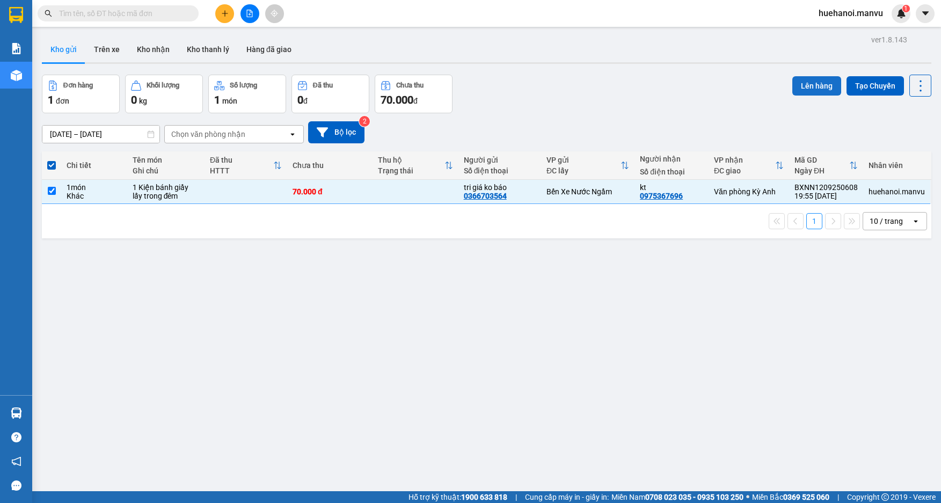
click at [809, 91] on button "Lên hàng" at bounding box center [816, 85] width 49 height 19
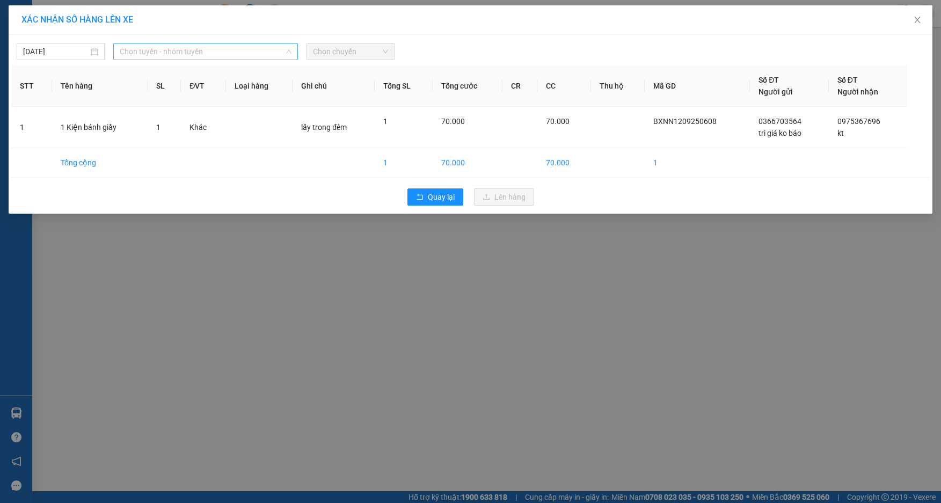
click at [183, 54] on span "Chọn tuyến - nhóm tuyến" at bounding box center [206, 51] width 172 height 16
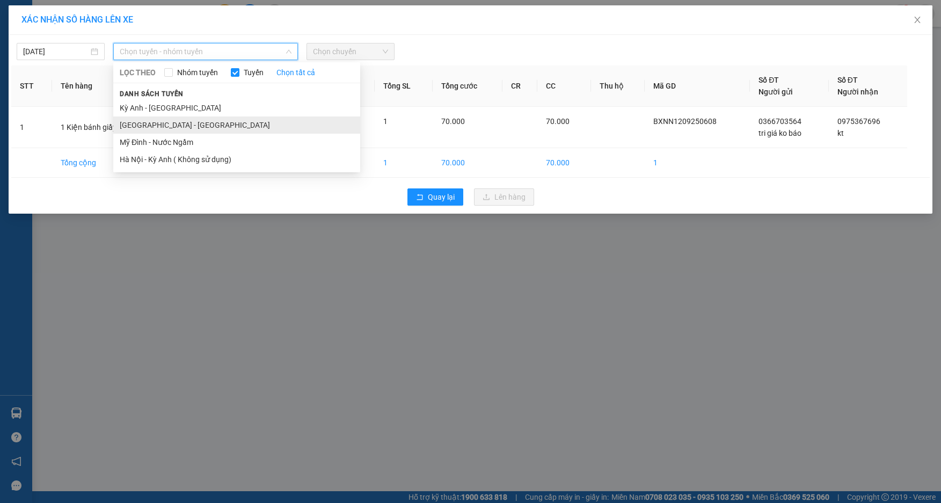
click at [159, 121] on li "[GEOGRAPHIC_DATA] - [GEOGRAPHIC_DATA]" at bounding box center [236, 124] width 247 height 17
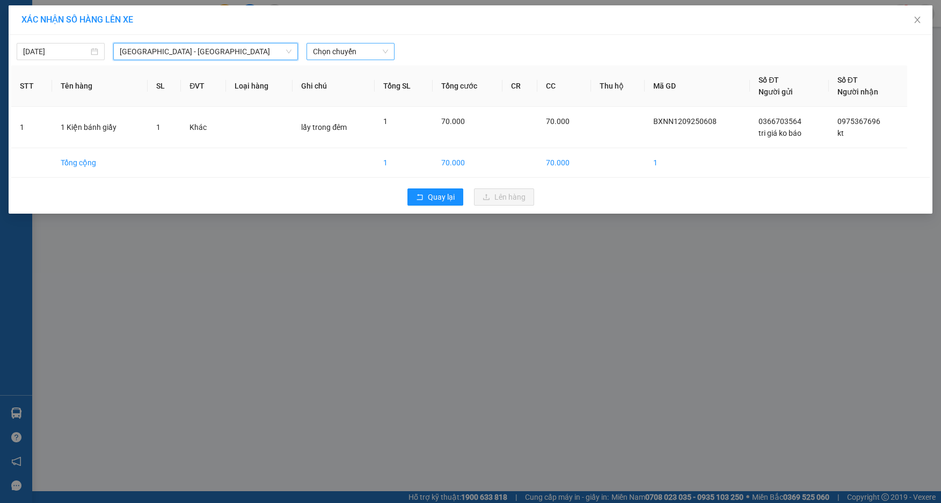
click at [349, 48] on span "Chọn chuyến" at bounding box center [350, 51] width 75 height 16
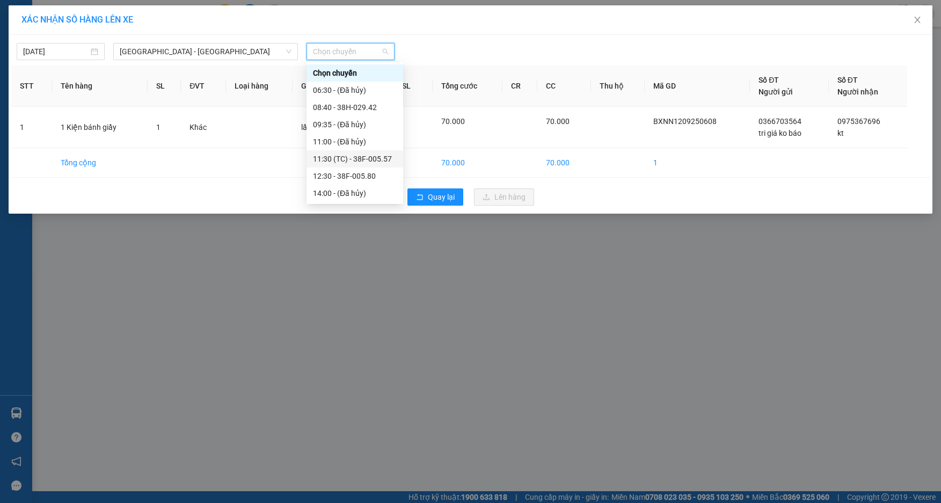
scroll to position [172, 0]
click at [346, 199] on div "22:00 - 38H-034.46" at bounding box center [355, 193] width 97 height 17
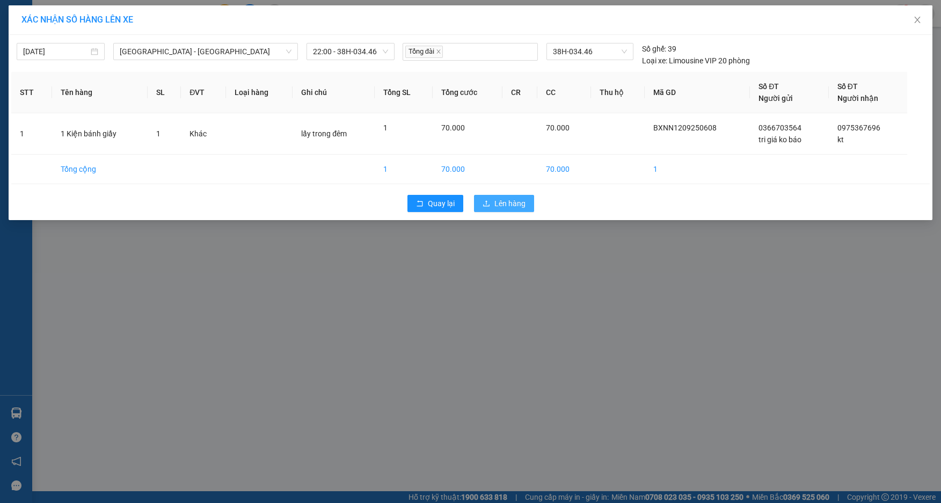
click at [489, 198] on button "Lên hàng" at bounding box center [504, 203] width 60 height 17
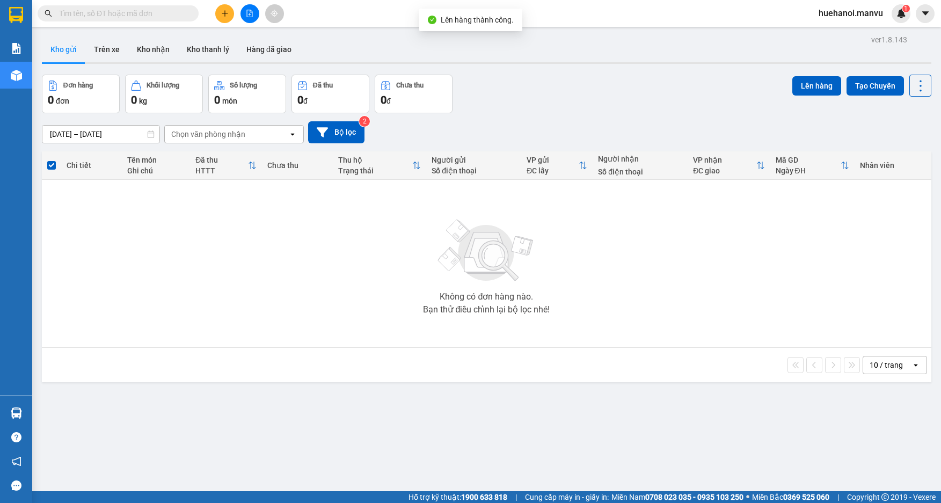
click at [251, 16] on icon "file-add" at bounding box center [250, 14] width 8 height 8
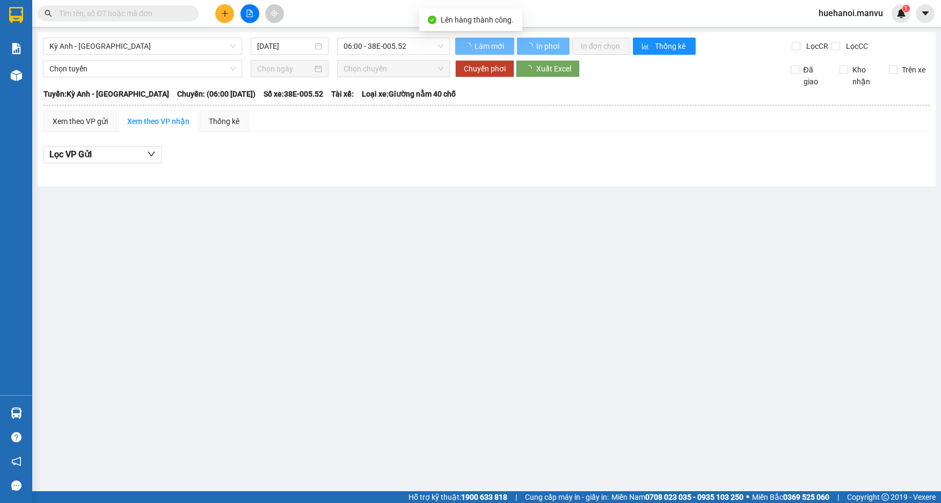
click at [145, 47] on span "Kỳ Anh - [GEOGRAPHIC_DATA]" at bounding box center [142, 46] width 186 height 16
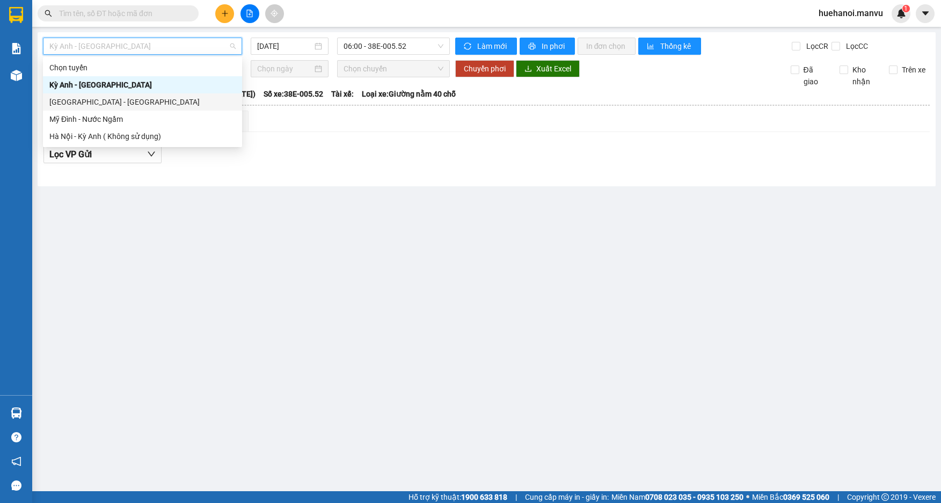
click at [98, 105] on div "[GEOGRAPHIC_DATA] - [GEOGRAPHIC_DATA]" at bounding box center [142, 102] width 186 height 12
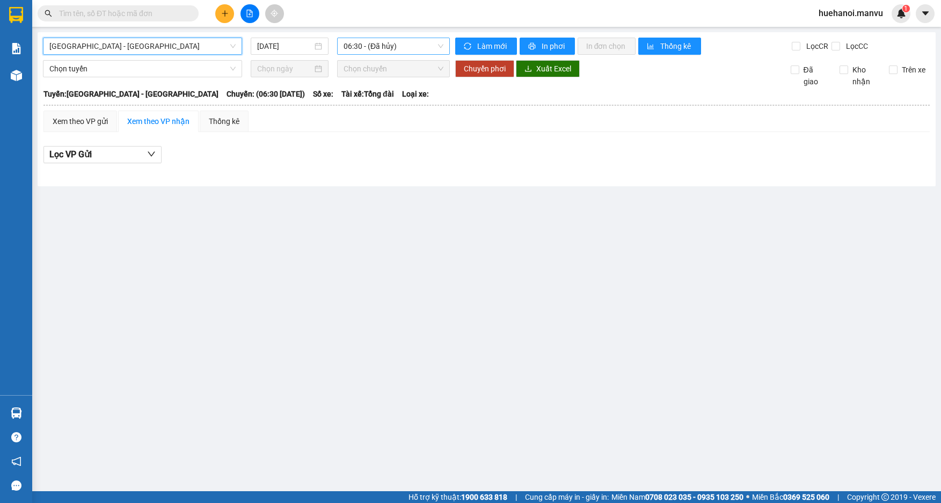
click at [368, 42] on span "06:30 - (Đã hủy)" at bounding box center [394, 46] width 100 height 16
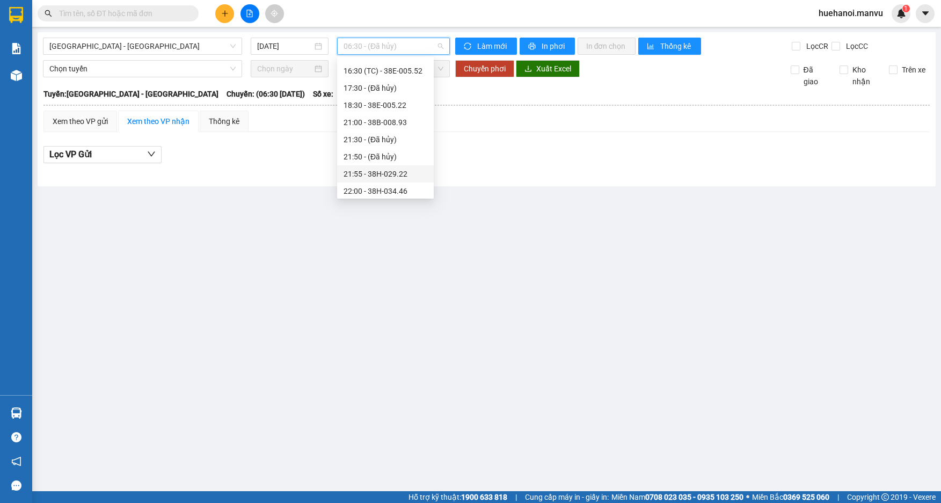
scroll to position [172, 0]
click at [398, 184] on div "22:00 - 38H-034.46" at bounding box center [386, 188] width 84 height 12
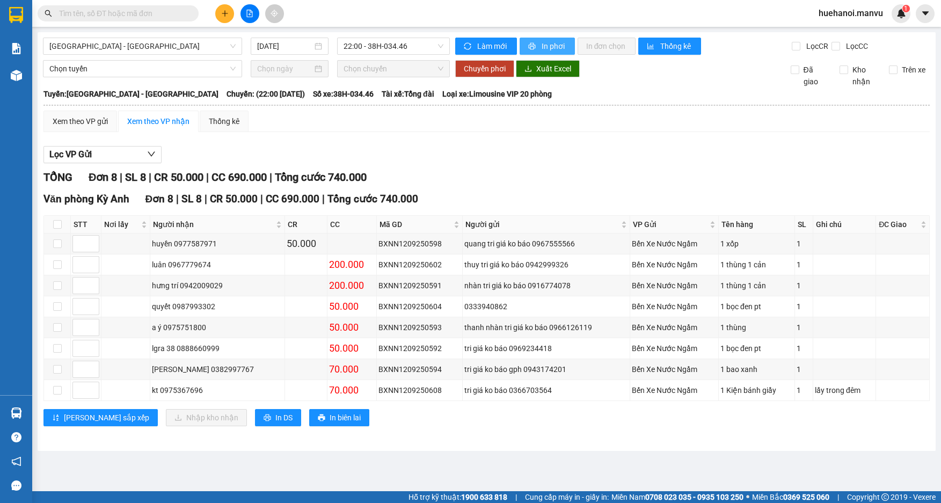
click at [553, 49] on span "In phơi" at bounding box center [554, 46] width 25 height 12
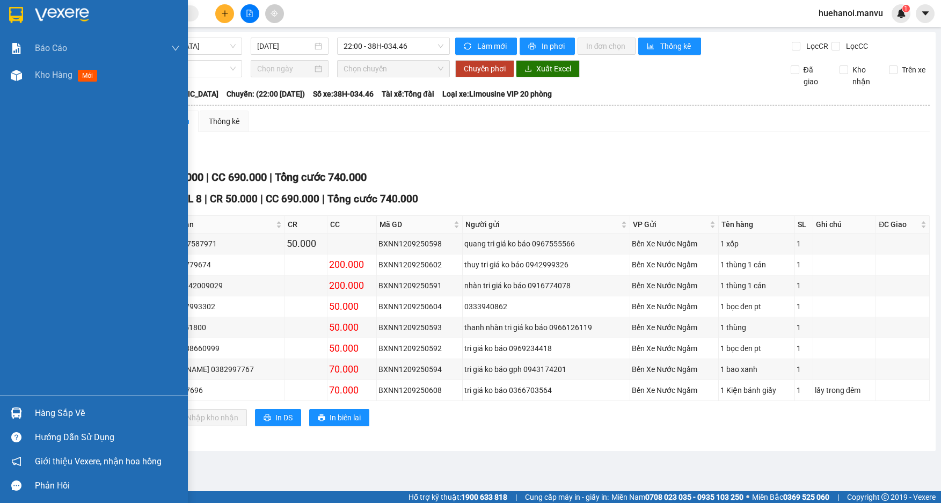
click at [38, 411] on div "Hàng sắp về" at bounding box center [107, 413] width 145 height 16
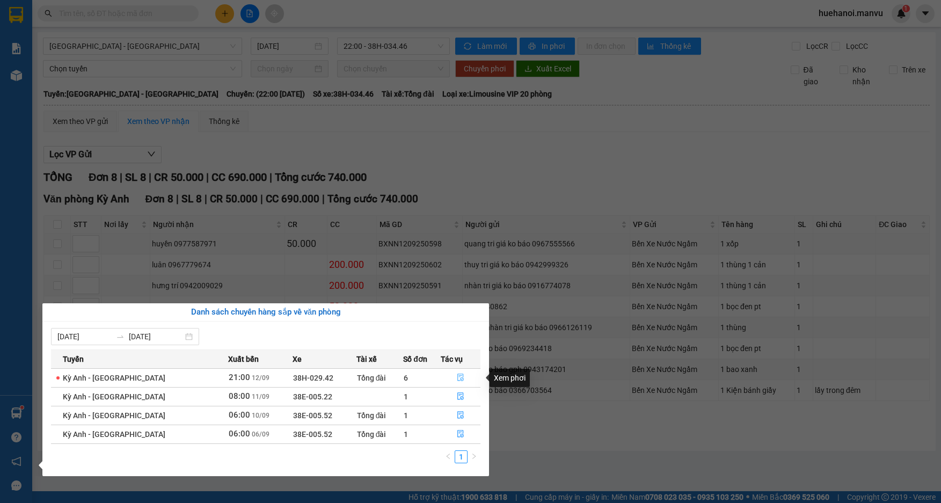
click at [457, 378] on icon "file-done" at bounding box center [460, 378] width 6 height 8
